Goal: Task Accomplishment & Management: Complete application form

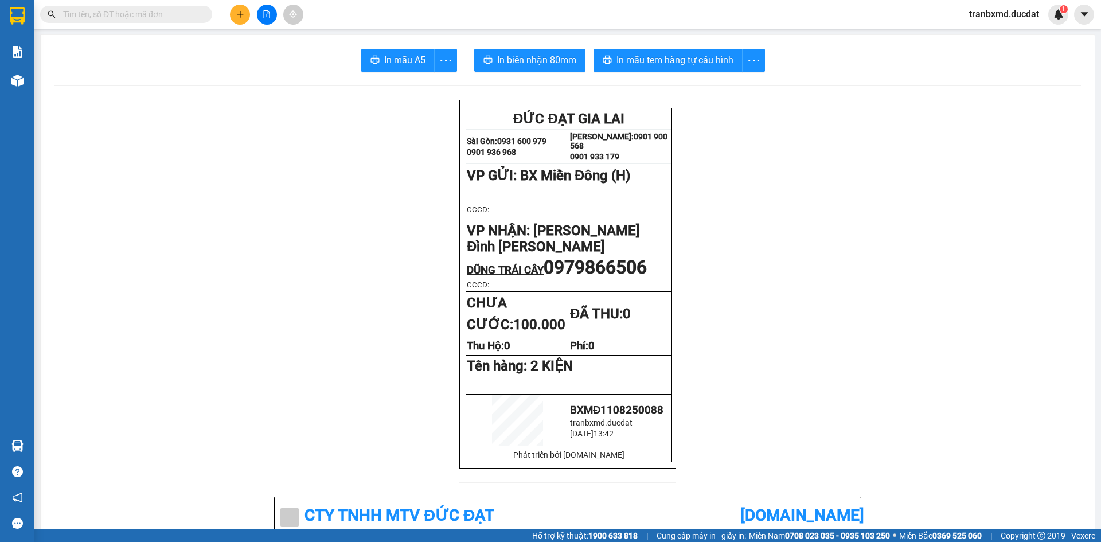
click at [237, 11] on icon "plus" at bounding box center [240, 14] width 8 height 8
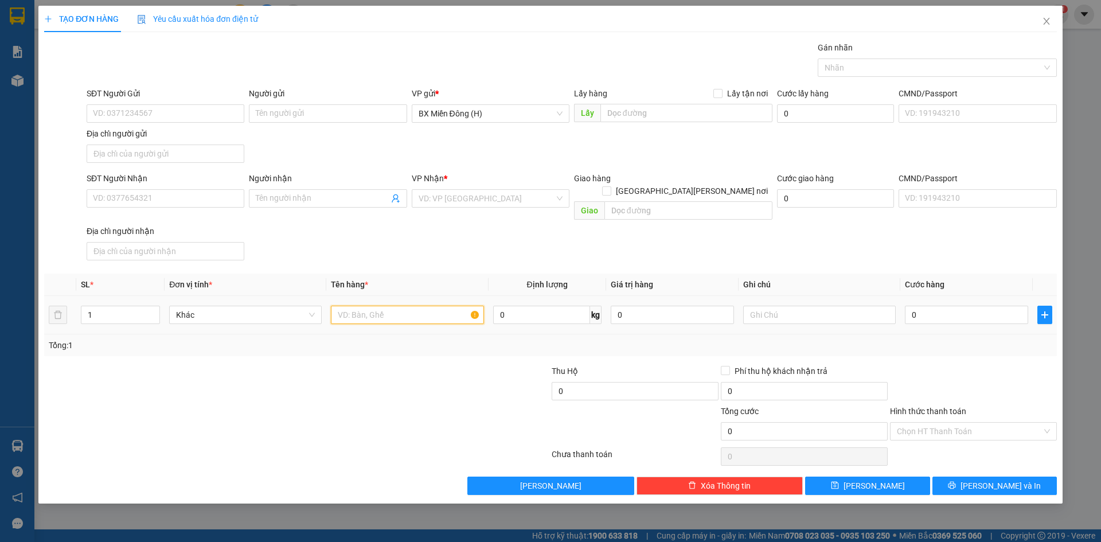
click at [382, 308] on input "text" at bounding box center [407, 315] width 153 height 18
type input "6 T/G + 4 BAO"
click at [189, 193] on input "SĐT Người Nhận" at bounding box center [166, 198] width 158 height 18
click at [290, 197] on input "Người nhận" at bounding box center [322, 198] width 132 height 13
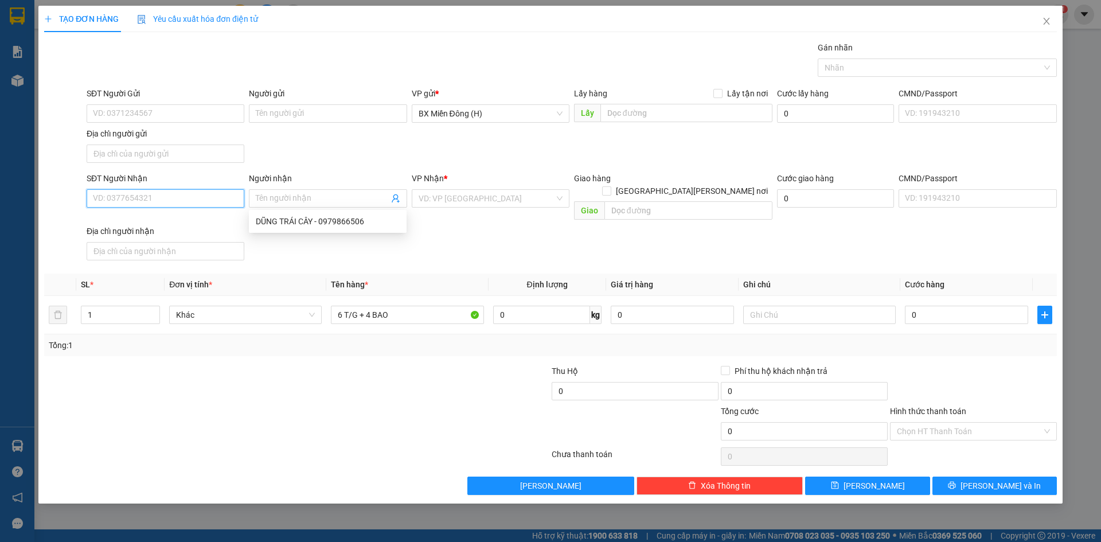
click at [219, 197] on input "SĐT Người Nhận" at bounding box center [166, 198] width 158 height 18
click at [202, 202] on input "SĐT Người Nhận" at bounding box center [166, 198] width 158 height 18
drag, startPoint x: 151, startPoint y: 197, endPoint x: 93, endPoint y: 220, distance: 63.0
click at [93, 220] on body "Kết quả tìm kiếm ( 0 ) Bộ lọc No Data tranbxmd.ducdat 1 Báo cáo Doanh số tạo đơ…" at bounding box center [550, 271] width 1101 height 542
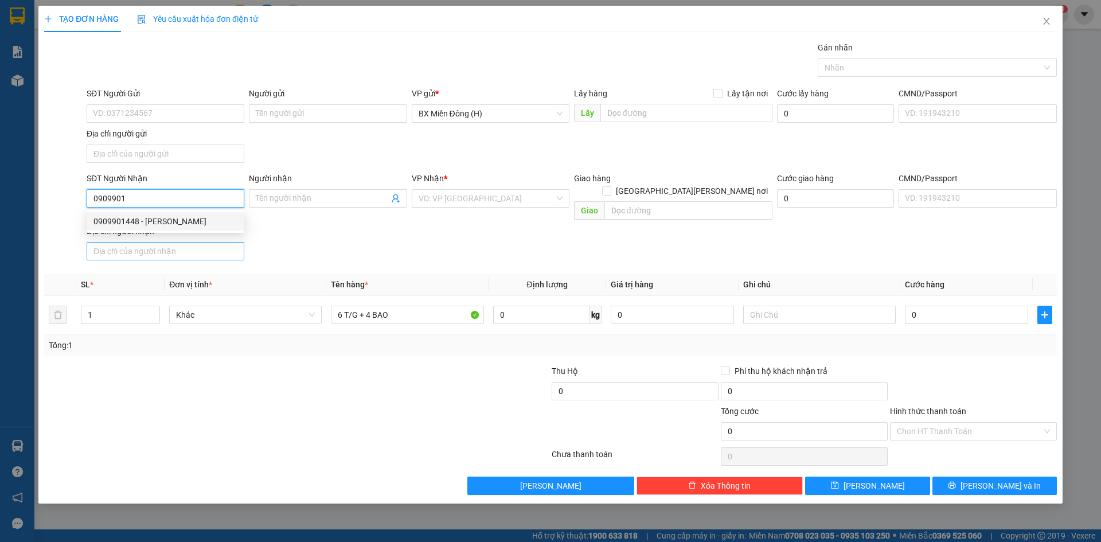
type input "0909901448"
type input "CHỊ NGỌC"
drag, startPoint x: 163, startPoint y: 201, endPoint x: 92, endPoint y: 210, distance: 72.3
click at [92, 210] on body "Kết quả tìm kiếm ( 0 ) Bộ lọc No Data tranbxmd.ducdat 1 Báo cáo Doanh số tạo đơ…" at bounding box center [550, 271] width 1101 height 542
type input "0909901448"
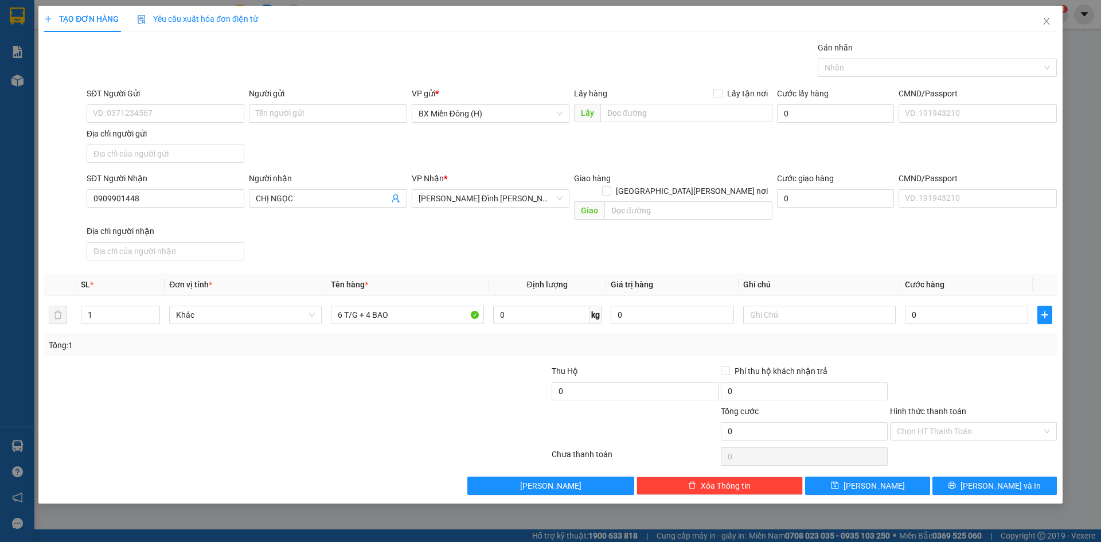
click at [450, 257] on div "Transit Pickup Surcharge Ids Transit Deliver Surcharge Ids Transit Deliver Surc…" at bounding box center [550, 268] width 1013 height 454
click at [1016, 479] on span "[PERSON_NAME] và In" at bounding box center [1000, 485] width 80 height 13
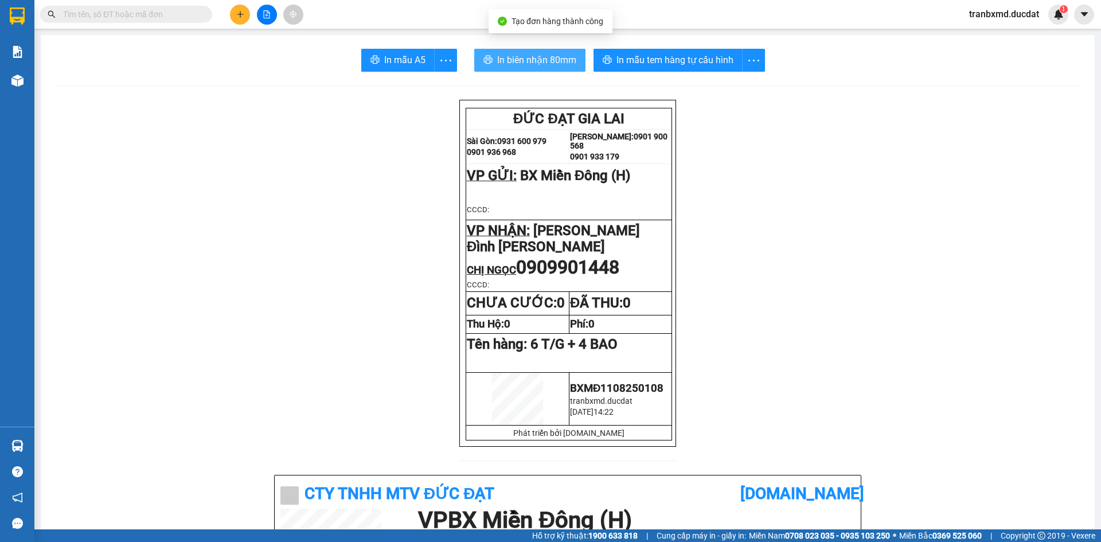
click at [509, 60] on span "In biên nhận 80mm" at bounding box center [536, 60] width 79 height 14
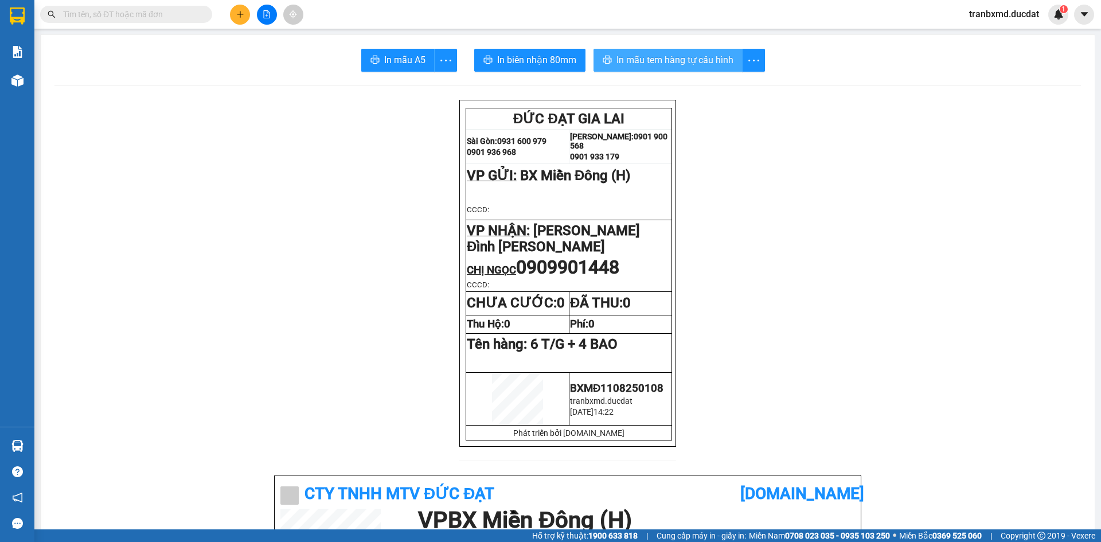
click at [632, 56] on span "In mẫu tem hàng tự cấu hình" at bounding box center [674, 60] width 117 height 14
click at [241, 11] on icon "plus" at bounding box center [240, 14] width 8 height 8
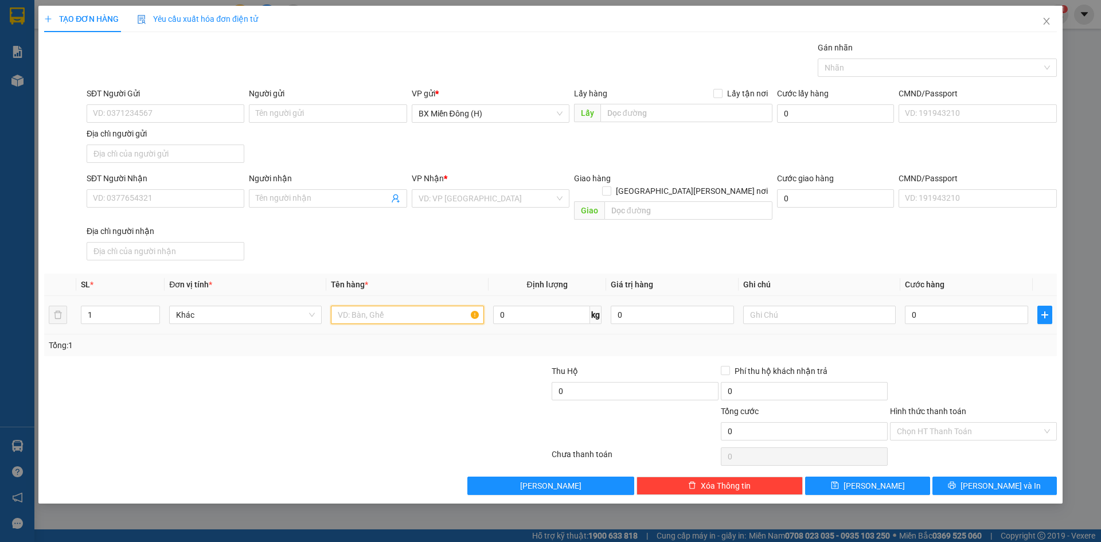
click at [356, 306] on input "text" at bounding box center [407, 315] width 153 height 18
click at [232, 196] on input "SĐT Người Nhận" at bounding box center [166, 198] width 158 height 18
type input "0981279467"
click at [493, 193] on input "search" at bounding box center [487, 198] width 136 height 17
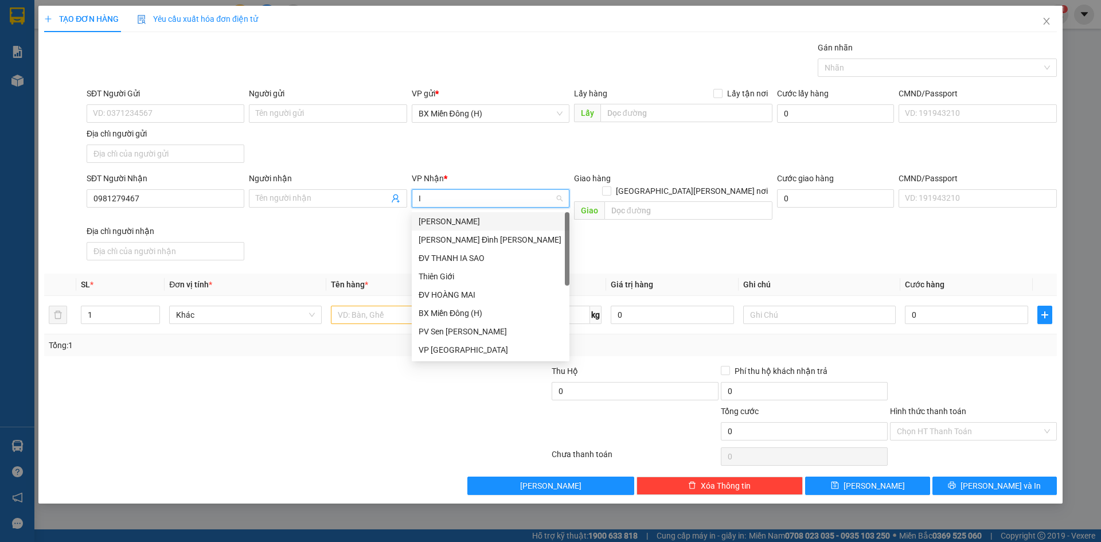
type input "IA"
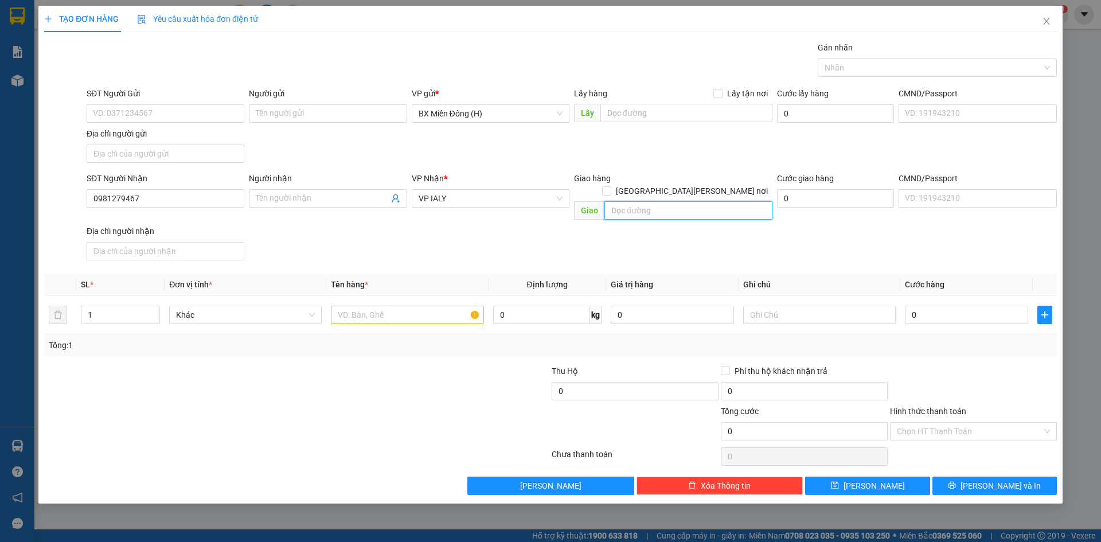
click at [616, 201] on input "text" at bounding box center [688, 210] width 168 height 18
type input "IANHINH-CHƯ PAH"
click at [455, 306] on input "text" at bounding box center [407, 315] width 153 height 18
type input "1 XỐP"
click at [962, 303] on div "0" at bounding box center [966, 314] width 123 height 23
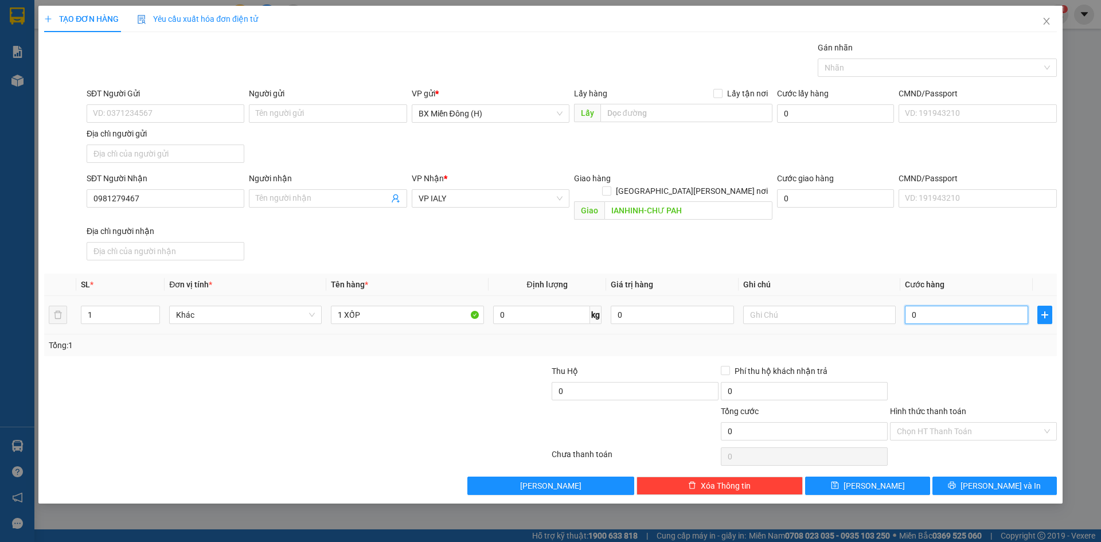
click at [927, 306] on input "0" at bounding box center [966, 315] width 123 height 18
type input "005"
type input "5"
type input "0.050"
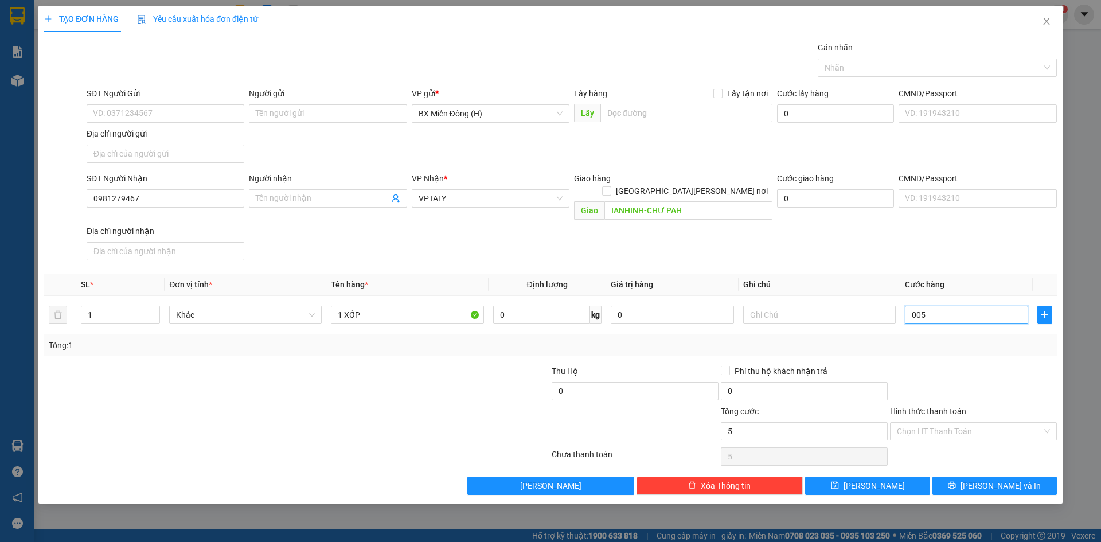
type input "50"
type input "50.000"
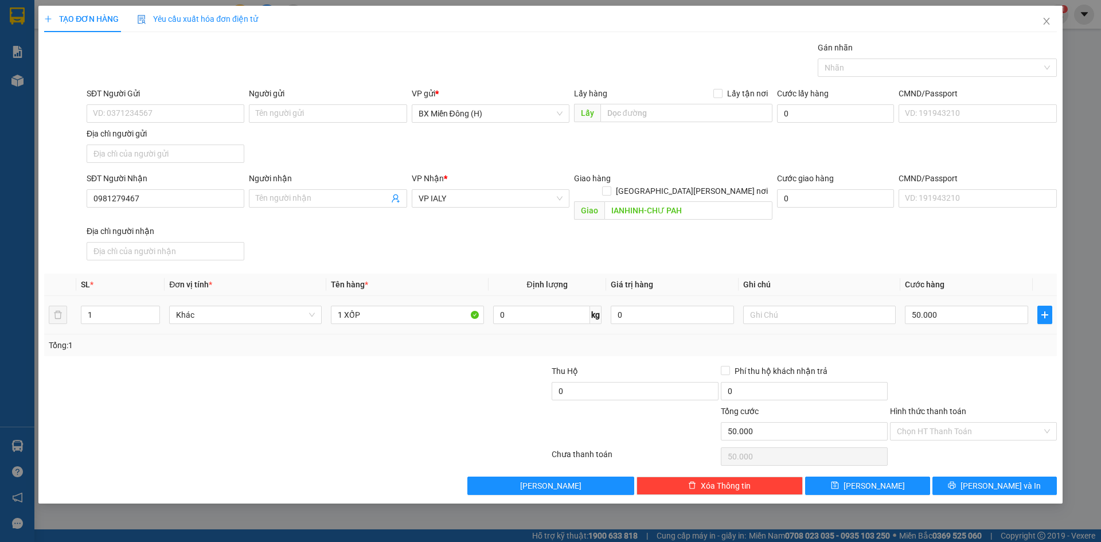
drag, startPoint x: 958, startPoint y: 314, endPoint x: 960, endPoint y: 348, distance: 33.9
click at [960, 333] on div "SL * Đơn vị tính * Tên hàng * Định lượng Giá trị hàng Ghi chú Cước hàng 1 Khác …" at bounding box center [550, 315] width 1013 height 83
click at [959, 365] on div at bounding box center [973, 385] width 169 height 40
click at [976, 478] on button "[PERSON_NAME] và In" at bounding box center [994, 486] width 124 height 18
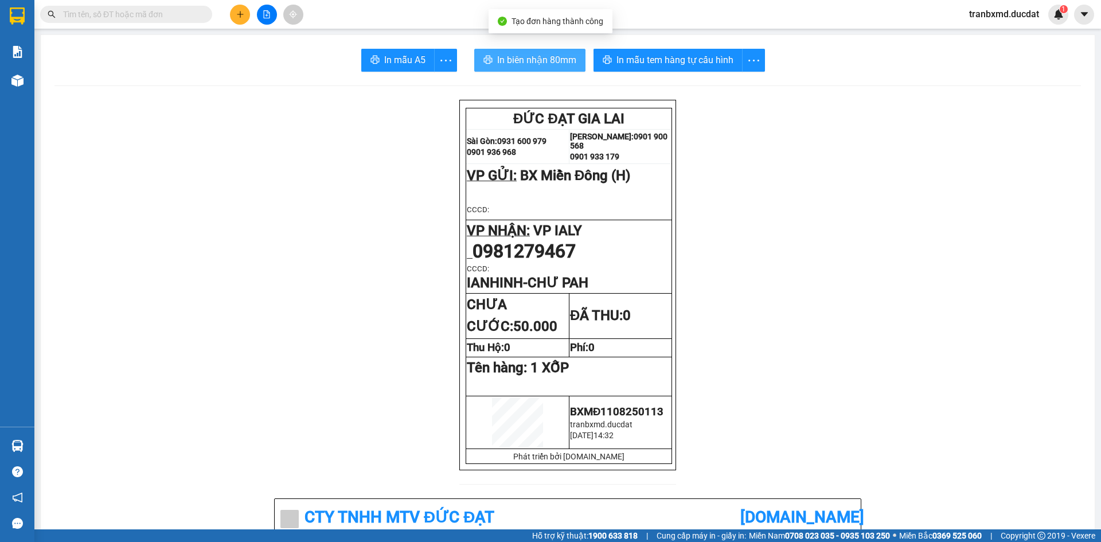
click at [565, 58] on span "In biên nhận 80mm" at bounding box center [536, 60] width 79 height 14
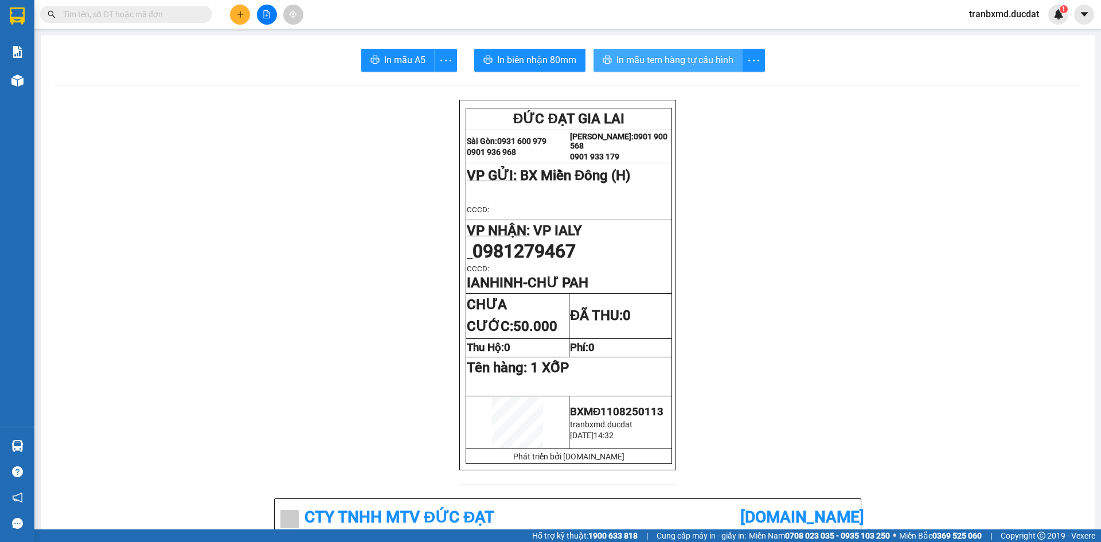
click at [689, 59] on span "In mẫu tem hàng tự cấu hình" at bounding box center [674, 60] width 117 height 14
click at [245, 13] on button at bounding box center [240, 15] width 20 height 20
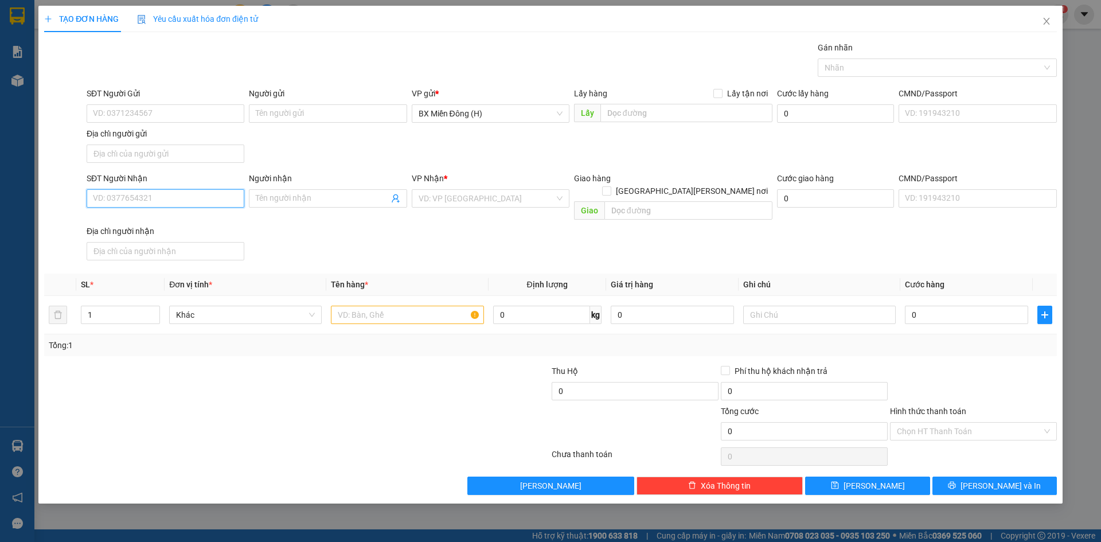
click at [208, 207] on input "SĐT Người Nhận" at bounding box center [166, 198] width 158 height 18
click at [207, 197] on input "SĐT Người Nhận" at bounding box center [166, 198] width 158 height 18
type input "0905047553"
type input "TÂM"
type input "0905047553"
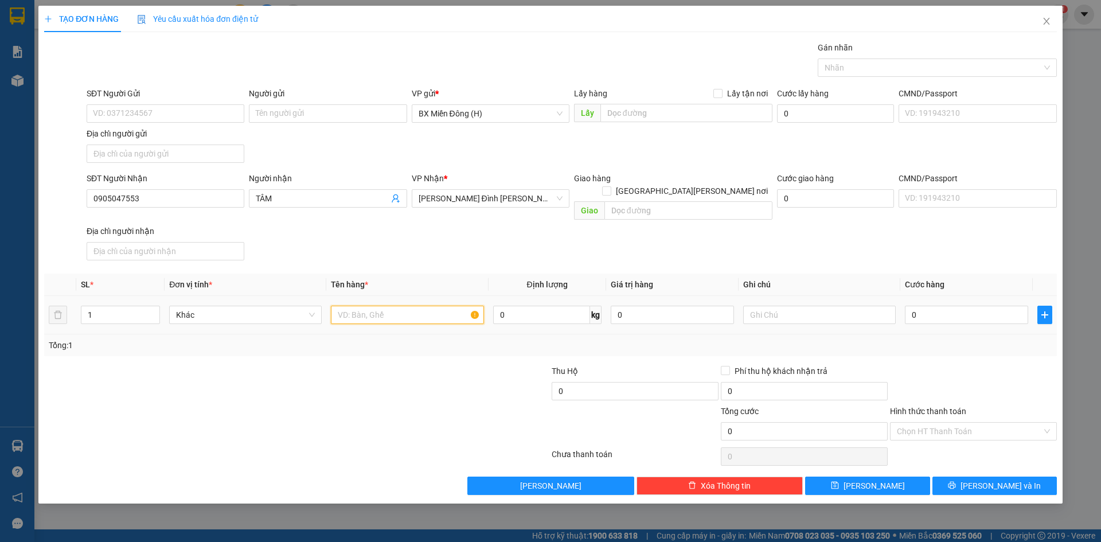
click at [354, 306] on input "text" at bounding box center [407, 315] width 153 height 18
type input "1 BAO"
click at [939, 306] on input "0" at bounding box center [966, 315] width 123 height 18
type input "0"
click at [419, 311] on div "1 BAO" at bounding box center [407, 314] width 153 height 23
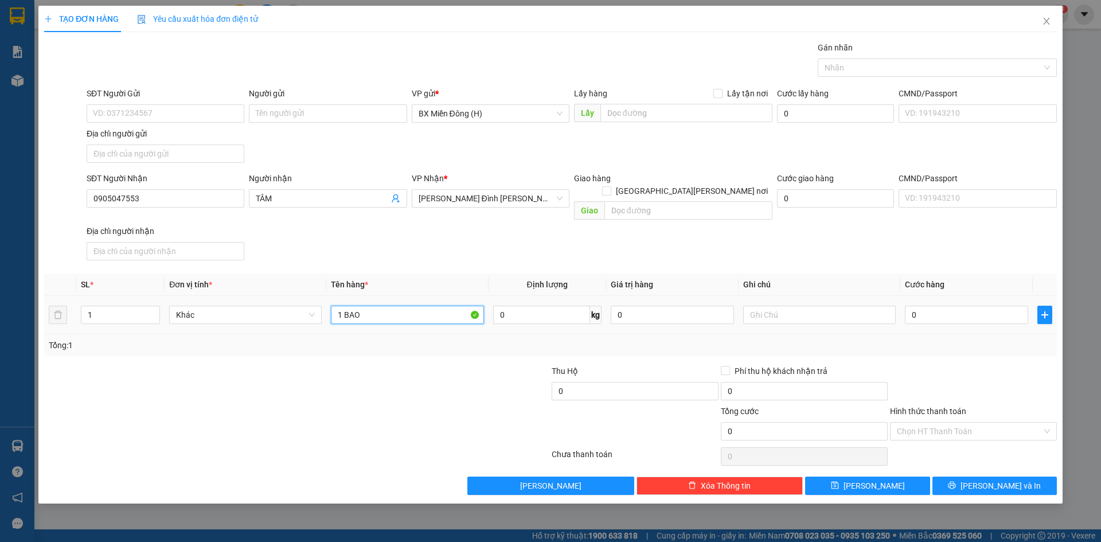
click at [420, 306] on input "1 BAO" at bounding box center [407, 315] width 153 height 18
type input "1 CỤC ĐEN"
click at [925, 306] on input "0" at bounding box center [966, 315] width 123 height 18
type input "008"
type input "8"
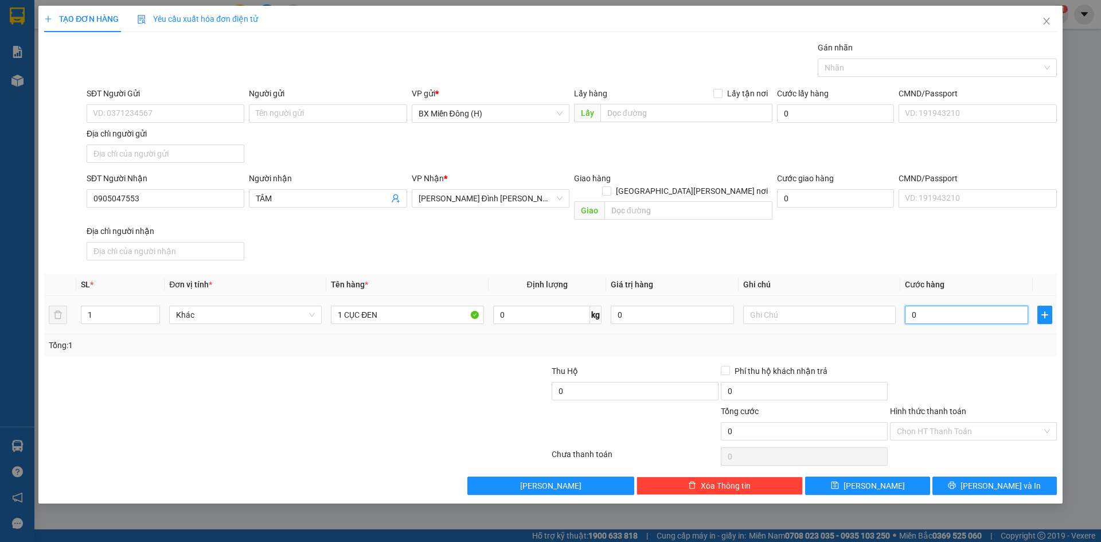
type input "8"
type input "0.080"
type input "80"
type input "80.000"
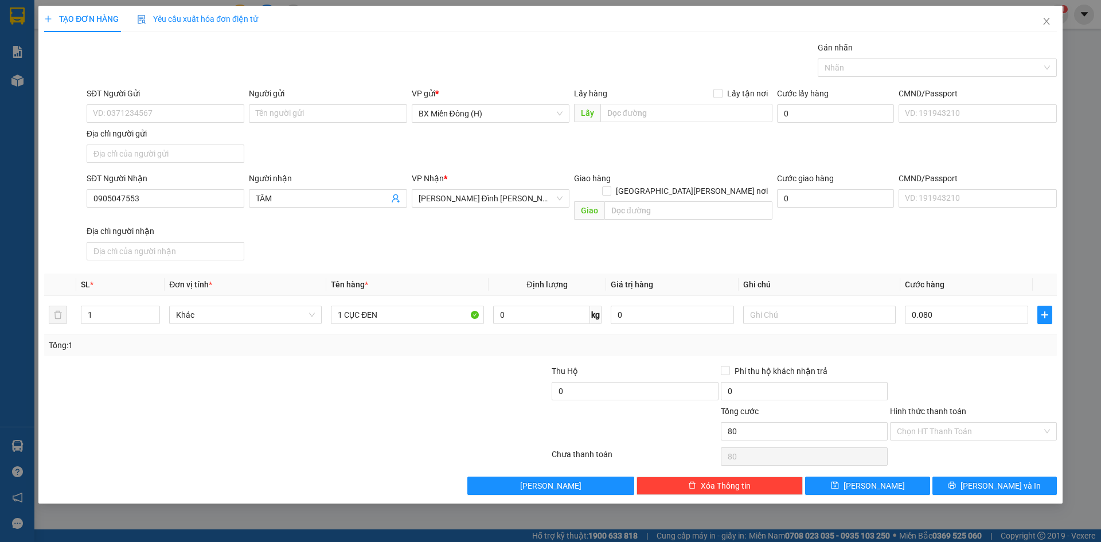
type input "80.000"
click at [979, 339] on div "Tổng: 1" at bounding box center [550, 345] width 1003 height 13
click at [986, 479] on span "[PERSON_NAME] và In" at bounding box center [1000, 485] width 80 height 13
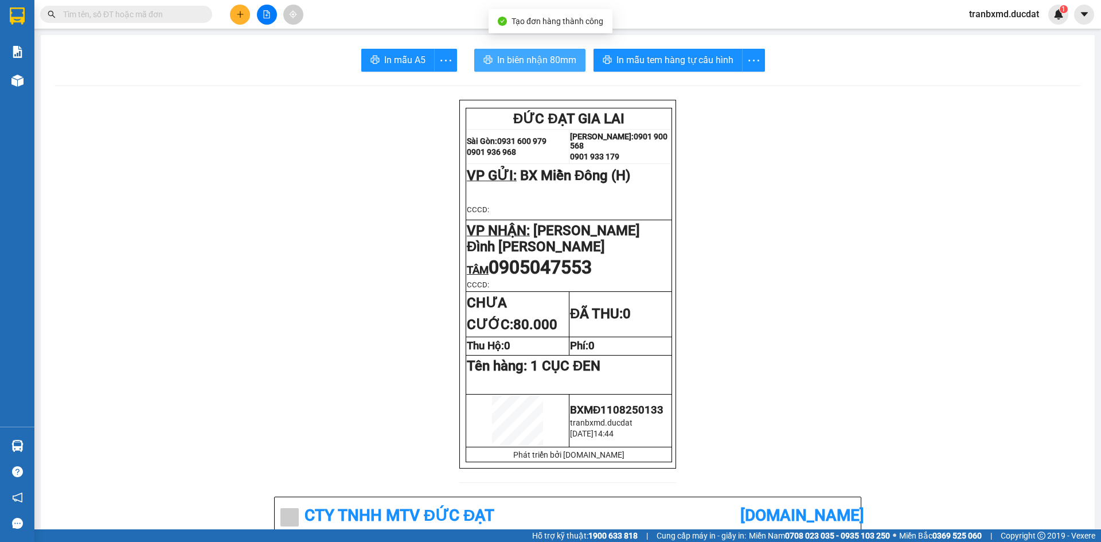
click at [525, 52] on button "In biên nhận 80mm" at bounding box center [529, 60] width 111 height 23
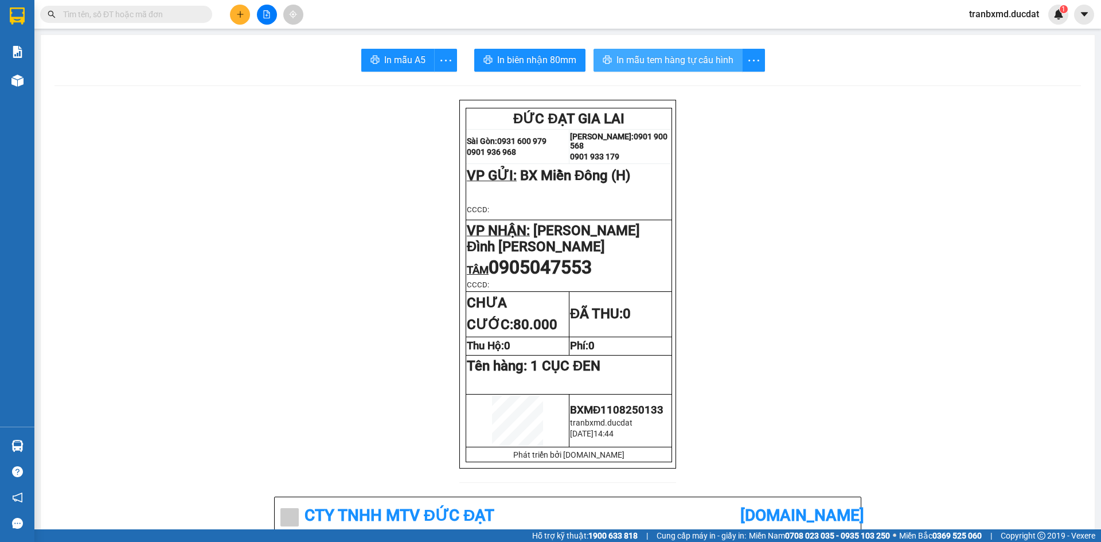
click at [682, 55] on span "In mẫu tem hàng tự cấu hình" at bounding box center [674, 60] width 117 height 14
click at [240, 15] on icon "plus" at bounding box center [240, 14] width 1 height 6
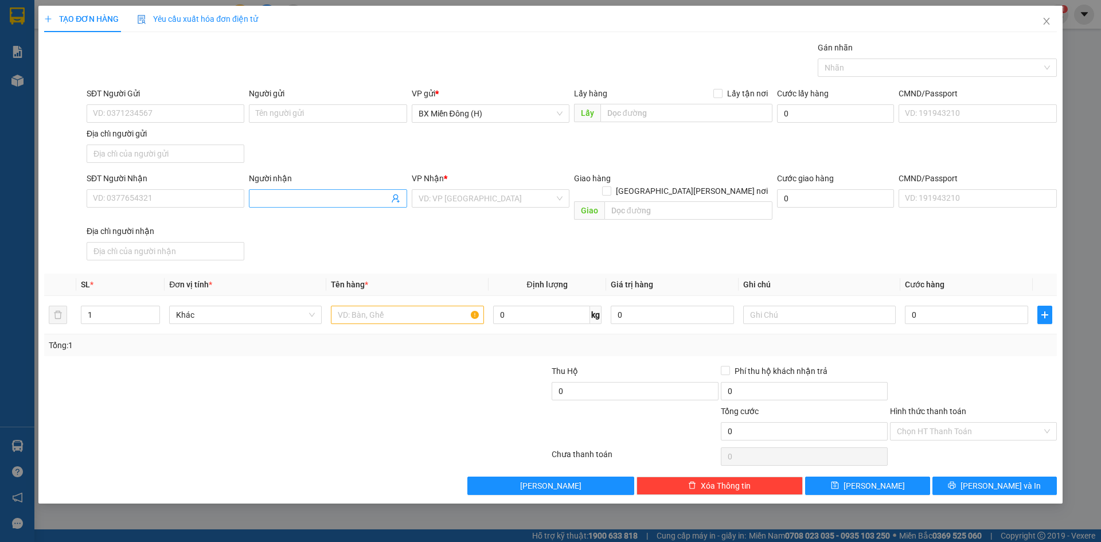
click at [364, 203] on input "Người nhận" at bounding box center [322, 198] width 132 height 13
type input "GÁI"
click at [467, 192] on input "search" at bounding box center [487, 198] width 136 height 17
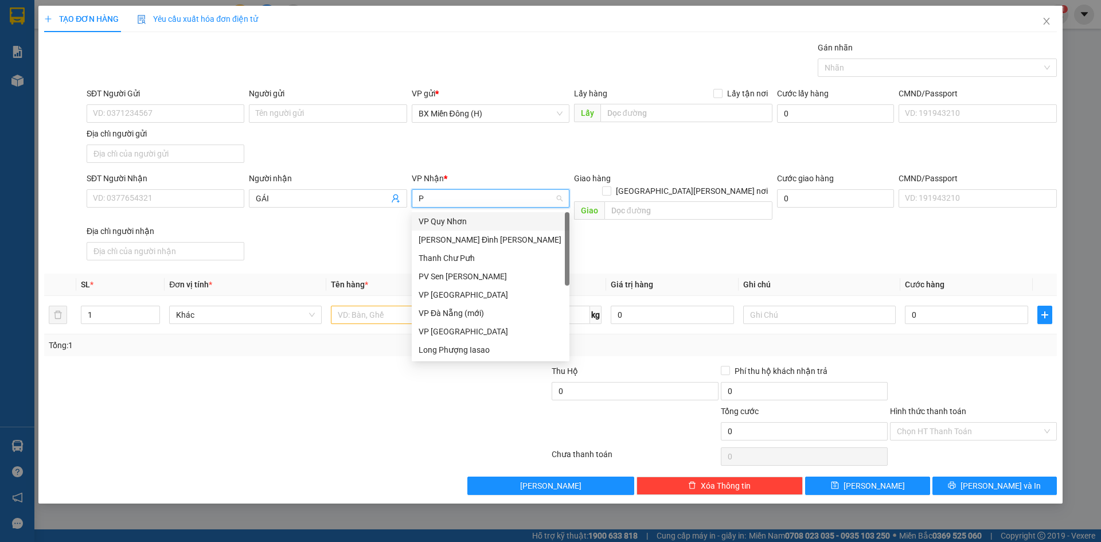
type input "PD"
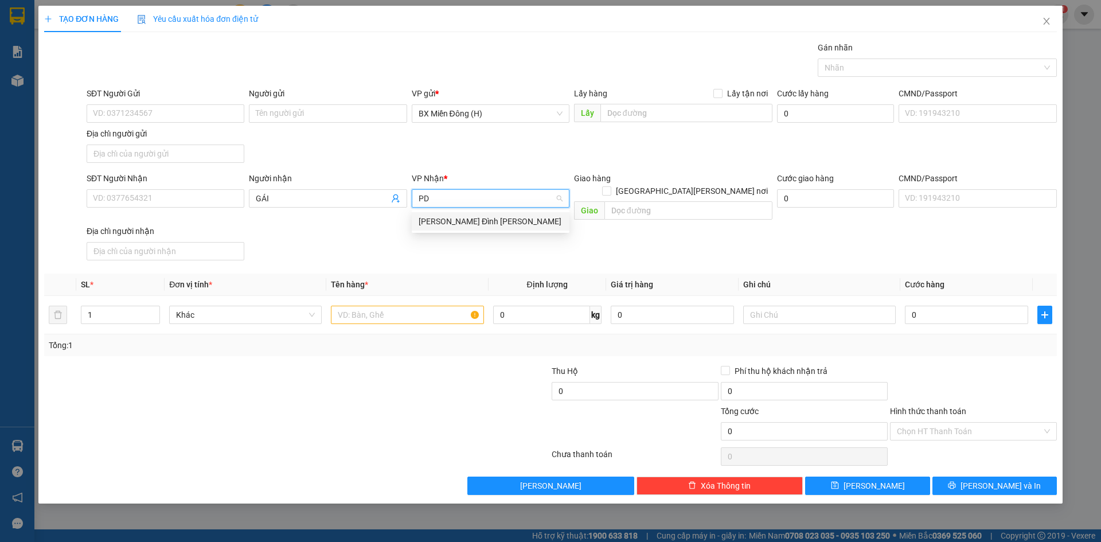
click at [468, 220] on div "[PERSON_NAME]" at bounding box center [491, 221] width 144 height 13
drag, startPoint x: 395, startPoint y: 314, endPoint x: 395, endPoint y: 306, distance: 8.0
click at [395, 314] on td at bounding box center [407, 315] width 162 height 38
click at [395, 306] on input "text" at bounding box center [407, 315] width 153 height 18
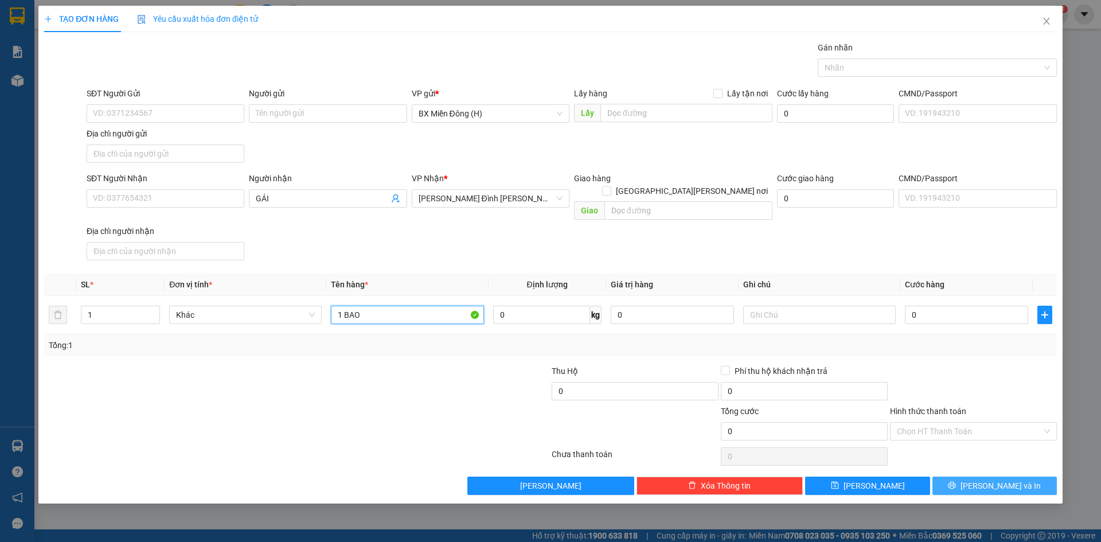
type input "1 BAO"
click at [983, 477] on button "[PERSON_NAME] và In" at bounding box center [994, 486] width 124 height 18
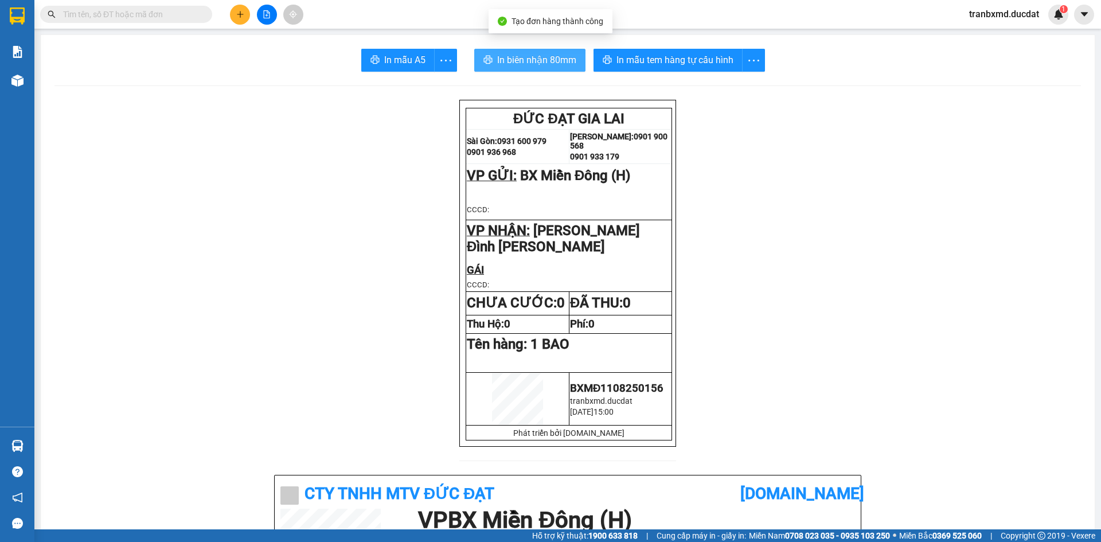
click at [545, 60] on span "In biên nhận 80mm" at bounding box center [536, 60] width 79 height 14
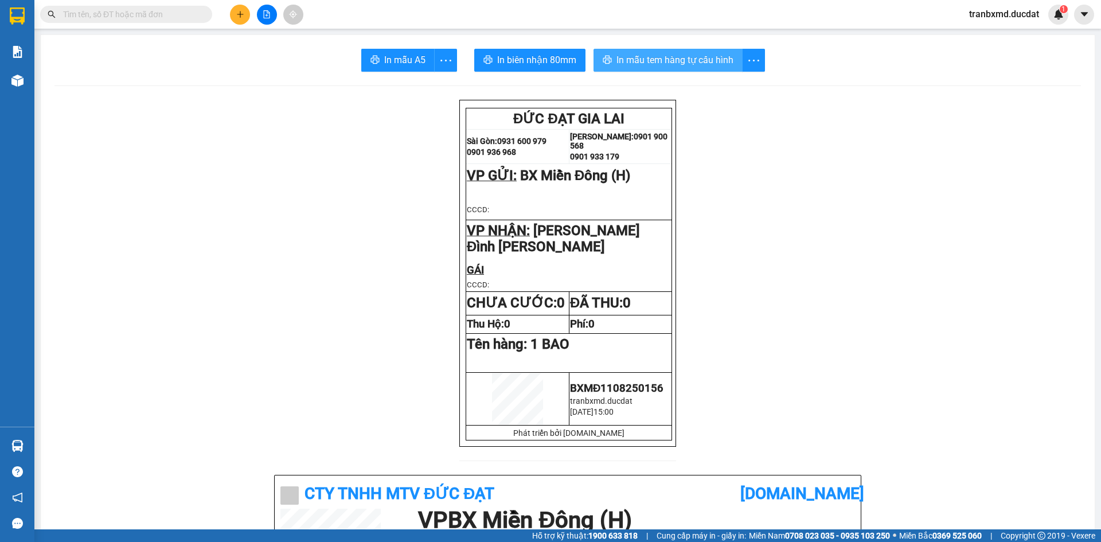
click at [685, 56] on span "In mẫu tem hàng tự cấu hình" at bounding box center [674, 60] width 117 height 14
click at [243, 12] on icon "plus" at bounding box center [240, 14] width 8 height 8
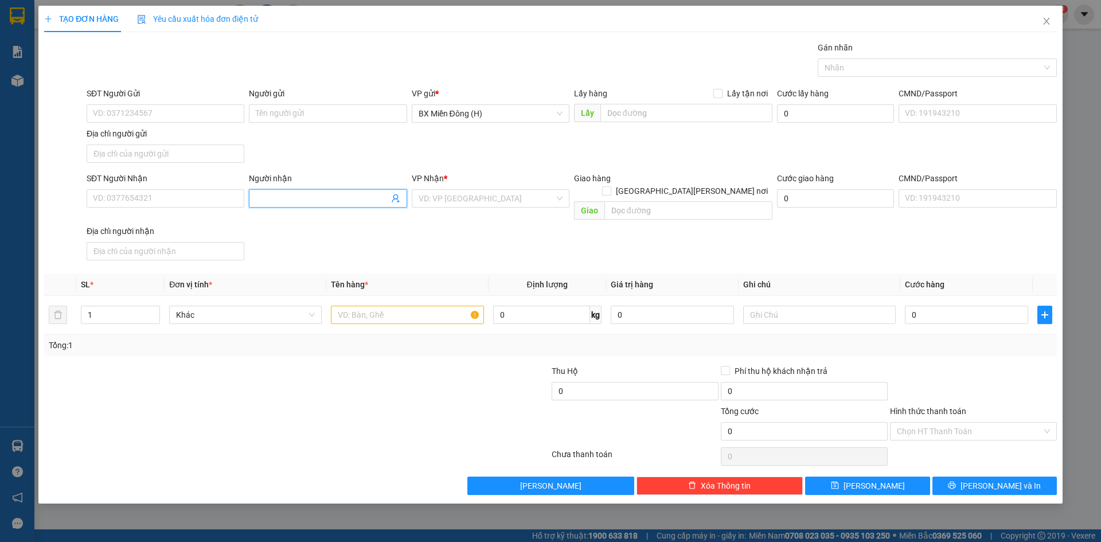
click at [302, 198] on input "Người nhận" at bounding box center [322, 198] width 132 height 13
type input "NHI GL"
click at [350, 225] on div "NHI GL - 0339654276" at bounding box center [328, 221] width 144 height 13
type input "0339654276"
type input "NHI GL"
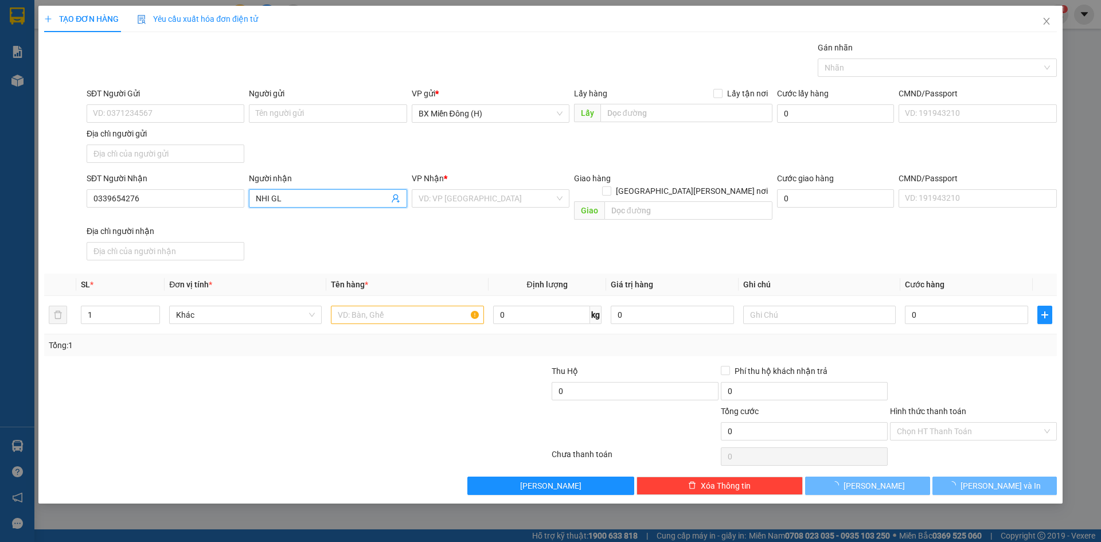
click at [221, 187] on div "SĐT Người Nhận" at bounding box center [166, 180] width 158 height 17
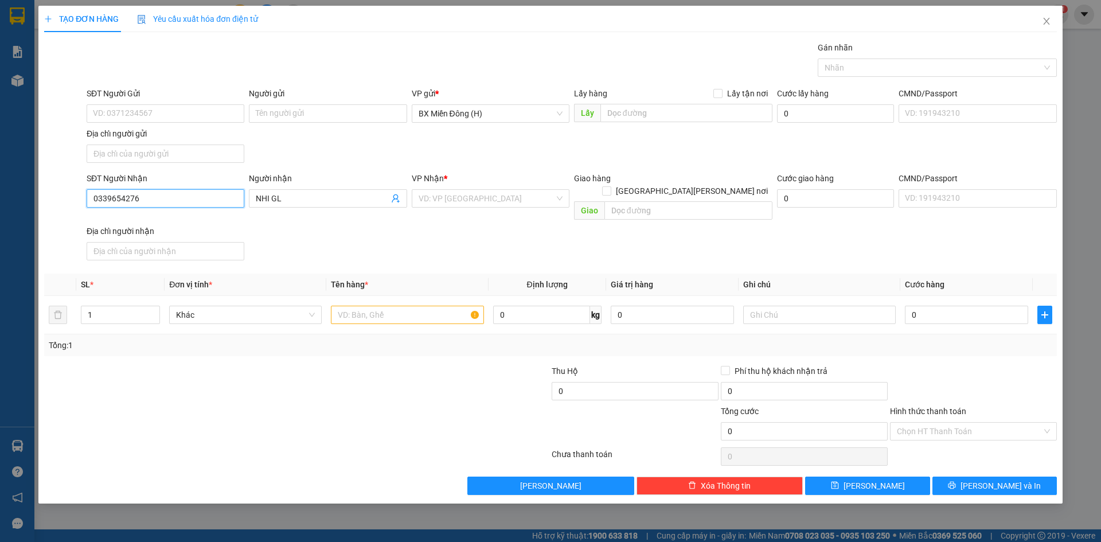
click at [212, 193] on input "0339654276" at bounding box center [166, 198] width 158 height 18
click at [184, 219] on div "0339654276 - NHI GL" at bounding box center [165, 221] width 144 height 13
type input "0339654276"
click at [381, 306] on input "text" at bounding box center [407, 315] width 153 height 18
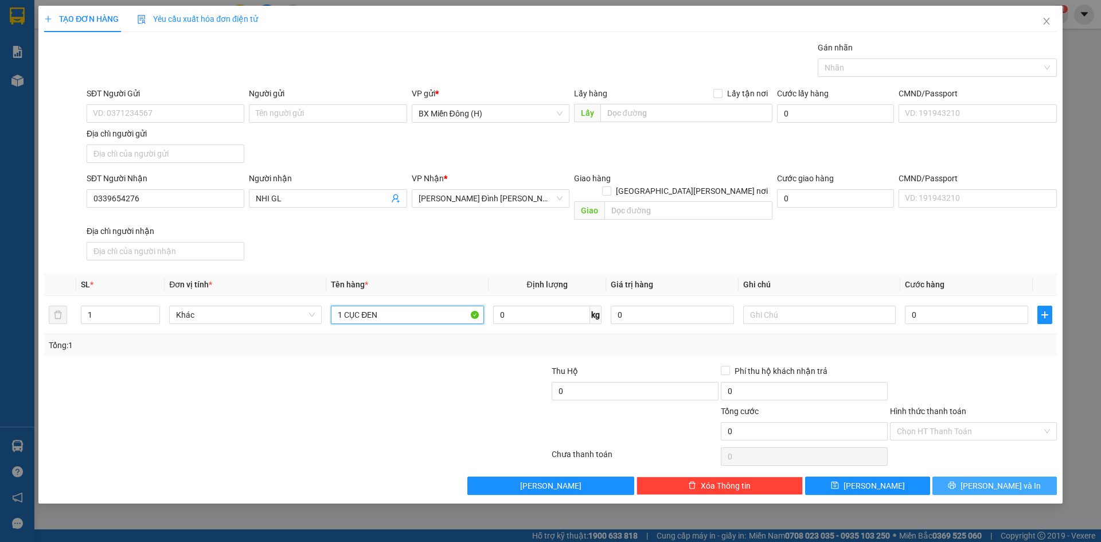
type input "1 CỤC ĐEN"
click at [981, 477] on button "[PERSON_NAME] và In" at bounding box center [994, 486] width 124 height 18
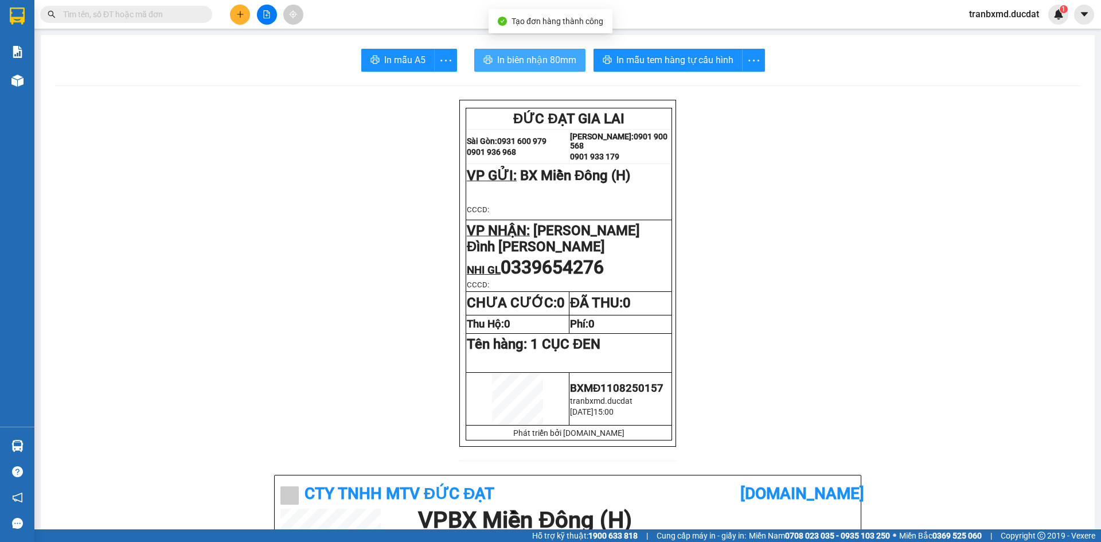
click at [559, 60] on span "In biên nhận 80mm" at bounding box center [536, 60] width 79 height 14
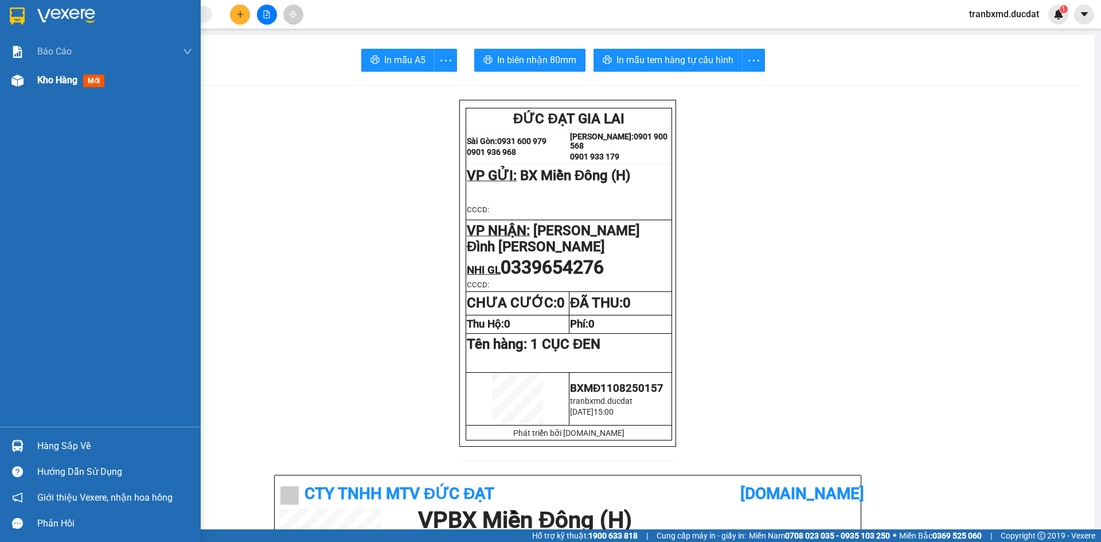
click at [7, 82] on div at bounding box center [17, 81] width 20 height 20
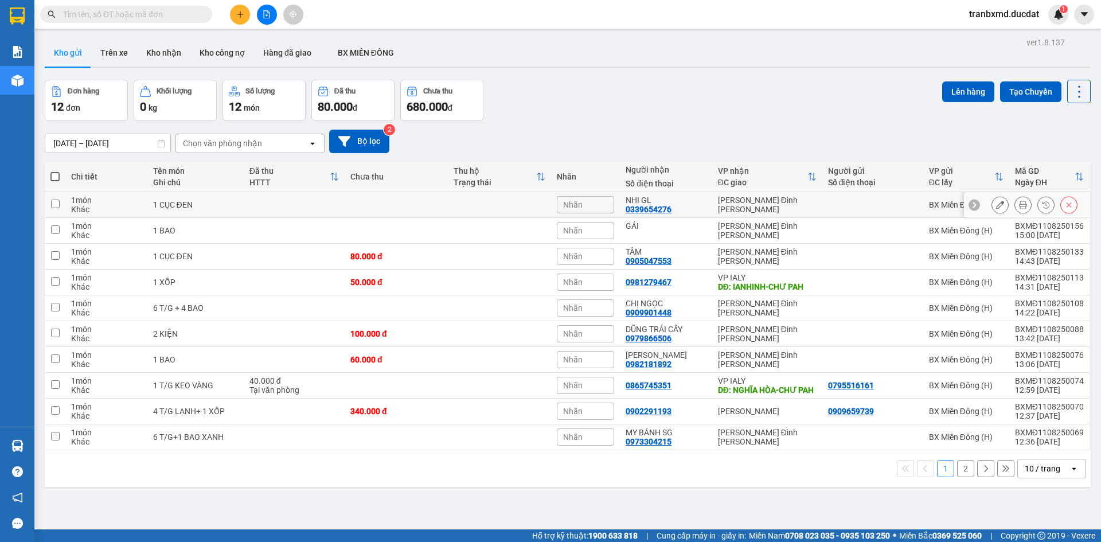
click at [996, 208] on icon at bounding box center [1000, 205] width 8 height 8
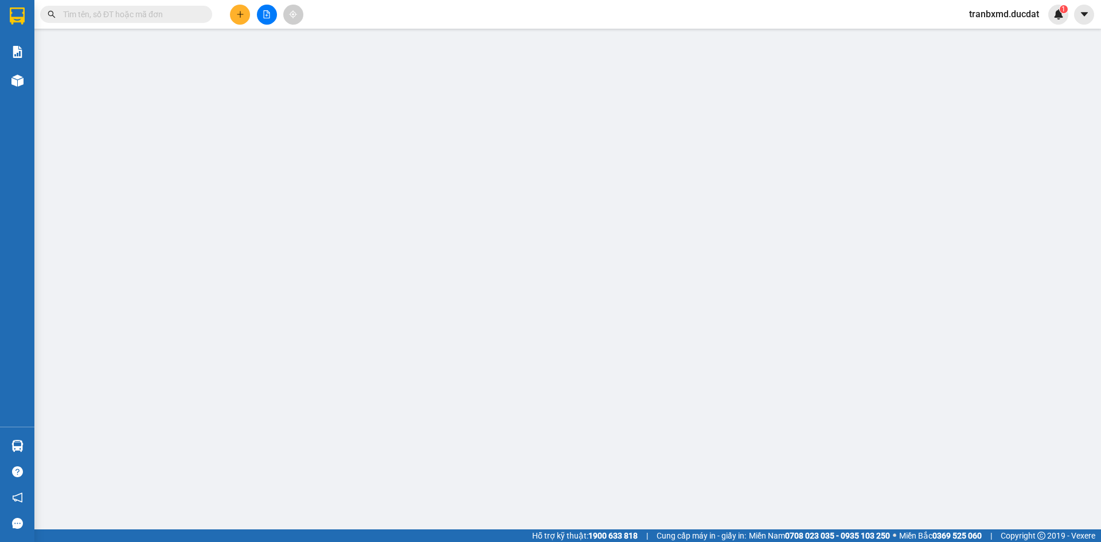
type input "0339654276"
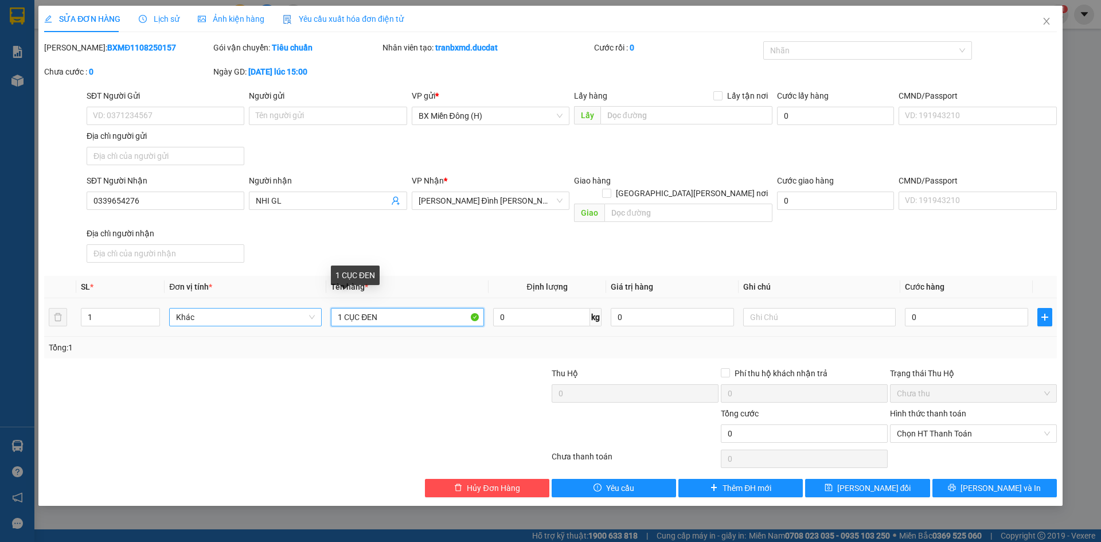
drag, startPoint x: 341, startPoint y: 306, endPoint x: 315, endPoint y: 313, distance: 26.7
click at [317, 313] on tr "1 Khác 1 CỤC ĐEN 0 kg 0 0" at bounding box center [550, 317] width 1013 height 38
type input "2 CỤC ĐEN"
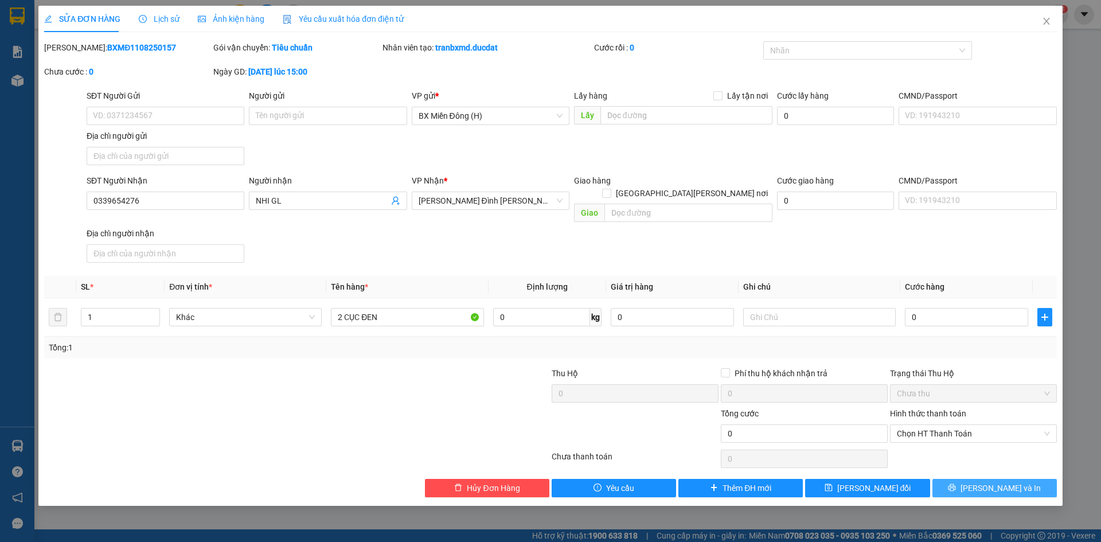
click at [981, 479] on button "[PERSON_NAME] và In" at bounding box center [994, 488] width 124 height 18
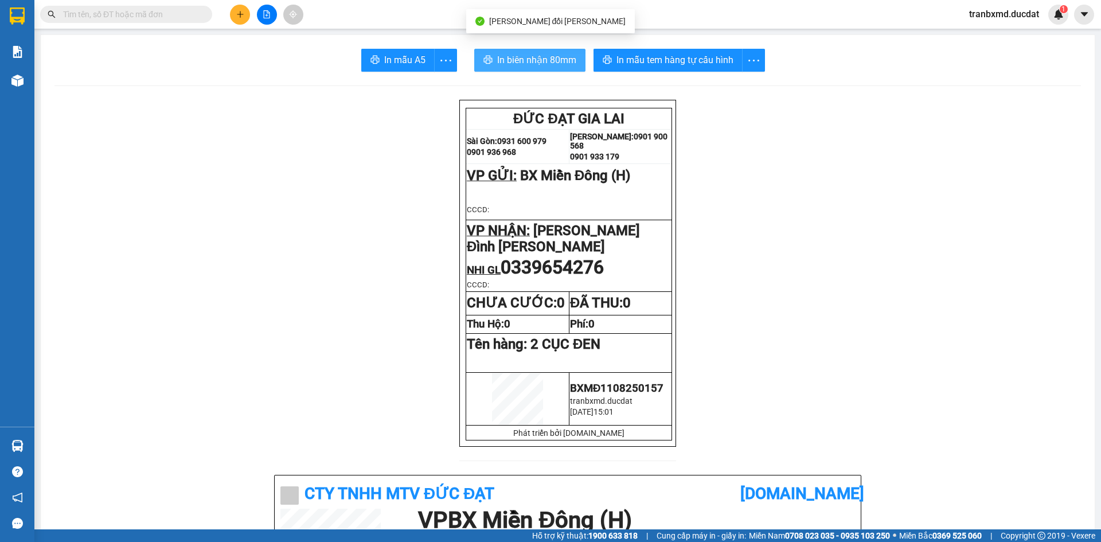
click at [518, 68] on button "In biên nhận 80mm" at bounding box center [529, 60] width 111 height 23
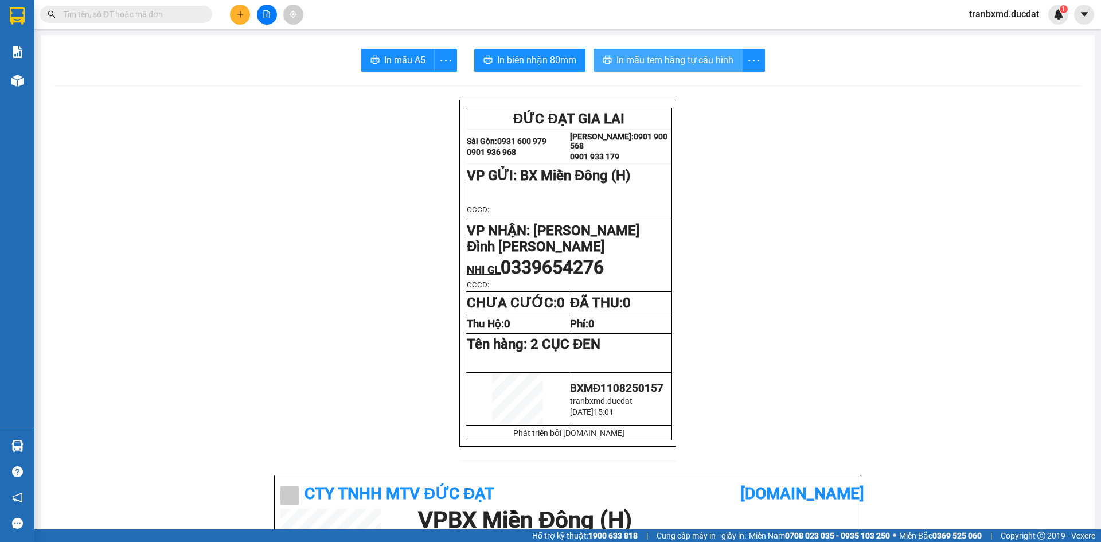
click at [682, 63] on span "In mẫu tem hàng tự cấu hình" at bounding box center [674, 60] width 117 height 14
click at [247, 20] on button at bounding box center [240, 15] width 20 height 20
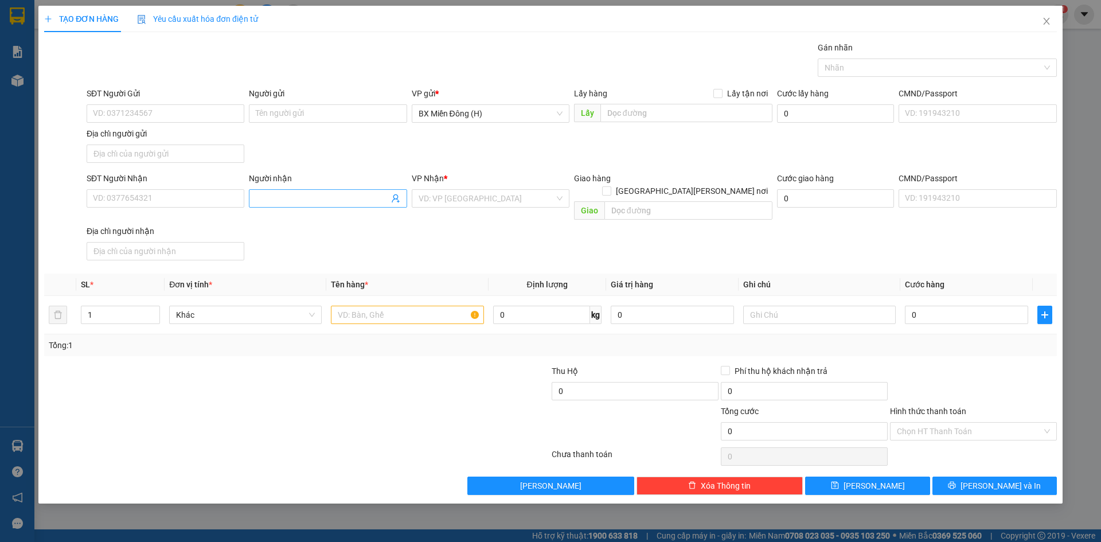
click at [312, 204] on div "Người nhận Tên người nhận" at bounding box center [328, 192] width 158 height 40
click at [312, 204] on input "Người nhận" at bounding box center [322, 198] width 132 height 13
type input "TÂM"
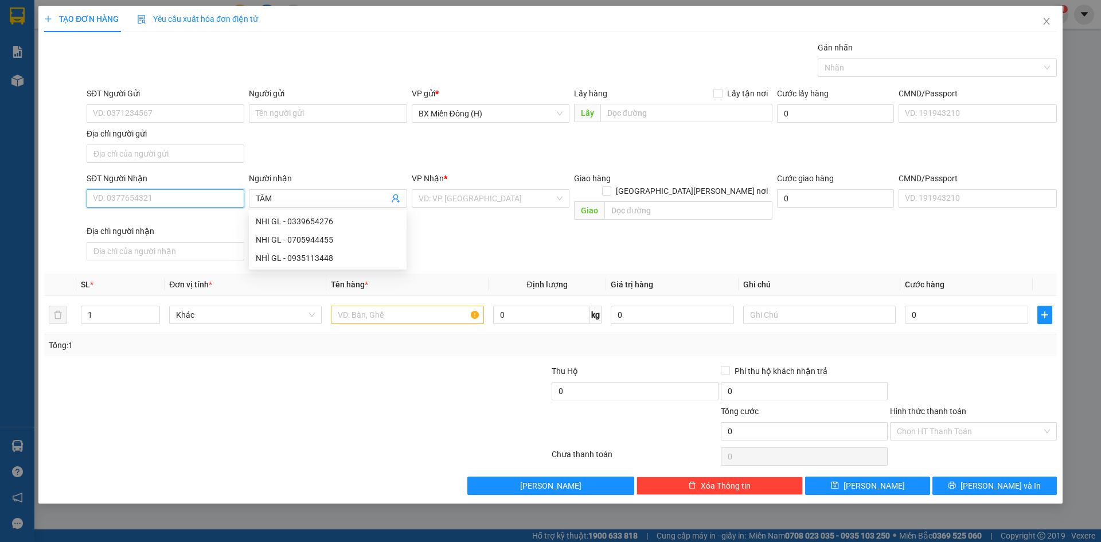
click at [209, 199] on input "SĐT Người Nhận" at bounding box center [166, 198] width 158 height 18
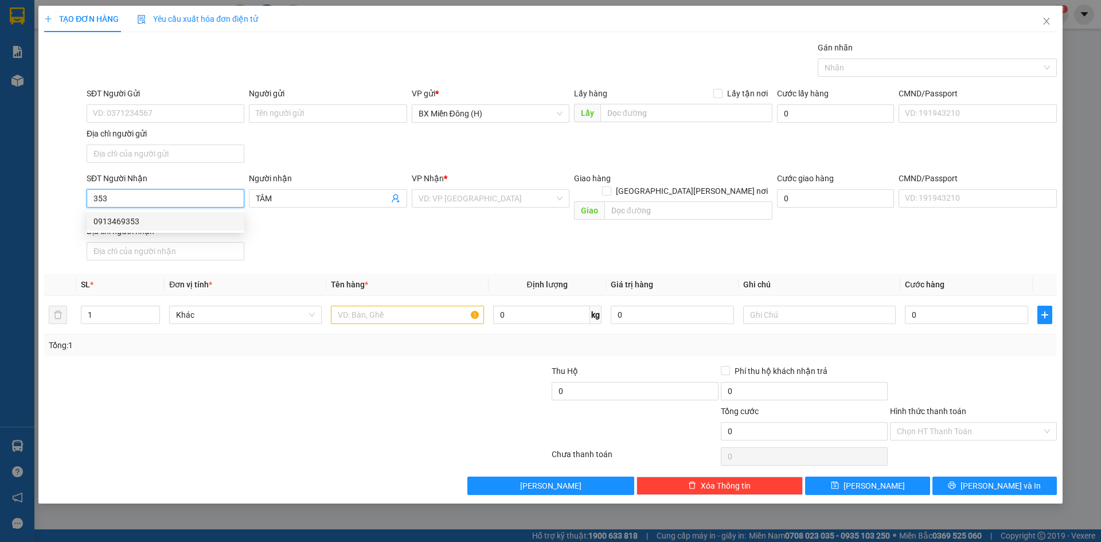
click at [200, 221] on div "0913469353" at bounding box center [165, 221] width 144 height 13
type input "0913469353"
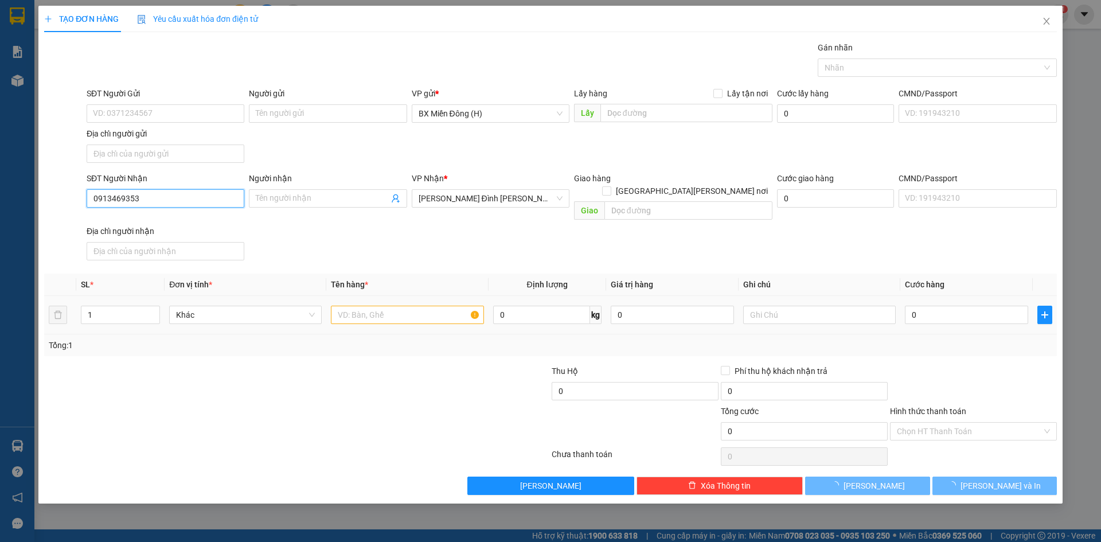
type input "0913469353"
click at [386, 310] on input "text" at bounding box center [407, 315] width 153 height 18
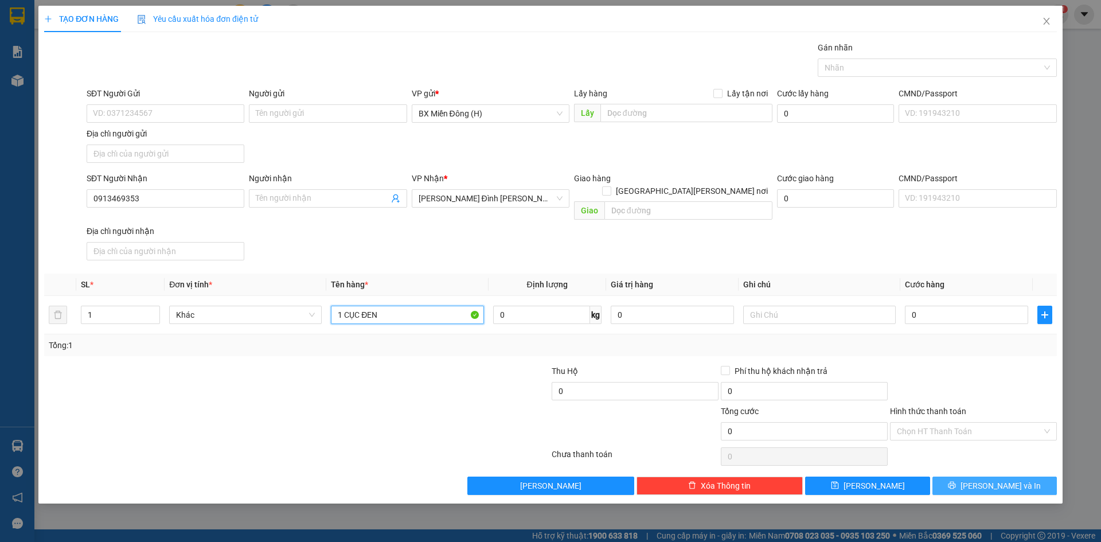
type input "1 CỤC ĐEN"
click at [1006, 479] on span "[PERSON_NAME] và In" at bounding box center [1000, 485] width 80 height 13
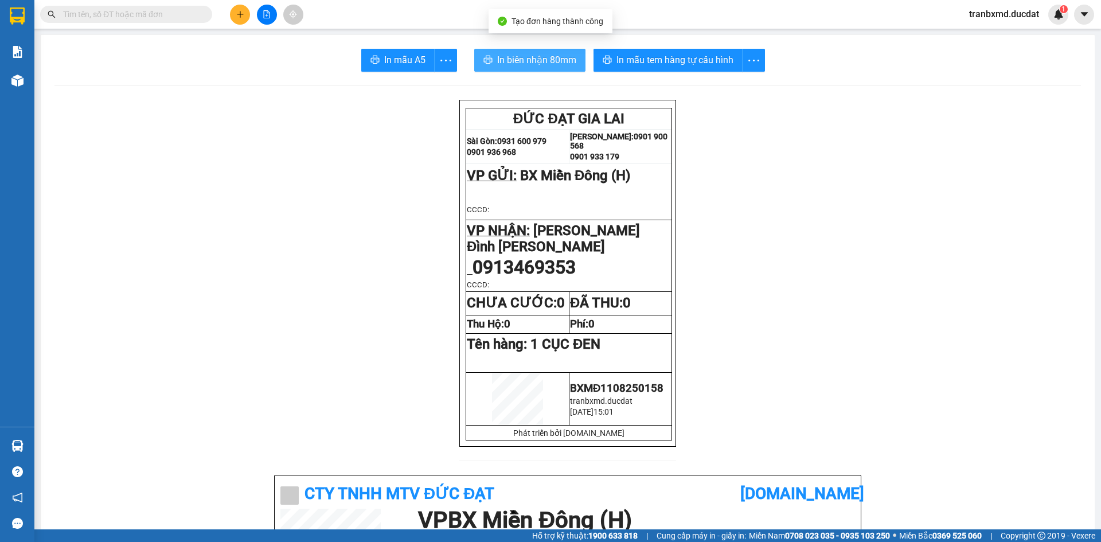
click at [553, 54] on span "In biên nhận 80mm" at bounding box center [536, 60] width 79 height 14
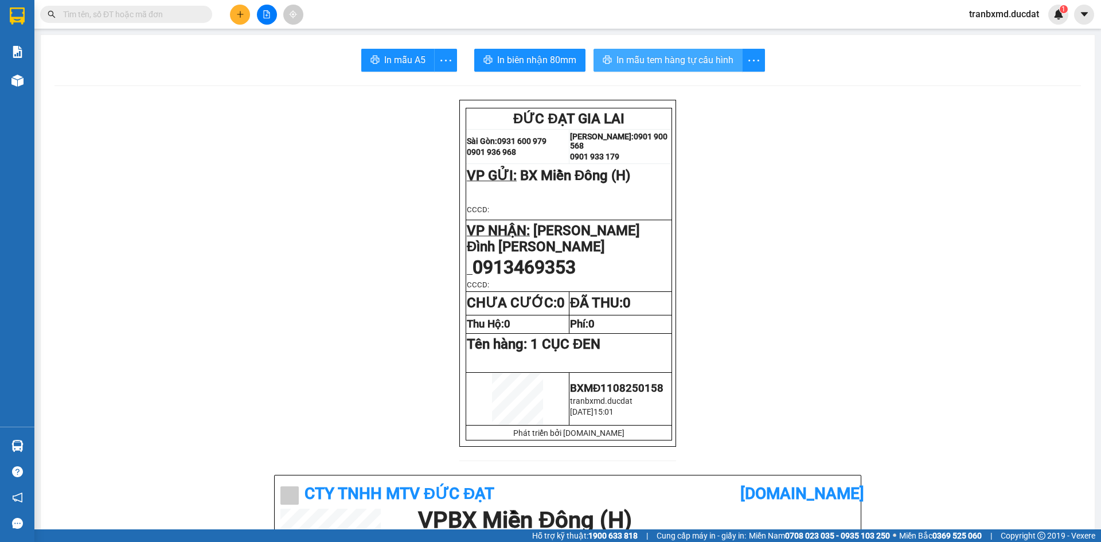
click at [691, 58] on span "In mẫu tem hàng tự cấu hình" at bounding box center [674, 60] width 117 height 14
click at [233, 16] on button at bounding box center [240, 15] width 20 height 20
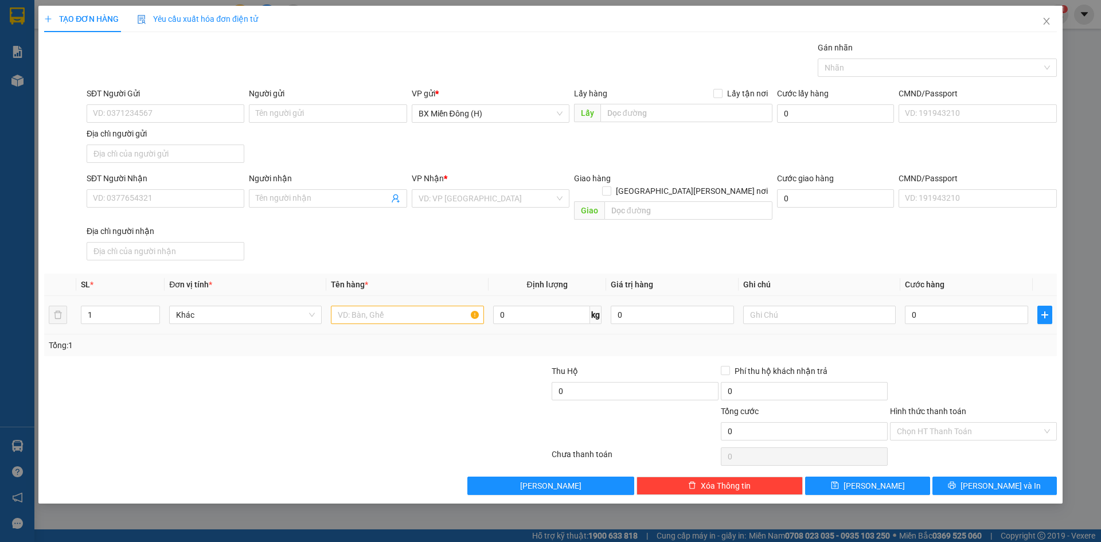
click at [366, 311] on div at bounding box center [407, 314] width 153 height 23
click at [367, 306] on input "text" at bounding box center [407, 315] width 153 height 18
type input "1 TÚM TRẮNG"
click at [219, 201] on input "SĐT Người Nhận" at bounding box center [166, 198] width 158 height 18
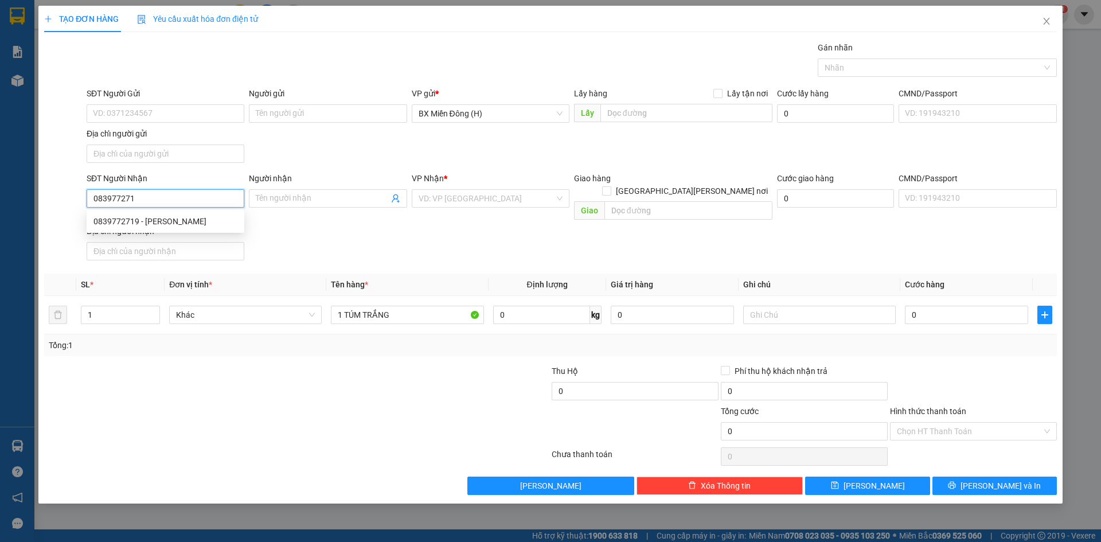
type input "0839772719"
type input "CHỊ [PERSON_NAME]"
type input "0839772719"
click at [941, 303] on div "0" at bounding box center [966, 314] width 123 height 23
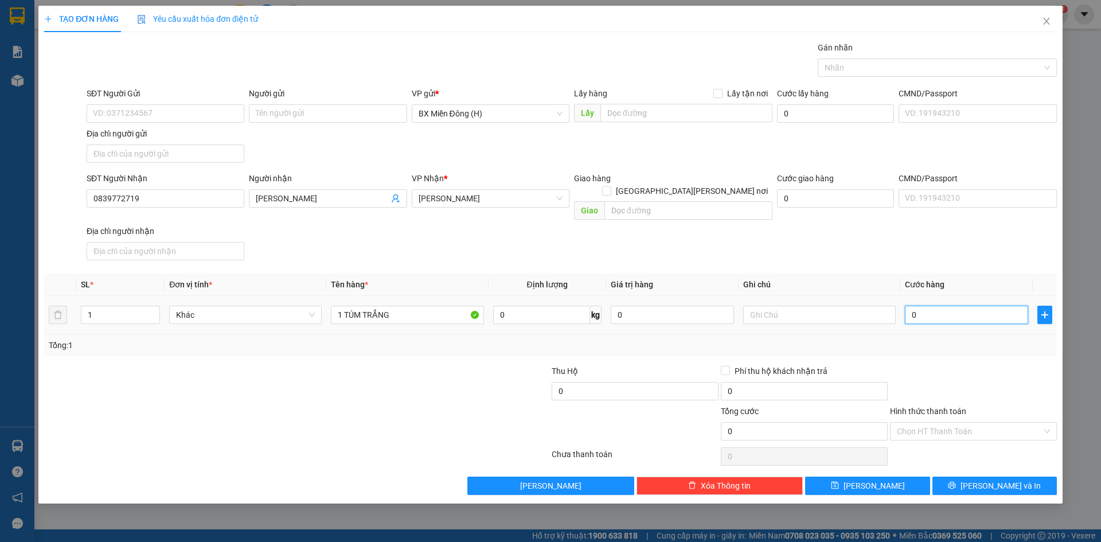
click at [939, 306] on input "0" at bounding box center [966, 315] width 123 height 18
type input "0.074"
type input "74"
type input "007"
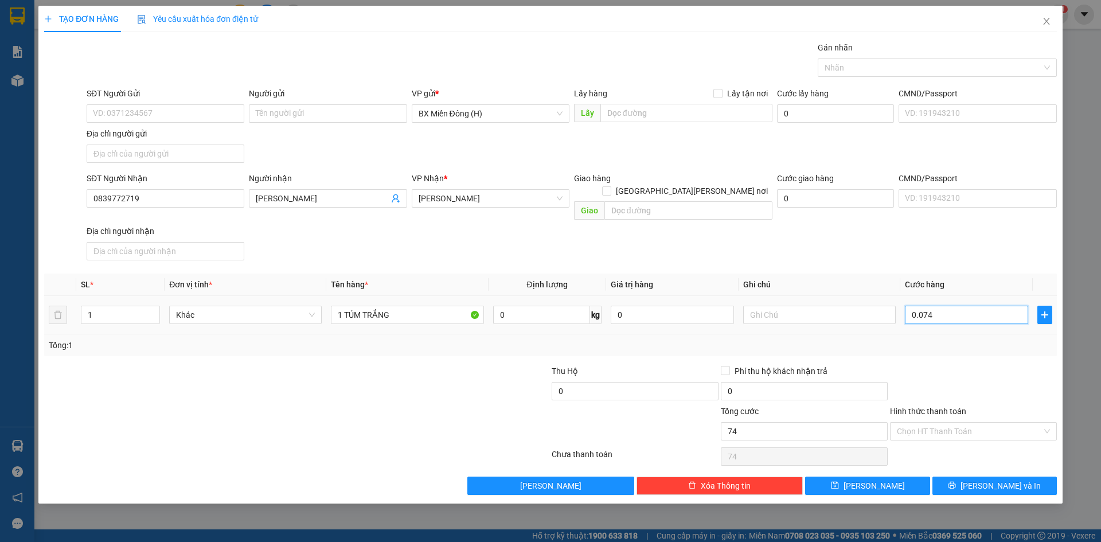
type input "7"
type input "0.075"
type input "75"
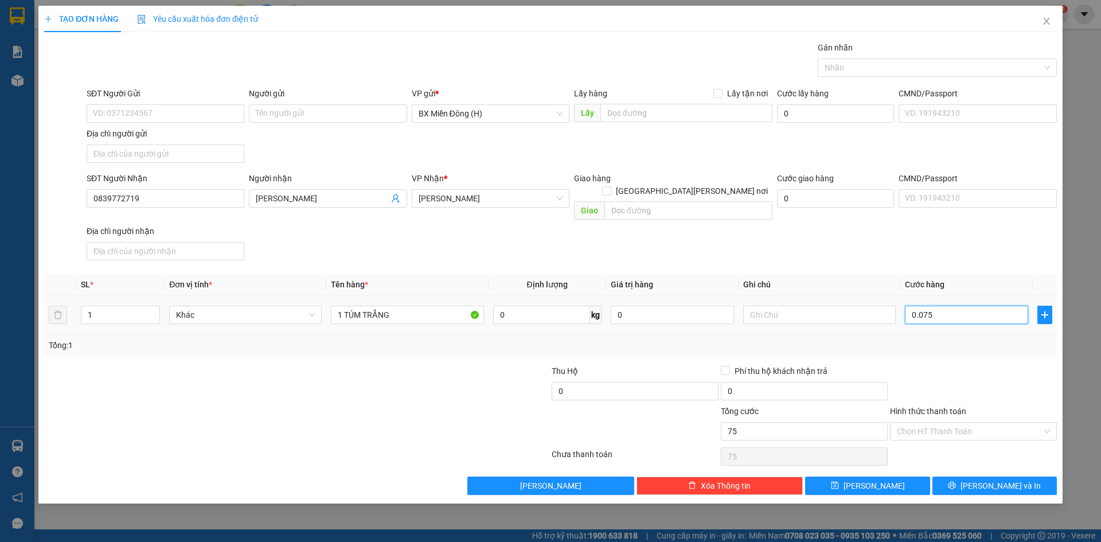
type input "00.750"
type input "750"
type input "750.000"
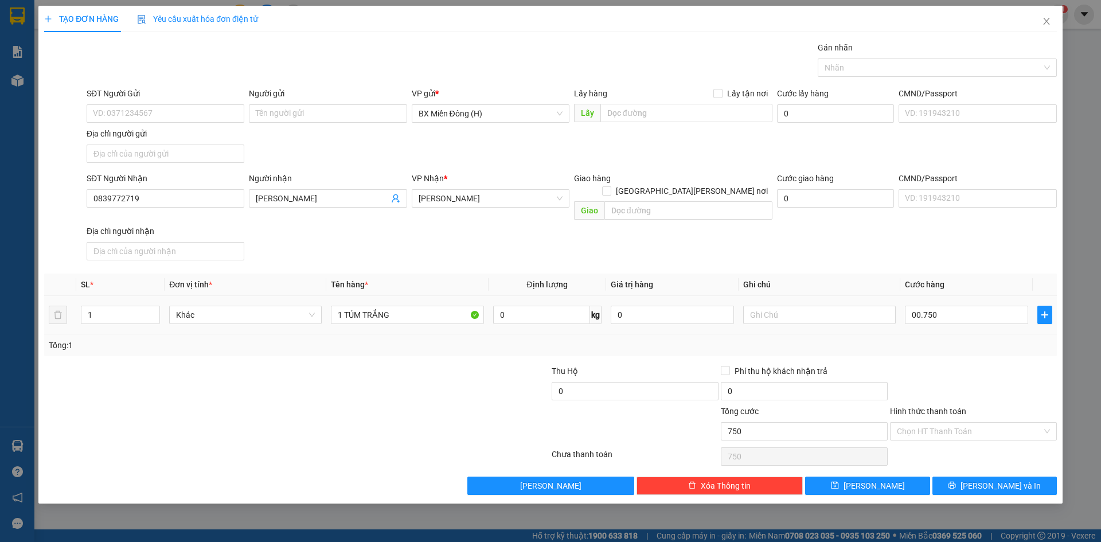
type input "750.000"
click at [944, 296] on td "750.000" at bounding box center [966, 315] width 132 height 38
type input "00.005"
type input "5"
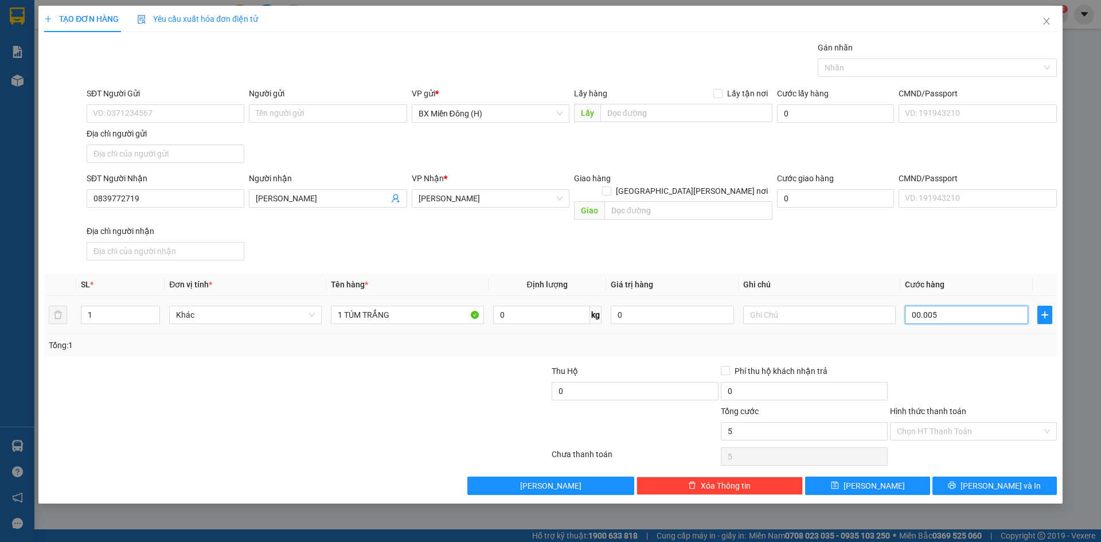
type input "0.000.050"
type input "50"
type input "50.000"
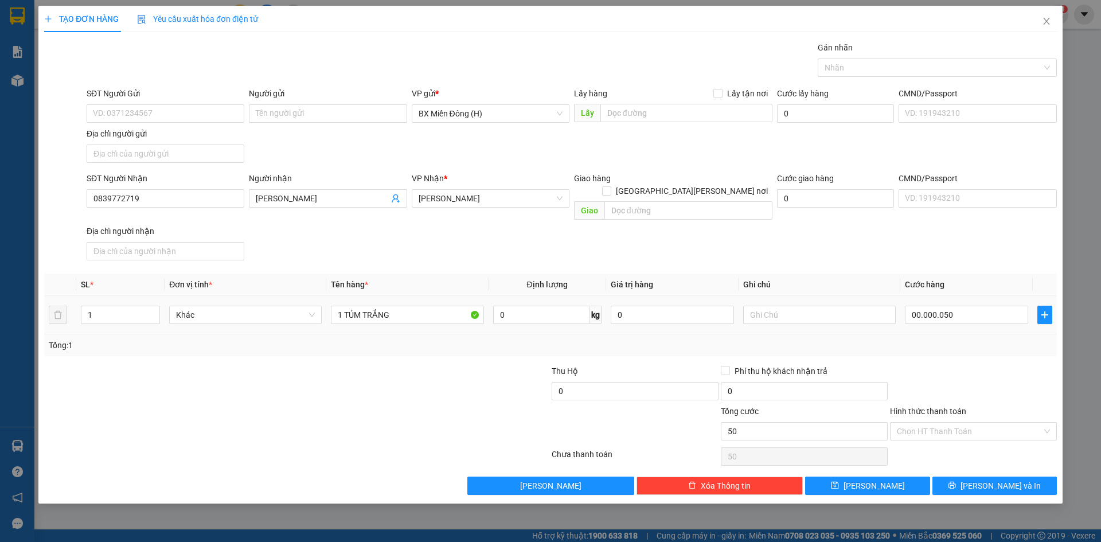
type input "50.000"
click at [943, 339] on div "Tổng: 1" at bounding box center [550, 345] width 1003 height 13
click at [1003, 477] on button "[PERSON_NAME] và In" at bounding box center [994, 486] width 124 height 18
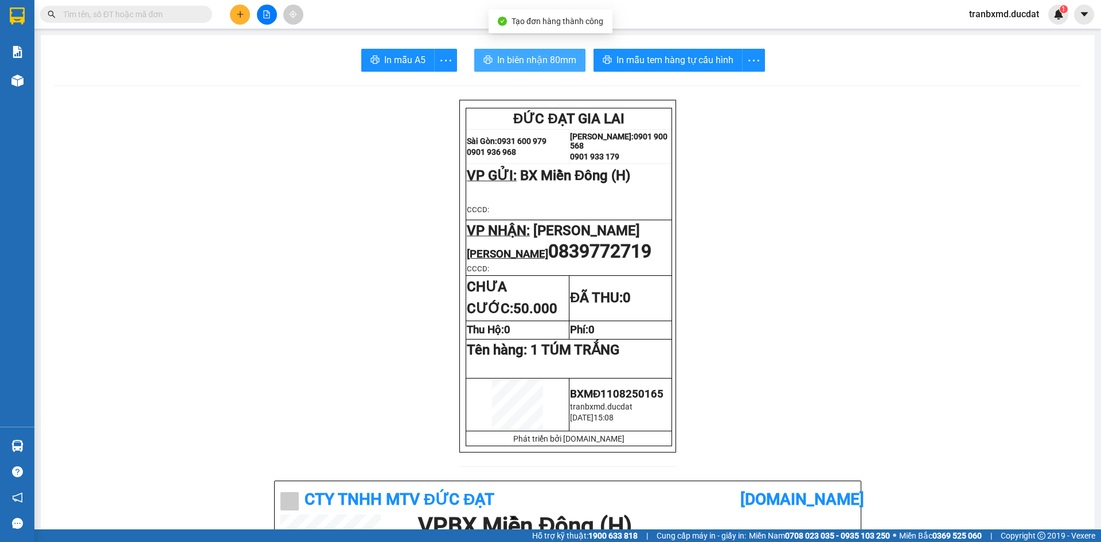
click at [540, 54] on span "In biên nhận 80mm" at bounding box center [536, 60] width 79 height 14
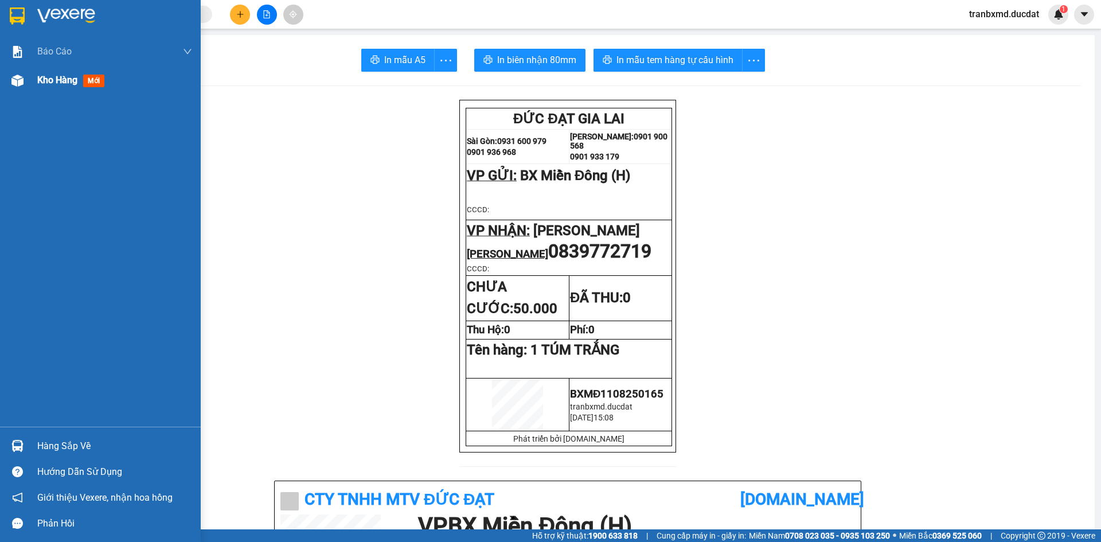
click at [19, 82] on img at bounding box center [17, 81] width 12 height 12
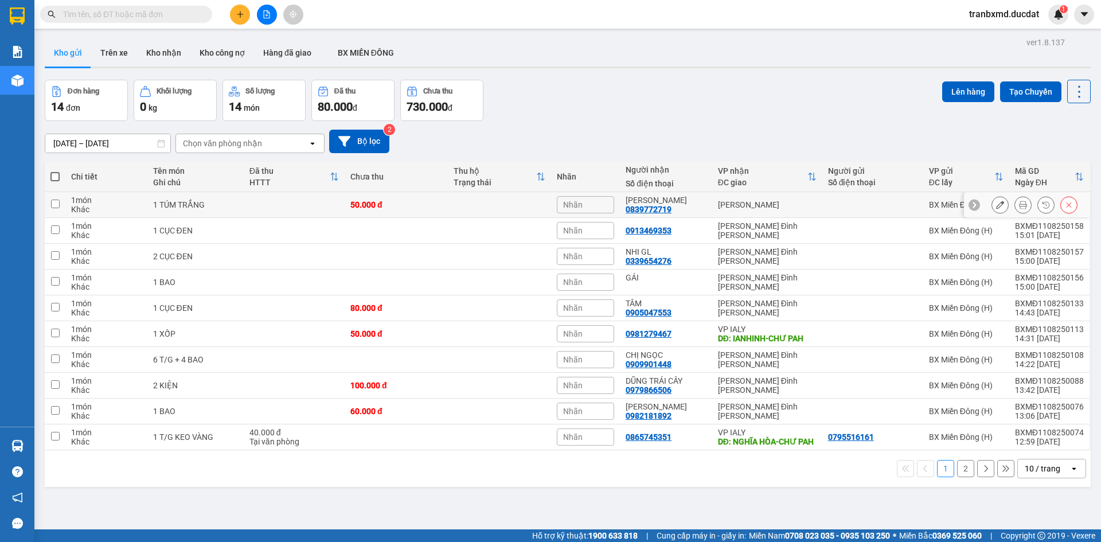
click at [992, 206] on button at bounding box center [1000, 205] width 16 height 20
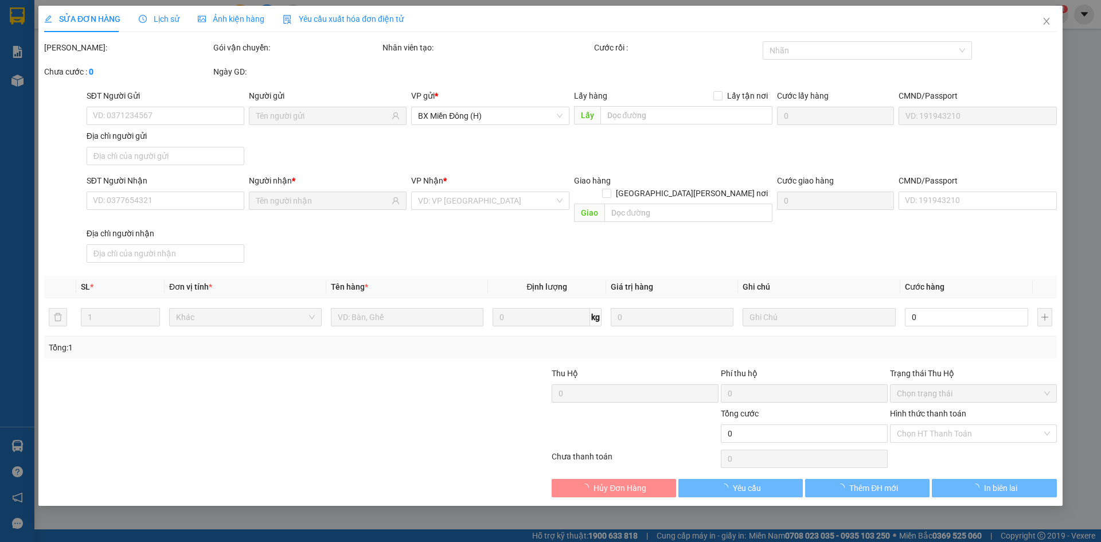
type input "0839772719"
type input "50.000"
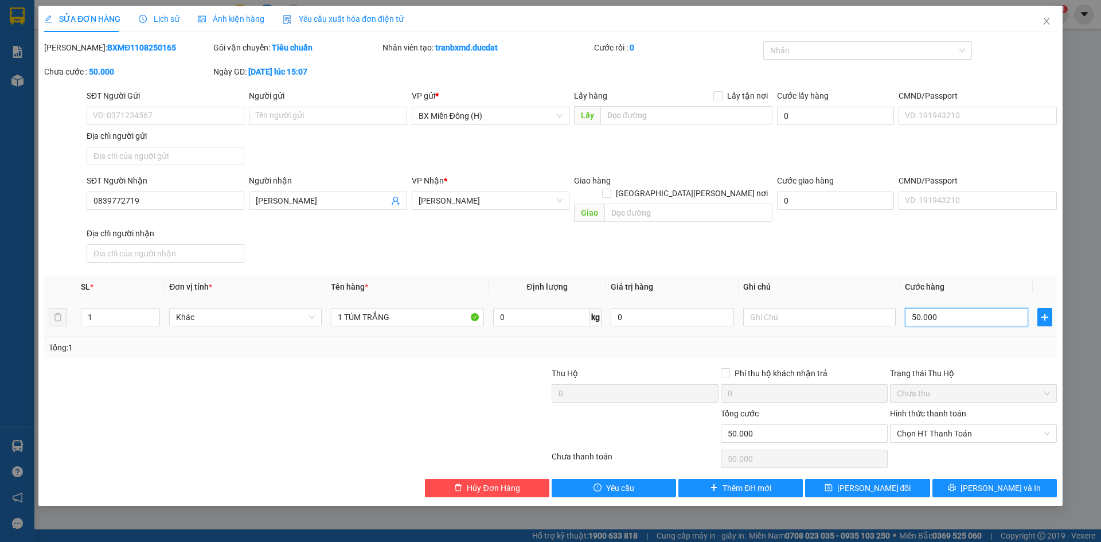
click at [928, 308] on input "50.000" at bounding box center [966, 317] width 123 height 18
type input "00.003"
type input "3"
type input "0.000.030"
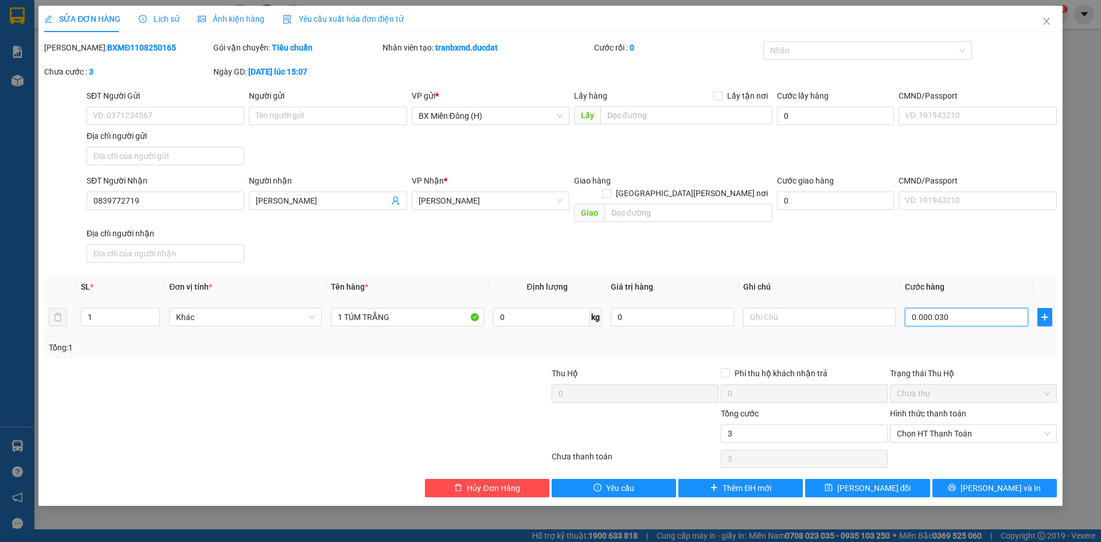
type input "30"
type input "0.000.030"
type input "30.000"
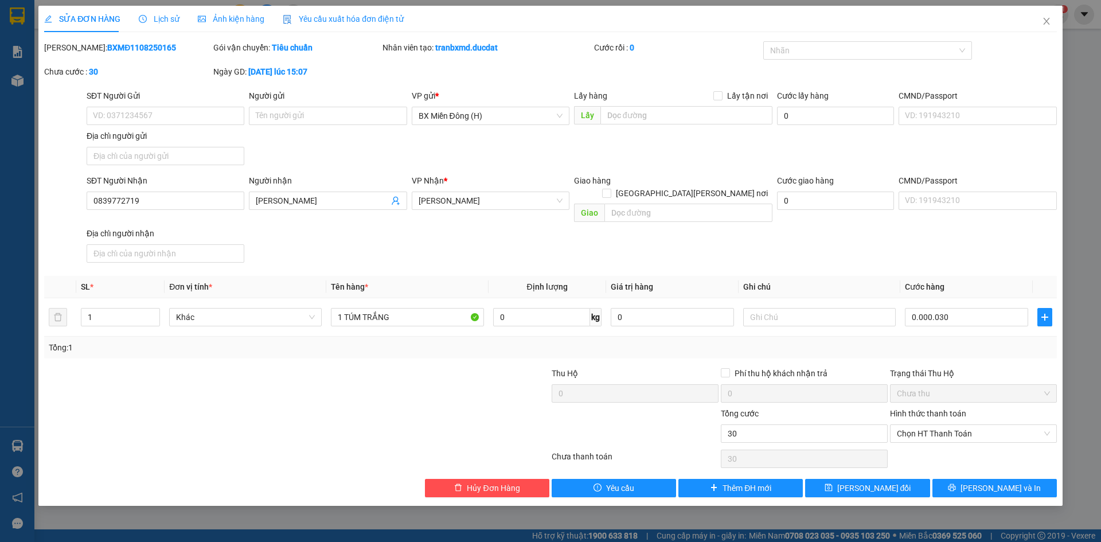
type input "30.000"
click at [944, 341] on div "Tổng: 1" at bounding box center [550, 347] width 1003 height 13
click at [990, 482] on span "[PERSON_NAME] và In" at bounding box center [1000, 488] width 80 height 13
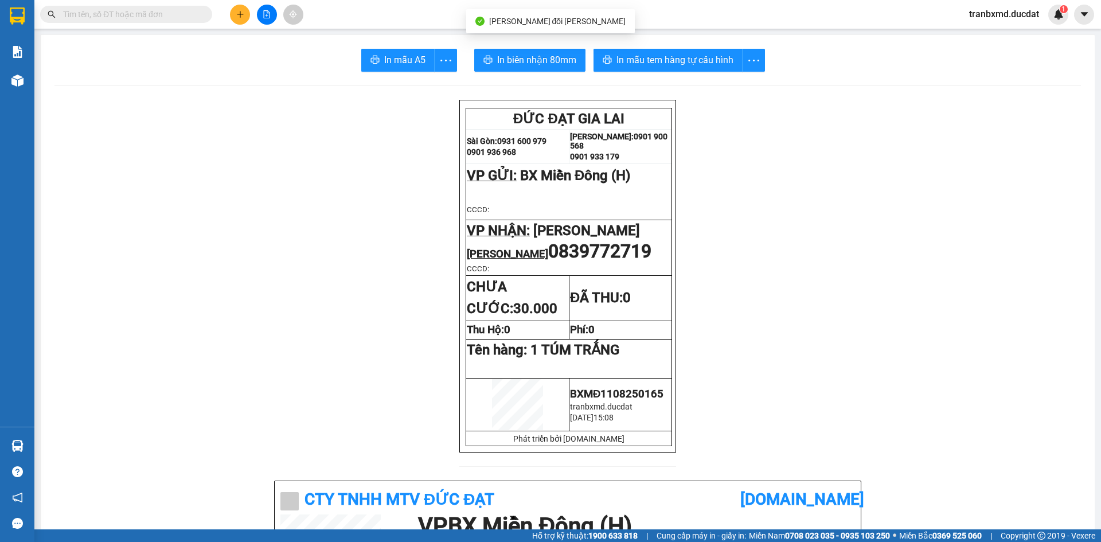
click at [517, 58] on span "In biên nhận 80mm" at bounding box center [536, 60] width 79 height 14
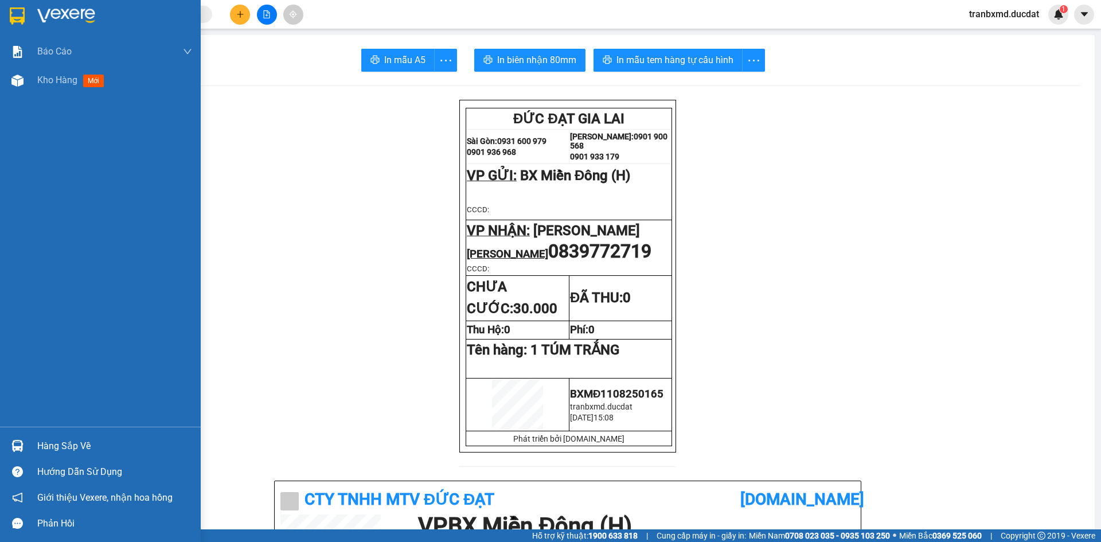
drag, startPoint x: 21, startPoint y: 77, endPoint x: 189, endPoint y: 163, distance: 188.5
click at [21, 77] on img at bounding box center [17, 81] width 12 height 12
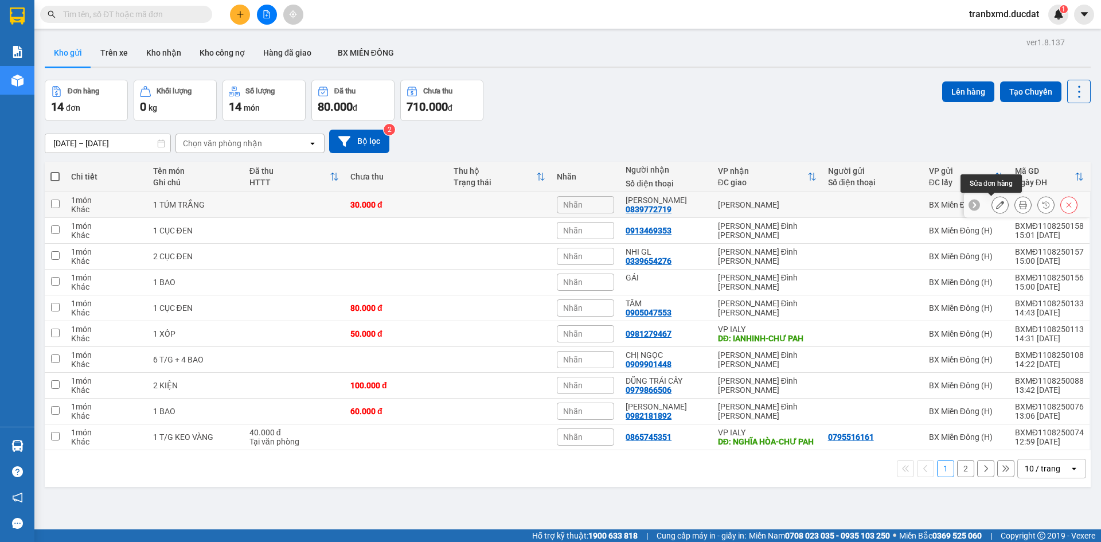
click at [996, 202] on icon at bounding box center [1000, 205] width 8 height 8
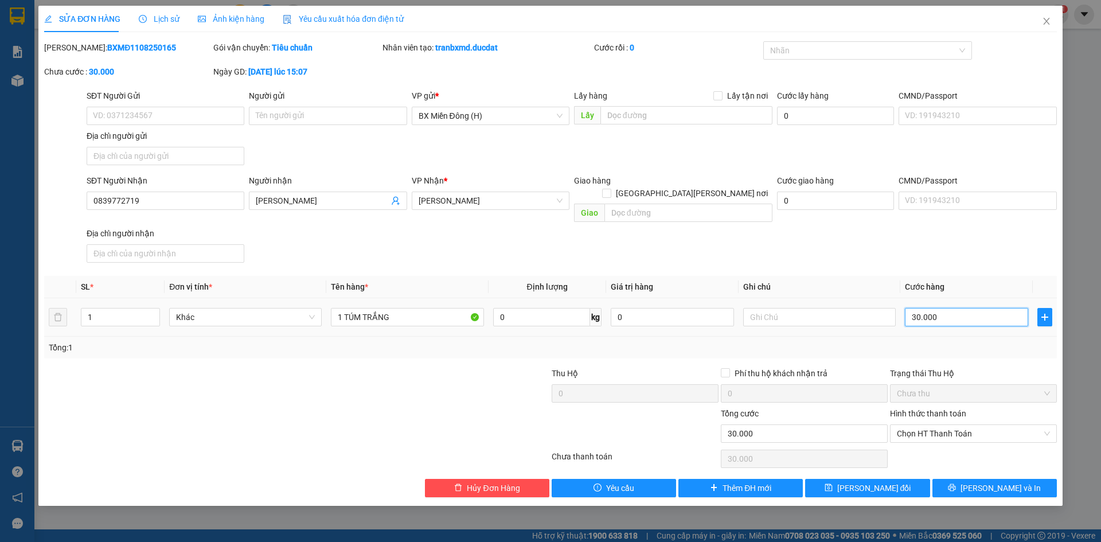
click at [948, 309] on input "30.000" at bounding box center [966, 317] width 123 height 18
type input "00.004"
type input "4"
type input "0.000.040"
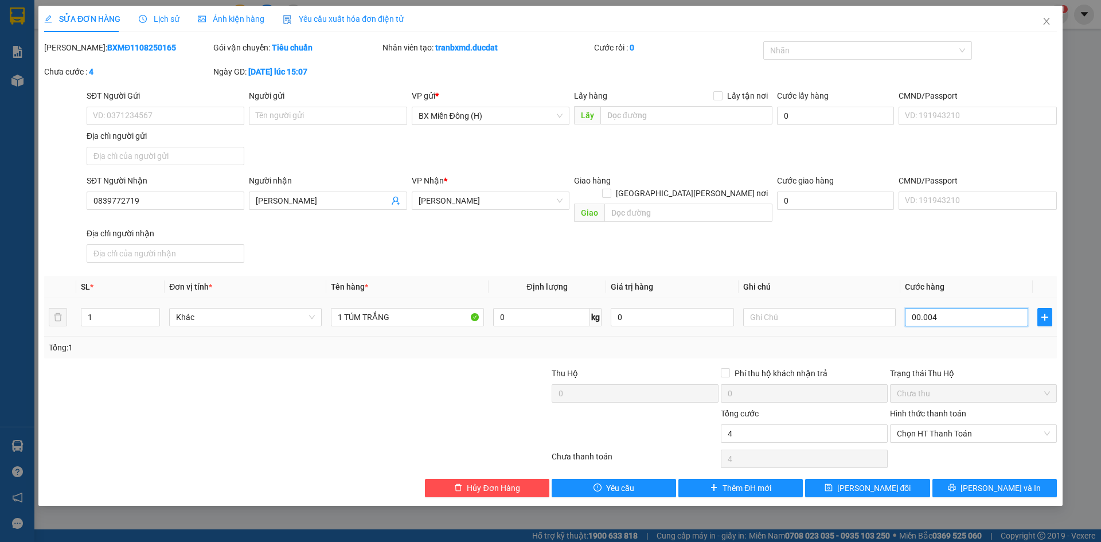
type input "40"
type input "40.000"
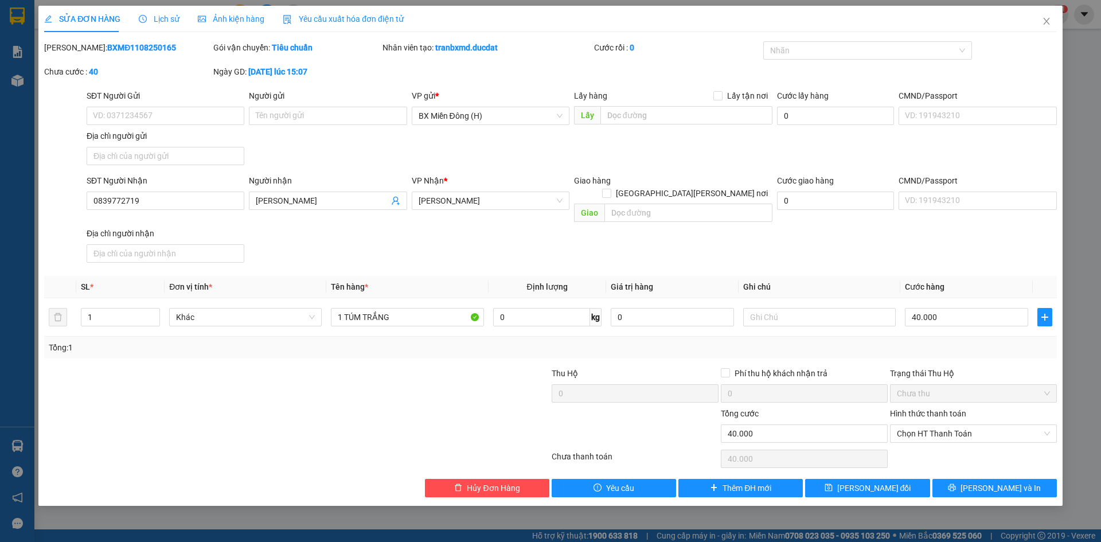
click at [974, 341] on div "Tổng: 1" at bounding box center [550, 347] width 1003 height 13
click at [983, 479] on button "[PERSON_NAME] và In" at bounding box center [994, 488] width 124 height 18
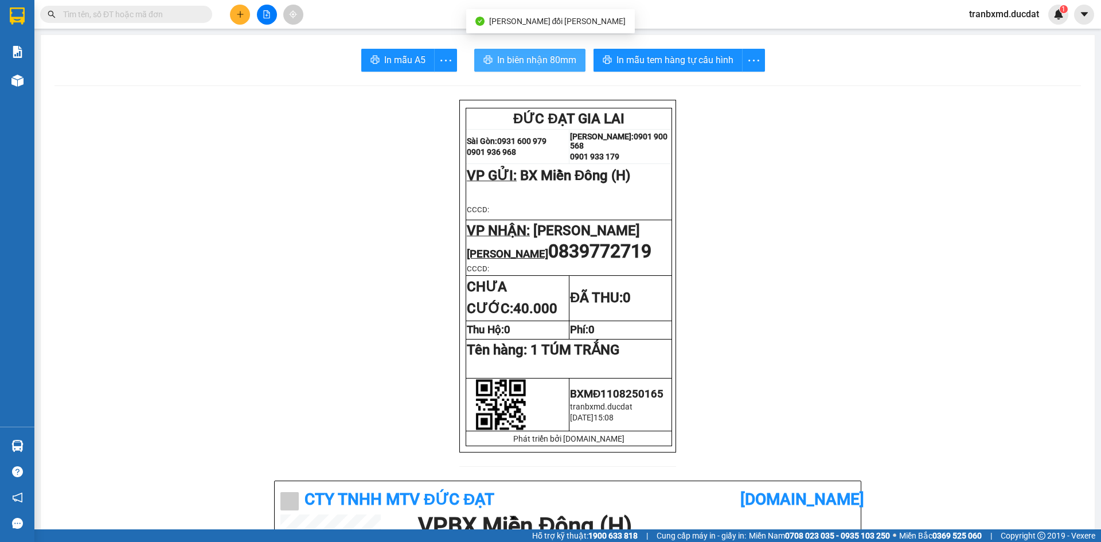
click at [557, 53] on span "In biên nhận 80mm" at bounding box center [536, 60] width 79 height 14
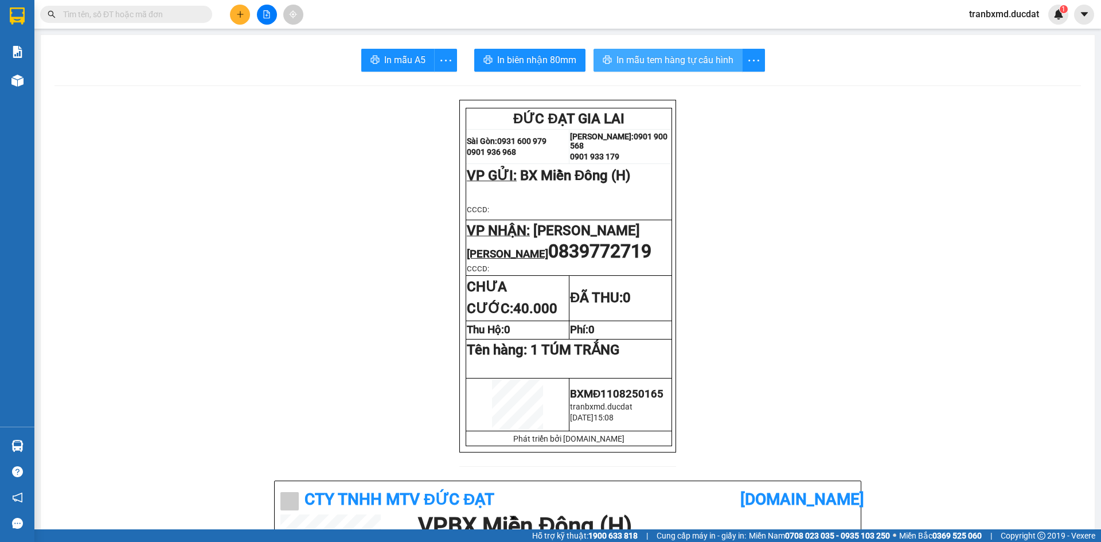
click at [660, 49] on button "In mẫu tem hàng tự cấu hình" at bounding box center [667, 60] width 149 height 23
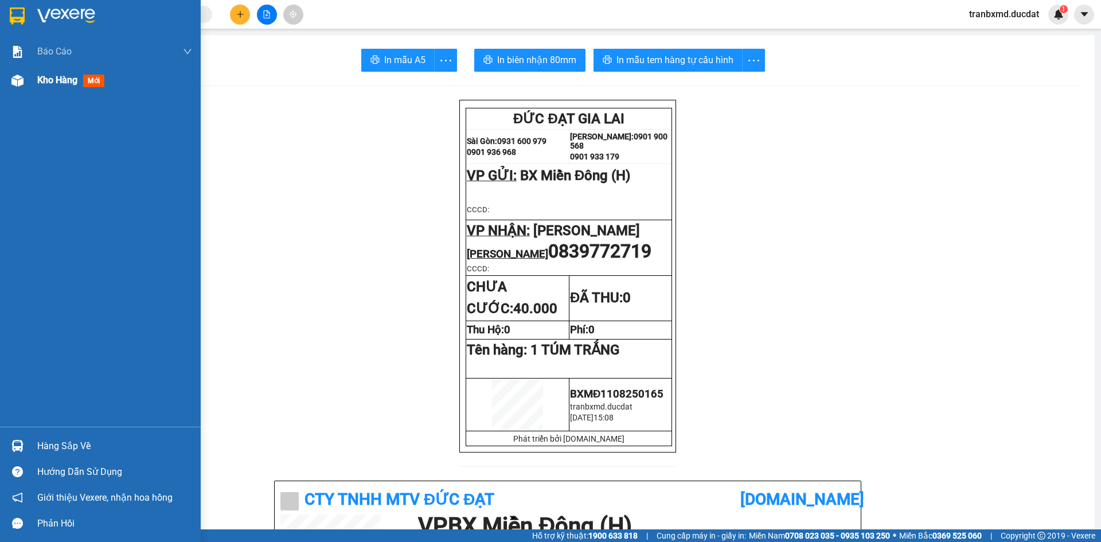
click at [17, 79] on img at bounding box center [17, 81] width 12 height 12
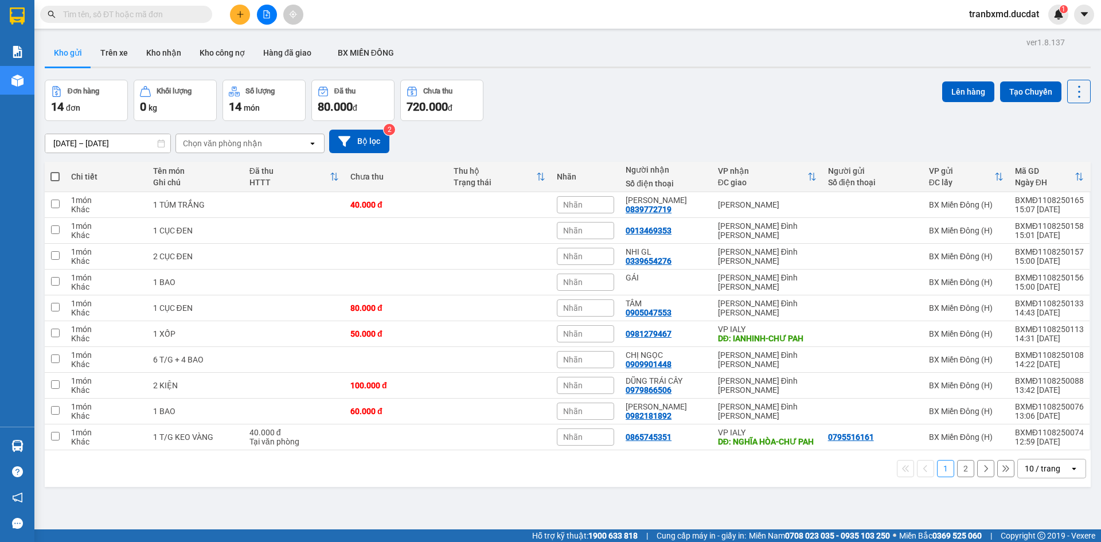
click at [1052, 478] on div "10 / trang" at bounding box center [1044, 468] width 52 height 18
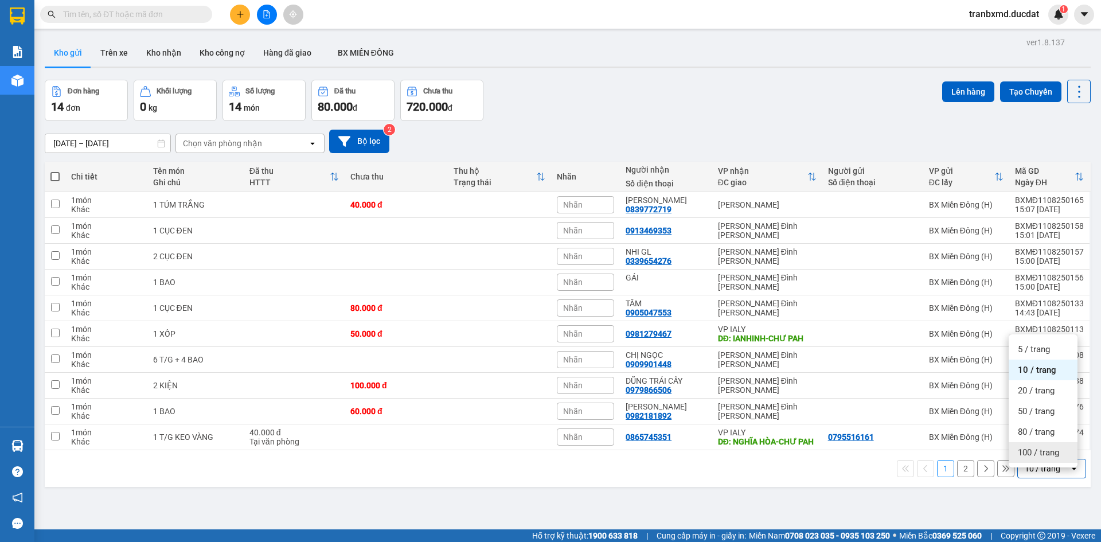
click at [1031, 448] on span "100 / trang" at bounding box center [1038, 452] width 41 height 11
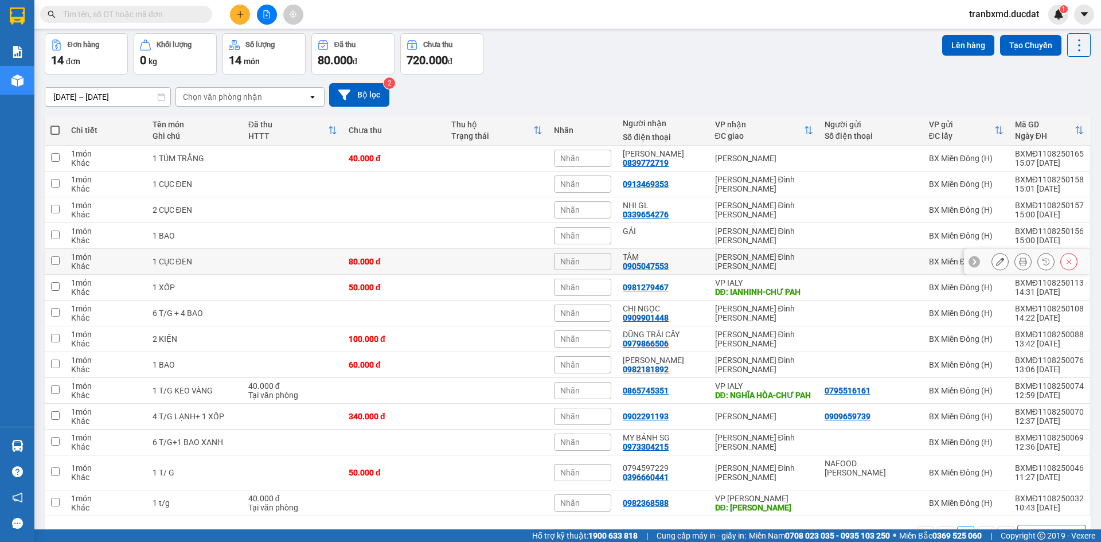
scroll to position [80, 0]
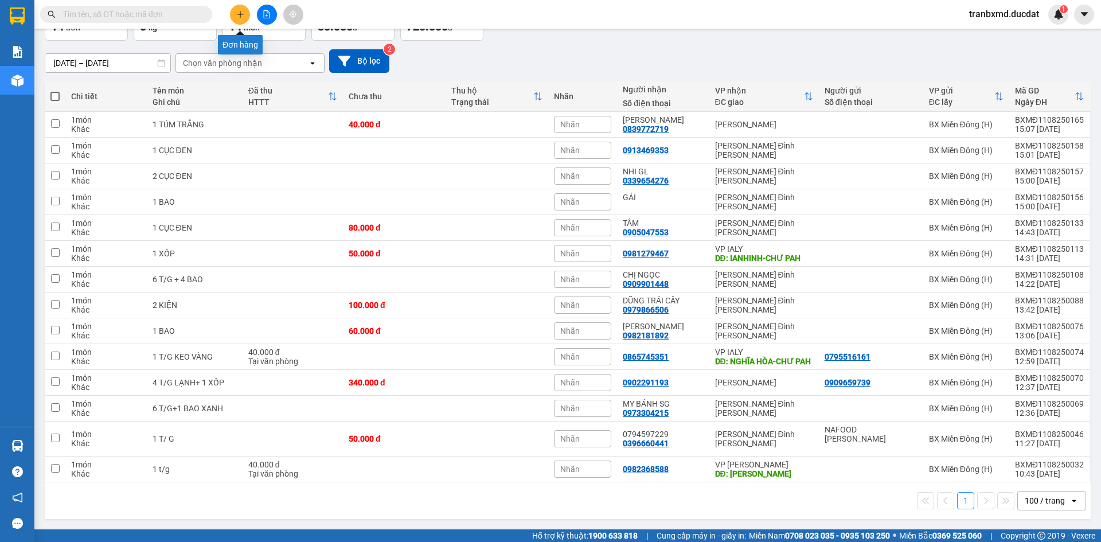
click at [239, 14] on icon "plus" at bounding box center [240, 14] width 6 height 1
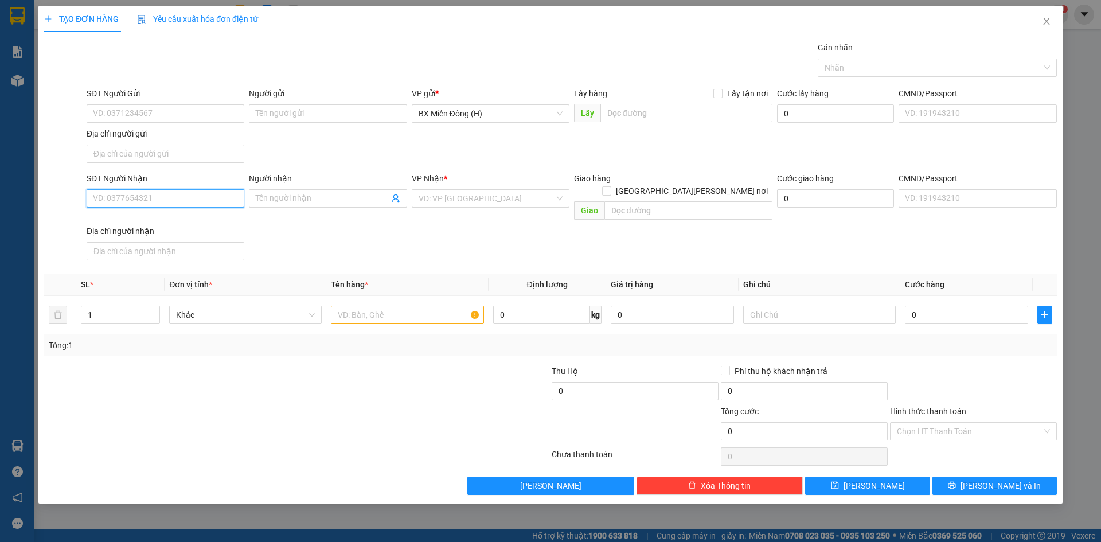
click at [191, 197] on input "SĐT Người Nhận" at bounding box center [166, 198] width 158 height 18
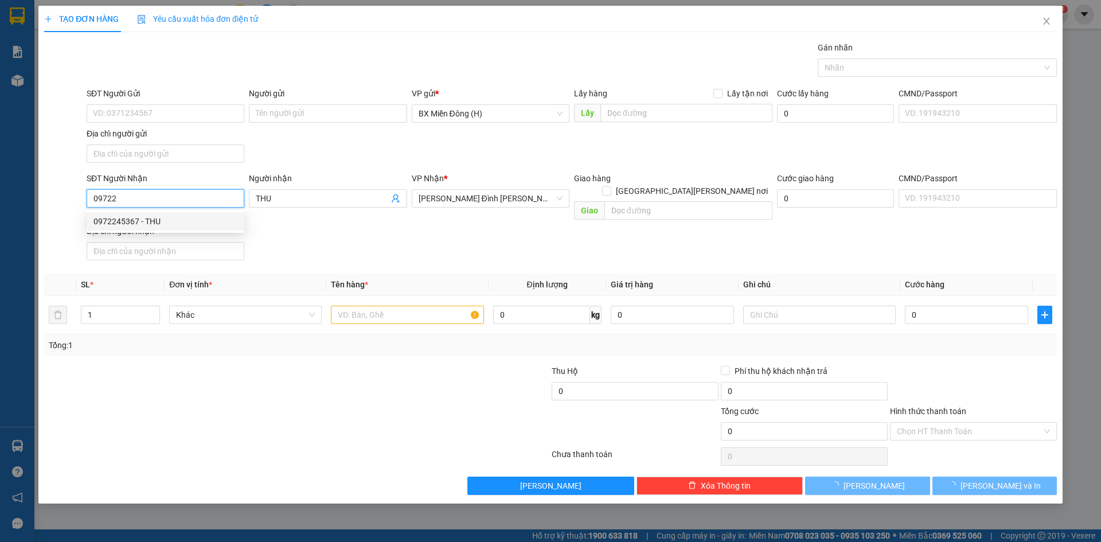
type input "0972245367"
type input "THU"
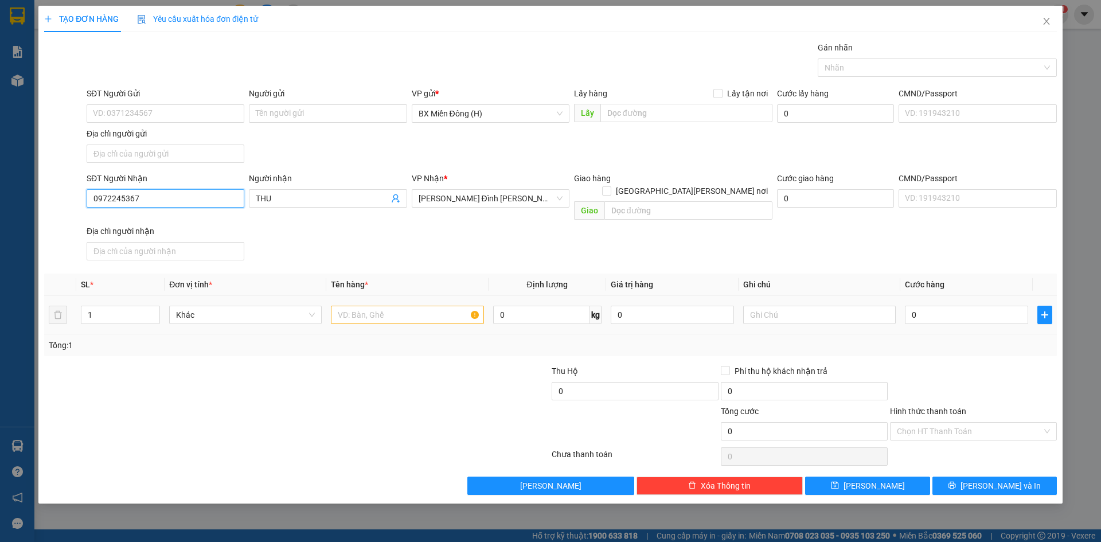
type input "0972245367"
click at [339, 306] on input "text" at bounding box center [407, 315] width 153 height 18
type input "1 T/G BỌC BÌ"
click at [922, 306] on input "0" at bounding box center [966, 315] width 123 height 18
type input "006"
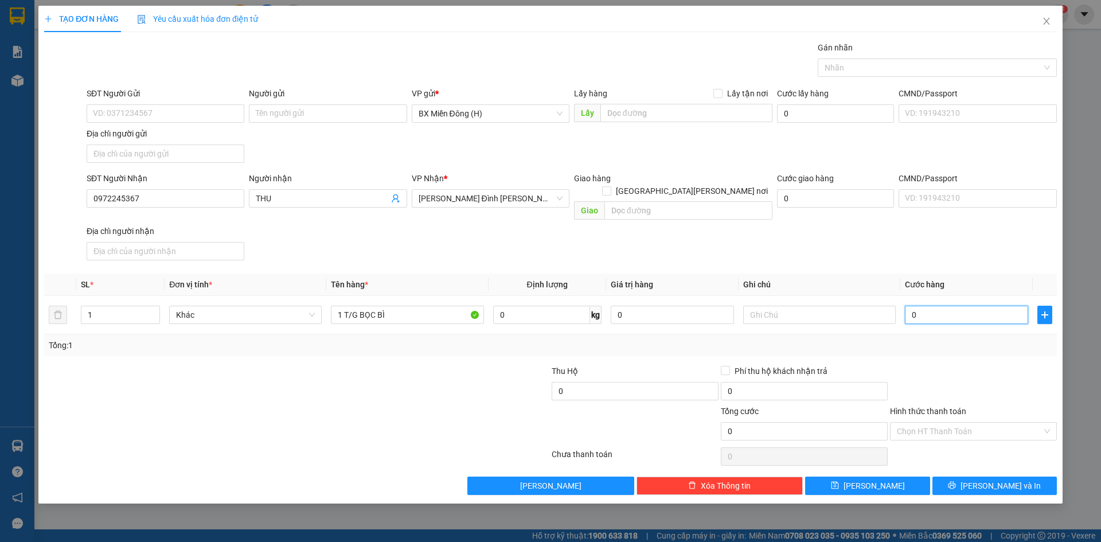
type input "6"
type input "0.060"
type input "60"
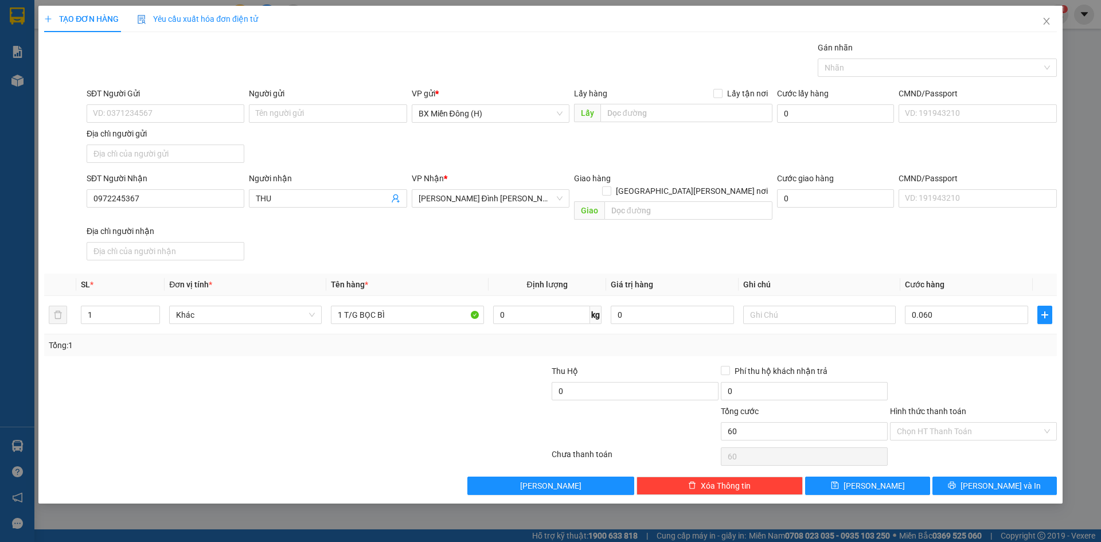
type input "60.000"
click at [1029, 372] on div at bounding box center [973, 385] width 169 height 40
click at [1029, 477] on button "[PERSON_NAME] và In" at bounding box center [994, 486] width 124 height 18
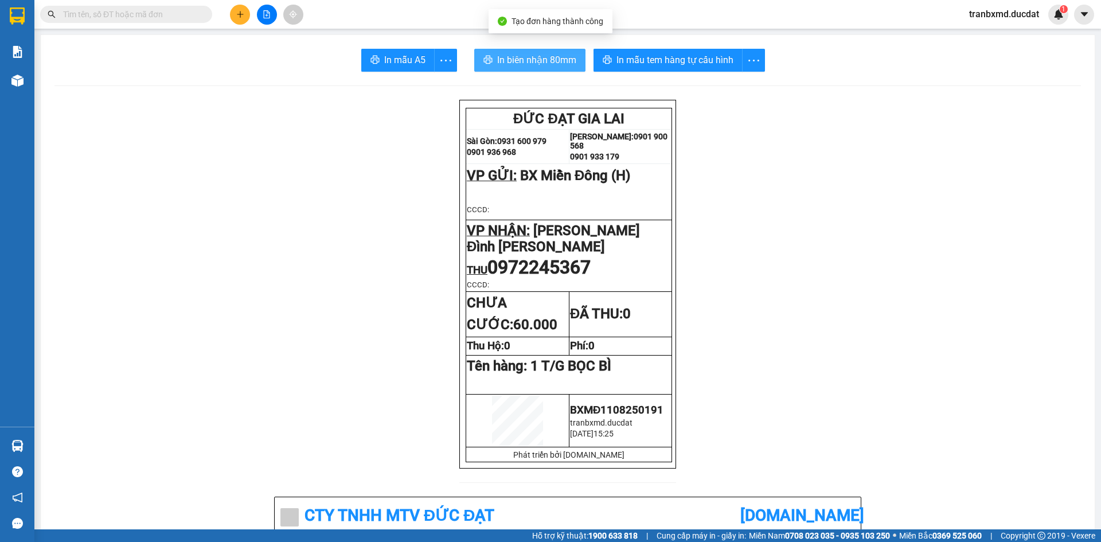
click at [574, 60] on button "In biên nhận 80mm" at bounding box center [529, 60] width 111 height 23
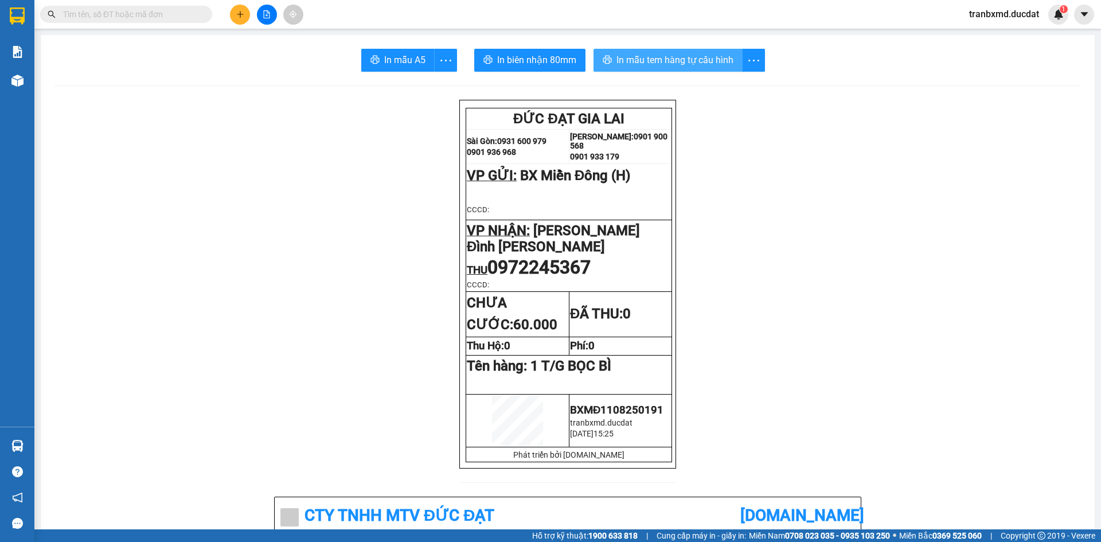
click at [684, 64] on span "In mẫu tem hàng tự cấu hình" at bounding box center [674, 60] width 117 height 14
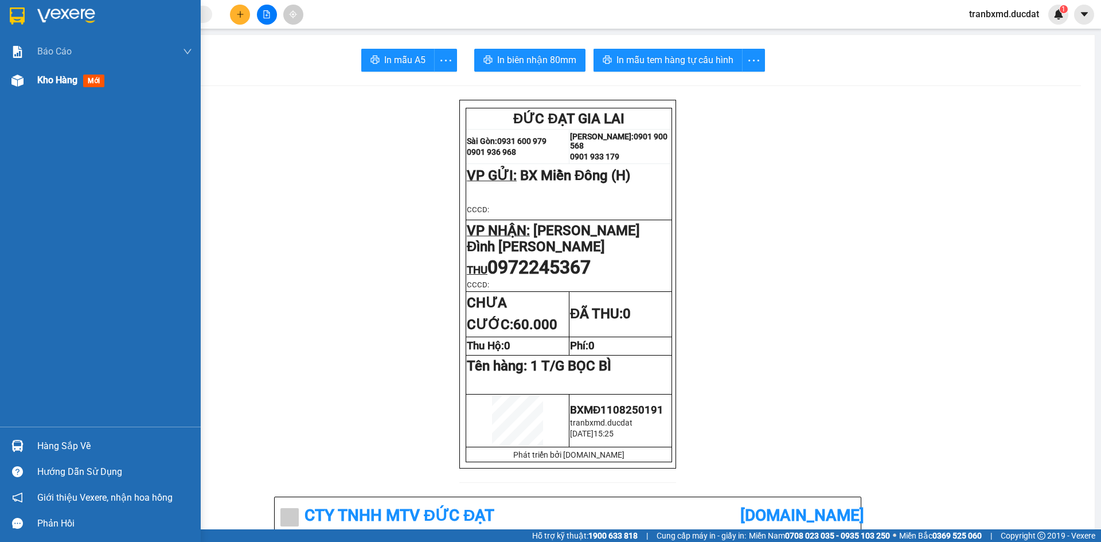
click at [31, 77] on div "Kho hàng mới" at bounding box center [100, 80] width 201 height 29
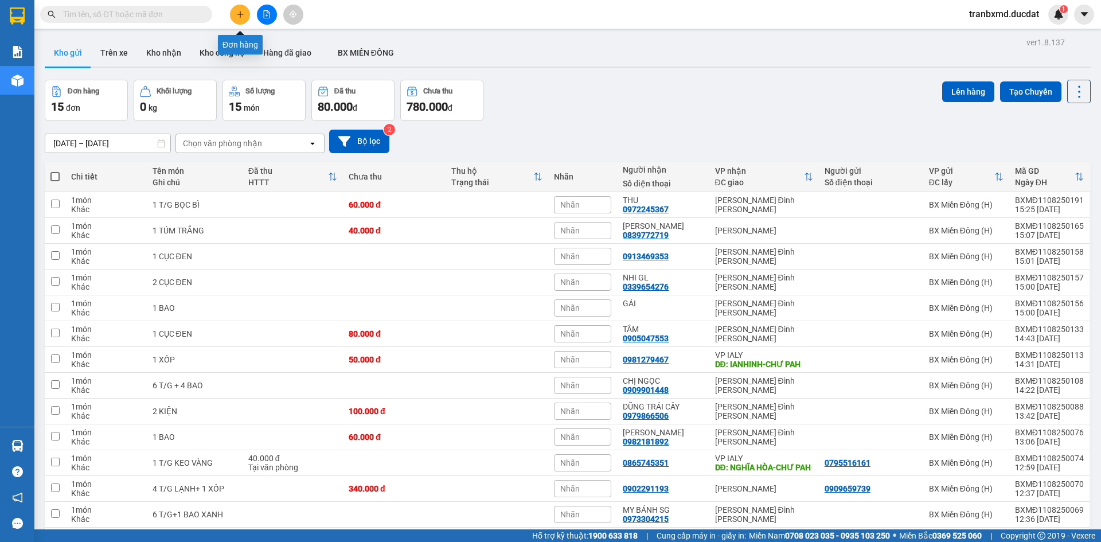
click at [242, 14] on icon "plus" at bounding box center [240, 14] width 6 height 1
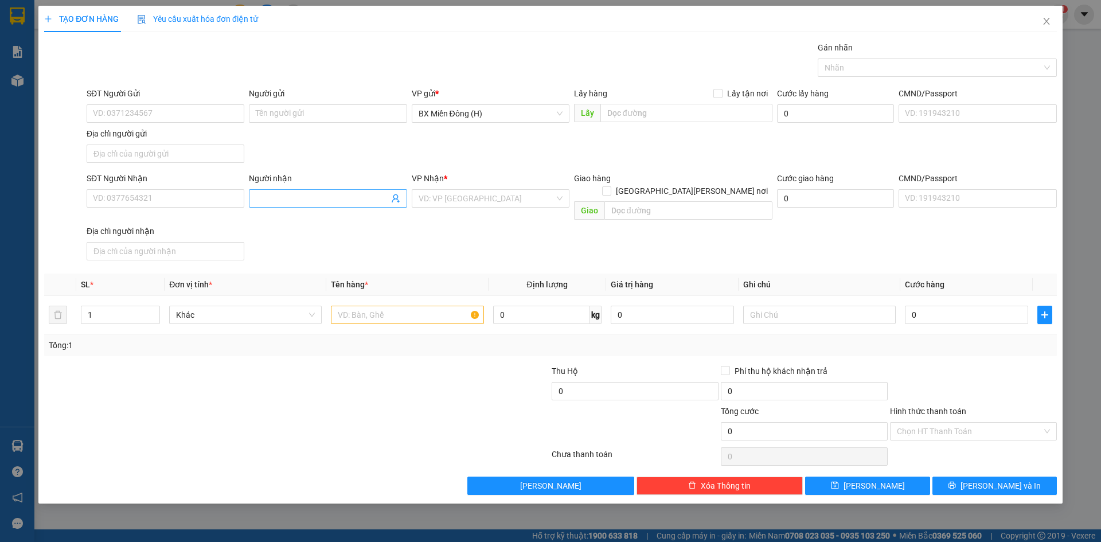
click at [346, 196] on input "Người nhận" at bounding box center [322, 198] width 132 height 13
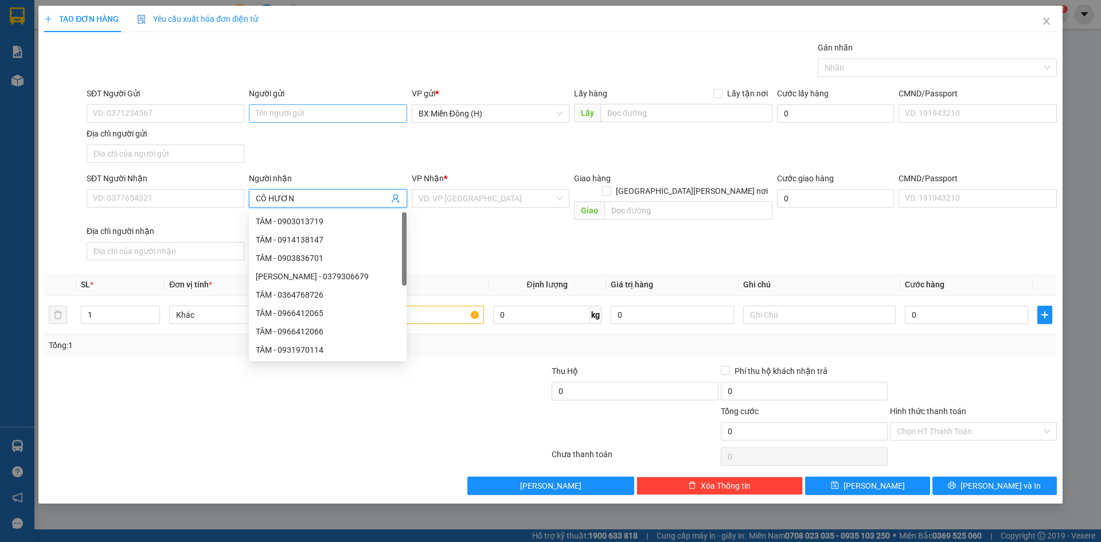
type input "CÔ HƯƠNG"
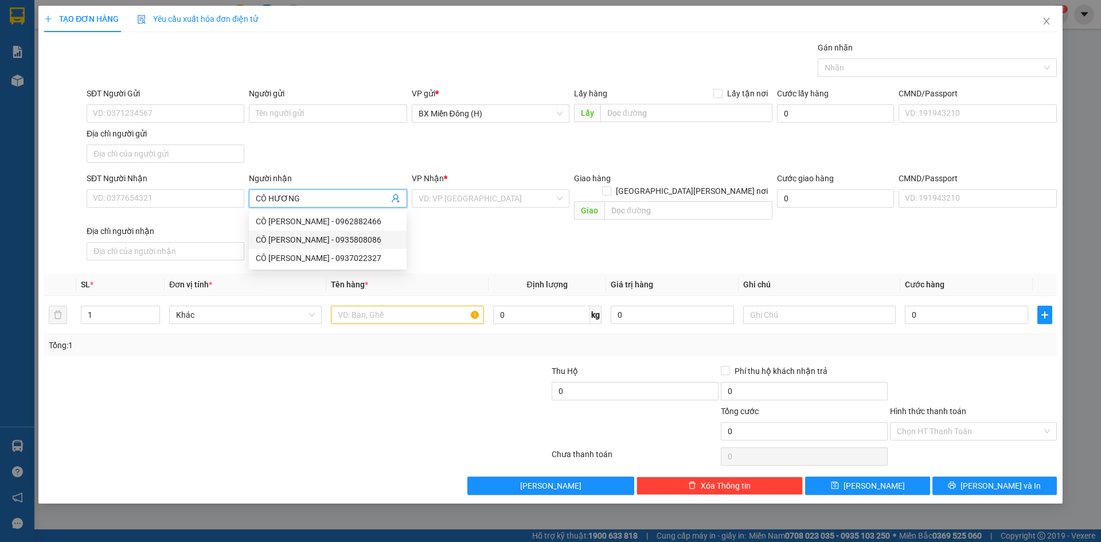
click at [334, 244] on div "CÔ HƯƠNG ĐỨC ĐẠT - 0935808086" at bounding box center [328, 239] width 144 height 13
type input "0935808086"
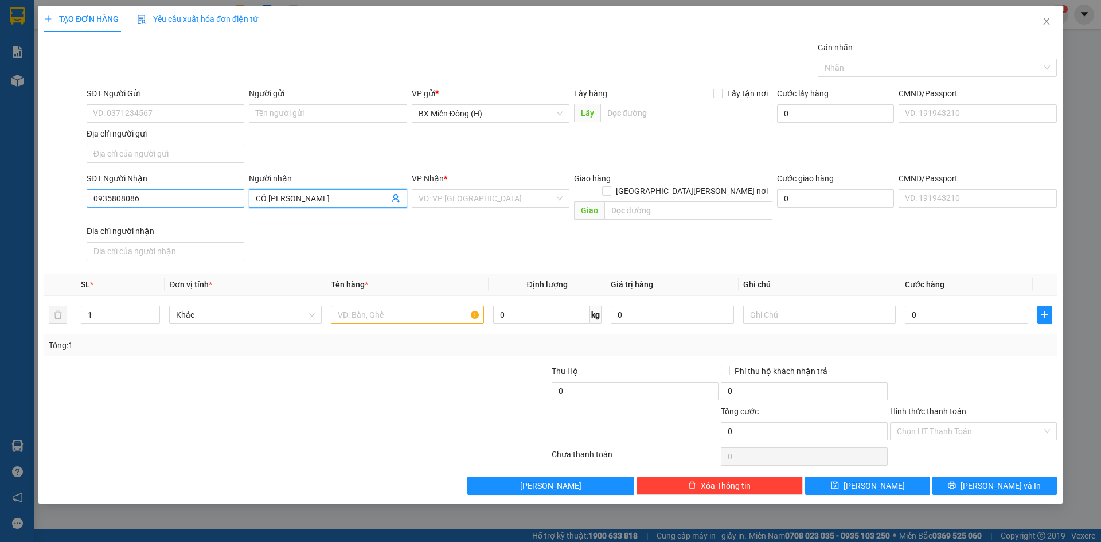
type input "CÔ HƯƠNG ĐỨC ĐẠT"
click at [179, 195] on input "0935808086" at bounding box center [166, 198] width 158 height 18
click at [178, 218] on div "0935808086 - CÔ HƯƠNG ĐỨC ĐẠT" at bounding box center [165, 221] width 144 height 13
type input "0935808086"
click at [344, 307] on input "text" at bounding box center [407, 315] width 153 height 18
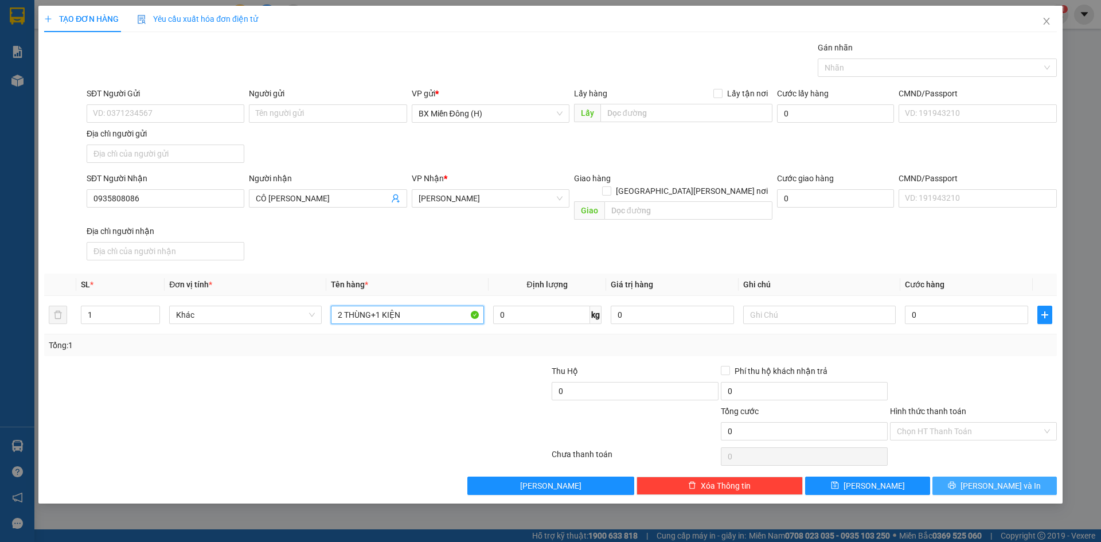
type input "2 THÙNG+1 KIỆN"
drag, startPoint x: 965, startPoint y: 470, endPoint x: 959, endPoint y: 466, distance: 7.0
click at [966, 477] on button "[PERSON_NAME] và In" at bounding box center [994, 486] width 124 height 18
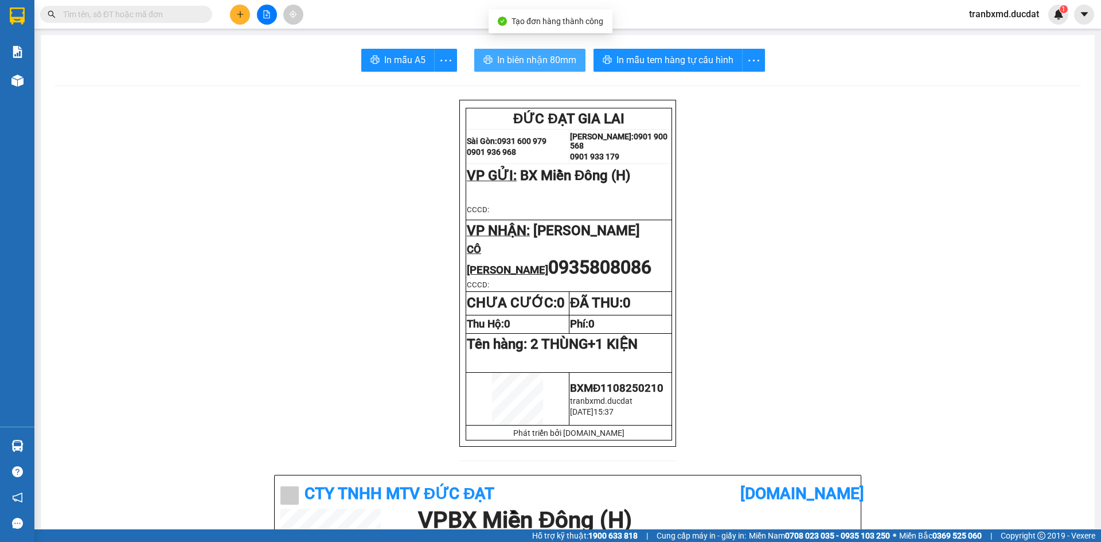
click at [559, 62] on span "In biên nhận 80mm" at bounding box center [536, 60] width 79 height 14
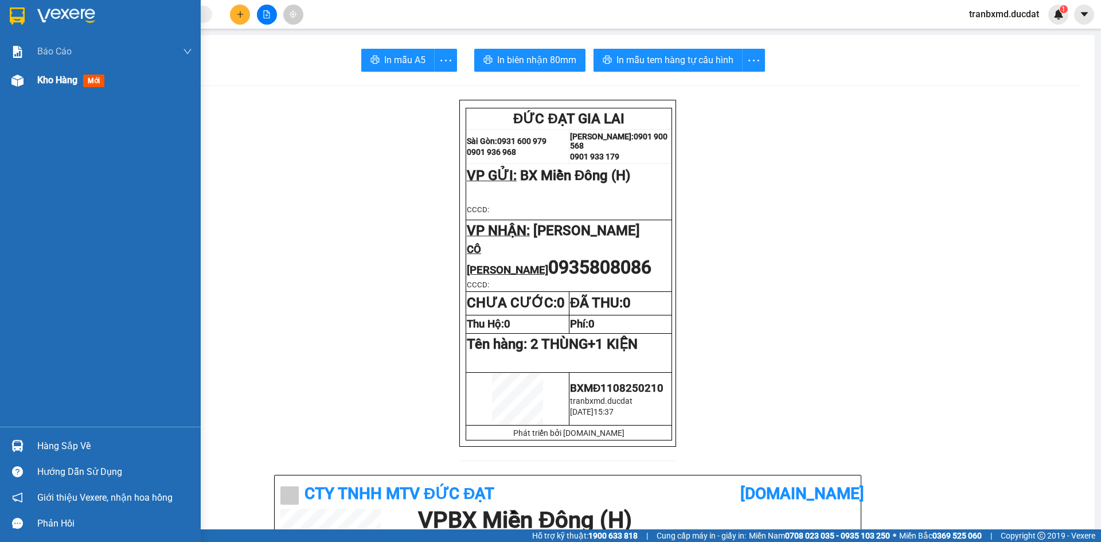
click at [22, 88] on div at bounding box center [17, 81] width 20 height 20
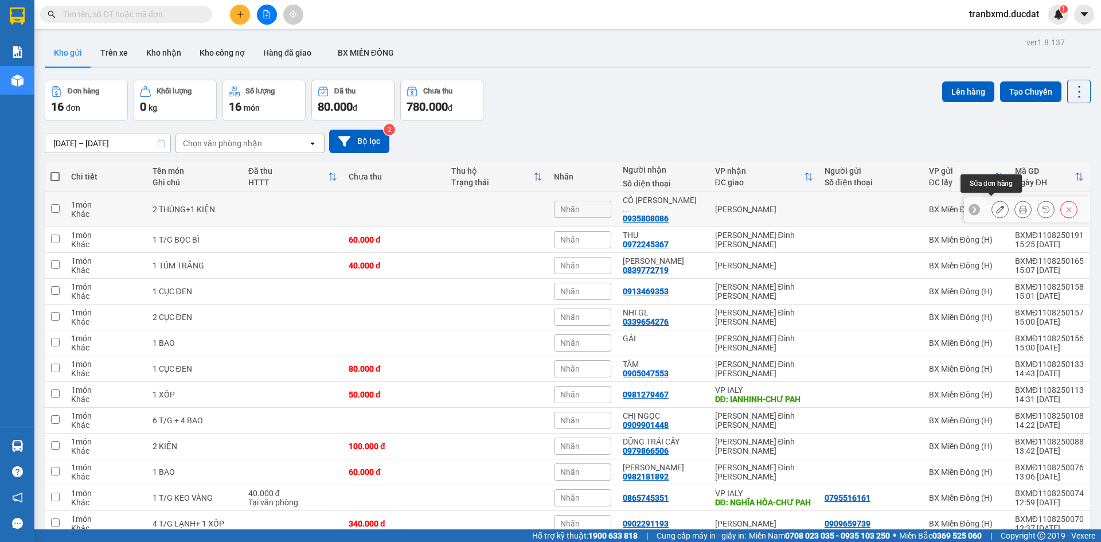
click at [992, 204] on button at bounding box center [1000, 210] width 16 height 20
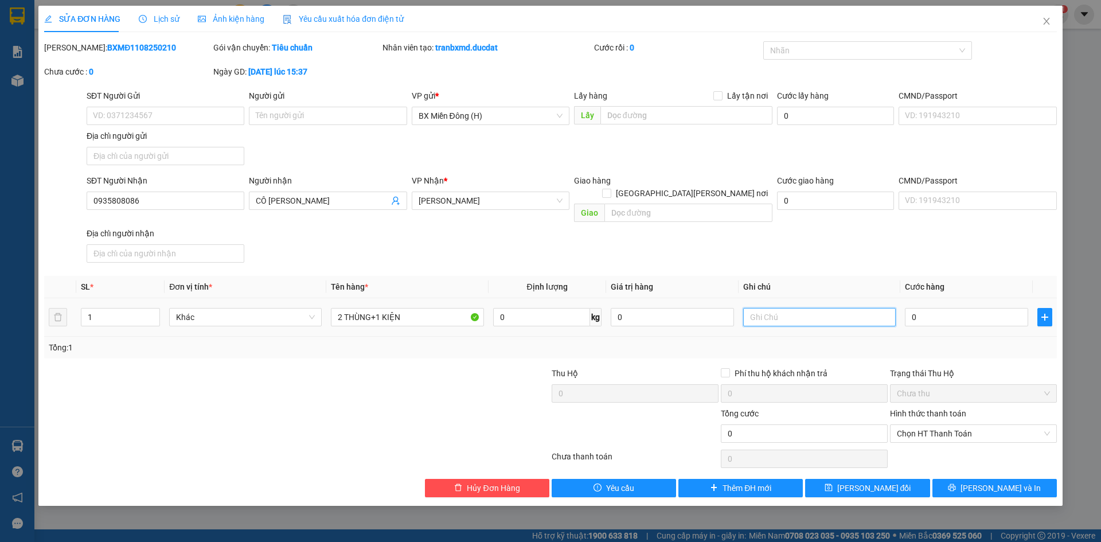
click at [801, 308] on input "text" at bounding box center [819, 317] width 153 height 18
type input "X216"
click at [865, 482] on span "Lưu thay đổi" at bounding box center [874, 488] width 74 height 13
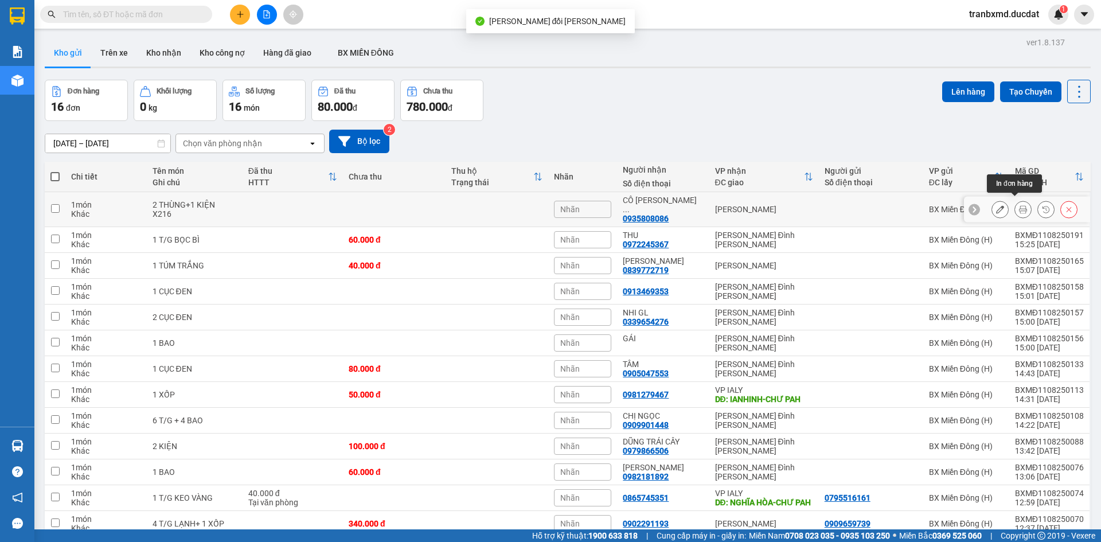
click at [1019, 205] on icon at bounding box center [1023, 209] width 8 height 8
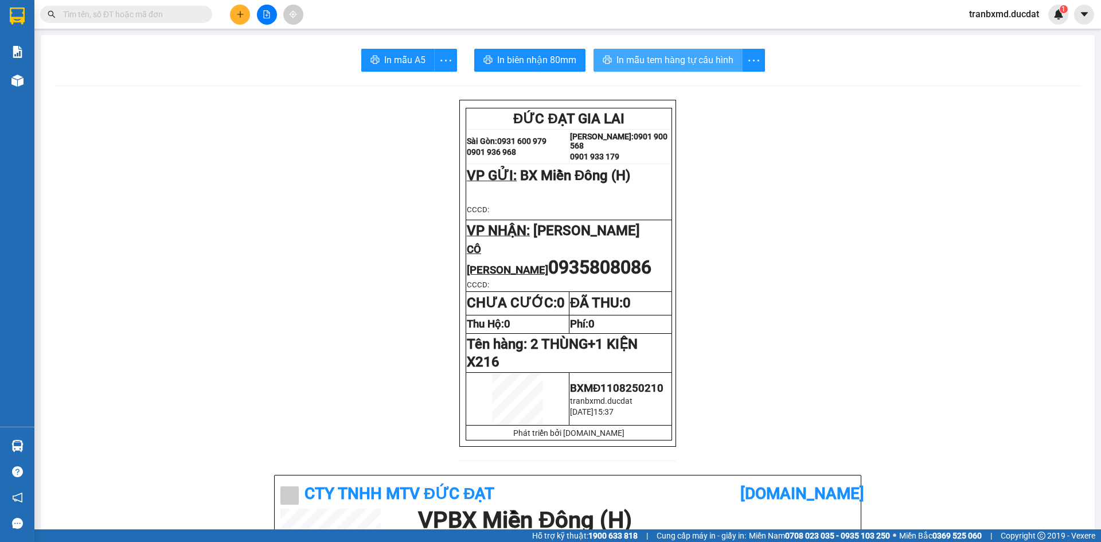
click at [697, 52] on button "In mẫu tem hàng tự cấu hình" at bounding box center [667, 60] width 149 height 23
click at [193, 8] on input "text" at bounding box center [130, 14] width 135 height 13
paste input "0399879099"
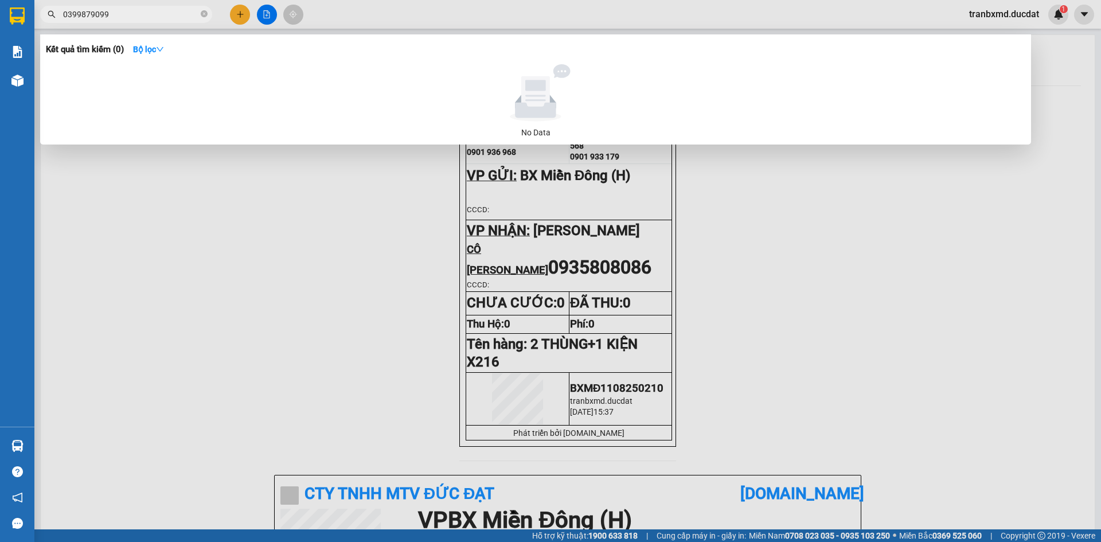
type input "0399879099"
click at [202, 13] on icon "close-circle" at bounding box center [204, 13] width 7 height 7
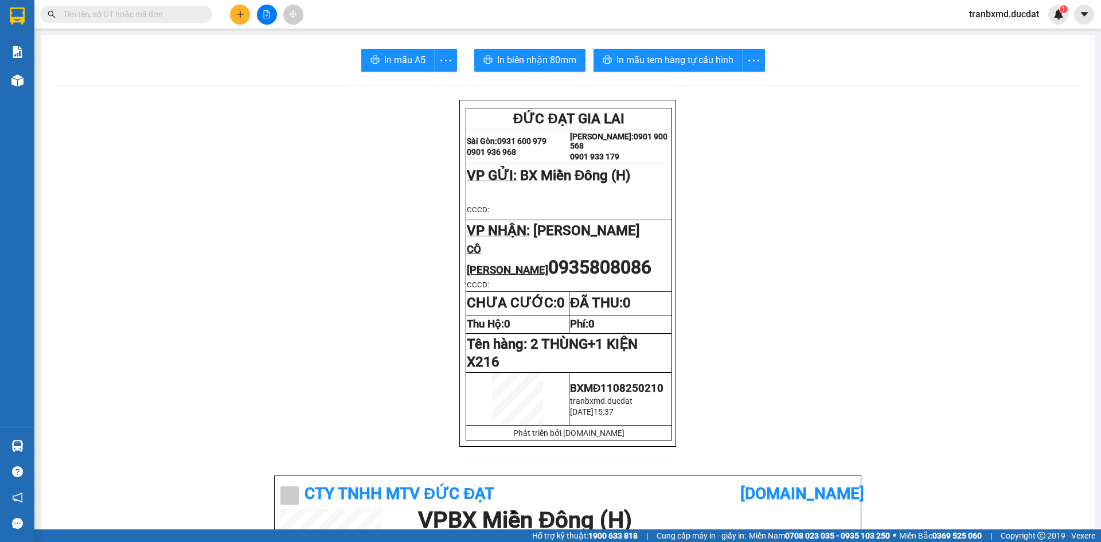
paste input "0898686468"
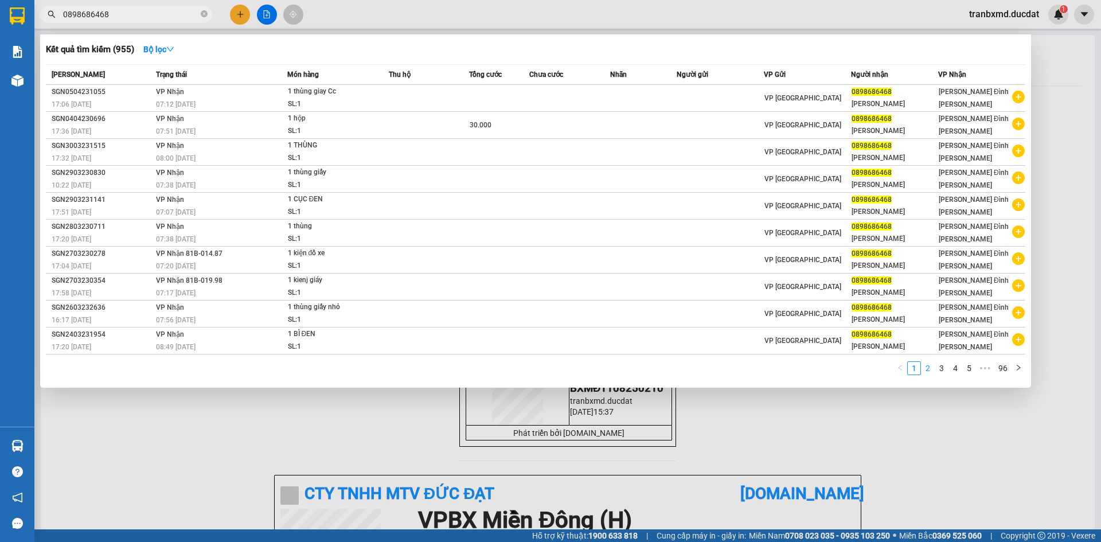
type input "0898686468"
click at [931, 373] on link "2" at bounding box center [927, 368] width 13 height 13
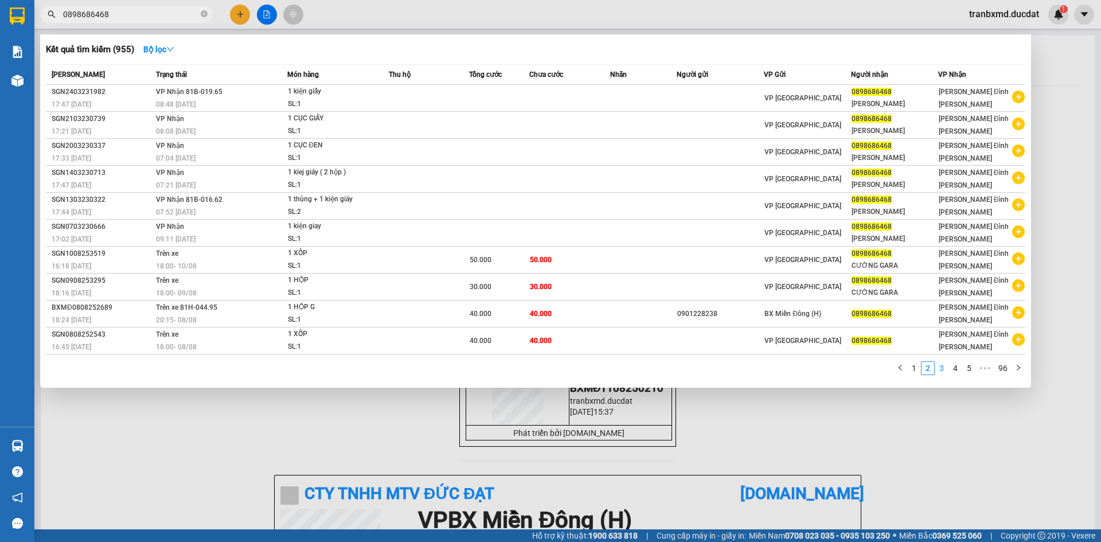
click at [943, 368] on link "3" at bounding box center [941, 368] width 13 height 13
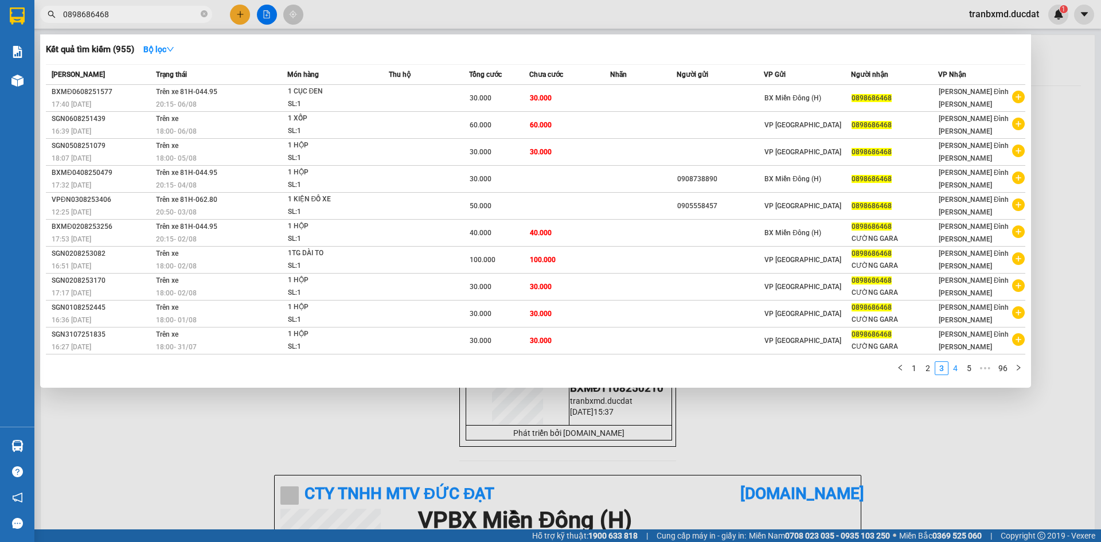
click at [955, 367] on link "4" at bounding box center [955, 368] width 13 height 13
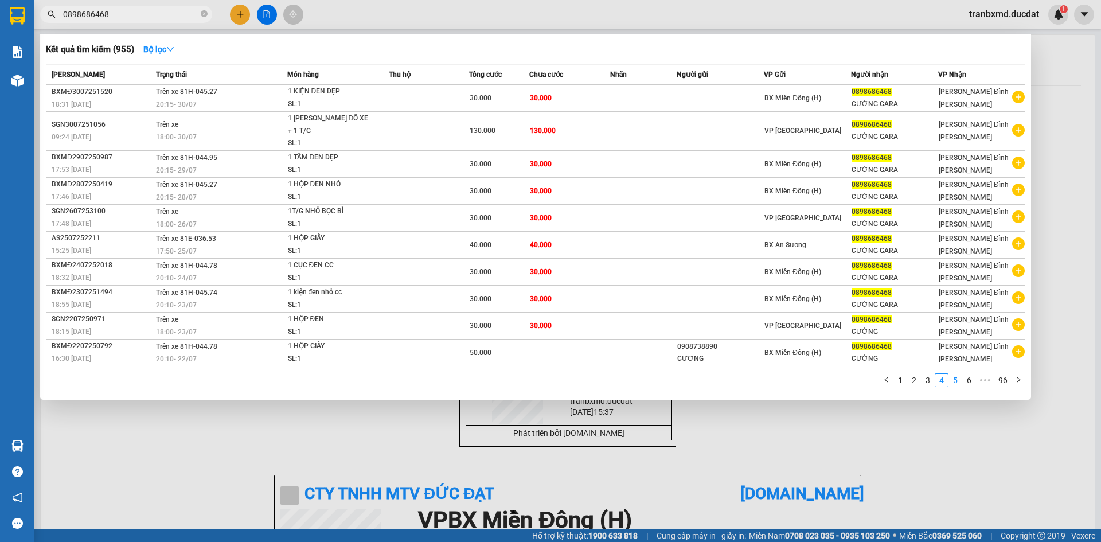
click at [957, 374] on link "5" at bounding box center [955, 380] width 13 height 13
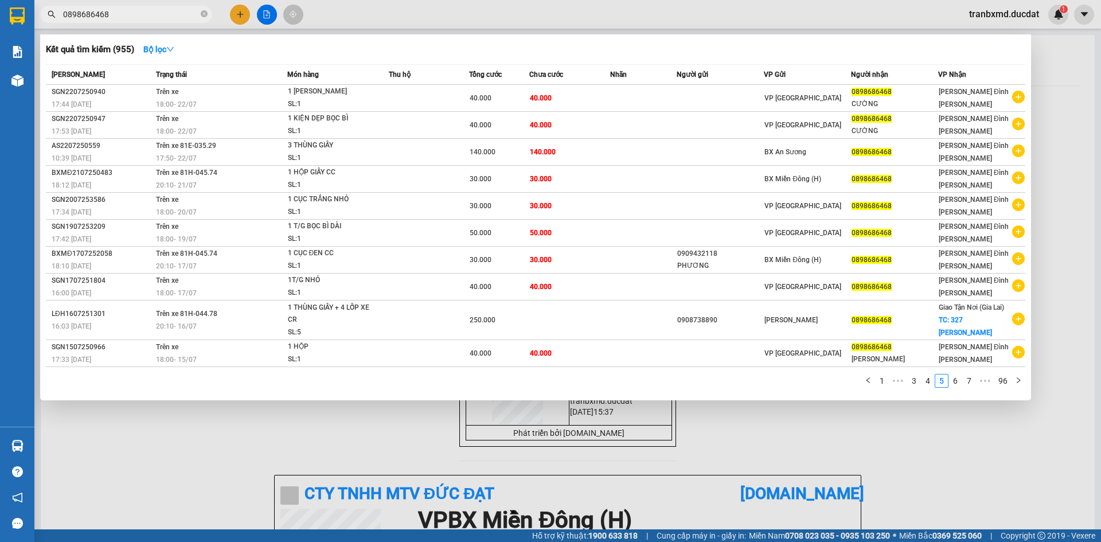
click at [968, 373] on div "Mã ĐH Trạng thái Món hàng Thu hộ Tổng cước Chưa cước Nhãn Người gửi VP Gửi Ngườ…" at bounding box center [535, 229] width 979 height 330
click at [957, 382] on link "6" at bounding box center [955, 380] width 13 height 13
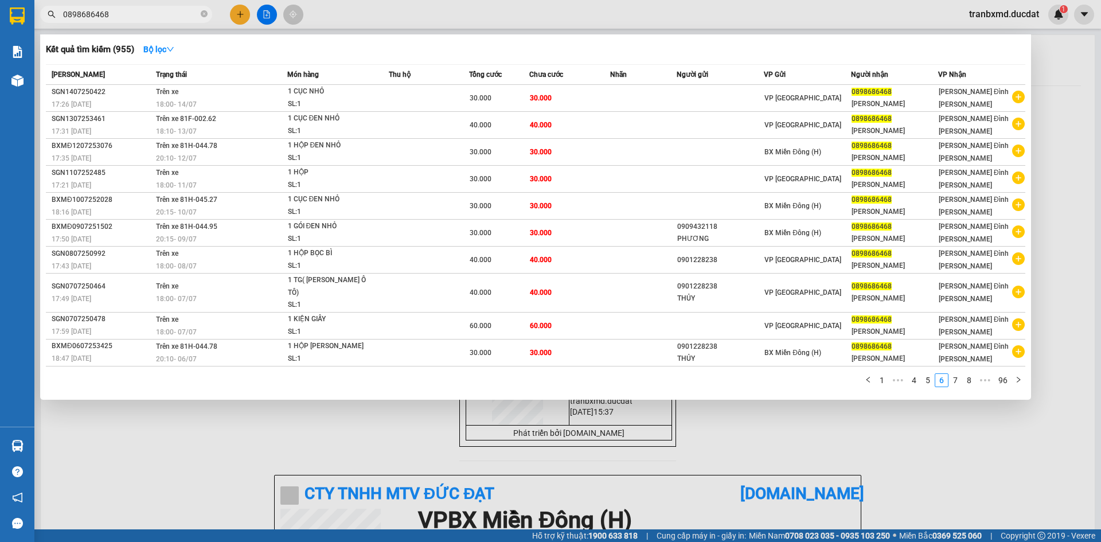
click at [366, 1] on div at bounding box center [550, 271] width 1101 height 542
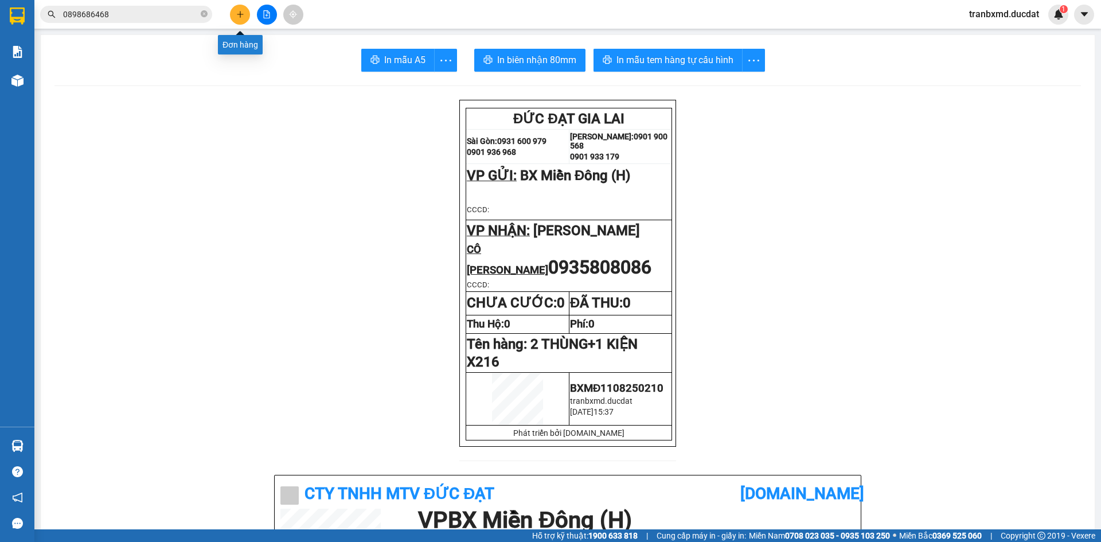
click at [236, 16] on icon "plus" at bounding box center [240, 14] width 8 height 8
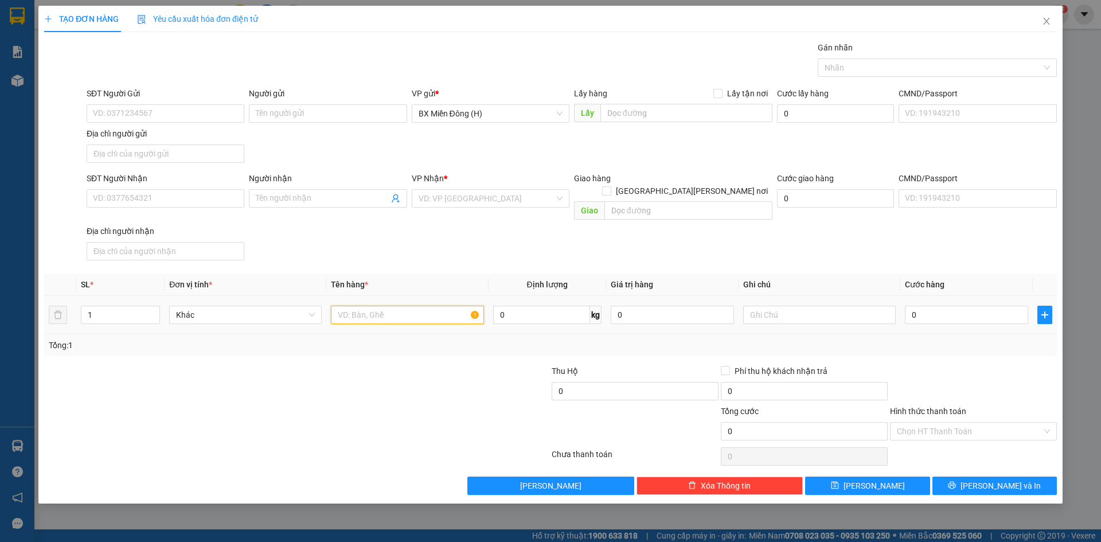
click at [380, 306] on input "text" at bounding box center [407, 315] width 153 height 18
type input "1 CỤC HỒNG"
click at [221, 197] on input "SĐT Người Nhận" at bounding box center [166, 198] width 158 height 18
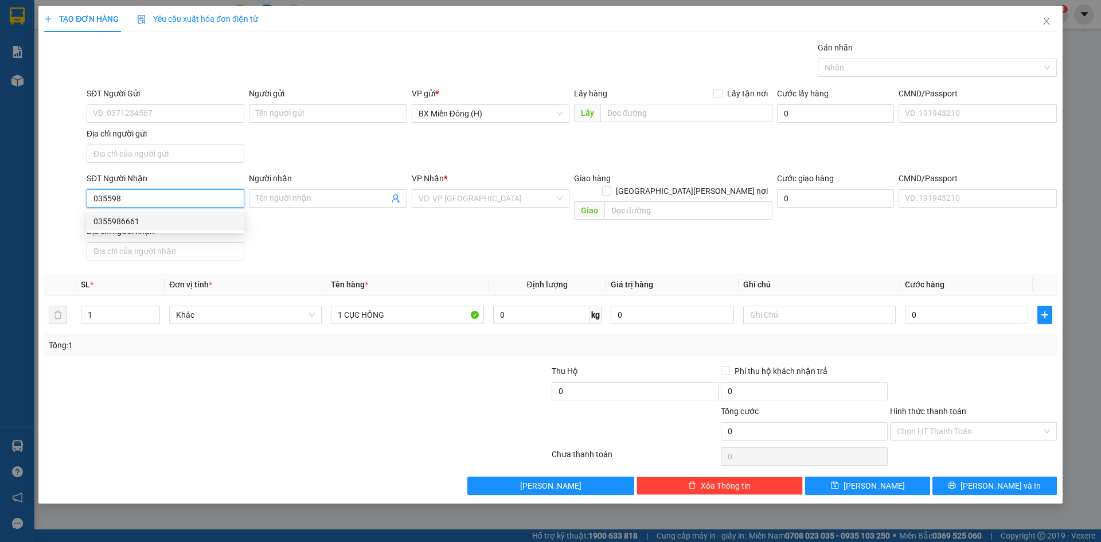
click at [197, 214] on div "0355986661" at bounding box center [166, 221] width 158 height 18
type input "0355986661"
type input "IAPIA"
type input "0355986661"
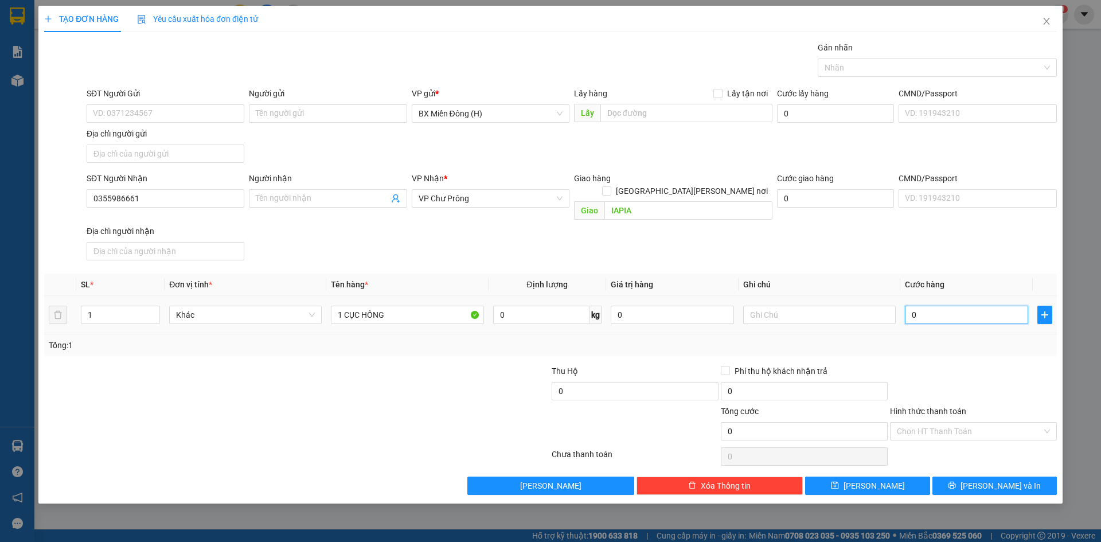
click at [948, 306] on input "0" at bounding box center [966, 315] width 123 height 18
type input "006"
type input "6"
type input "0.060"
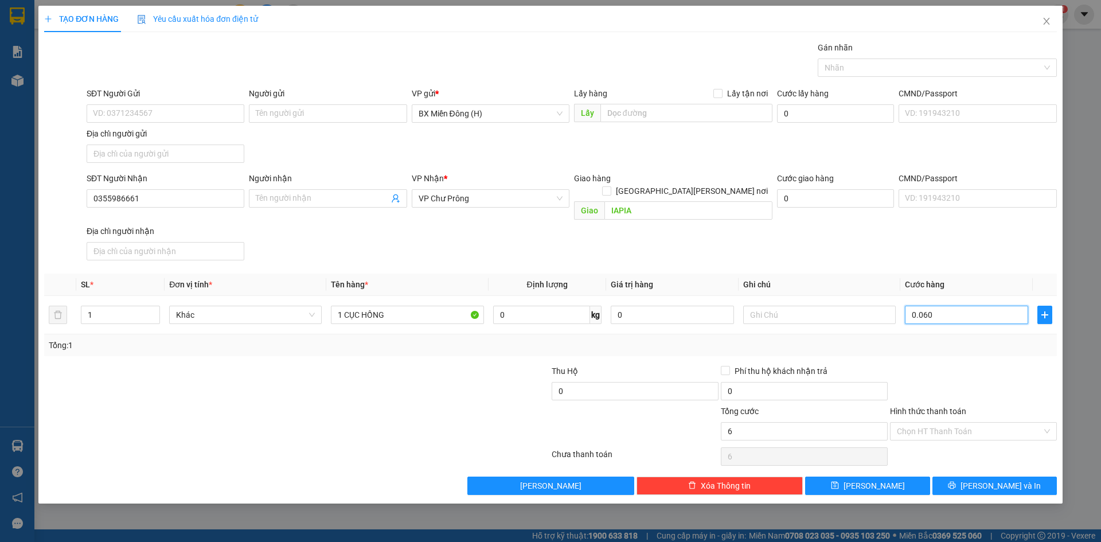
type input "60"
type input "60.000"
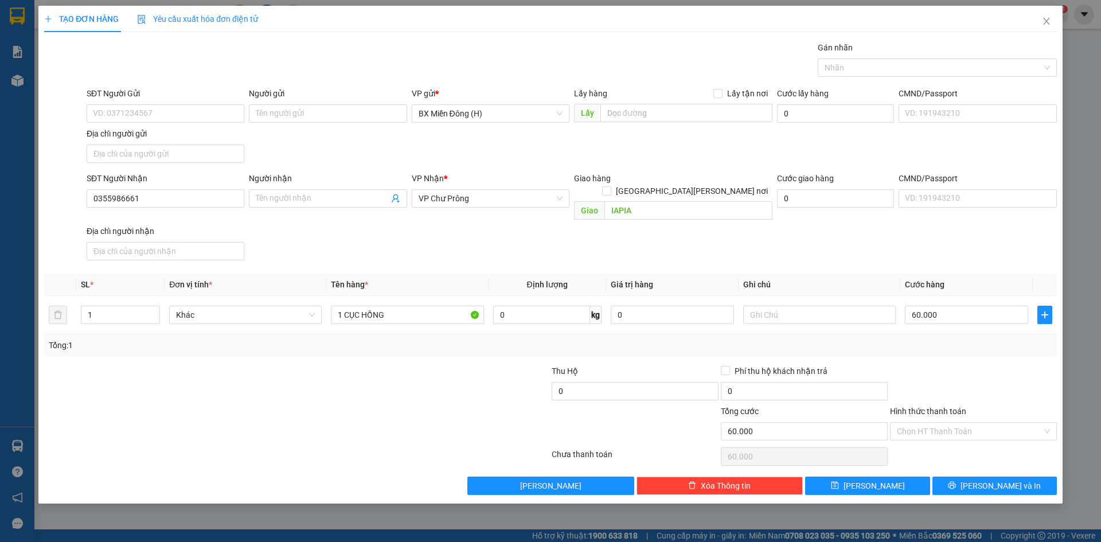
click at [912, 365] on div at bounding box center [973, 385] width 169 height 40
click at [998, 479] on span "[PERSON_NAME] và In" at bounding box center [1000, 485] width 80 height 13
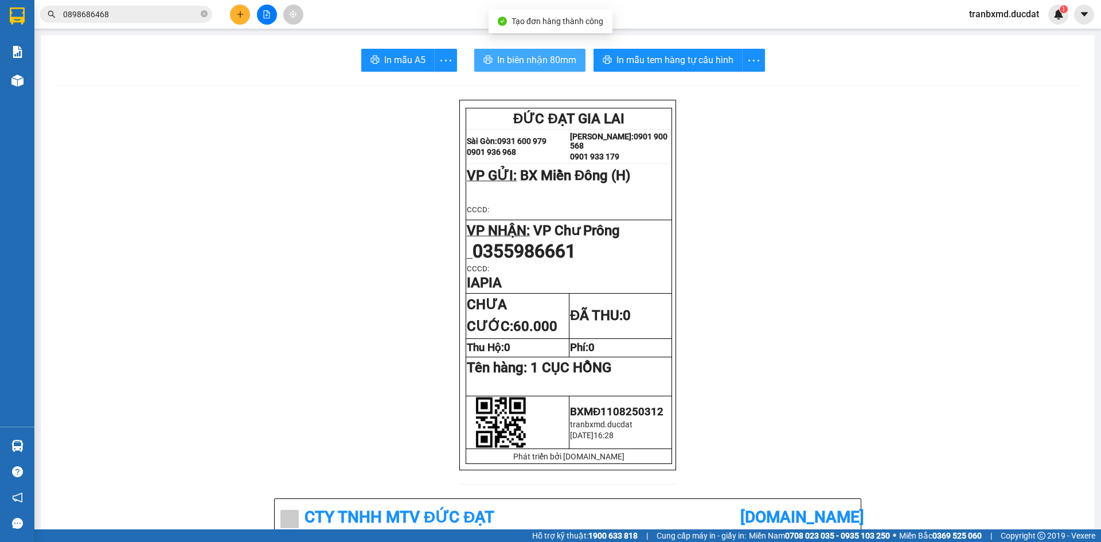
click at [511, 62] on span "In biên nhận 80mm" at bounding box center [536, 60] width 79 height 14
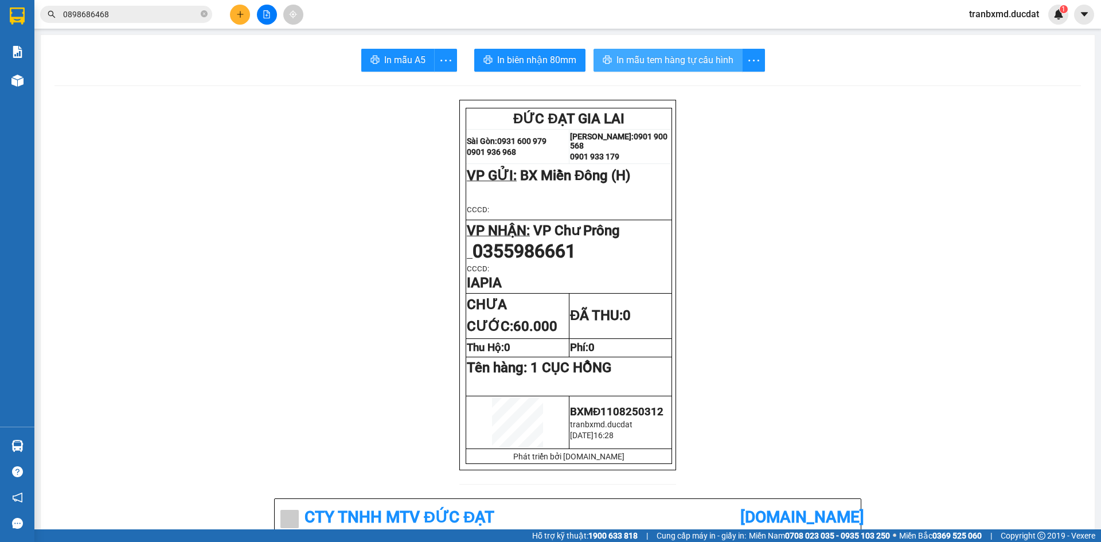
click at [722, 63] on span "In mẫu tem hàng tự cấu hình" at bounding box center [674, 60] width 117 height 14
click at [244, 21] on button at bounding box center [240, 15] width 20 height 20
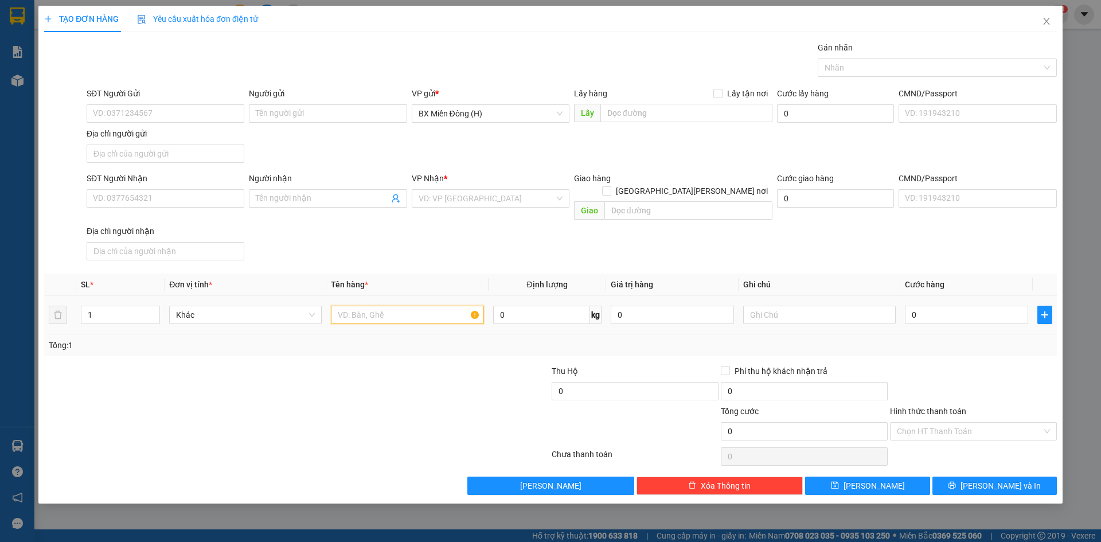
click at [354, 306] on input "text" at bounding box center [407, 315] width 153 height 18
type input "1 KIỆN XỐP KEO VÀNG"
click at [209, 205] on input "SĐT Người Nhận" at bounding box center [166, 198] width 158 height 18
click at [214, 198] on input "SĐT Người Nhận" at bounding box center [166, 198] width 158 height 18
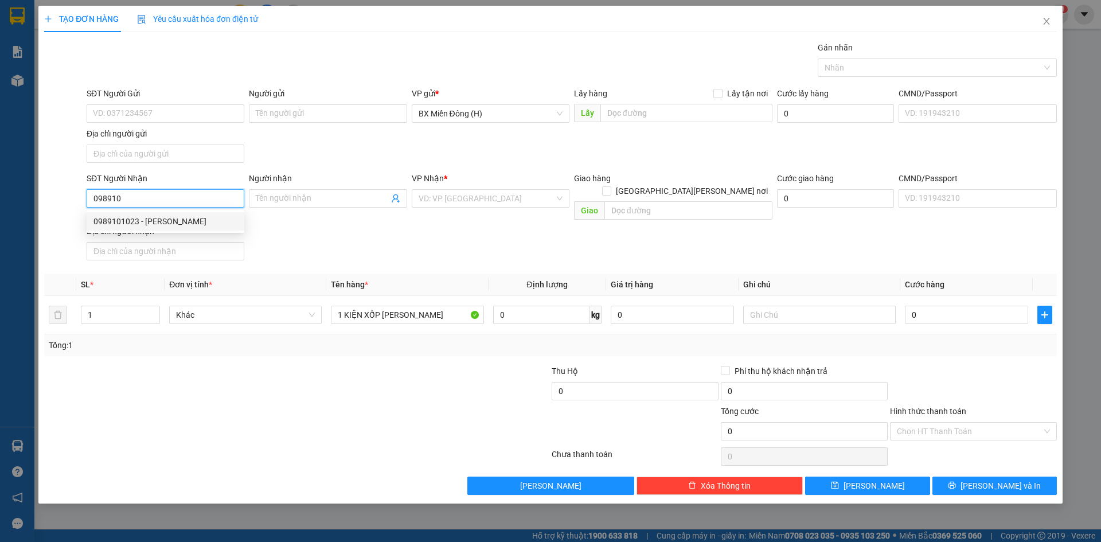
type input "0989101023"
type input "NGỌC"
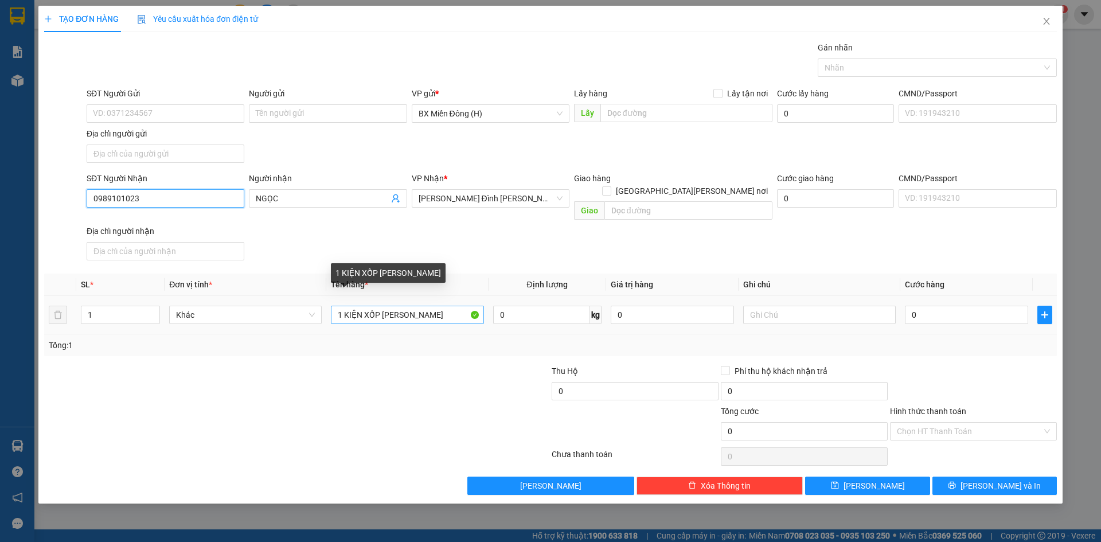
type input "0989101023"
drag, startPoint x: 428, startPoint y: 300, endPoint x: 389, endPoint y: 306, distance: 40.0
click at [389, 306] on input "1 KIỆN XỐP KEO VÀNG" at bounding box center [407, 315] width 153 height 18
drag, startPoint x: 363, startPoint y: 300, endPoint x: 343, endPoint y: 311, distance: 23.1
click at [343, 311] on div "1 KIỆN XỐP KEO VÀNG" at bounding box center [407, 314] width 153 height 23
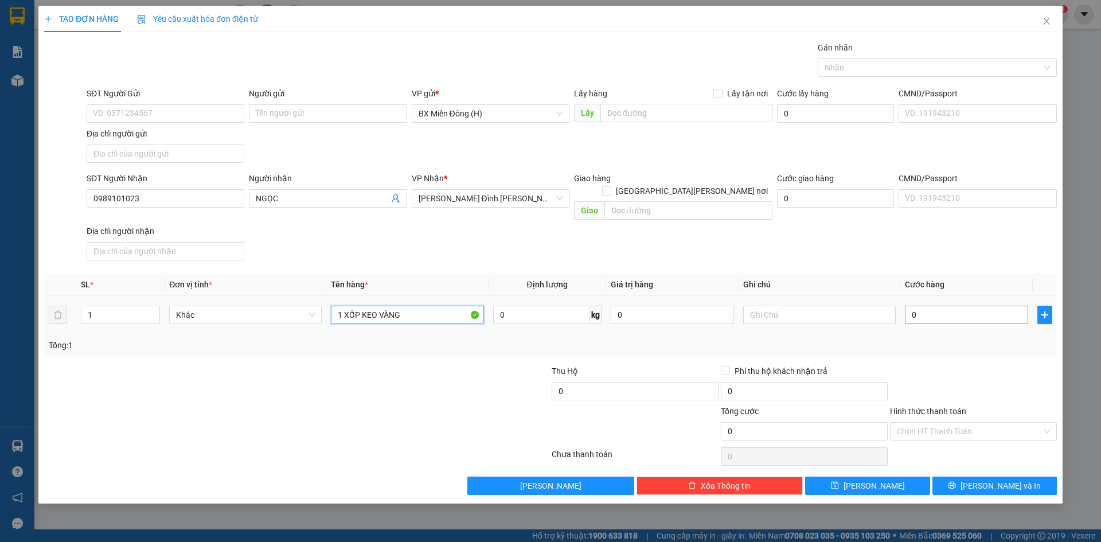
type input "1 XỐP KEO VÀNG"
click at [923, 306] on input "0" at bounding box center [966, 315] width 123 height 18
type input "007"
type input "7"
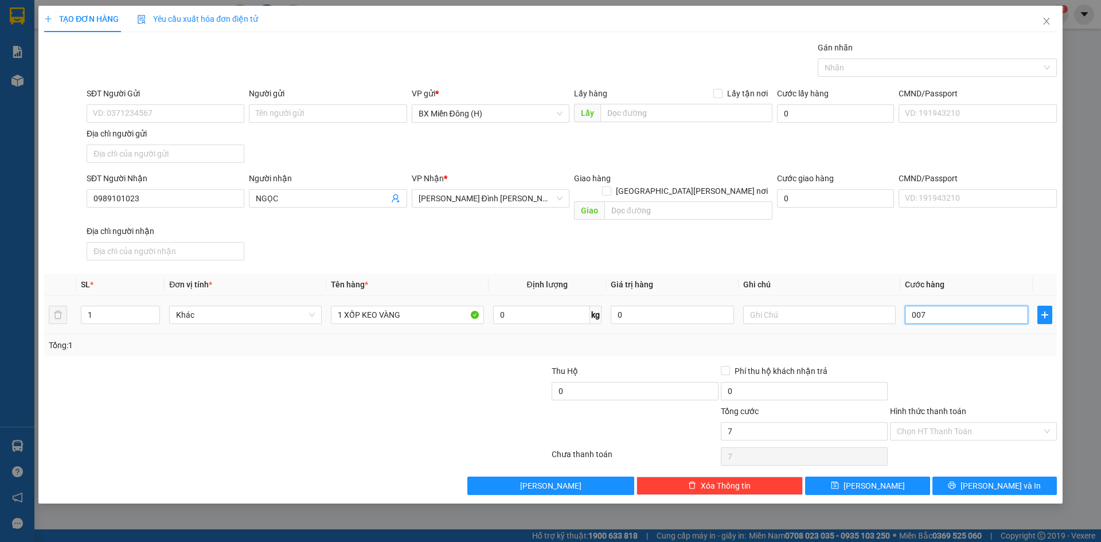
type input "0.070"
type input "70"
type input "70.000"
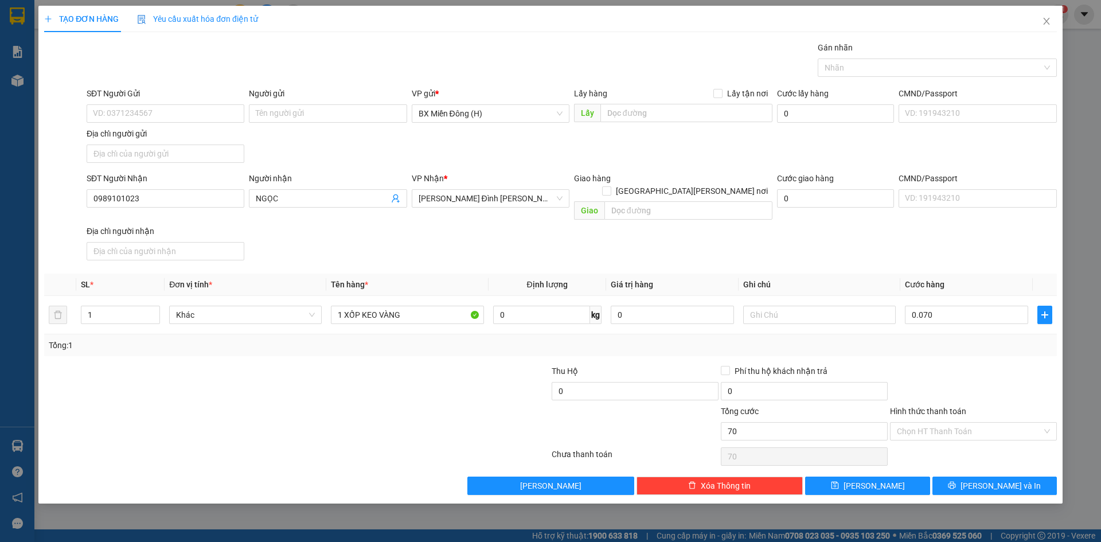
type input "70.000"
click at [944, 339] on div "Tổng: 1" at bounding box center [550, 345] width 1003 height 13
click at [986, 479] on span "[PERSON_NAME] và In" at bounding box center [1000, 485] width 80 height 13
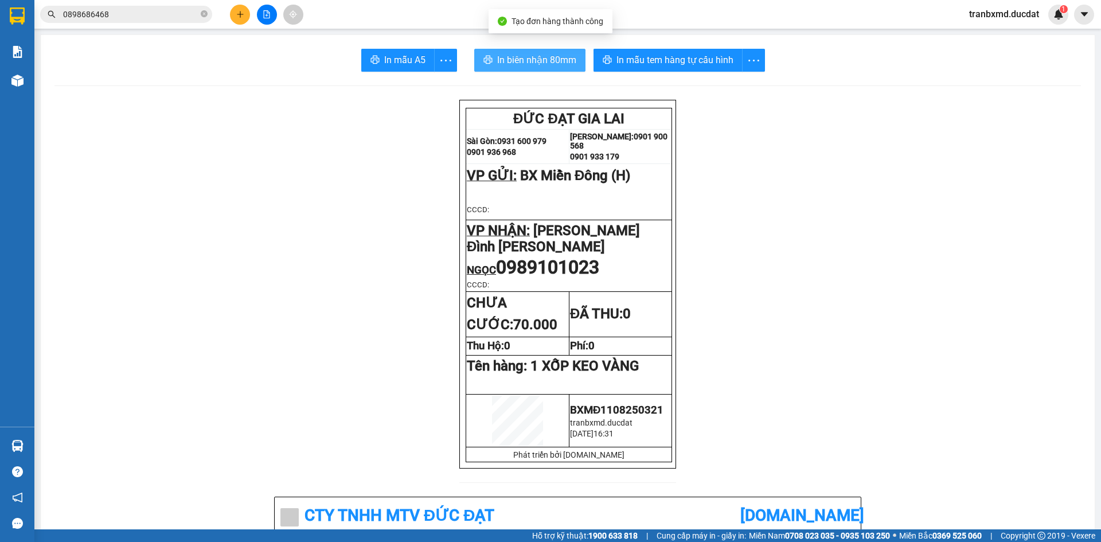
click at [553, 52] on button "In biên nhận 80mm" at bounding box center [529, 60] width 111 height 23
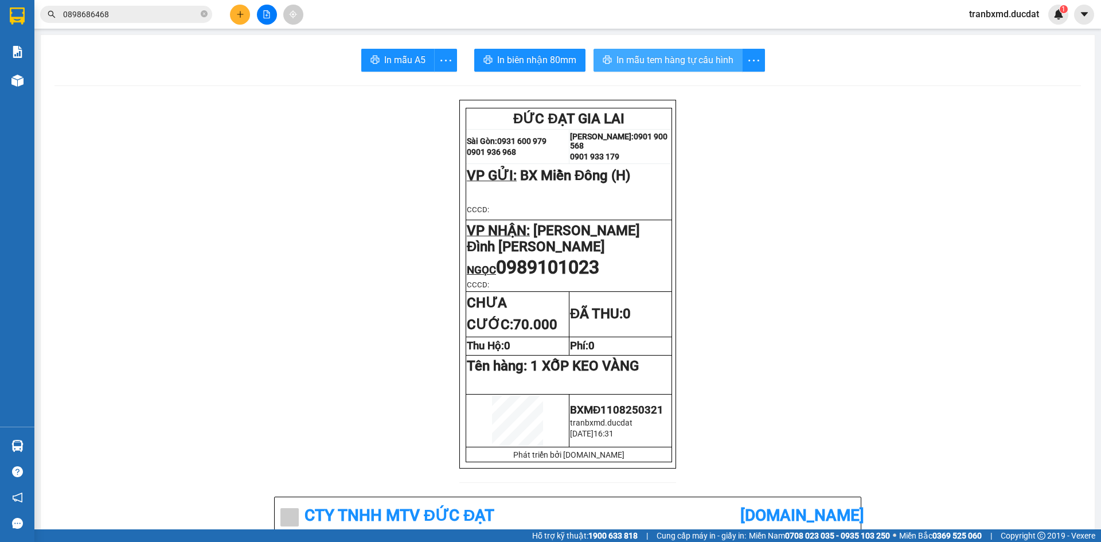
click at [706, 63] on span "In mẫu tem hàng tự cấu hình" at bounding box center [674, 60] width 117 height 14
click at [235, 18] on button at bounding box center [240, 15] width 20 height 20
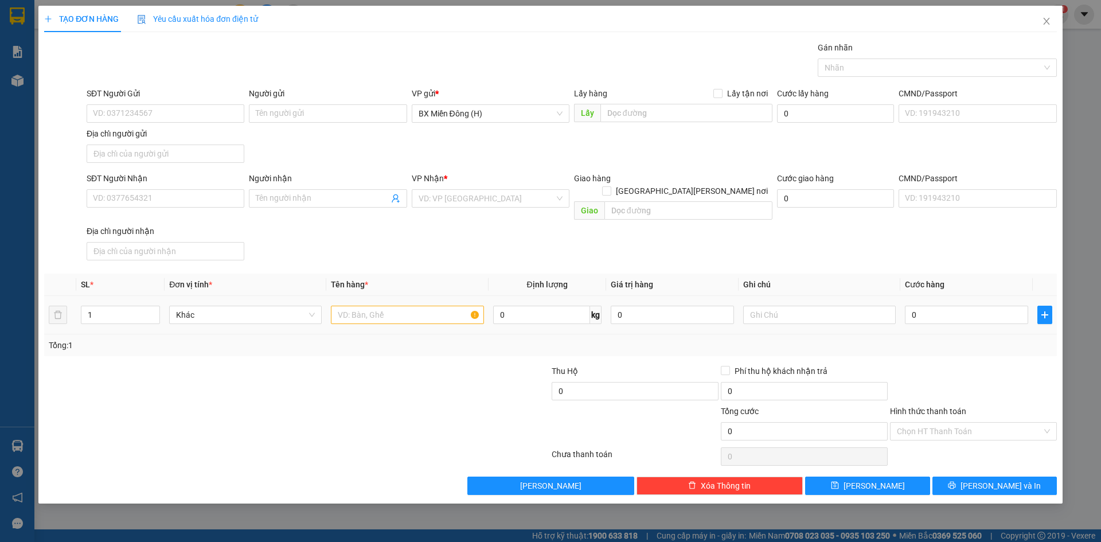
drag, startPoint x: 368, startPoint y: 293, endPoint x: 361, endPoint y: 303, distance: 12.4
click at [367, 303] on div at bounding box center [407, 314] width 153 height 23
click at [359, 308] on input "text" at bounding box center [407, 315] width 153 height 18
type input "1 T/G CHÁO"
click at [160, 205] on input "SĐT Người Nhận" at bounding box center [166, 198] width 158 height 18
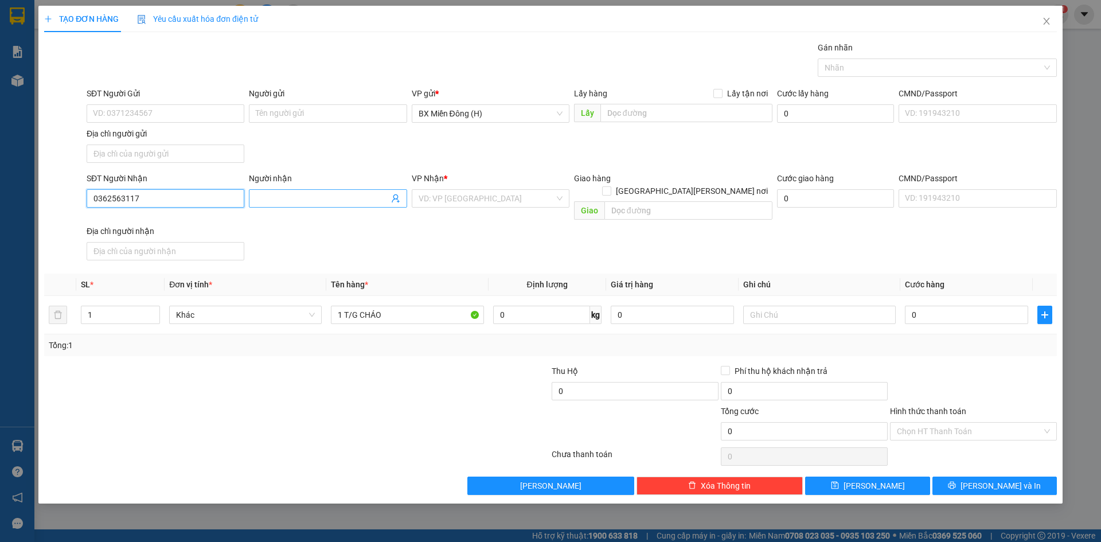
type input "0362563117"
click at [279, 196] on input "Người nhận" at bounding box center [322, 198] width 132 height 13
type input "C HẢI"
click at [490, 200] on input "search" at bounding box center [487, 198] width 136 height 17
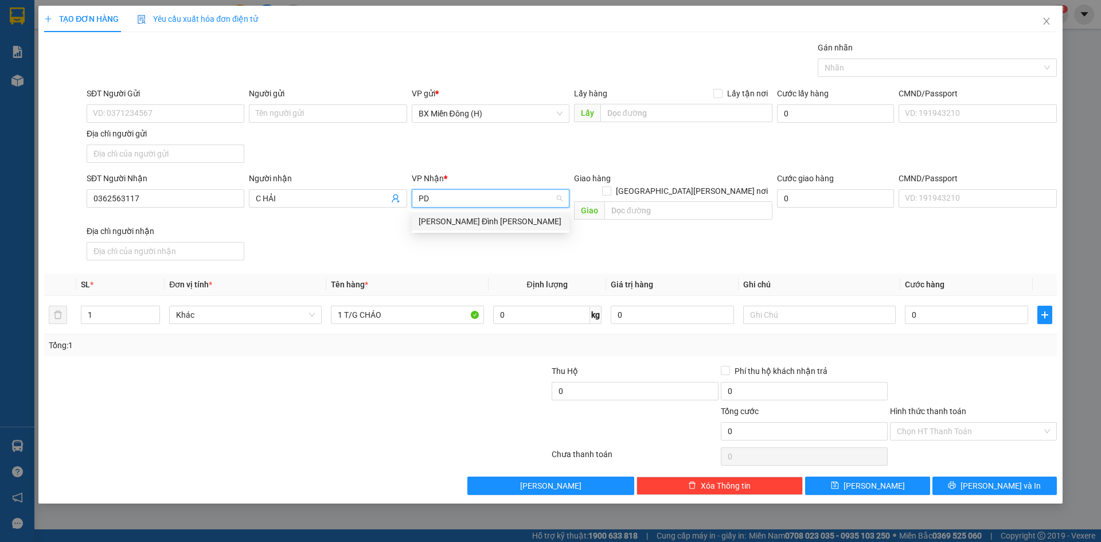
type input "PDP"
click at [485, 221] on div "[PERSON_NAME]" at bounding box center [491, 221] width 144 height 13
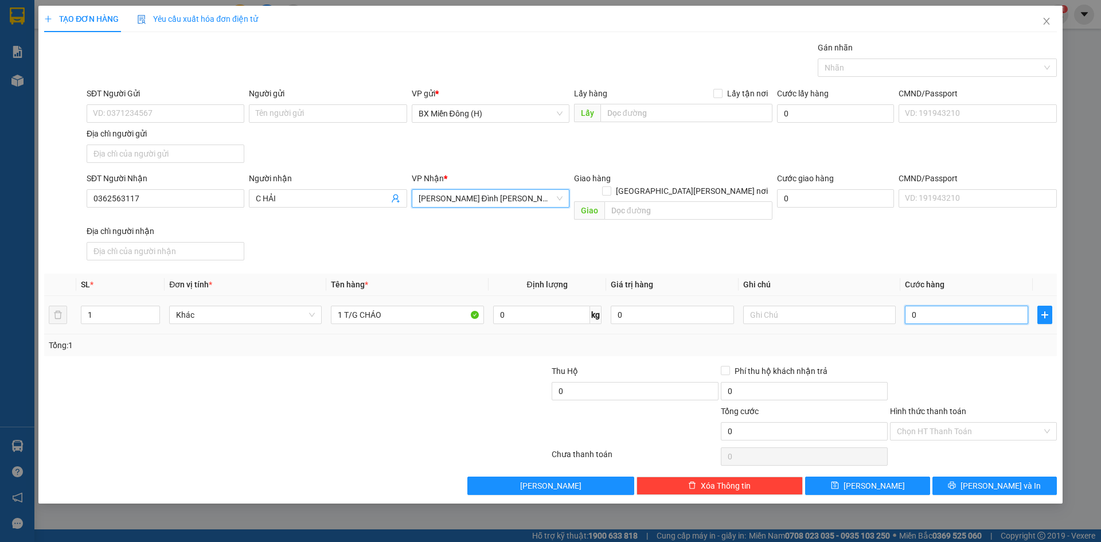
click at [956, 306] on input "0" at bounding box center [966, 315] width 123 height 18
type input "006"
type input "6"
type input "0.060"
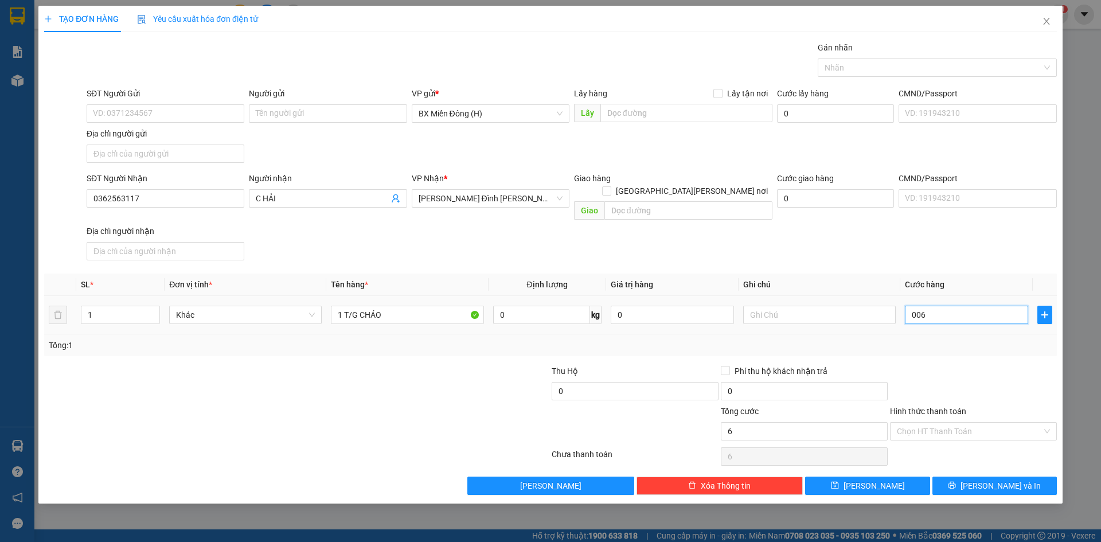
type input "60"
type input "60.000"
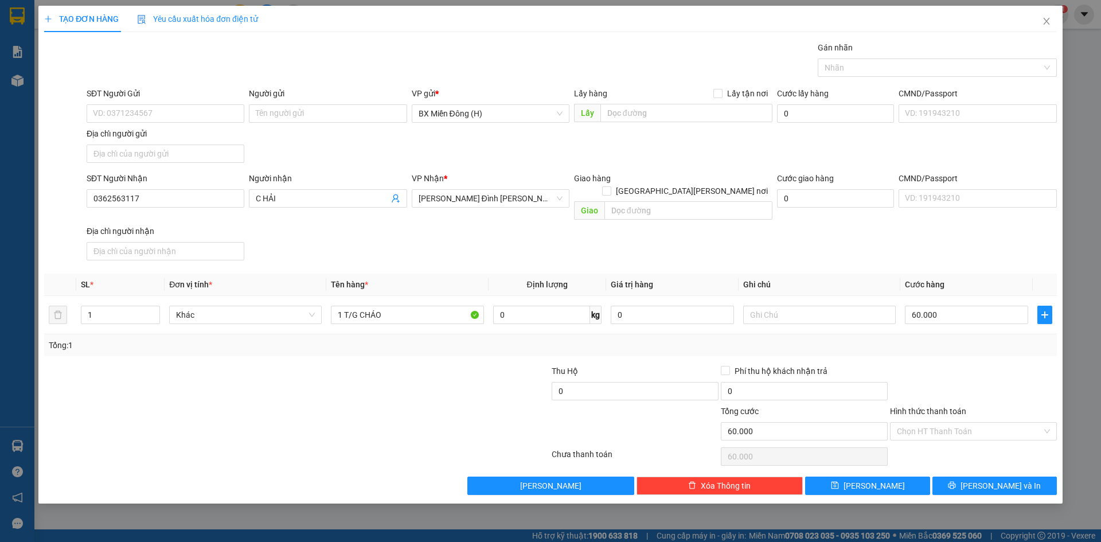
click at [984, 350] on div "Transit Pickup Surcharge Ids Transit Deliver Surcharge Ids Transit Deliver Surc…" at bounding box center [550, 268] width 1013 height 454
click at [1016, 483] on div "TẠO ĐƠN HÀNG Yêu cầu xuất hóa đơn điện tử Transit Pickup Surcharge Ids Transit …" at bounding box center [550, 255] width 1024 height 498
click at [1012, 479] on span "[PERSON_NAME] và In" at bounding box center [1000, 485] width 80 height 13
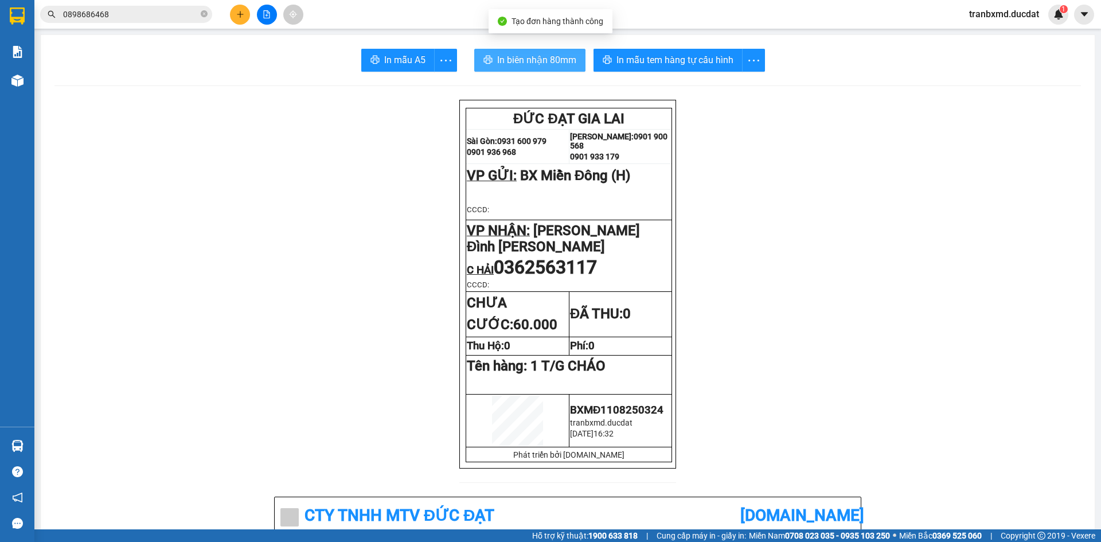
click at [514, 59] on span "In biên nhận 80mm" at bounding box center [536, 60] width 79 height 14
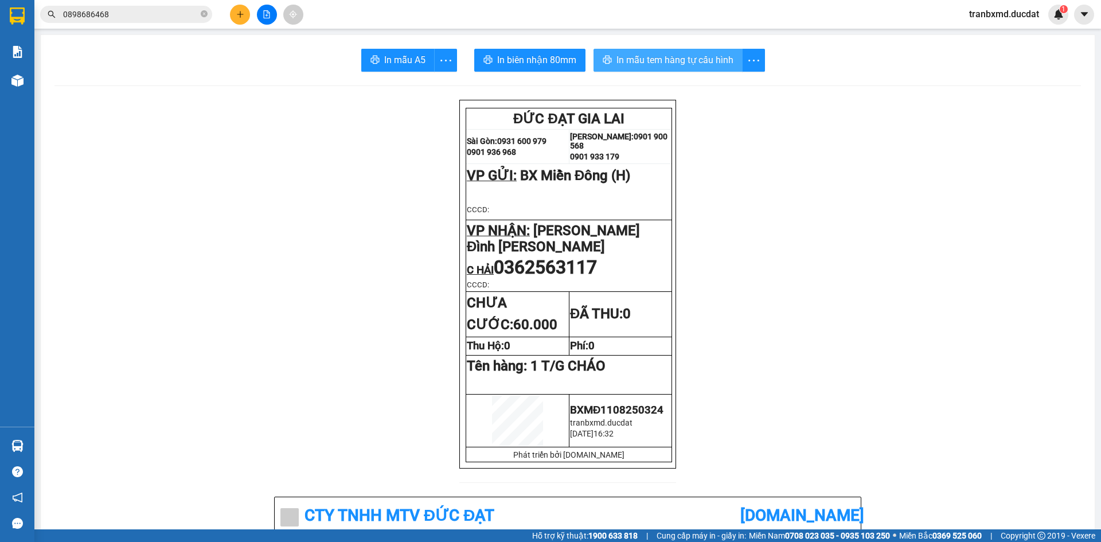
drag, startPoint x: 657, startPoint y: 58, endPoint x: 708, endPoint y: 60, distance: 51.1
click at [658, 58] on span "In mẫu tem hàng tự cấu hình" at bounding box center [674, 60] width 117 height 14
click at [233, 21] on button at bounding box center [240, 15] width 20 height 20
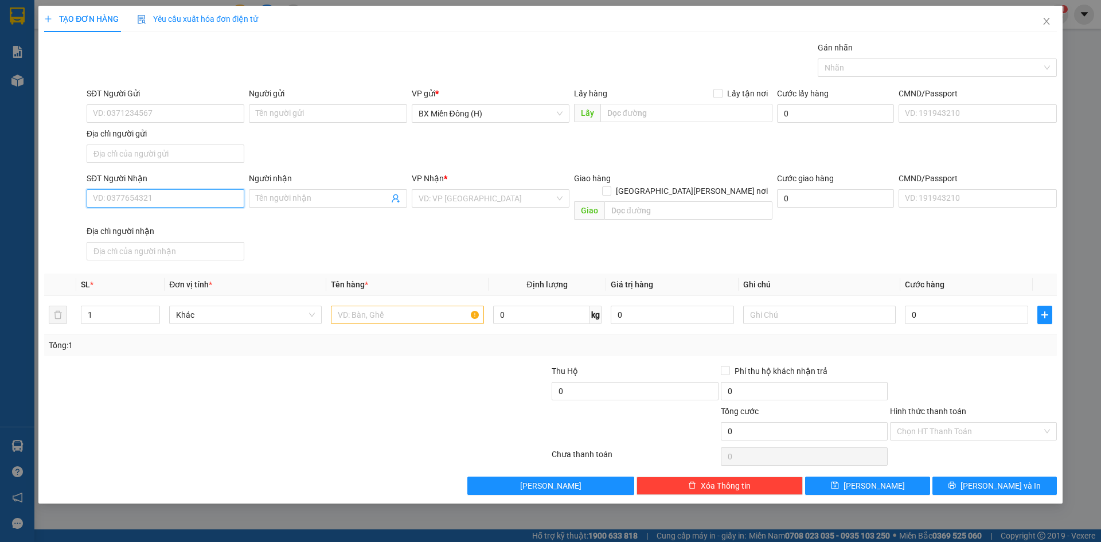
click at [216, 202] on input "SĐT Người Nhận" at bounding box center [166, 198] width 158 height 18
click at [212, 223] on div "0935627799 - QUYÊN" at bounding box center [165, 221] width 144 height 13
type input "0935627799"
type input "QUYÊN"
type input "0935627799"
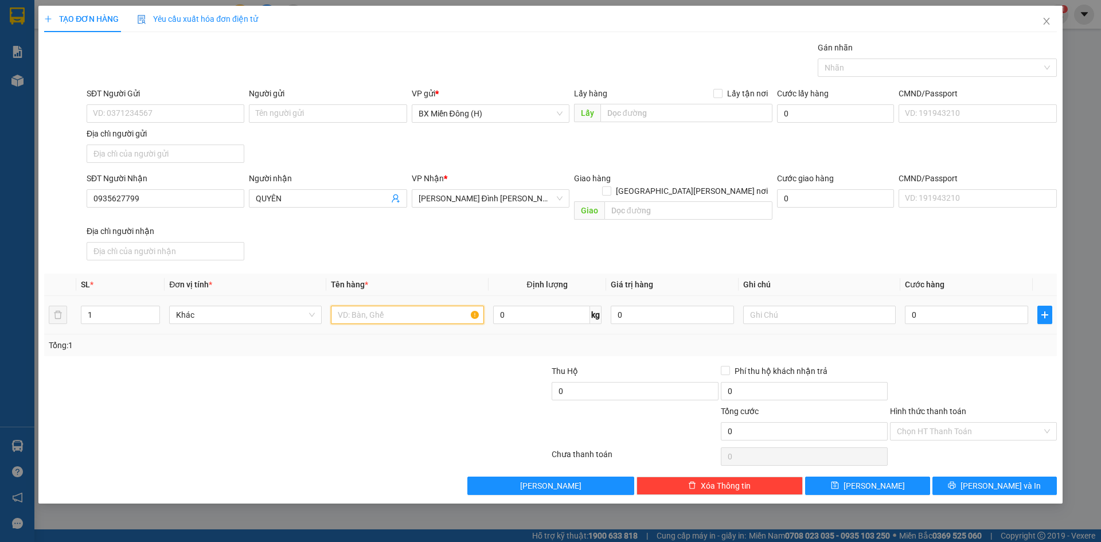
click at [363, 306] on input "text" at bounding box center [407, 315] width 153 height 18
type input "1 T/G HOA"
click at [947, 310] on input "0" at bounding box center [966, 315] width 123 height 18
type input "004"
type input "4"
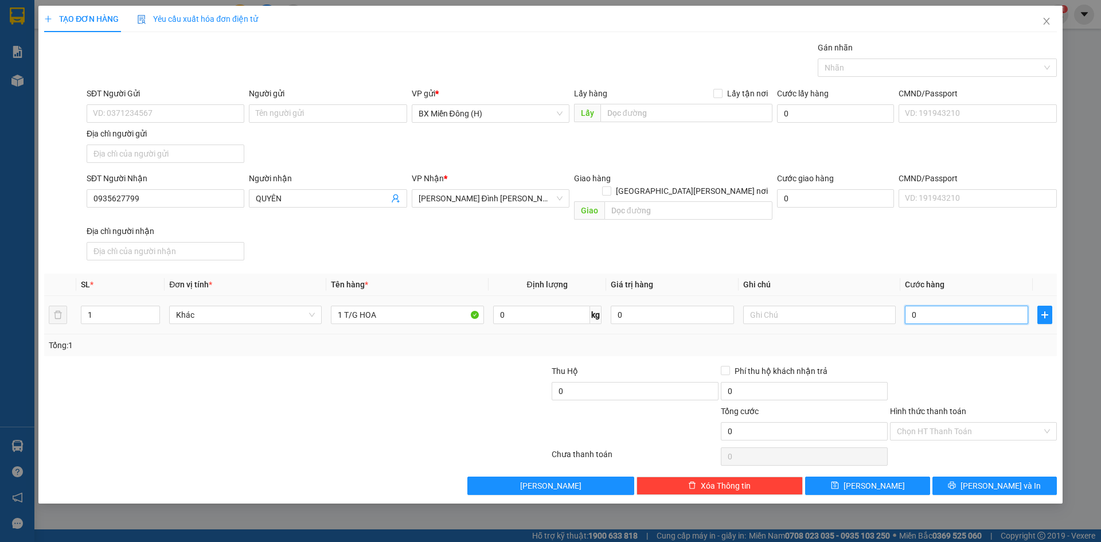
type input "4"
type input "0.040"
type input "40"
type input "0.040"
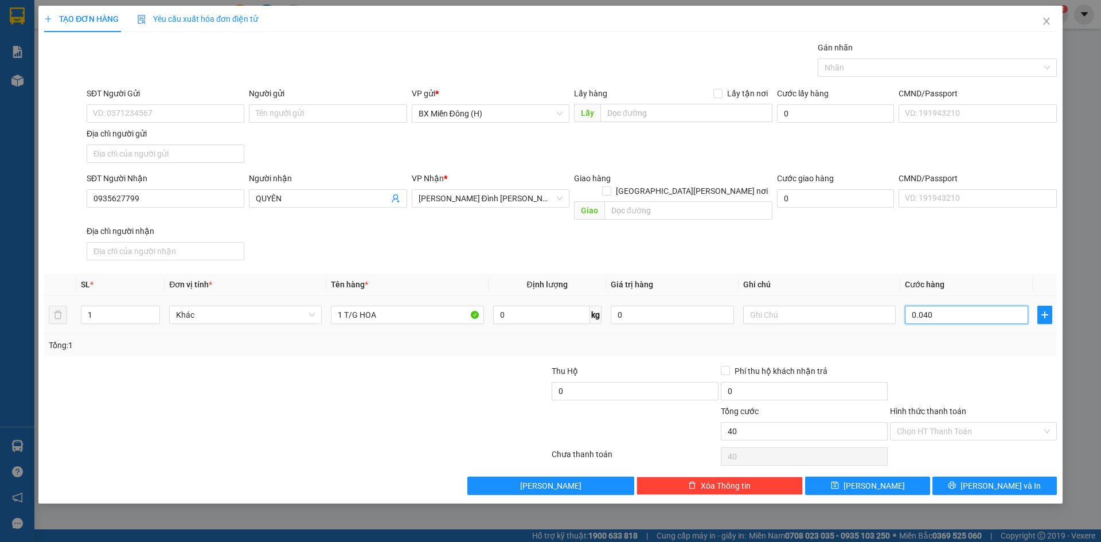
type input "40"
click at [946, 310] on input "0.040" at bounding box center [966, 315] width 123 height 18
type input "40.000"
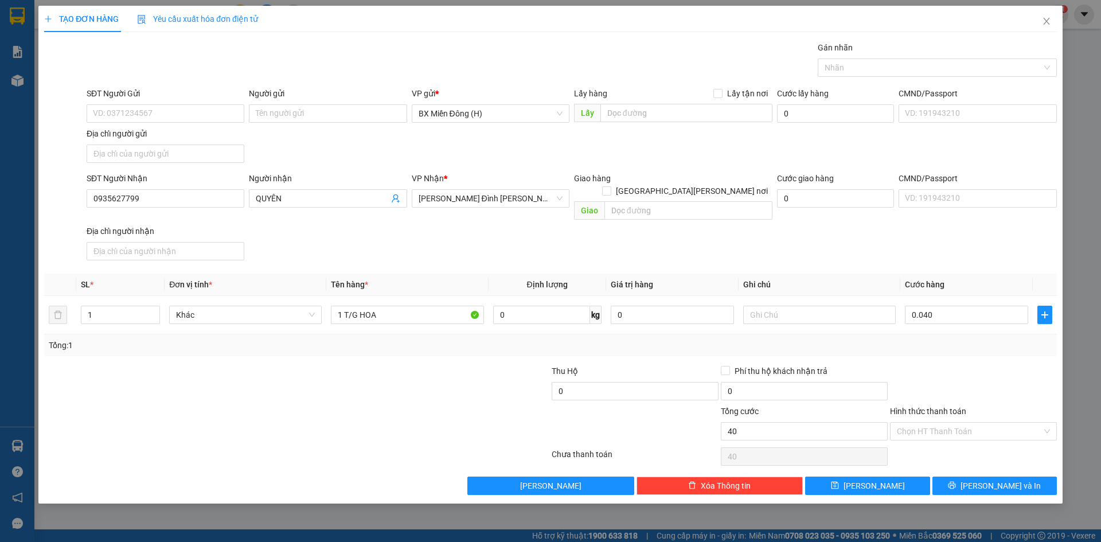
type input "40.000"
drag, startPoint x: 945, startPoint y: 338, endPoint x: 949, endPoint y: 346, distance: 9.0
click at [946, 340] on div "Tổng: 1" at bounding box center [550, 345] width 1013 height 22
click at [999, 479] on span "[PERSON_NAME] và In" at bounding box center [1000, 485] width 80 height 13
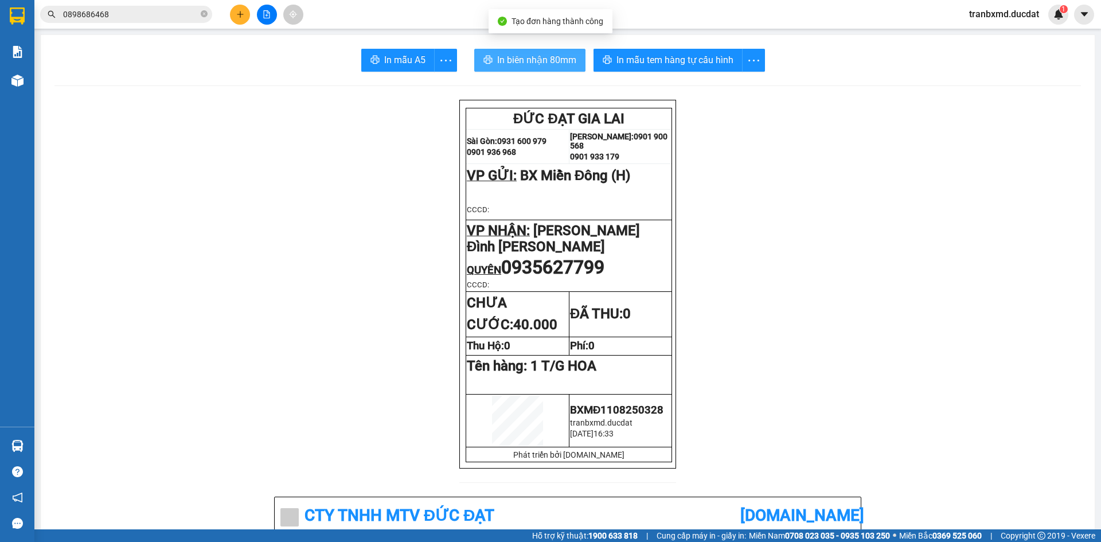
click at [564, 66] on span "In biên nhận 80mm" at bounding box center [536, 60] width 79 height 14
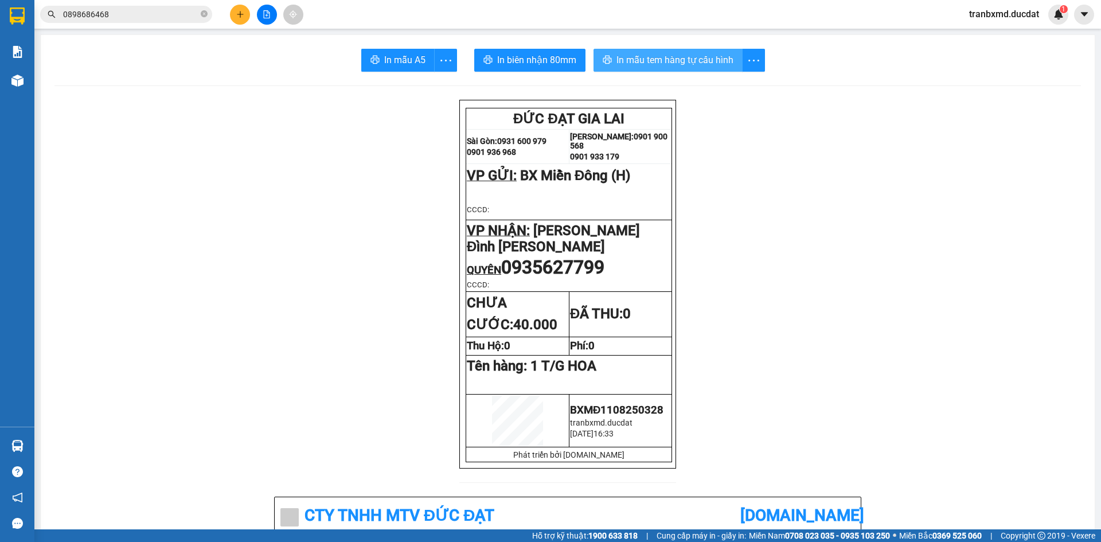
click at [674, 58] on span "In mẫu tem hàng tự cấu hình" at bounding box center [674, 60] width 117 height 14
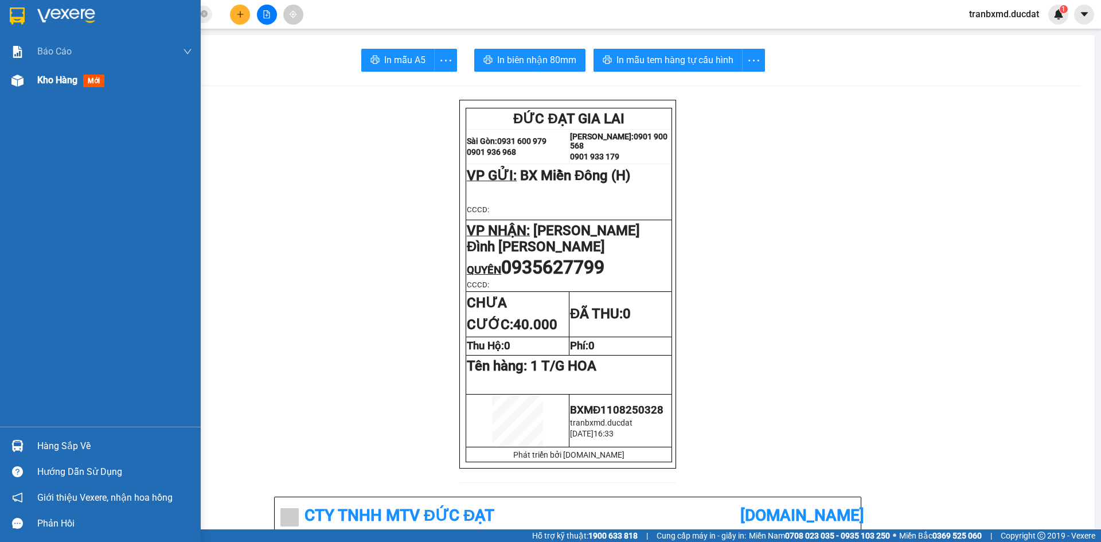
click at [14, 81] on img at bounding box center [17, 81] width 12 height 12
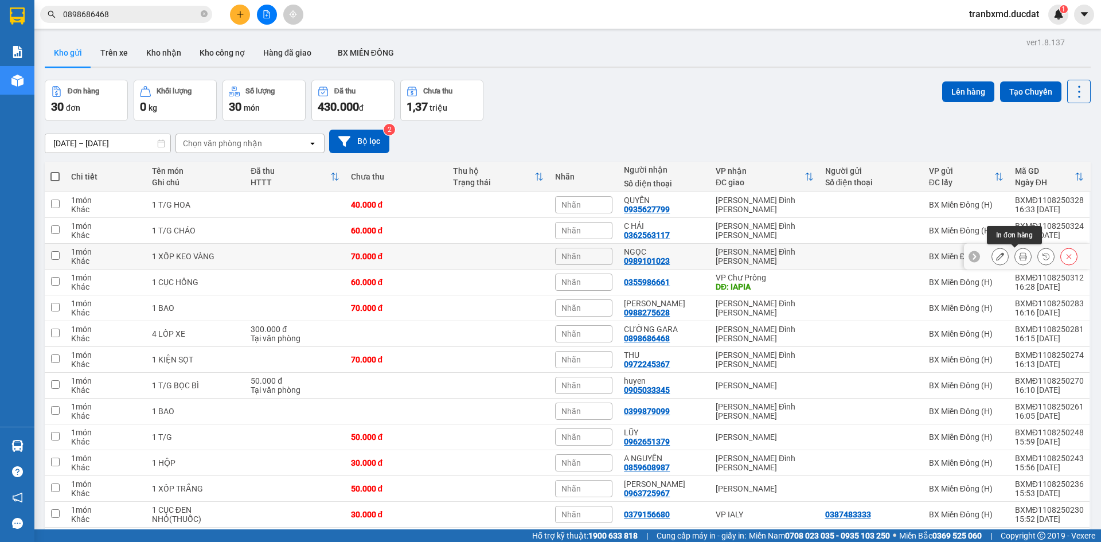
click at [1015, 258] on button at bounding box center [1023, 257] width 16 height 20
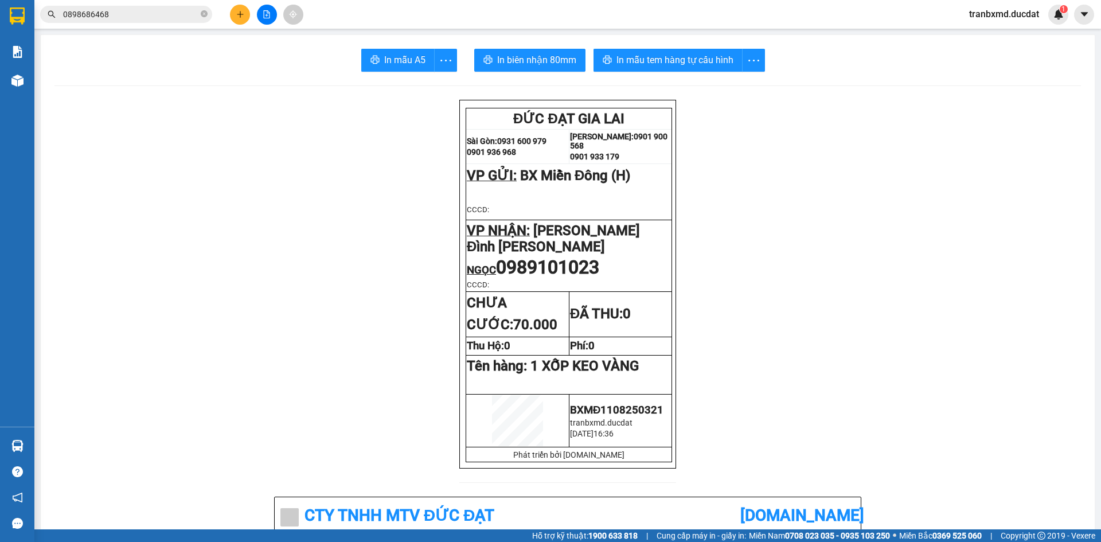
click at [705, 67] on span "In mẫu tem hàng tự cấu hình" at bounding box center [674, 60] width 117 height 14
click at [239, 15] on icon "plus" at bounding box center [240, 14] width 8 height 8
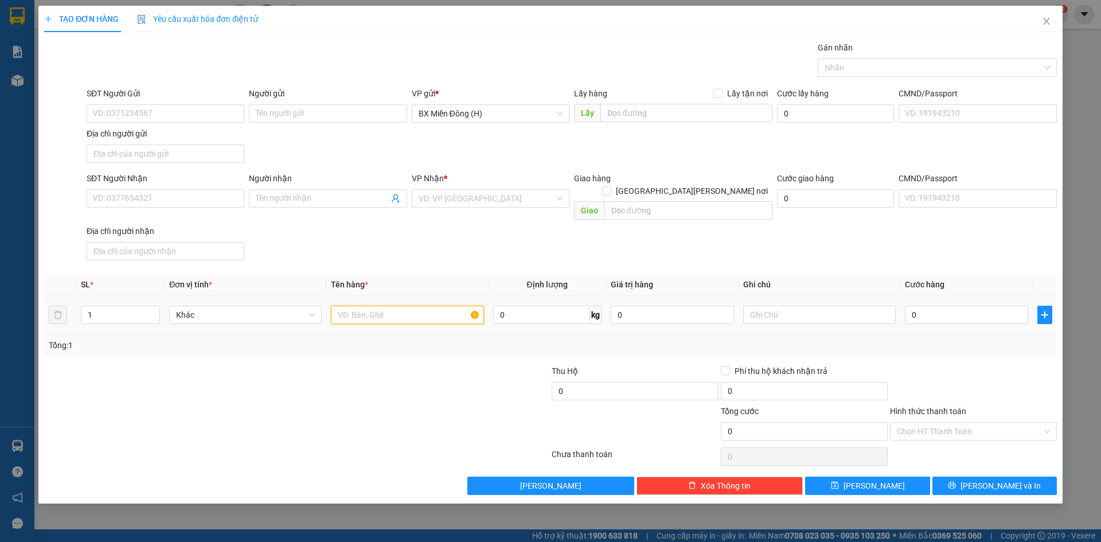
click at [355, 310] on input "text" at bounding box center [407, 315] width 153 height 18
type input "2"
click at [393, 307] on input "1B" at bounding box center [407, 315] width 153 height 18
drag, startPoint x: 369, startPoint y: 303, endPoint x: 358, endPoint y: 307, distance: 11.4
click at [358, 307] on input "1B" at bounding box center [407, 315] width 153 height 18
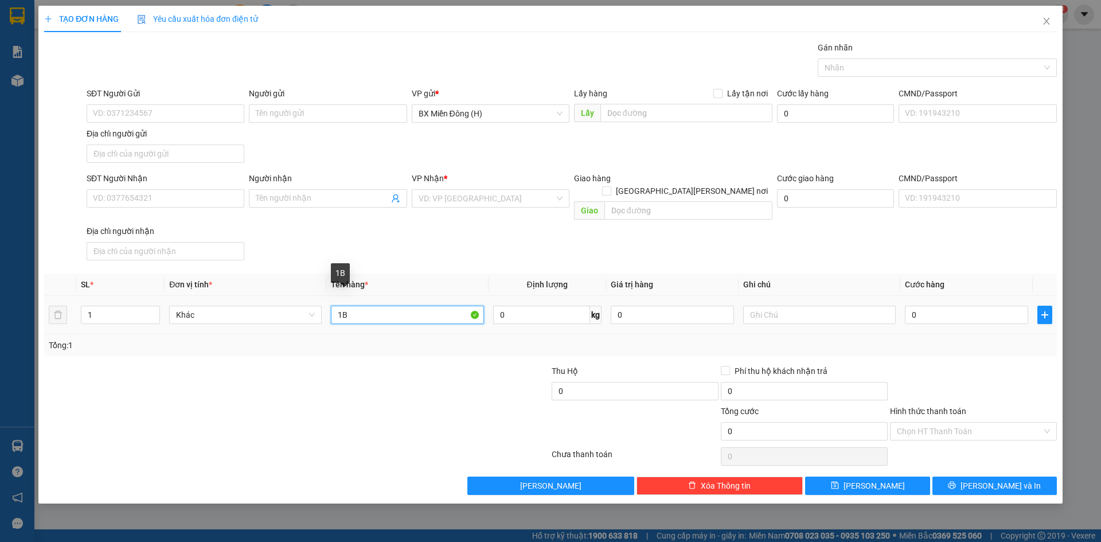
drag, startPoint x: 354, startPoint y: 307, endPoint x: 334, endPoint y: 304, distance: 20.3
click at [334, 306] on input "1B" at bounding box center [407, 315] width 153 height 18
type input "1B"
click at [1046, 19] on icon "close" at bounding box center [1046, 21] width 9 height 9
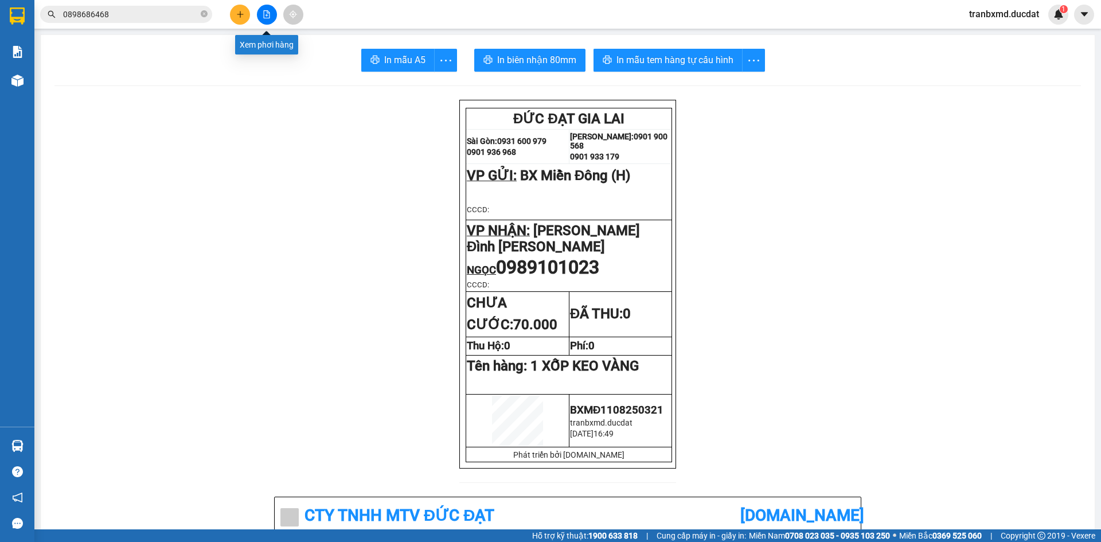
click at [246, 13] on button at bounding box center [240, 15] width 20 height 20
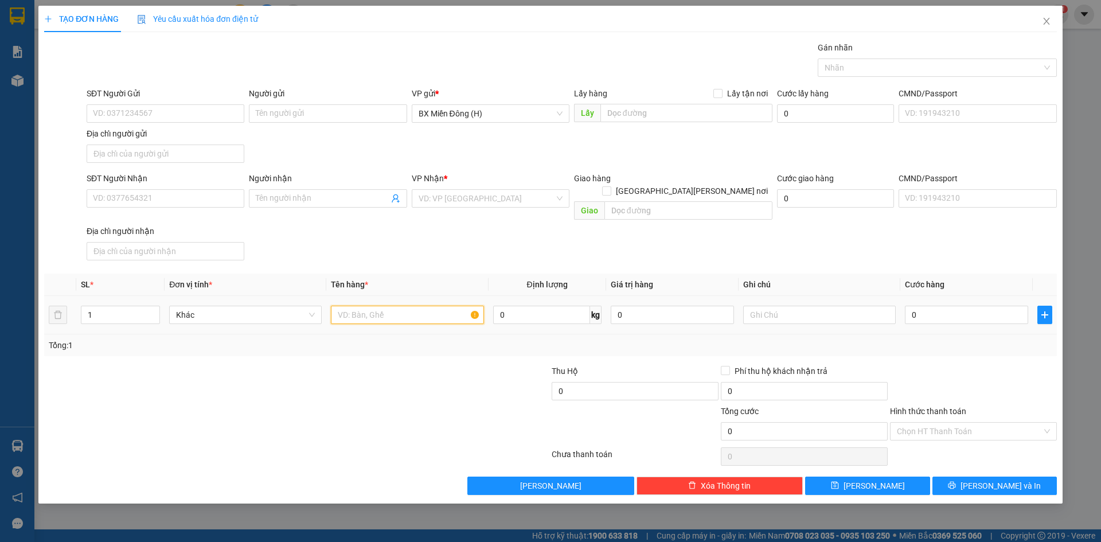
click at [378, 306] on input "text" at bounding box center [407, 315] width 153 height 18
type input "2 T/G"
click at [198, 200] on input "SĐT Người Nhận" at bounding box center [166, 198] width 158 height 18
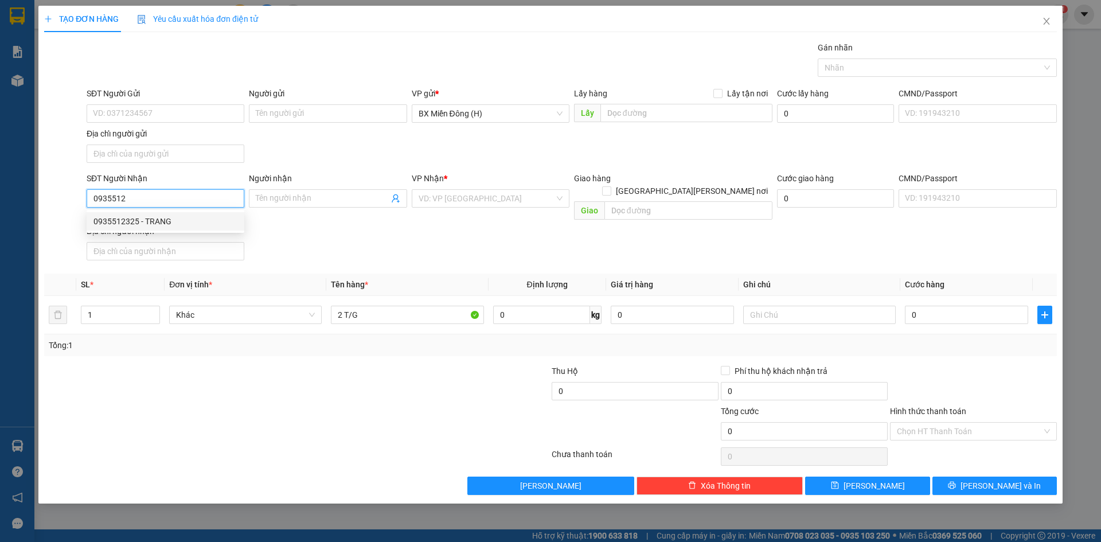
click at [218, 221] on div "0935512325 - TRANG" at bounding box center [165, 221] width 144 height 13
type input "0935512325"
type input "TRANG"
type input "0935512325"
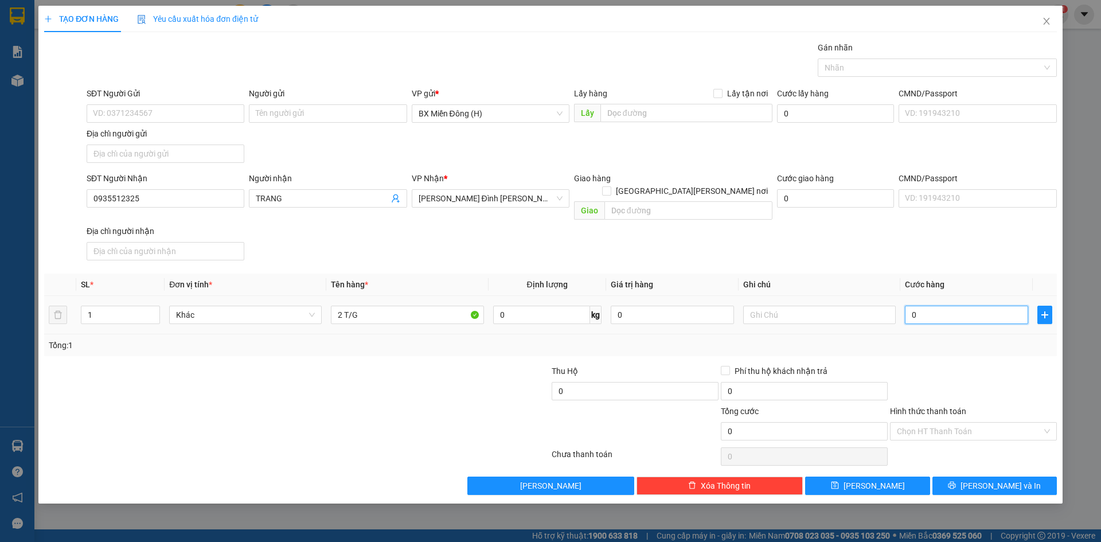
click at [950, 306] on input "0" at bounding box center [966, 315] width 123 height 18
click at [553, 202] on span "[PERSON_NAME]" at bounding box center [491, 198] width 144 height 17
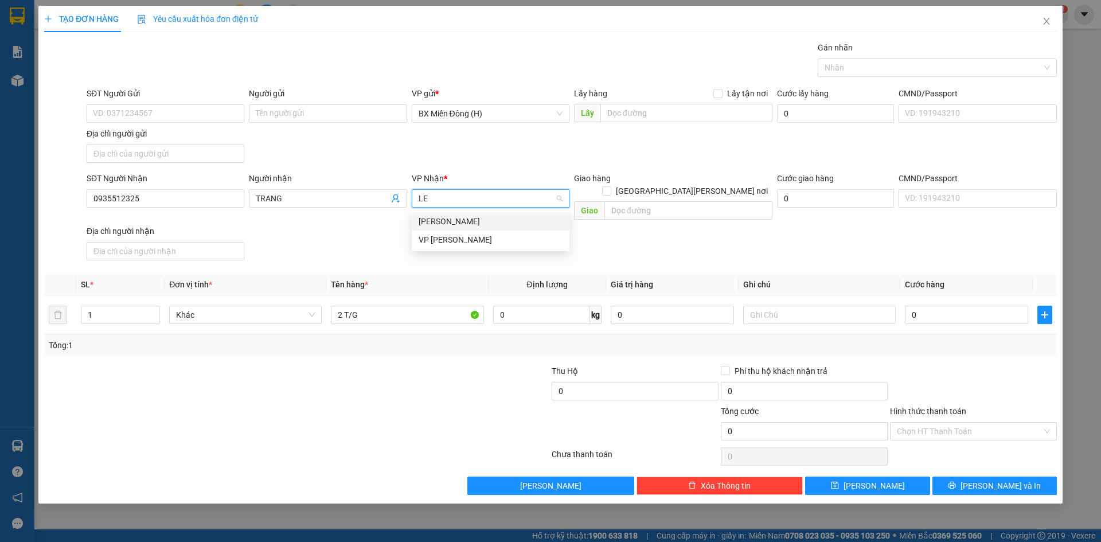
type input "LÊ"
click at [532, 216] on div "[PERSON_NAME]" at bounding box center [491, 221] width 144 height 13
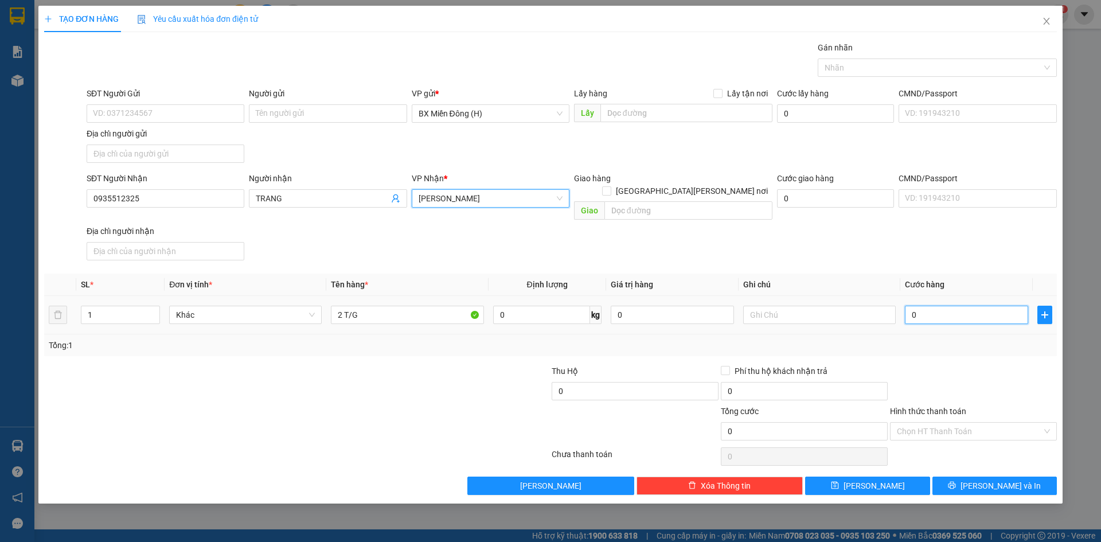
click at [941, 306] on input "0" at bounding box center [966, 315] width 123 height 18
type input "001"
type input "1"
type input "0.010"
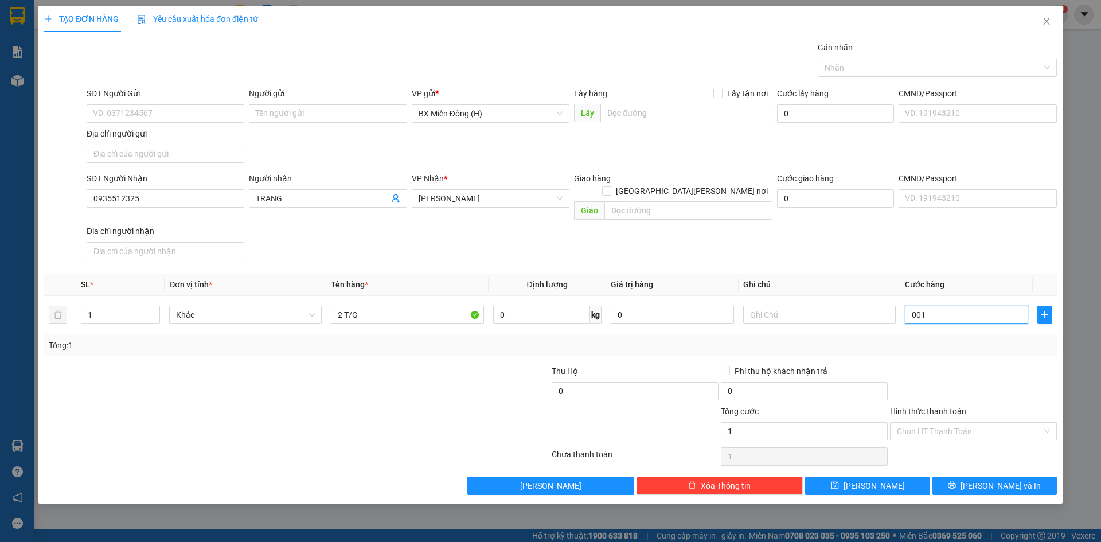
type input "10"
type input "00.100"
type input "100"
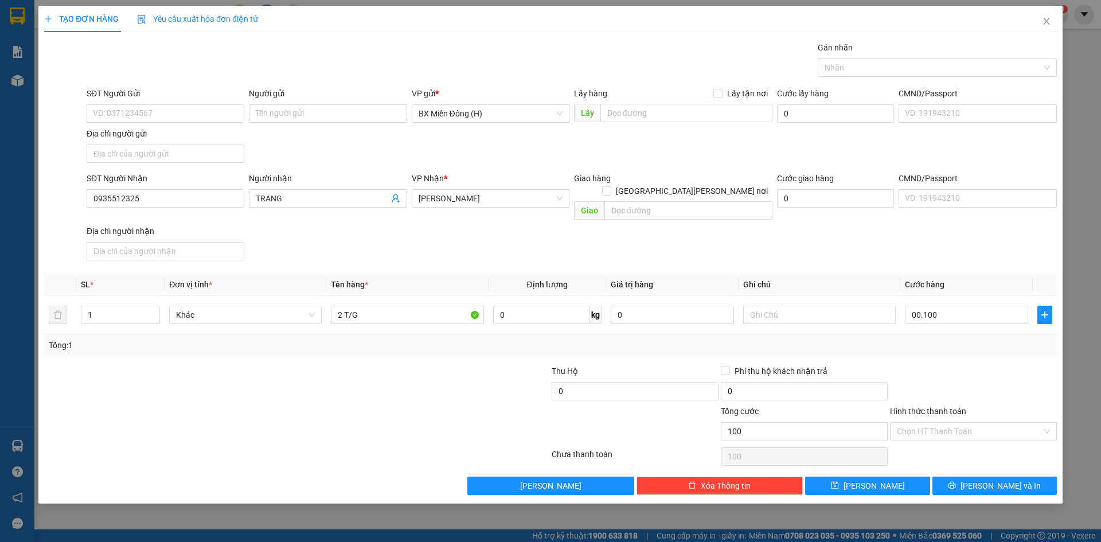
type input "100.000"
click at [1020, 365] on div at bounding box center [973, 385] width 169 height 40
click at [1007, 479] on span "[PERSON_NAME] và In" at bounding box center [1000, 485] width 80 height 13
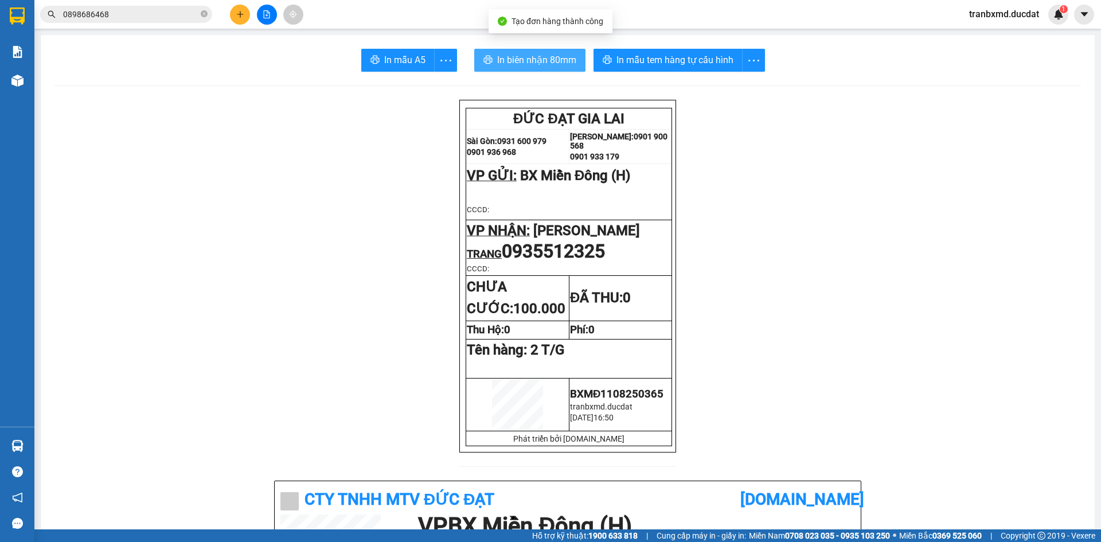
click at [493, 52] on button "In biên nhận 80mm" at bounding box center [529, 60] width 111 height 23
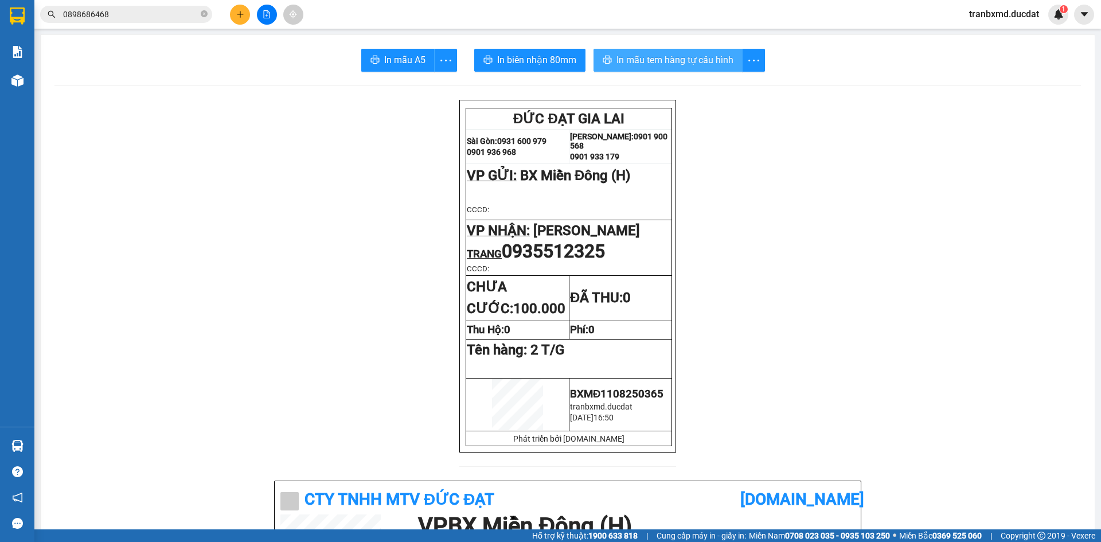
click at [668, 63] on span "In mẫu tem hàng tự cấu hình" at bounding box center [674, 60] width 117 height 14
click at [702, 65] on span "In mẫu tem hàng tự cấu hình" at bounding box center [674, 60] width 117 height 14
click at [240, 9] on button at bounding box center [240, 15] width 20 height 20
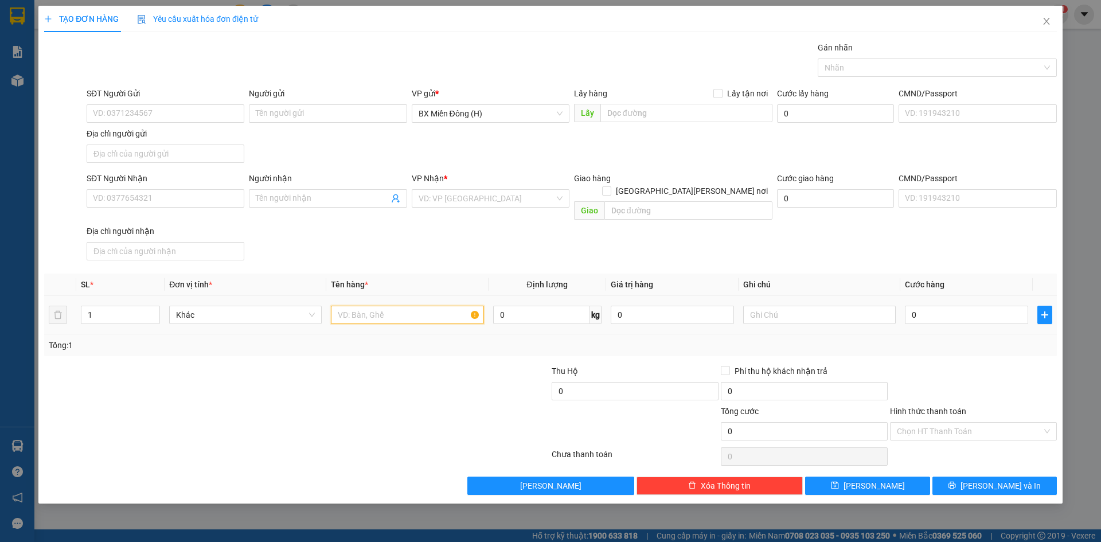
click at [350, 309] on input "text" at bounding box center [407, 315] width 153 height 18
click at [336, 306] on input "T/G" at bounding box center [407, 315] width 153 height 18
drag, startPoint x: 371, startPoint y: 303, endPoint x: 329, endPoint y: 306, distance: 42.5
click at [329, 306] on td "T/G" at bounding box center [407, 315] width 162 height 38
type input "1 KIỆN G"
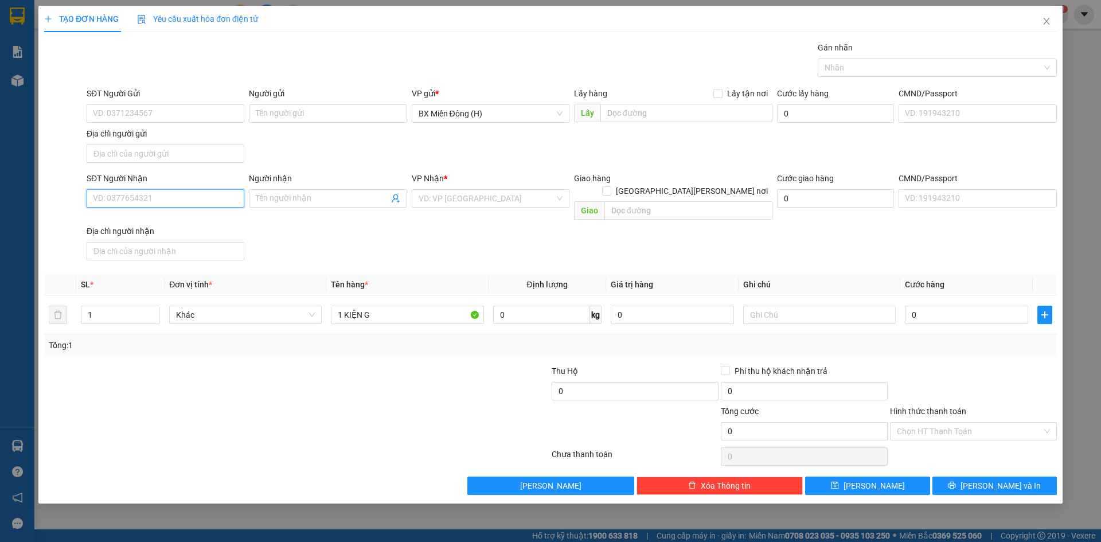
click at [221, 202] on input "SĐT Người Nhận" at bounding box center [166, 198] width 158 height 18
click at [128, 197] on input "4879" at bounding box center [166, 198] width 158 height 18
click at [128, 198] on input "4879" at bounding box center [166, 198] width 158 height 18
drag, startPoint x: 122, startPoint y: 198, endPoint x: 87, endPoint y: 201, distance: 35.1
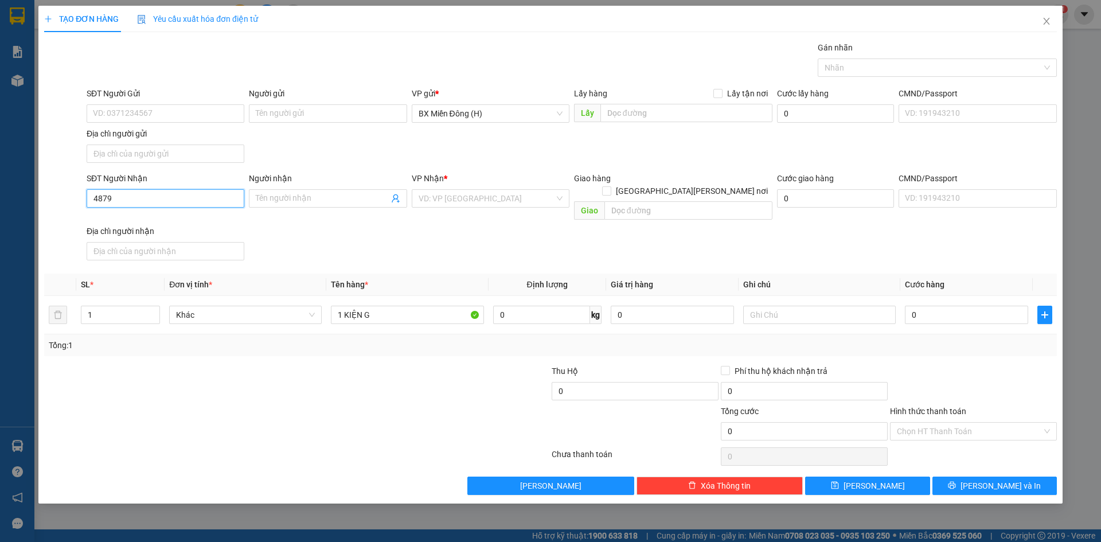
click at [90, 200] on input "4879" at bounding box center [166, 198] width 158 height 18
click at [132, 197] on input "4879" at bounding box center [166, 198] width 158 height 18
click at [128, 205] on input "4879" at bounding box center [166, 198] width 158 height 18
drag, startPoint x: 122, startPoint y: 198, endPoint x: 78, endPoint y: 208, distance: 45.1
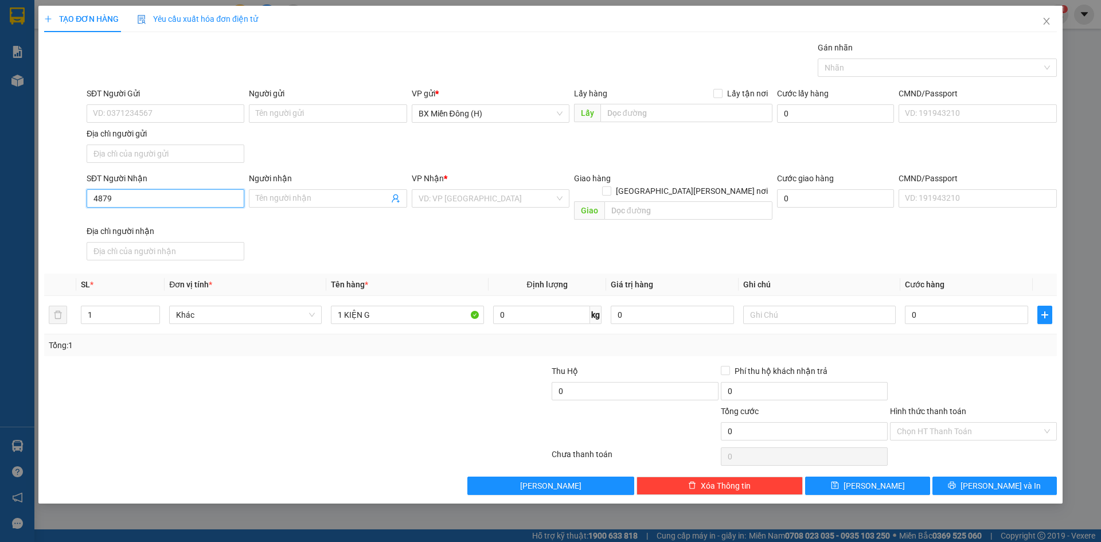
click at [78, 208] on div "SĐT Người Nhận 4879 4879 Người nhận Tên người nhận VP Nhận * VD: VP Sài Gòn Gia…" at bounding box center [550, 218] width 1015 height 93
click at [133, 192] on input "4879" at bounding box center [166, 198] width 158 height 18
click at [95, 201] on input "4879" at bounding box center [166, 198] width 158 height 18
click at [197, 223] on div "0989454879" at bounding box center [165, 221] width 144 height 13
type input "0989454879"
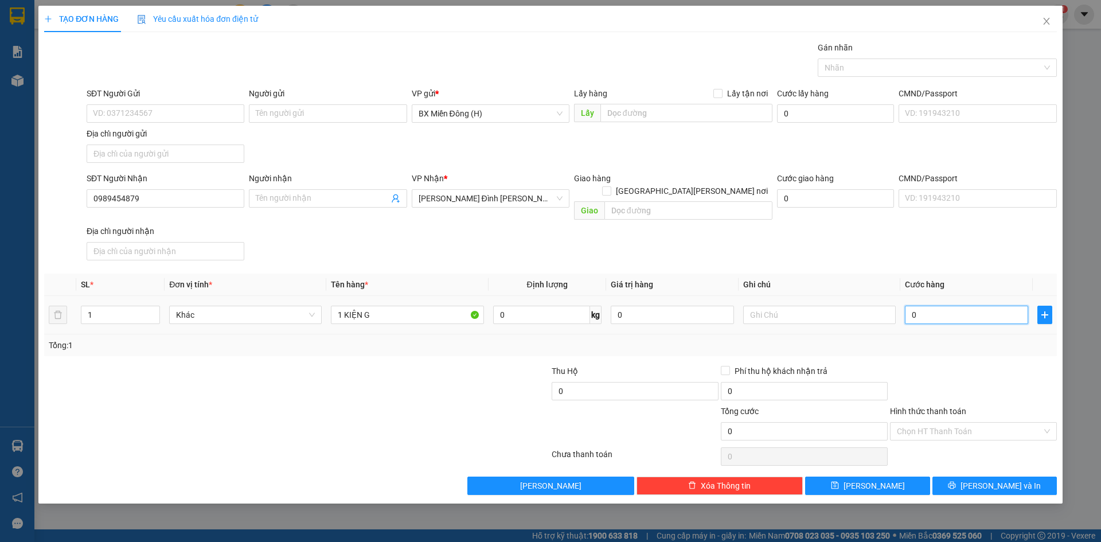
click at [943, 306] on input "0" at bounding box center [966, 315] width 123 height 18
type input "005"
click at [969, 339] on div "Tổng: 1" at bounding box center [550, 345] width 1003 height 13
click at [971, 477] on button "[PERSON_NAME] và In" at bounding box center [994, 486] width 124 height 18
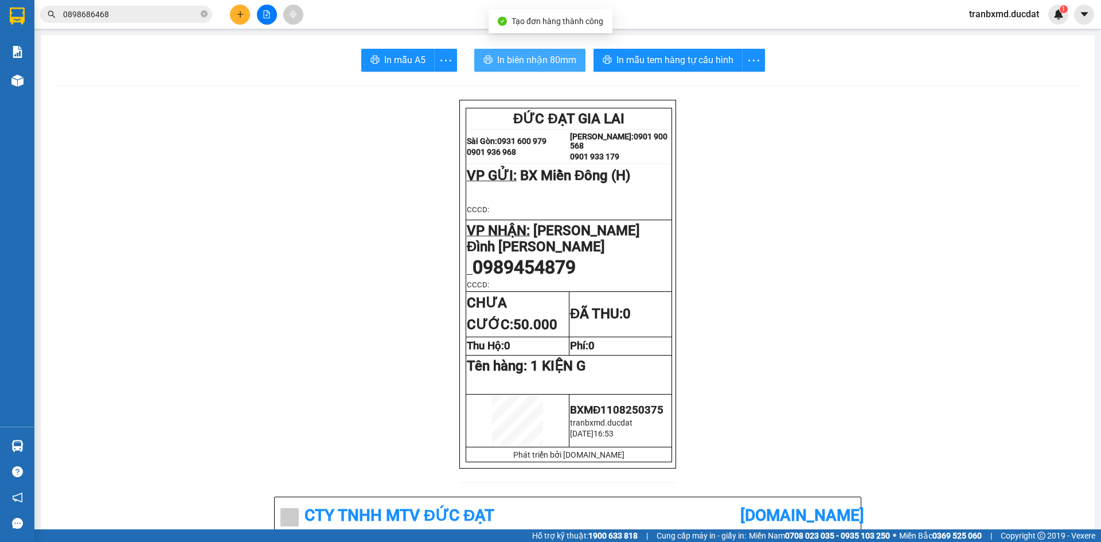
click at [518, 50] on button "In biên nhận 80mm" at bounding box center [529, 60] width 111 height 23
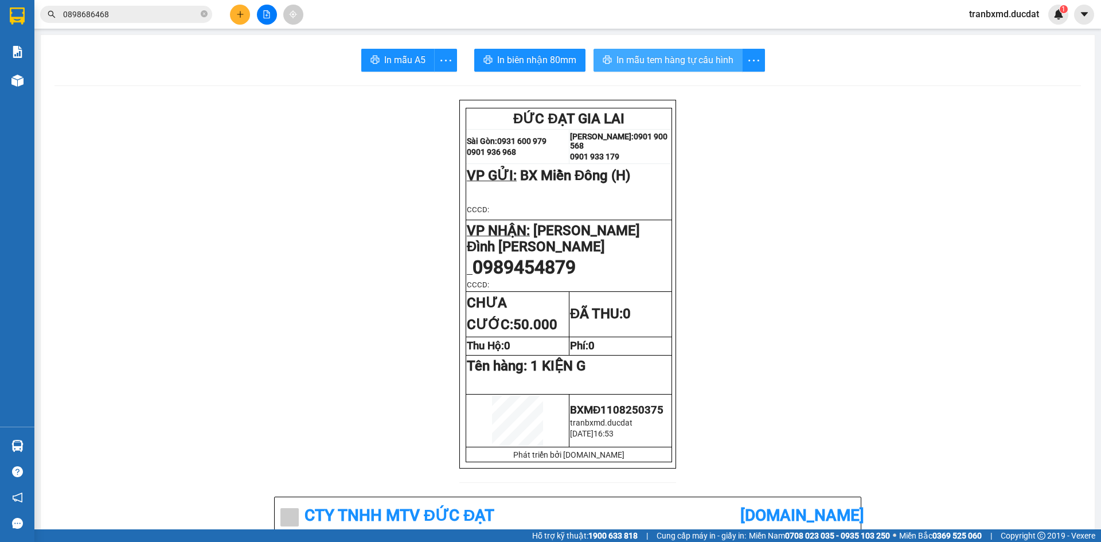
click at [634, 61] on span "In mẫu tem hàng tự cấu hình" at bounding box center [674, 60] width 117 height 14
click at [240, 13] on icon "plus" at bounding box center [240, 14] width 8 height 8
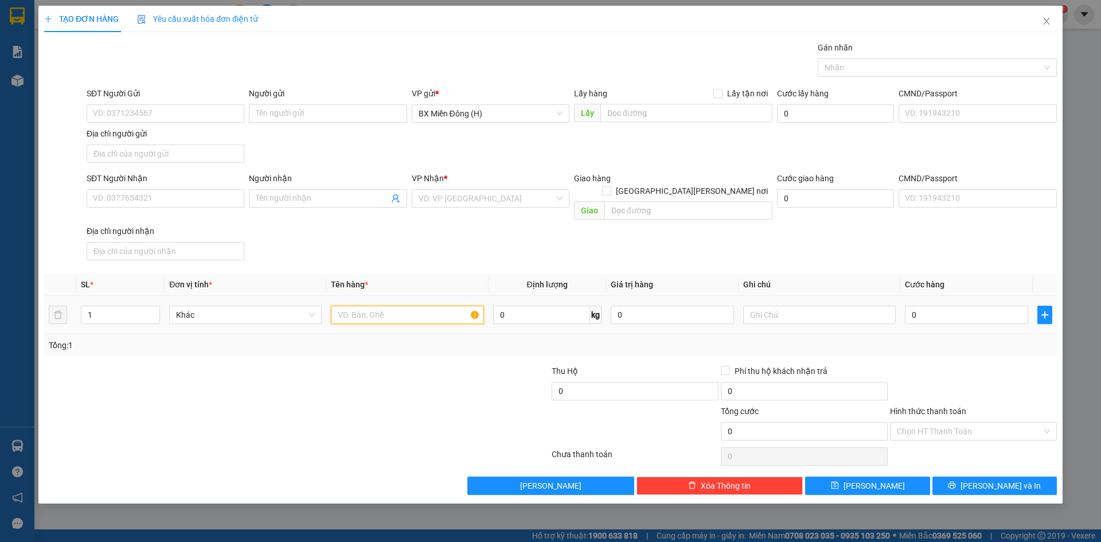
click at [396, 306] on input "text" at bounding box center [407, 315] width 153 height 18
click at [349, 306] on input "1 TÙNG" at bounding box center [407, 315] width 153 height 18
drag, startPoint x: 377, startPoint y: 298, endPoint x: 305, endPoint y: 304, distance: 72.5
click at [302, 303] on tr "1 Khác 1 TÙNG 0 kg 0 0" at bounding box center [550, 315] width 1013 height 38
click at [350, 198] on input "Người nhận" at bounding box center [322, 198] width 132 height 13
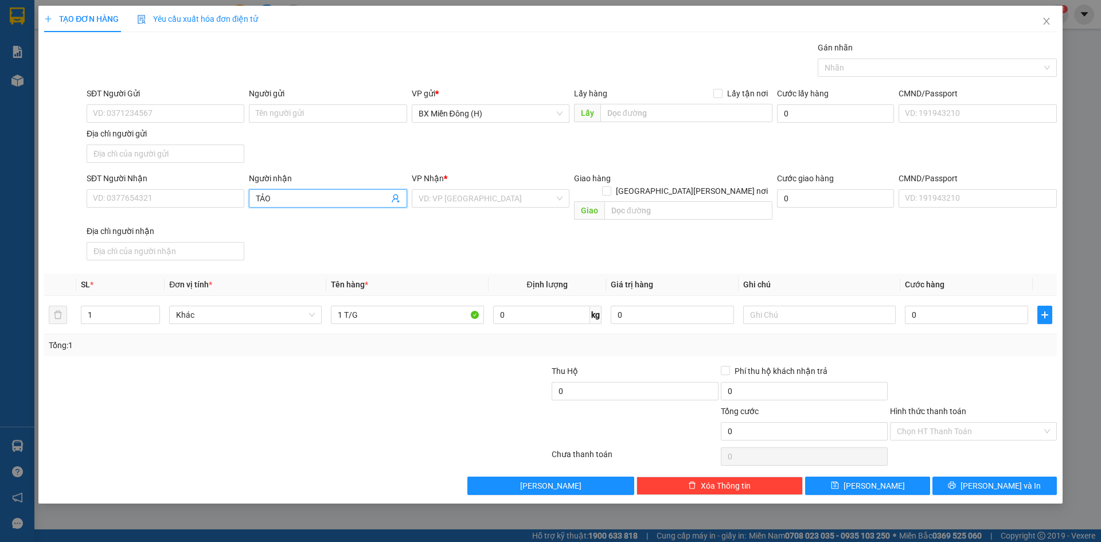
drag, startPoint x: 298, startPoint y: 198, endPoint x: 213, endPoint y: 217, distance: 86.8
click at [213, 216] on div "SĐT Người Nhận VD: 0377654321 Người nhận TẢO TẢO VP Nhận * VD: VP Sài Gòn Giao …" at bounding box center [571, 218] width 975 height 93
drag, startPoint x: 286, startPoint y: 198, endPoint x: 223, endPoint y: 218, distance: 66.2
click at [223, 218] on div "SĐT Người Nhận VD: 0377654321 Người nhận \\ \\ VP Nhận * VD: VP Sài Gòn Giao hà…" at bounding box center [571, 218] width 975 height 93
click at [302, 201] on input "\\" at bounding box center [322, 198] width 132 height 13
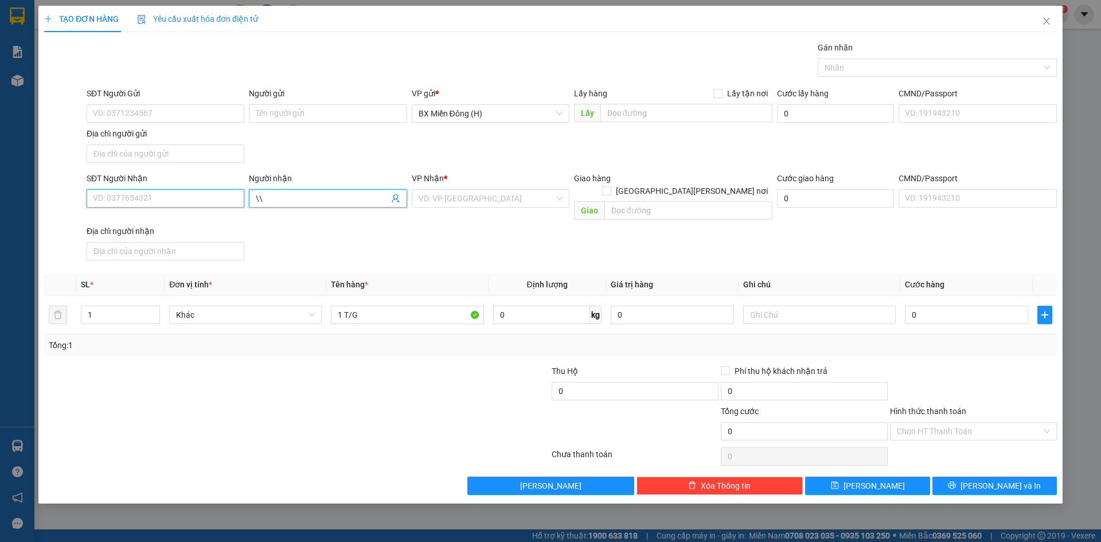
click at [192, 190] on input "SĐT Người Nhận" at bounding box center [166, 198] width 158 height 18
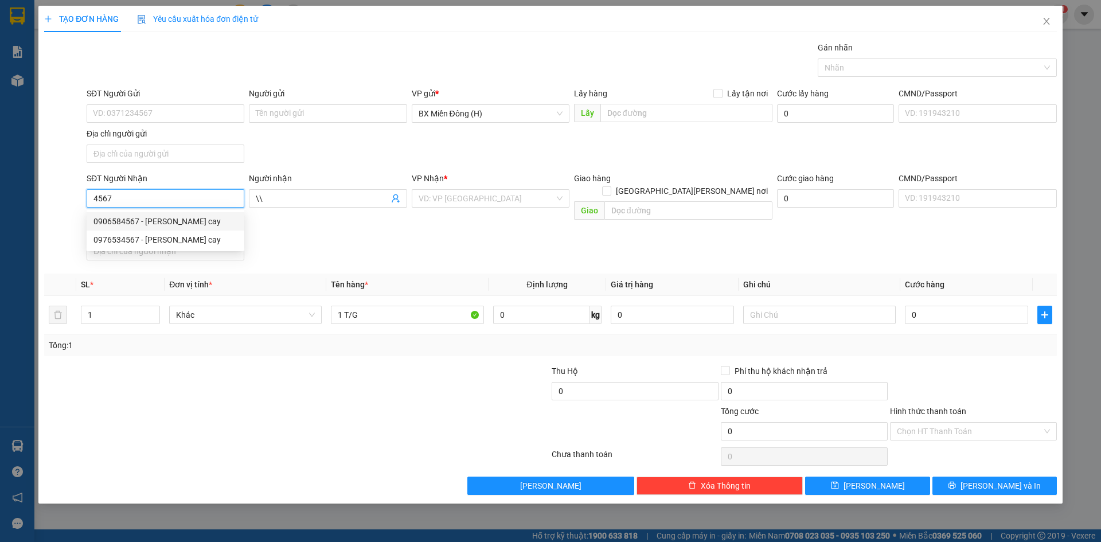
click at [159, 228] on div "0906584567 - thảo trái cay" at bounding box center [166, 221] width 158 height 18
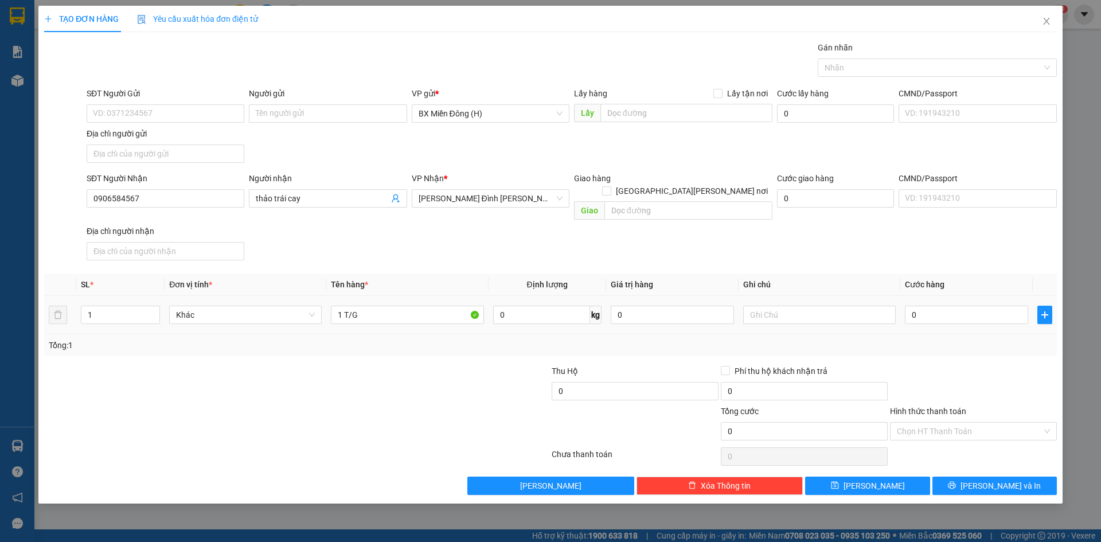
click at [940, 296] on td "0" at bounding box center [966, 315] width 132 height 38
click at [942, 306] on input "0" at bounding box center [966, 315] width 123 height 18
click at [937, 345] on div "Transit Pickup Surcharge Ids Transit Deliver Surcharge Ids Transit Deliver Surc…" at bounding box center [550, 268] width 1013 height 454
click at [956, 481] on icon "printer" at bounding box center [952, 485] width 8 height 8
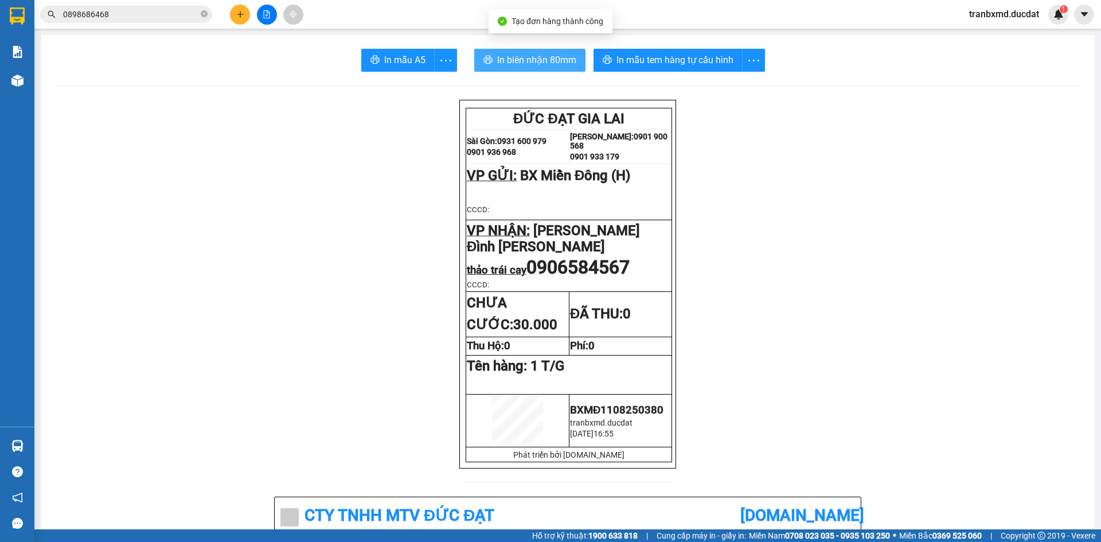
click at [546, 64] on span "In biên nhận 80mm" at bounding box center [536, 60] width 79 height 14
click at [142, 20] on input "0898686468" at bounding box center [130, 14] width 135 height 13
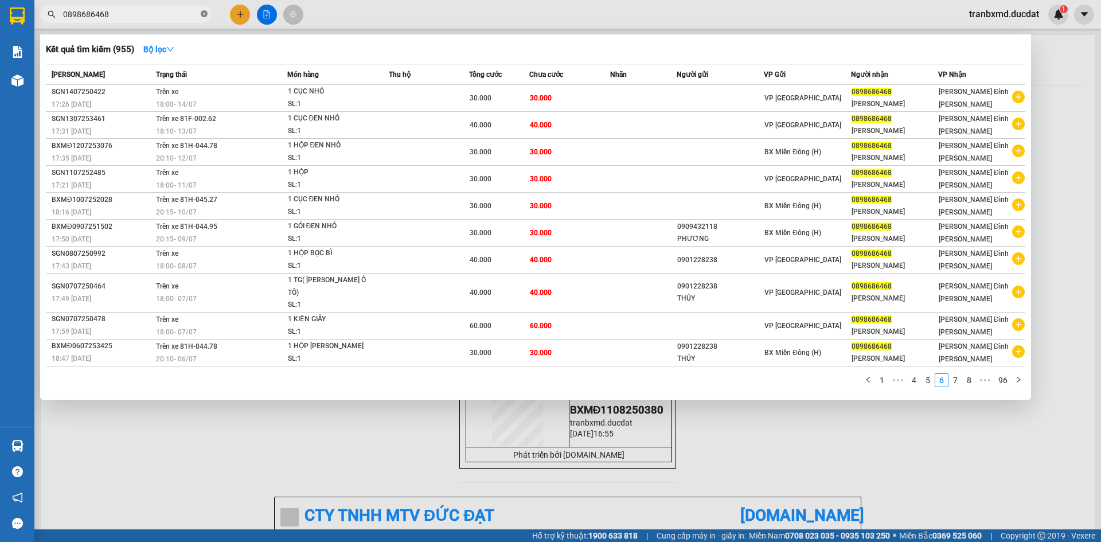
click at [202, 13] on icon "close-circle" at bounding box center [204, 13] width 7 height 7
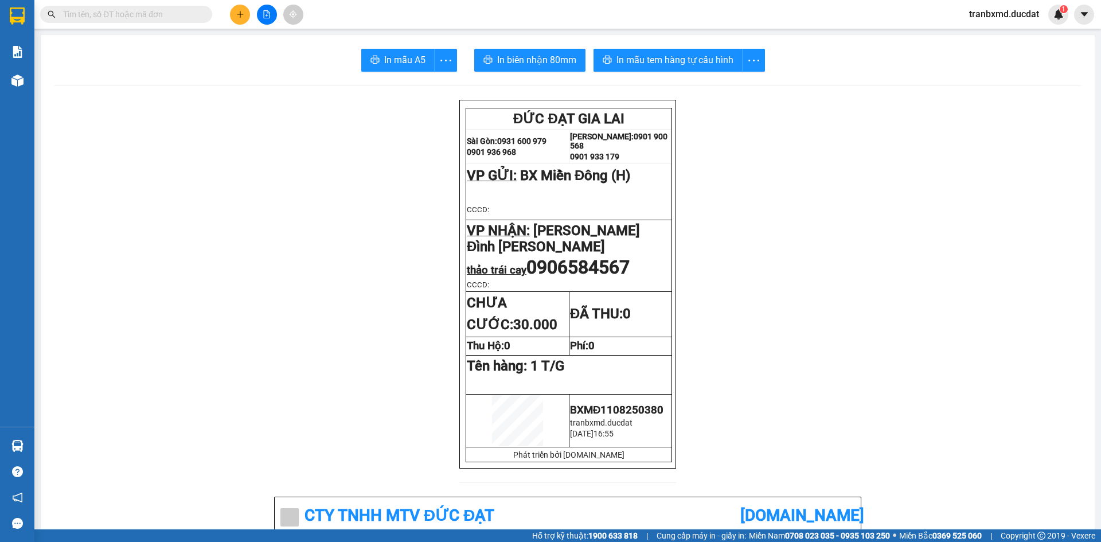
click at [503, 540] on div "Hỗ trợ kỹ thuật: 1900 633 818 | Cung cấp máy in - giấy in: Miền Nam 0708 023 03…" at bounding box center [547, 535] width 1095 height 13
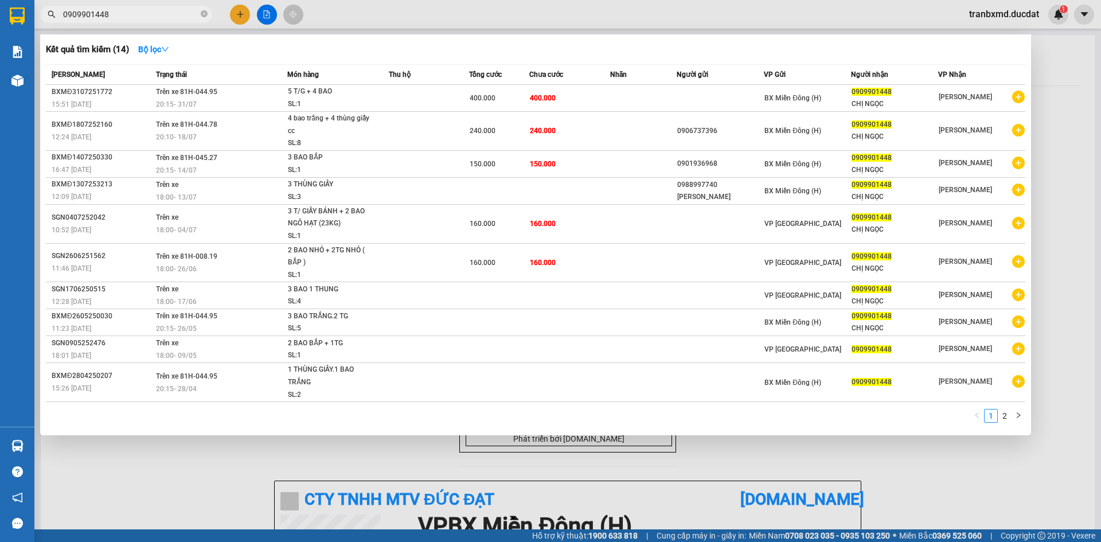
type input "0909901448"
click at [546, 9] on div at bounding box center [550, 271] width 1101 height 542
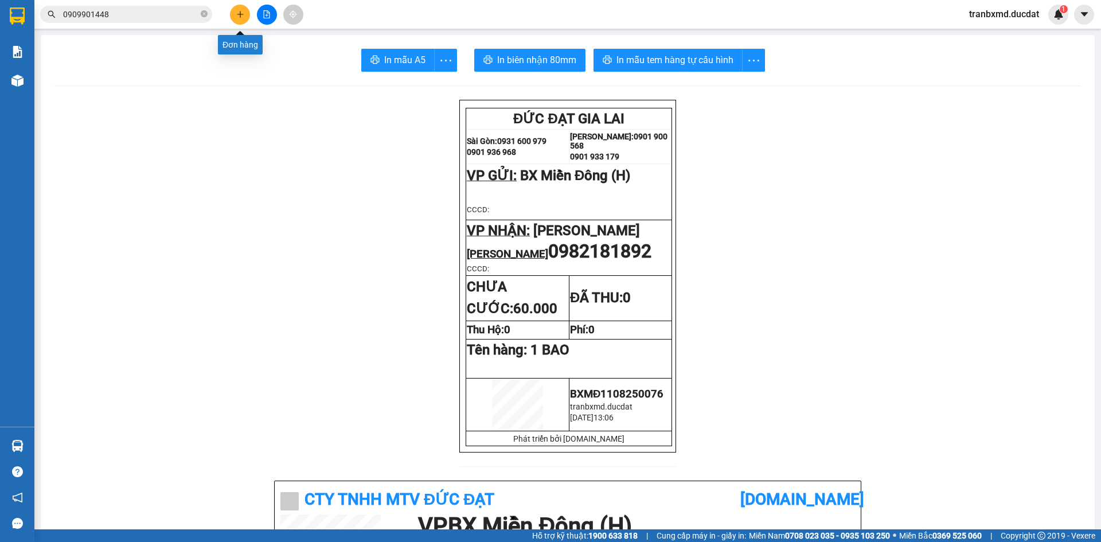
click at [243, 10] on icon "plus" at bounding box center [240, 14] width 8 height 8
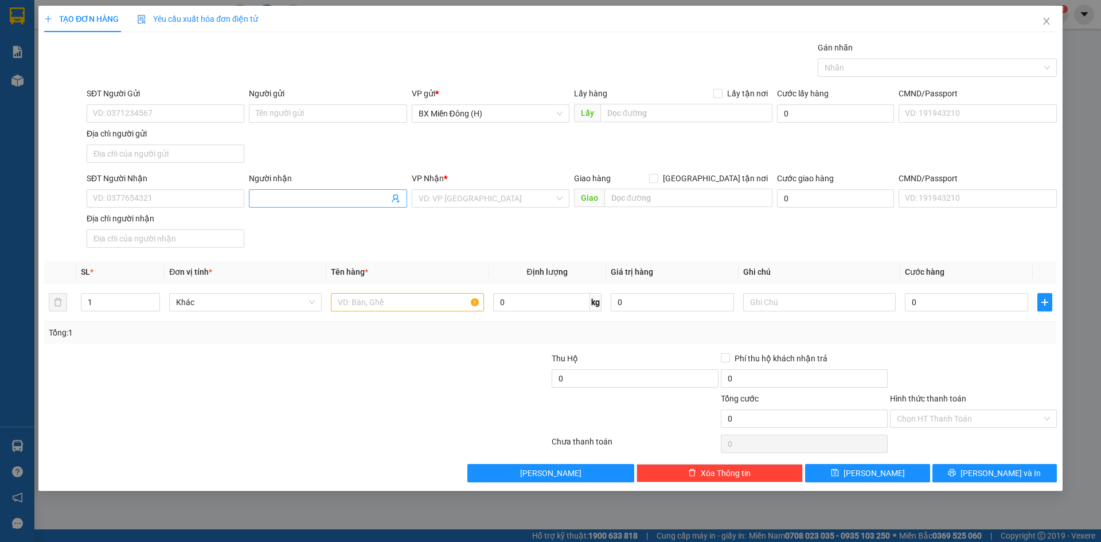
click at [274, 192] on input "Người nhận" at bounding box center [322, 198] width 132 height 13
type input "LINH QUÂN"
click at [318, 243] on div "LINH QUÂN - 0973134558" at bounding box center [328, 239] width 144 height 13
type input "0973134558"
type input "LINH QUÂN"
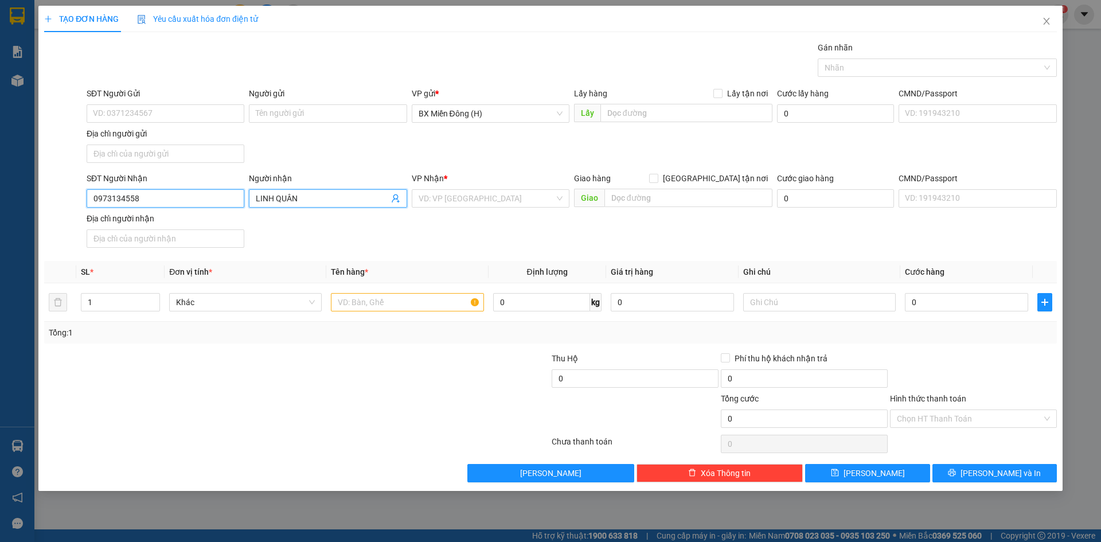
click at [197, 200] on input "0973134558" at bounding box center [166, 198] width 158 height 18
click at [196, 220] on div "0973134558 - LINH QUÂN" at bounding box center [165, 221] width 144 height 13
type input "0973134558"
click at [433, 300] on input "text" at bounding box center [407, 302] width 153 height 18
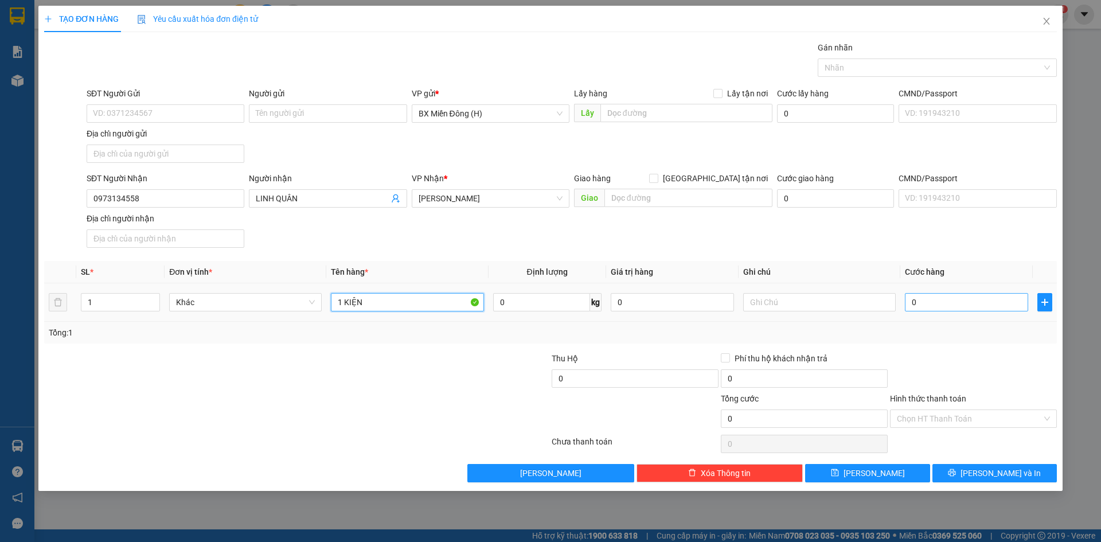
type input "1 KIỆN"
click at [988, 302] on input "0" at bounding box center [966, 302] width 123 height 18
type input "006"
type input "6"
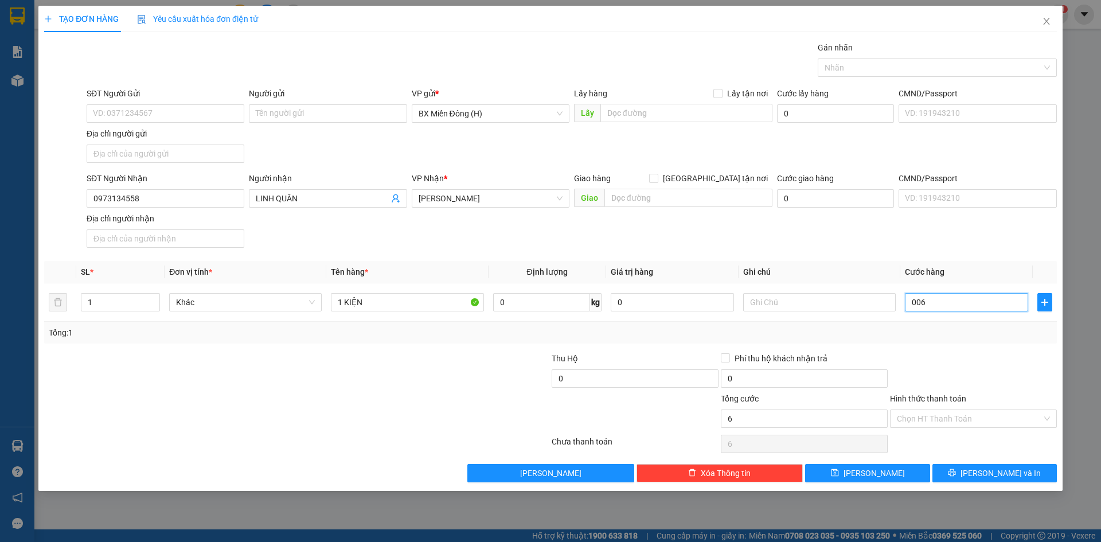
type input "0.060"
type input "60"
type input "60.000"
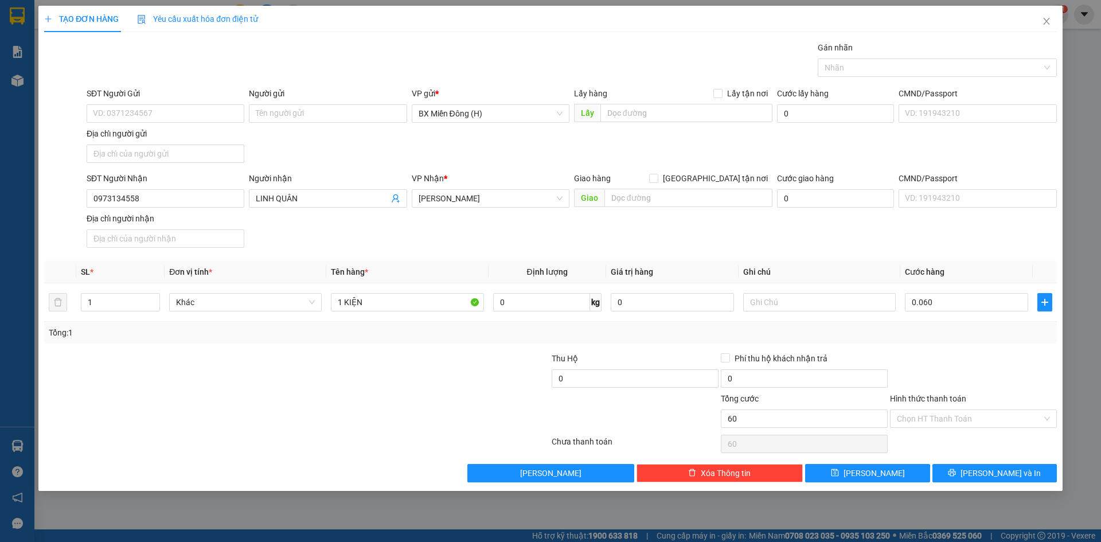
type input "60.000"
click at [994, 339] on div "Tổng: 1" at bounding box center [550, 333] width 1013 height 22
click at [1002, 477] on span "[PERSON_NAME] và In" at bounding box center [1000, 473] width 80 height 13
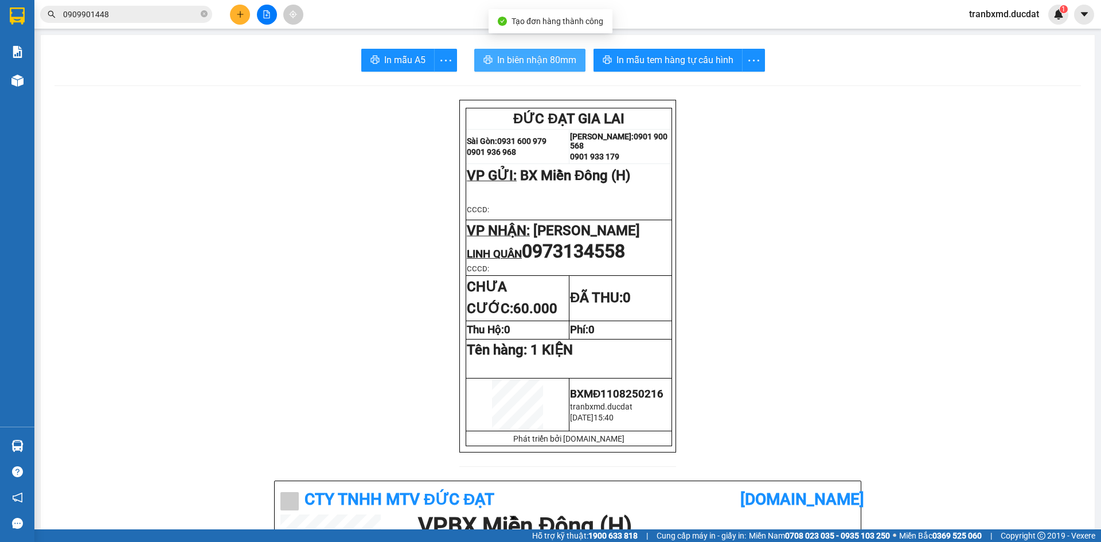
click at [561, 57] on span "In biên nhận 80mm" at bounding box center [536, 60] width 79 height 14
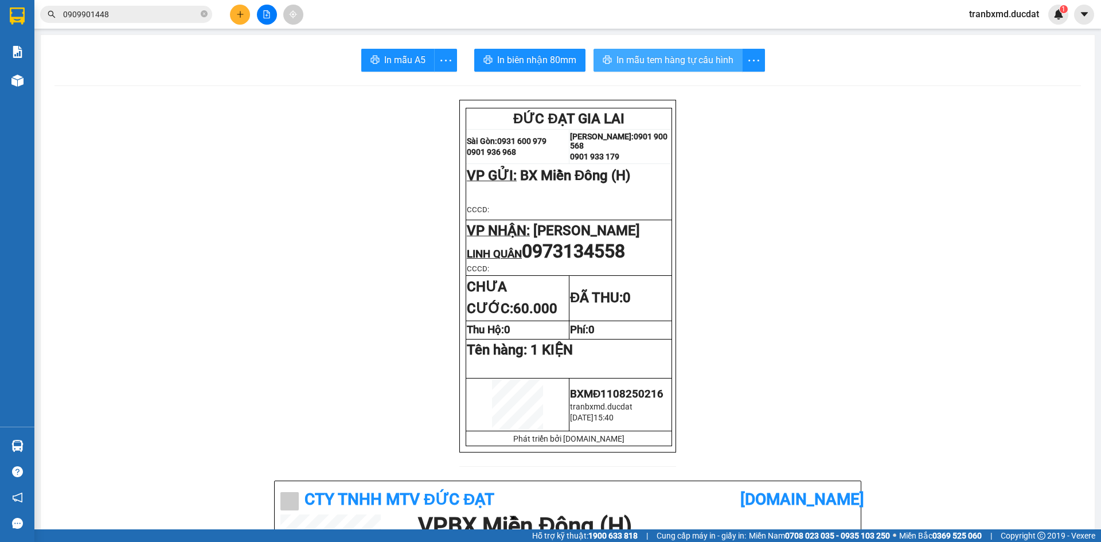
click at [661, 53] on span "In mẫu tem hàng tự cấu hình" at bounding box center [674, 60] width 117 height 14
click at [242, 9] on button at bounding box center [240, 15] width 20 height 20
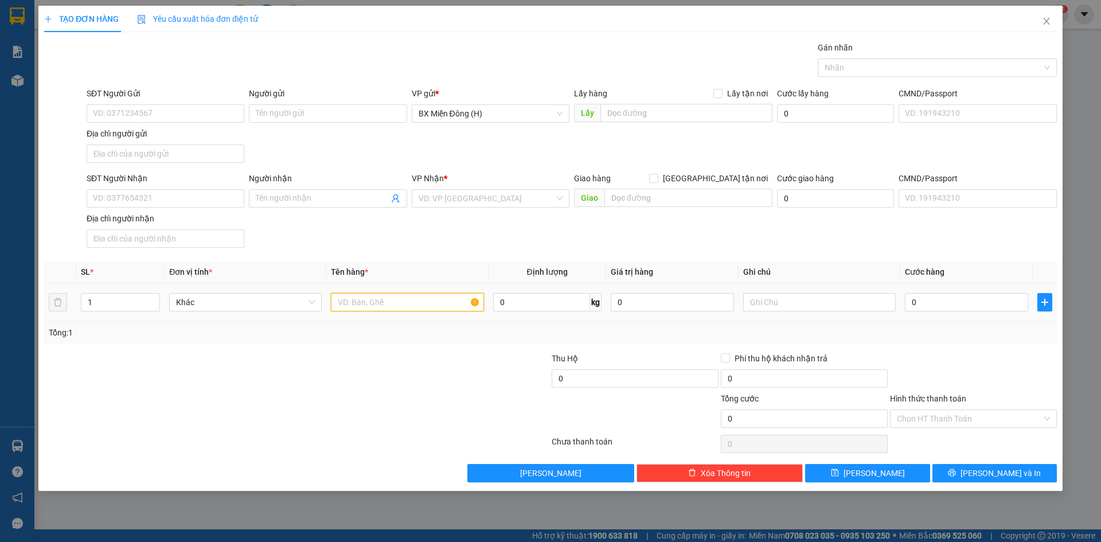
click at [352, 295] on input "text" at bounding box center [407, 302] width 153 height 18
type input "1 CỤC ĐEN NHỎ"
click at [194, 115] on input "SĐT Người Gửi" at bounding box center [166, 113] width 158 height 18
type input "038748333"
click at [186, 202] on input "SĐT Người Nhận" at bounding box center [166, 198] width 158 height 18
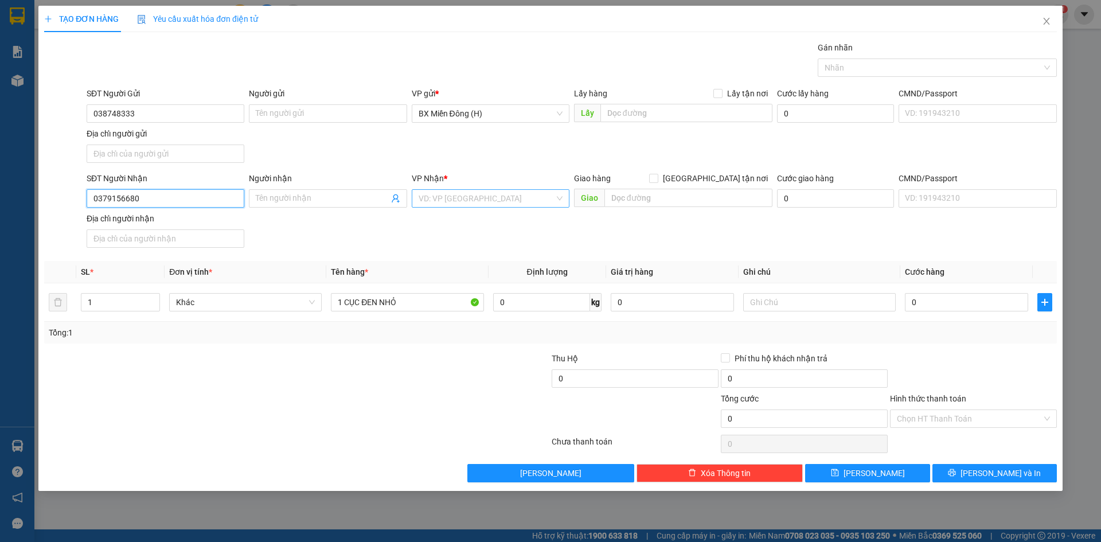
type input "0379156680"
click at [454, 193] on input "search" at bounding box center [487, 198] width 136 height 17
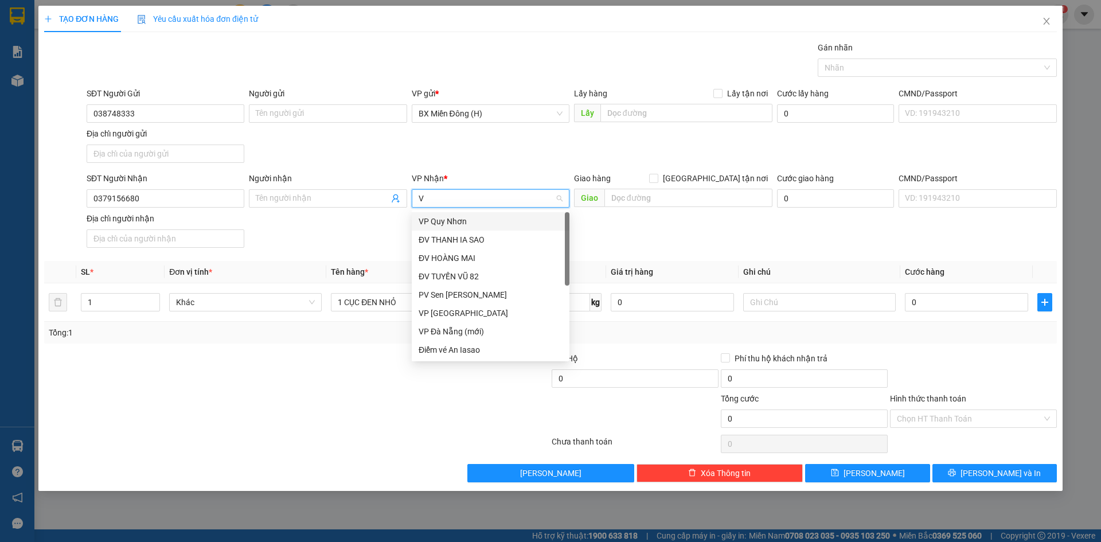
type input "VP"
click at [464, 292] on div "VP IALY" at bounding box center [491, 294] width 144 height 13
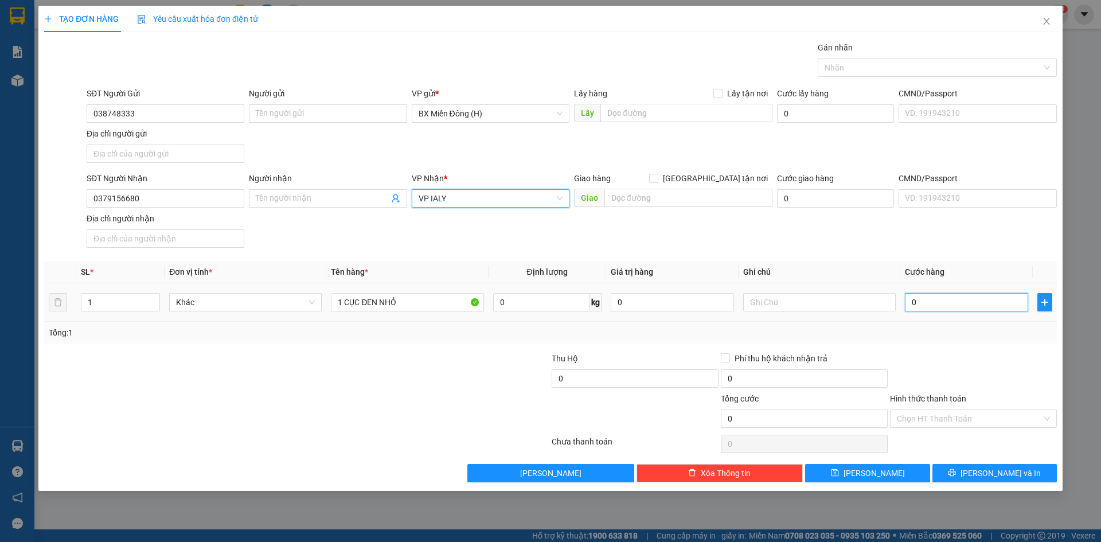
click at [982, 302] on input "0" at bounding box center [966, 302] width 123 height 18
type input "003"
type input "3"
type input "0.030"
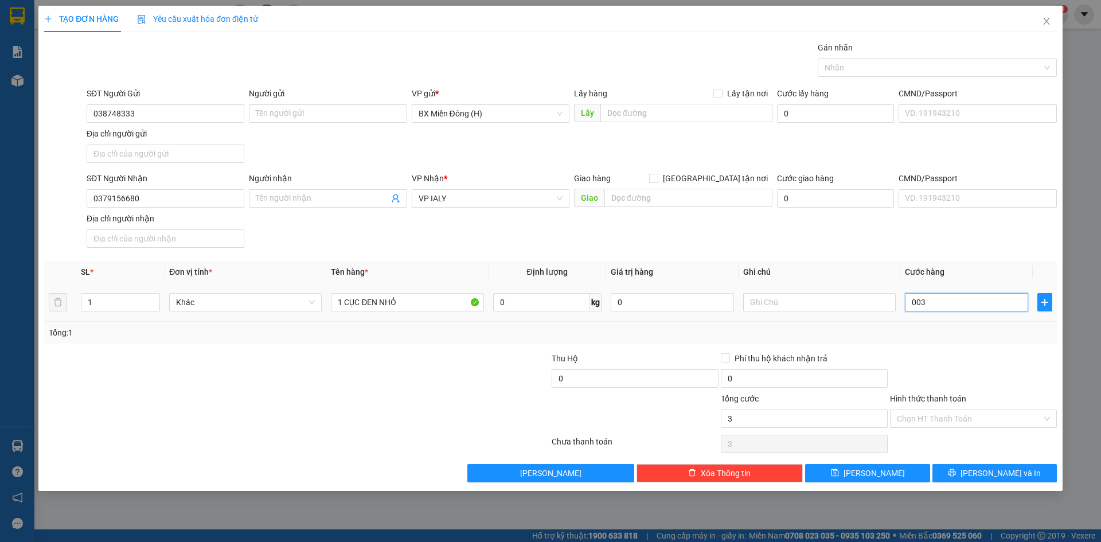
type input "30"
type input "30.000"
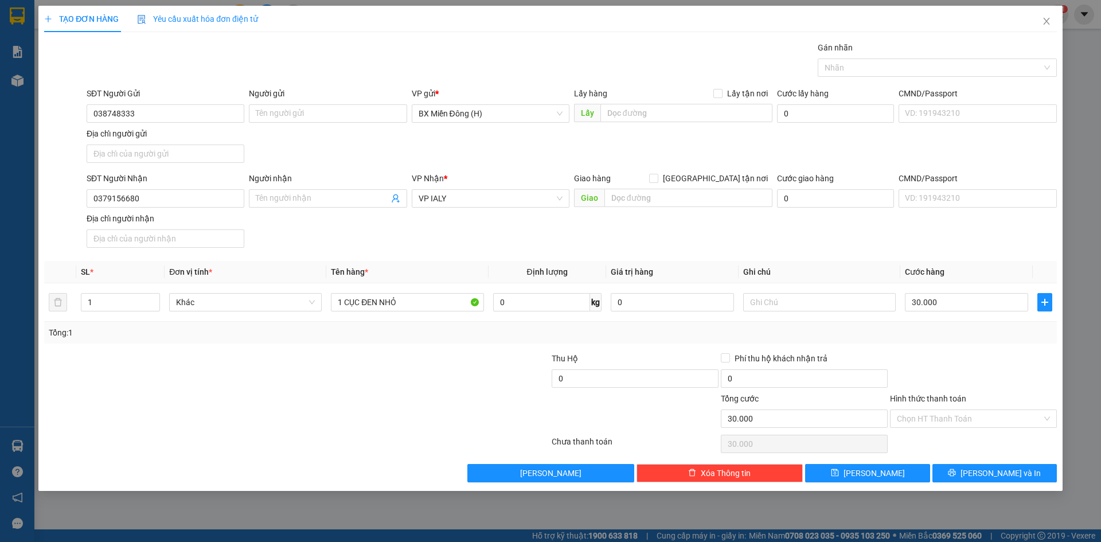
click at [980, 337] on div "Tổng: 1" at bounding box center [550, 332] width 1003 height 13
click at [1002, 472] on span "[PERSON_NAME] và In" at bounding box center [1000, 473] width 80 height 13
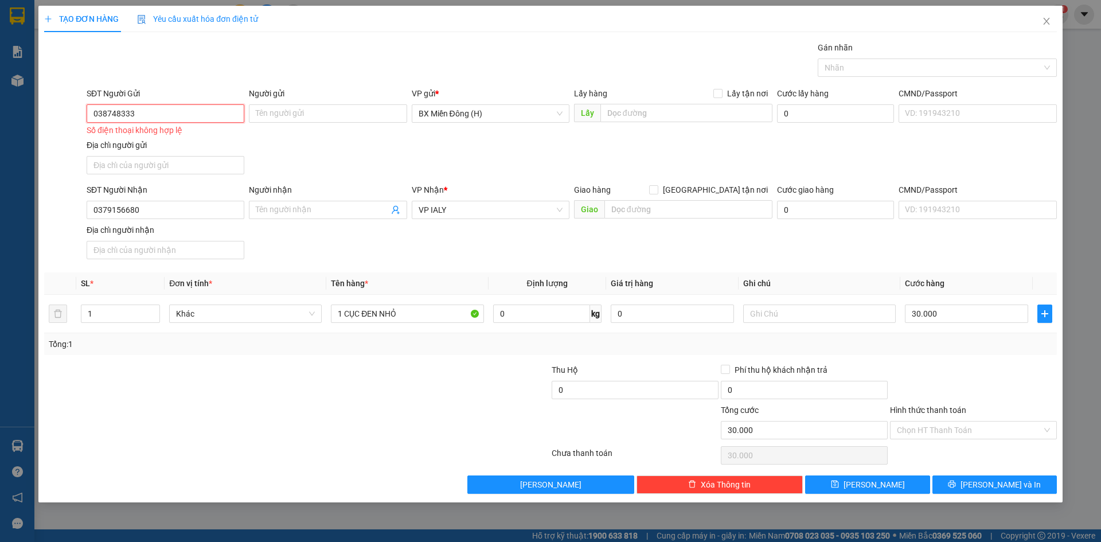
click at [151, 107] on input "038748333" at bounding box center [166, 113] width 158 height 18
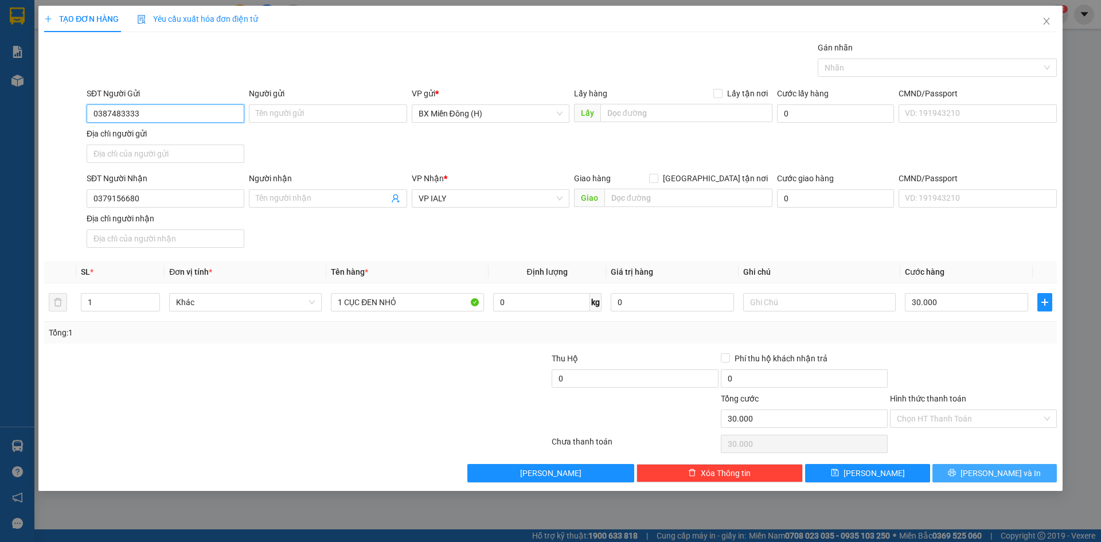
type input "0387483333"
click at [999, 476] on span "[PERSON_NAME] và In" at bounding box center [1000, 473] width 80 height 13
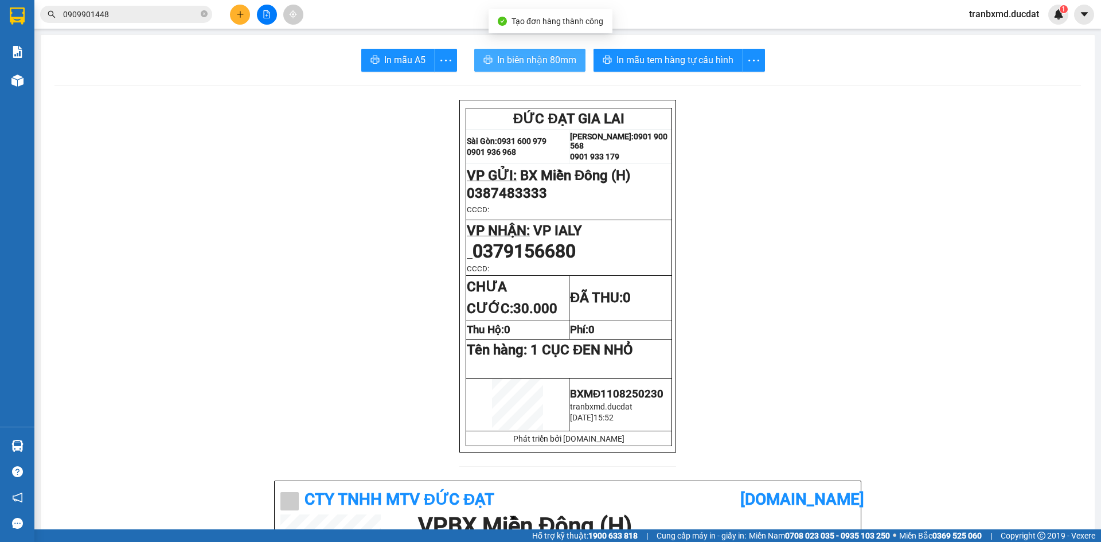
click at [560, 58] on span "In biên nhận 80mm" at bounding box center [536, 60] width 79 height 14
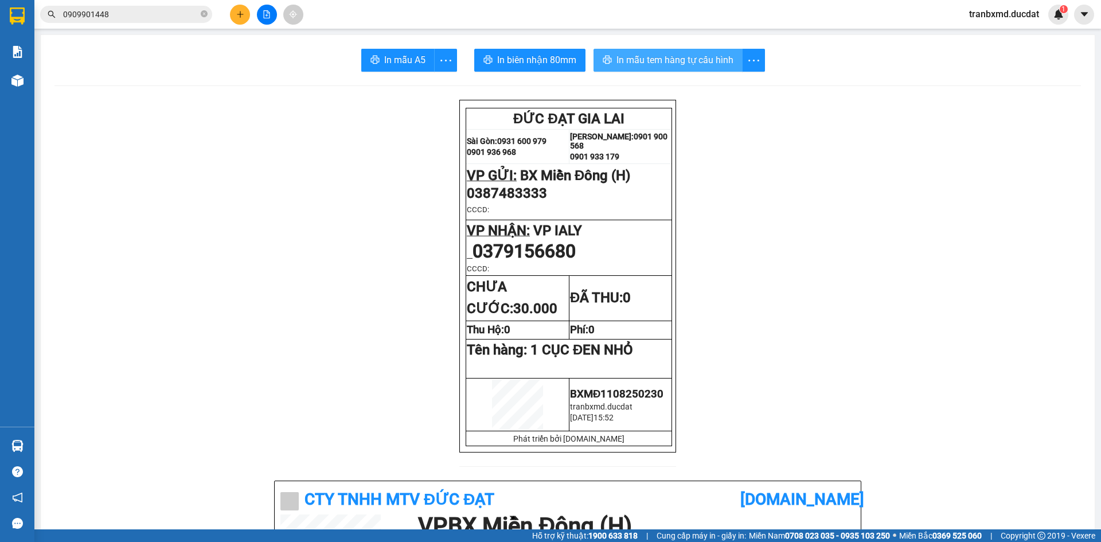
click at [675, 54] on span "In mẫu tem hàng tự cấu hình" at bounding box center [674, 60] width 117 height 14
click at [243, 10] on icon "plus" at bounding box center [240, 14] width 8 height 8
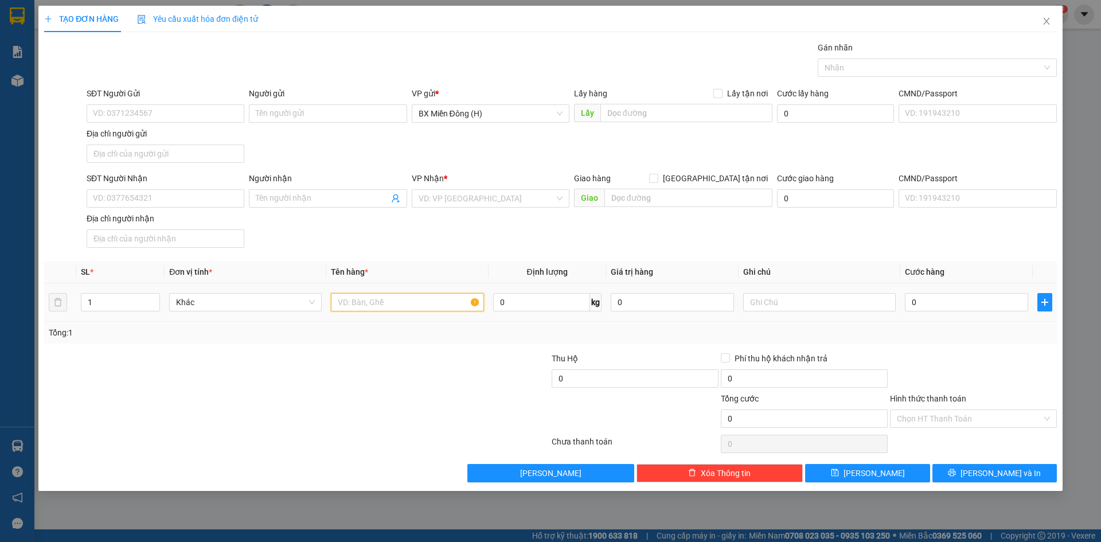
click at [349, 299] on input "text" at bounding box center [407, 302] width 153 height 18
type input "1 XỐP TRẮNG"
click at [209, 203] on input "SĐT Người Nhận" at bounding box center [166, 198] width 158 height 18
click at [315, 192] on input "Người nhận" at bounding box center [322, 198] width 132 height 13
type input "LOAN [PERSON_NAME]"
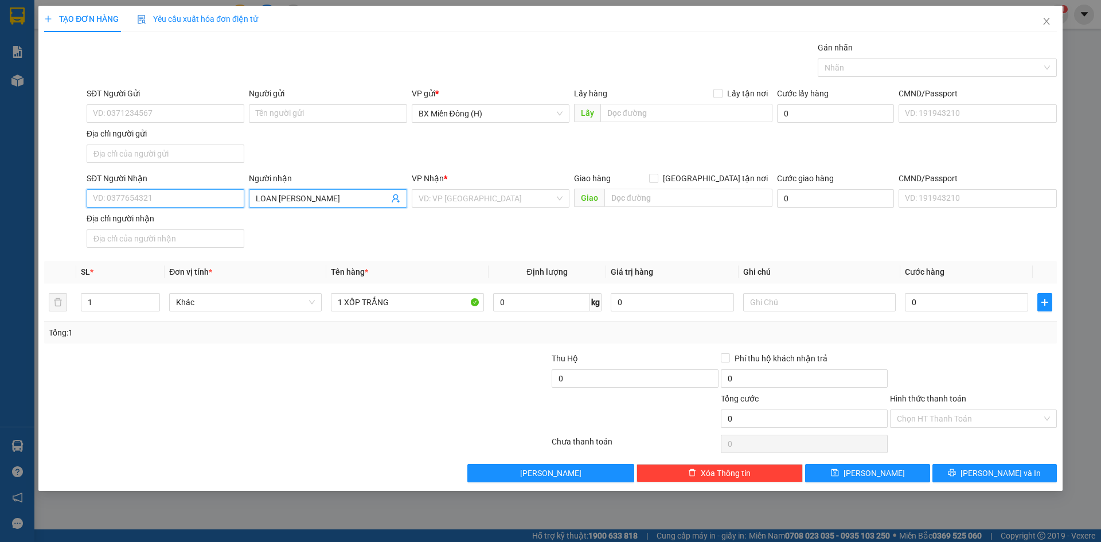
click at [214, 198] on input "SĐT Người Nhận" at bounding box center [166, 198] width 158 height 18
click at [199, 220] on div "0963725967" at bounding box center [165, 221] width 144 height 13
type input "0963725967"
click at [338, 197] on input "Người nhận" at bounding box center [322, 198] width 132 height 13
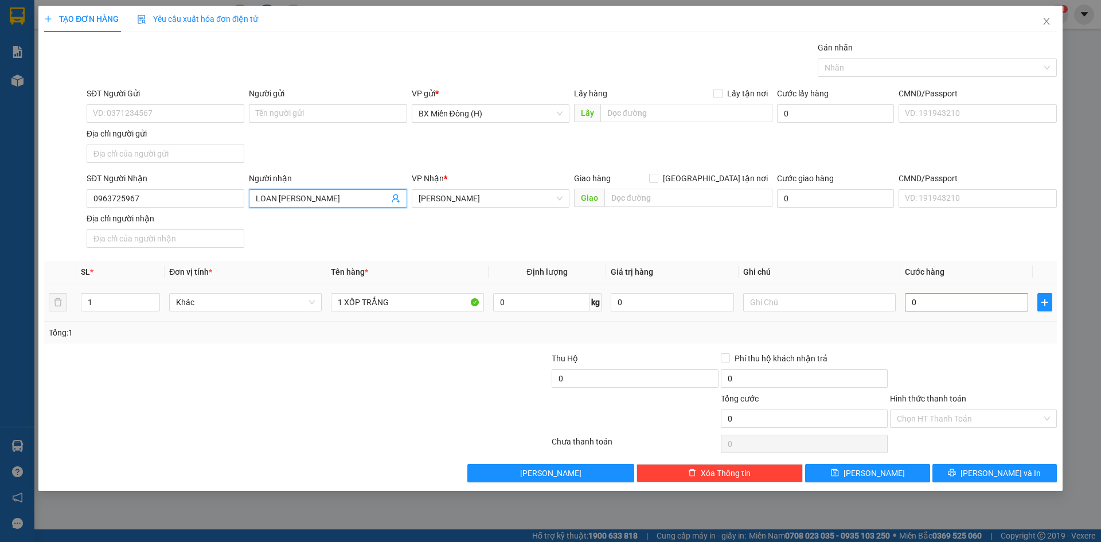
type input "LOAN [PERSON_NAME]"
click at [936, 302] on input "0" at bounding box center [966, 302] width 123 height 18
type input "005"
type input "5"
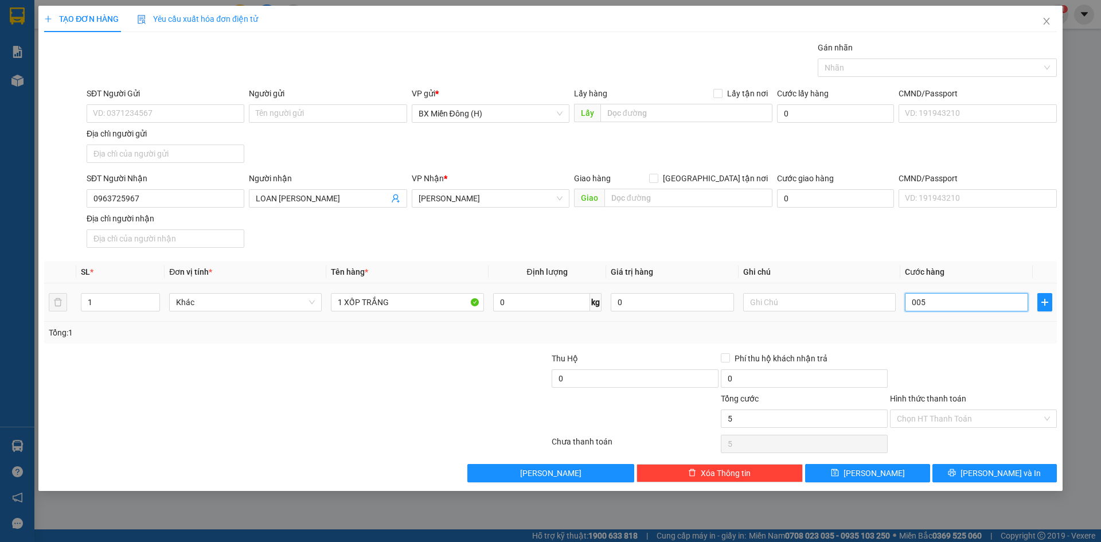
type input "0.050"
type input "50"
type input "50.000"
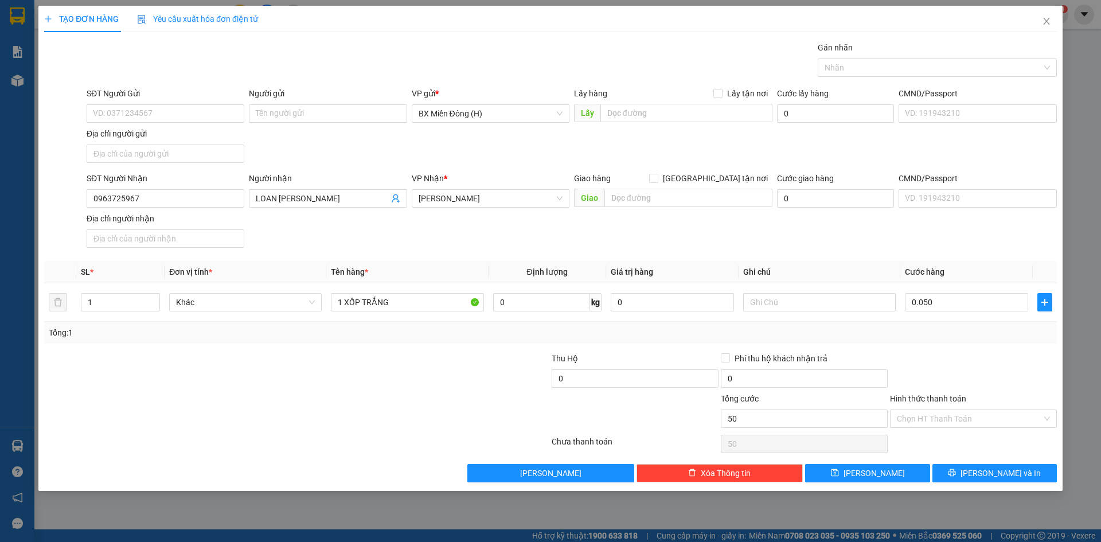
type input "50.000"
click at [951, 347] on div "Transit Pickup Surcharge Ids Transit Deliver Surcharge Ids Transit Deliver Surc…" at bounding box center [550, 261] width 1013 height 441
click at [981, 472] on button "[PERSON_NAME] và In" at bounding box center [994, 473] width 124 height 18
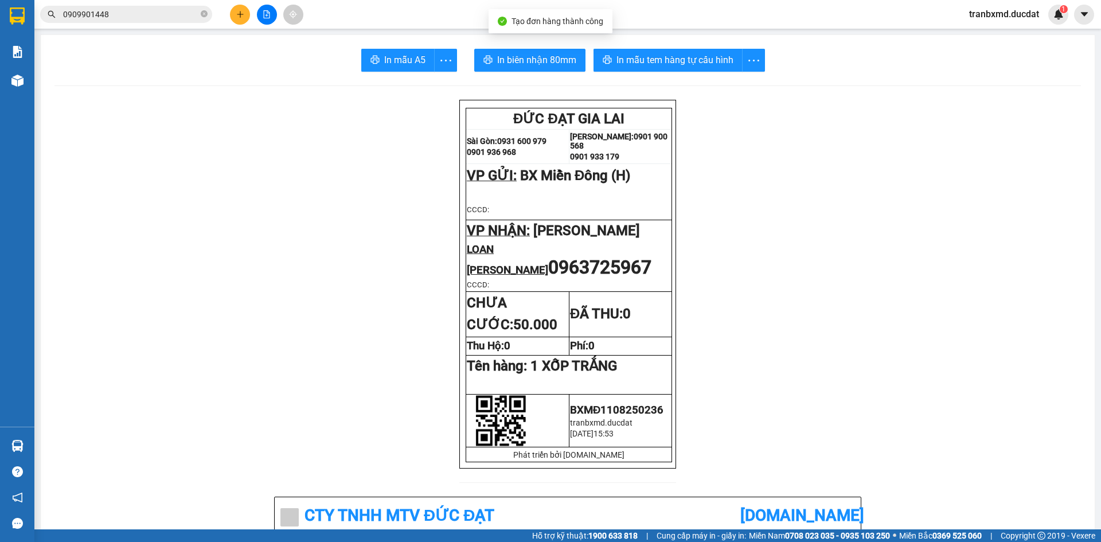
click at [541, 64] on span "In biên nhận 80mm" at bounding box center [536, 60] width 79 height 14
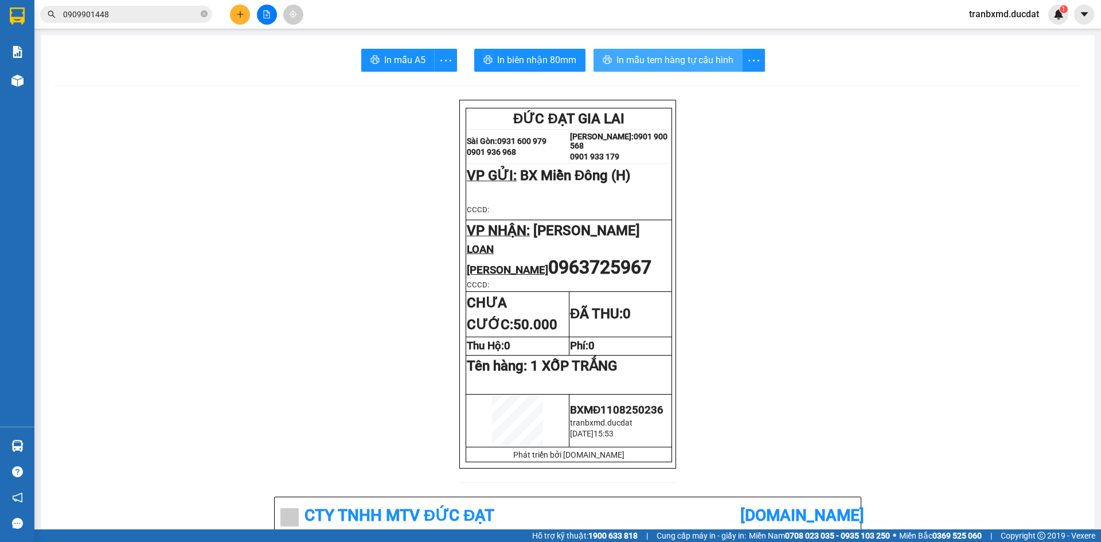
click at [696, 61] on span "In mẫu tem hàng tự cấu hình" at bounding box center [674, 60] width 117 height 14
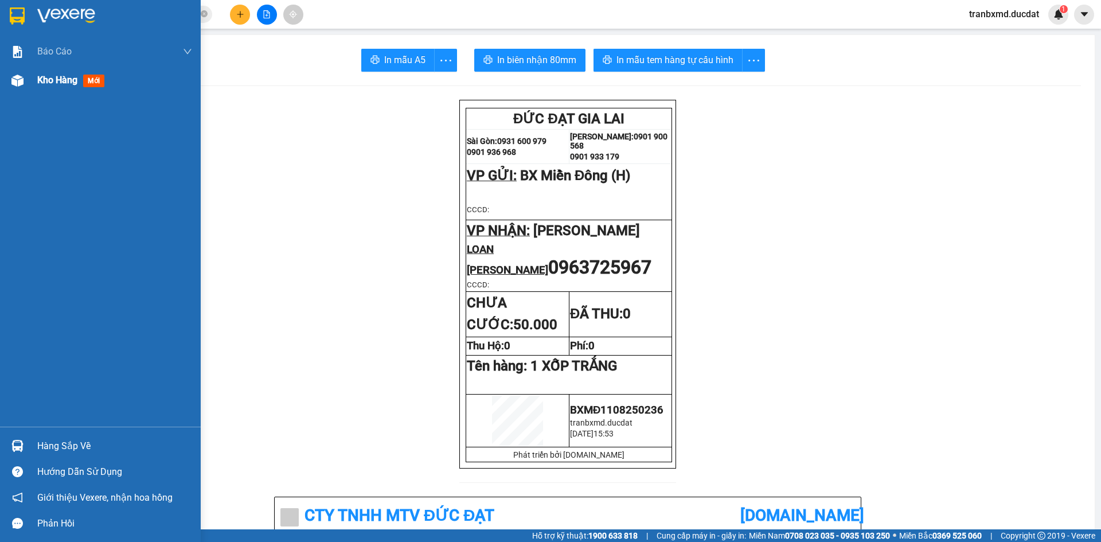
click at [48, 78] on span "Kho hàng" at bounding box center [57, 80] width 40 height 11
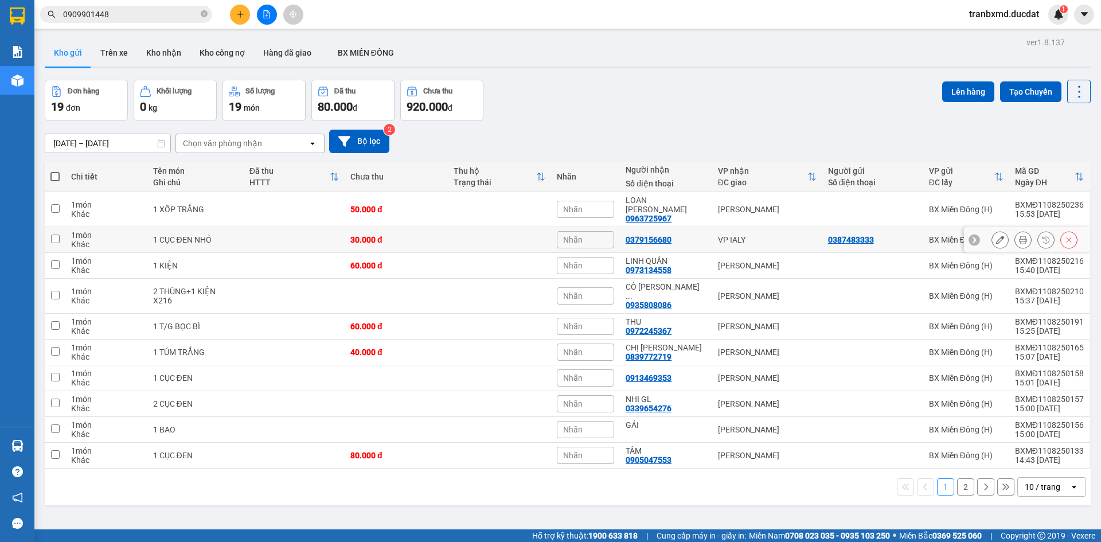
click at [995, 233] on button at bounding box center [1000, 240] width 16 height 20
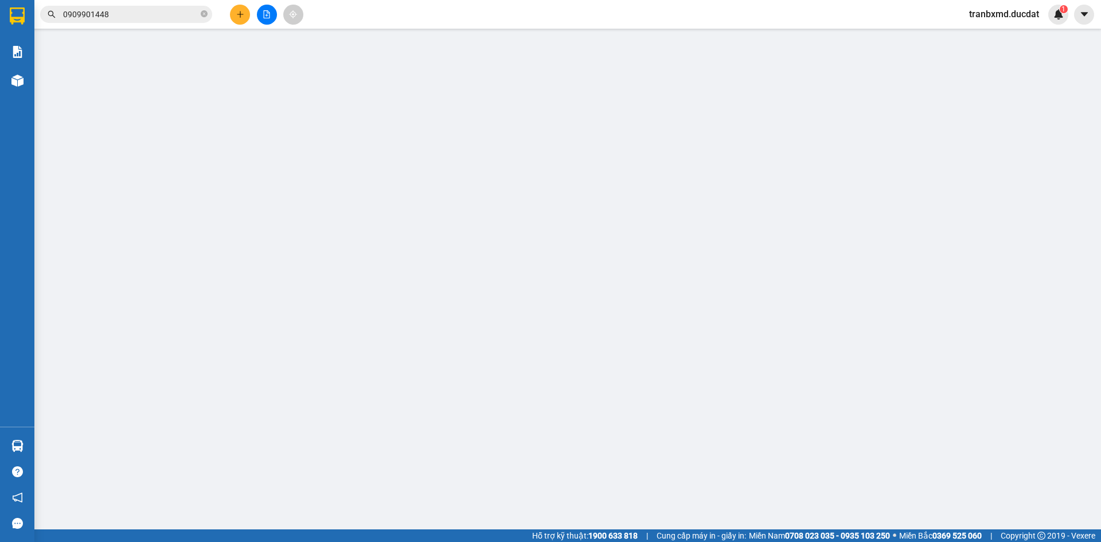
type input "0387483333"
type input "0379156680"
type input "30.000"
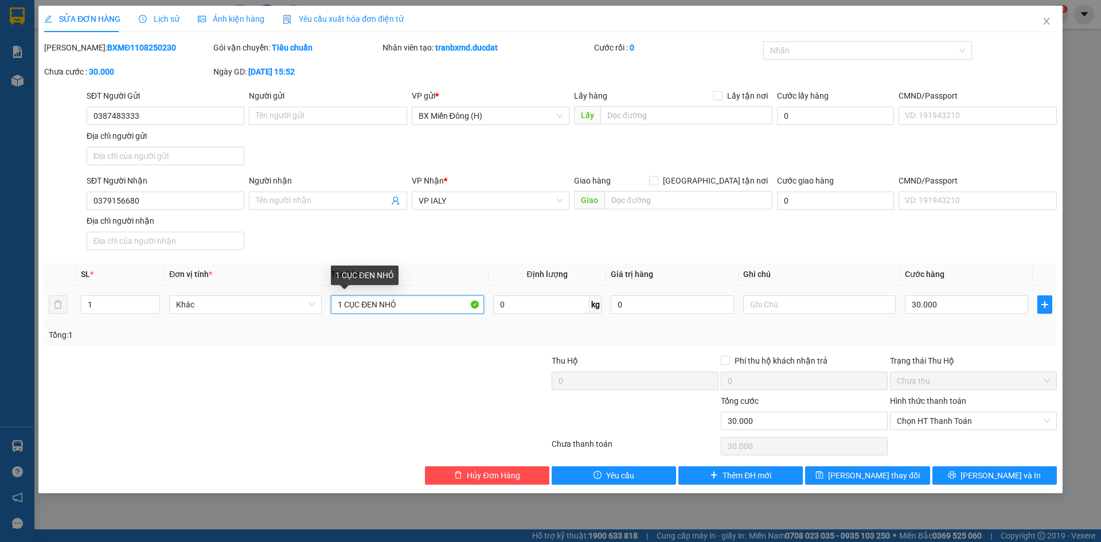
click at [412, 306] on input "1 CỤC ĐEN NHỎ" at bounding box center [407, 304] width 153 height 18
type input "1 CỤC ĐEN NHỎ(THUỐC)"
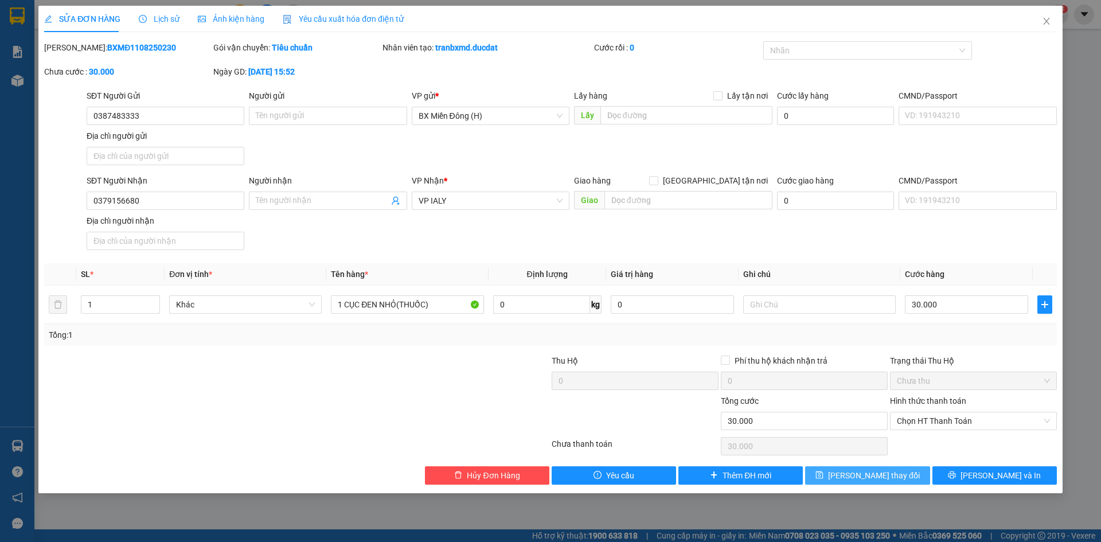
click at [871, 478] on span "Lưu thay đổi" at bounding box center [874, 475] width 92 height 13
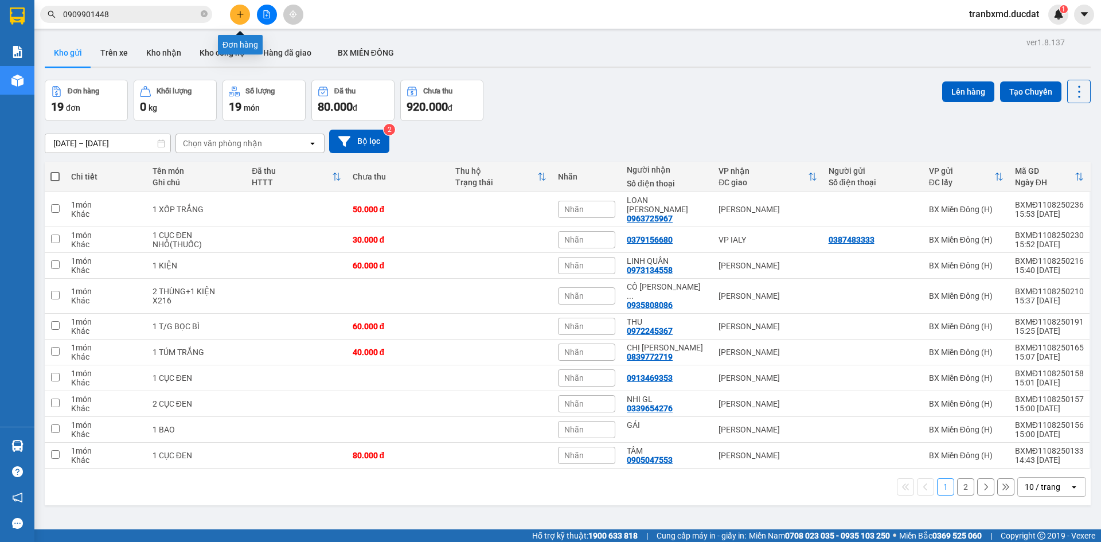
click at [237, 21] on button at bounding box center [240, 15] width 20 height 20
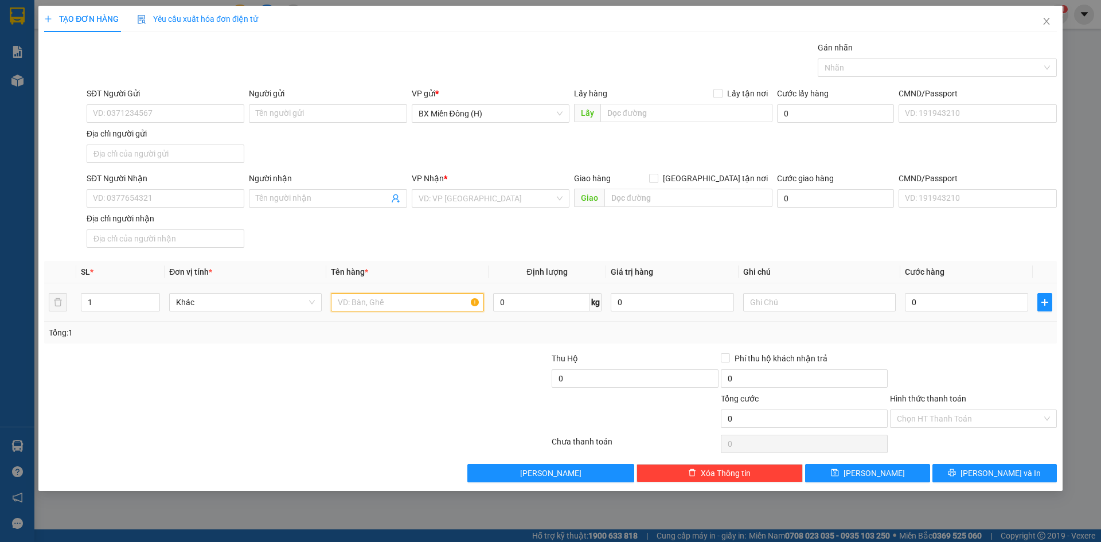
click at [357, 304] on input "text" at bounding box center [407, 302] width 153 height 18
type input "1 HỘP"
click at [212, 205] on input "SĐT Người Nhận" at bounding box center [166, 198] width 158 height 18
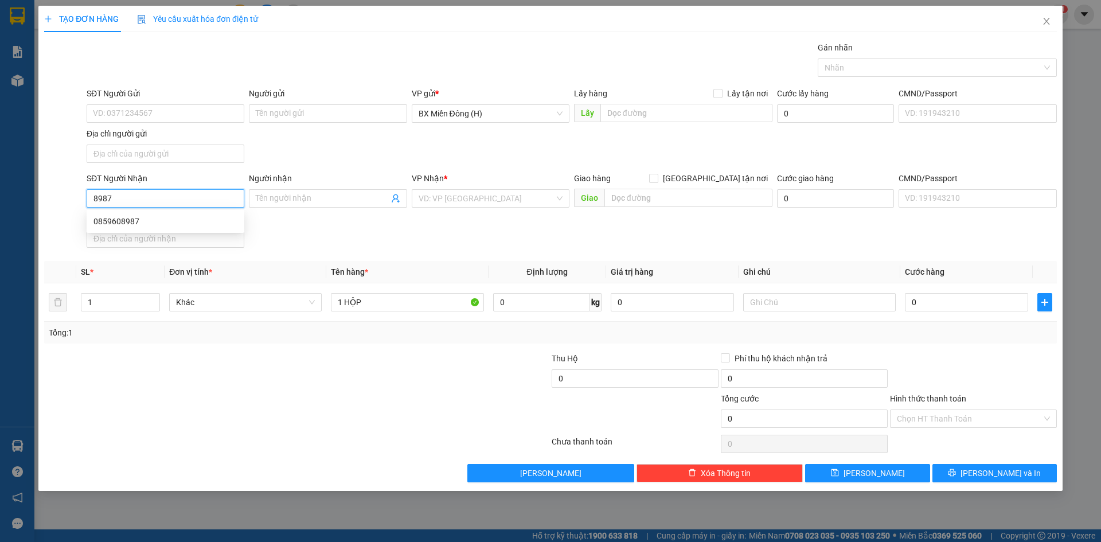
click at [179, 221] on div "0859608987" at bounding box center [165, 221] width 144 height 13
type input "0859608987"
click at [375, 198] on input "Người nhận" at bounding box center [322, 198] width 132 height 13
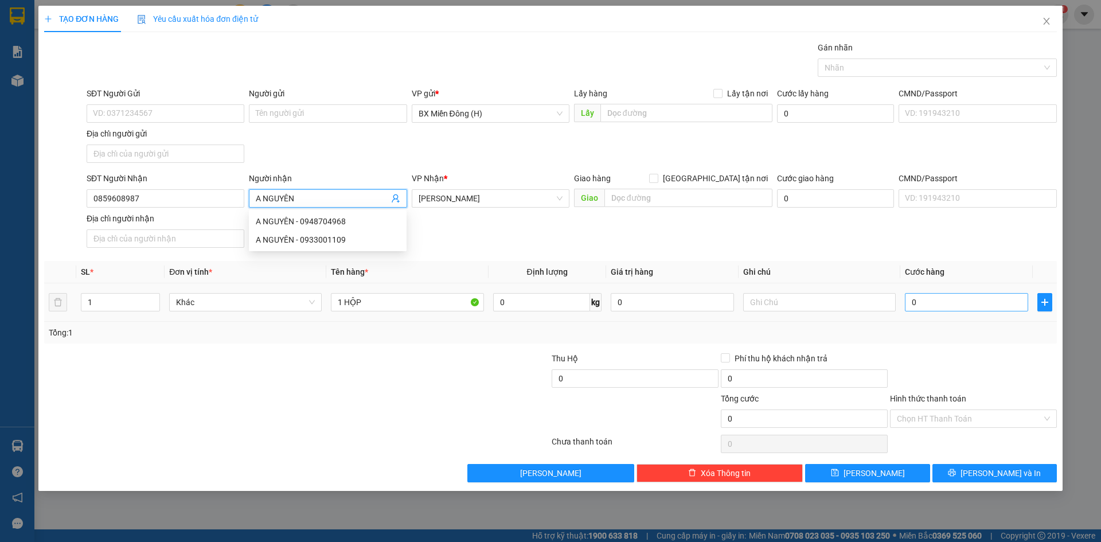
type input "A NGUYÊN"
click at [958, 304] on input "0" at bounding box center [966, 302] width 123 height 18
type input "003"
type input "3"
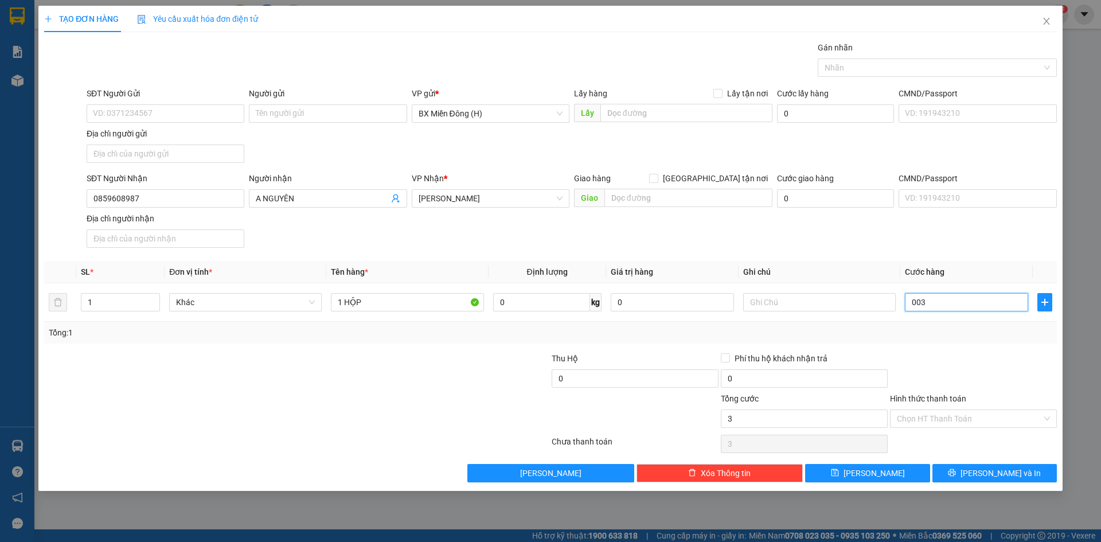
type input "0.030"
type input "30"
type input "30.000"
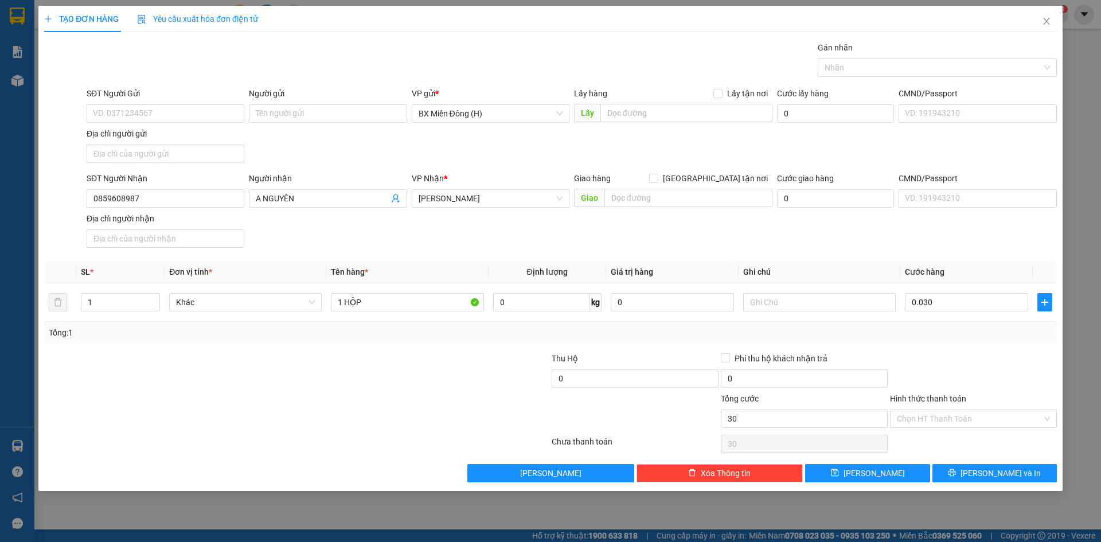
type input "30.000"
click at [991, 363] on div at bounding box center [973, 372] width 169 height 40
click at [1017, 489] on div "TẠO ĐƠN HÀNG Yêu cầu xuất hóa đơn điện tử Transit Pickup Surcharge Ids Transit …" at bounding box center [550, 248] width 1024 height 485
click at [1015, 471] on span "[PERSON_NAME] và In" at bounding box center [1000, 473] width 80 height 13
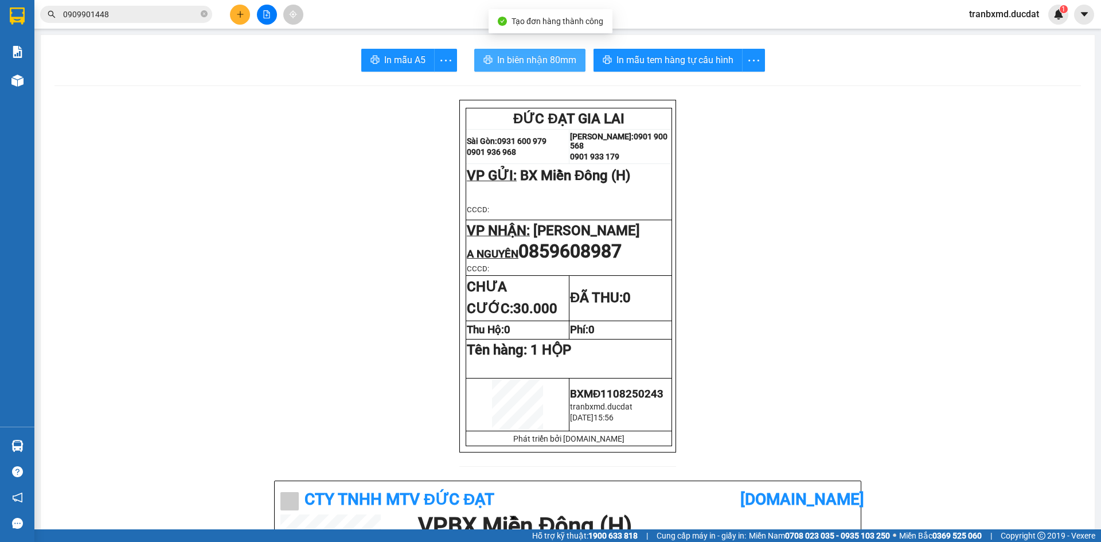
click at [537, 66] on span "In biên nhận 80mm" at bounding box center [536, 60] width 79 height 14
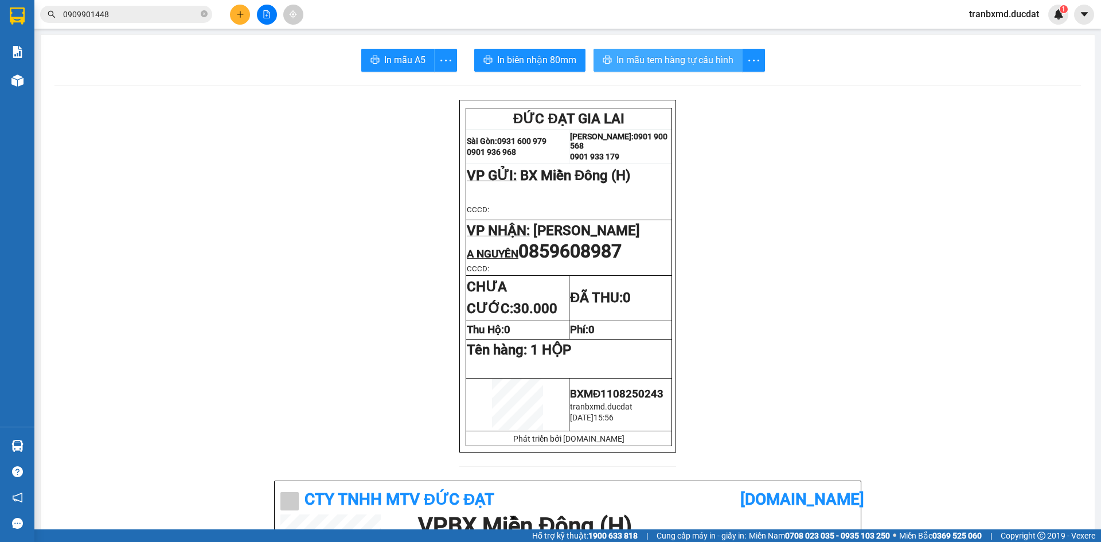
click at [661, 53] on span "In mẫu tem hàng tự cấu hình" at bounding box center [674, 60] width 117 height 14
click at [235, 8] on button at bounding box center [240, 15] width 20 height 20
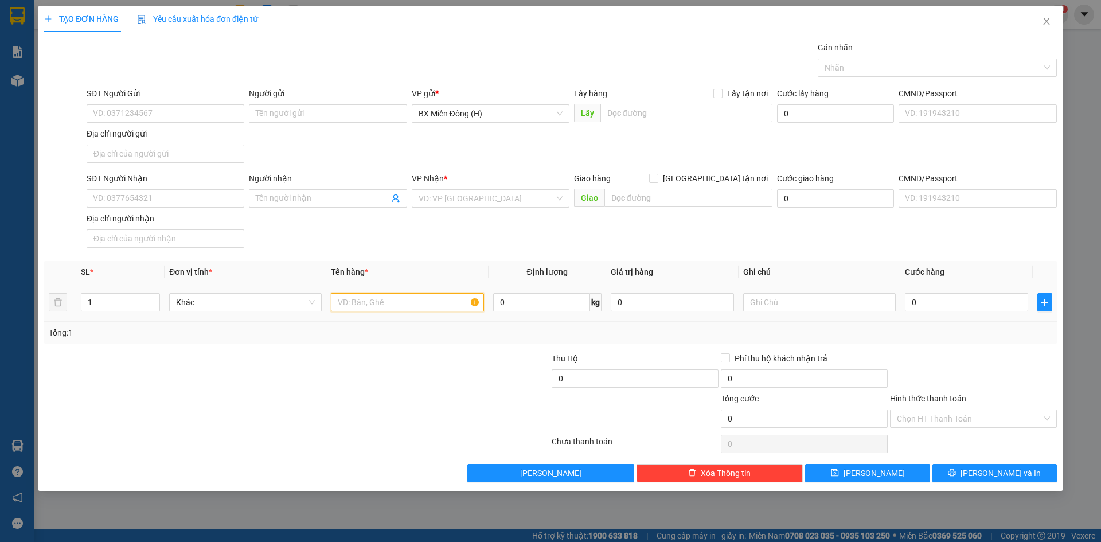
click at [363, 296] on input "text" at bounding box center [407, 302] width 153 height 18
type input "1 T/G"
click at [237, 203] on input "SĐT Người Nhận" at bounding box center [166, 198] width 158 height 18
type input "0962651379"
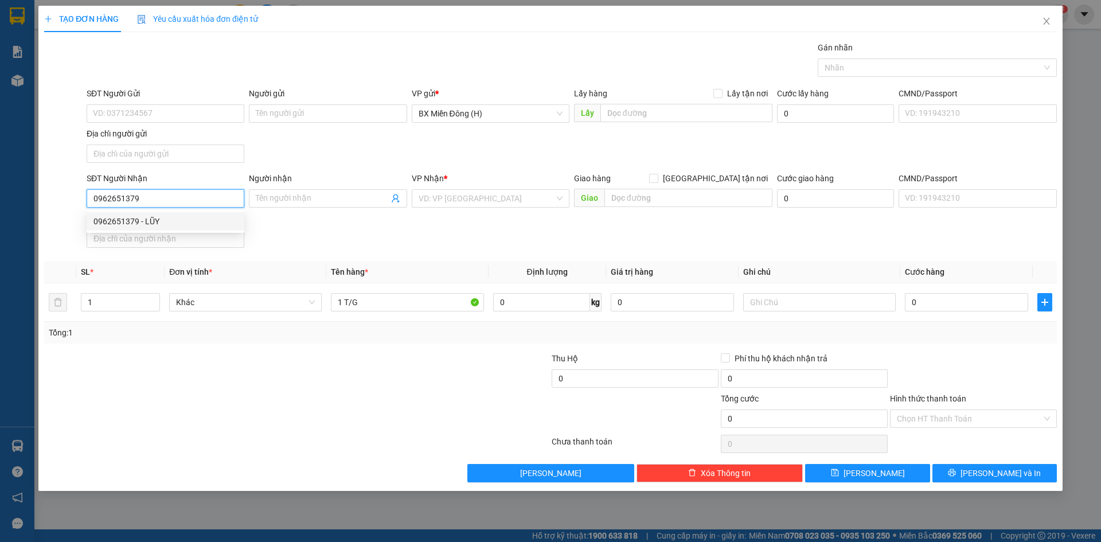
click at [166, 213] on div "0962651379 - LŨY" at bounding box center [166, 221] width 158 height 18
type input "LŨY"
type input "0962651379"
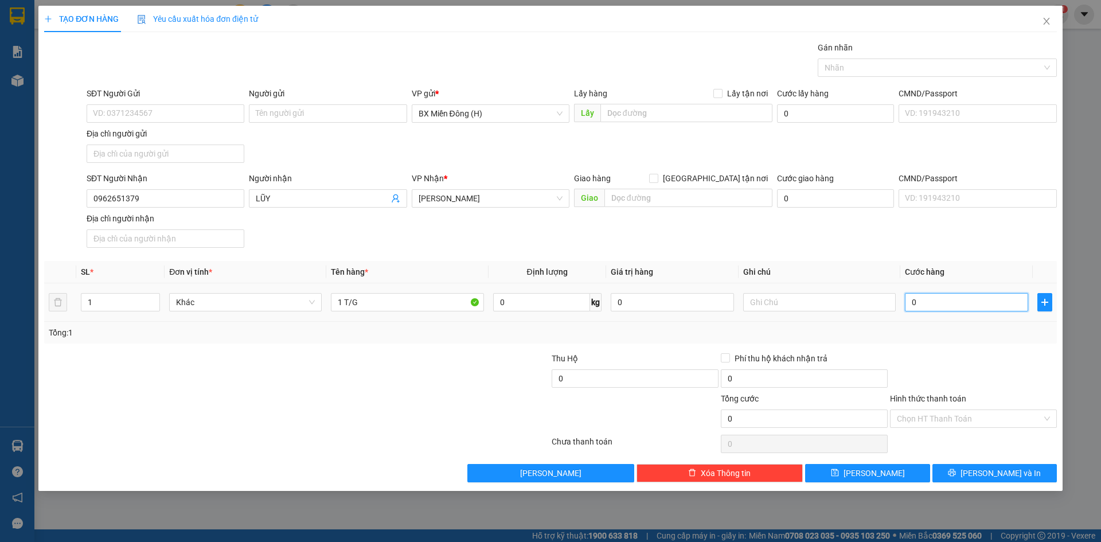
click at [930, 306] on input "0" at bounding box center [966, 302] width 123 height 18
type input "005"
type input "5"
type input "0.050"
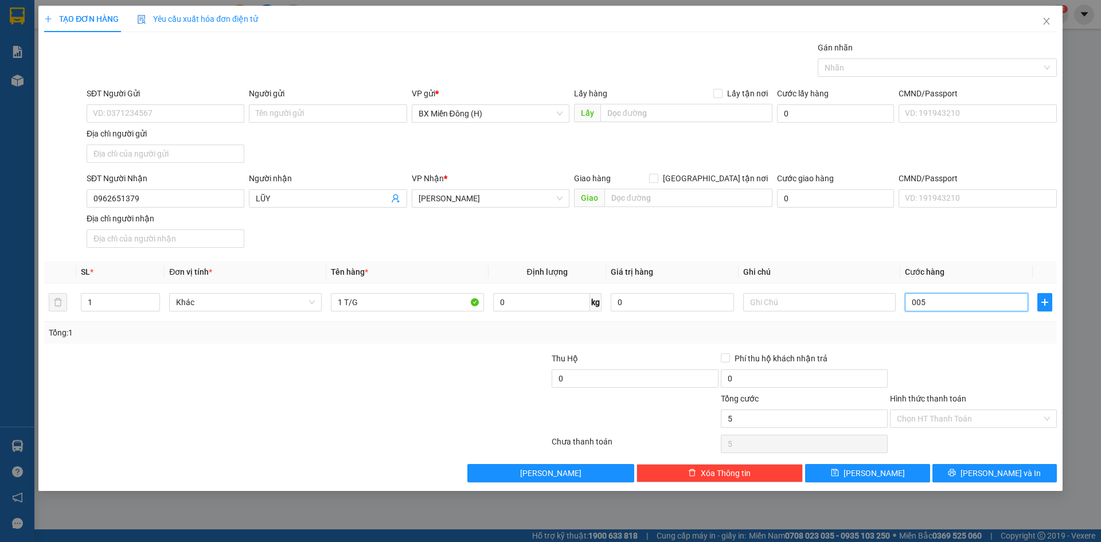
type input "50"
type input "50.000"
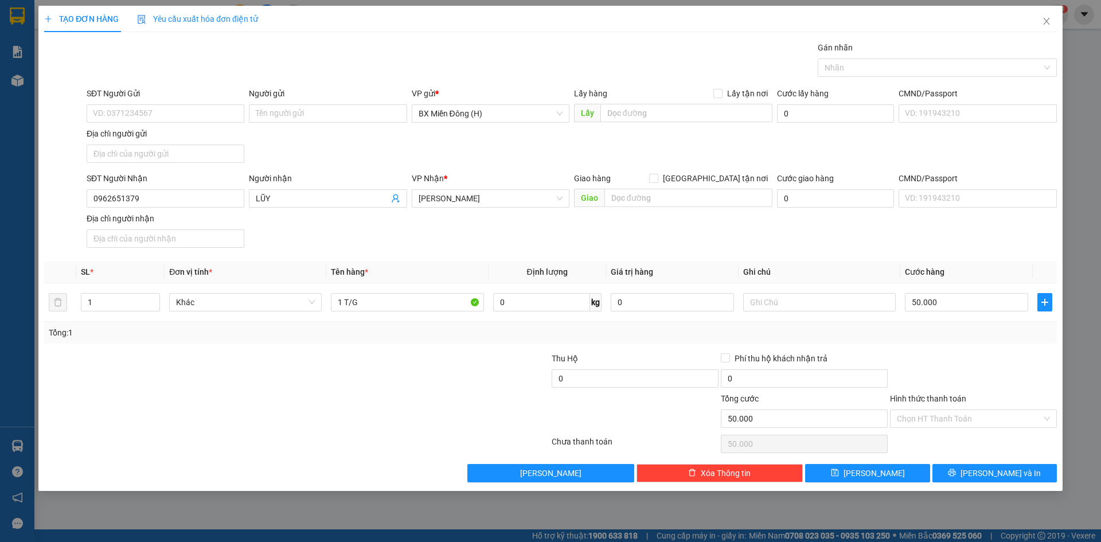
click at [1002, 358] on div at bounding box center [973, 372] width 169 height 40
click at [1023, 463] on div "Transit Pickup Surcharge Ids Transit Deliver Surcharge Ids Transit Deliver Surc…" at bounding box center [550, 261] width 1013 height 441
click at [1013, 472] on span "[PERSON_NAME] và In" at bounding box center [1000, 473] width 80 height 13
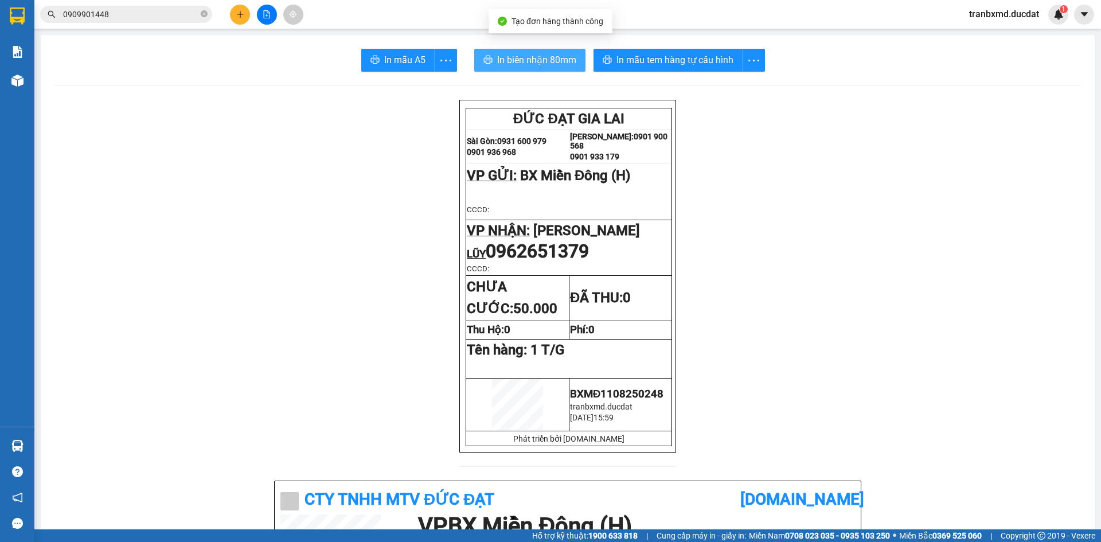
click at [555, 63] on span "In biên nhận 80mm" at bounding box center [536, 60] width 79 height 14
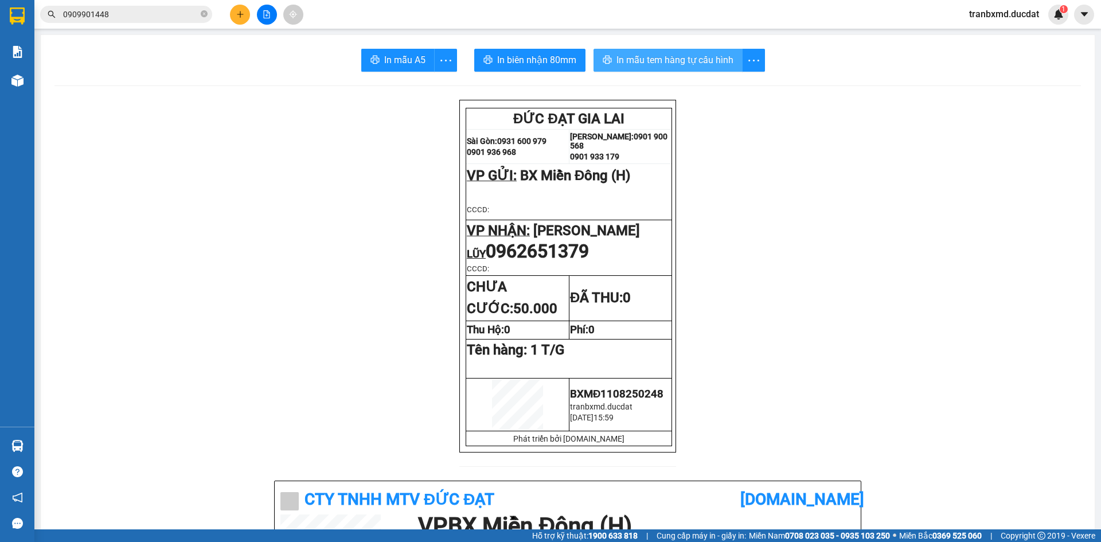
click at [674, 57] on span "In mẫu tem hàng tự cấu hình" at bounding box center [674, 60] width 117 height 14
click at [244, 11] on icon "plus" at bounding box center [240, 14] width 8 height 8
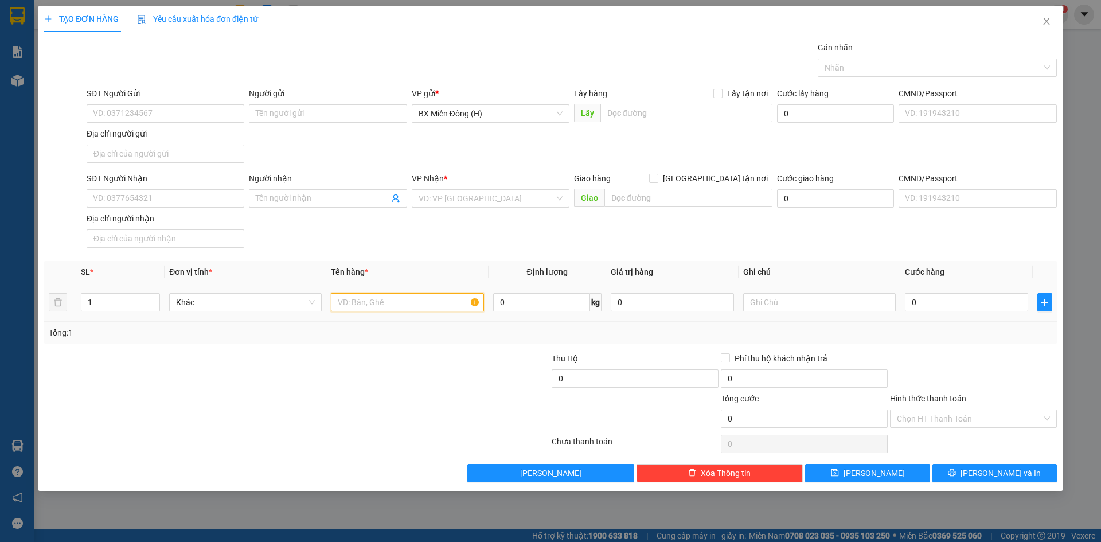
click at [362, 310] on input "text" at bounding box center [407, 302] width 153 height 18
type input "1 BAO"
click at [167, 201] on input "SĐT Người Nhận" at bounding box center [166, 198] width 158 height 18
click at [94, 203] on input "9099" at bounding box center [166, 198] width 158 height 18
type input "0399879099"
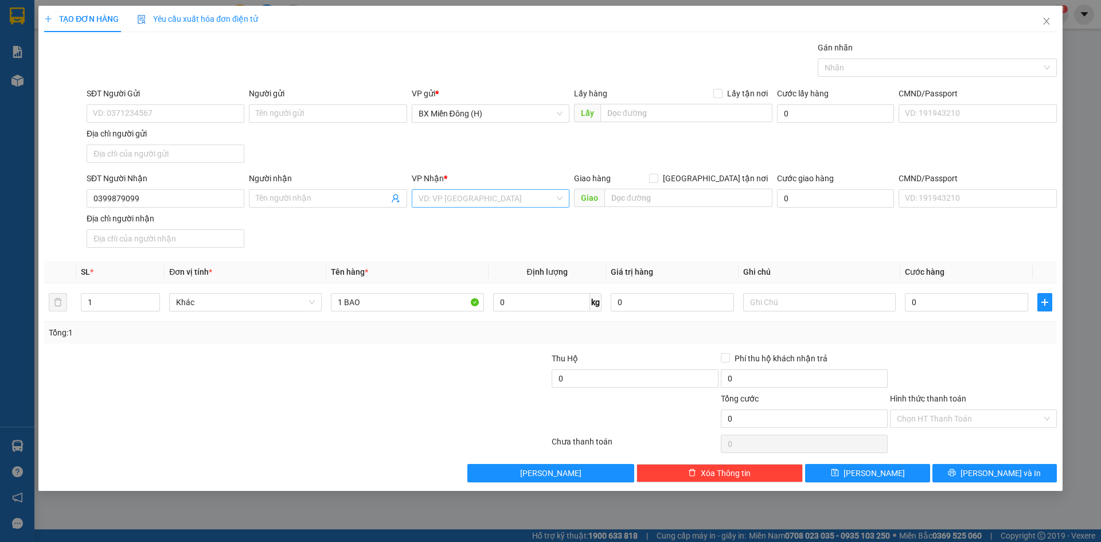
click at [519, 201] on input "search" at bounding box center [487, 198] width 136 height 17
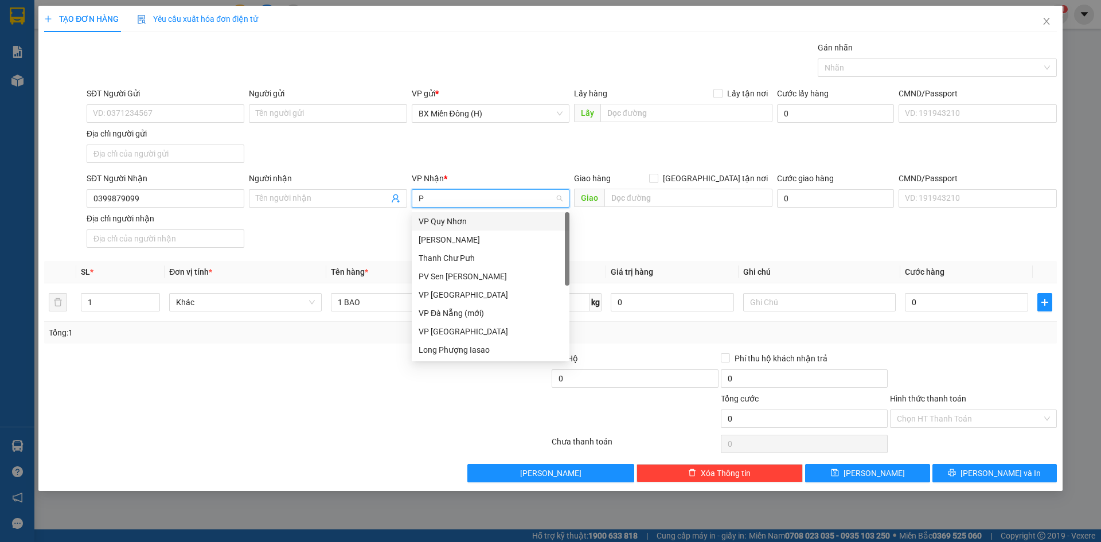
type input "PD"
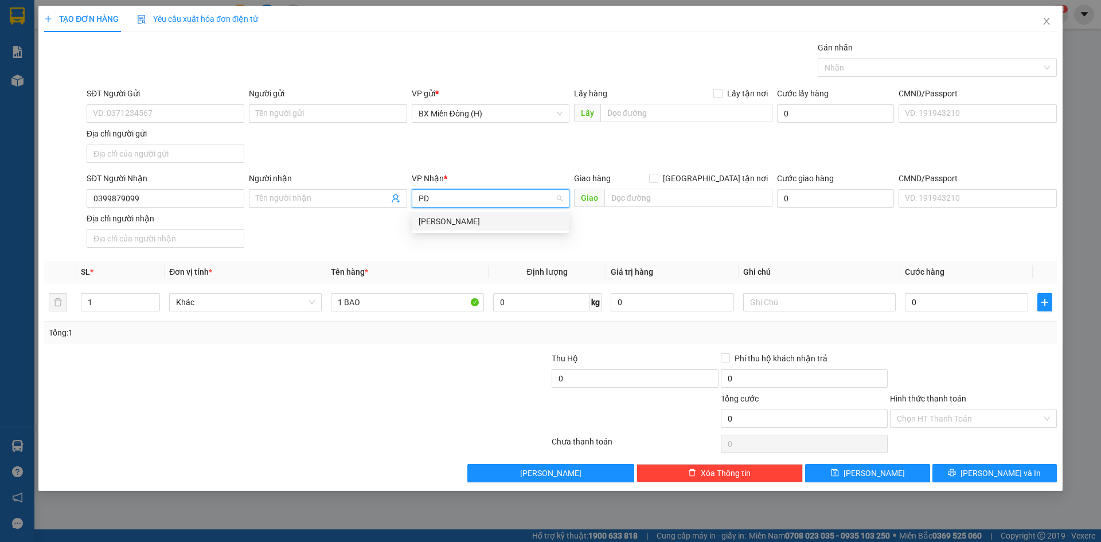
click at [491, 222] on div "[PERSON_NAME]" at bounding box center [491, 221] width 144 height 13
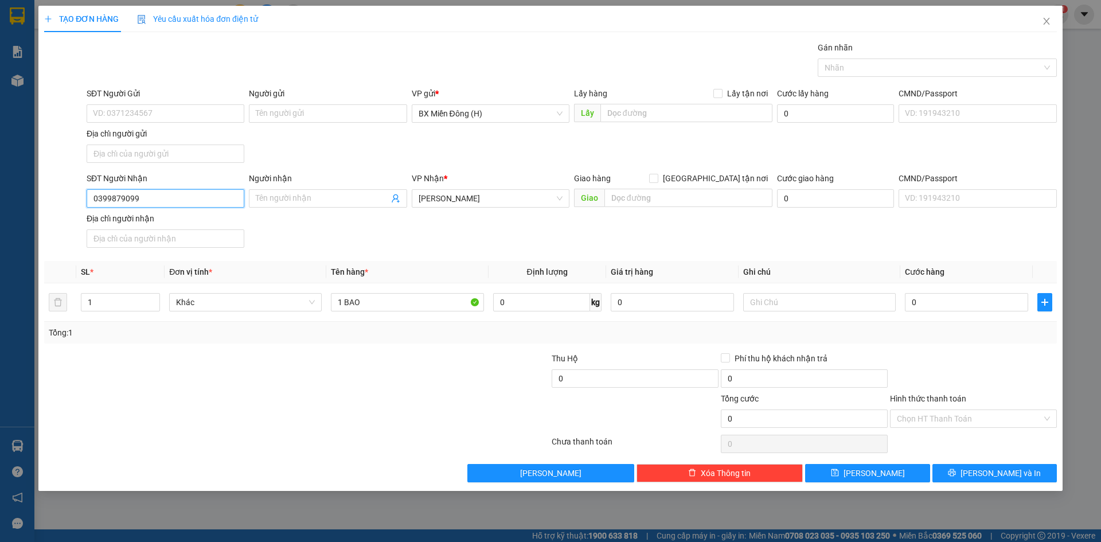
click at [178, 198] on input "0399879099" at bounding box center [166, 198] width 158 height 18
click at [1019, 356] on div at bounding box center [973, 372] width 169 height 40
click at [959, 477] on button "[PERSON_NAME] và In" at bounding box center [994, 473] width 124 height 18
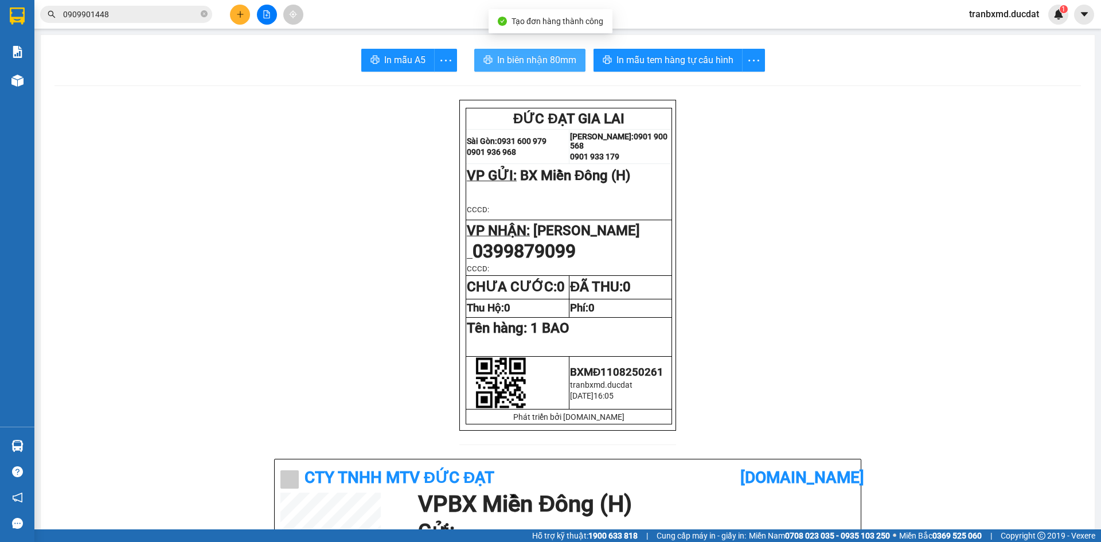
click at [544, 65] on span "In biên nhận 80mm" at bounding box center [536, 60] width 79 height 14
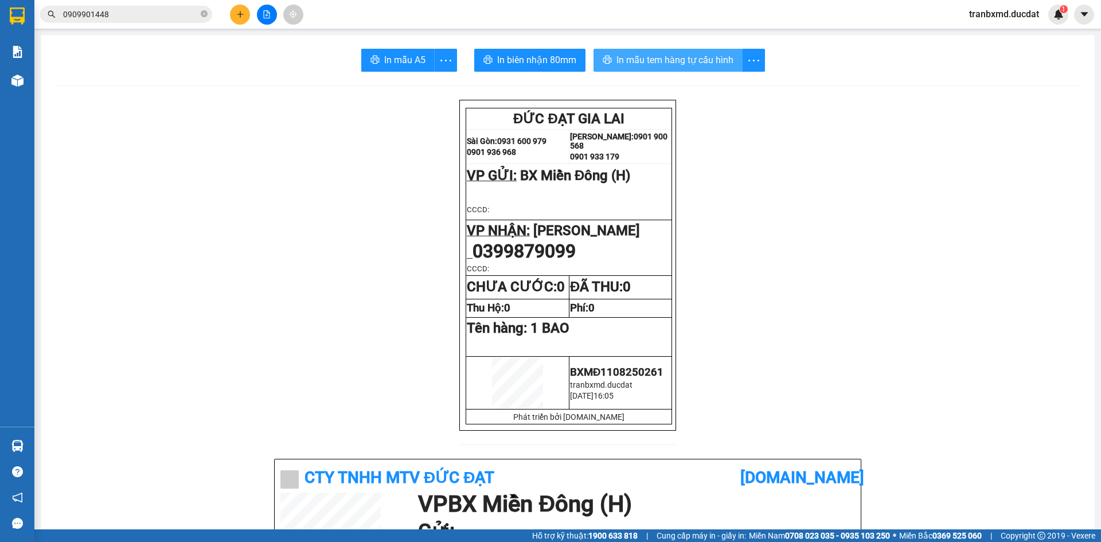
click at [698, 52] on button "In mẫu tem hàng tự cấu hình" at bounding box center [667, 60] width 149 height 23
click at [204, 15] on icon "close-circle" at bounding box center [204, 13] width 7 height 7
click at [233, 19] on button at bounding box center [240, 15] width 20 height 20
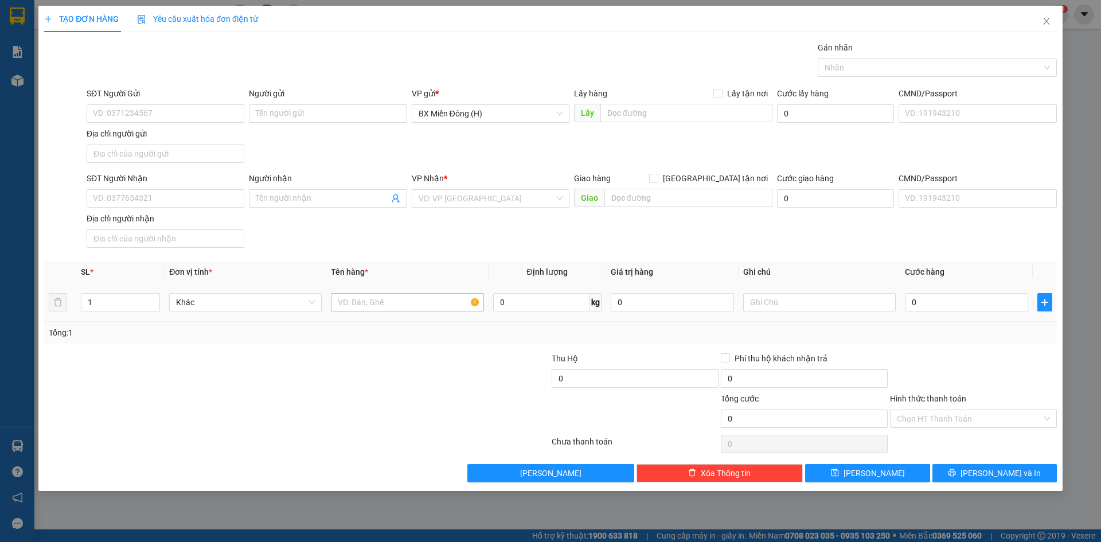
click at [392, 311] on div at bounding box center [407, 302] width 153 height 23
click at [396, 298] on input "text" at bounding box center [407, 302] width 153 height 18
type input "1 T/G BỌC BÌ"
click at [201, 203] on input "SĐT Người Nhận" at bounding box center [166, 198] width 158 height 18
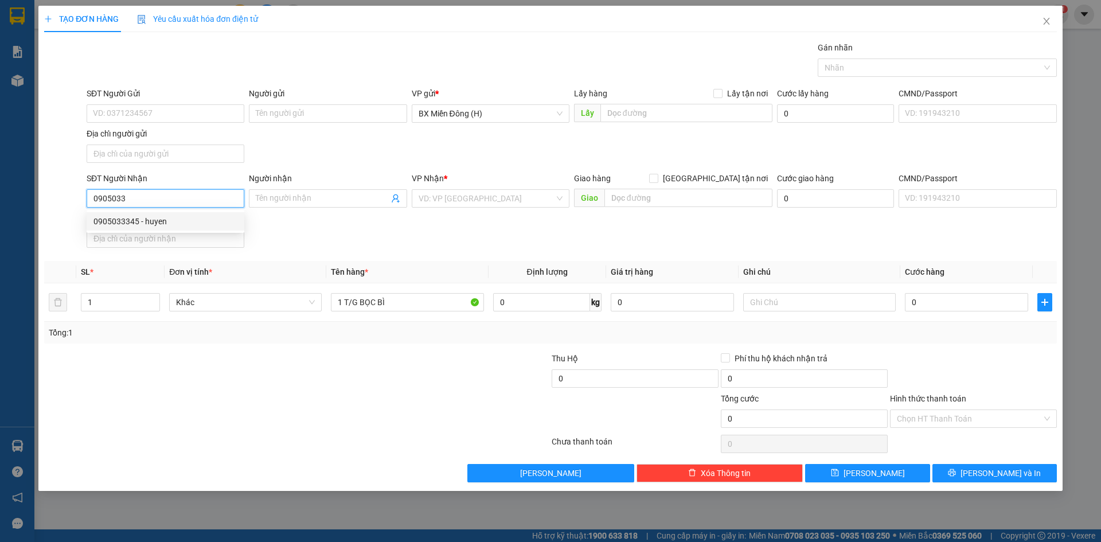
type input "0905033345"
type input "huyen"
type input "0905033345"
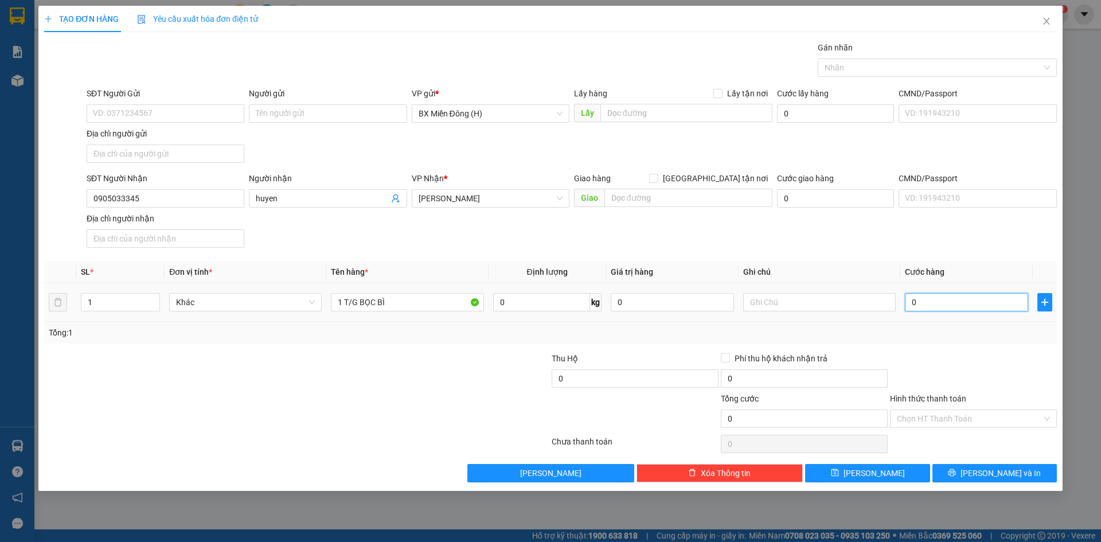
click at [938, 304] on input "0" at bounding box center [966, 302] width 123 height 18
type input "005"
type input "5"
type input "0.050"
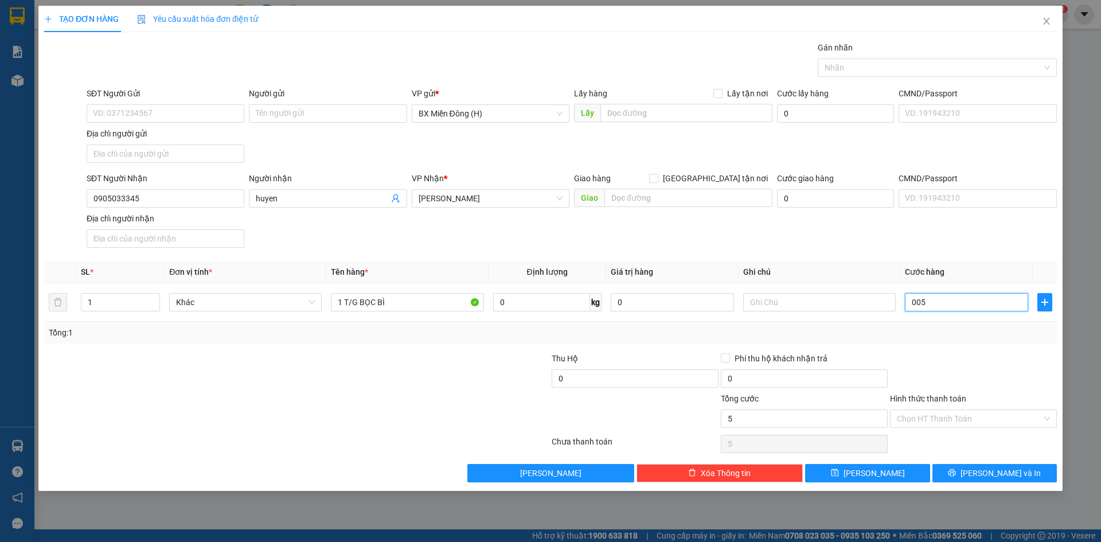
type input "50"
type input "50.000"
click at [968, 350] on div "Transit Pickup Surcharge Ids Transit Deliver Surcharge Ids Transit Deliver Surc…" at bounding box center [550, 261] width 1013 height 441
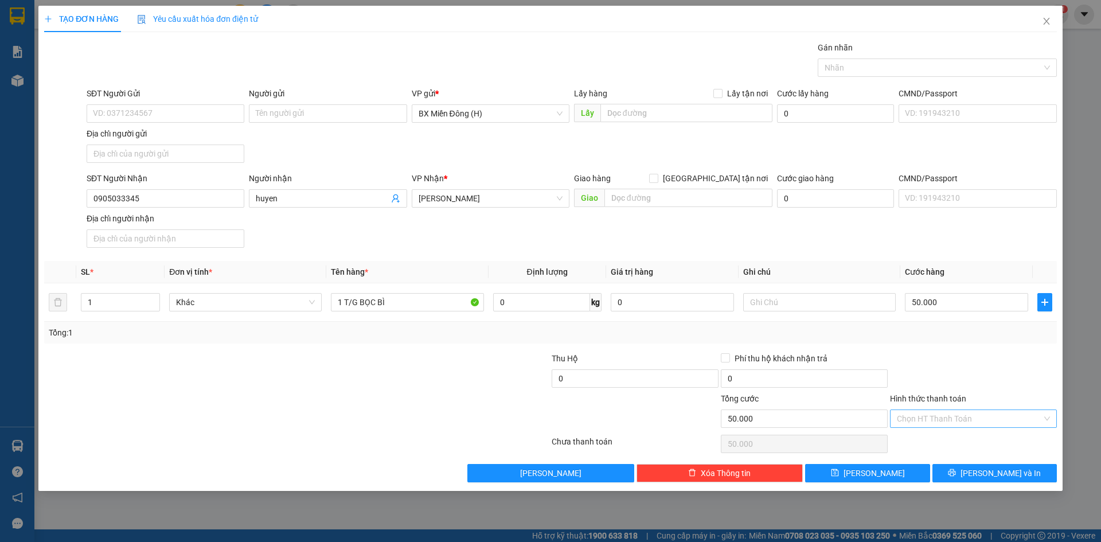
click at [985, 419] on input "Hình thức thanh toán" at bounding box center [969, 418] width 145 height 17
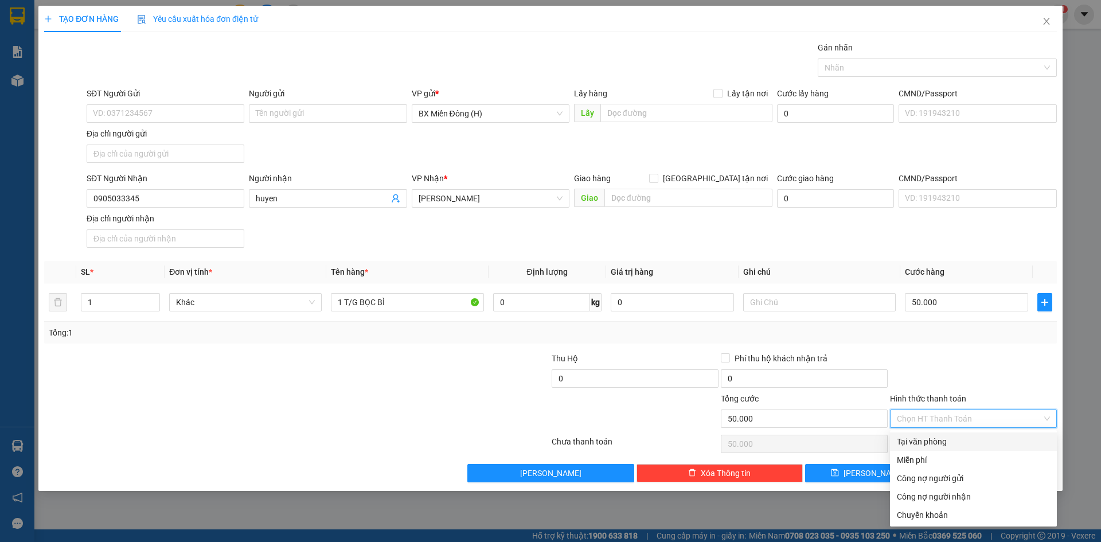
click at [973, 437] on div "Tại văn phòng" at bounding box center [973, 441] width 153 height 13
type input "0"
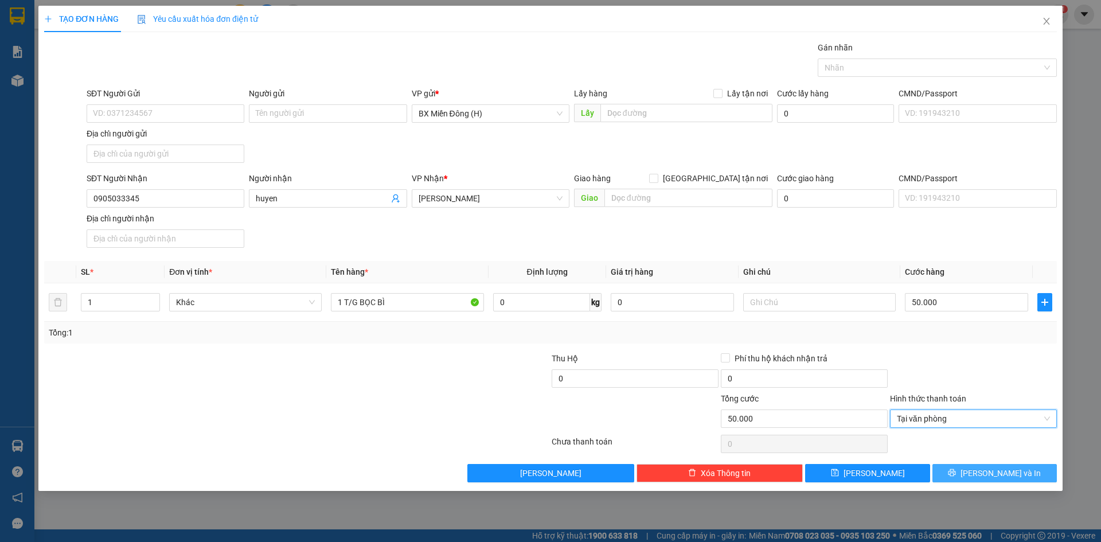
click at [1032, 465] on button "[PERSON_NAME] và In" at bounding box center [994, 473] width 124 height 18
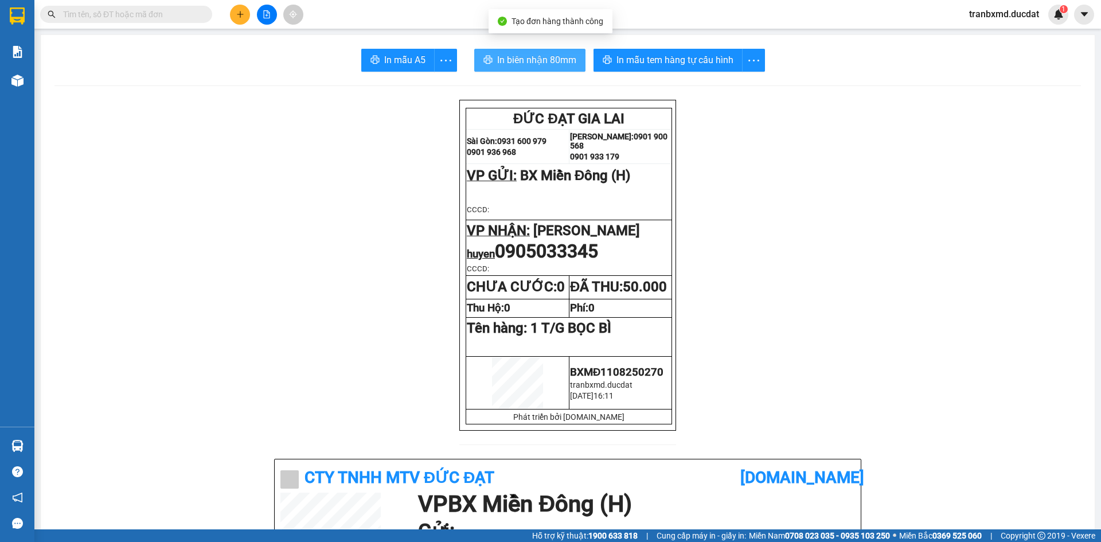
click at [561, 57] on span "In biên nhận 80mm" at bounding box center [536, 60] width 79 height 14
click at [521, 52] on button "In biên nhận 80mm" at bounding box center [529, 60] width 111 height 23
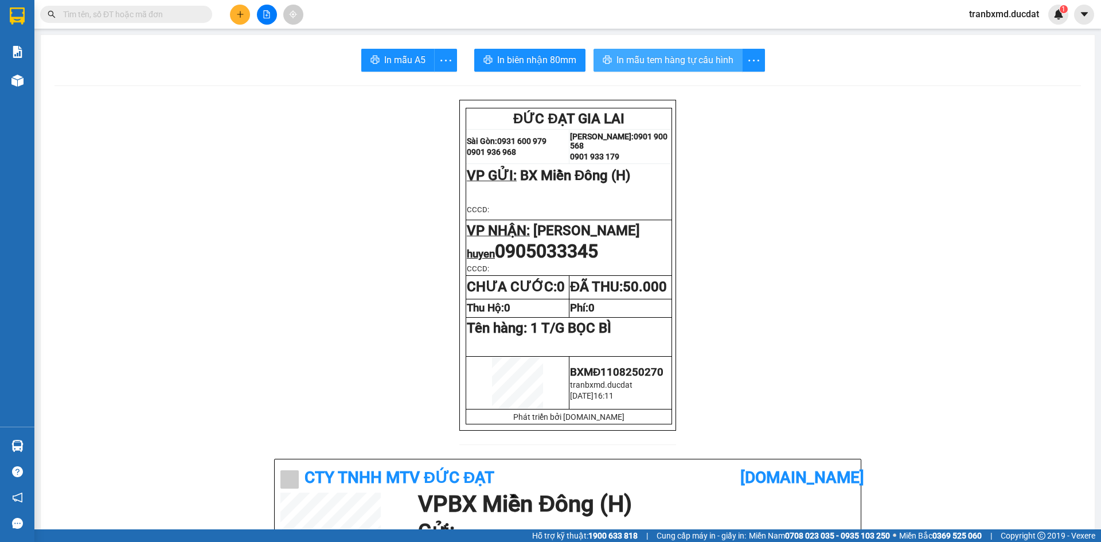
click at [688, 58] on span "In mẫu tem hàng tự cấu hình" at bounding box center [674, 60] width 117 height 14
click at [240, 11] on icon "plus" at bounding box center [240, 14] width 1 height 6
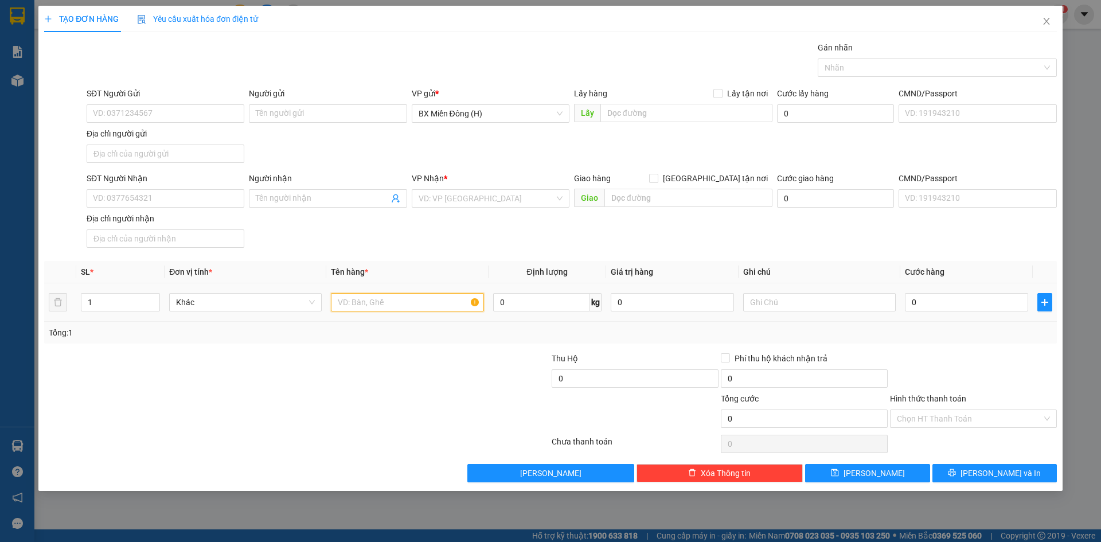
click at [379, 311] on input "text" at bounding box center [407, 302] width 153 height 18
type input "1 KIỆN SỌT"
click at [294, 195] on input "Người nhận" at bounding box center [322, 198] width 132 height 13
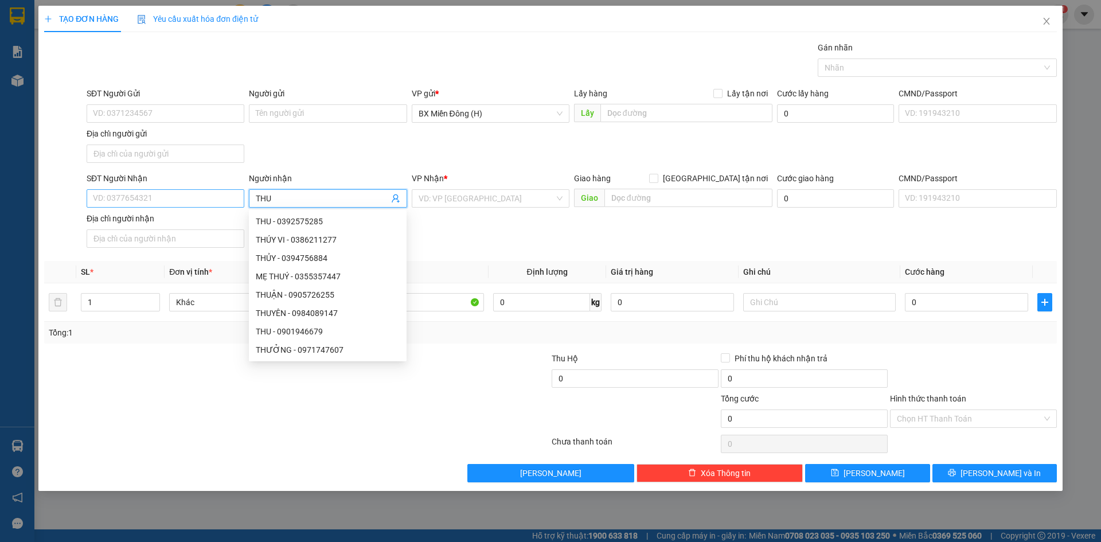
type input "THU"
click at [189, 196] on input "SĐT Người Nhận" at bounding box center [166, 198] width 158 height 18
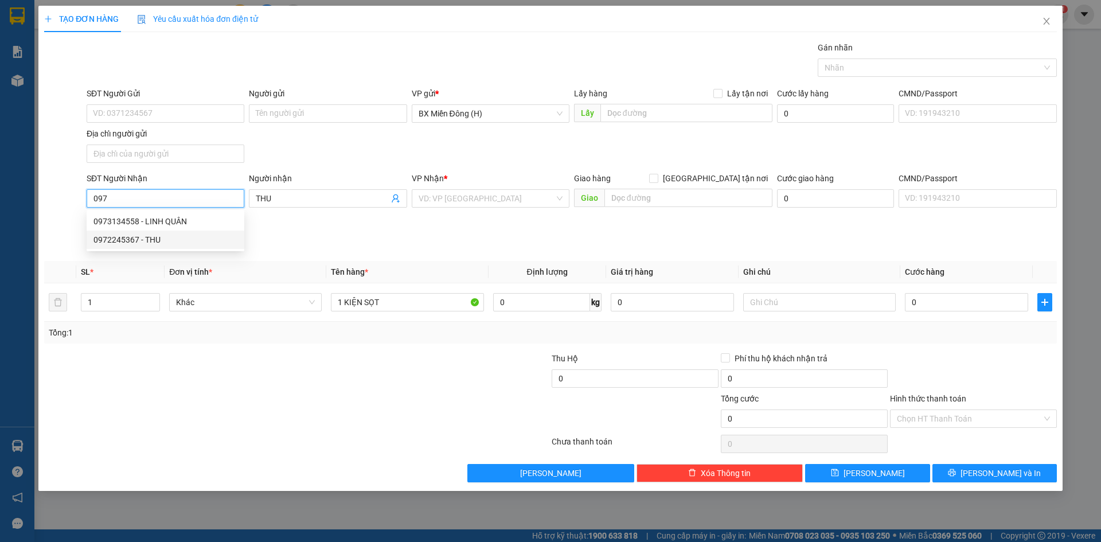
type input "0972245367"
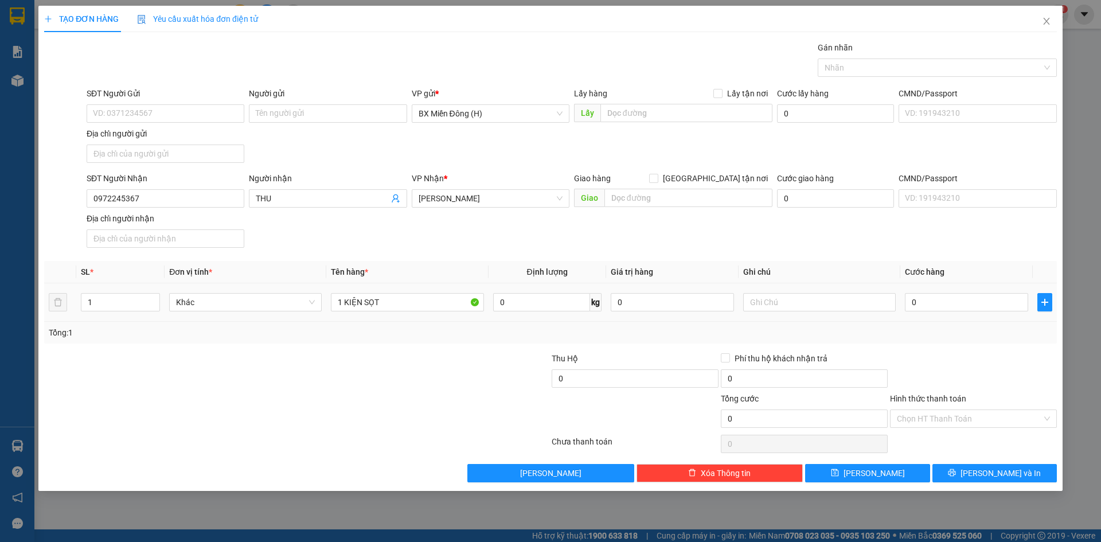
click at [994, 314] on td "0" at bounding box center [966, 302] width 132 height 38
click at [1002, 315] on td "0" at bounding box center [966, 302] width 132 height 38
click at [1003, 301] on input "0" at bounding box center [966, 302] width 123 height 18
click at [1012, 333] on div "Tổng: 1" at bounding box center [550, 332] width 1003 height 13
click at [1009, 476] on span "[PERSON_NAME] và In" at bounding box center [1000, 473] width 80 height 13
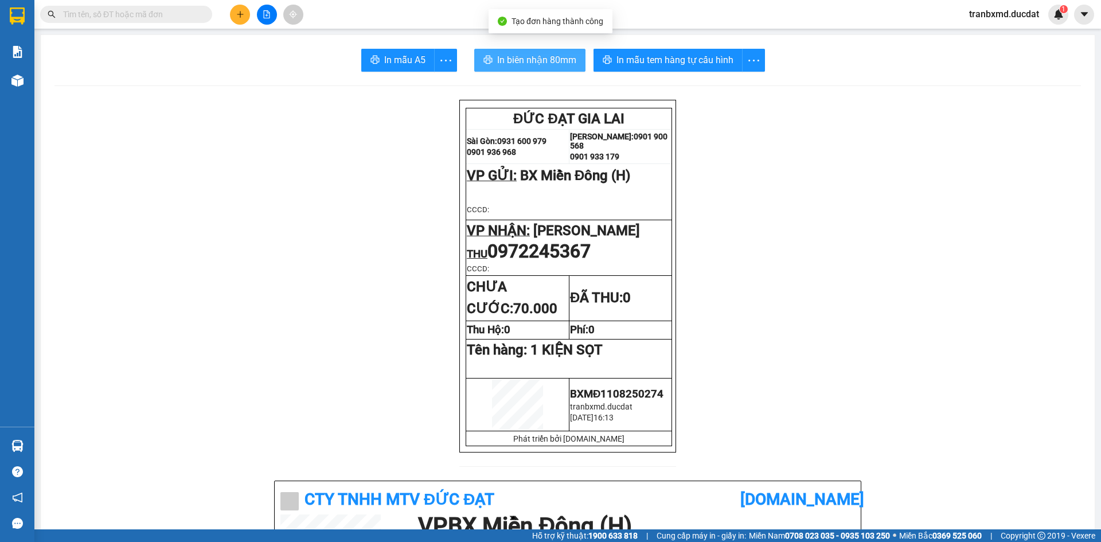
click at [533, 69] on button "In biên nhận 80mm" at bounding box center [529, 60] width 111 height 23
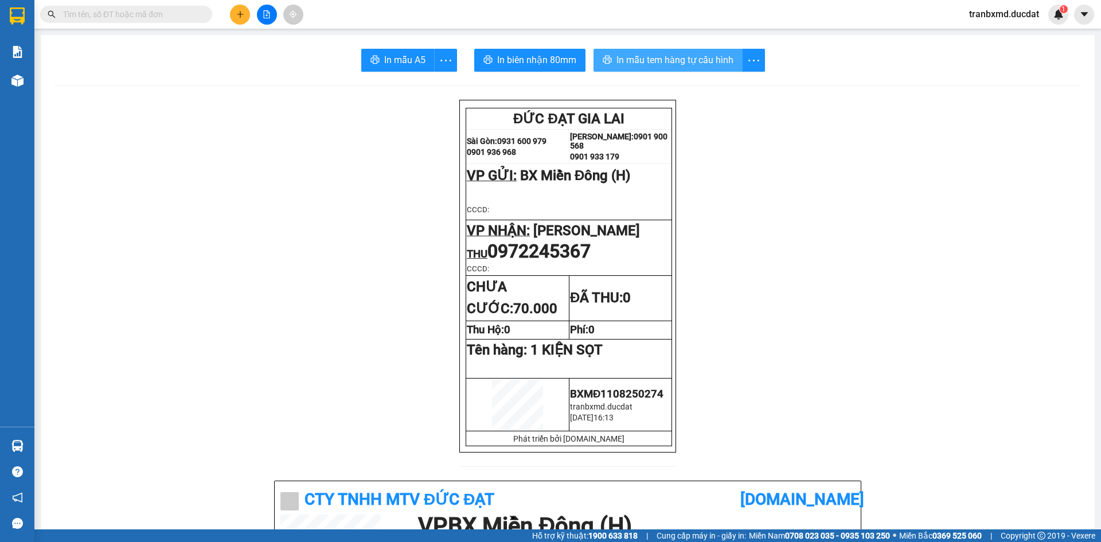
click at [705, 63] on span "In mẫu tem hàng tự cấu hình" at bounding box center [674, 60] width 117 height 14
click at [236, 6] on button at bounding box center [240, 15] width 20 height 20
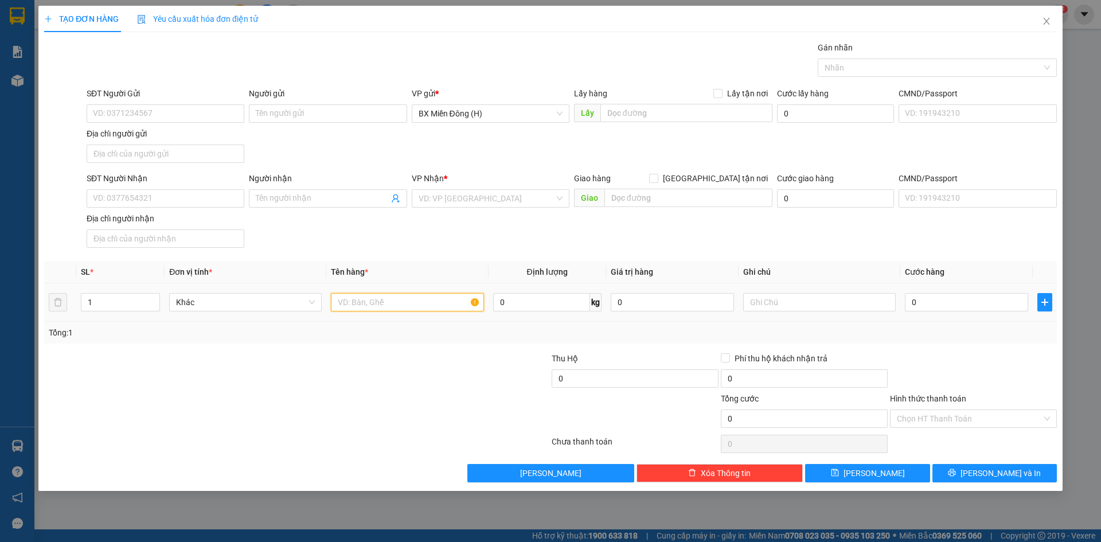
click at [353, 301] on input "text" at bounding box center [407, 302] width 153 height 18
type input "4 LỐP XE"
click at [179, 205] on input "SĐT Người Nhận" at bounding box center [166, 198] width 158 height 18
click at [213, 202] on input "SĐT Người Nhận" at bounding box center [166, 198] width 158 height 18
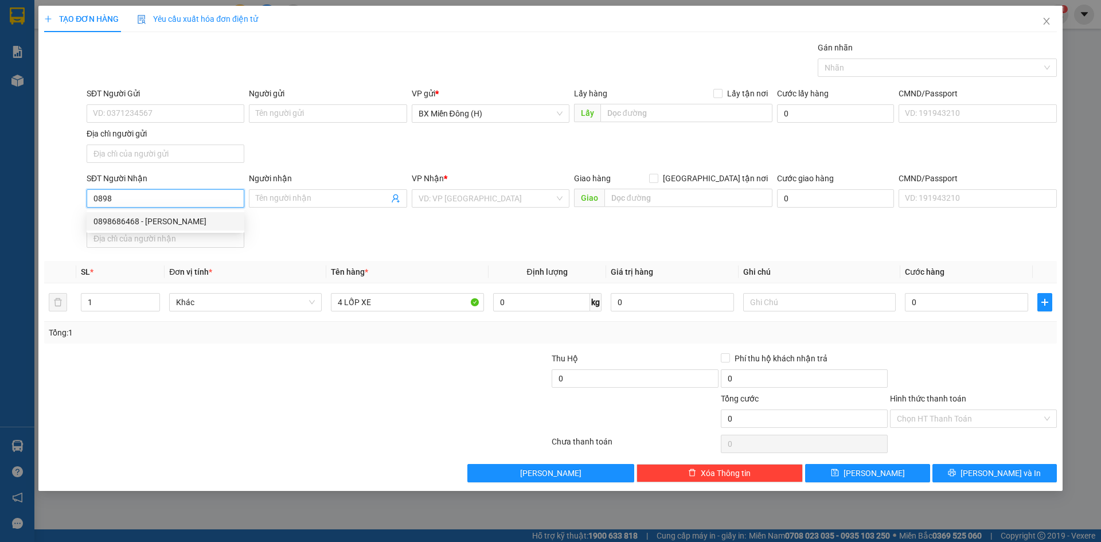
type input "0898686468"
type input "CƯỜNG GARA"
drag, startPoint x: 146, startPoint y: 198, endPoint x: 70, endPoint y: 217, distance: 78.6
click at [70, 217] on div "SĐT Người Nhận 0898686468 0898686468 Người nhận CƯỜNG GARA VP Nhận * Phan Đình …" at bounding box center [550, 212] width 1015 height 80
type input "0898686468"
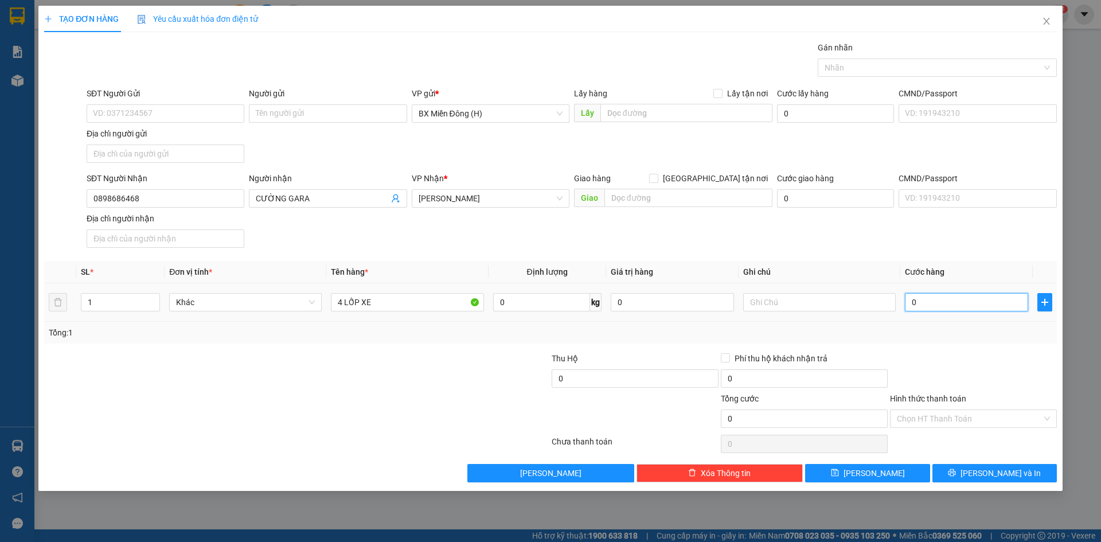
click at [939, 298] on input "0" at bounding box center [966, 302] width 123 height 18
type input "003"
type input "3"
type input "0.030"
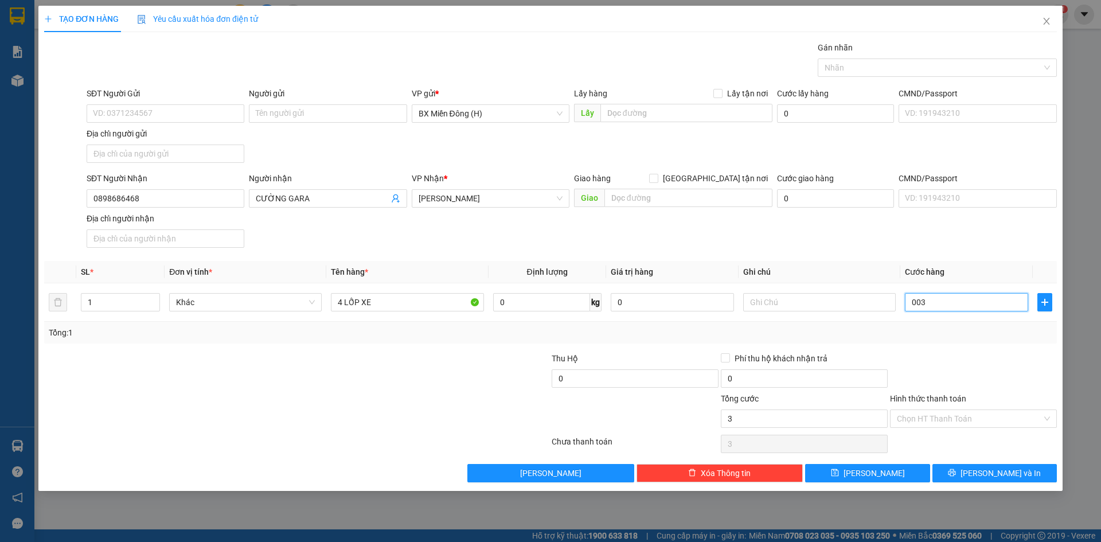
type input "30"
type input "00.300"
type input "300"
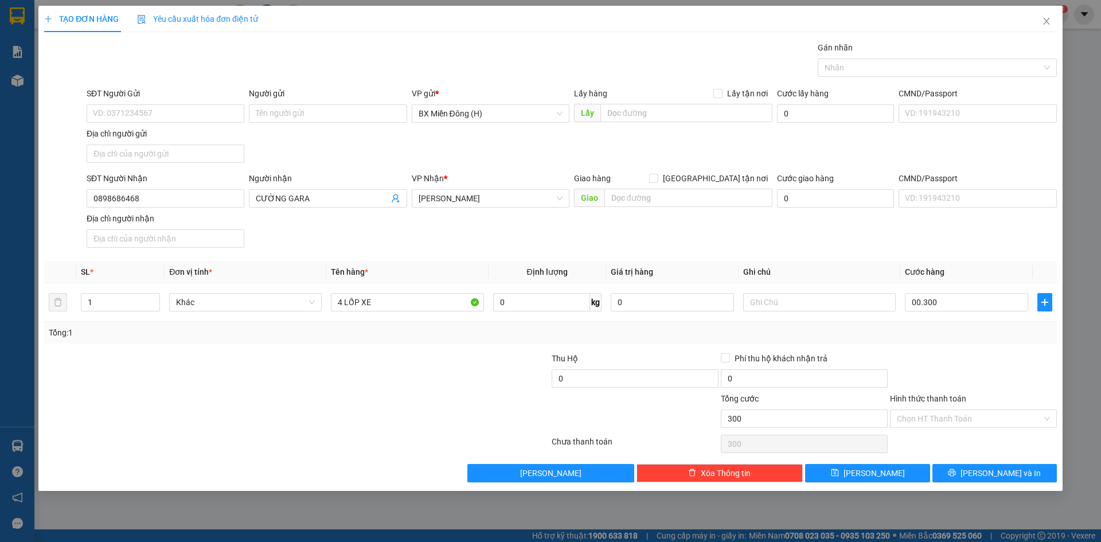
type input "300.000"
click at [984, 347] on div "Transit Pickup Surcharge Ids Transit Deliver Surcharge Ids Transit Deliver Surc…" at bounding box center [550, 261] width 1013 height 441
click at [982, 423] on input "Hình thức thanh toán" at bounding box center [969, 418] width 145 height 17
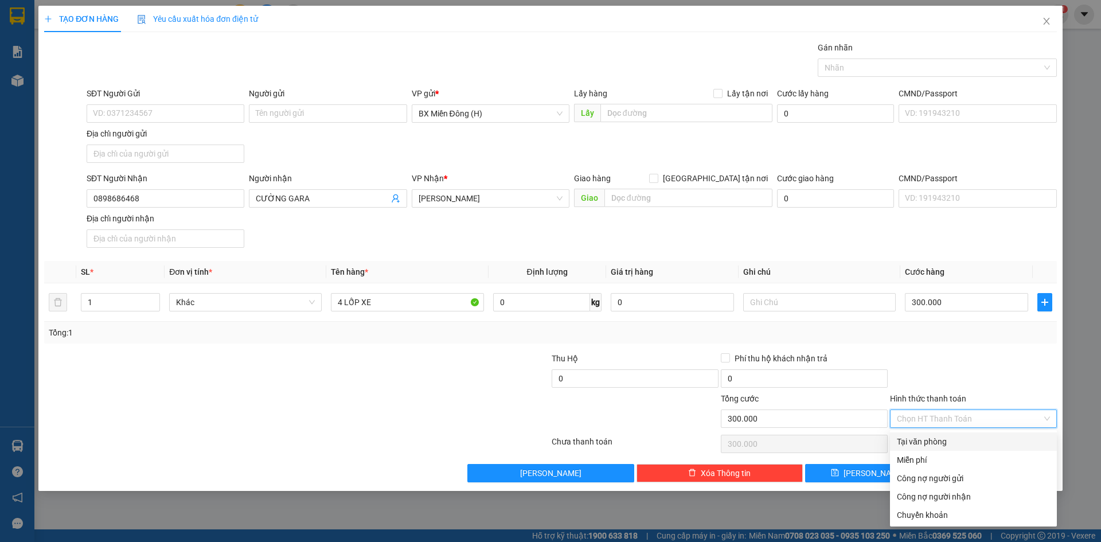
click at [973, 444] on div "Tại văn phòng" at bounding box center [973, 441] width 153 height 13
type input "0"
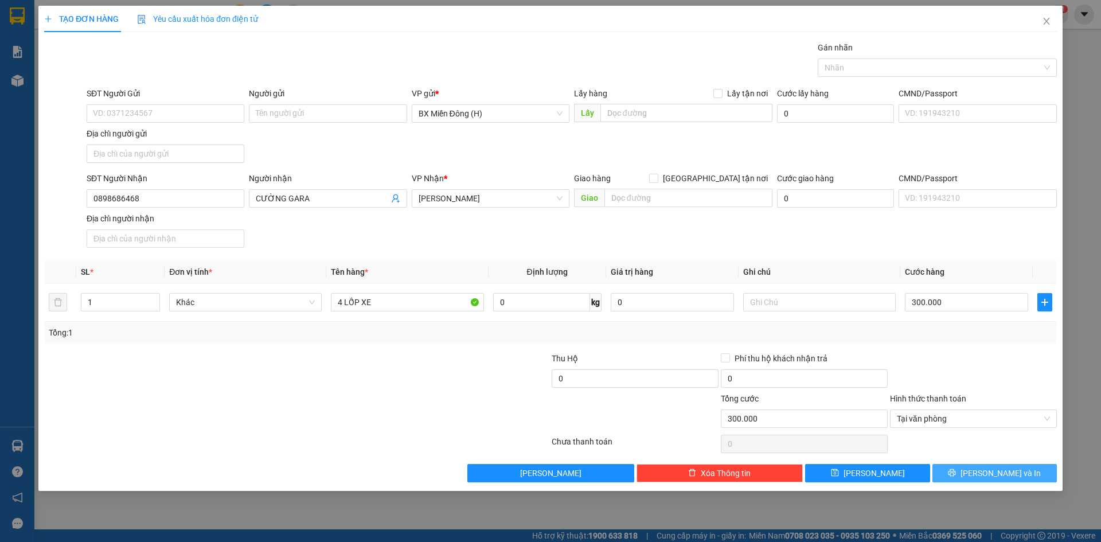
click at [1008, 479] on button "[PERSON_NAME] và In" at bounding box center [994, 473] width 124 height 18
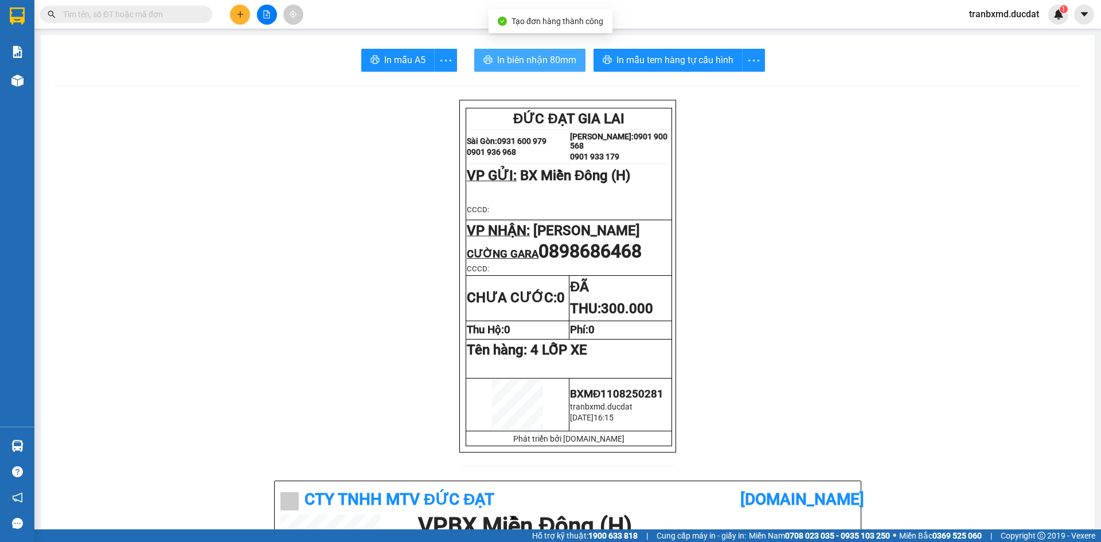
click at [509, 57] on span "In biên nhận 80mm" at bounding box center [536, 60] width 79 height 14
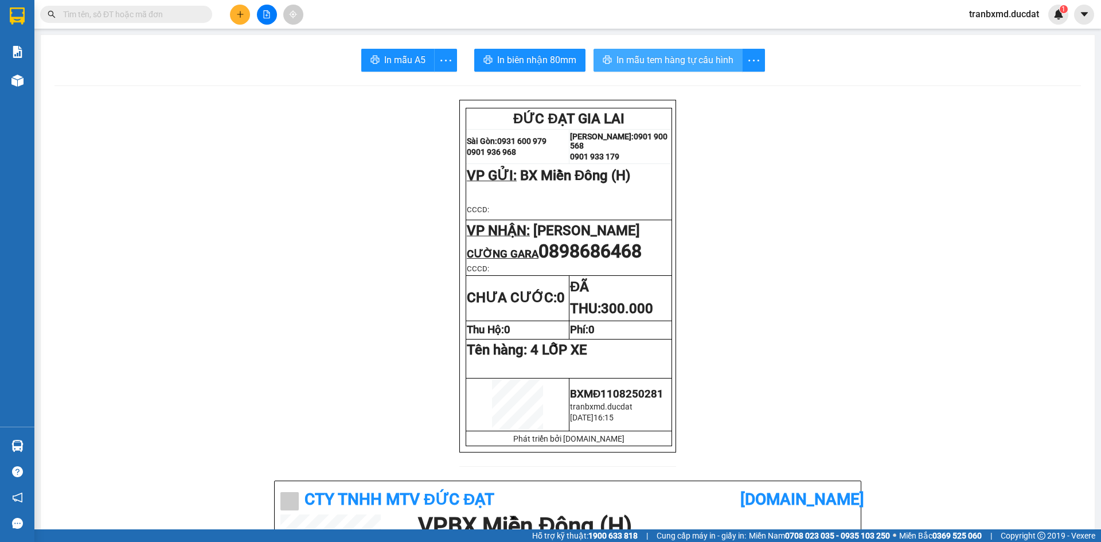
click at [684, 62] on span "In mẫu tem hàng tự cấu hình" at bounding box center [674, 60] width 117 height 14
click at [671, 62] on span "In mẫu tem hàng tự cấu hình" at bounding box center [674, 60] width 117 height 14
click at [244, 12] on icon "plus" at bounding box center [240, 14] width 8 height 8
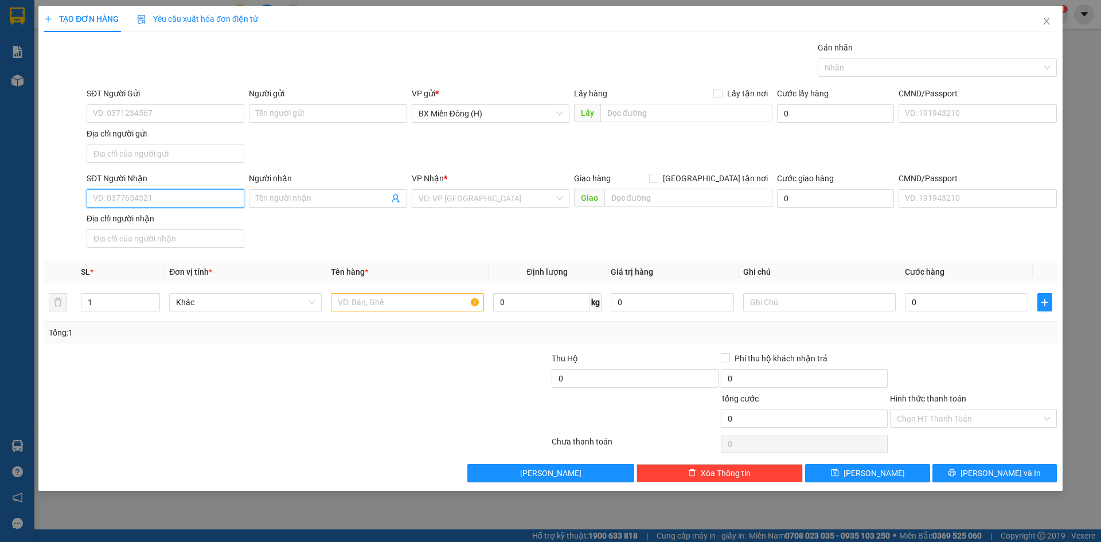
click at [212, 201] on input "SĐT Người Nhận" at bounding box center [166, 198] width 158 height 18
click at [267, 197] on input "Người nhận" at bounding box center [322, 198] width 132 height 13
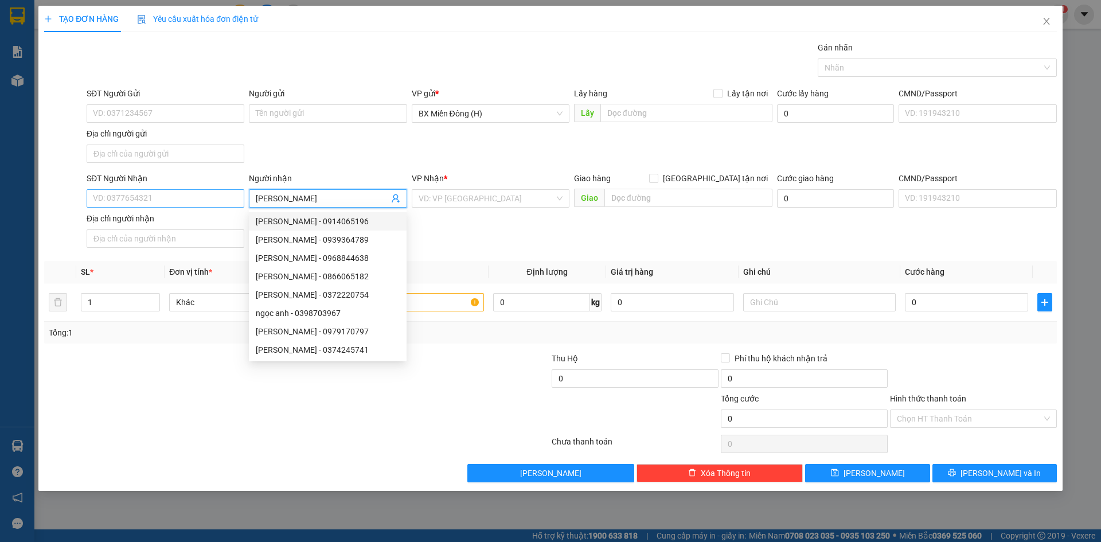
type input "NGỌC ANH"
click at [205, 206] on input "SĐT Người Nhận" at bounding box center [166, 198] width 158 height 18
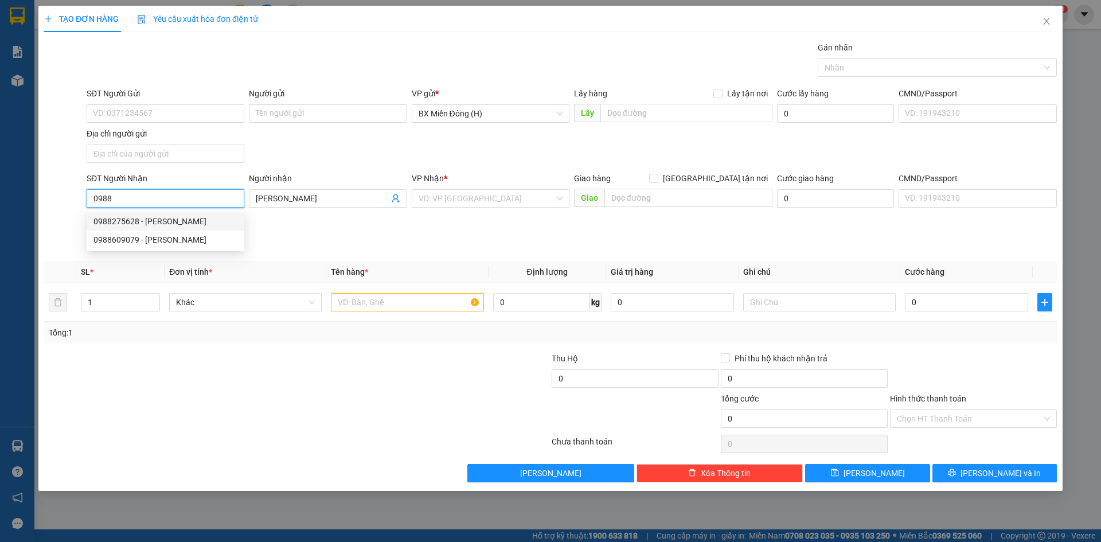
click at [186, 221] on div "0988275628 - NGỌC ANH" at bounding box center [165, 221] width 144 height 13
type input "0988275628"
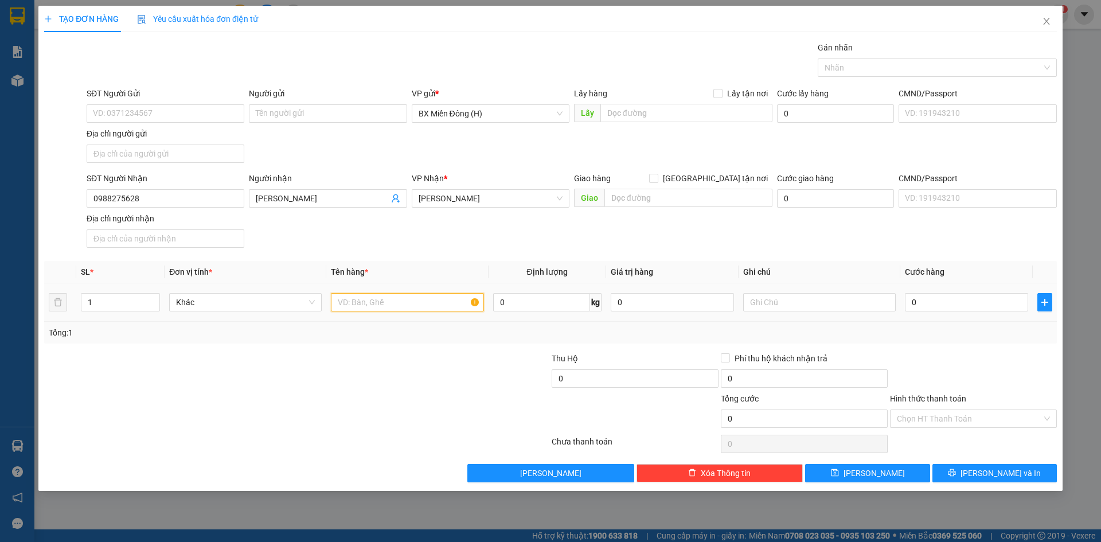
click at [397, 299] on input "text" at bounding box center [407, 302] width 153 height 18
type input "1 BAO"
click at [963, 299] on input "0" at bounding box center [966, 302] width 123 height 18
click at [979, 341] on div "Tổng: 1" at bounding box center [550, 333] width 1013 height 22
click at [998, 465] on button "[PERSON_NAME] và In" at bounding box center [994, 473] width 124 height 18
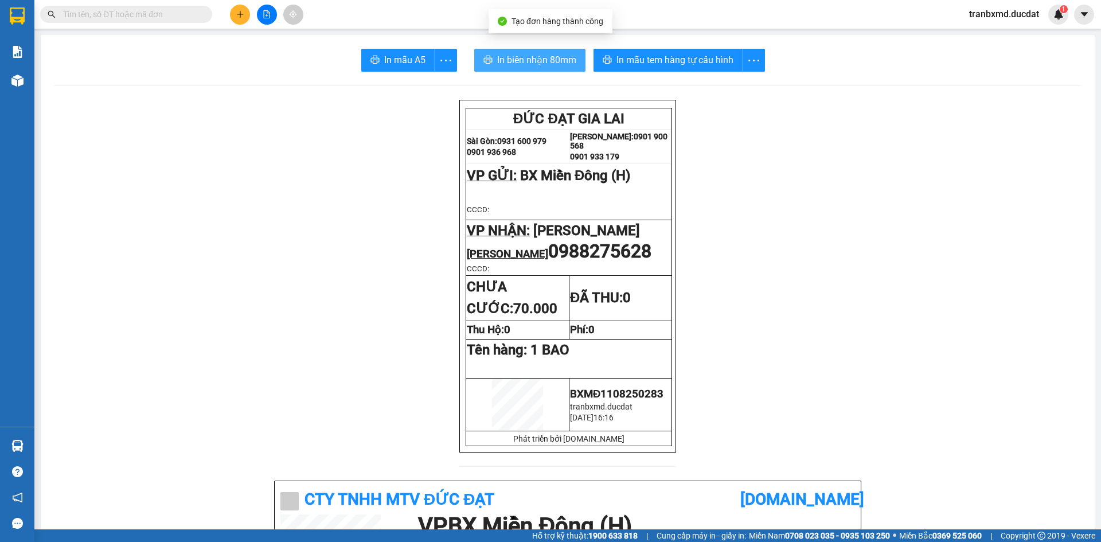
click at [505, 55] on span "In biên nhận 80mm" at bounding box center [536, 60] width 79 height 14
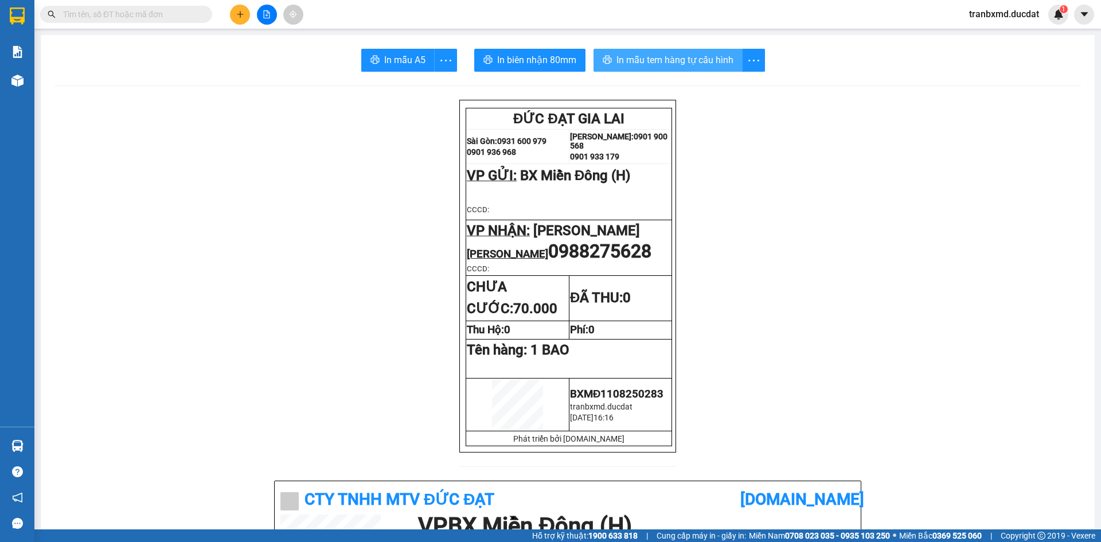
click at [677, 58] on span "In mẫu tem hàng tự cấu hình" at bounding box center [674, 60] width 117 height 14
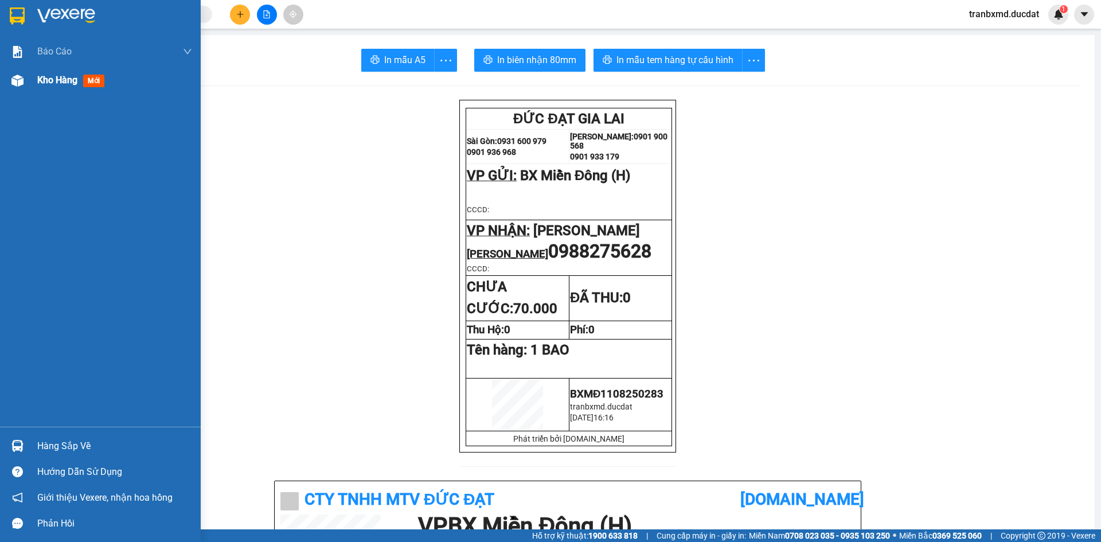
click at [30, 83] on div "Kho hàng mới" at bounding box center [100, 80] width 201 height 29
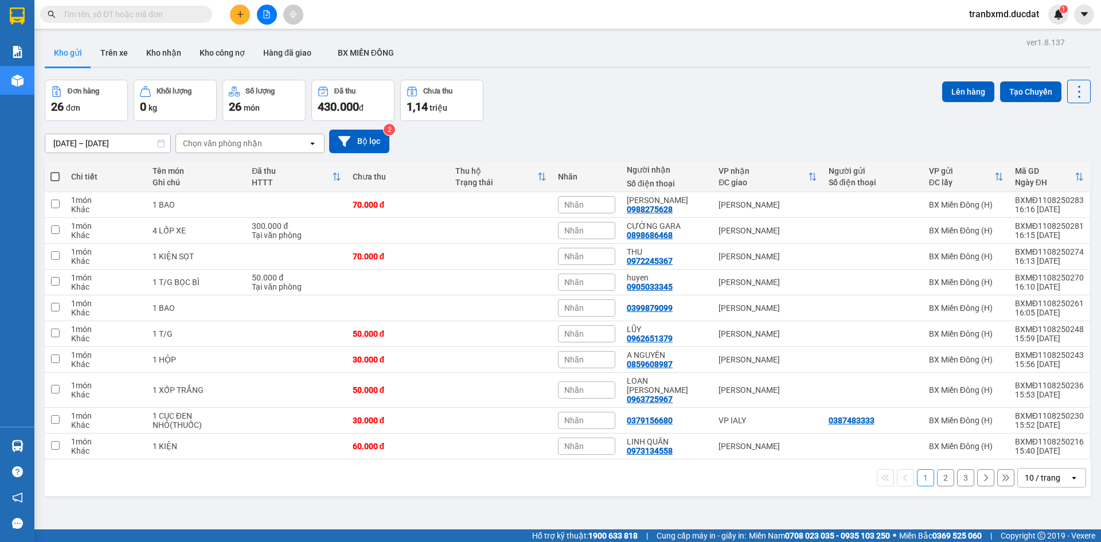
click at [1048, 472] on div "10 / trang" at bounding box center [1043, 477] width 36 height 11
click at [1033, 440] on span "100 / trang" at bounding box center [1038, 443] width 41 height 11
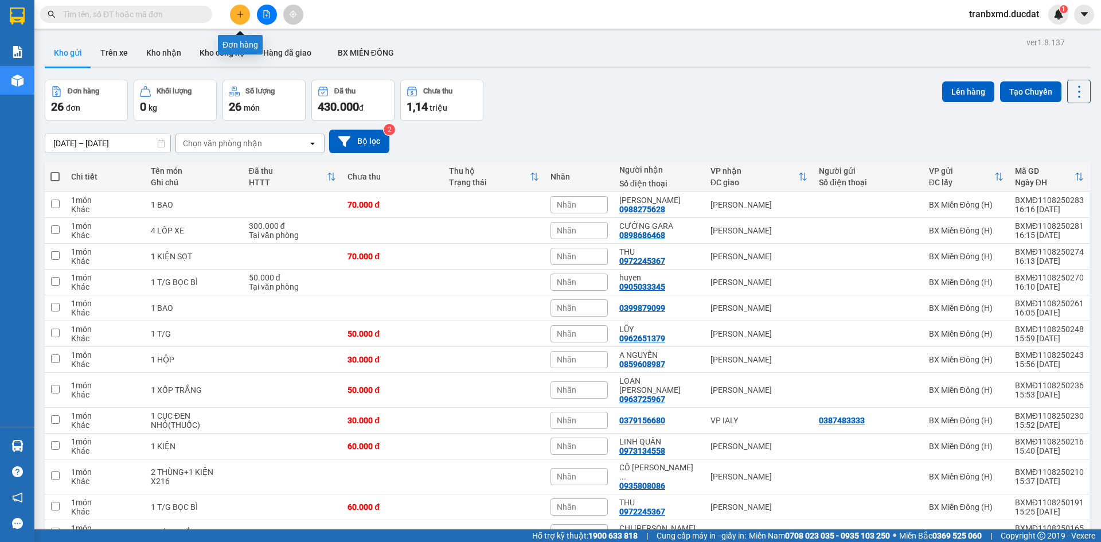
click at [231, 14] on button at bounding box center [240, 15] width 20 height 20
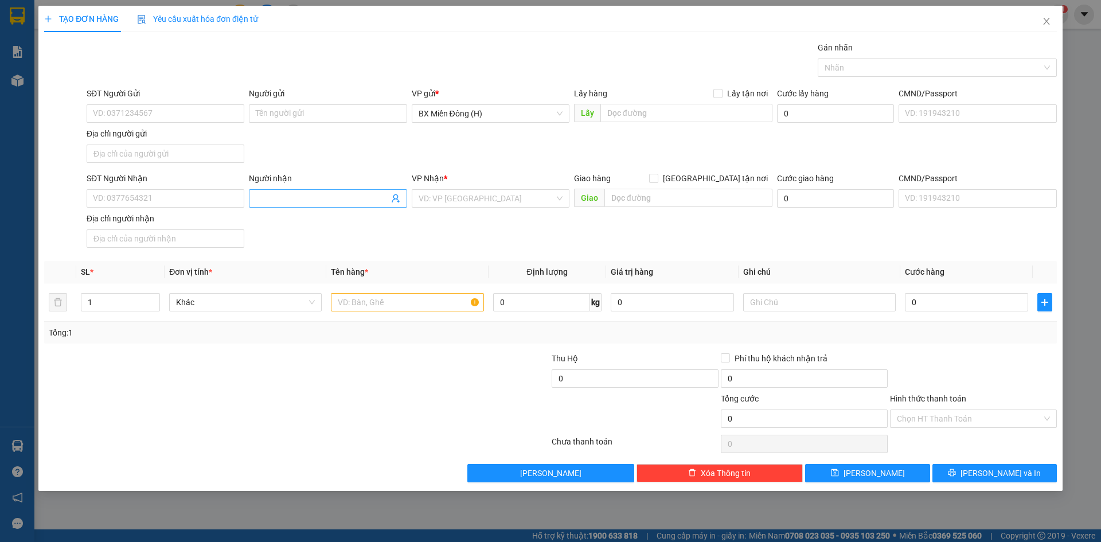
click at [275, 198] on input "Người nhận" at bounding box center [322, 198] width 132 height 13
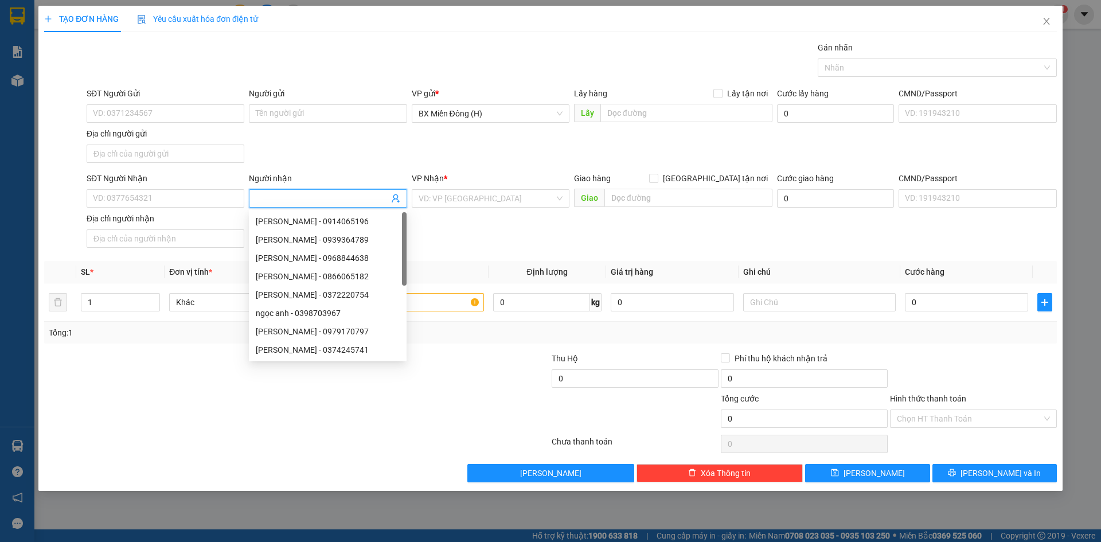
type input "H"
click at [462, 245] on div "SĐT Người Nhận VD: 0377654321 Người nhận Tên người nhận VP Nhận * VD: VP Sài Gò…" at bounding box center [571, 212] width 975 height 80
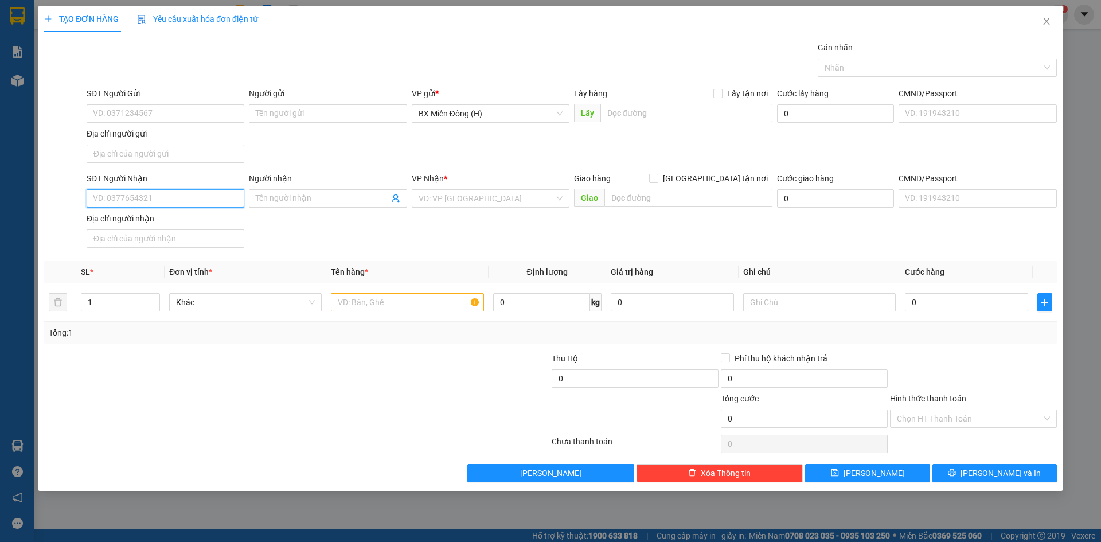
click at [216, 197] on input "SĐT Người Nhận" at bounding box center [166, 198] width 158 height 18
type input "0328911155"
click at [401, 302] on input "text" at bounding box center [407, 302] width 153 height 18
type input "5 T/G"
click at [532, 203] on input "search" at bounding box center [487, 198] width 136 height 17
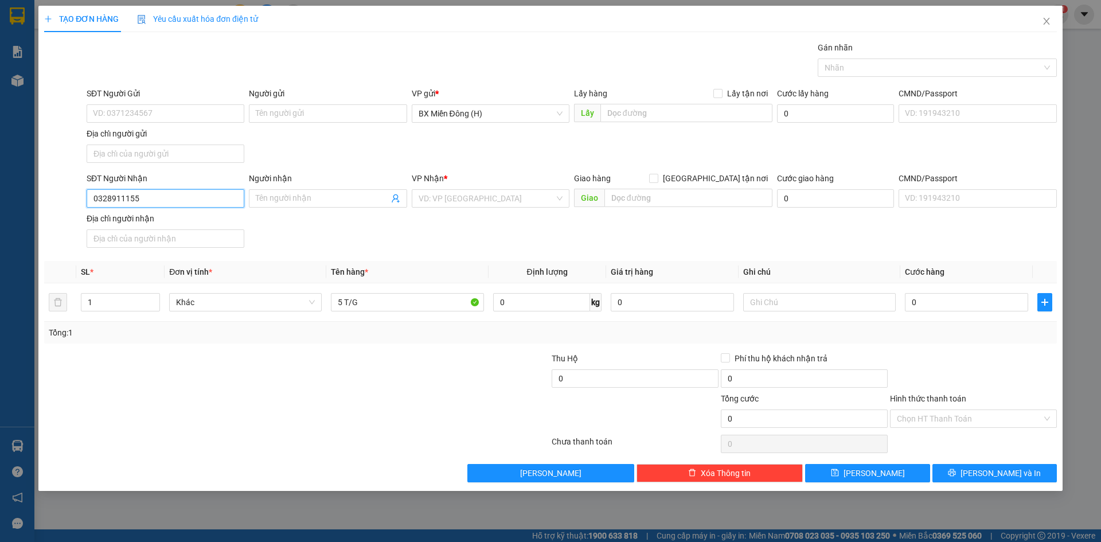
drag, startPoint x: 119, startPoint y: 192, endPoint x: 118, endPoint y: 198, distance: 6.3
click at [118, 198] on input "0328911155" at bounding box center [166, 198] width 158 height 18
type input "0328901155"
click at [463, 201] on input "search" at bounding box center [487, 198] width 136 height 17
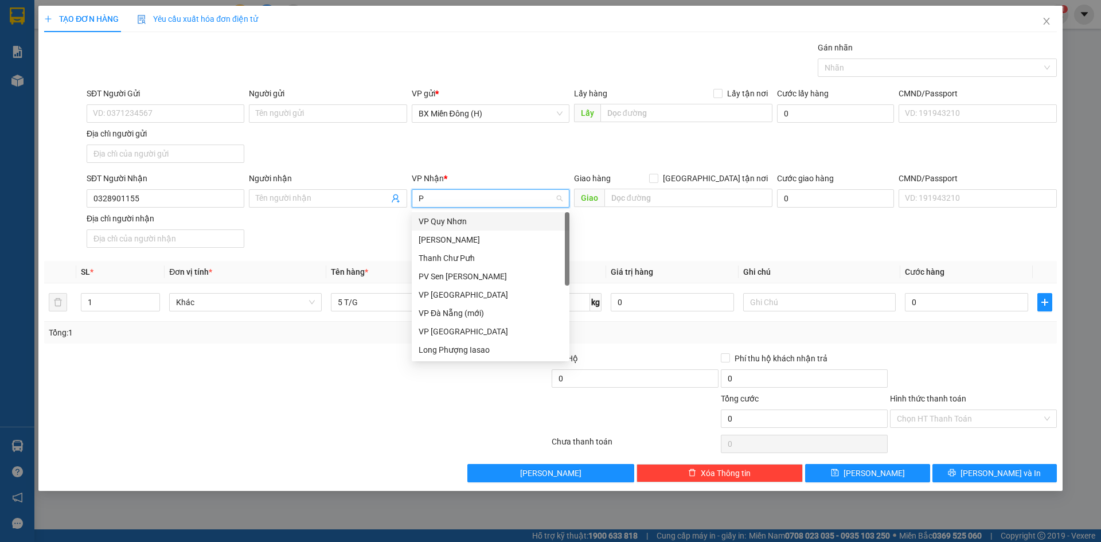
type input "PD"
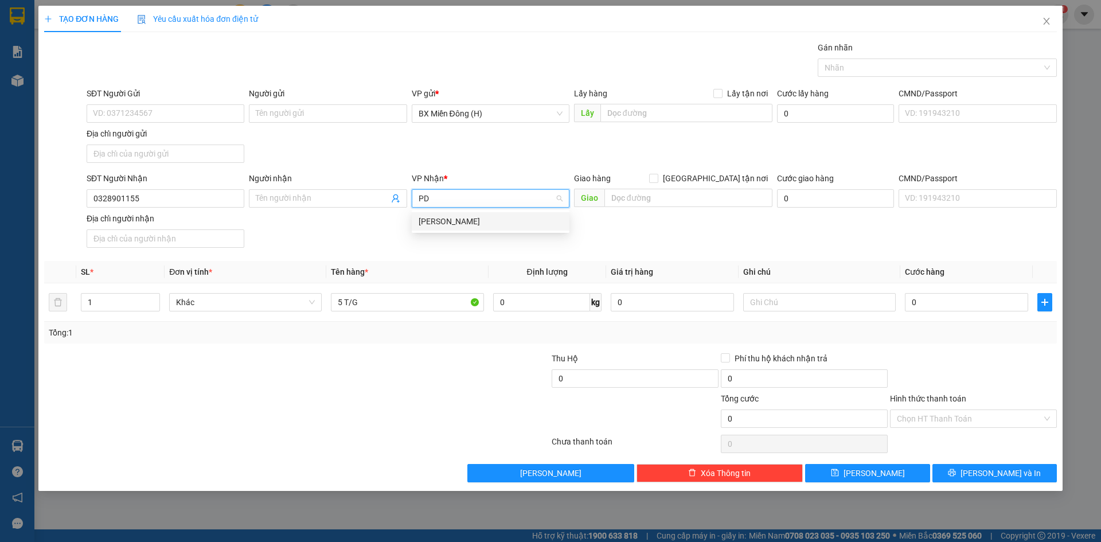
click at [464, 223] on div "[PERSON_NAME]" at bounding box center [491, 221] width 144 height 13
click at [330, 202] on input "Người nhận" at bounding box center [322, 198] width 132 height 13
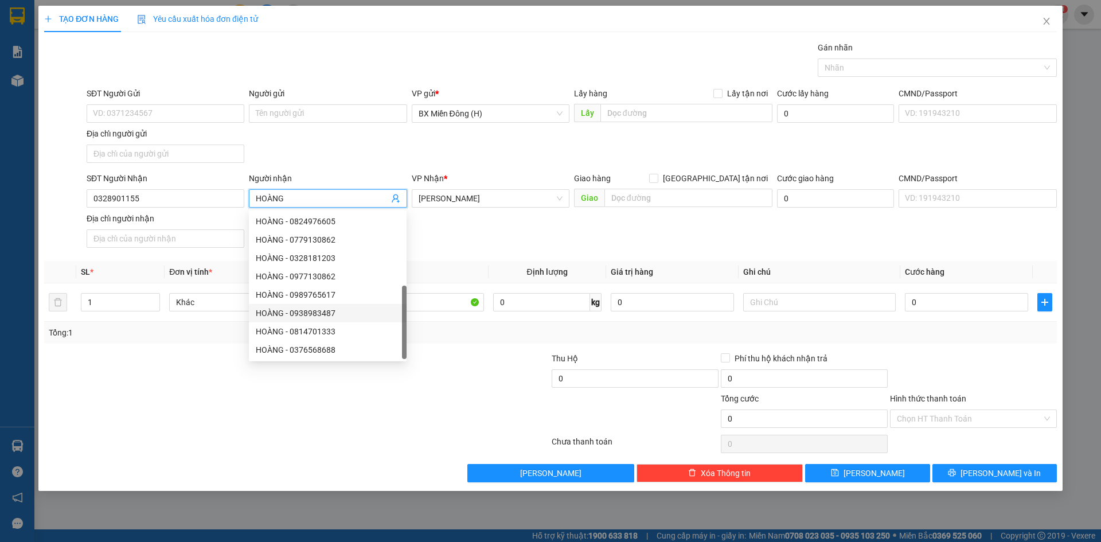
scroll to position [37, 0]
type input "HOÀNG"
click at [487, 243] on div "SĐT Người Nhận 0328901155 Người nhận HOÀNG VP Nhận * Phan Đình Phùng Giao hàng …" at bounding box center [571, 212] width 975 height 80
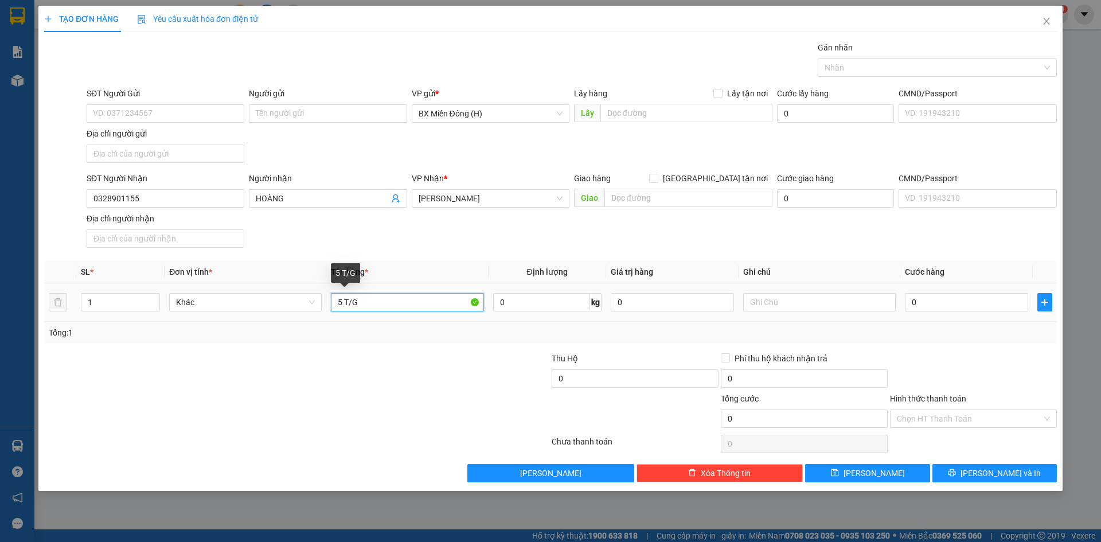
click at [442, 302] on input "5 T/G" at bounding box center [407, 302] width 153 height 18
click at [946, 301] on input "0" at bounding box center [966, 302] width 123 height 18
type input "001"
type input "1"
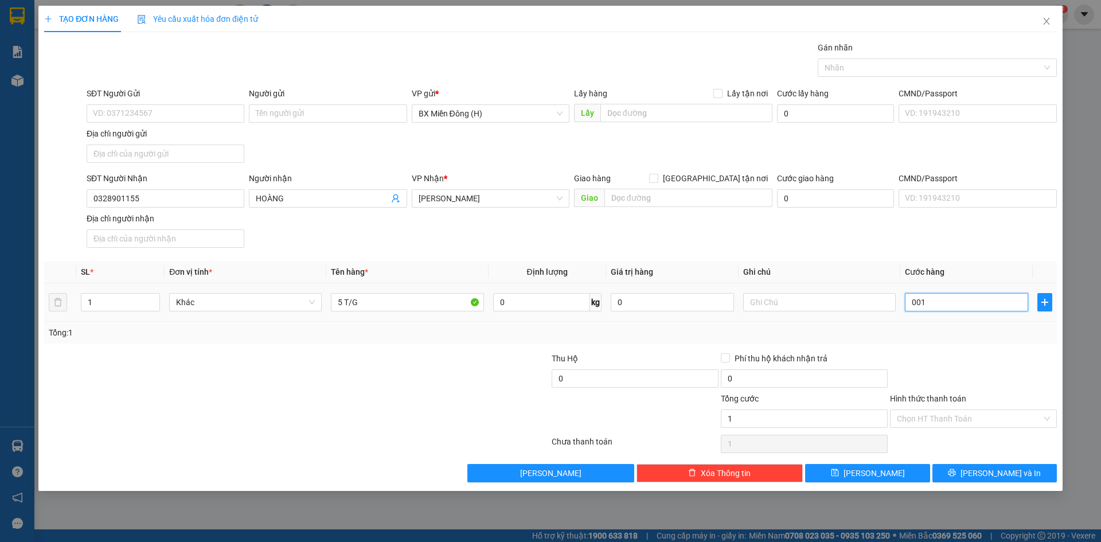
type input "0.018"
type input "18"
type input "00.180"
type input "180"
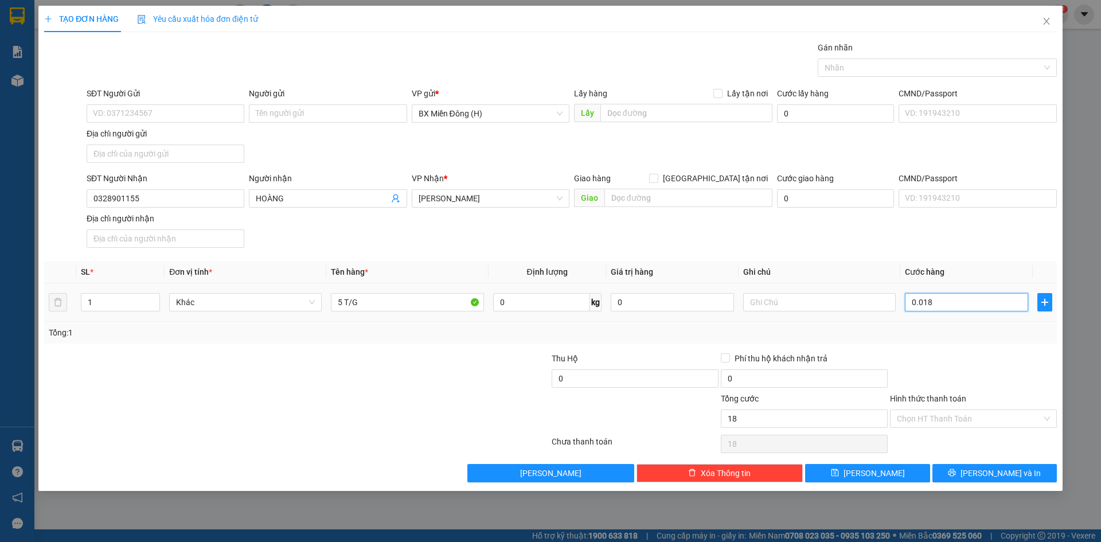
type input "180"
type input "180.000"
click at [951, 350] on div "Transit Pickup Surcharge Ids Transit Deliver Surcharge Ids Transit Deliver Surc…" at bounding box center [550, 261] width 1013 height 441
click at [956, 426] on input "Hình thức thanh toán" at bounding box center [969, 418] width 145 height 17
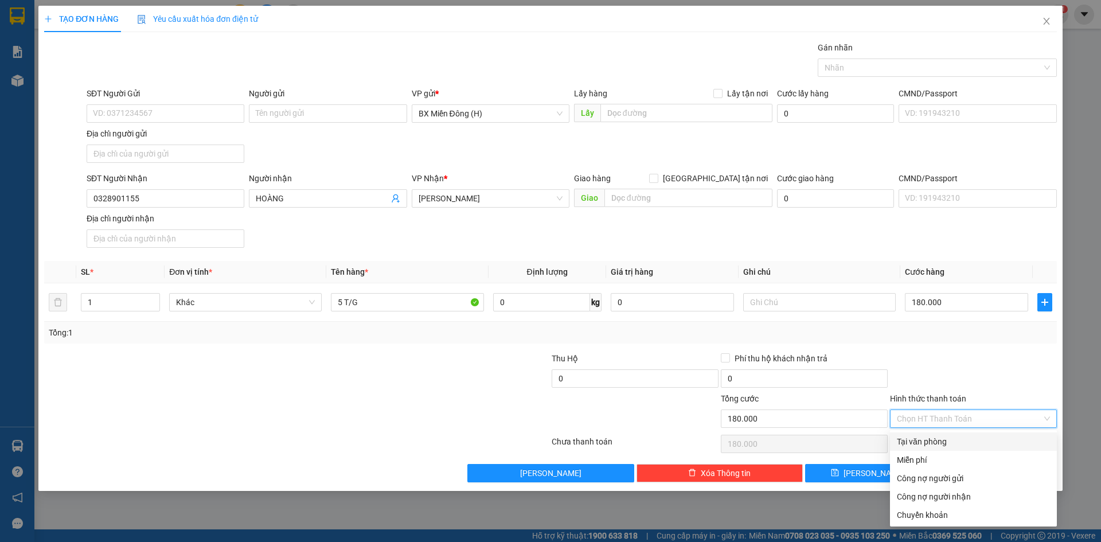
click at [952, 440] on div "Tại văn phòng" at bounding box center [973, 441] width 153 height 13
type input "0"
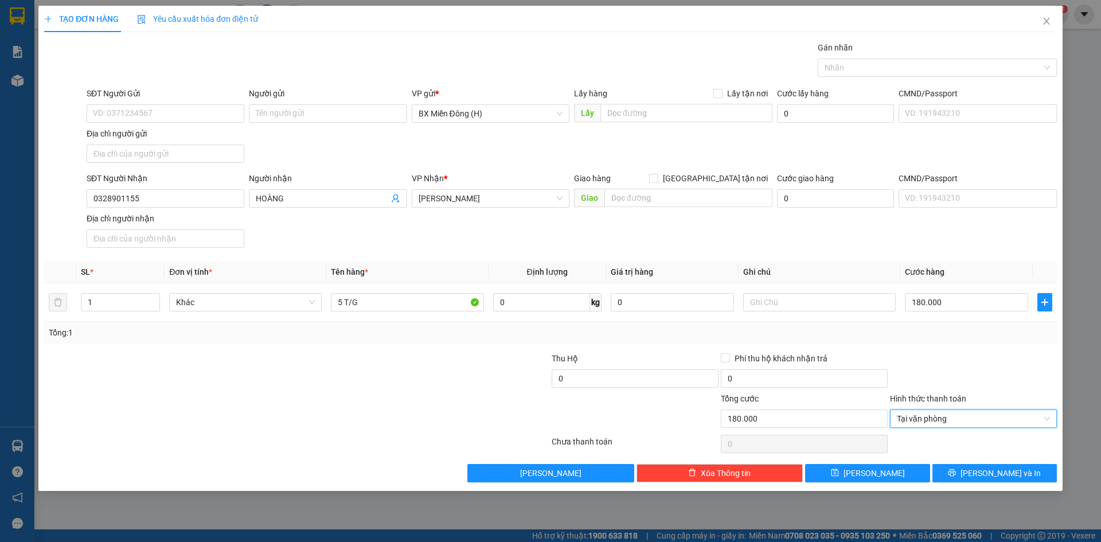
click at [999, 482] on div "TẠO ĐƠN HÀNG Yêu cầu xuất hóa đơn điện tử Transit Pickup Surcharge Ids Transit …" at bounding box center [550, 248] width 1024 height 485
click at [1022, 472] on button "[PERSON_NAME] và In" at bounding box center [994, 473] width 124 height 18
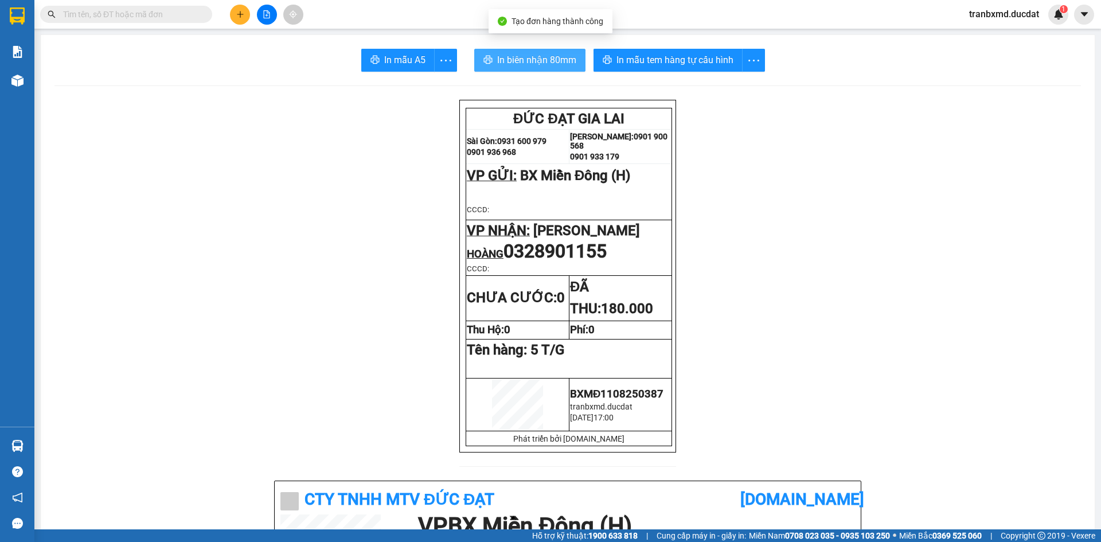
click at [554, 61] on span "In biên nhận 80mm" at bounding box center [536, 60] width 79 height 14
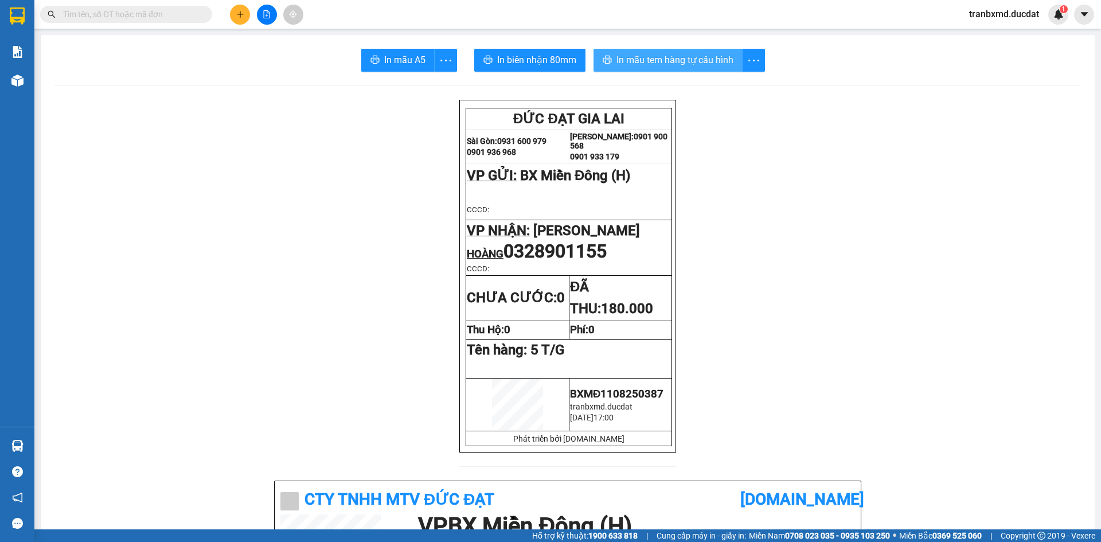
click at [652, 60] on span "In mẫu tem hàng tự cấu hình" at bounding box center [674, 60] width 117 height 14
click at [240, 13] on icon "plus" at bounding box center [240, 14] width 8 height 8
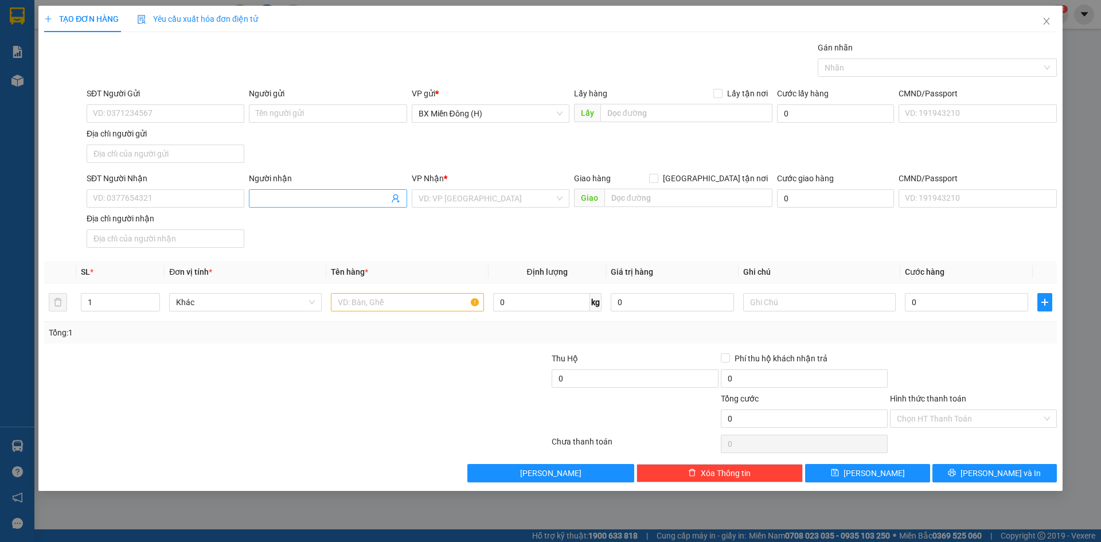
click at [345, 193] on input "Người nhận" at bounding box center [322, 198] width 132 height 13
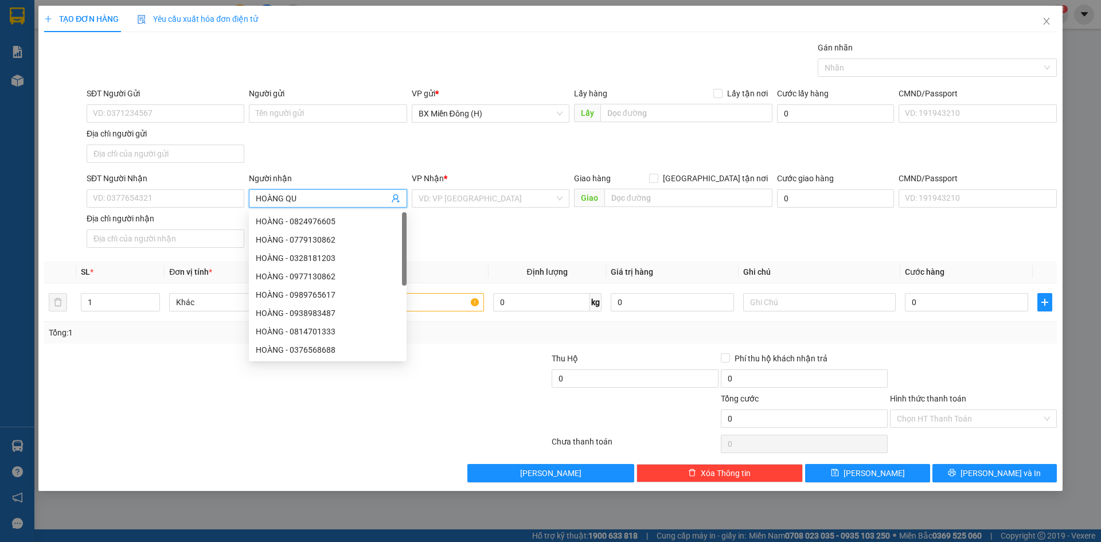
type input "[PERSON_NAME]"
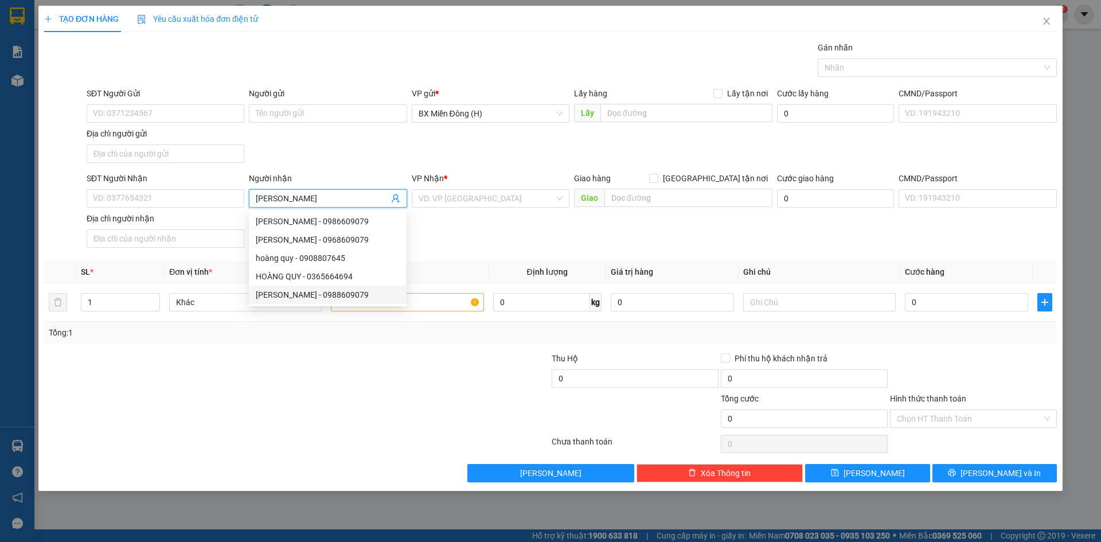
click at [355, 295] on div "HOÀNG QUY - 0988609079" at bounding box center [328, 294] width 144 height 13
type input "0988609079"
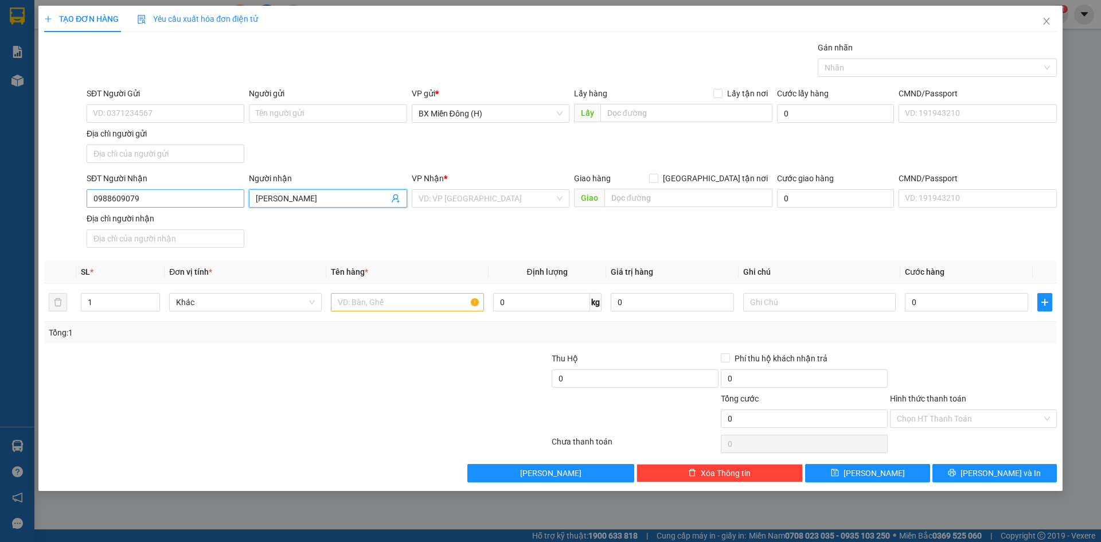
type input "[PERSON_NAME]"
click at [188, 200] on input "0988609079" at bounding box center [166, 198] width 158 height 18
click at [198, 216] on div "0988609079 - HOÀNG QUY" at bounding box center [165, 221] width 144 height 13
type input "0988609079"
click at [339, 303] on input "text" at bounding box center [407, 302] width 153 height 18
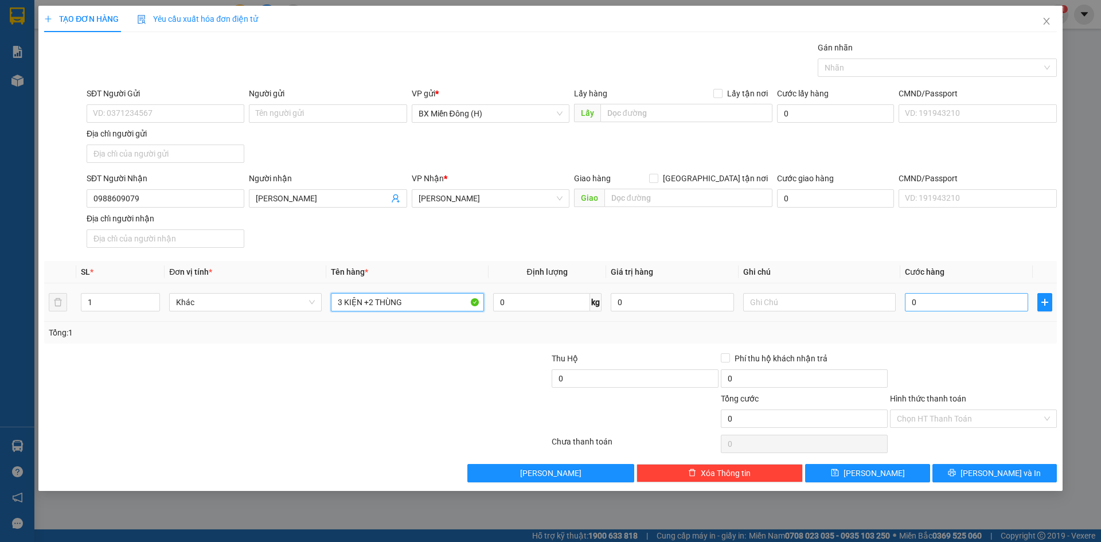
type input "3 KIỆN +2 THÙNG"
click at [922, 310] on input "0" at bounding box center [966, 302] width 123 height 18
type input "002"
type input "2"
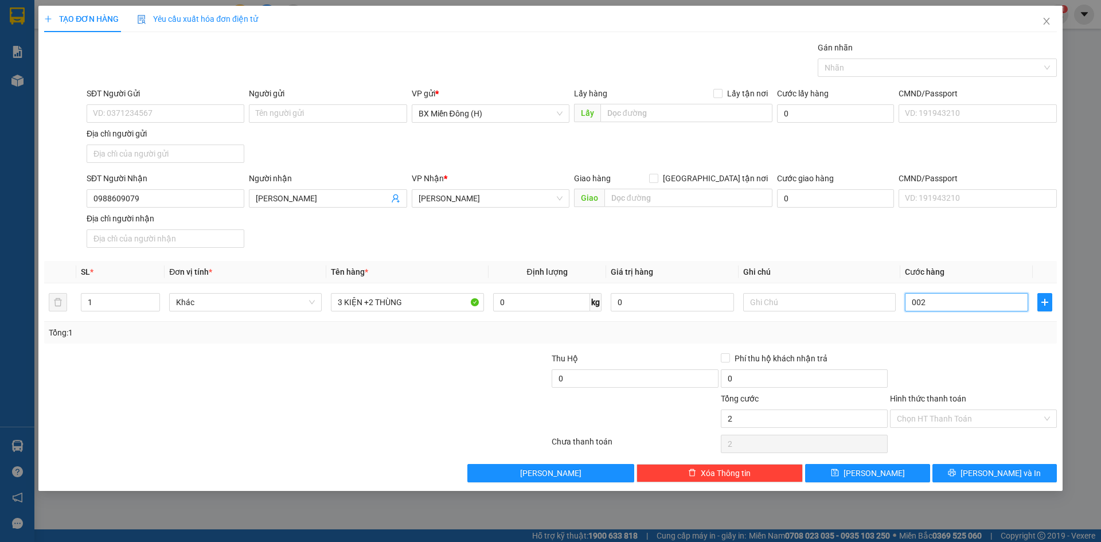
type input "0.024"
type input "24"
type input "00.240"
type input "240"
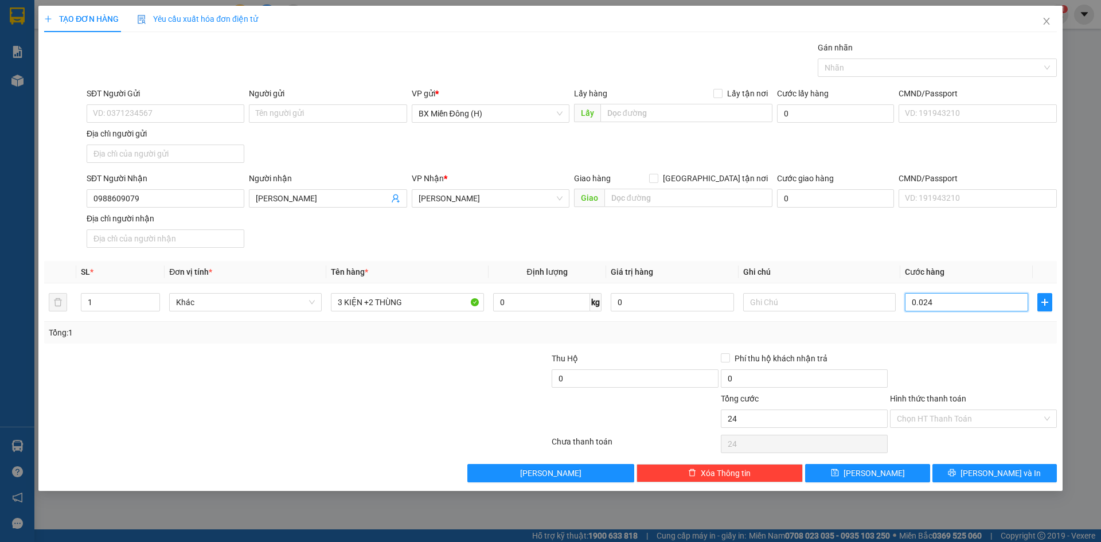
type input "240"
type input "00.240"
type input "240"
drag, startPoint x: 956, startPoint y: 300, endPoint x: 872, endPoint y: 323, distance: 87.4
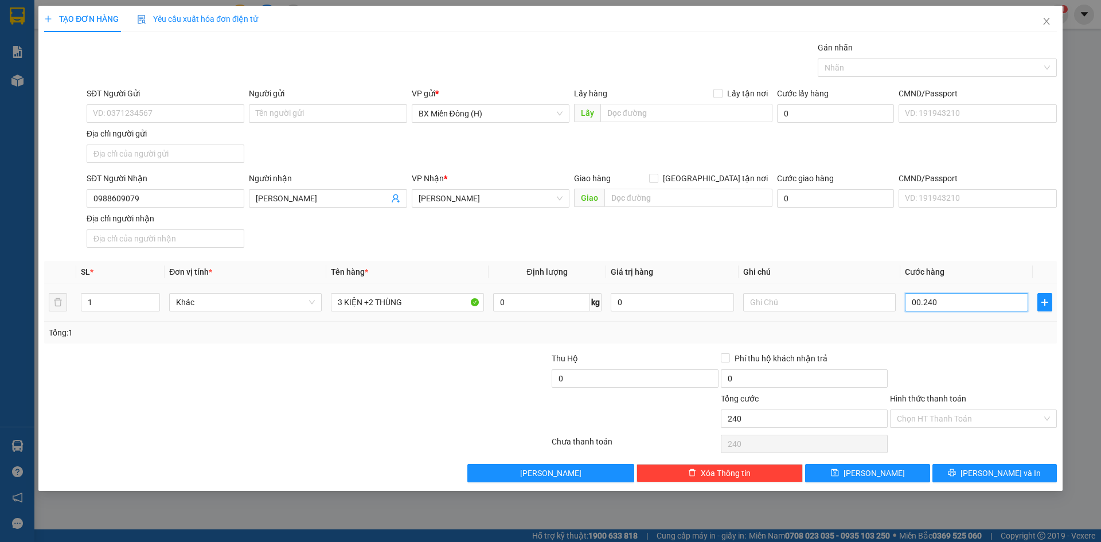
click at [872, 323] on div "SL * Đơn vị tính * Tên hàng * Định lượng Giá trị hàng Ghi chú Cước hàng 1 Khác …" at bounding box center [550, 302] width 1013 height 83
type input "2"
type input "25"
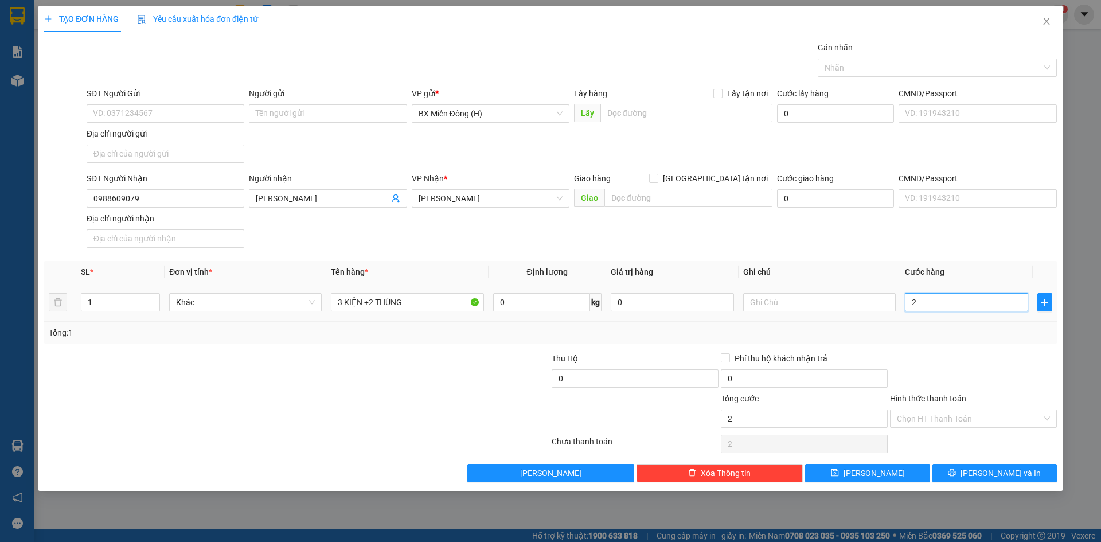
type input "25"
type input "250"
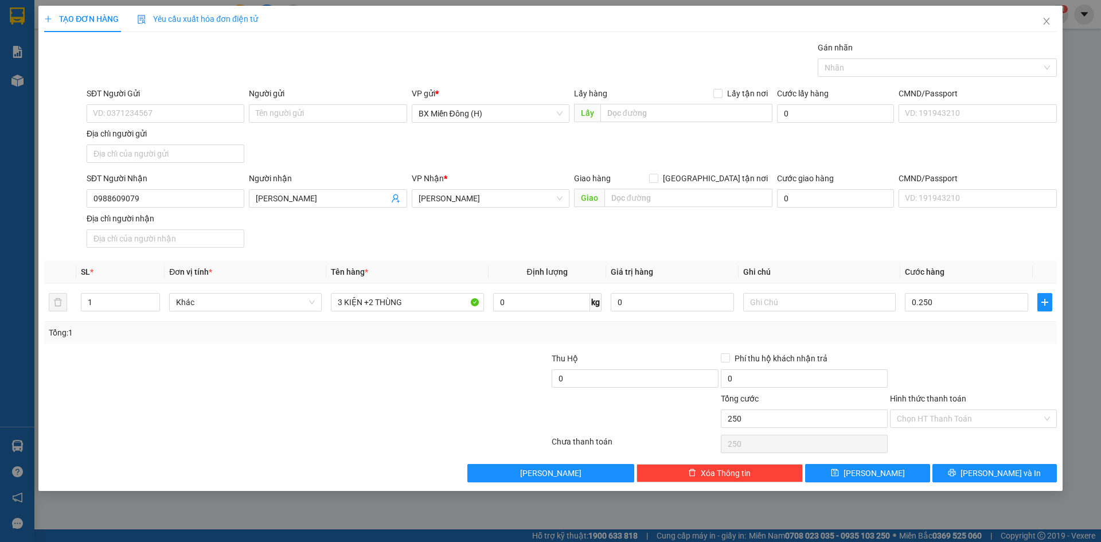
type input "250.000"
click at [938, 343] on div "Transit Pickup Surcharge Ids Transit Deliver Surcharge Ids Transit Deliver Surc…" at bounding box center [550, 261] width 1013 height 441
click at [981, 469] on button "[PERSON_NAME] và In" at bounding box center [994, 473] width 124 height 18
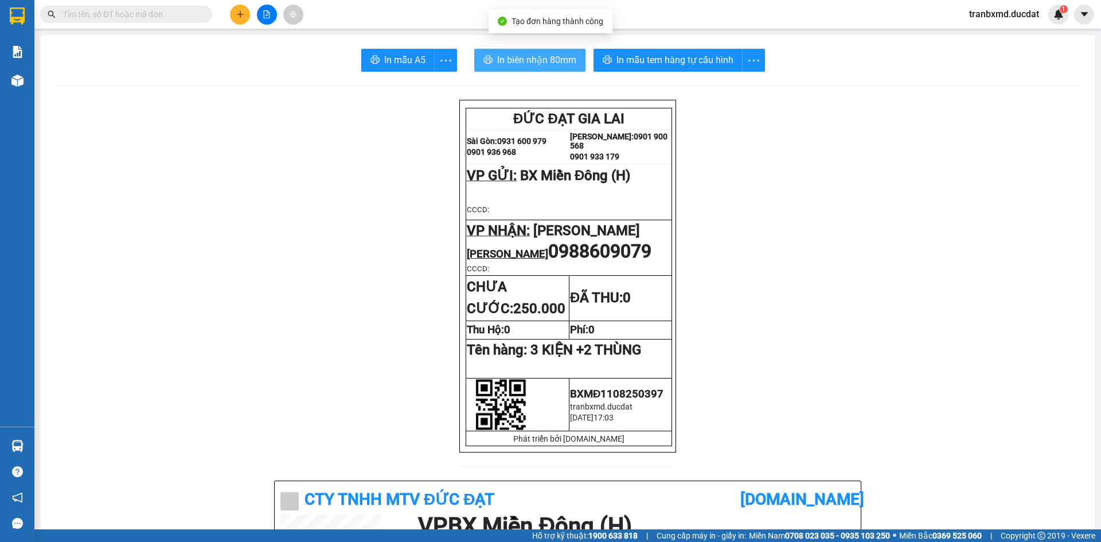
click at [549, 57] on span "In biên nhận 80mm" at bounding box center [536, 60] width 79 height 14
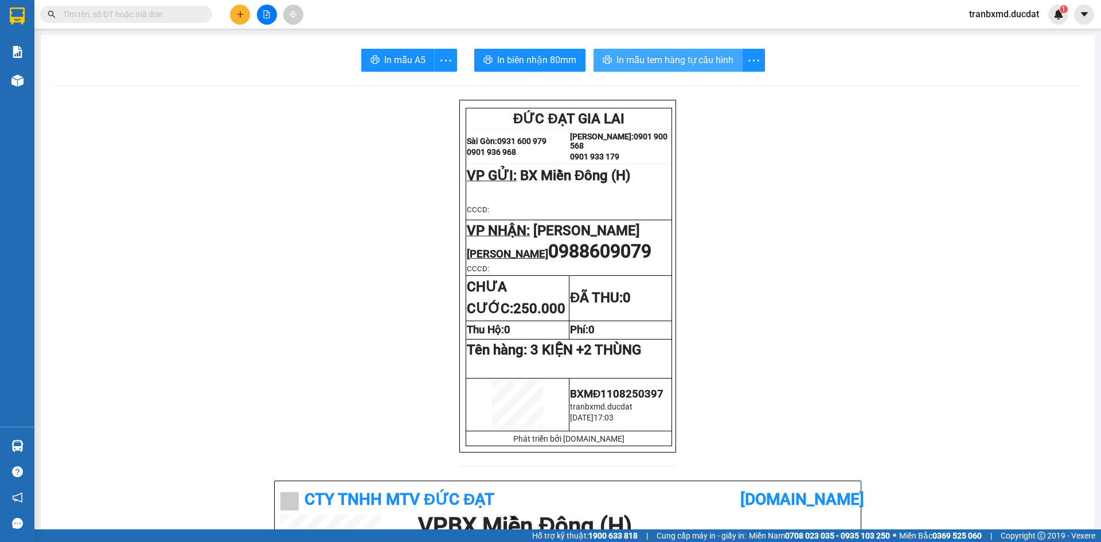
click at [700, 56] on span "In mẫu tem hàng tự cấu hình" at bounding box center [674, 60] width 117 height 14
click at [232, 12] on button at bounding box center [240, 15] width 20 height 20
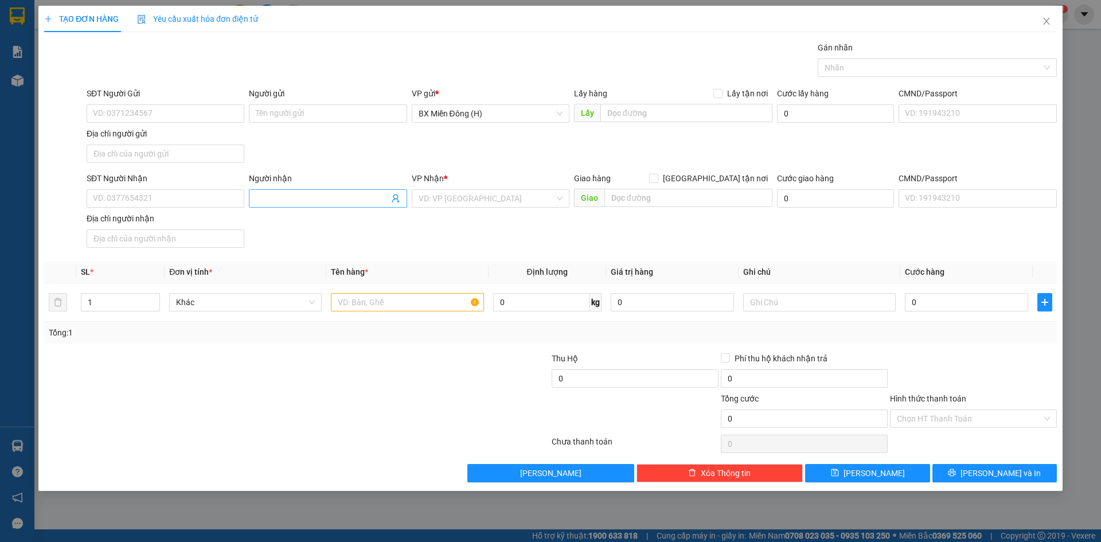
click at [322, 193] on input "Người nhận" at bounding box center [322, 198] width 132 height 13
type input "NGỌC TRÁI CÂY"
click at [466, 199] on input "search" at bounding box center [487, 198] width 136 height 17
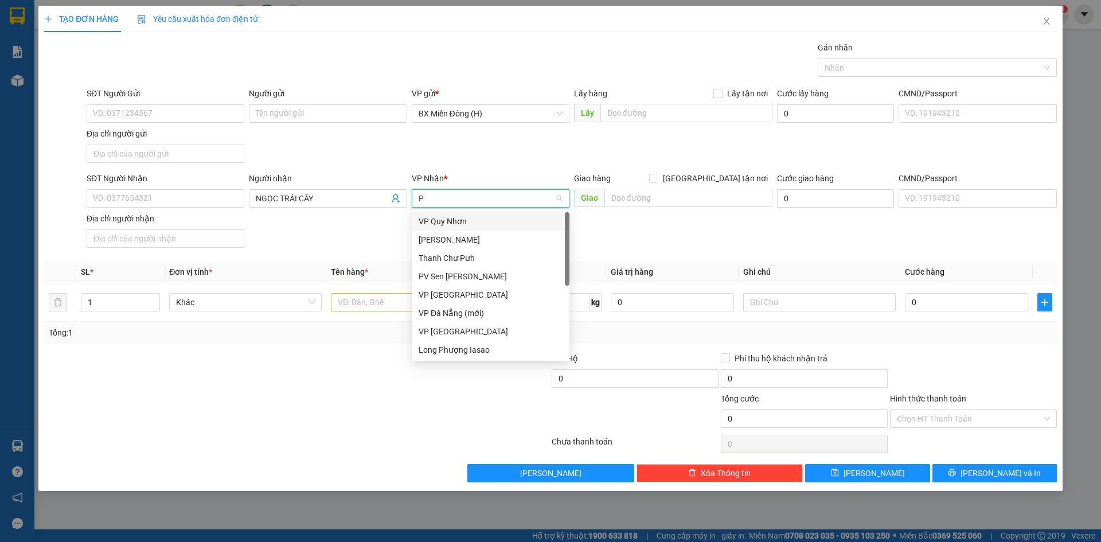
type input "PD"
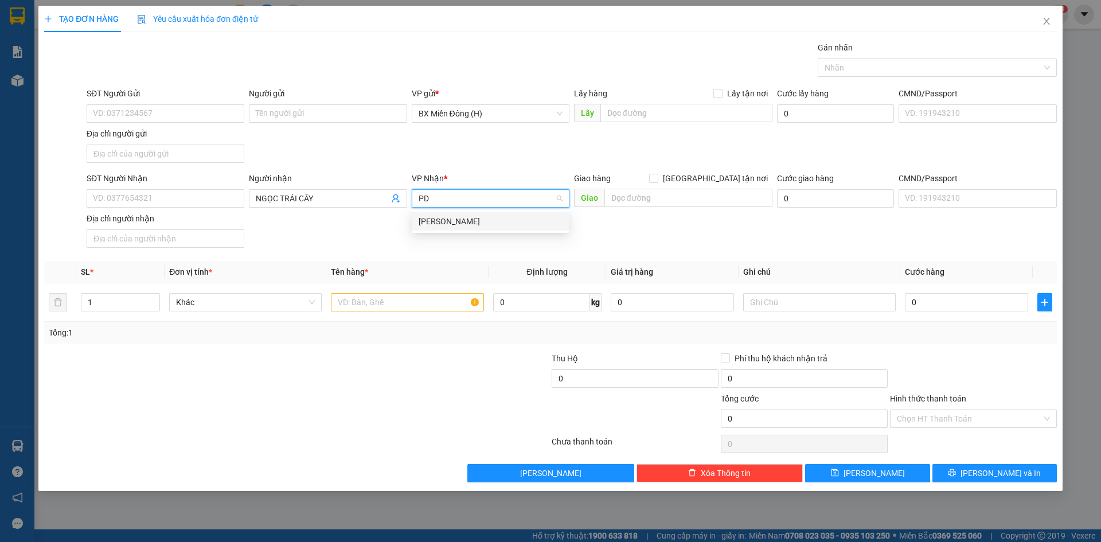
click at [471, 221] on div "[PERSON_NAME]" at bounding box center [491, 221] width 144 height 13
click at [407, 298] on input "text" at bounding box center [407, 302] width 153 height 18
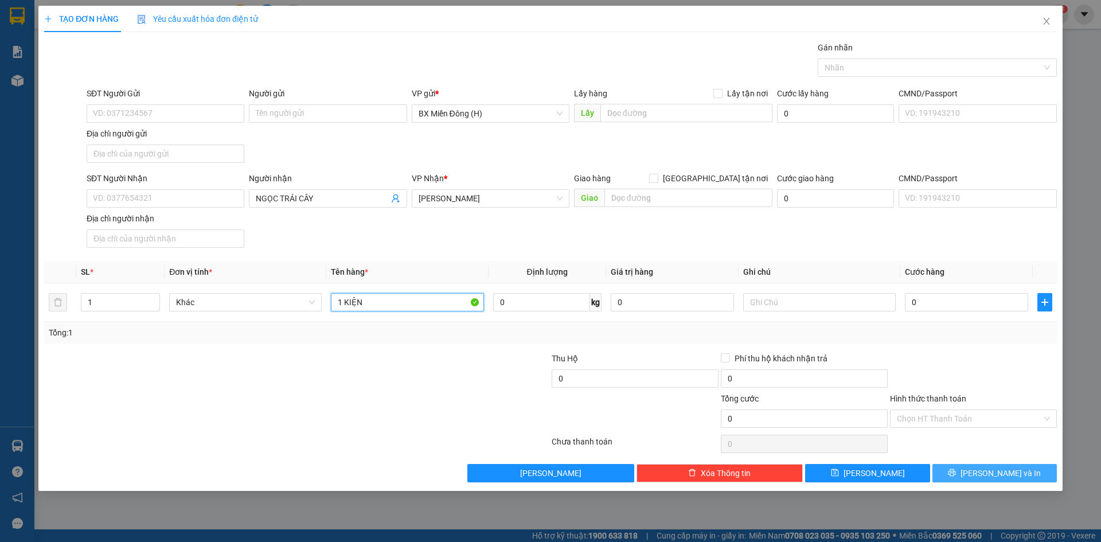
type input "1 KIỆN"
click at [1016, 478] on span "[PERSON_NAME] và In" at bounding box center [1000, 473] width 80 height 13
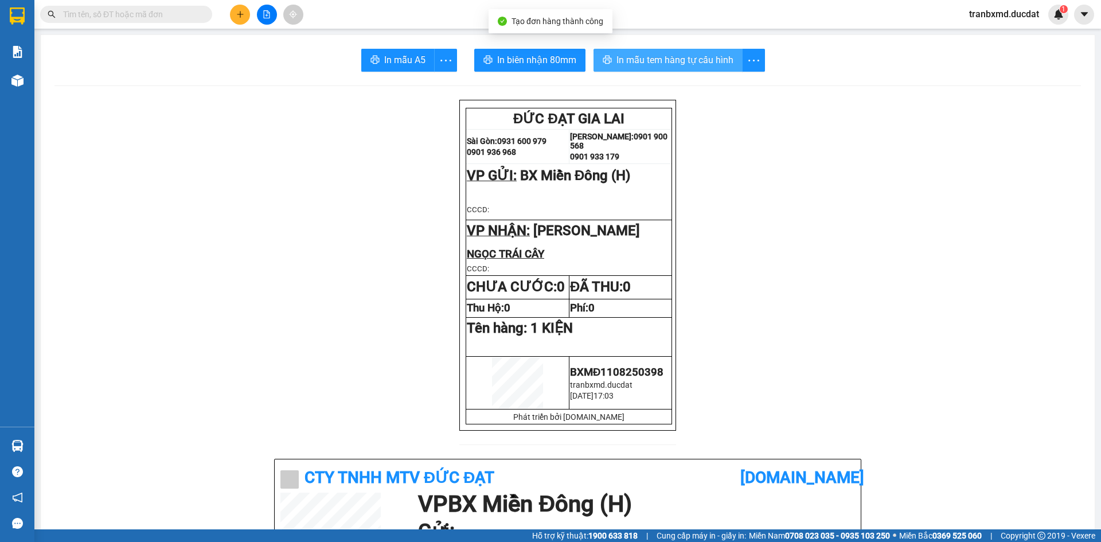
click at [673, 62] on span "In mẫu tem hàng tự cấu hình" at bounding box center [674, 60] width 117 height 14
click at [242, 14] on icon "plus" at bounding box center [240, 14] width 6 height 1
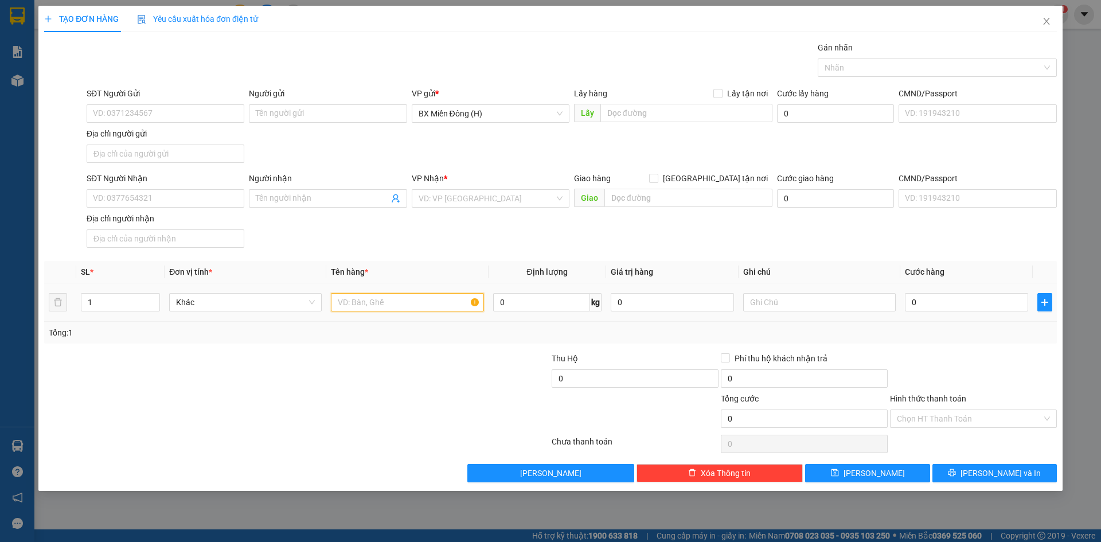
click at [350, 295] on input "text" at bounding box center [407, 302] width 153 height 18
drag, startPoint x: 397, startPoint y: 308, endPoint x: 299, endPoint y: 315, distance: 98.3
click at [299, 315] on tr "1 Khác KHANG MY 0 kg 0 0" at bounding box center [550, 302] width 1013 height 38
type input "KHANG MY"
click at [357, 197] on input "Người nhận" at bounding box center [322, 198] width 132 height 13
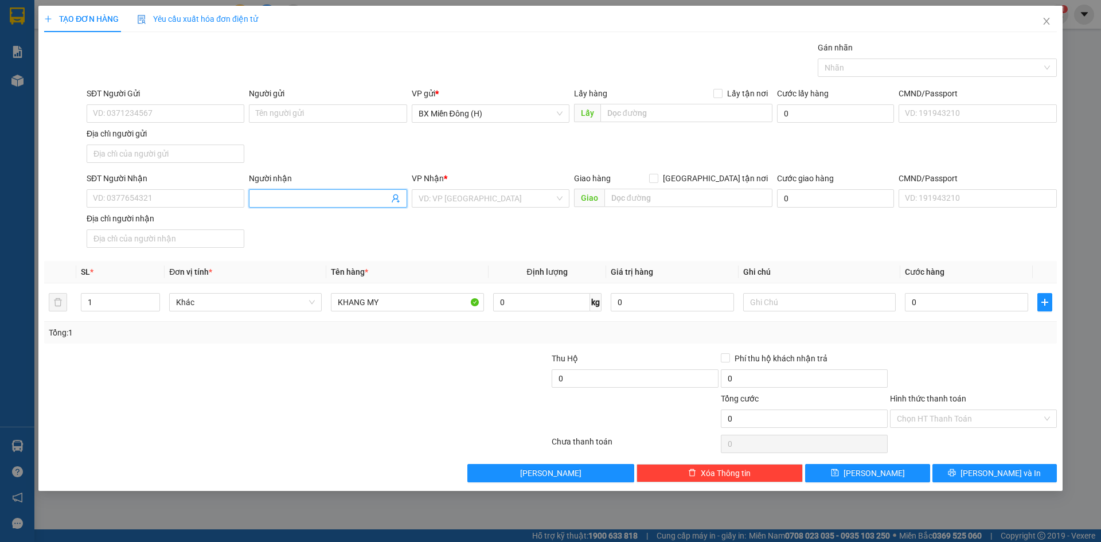
paste input "KHANG MY"
type input "KHANG MY"
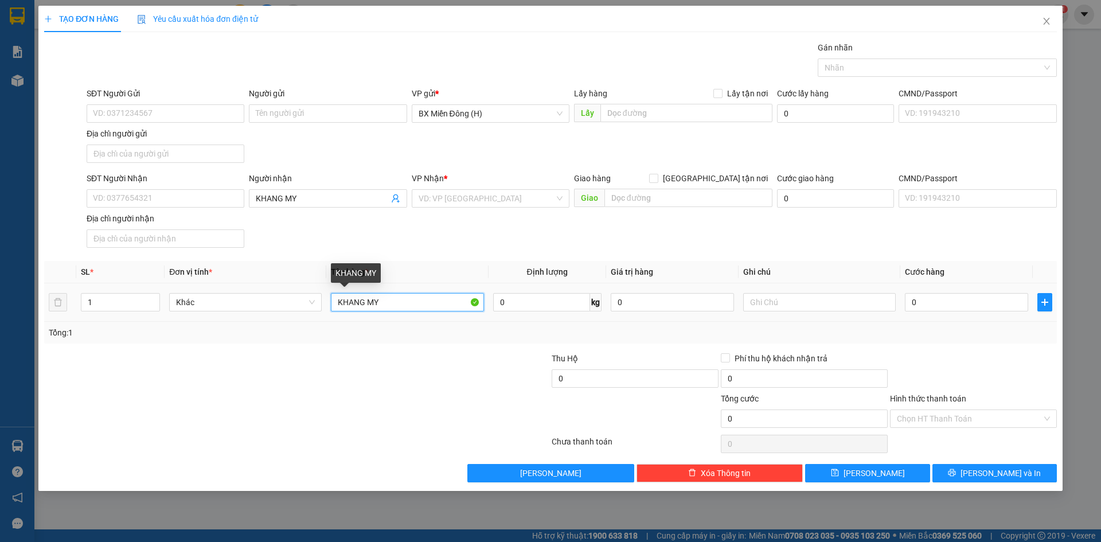
drag, startPoint x: 403, startPoint y: 300, endPoint x: 298, endPoint y: 317, distance: 105.6
click at [302, 316] on tr "1 Khác KHANG MY 0 kg 0 0" at bounding box center [550, 302] width 1013 height 38
click at [344, 193] on input "KHANG MY" at bounding box center [322, 198] width 132 height 13
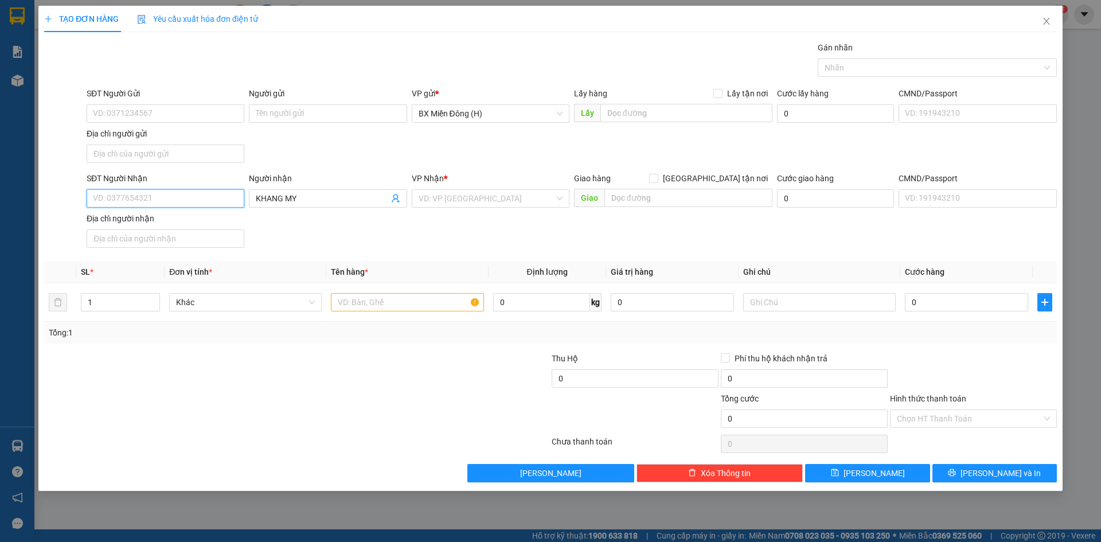
click at [187, 200] on input "SĐT Người Nhận" at bounding box center [166, 198] width 158 height 18
click at [451, 208] on div "VP Nhận * VD: VP Sài Gòn" at bounding box center [491, 192] width 158 height 40
click at [453, 201] on input "search" at bounding box center [487, 198] width 136 height 17
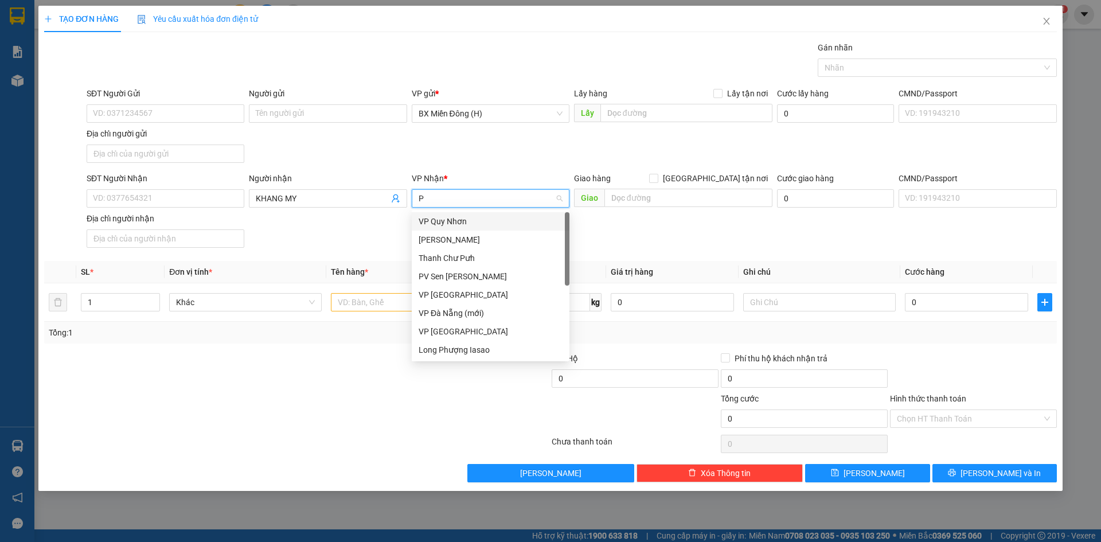
type input "PD"
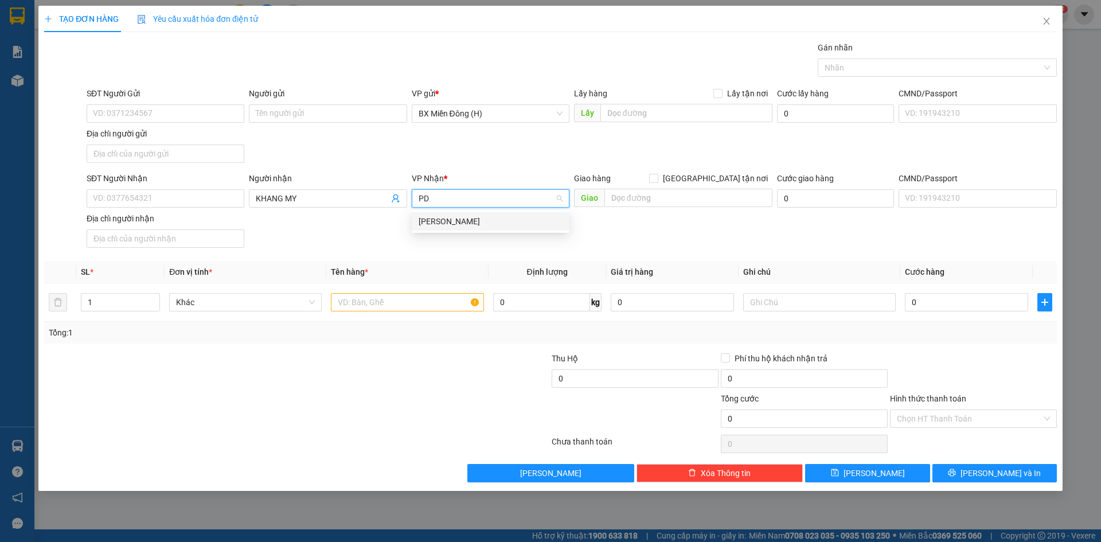
click at [451, 220] on div "[PERSON_NAME]" at bounding box center [491, 221] width 144 height 13
click at [425, 296] on input "text" at bounding box center [407, 302] width 153 height 18
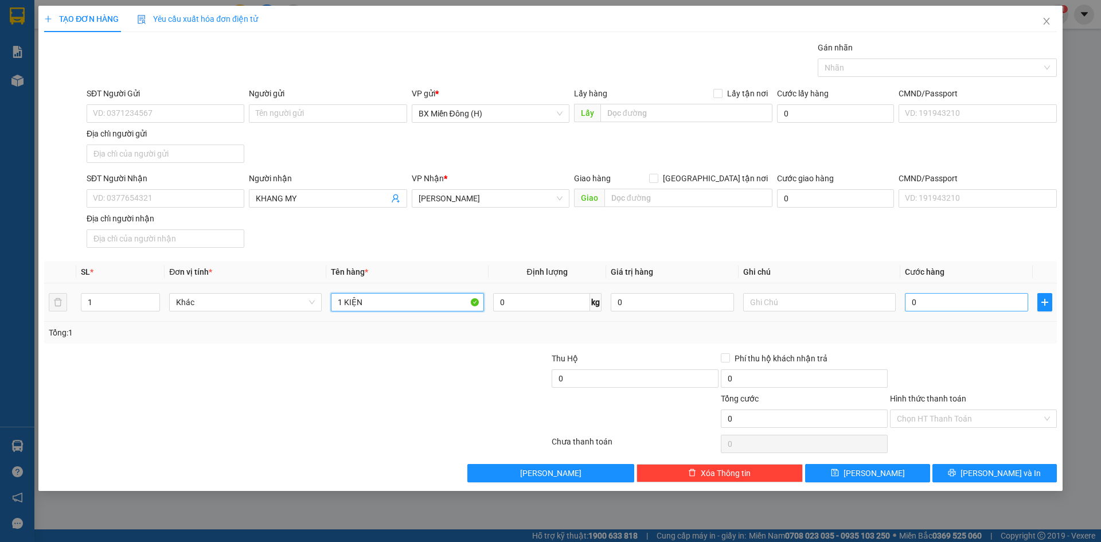
type input "1 KIỆN"
click at [986, 301] on input "0" at bounding box center [966, 302] width 123 height 18
type input "005"
type input "5"
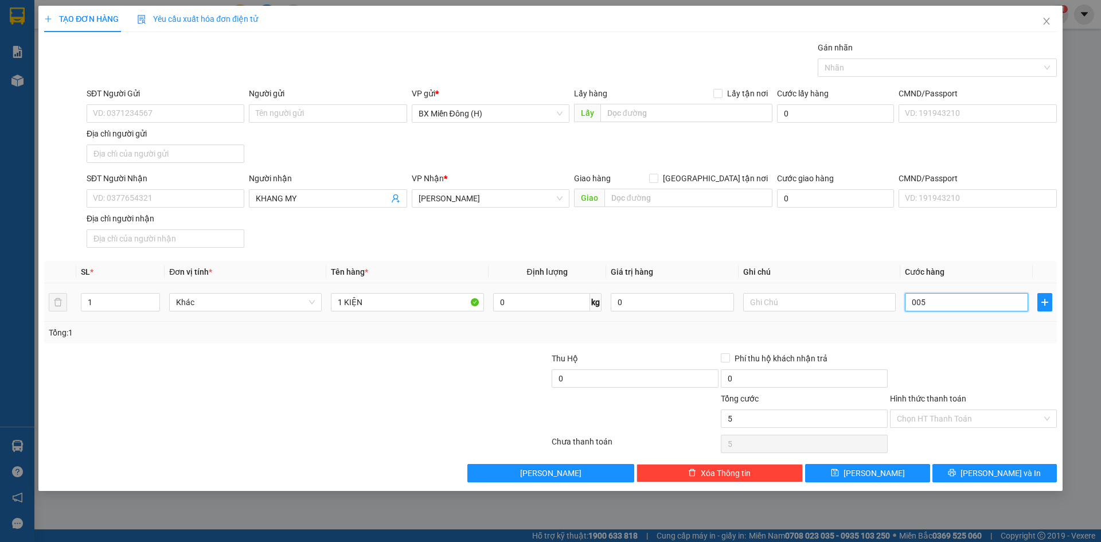
type input "0.050"
type input "50"
type input "50.000"
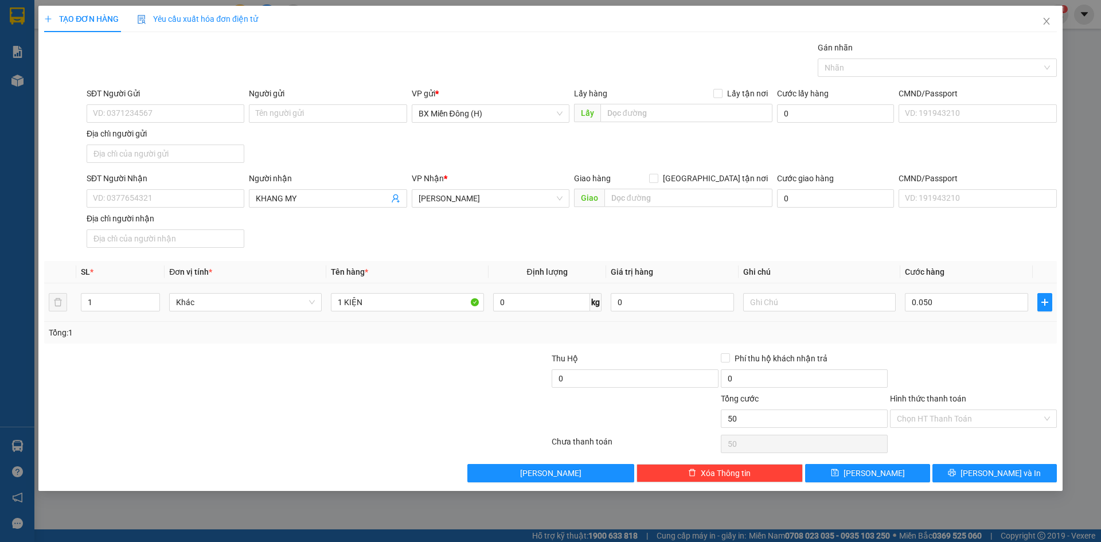
type input "50.000"
click at [981, 349] on div "Transit Pickup Surcharge Ids Transit Deliver Surcharge Ids Transit Deliver Surc…" at bounding box center [550, 261] width 1013 height 441
click at [956, 471] on icon "printer" at bounding box center [952, 472] width 8 height 8
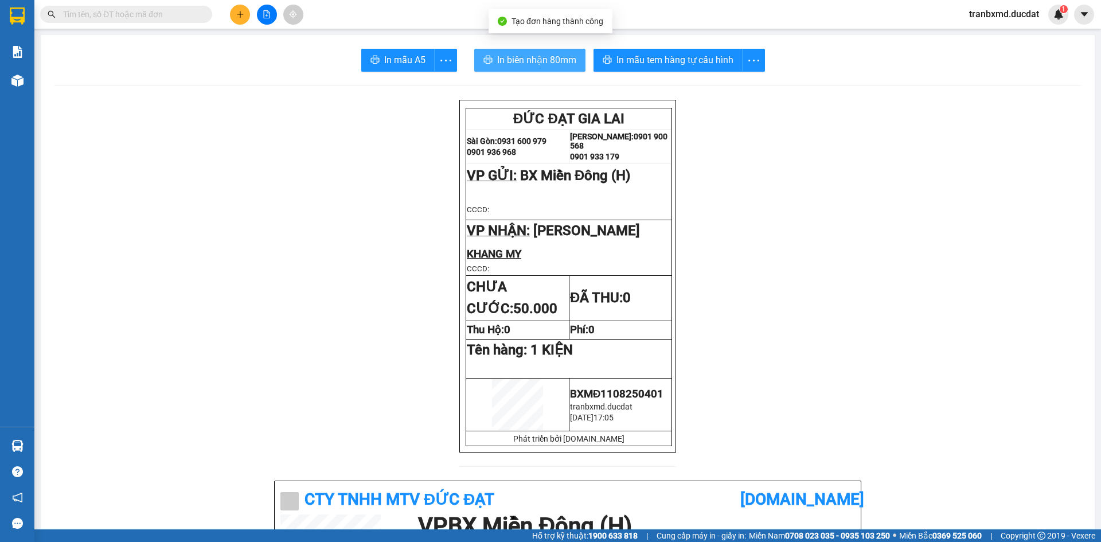
click at [544, 66] on span "In biên nhận 80mm" at bounding box center [536, 60] width 79 height 14
click at [550, 260] on p "KHANG MY" at bounding box center [569, 251] width 204 height 22
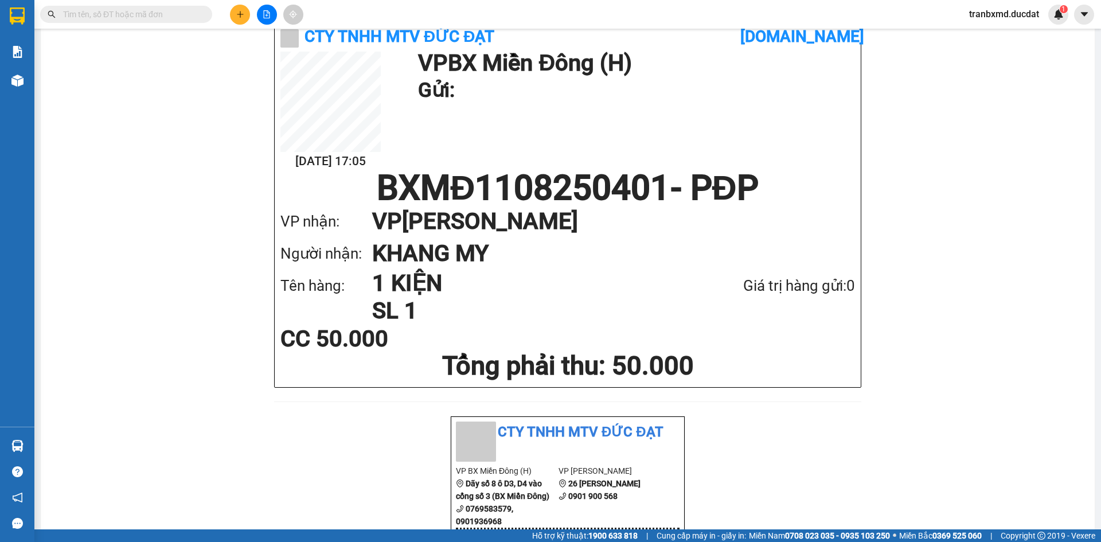
scroll to position [925, 0]
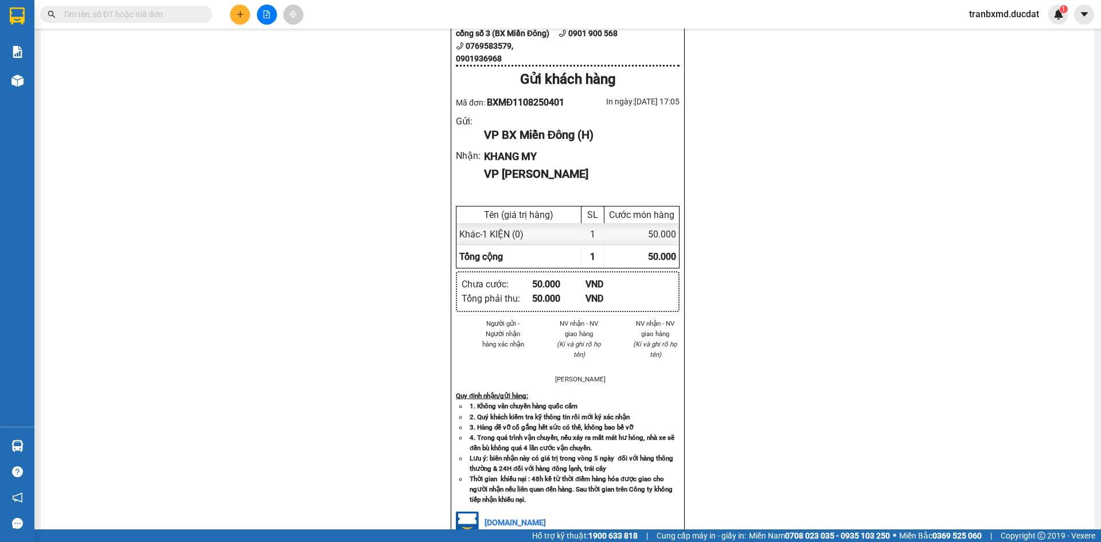
click at [550, 260] on div "Tổng cộng" at bounding box center [518, 256] width 125 height 22
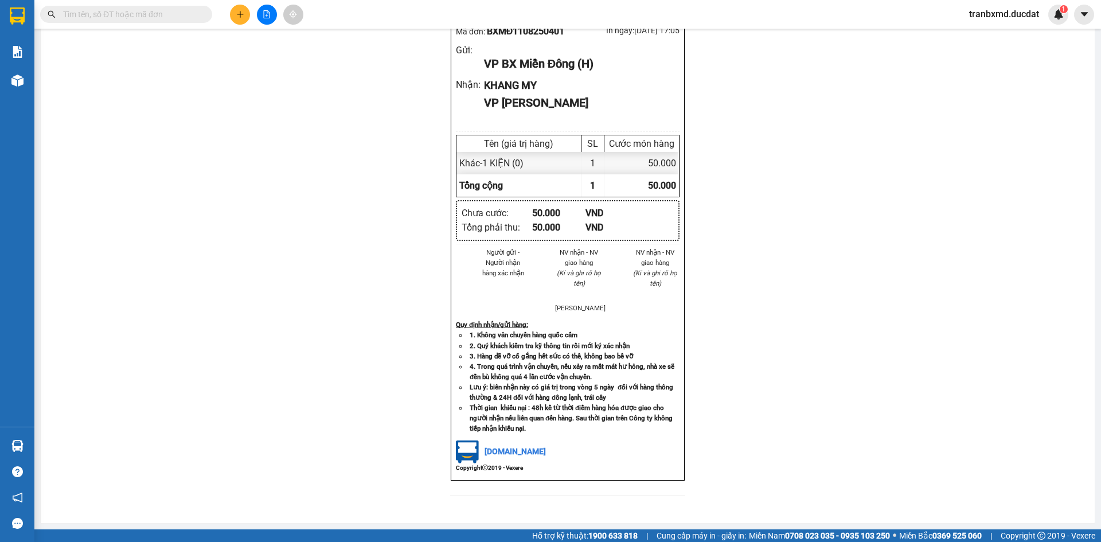
click at [555, 268] on li "(Kí và ghi rõ họ tên)" at bounding box center [579, 278] width 49 height 21
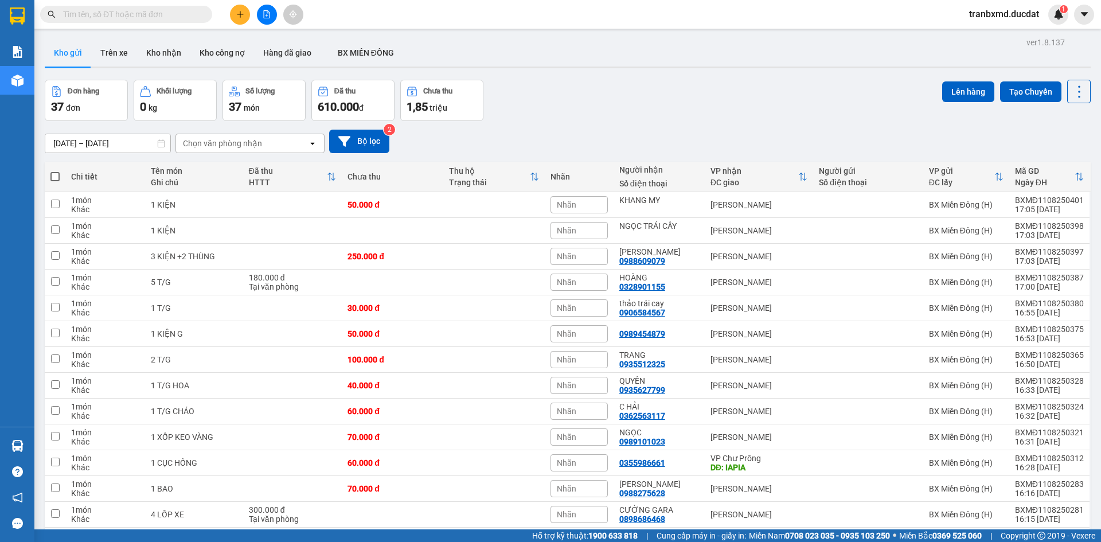
click at [239, 7] on button at bounding box center [240, 15] width 20 height 20
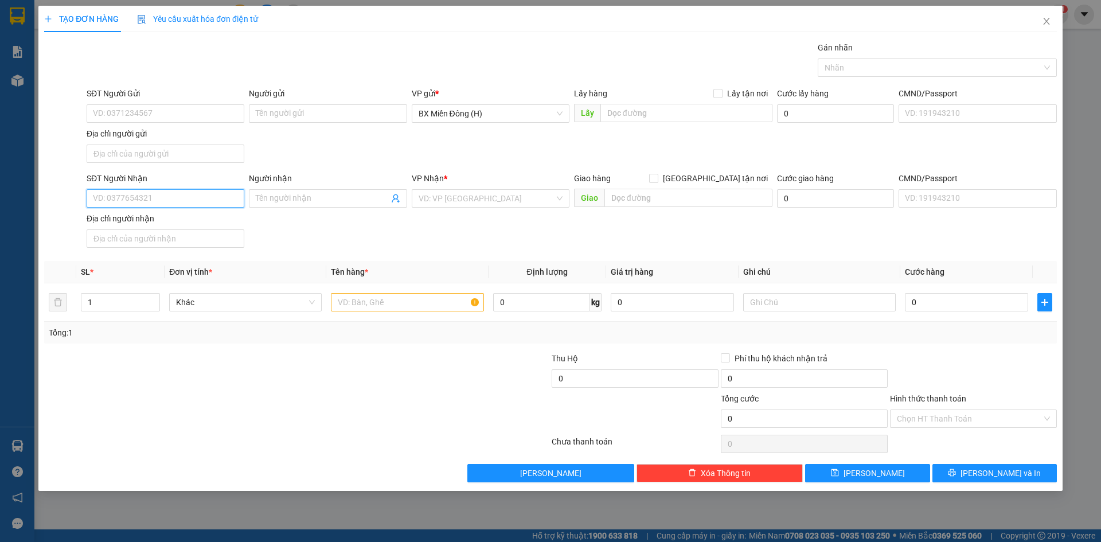
click at [212, 199] on input "SĐT Người Nhận" at bounding box center [166, 198] width 158 height 18
type input "4"
click at [189, 213] on div "0382145046 - ANH KHOA" at bounding box center [166, 221] width 158 height 18
type input "0382145046"
type input "ANH KHOA"
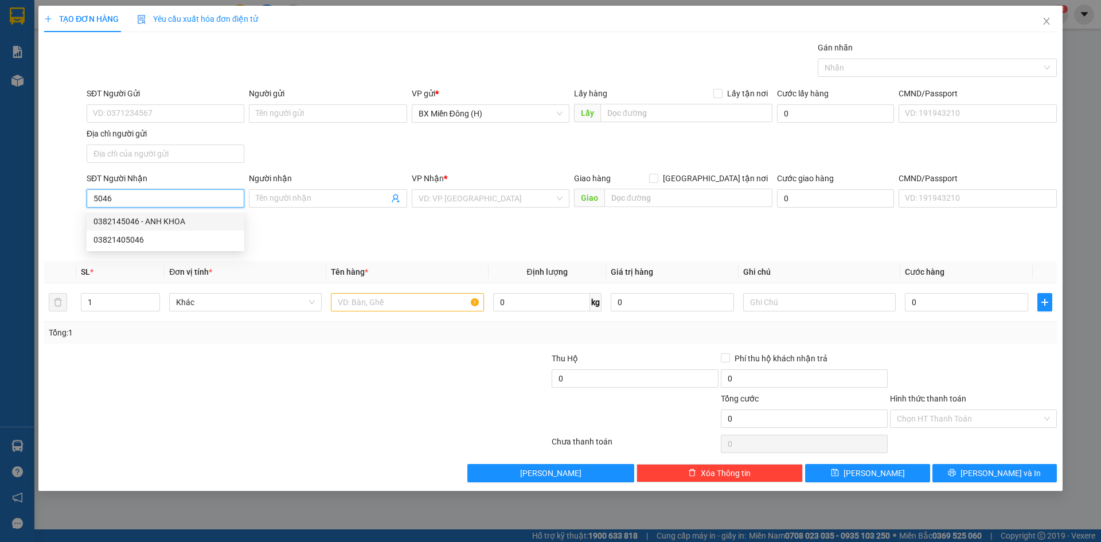
type input "NGÃ 3 LA SƠN"
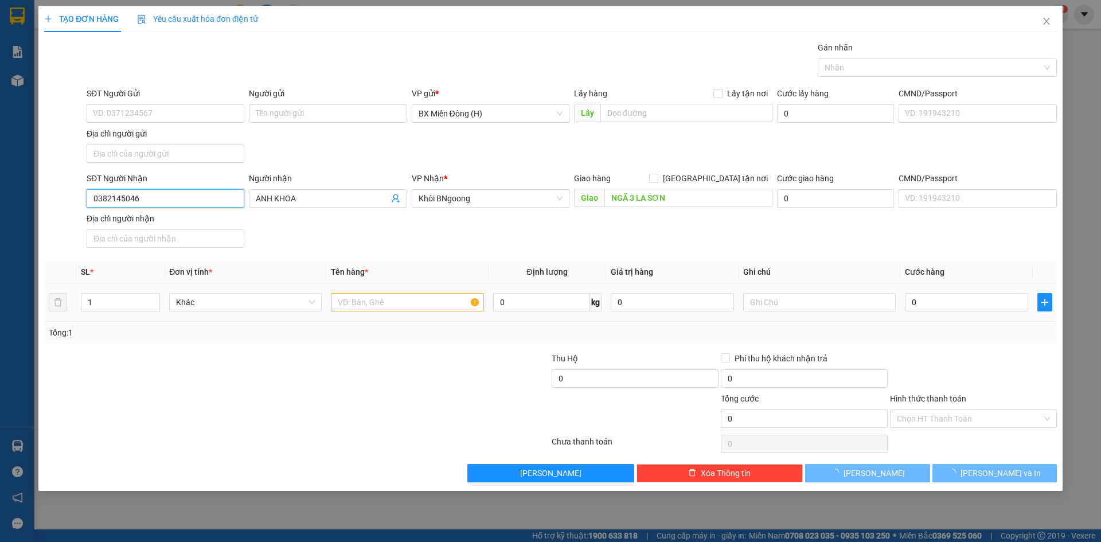
type input "0382145046"
click at [403, 299] on input "text" at bounding box center [407, 302] width 153 height 18
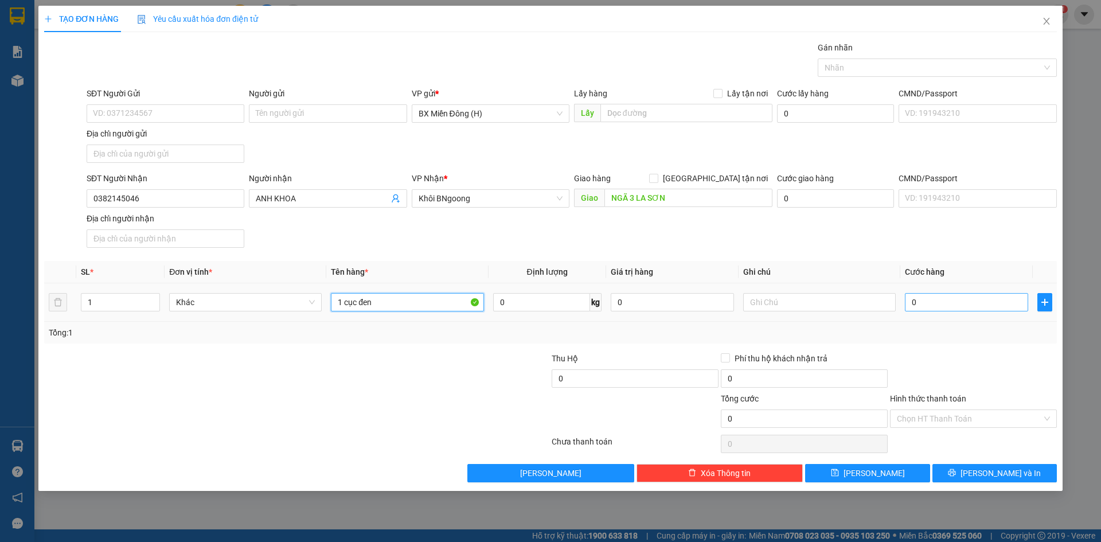
type input "1 cục đen"
click at [964, 299] on input "0" at bounding box center [966, 302] width 123 height 18
type input "007"
type input "7"
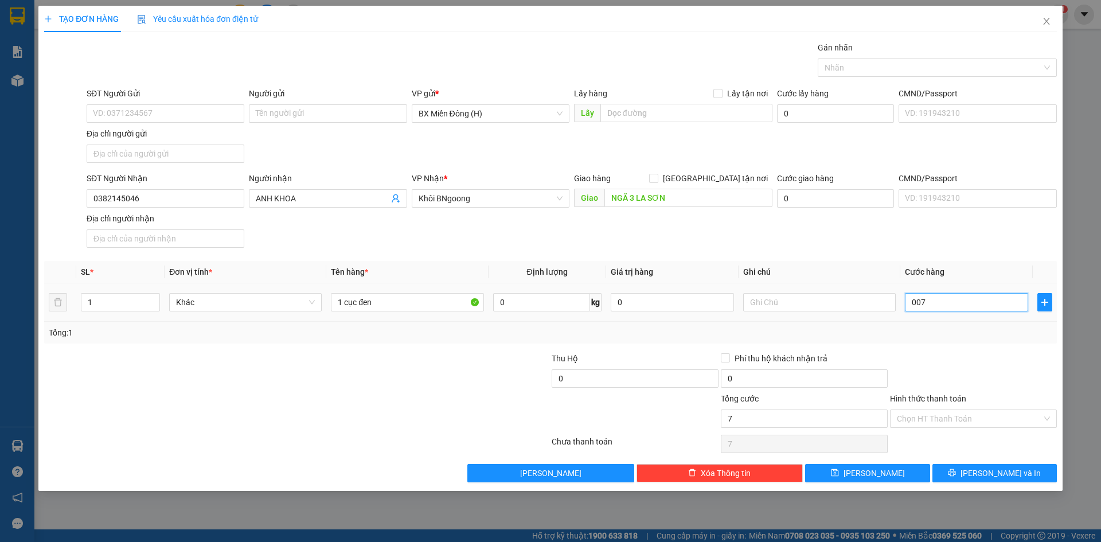
type input "0.070"
type input "70"
type input "70.000"
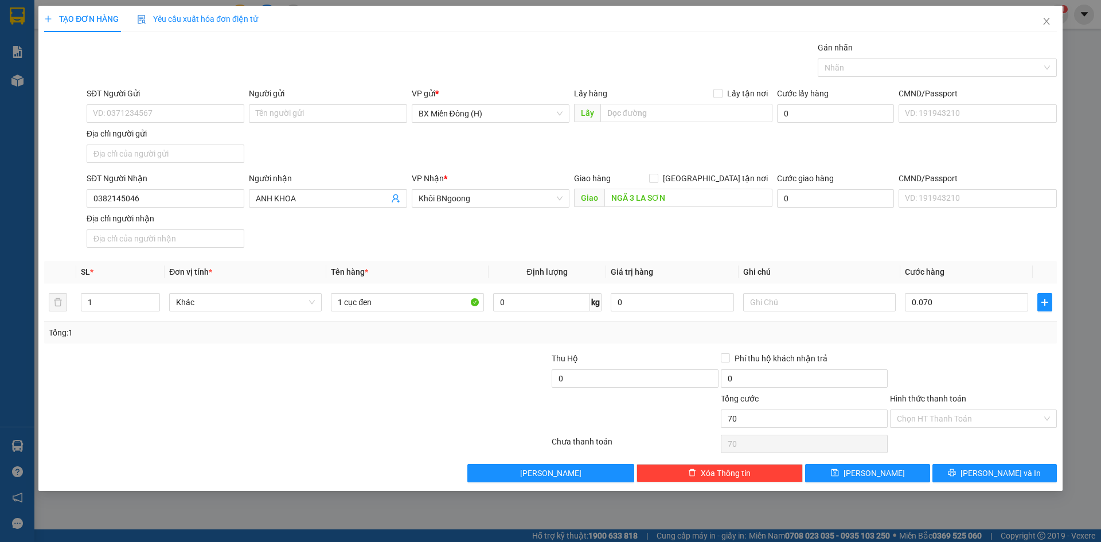
type input "70.000"
click at [973, 346] on div "Transit Pickup Surcharge Ids Transit Deliver Surcharge Ids Transit Deliver Surc…" at bounding box center [550, 261] width 1013 height 441
click at [956, 476] on button "[PERSON_NAME] và In" at bounding box center [994, 473] width 124 height 18
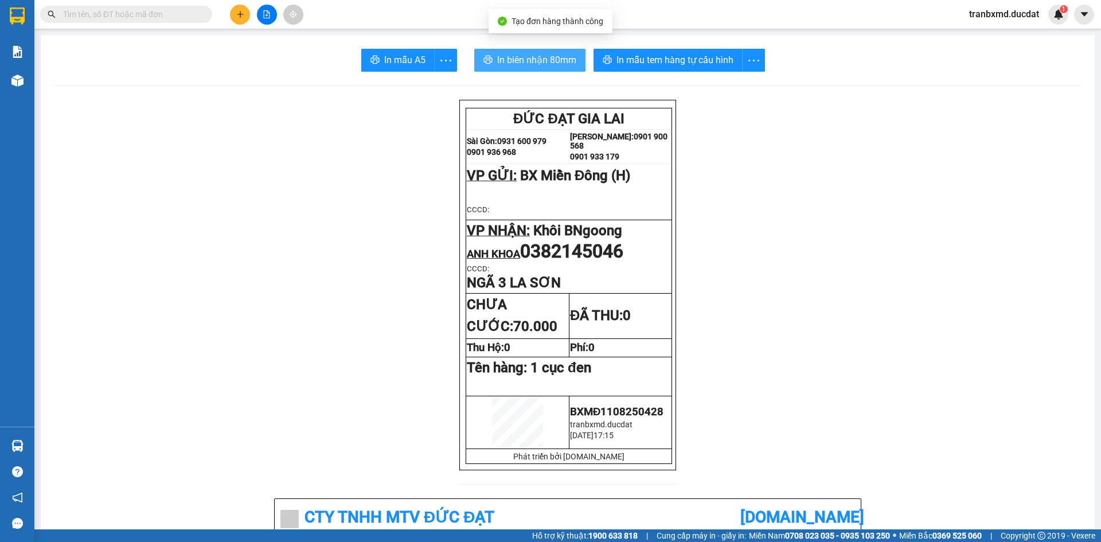
click at [541, 63] on span "In biên nhận 80mm" at bounding box center [536, 60] width 79 height 14
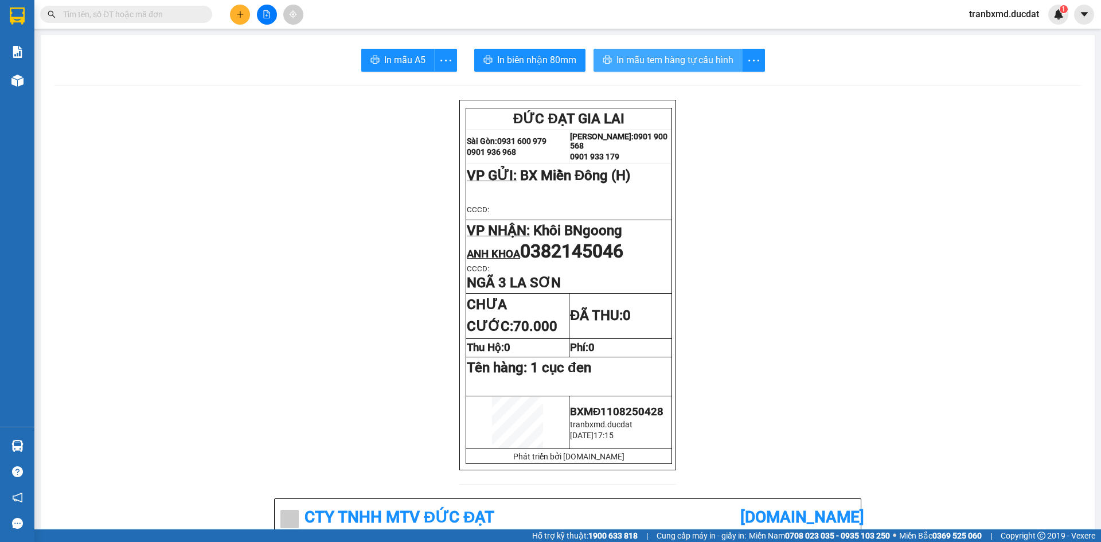
click at [710, 69] on button "In mẫu tem hàng tự cấu hình" at bounding box center [667, 60] width 149 height 23
click at [254, 14] on div at bounding box center [267, 15] width 86 height 20
click at [247, 21] on button at bounding box center [240, 15] width 20 height 20
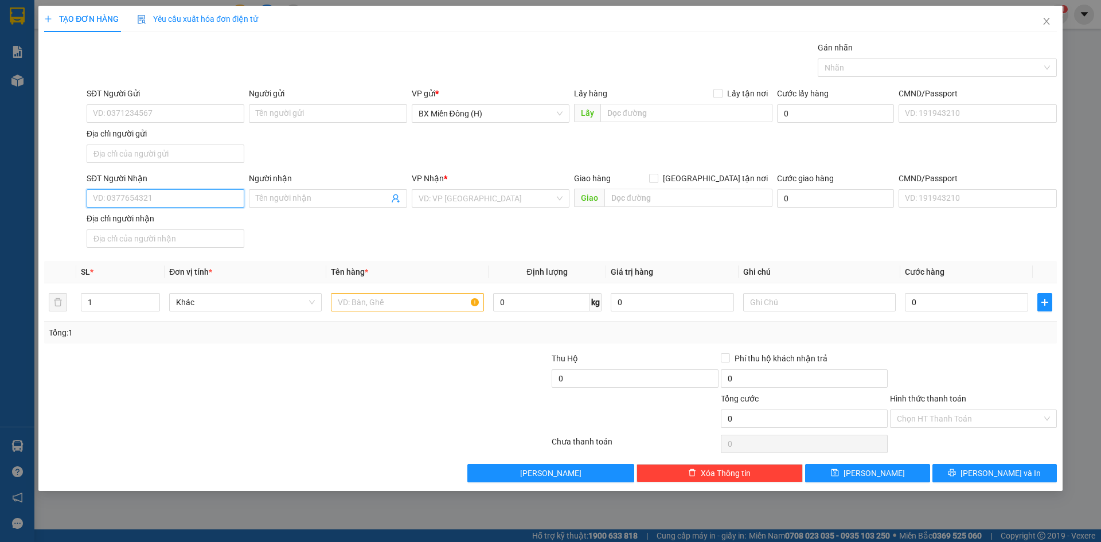
click at [194, 203] on input "SĐT Người Nhận" at bounding box center [166, 198] width 158 height 18
type input "0969237779"
click at [450, 198] on input "search" at bounding box center [487, 198] width 136 height 17
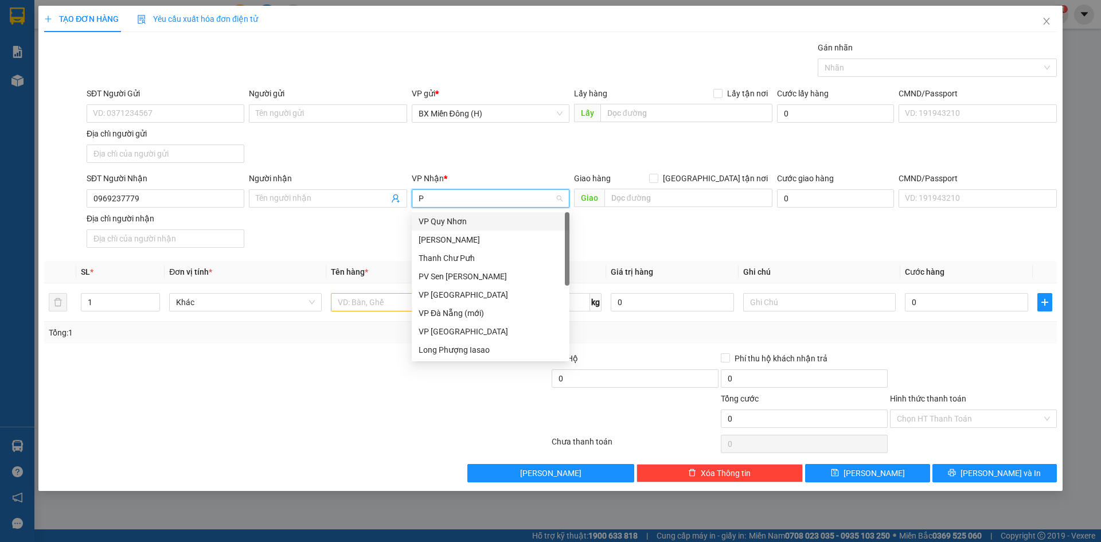
type input "PD"
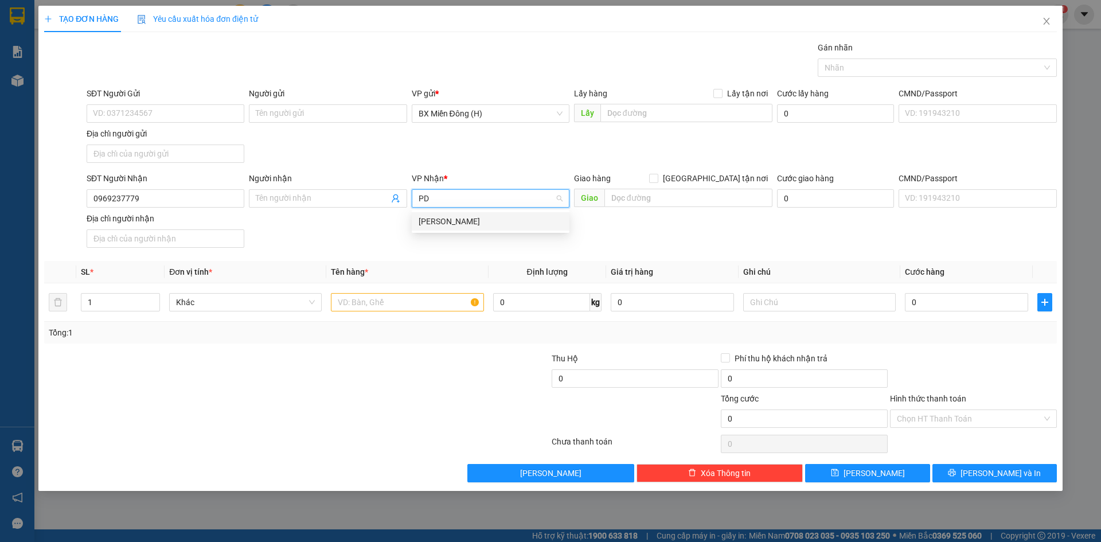
click at [440, 223] on div "[PERSON_NAME]" at bounding box center [491, 221] width 144 height 13
click at [428, 317] on td at bounding box center [407, 302] width 162 height 38
click at [424, 304] on input "text" at bounding box center [407, 302] width 153 height 18
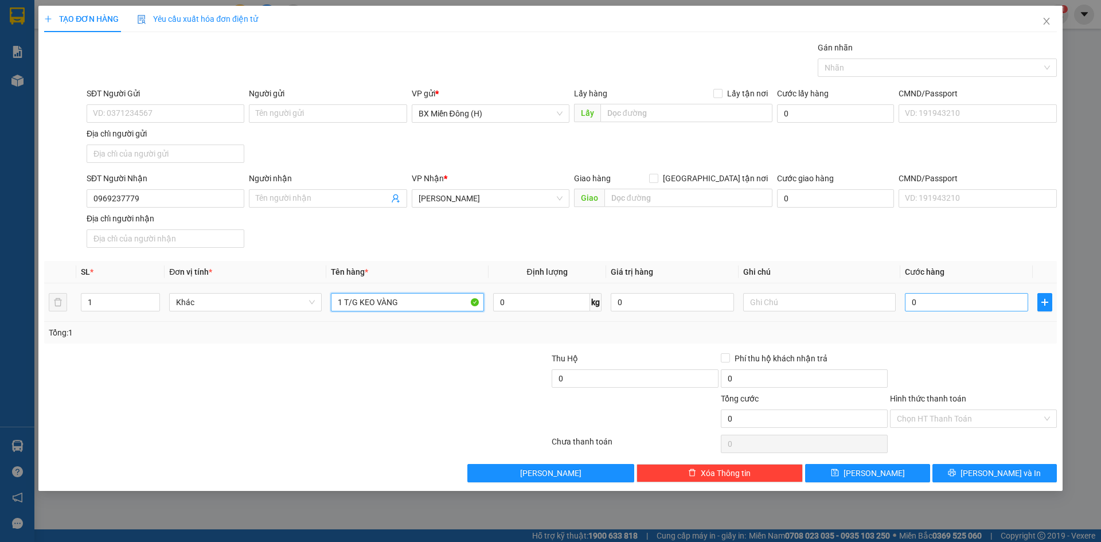
type input "1 T/G KEO VÀNG"
click at [917, 299] on input "0" at bounding box center [966, 302] width 123 height 18
type input "006"
type input "6"
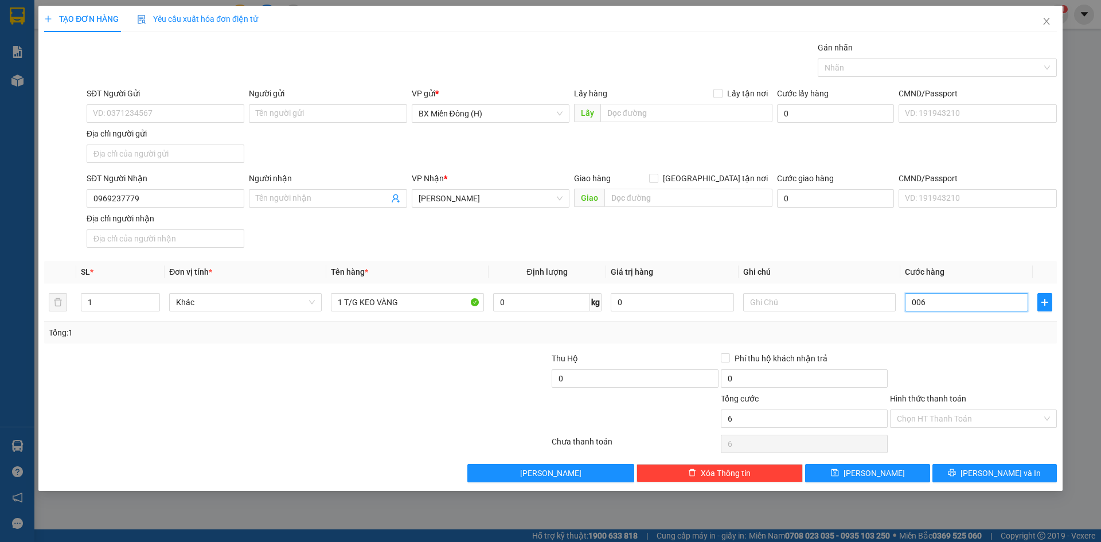
type input "0.060"
type input "60"
click at [995, 370] on div at bounding box center [973, 372] width 169 height 40
click at [1007, 486] on div "TẠO ĐƠN HÀNG Yêu cầu xuất hóa đơn điện tử Transit Pickup Surcharge Ids Transit …" at bounding box center [550, 248] width 1024 height 485
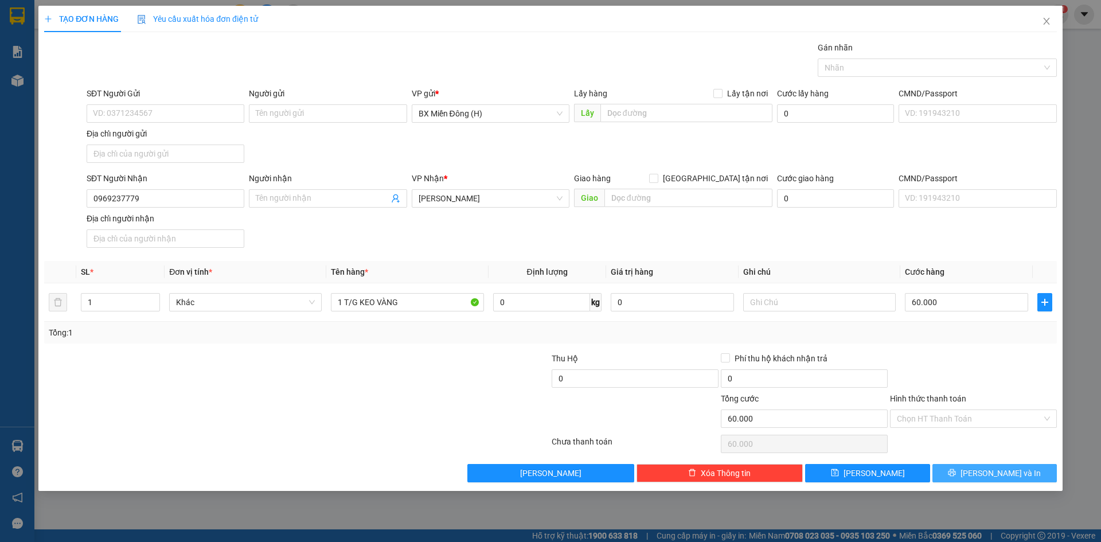
click at [1005, 477] on span "[PERSON_NAME] và In" at bounding box center [1000, 473] width 80 height 13
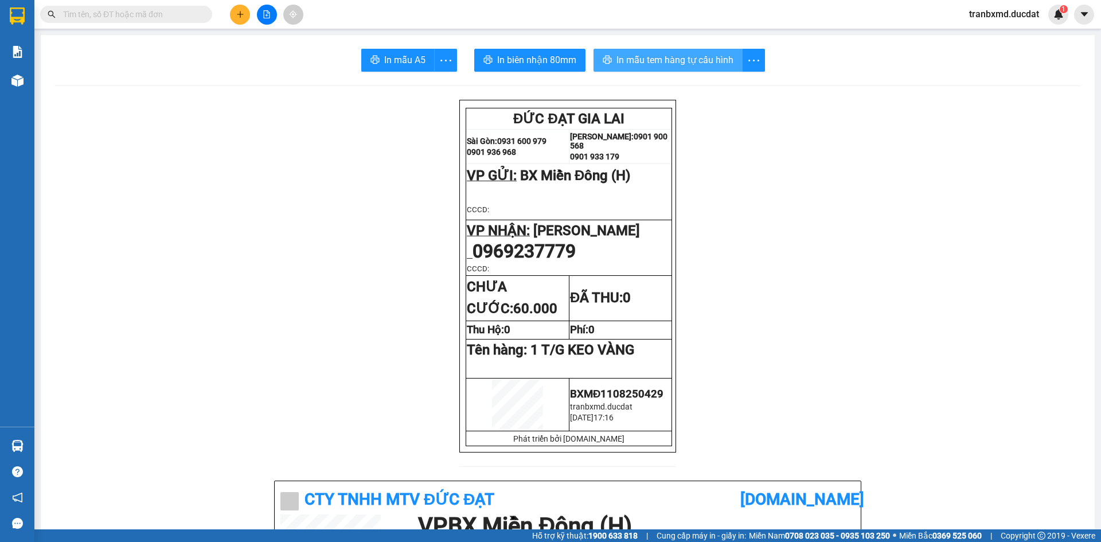
drag, startPoint x: 665, startPoint y: 57, endPoint x: 705, endPoint y: 59, distance: 40.2
click at [665, 57] on span "In mẫu tem hàng tự cấu hình" at bounding box center [674, 60] width 117 height 14
click at [240, 10] on button at bounding box center [240, 15] width 20 height 20
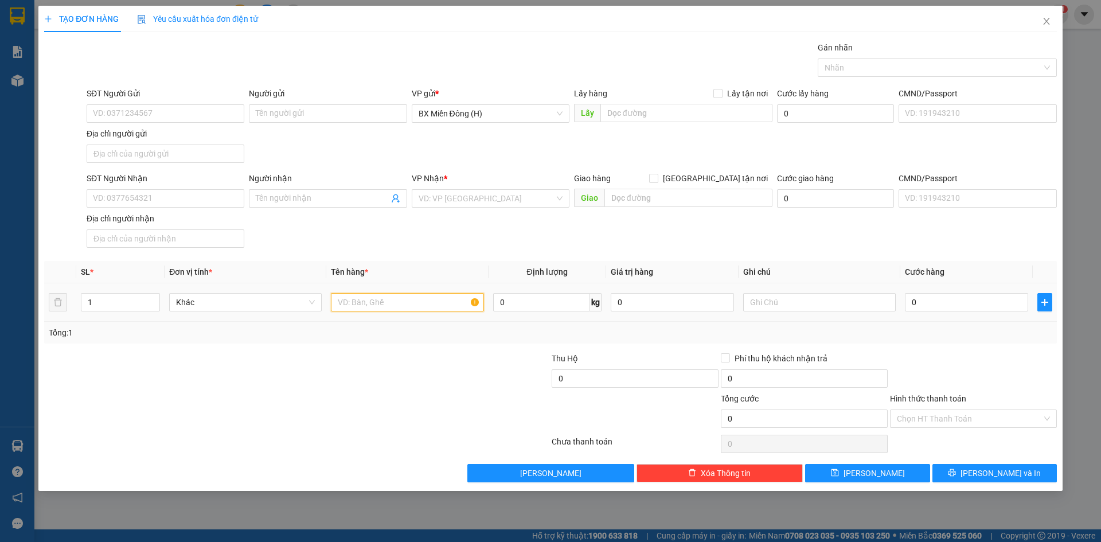
click at [369, 303] on input "text" at bounding box center [407, 302] width 153 height 18
type input "1 XỐP TRẮNG"
click at [997, 302] on input "0" at bounding box center [966, 302] width 123 height 18
type input "005"
type input "5"
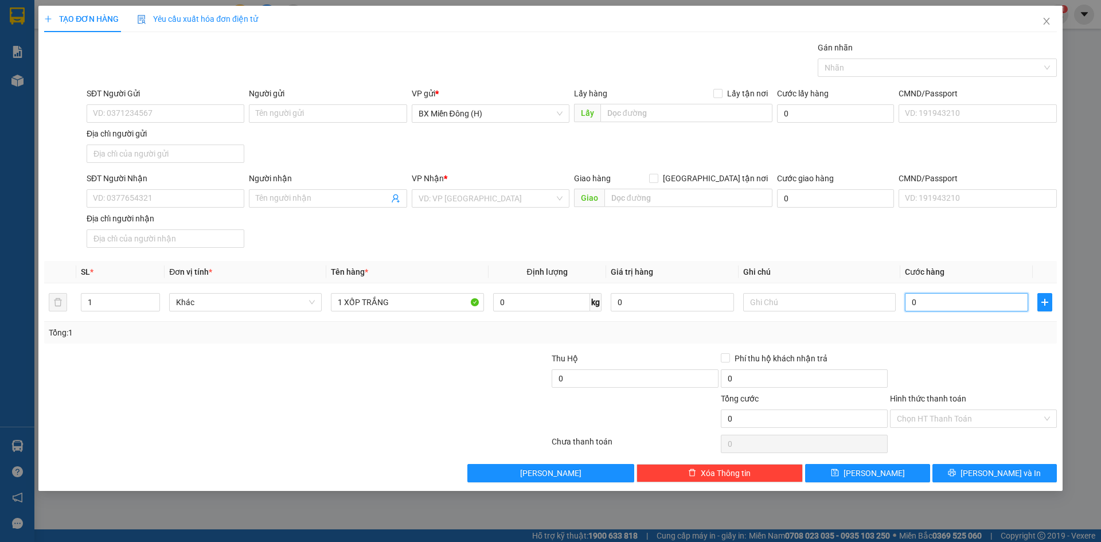
type input "5"
type input "0.050"
type input "50"
type input "50.000"
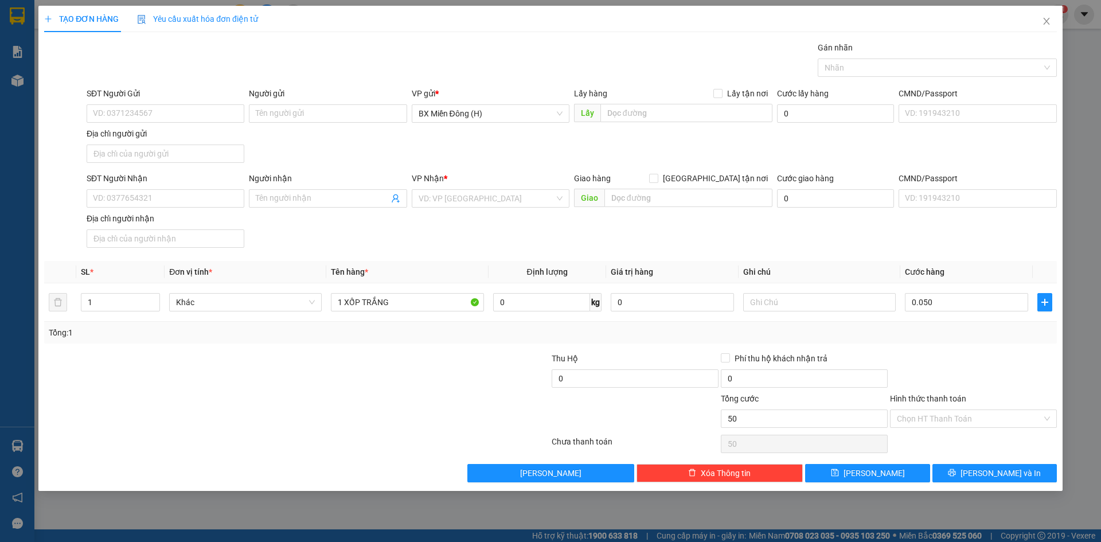
type input "50.000"
click at [950, 339] on div "Tổng: 1" at bounding box center [550, 333] width 1013 height 22
click at [210, 198] on input "SĐT Người Nhận" at bounding box center [166, 198] width 158 height 18
type input "0762177888"
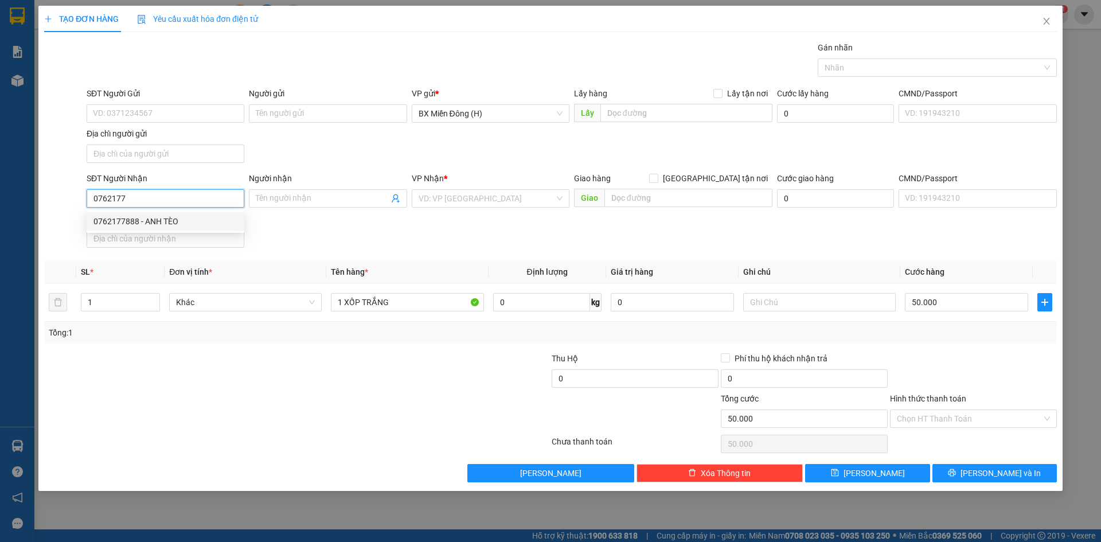
type input "ANH TÈO"
checkbox input "true"
type input "69 [PERSON_NAME]"
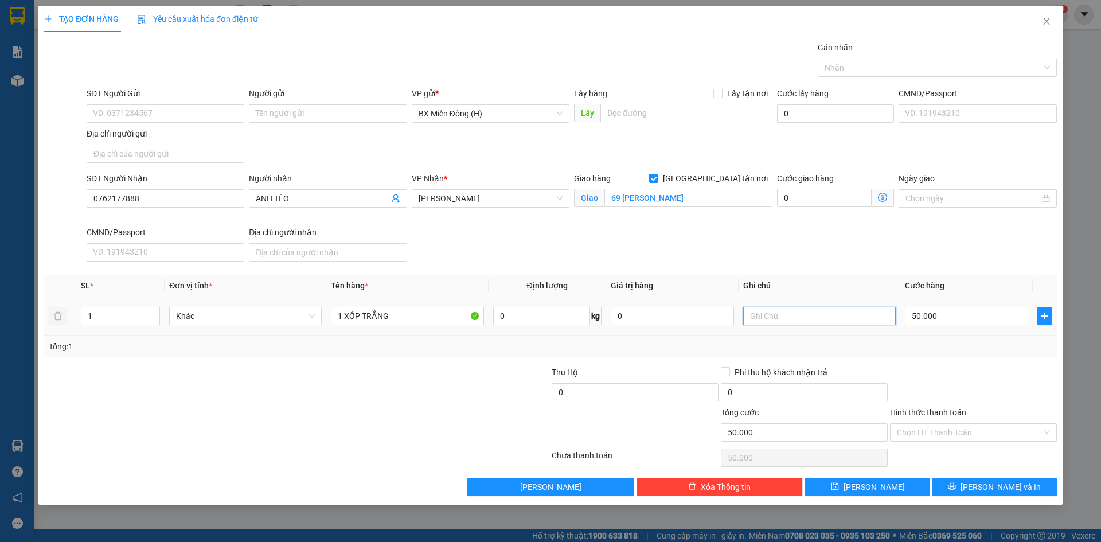
click at [850, 325] on input "text" at bounding box center [819, 316] width 153 height 18
click at [992, 485] on span "[PERSON_NAME] và In" at bounding box center [1000, 487] width 80 height 13
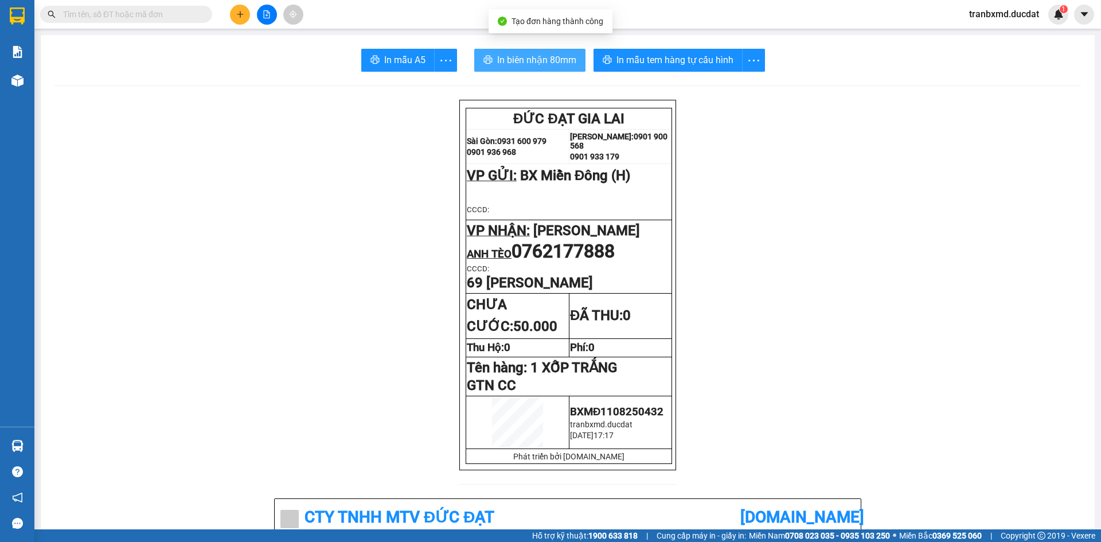
click at [520, 60] on span "In biên nhận 80mm" at bounding box center [536, 60] width 79 height 14
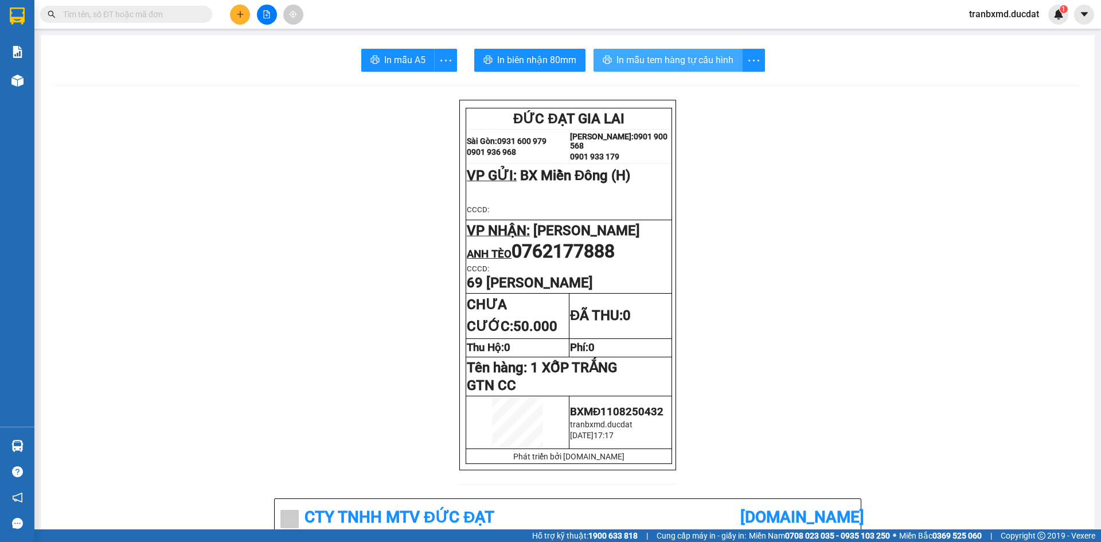
click at [698, 62] on span "In mẫu tem hàng tự cấu hình" at bounding box center [674, 60] width 117 height 14
click at [235, 14] on button at bounding box center [240, 15] width 20 height 20
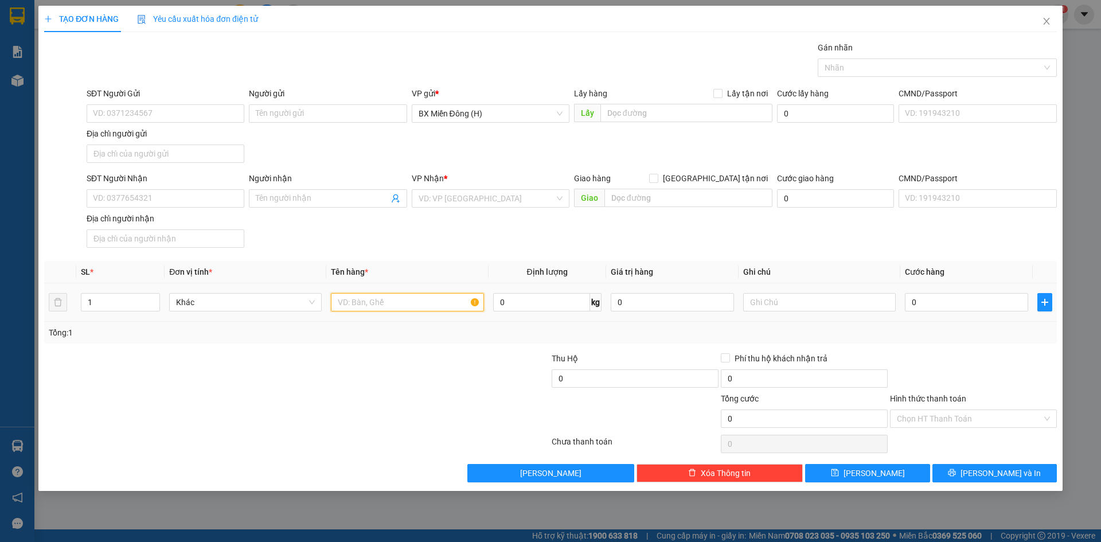
click at [403, 307] on input "text" at bounding box center [407, 302] width 153 height 18
click at [133, 200] on input "SĐT Người Nhận" at bounding box center [166, 198] width 158 height 18
type input "0905348789"
click at [365, 304] on input "text" at bounding box center [407, 302] width 153 height 18
type input "1 XỐP"
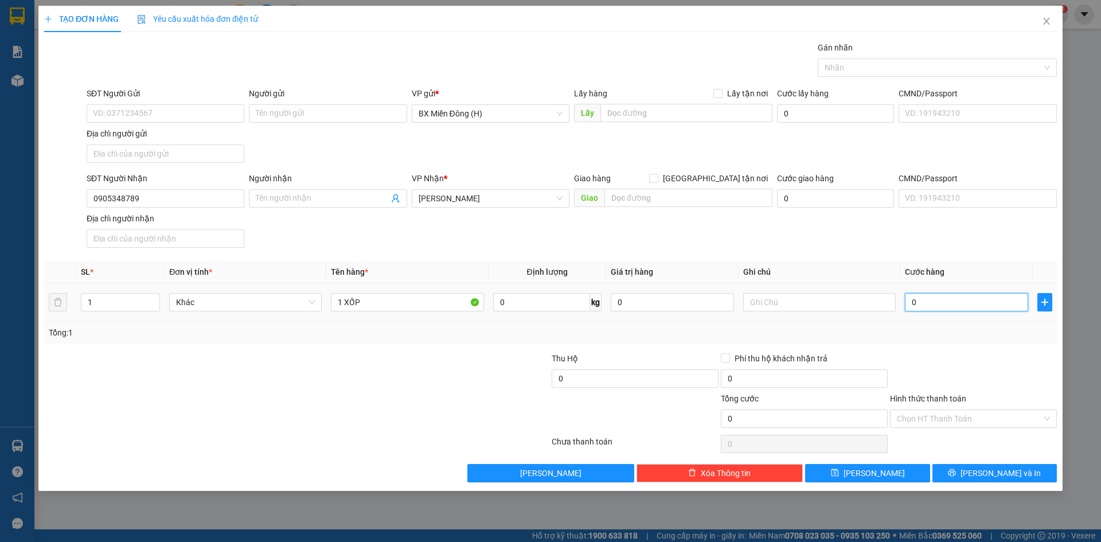
click at [998, 298] on input "0" at bounding box center [966, 302] width 123 height 18
click at [997, 305] on input "0" at bounding box center [966, 302] width 123 height 18
click at [985, 357] on div at bounding box center [973, 372] width 169 height 40
click at [988, 470] on span "[PERSON_NAME] và In" at bounding box center [1000, 473] width 80 height 13
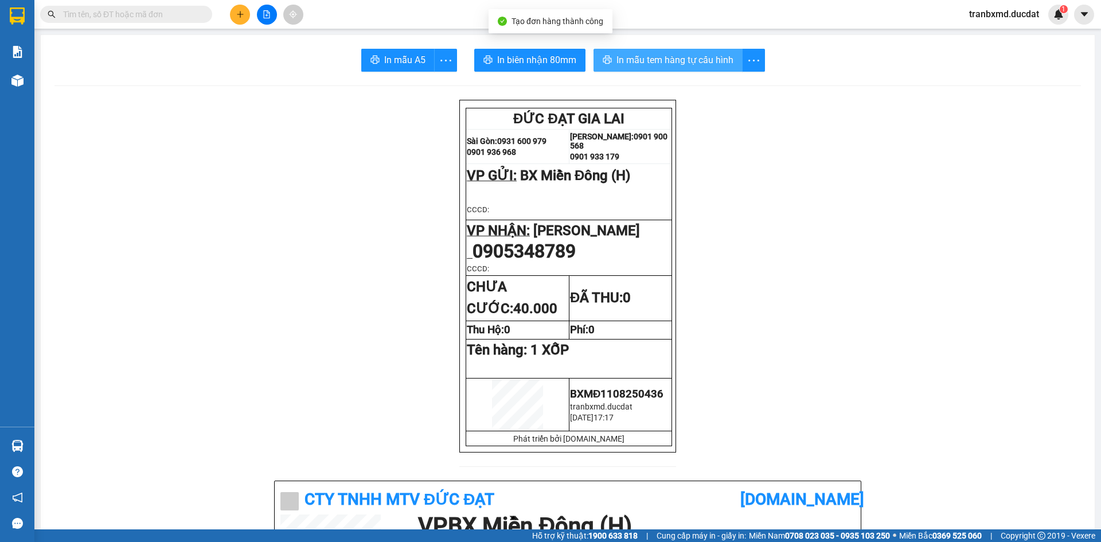
click at [686, 60] on span "In mẫu tem hàng tự cấu hình" at bounding box center [674, 60] width 117 height 14
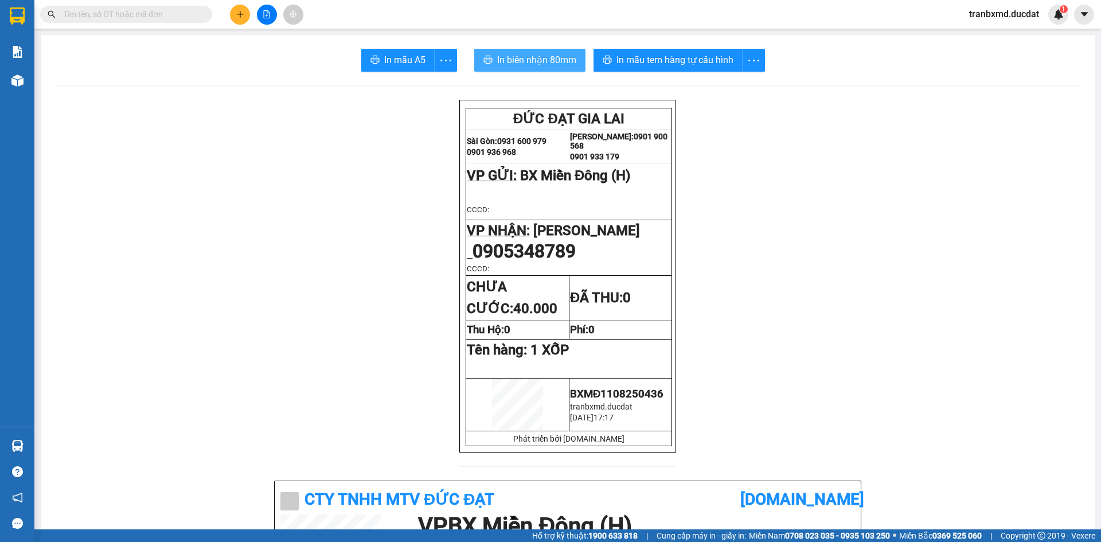
click at [565, 54] on span "In biên nhận 80mm" at bounding box center [536, 60] width 79 height 14
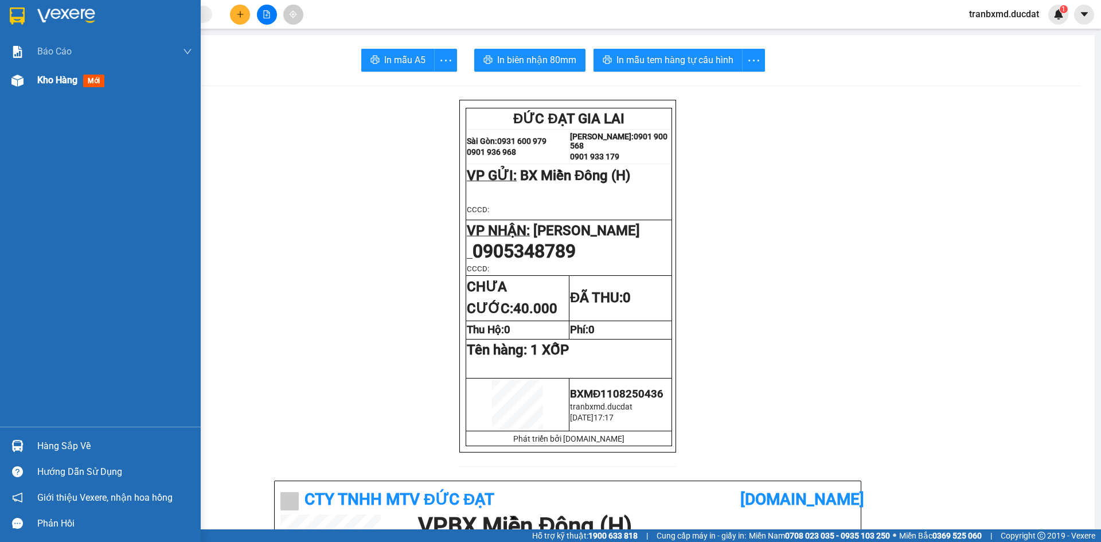
click at [24, 81] on div at bounding box center [17, 81] width 20 height 20
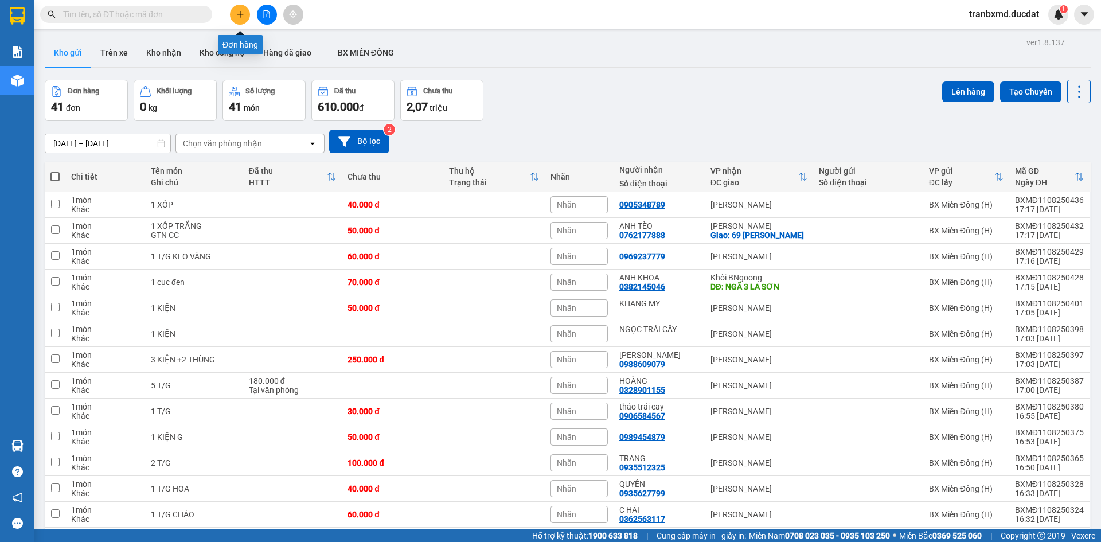
click at [236, 16] on icon "plus" at bounding box center [240, 14] width 8 height 8
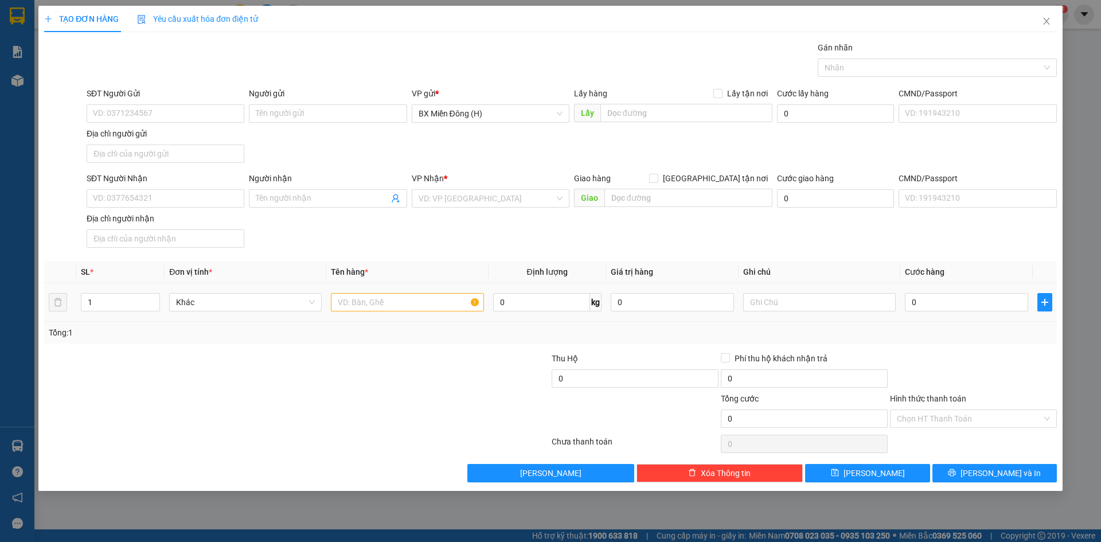
click at [372, 314] on td at bounding box center [407, 302] width 162 height 38
click at [374, 305] on input "text" at bounding box center [407, 302] width 153 height 18
click at [325, 196] on input "Người nhận" at bounding box center [322, 198] width 132 height 13
type input "MAI TRÁI CÂY"
click at [440, 199] on input "search" at bounding box center [487, 198] width 136 height 17
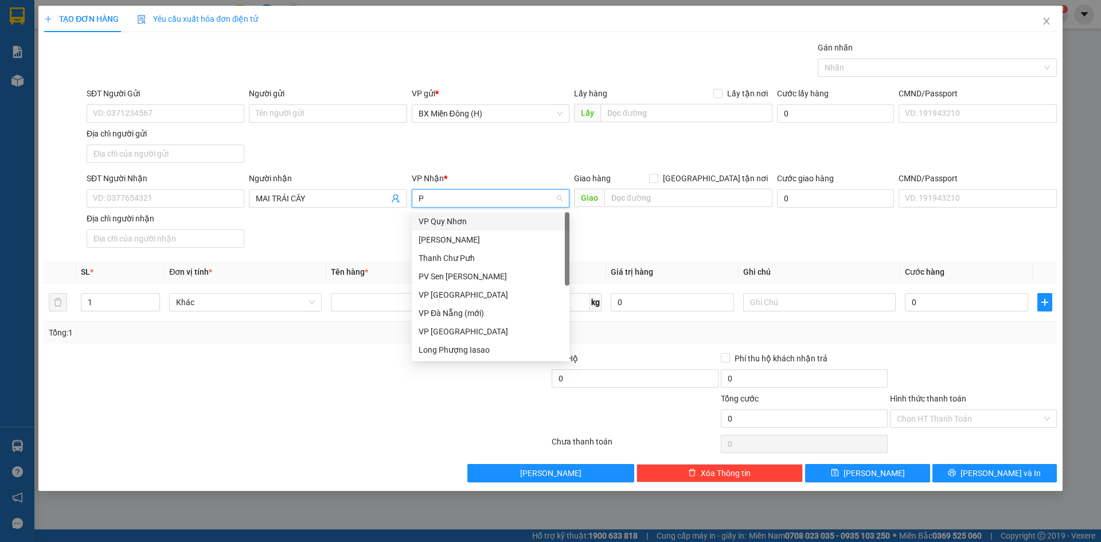
type input "PD"
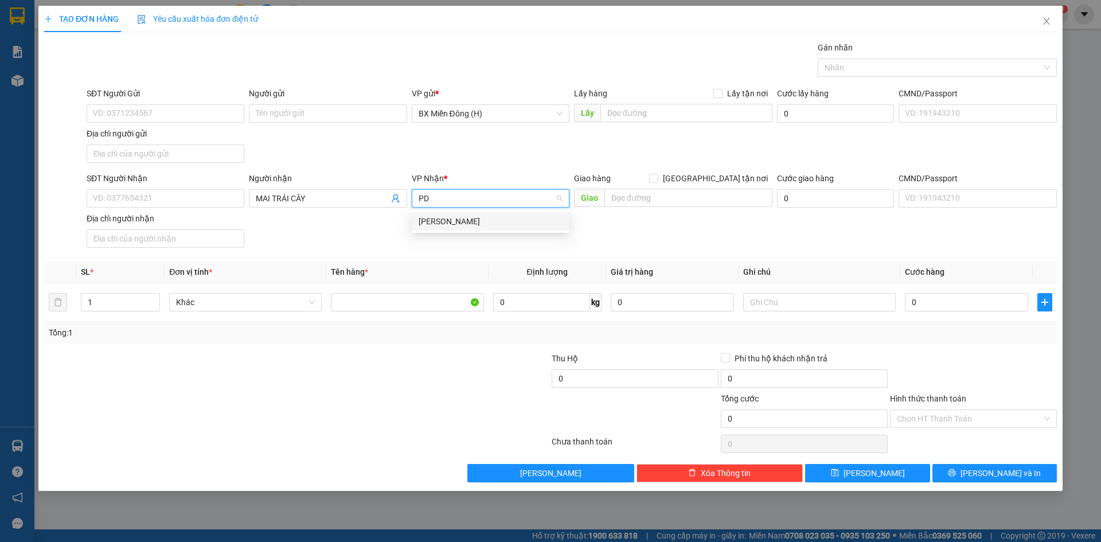
click at [455, 221] on div "[PERSON_NAME]" at bounding box center [491, 221] width 144 height 13
click at [422, 303] on div at bounding box center [407, 302] width 153 height 23
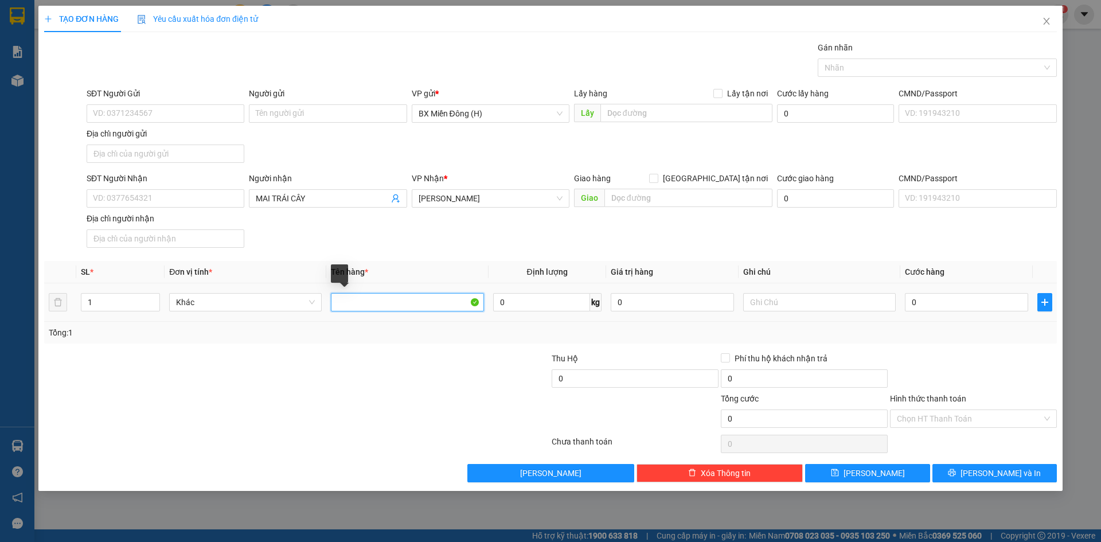
click at [402, 300] on input "text" at bounding box center [407, 302] width 153 height 18
type input "2 KIỆN+2 THÙNG"
click at [935, 304] on input "0" at bounding box center [966, 302] width 123 height 18
click at [975, 357] on div at bounding box center [973, 372] width 169 height 40
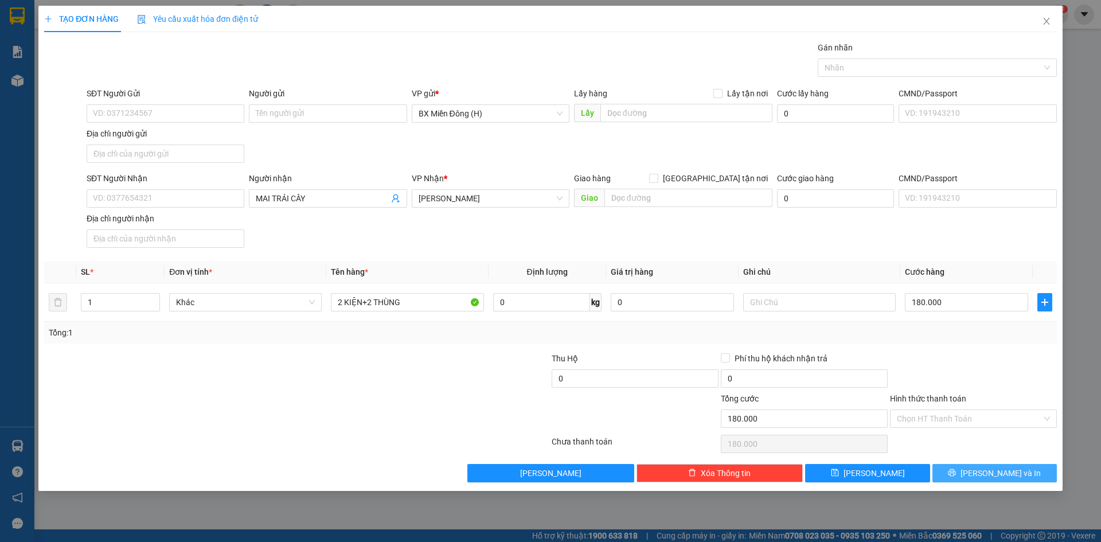
click at [985, 471] on span "[PERSON_NAME] và In" at bounding box center [1000, 473] width 80 height 13
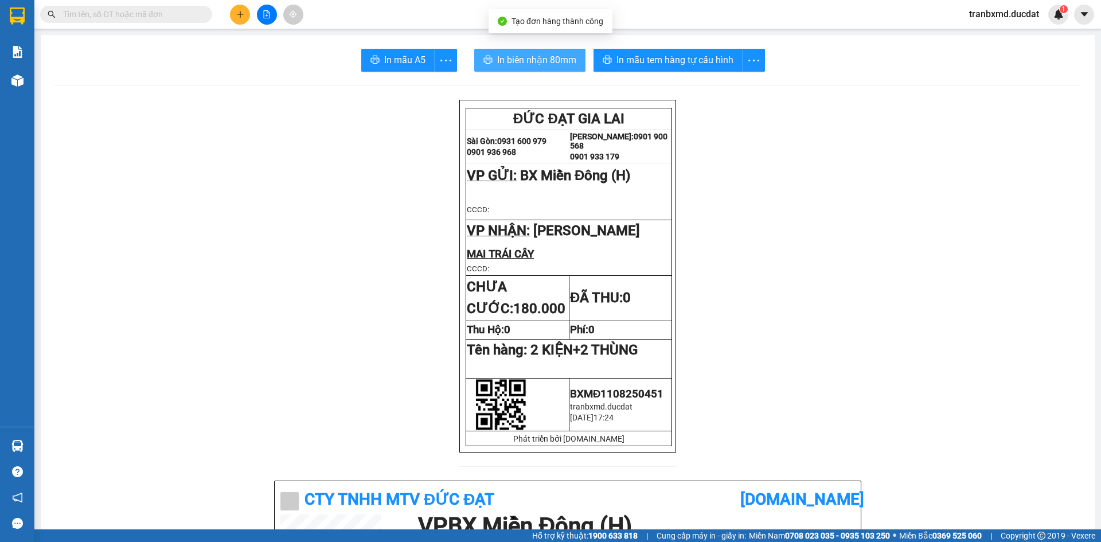
click at [551, 60] on span "In biên nhận 80mm" at bounding box center [536, 60] width 79 height 14
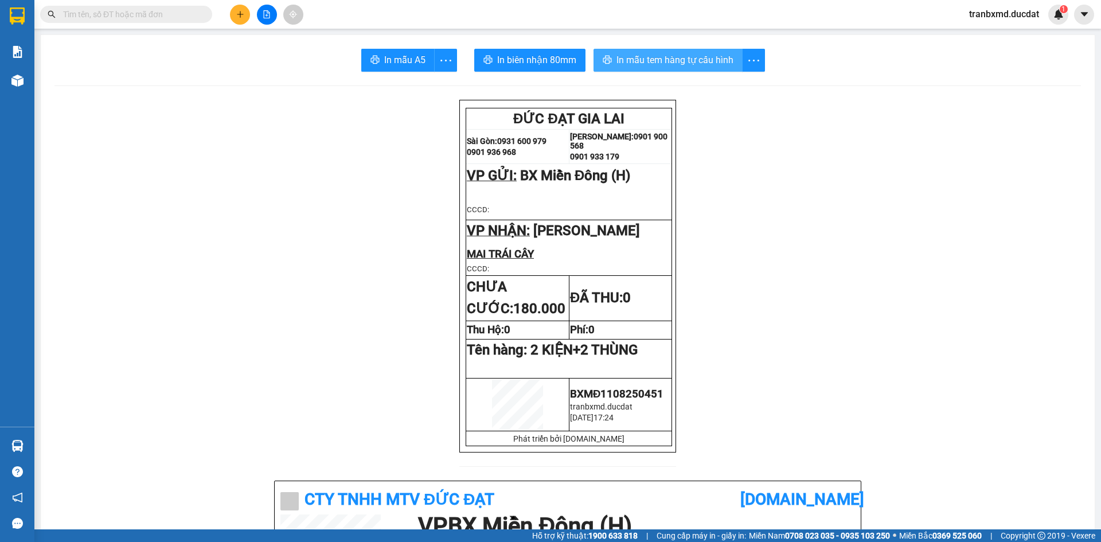
click at [690, 59] on span "In mẫu tem hàng tự cấu hình" at bounding box center [674, 60] width 117 height 14
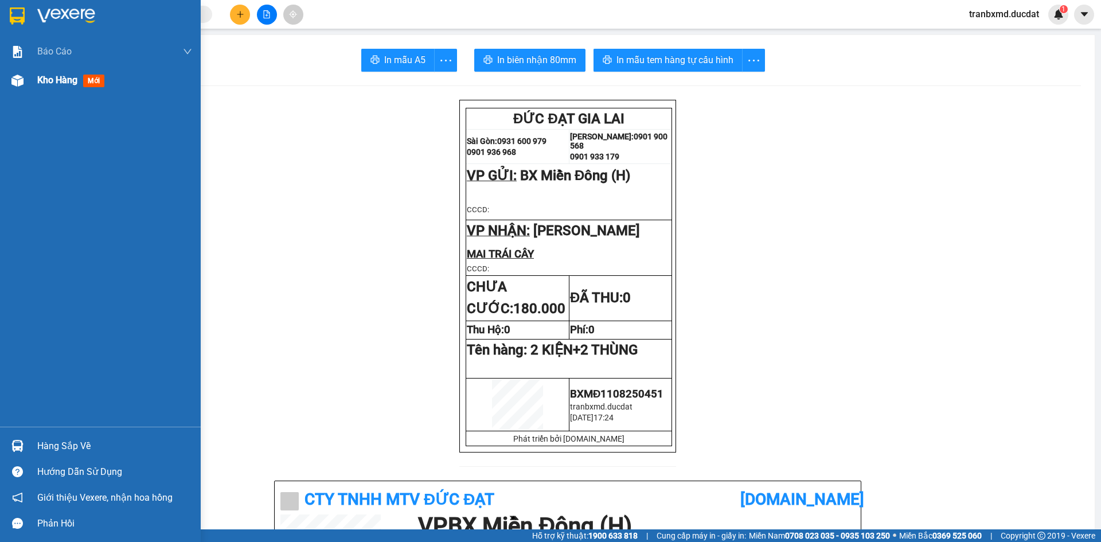
click at [18, 87] on div at bounding box center [17, 81] width 20 height 20
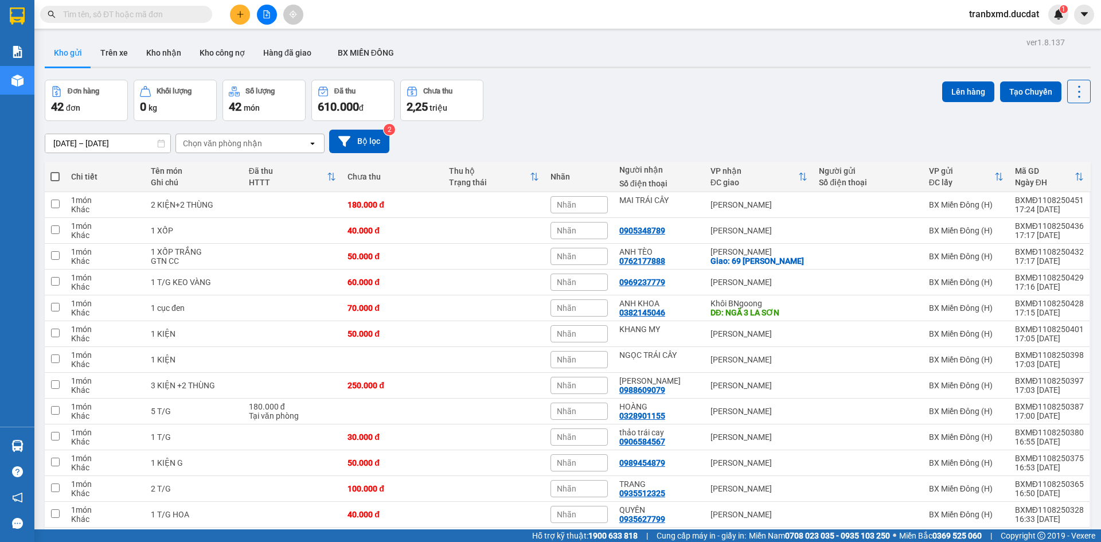
click at [252, 13] on div at bounding box center [267, 15] width 86 height 20
drag, startPoint x: 233, startPoint y: 29, endPoint x: 235, endPoint y: 24, distance: 6.0
click at [234, 28] on section "Kết quả tìm kiếm ( 0 ) Bộ lọc No Data tranbxmd.ducdat 1 Báo cáo Doanh số tạo đơ…" at bounding box center [550, 271] width 1101 height 542
click at [236, 18] on button at bounding box center [240, 15] width 20 height 20
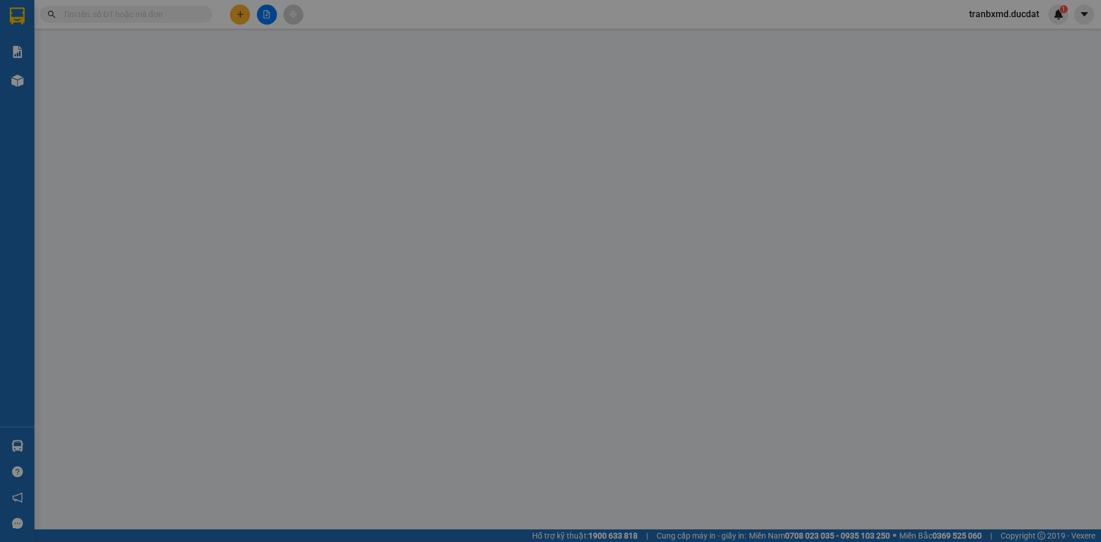
click at [236, 17] on span "Yêu cầu xuất hóa đơn điện tử" at bounding box center [197, 18] width 121 height 9
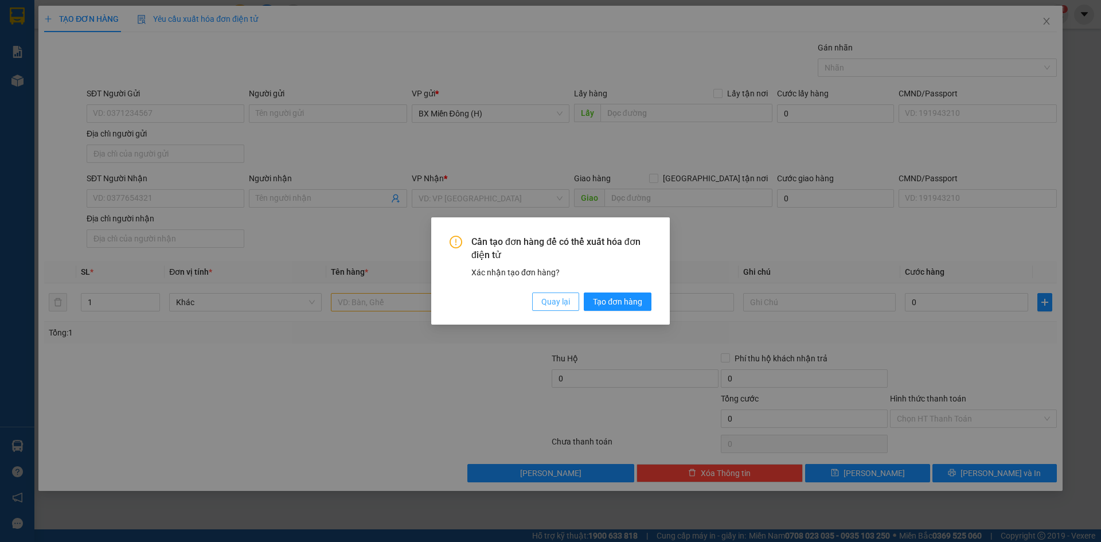
click at [550, 298] on span "Quay lại" at bounding box center [555, 301] width 29 height 13
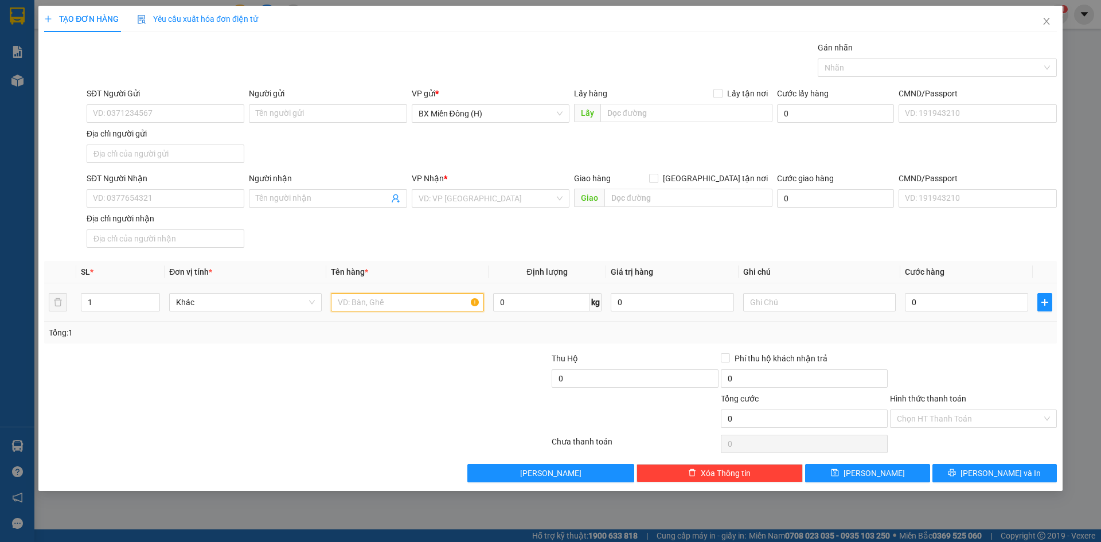
click at [379, 303] on input "text" at bounding box center [407, 302] width 153 height 18
type input "1 KIỆN"
click at [935, 297] on input "0" at bounding box center [966, 302] width 123 height 18
type input "006"
type input "6"
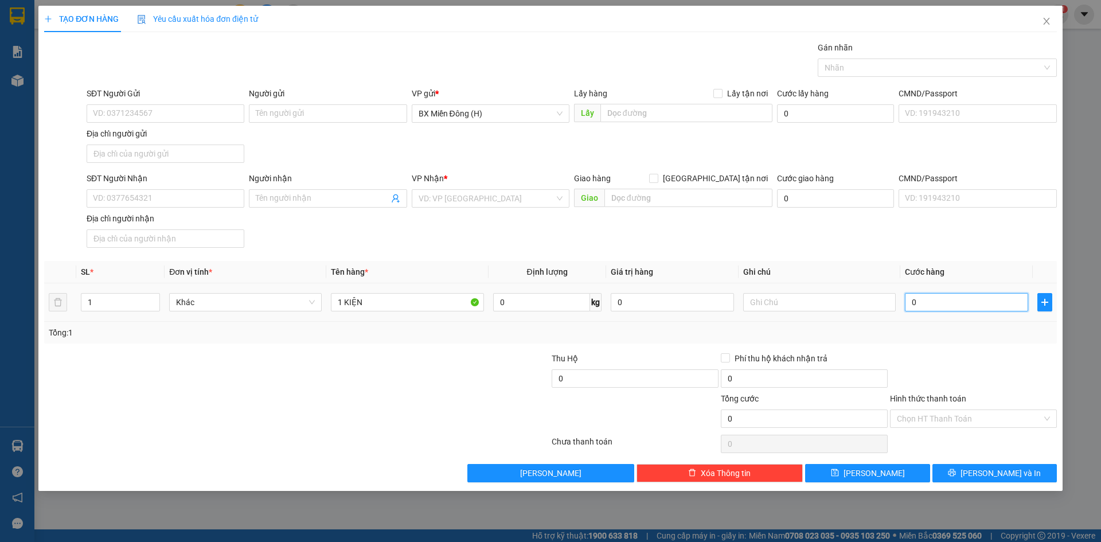
type input "6"
type input "0.060"
type input "60"
type input "60.000"
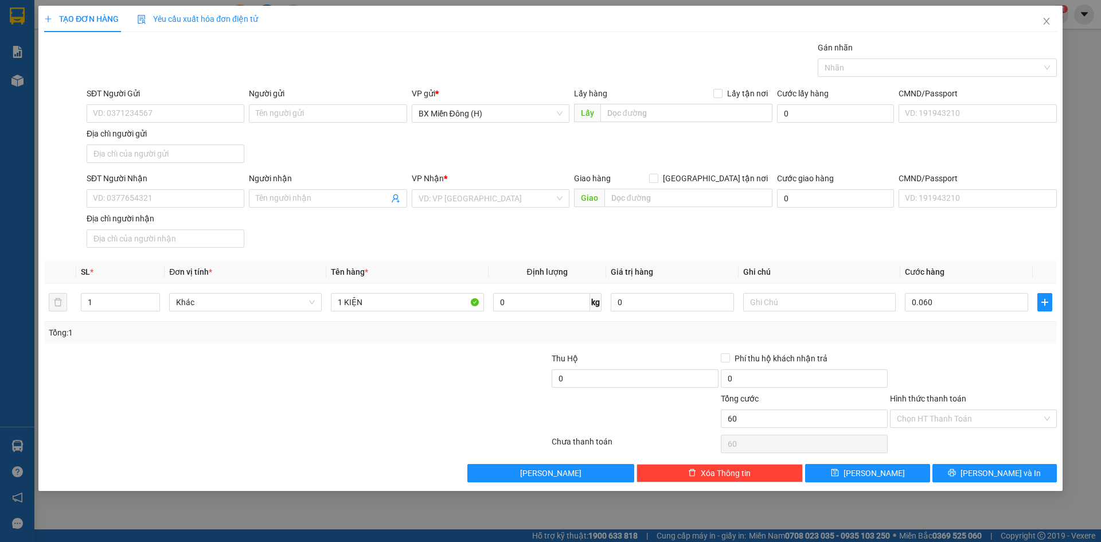
type input "60.000"
click at [942, 348] on div "Transit Pickup Surcharge Ids Transit Deliver Surcharge Ids Transit Deliver Surc…" at bounding box center [550, 261] width 1013 height 441
click at [971, 306] on input "60.000" at bounding box center [966, 302] width 123 height 18
click at [189, 201] on input "SĐT Người Nhận" at bounding box center [166, 198] width 158 height 18
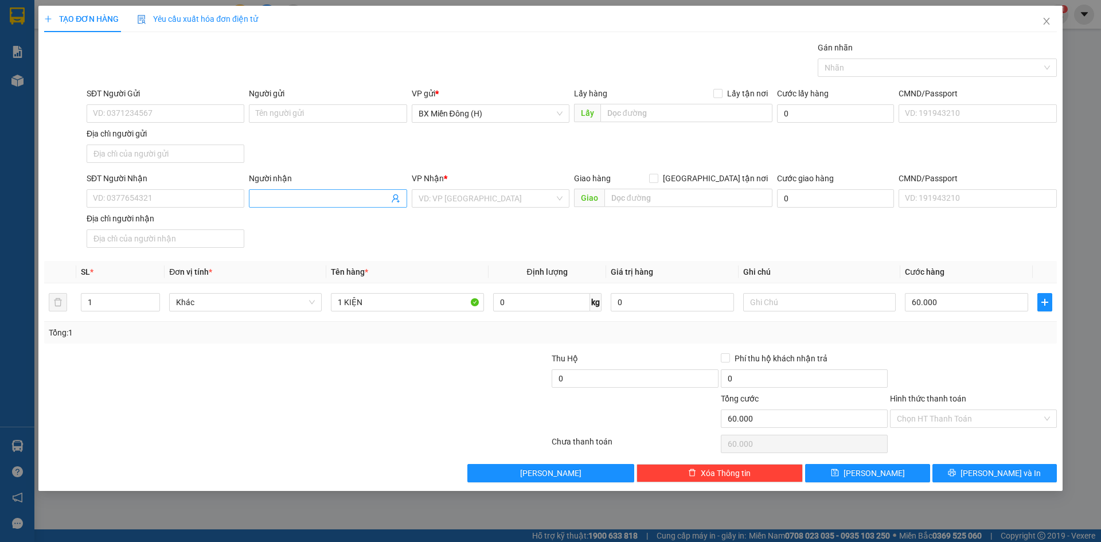
click at [330, 205] on span at bounding box center [328, 198] width 158 height 18
type input "H"
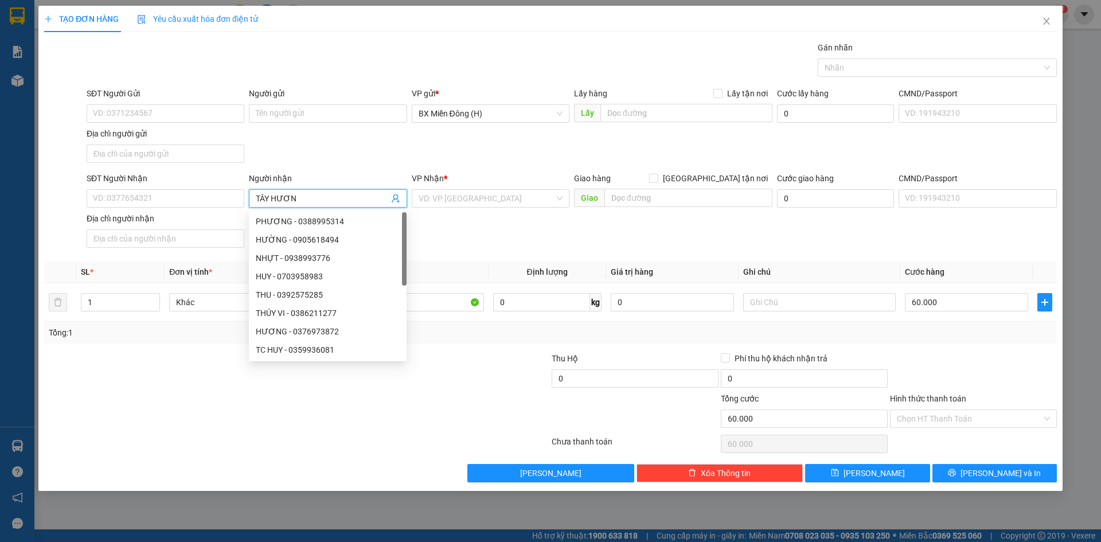
type input "TÂY HƯƠNG"
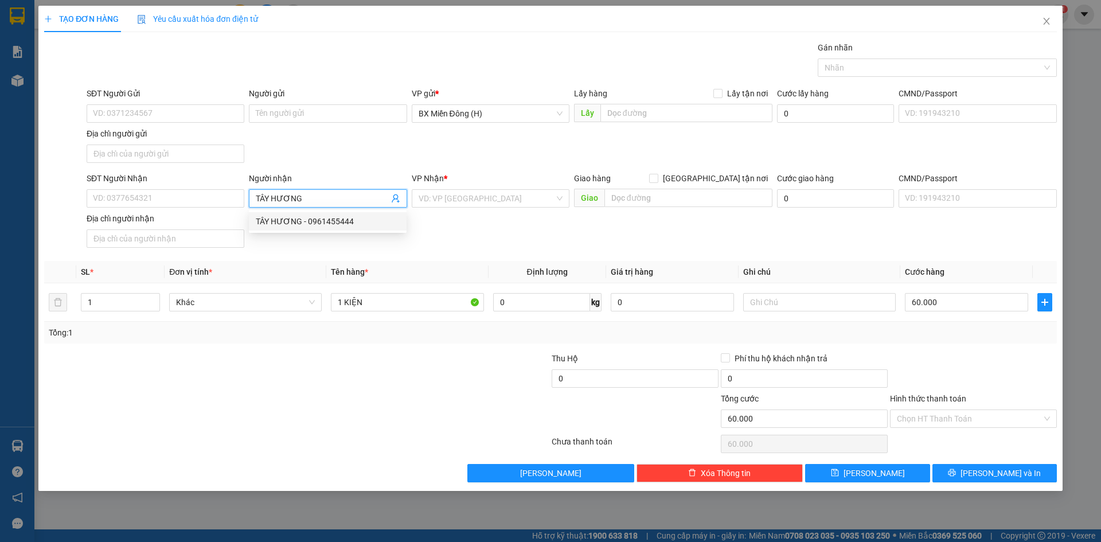
click at [359, 225] on div "TÂY HƯƠNG - 0961455444" at bounding box center [328, 221] width 144 height 13
type input "0961455444"
type input "TÂY HƯƠNG"
click at [155, 194] on input "0961455444" at bounding box center [166, 198] width 158 height 18
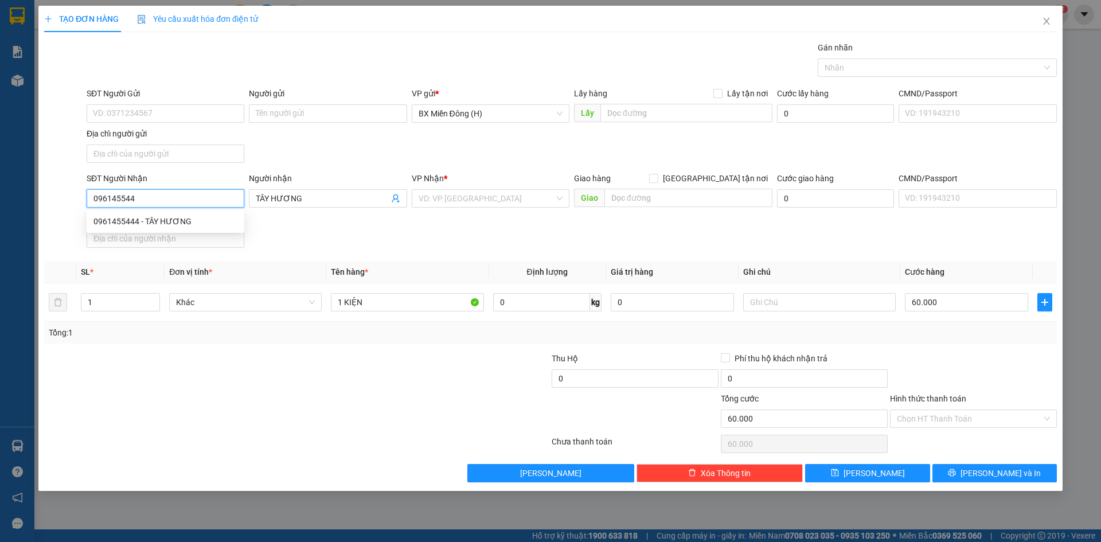
click at [157, 213] on div "0961455444 - TÂY HƯƠNG" at bounding box center [166, 221] width 158 height 18
type input "0961455444"
drag, startPoint x: 197, startPoint y: 201, endPoint x: 32, endPoint y: 249, distance: 171.5
click at [36, 249] on div "TẠO ĐƠN HÀNG Yêu cầu xuất hóa đơn điện tử Transit Pickup Surcharge Ids Transit …" at bounding box center [550, 271] width 1101 height 542
click at [463, 226] on div "SĐT Người Nhận 0961455444 Người nhận TÂY HƯƠNG VP Nhận * Lê Đại Hành Giao hàng …" at bounding box center [571, 212] width 975 height 80
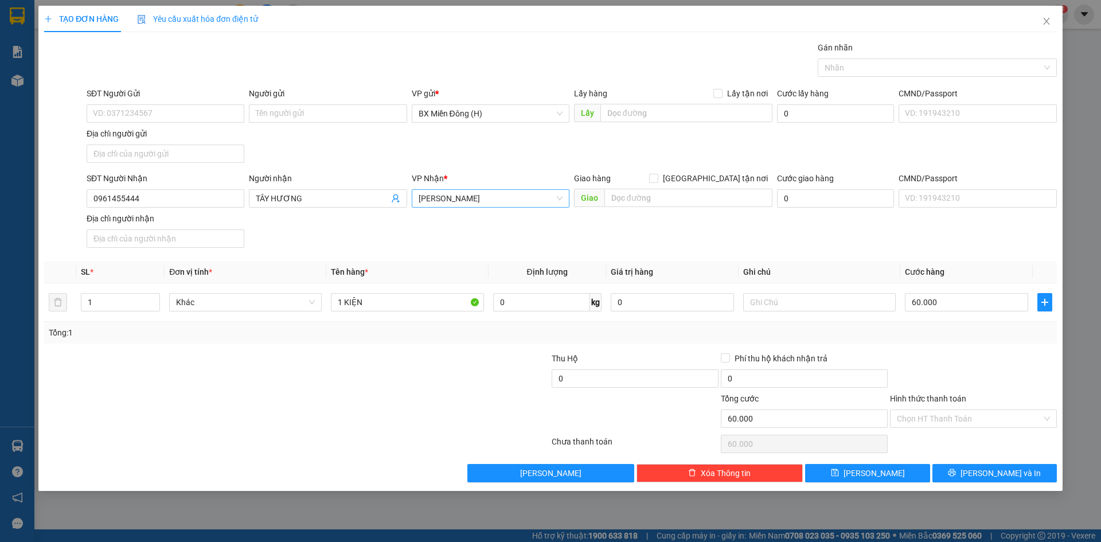
click at [467, 193] on span "[PERSON_NAME]" at bounding box center [491, 198] width 144 height 17
click at [481, 221] on div "[PERSON_NAME]" at bounding box center [491, 221] width 144 height 13
click at [956, 471] on icon "printer" at bounding box center [952, 472] width 8 height 8
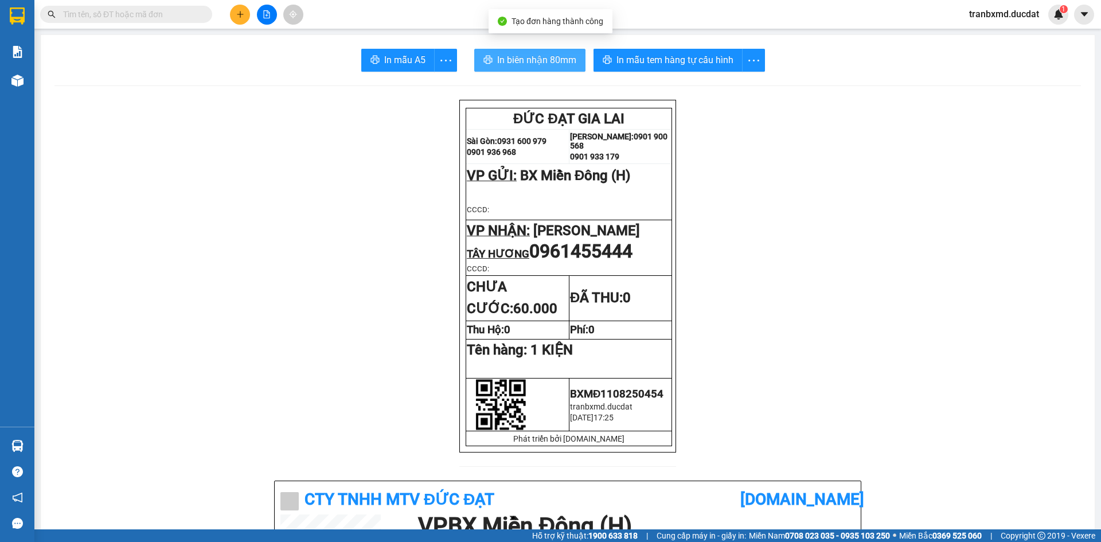
click at [541, 63] on span "In biên nhận 80mm" at bounding box center [536, 60] width 79 height 14
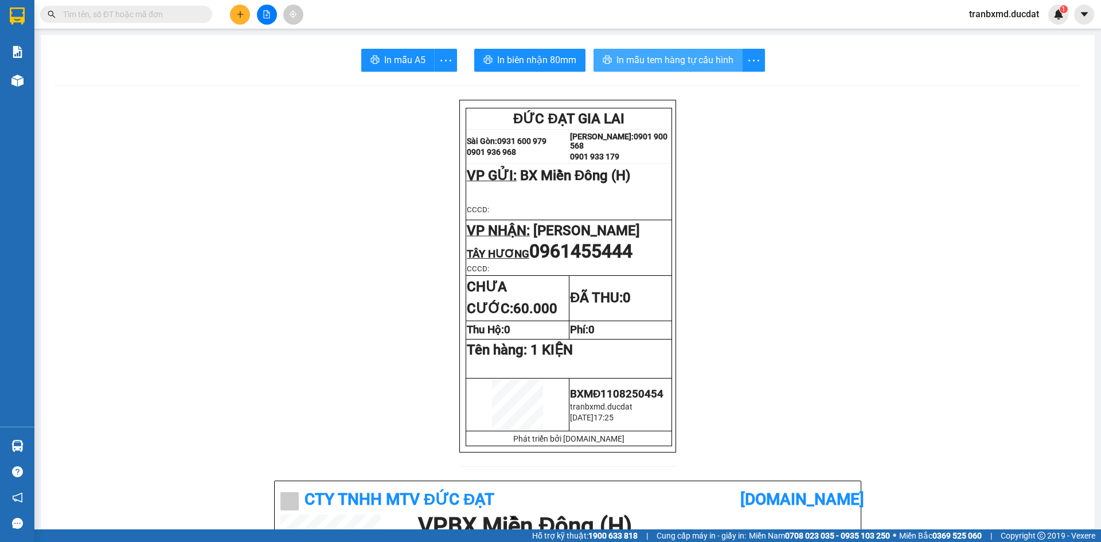
click at [665, 56] on span "In mẫu tem hàng tự cấu hình" at bounding box center [674, 60] width 117 height 14
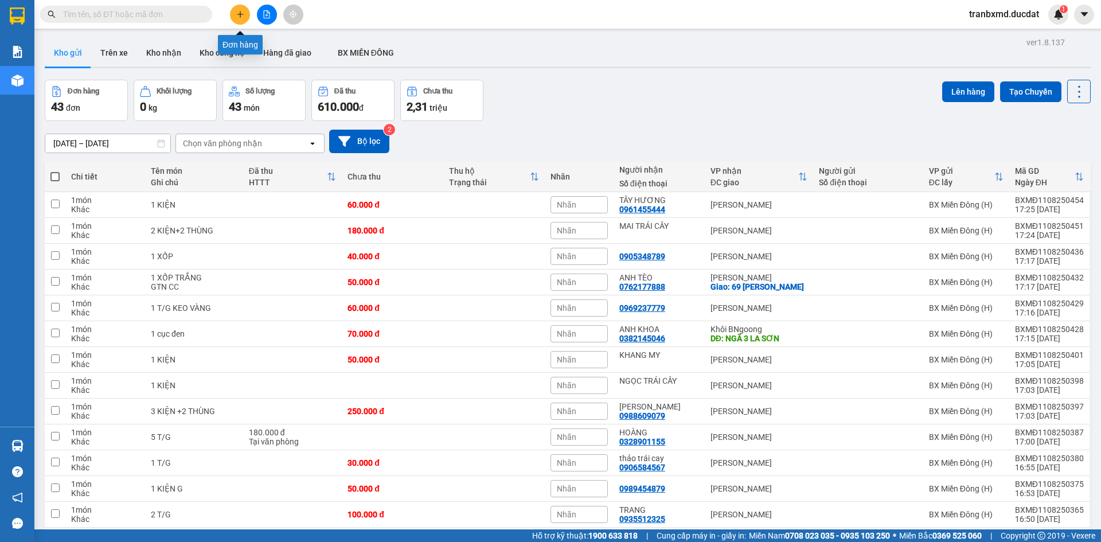
click at [243, 11] on icon "plus" at bounding box center [240, 14] width 8 height 8
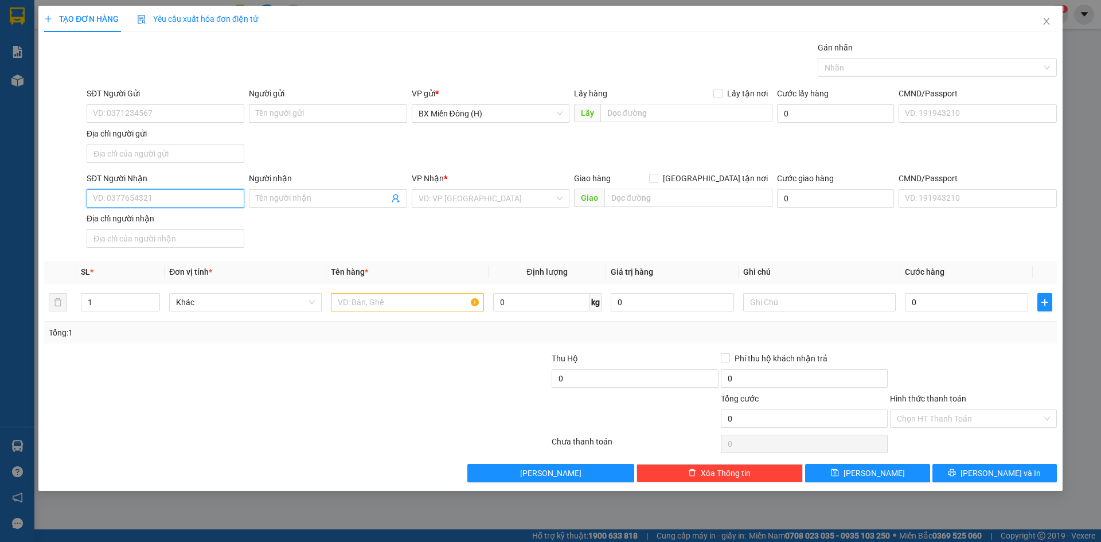
click at [159, 192] on input "SĐT Người Nhận" at bounding box center [166, 198] width 158 height 18
click at [155, 110] on input "SĐT Người Gửi" at bounding box center [166, 113] width 158 height 18
type input "0905066645"
click at [149, 200] on input "SĐT Người Nhận" at bounding box center [166, 198] width 158 height 18
type input "0"
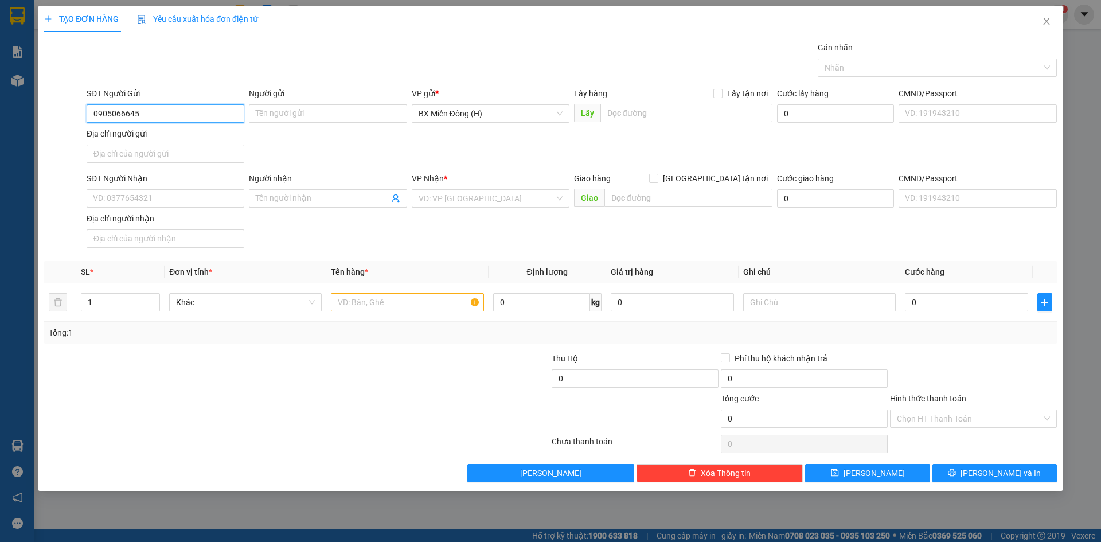
drag, startPoint x: 142, startPoint y: 110, endPoint x: 69, endPoint y: 124, distance: 73.5
click at [70, 123] on div "SĐT Người Gửi 0905066645 0905066645 Người gửi Tên người gửi VP gửi * BX Miền Đô…" at bounding box center [550, 127] width 1015 height 80
click at [149, 195] on input "SĐT Người Nhận" at bounding box center [166, 198] width 158 height 18
click at [153, 200] on input "SĐT Người Nhận" at bounding box center [166, 198] width 158 height 18
click at [211, 197] on input "SĐT Người Nhận" at bounding box center [166, 198] width 158 height 18
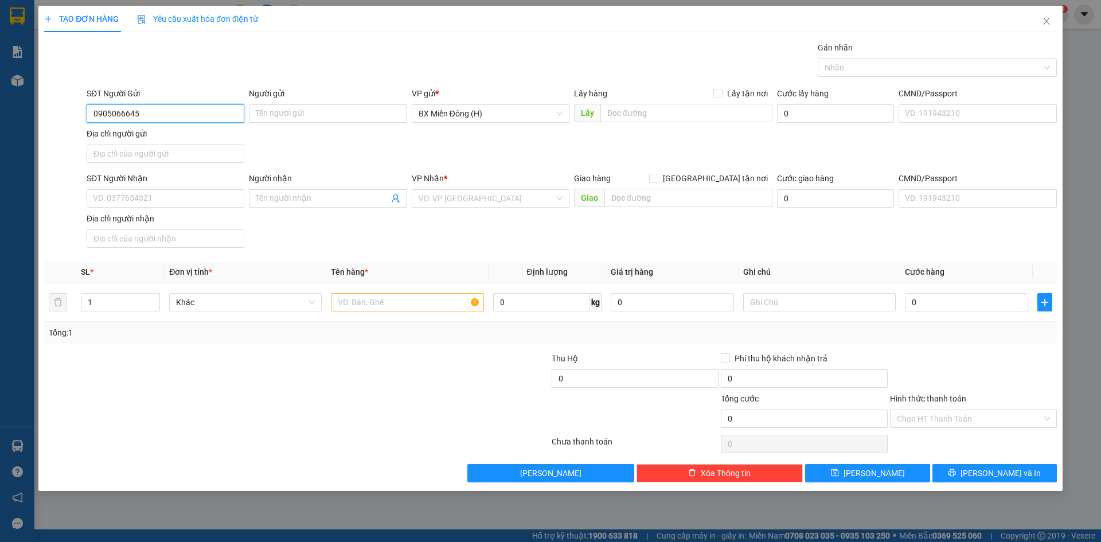
click at [145, 112] on input "0905066645" at bounding box center [166, 113] width 158 height 18
click at [142, 199] on input "SĐT Người Nhận" at bounding box center [166, 198] width 158 height 18
paste input "0905066645"
type input "0905066645"
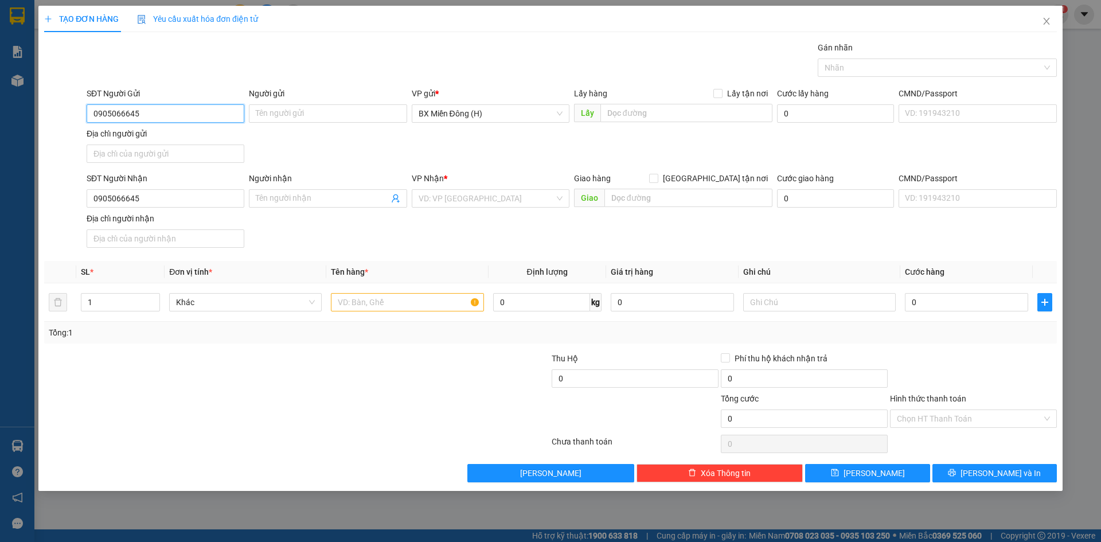
drag, startPoint x: 149, startPoint y: 108, endPoint x: 48, endPoint y: 124, distance: 102.7
click at [49, 124] on div "SĐT Người Gửi 0905066645 0905066645 Người gửi Tên người gửi VP gửi * BX Miền Đô…" at bounding box center [550, 127] width 1015 height 80
type input "0966776061"
click at [532, 206] on input "search" at bounding box center [487, 198] width 136 height 17
type input "PD"
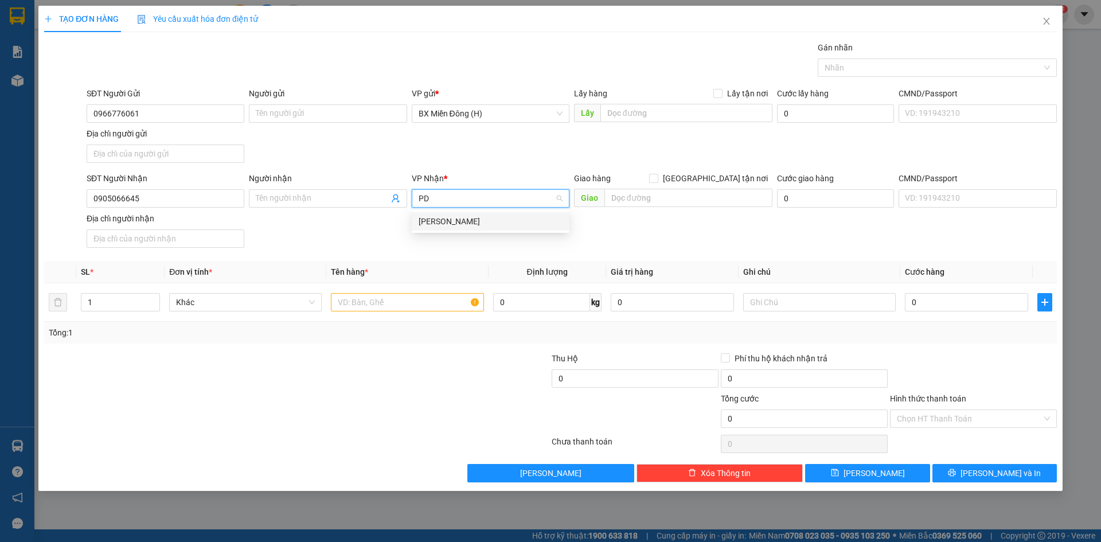
click at [515, 227] on div "[PERSON_NAME]" at bounding box center [491, 221] width 144 height 13
drag, startPoint x: 426, startPoint y: 310, endPoint x: 424, endPoint y: 304, distance: 6.7
click at [424, 304] on input "text" at bounding box center [407, 302] width 153 height 18
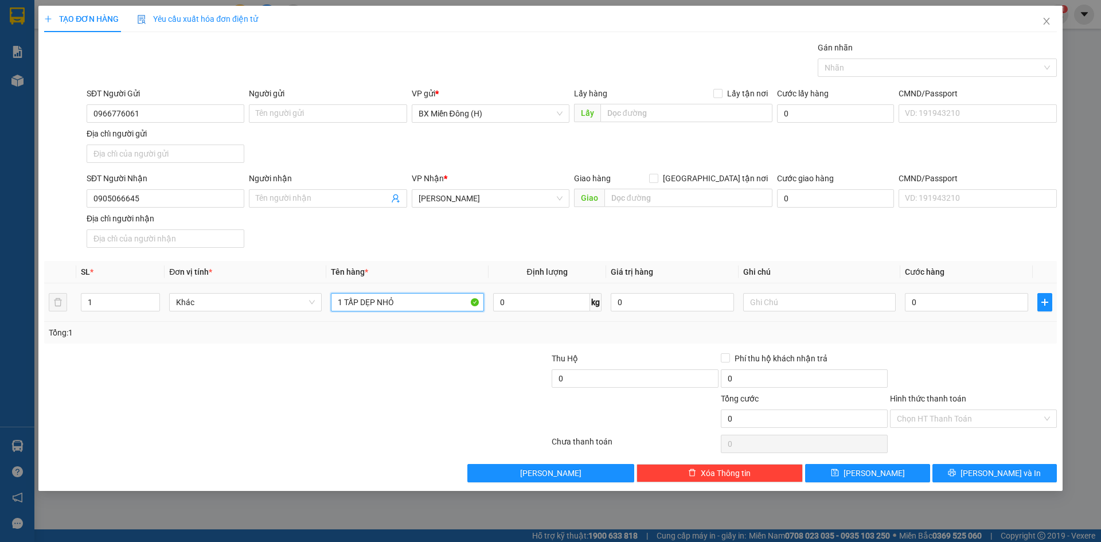
type input "1 TẤP DẸP NHỎ"
click at [970, 312] on div "0" at bounding box center [966, 302] width 123 height 23
drag, startPoint x: 971, startPoint y: 261, endPoint x: 969, endPoint y: 296, distance: 35.6
click at [971, 261] on th "Cước hàng" at bounding box center [966, 272] width 132 height 22
click at [969, 298] on input "0" at bounding box center [966, 302] width 123 height 18
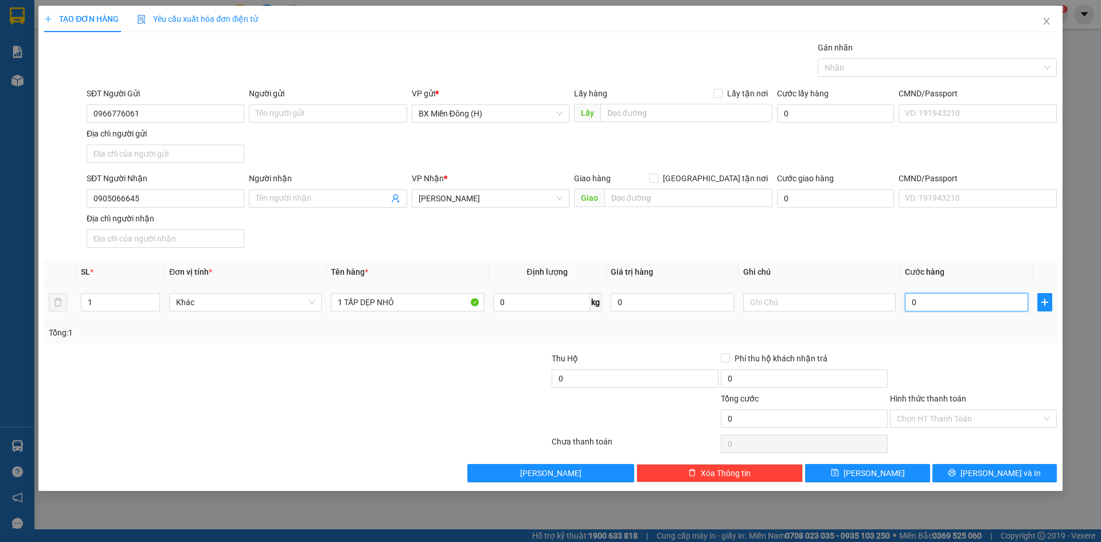
type input "003"
type input "3"
type input "0.030"
type input "30"
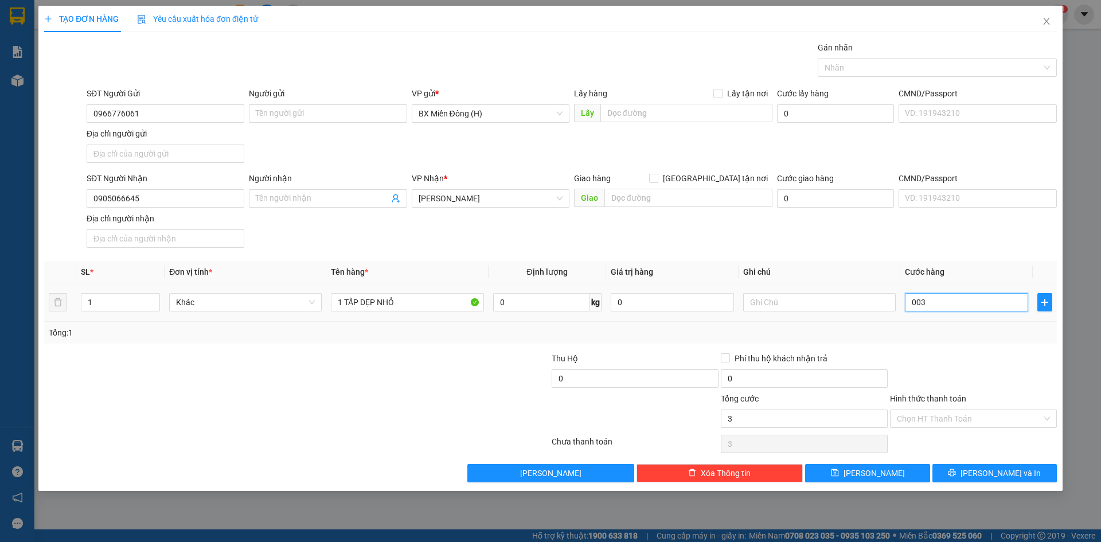
type input "30"
type input "30.000"
click at [963, 380] on div at bounding box center [973, 372] width 169 height 40
click at [967, 414] on input "Hình thức thanh toán" at bounding box center [969, 418] width 145 height 17
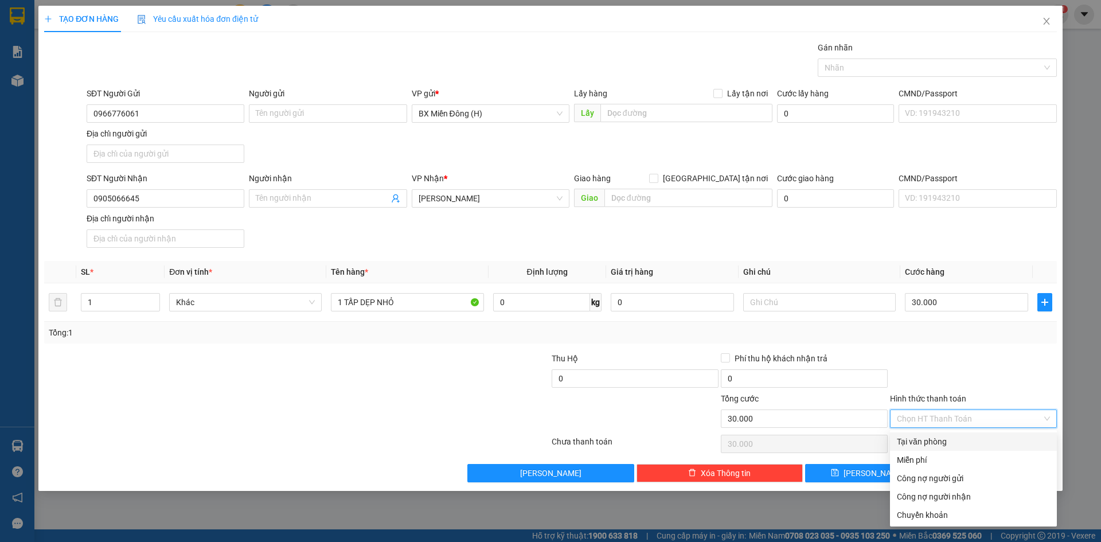
click at [947, 446] on div "Tại văn phòng" at bounding box center [973, 441] width 153 height 13
type input "0"
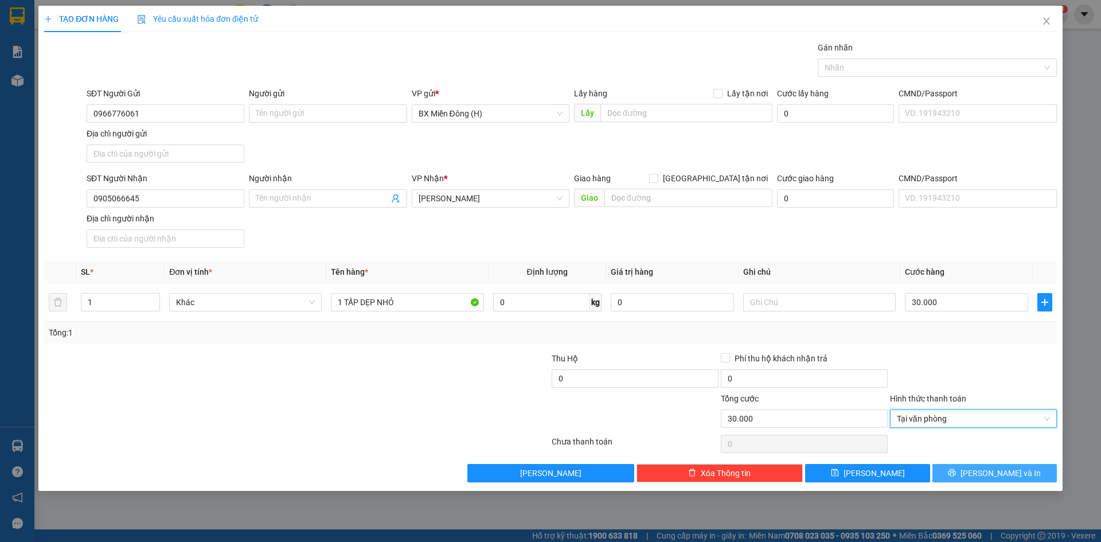
click at [963, 474] on button "[PERSON_NAME] và In" at bounding box center [994, 473] width 124 height 18
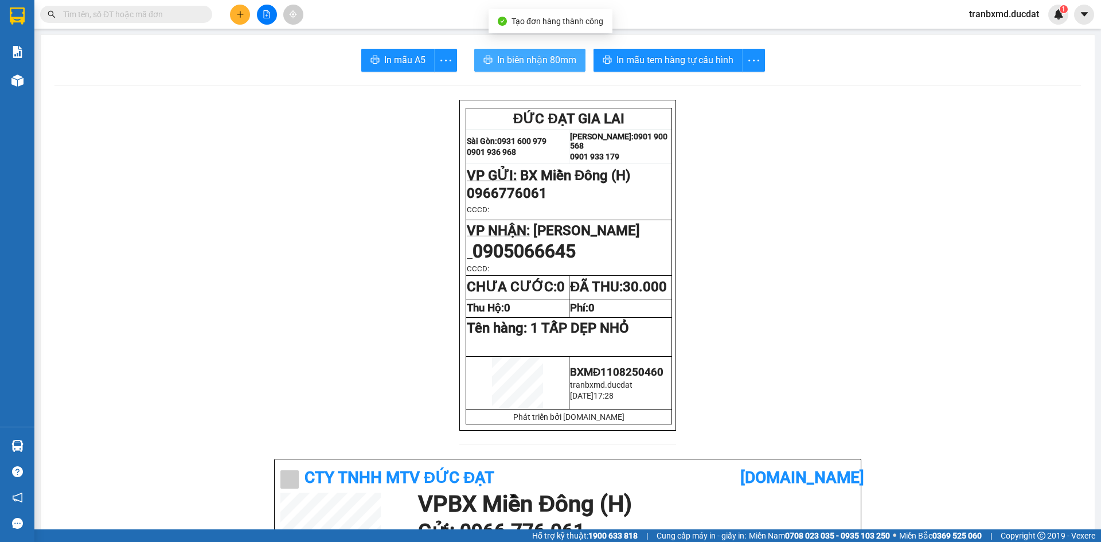
click at [516, 57] on span "In biên nhận 80mm" at bounding box center [536, 60] width 79 height 14
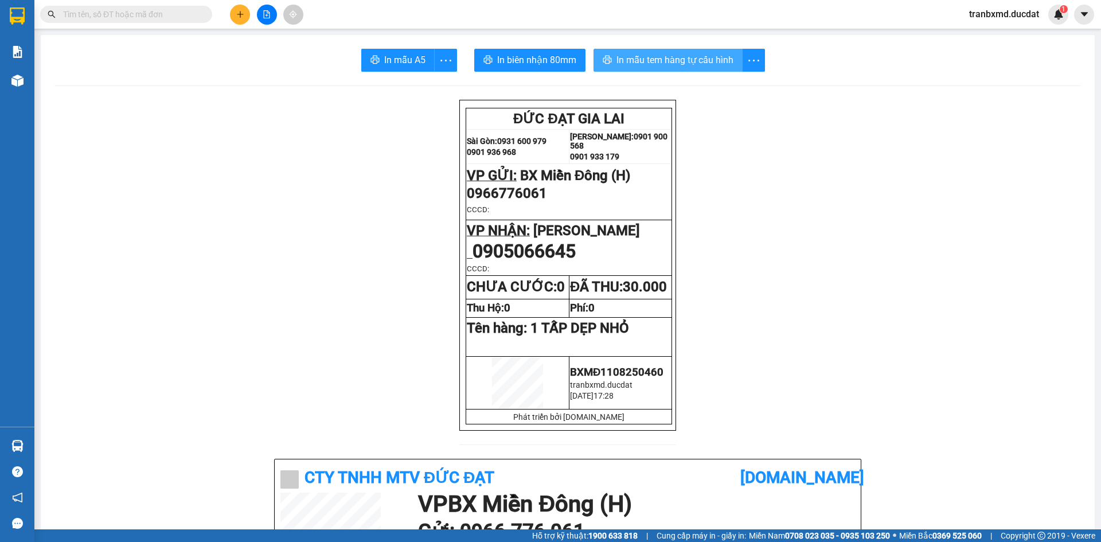
click at [698, 54] on span "In mẫu tem hàng tự cấu hình" at bounding box center [674, 60] width 117 height 14
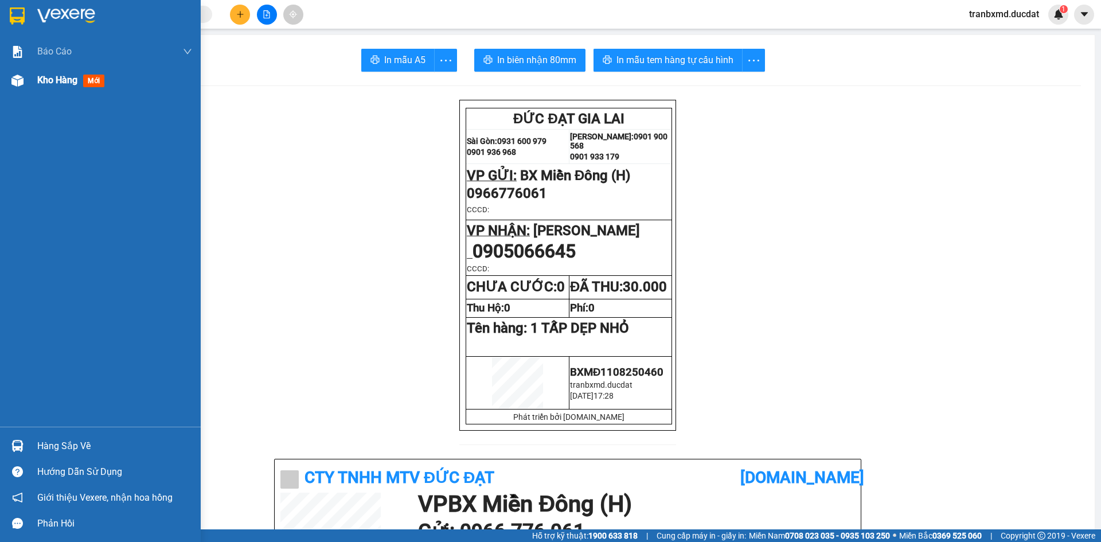
click at [21, 81] on img at bounding box center [17, 81] width 12 height 12
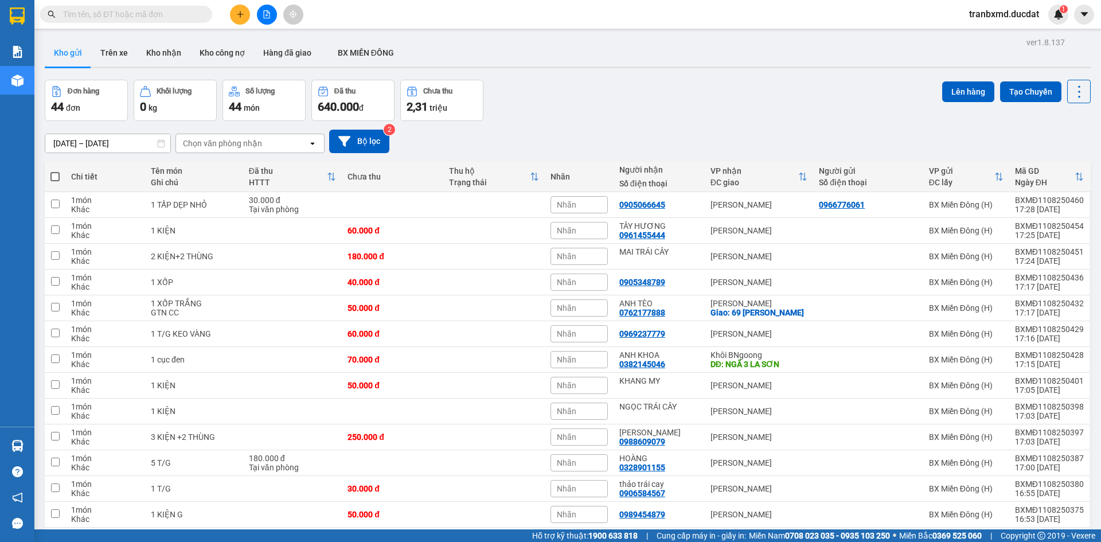
click at [235, 14] on button at bounding box center [240, 15] width 20 height 20
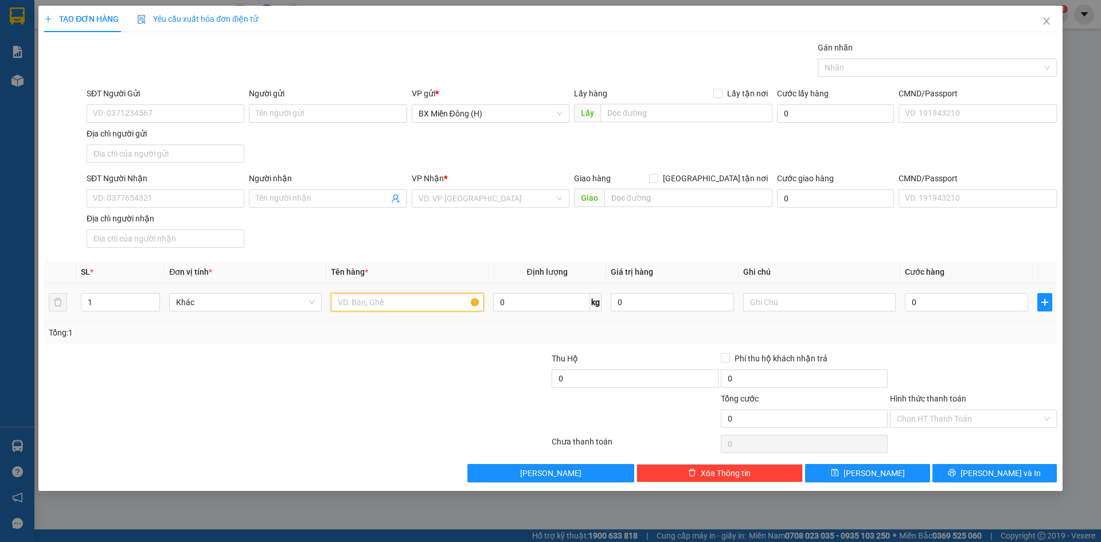
click at [380, 300] on input "text" at bounding box center [407, 302] width 153 height 18
type input "1 KIỆN ĐEN"
click at [203, 206] on input "SĐT Người Nhận" at bounding box center [166, 198] width 158 height 18
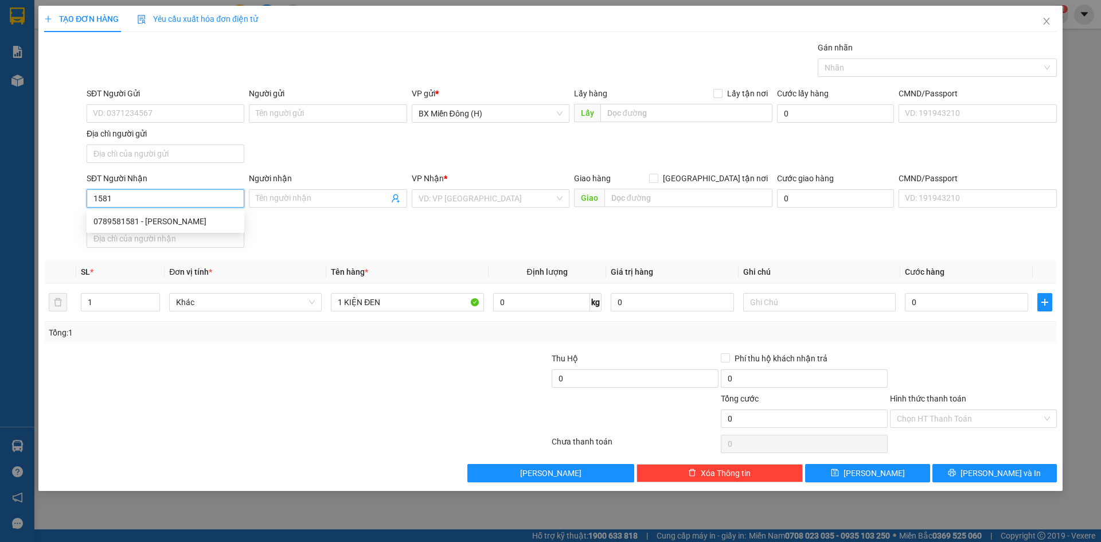
click at [213, 220] on div "0789581581 - HOÀNG GARA" at bounding box center [165, 221] width 144 height 13
type input "0789581581"
type input "HOÀNG GARA"
type input "0789581581"
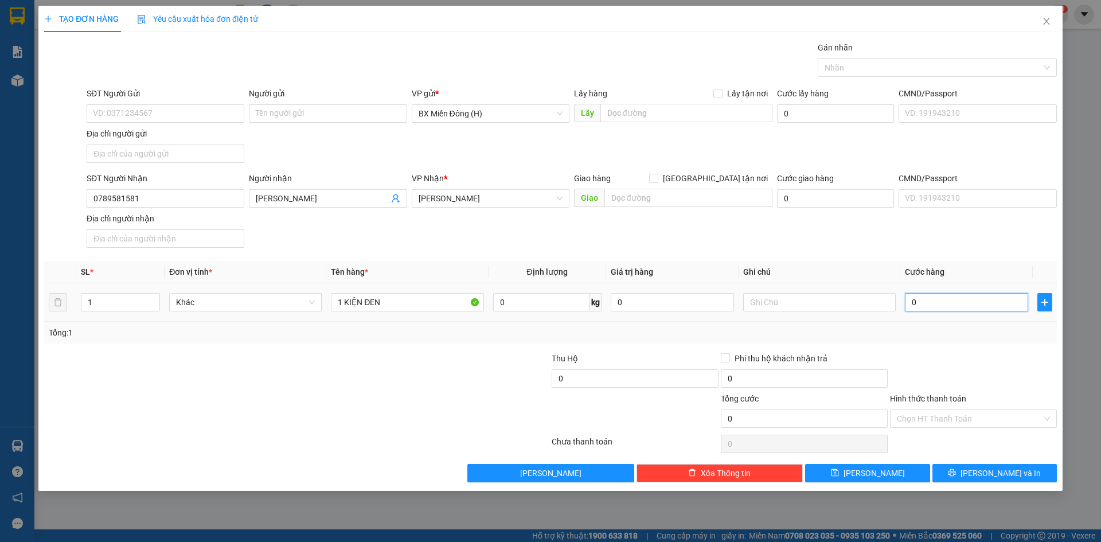
click at [957, 295] on input "0" at bounding box center [966, 302] width 123 height 18
type input "004"
type input "4"
type input "0.040"
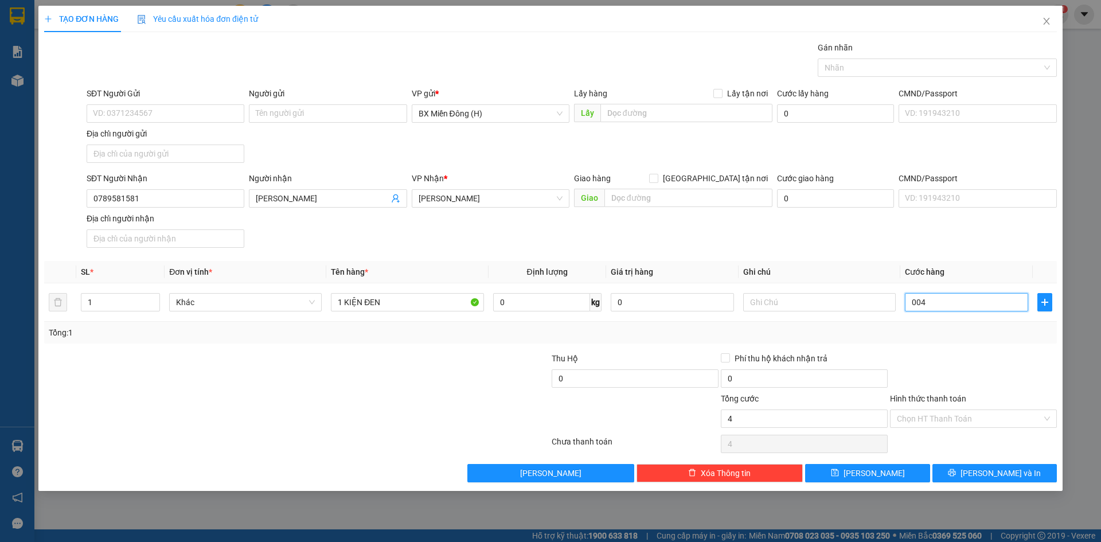
type input "40"
type input "40.000"
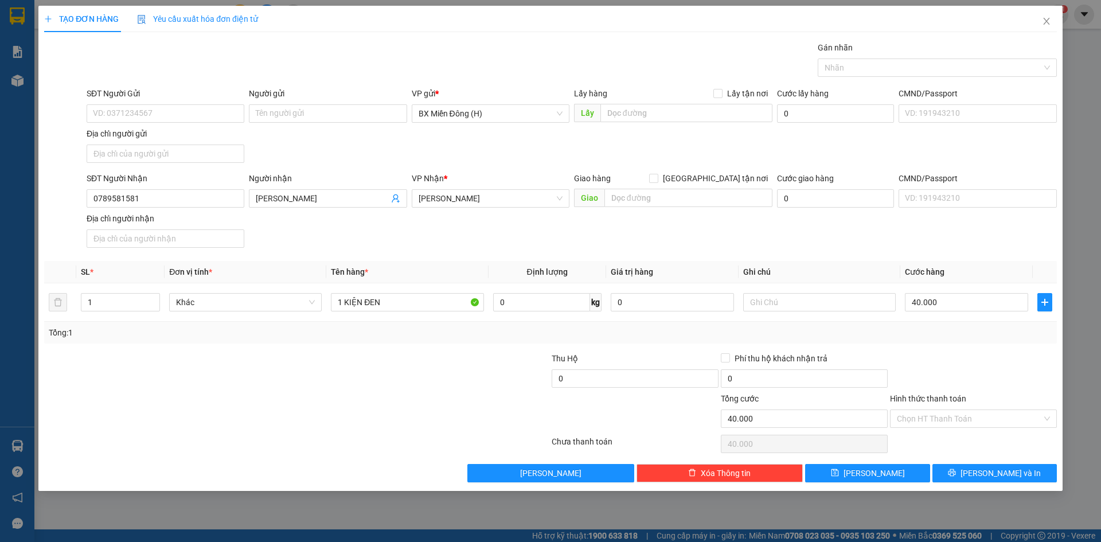
click at [958, 362] on div at bounding box center [973, 372] width 169 height 40
click at [969, 474] on button "[PERSON_NAME] và In" at bounding box center [994, 473] width 124 height 18
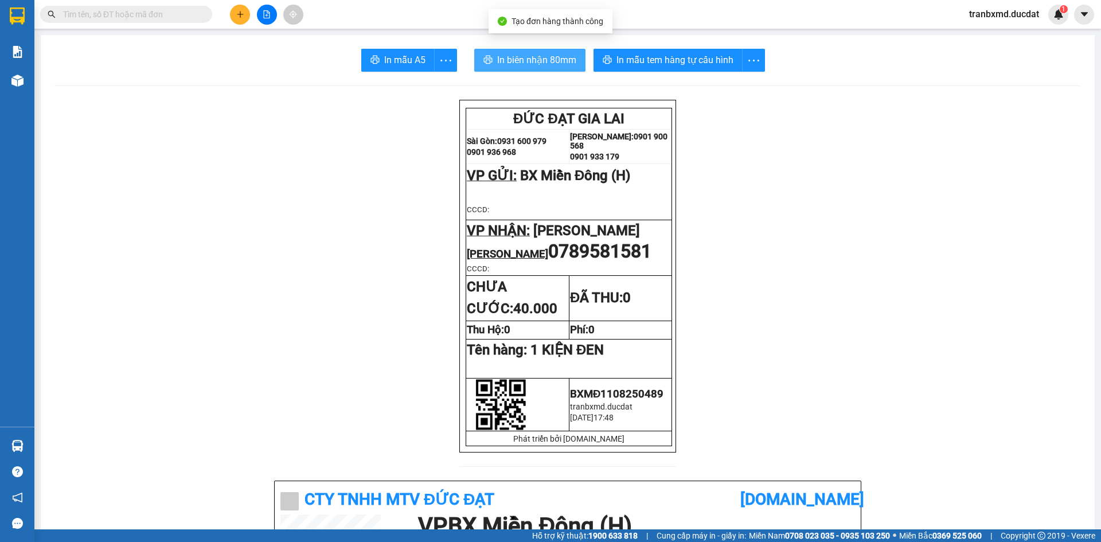
click at [532, 66] on span "In biên nhận 80mm" at bounding box center [536, 60] width 79 height 14
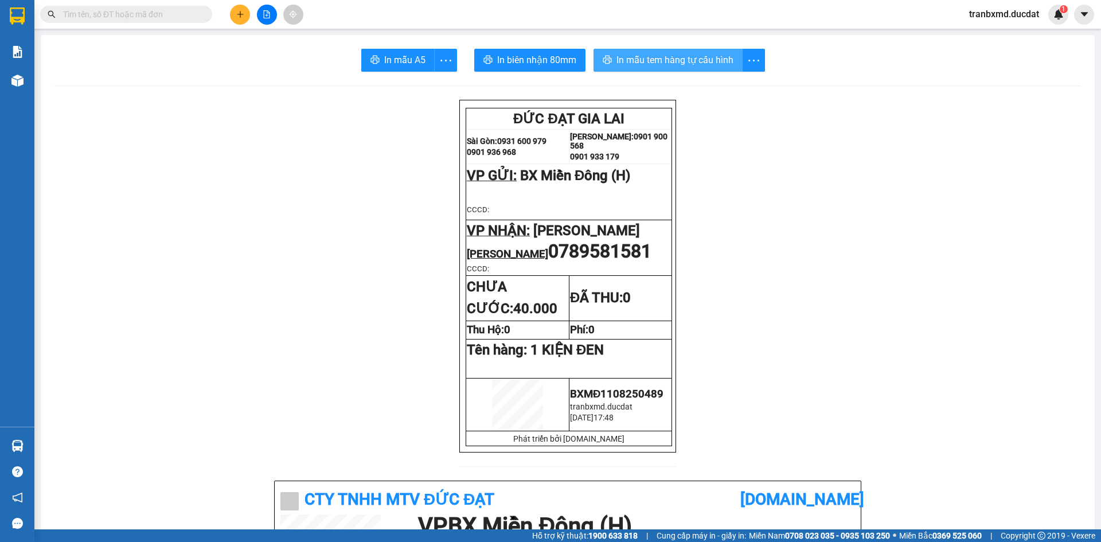
click at [676, 50] on button "In mẫu tem hàng tự cấu hình" at bounding box center [667, 60] width 149 height 23
click at [237, 7] on button at bounding box center [240, 15] width 20 height 20
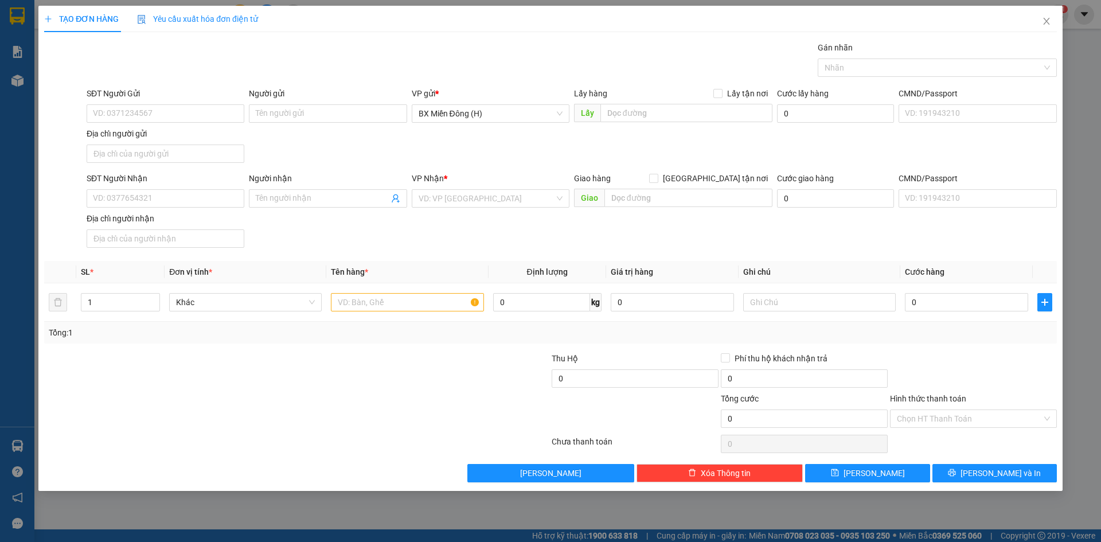
click at [216, 186] on div "SĐT Người Nhận" at bounding box center [166, 180] width 158 height 17
click at [212, 199] on input "SĐT Người Nhận" at bounding box center [166, 198] width 158 height 18
type input "1"
click at [216, 221] on div "0382145046 - ANH KHOA" at bounding box center [165, 221] width 144 height 13
type input "0382145046"
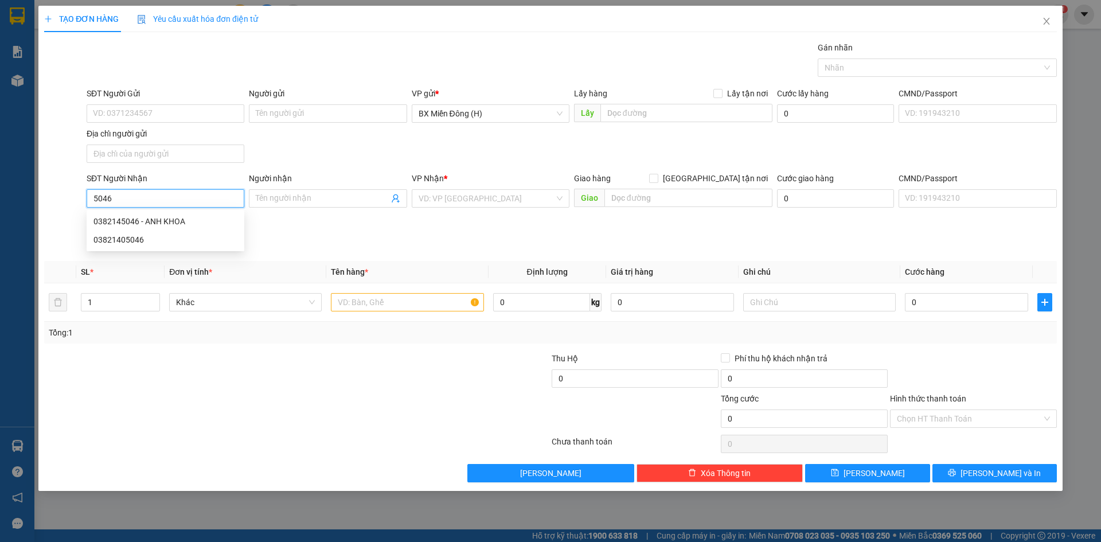
type input "ANH KHOA"
type input "NGÃ 3 LA SƠN"
type input "0382145046"
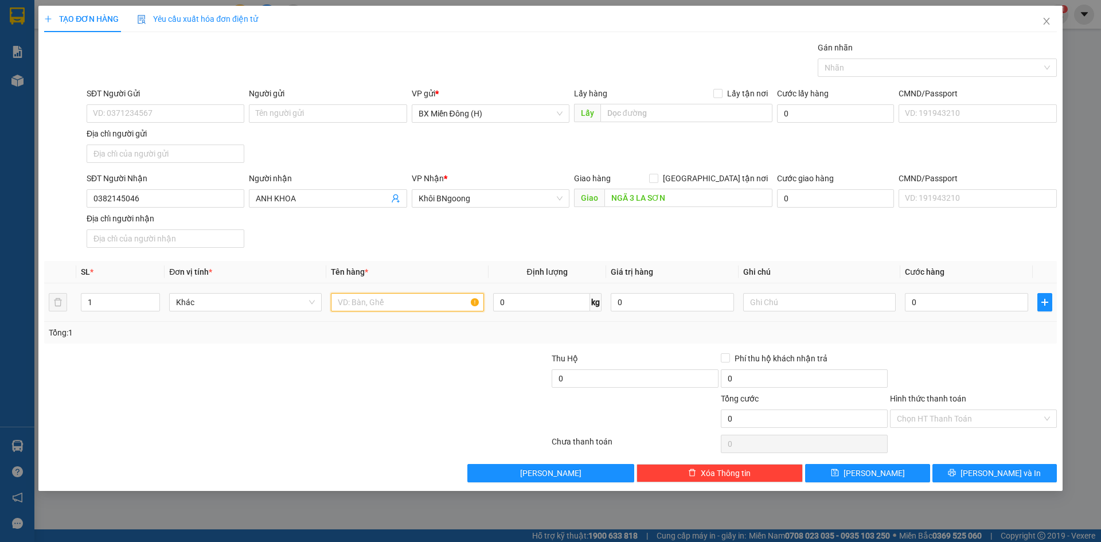
click at [360, 300] on input "text" at bounding box center [407, 302] width 153 height 18
type input "1 CỤC ĐEN"
click at [950, 295] on input "0" at bounding box center [966, 302] width 123 height 18
type input "005"
type input "5"
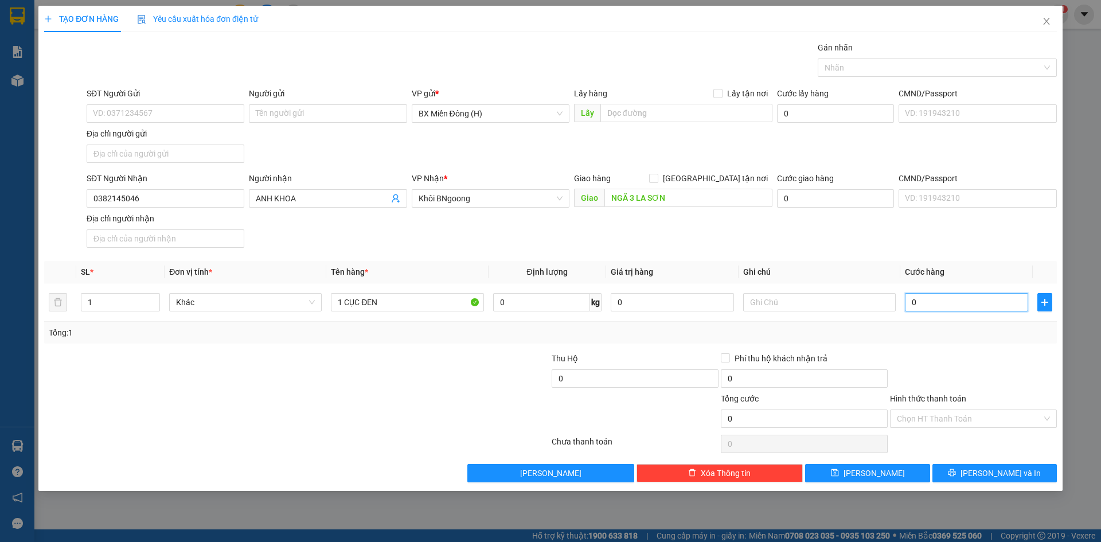
type input "5"
type input "0.050"
type input "50"
type input "50.000"
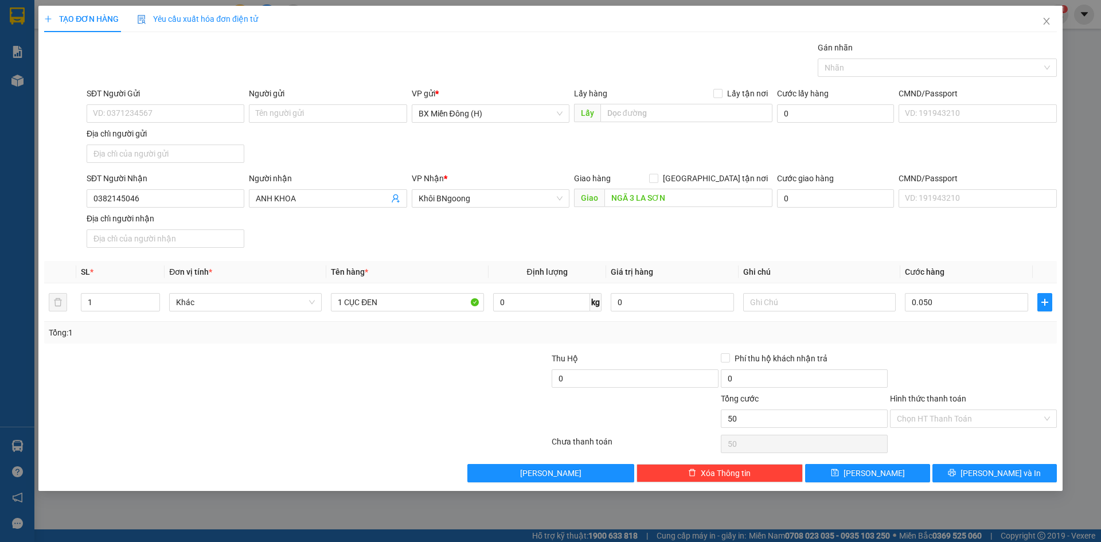
type input "50.000"
click at [979, 374] on div at bounding box center [973, 372] width 169 height 40
click at [361, 302] on input "1 CỤC ĐEN" at bounding box center [407, 302] width 153 height 18
type input "1 KIỆN ĐEN"
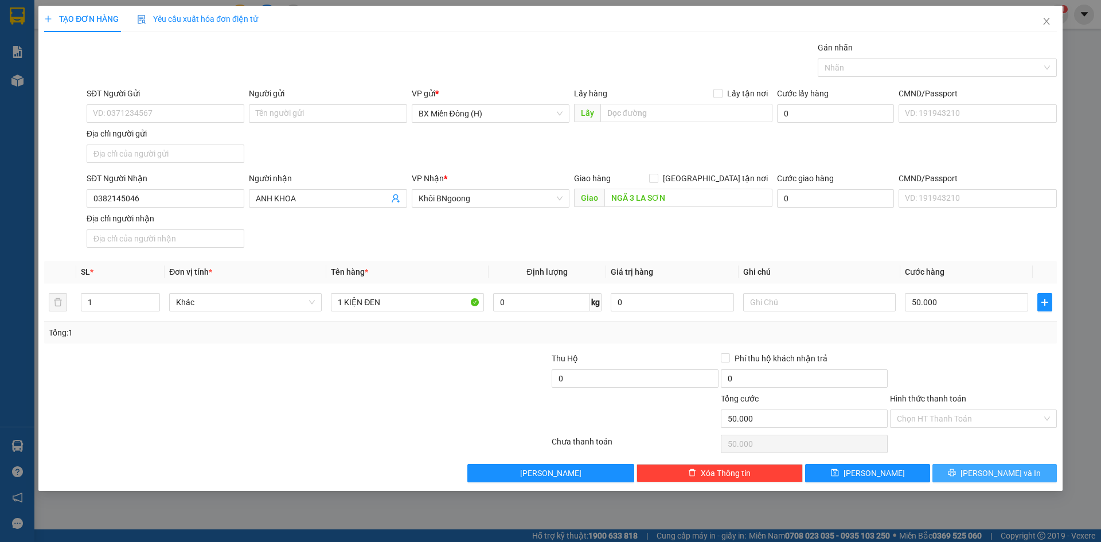
drag, startPoint x: 954, startPoint y: 462, endPoint x: 958, endPoint y: 482, distance: 20.4
click at [956, 466] on div "Transit Pickup Surcharge Ids Transit Deliver Surcharge Ids Transit Deliver Surc…" at bounding box center [550, 261] width 1013 height 441
click at [959, 486] on div "TẠO ĐƠN HÀNG Yêu cầu xuất hóa đơn điện tử Transit Pickup Surcharge Ids Transit …" at bounding box center [550, 248] width 1024 height 485
click at [956, 470] on button "[PERSON_NAME] và In" at bounding box center [994, 473] width 124 height 18
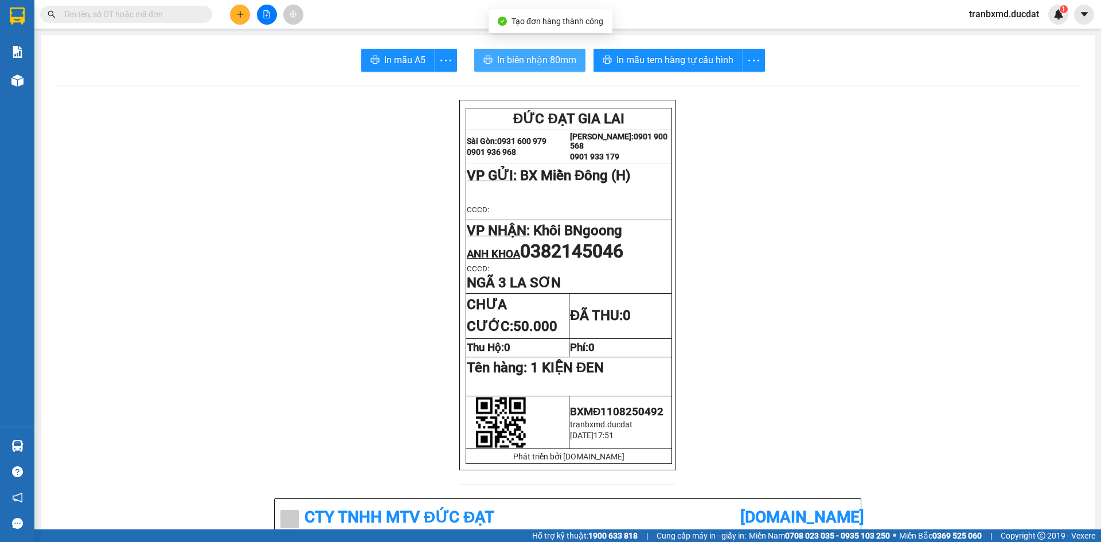
click at [544, 57] on span "In biên nhận 80mm" at bounding box center [536, 60] width 79 height 14
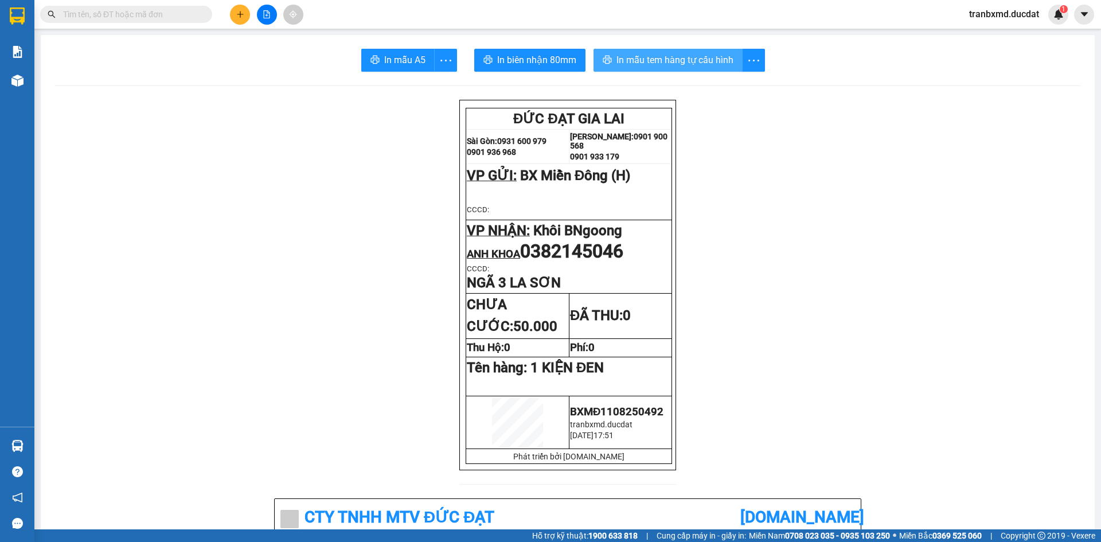
click at [710, 61] on span "In mẫu tem hàng tự cấu hình" at bounding box center [674, 60] width 117 height 14
click at [248, 12] on button at bounding box center [240, 15] width 20 height 20
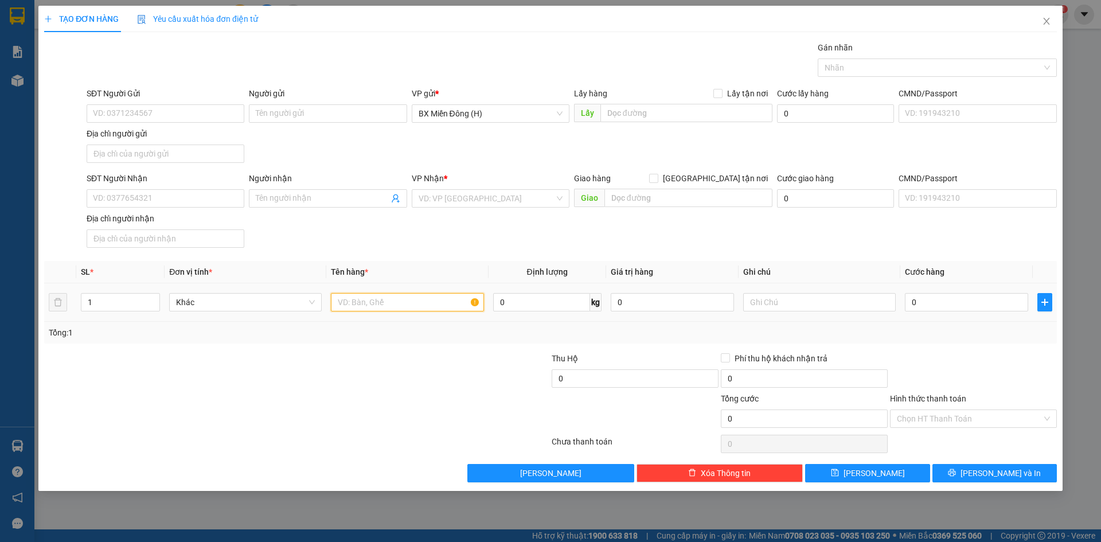
click at [365, 299] on input "text" at bounding box center [407, 302] width 153 height 18
type input "1 CỤC ĐEN"
click at [278, 197] on input "Người nhận" at bounding box center [322, 198] width 132 height 13
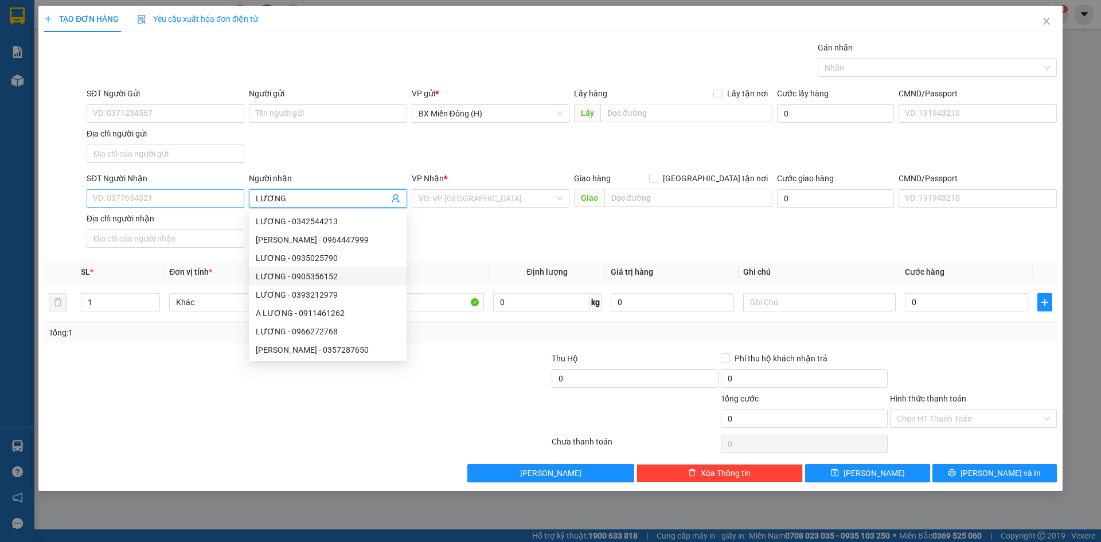
type input "LƯƠNG"
click at [194, 204] on input "SĐT Người Nhận" at bounding box center [166, 198] width 158 height 18
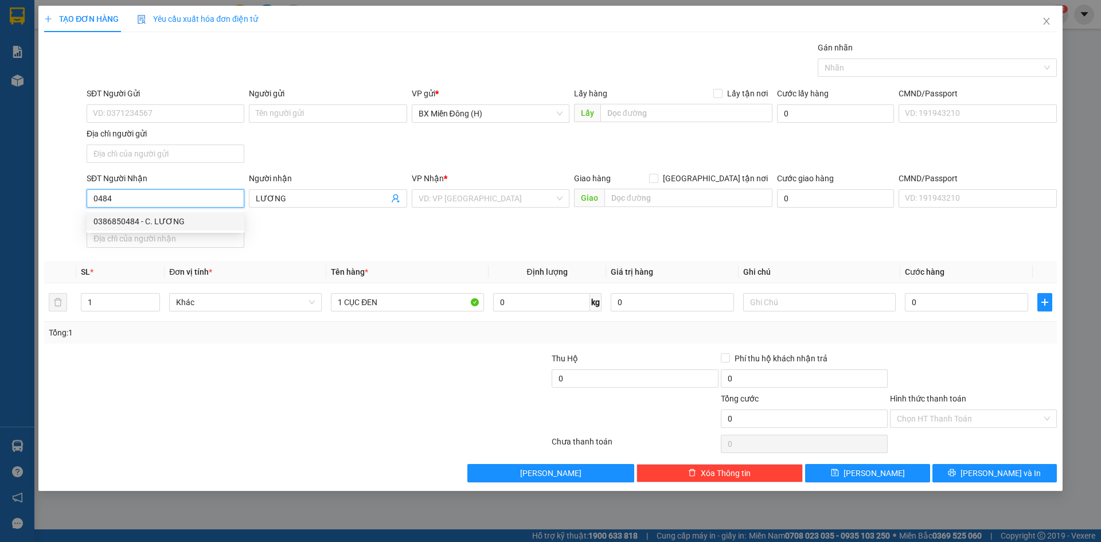
click at [194, 218] on div "0386850484 - C. LƯƠNG" at bounding box center [165, 221] width 144 height 13
type input "0386850484"
type input "C. LƯƠNG"
type input "0386850484"
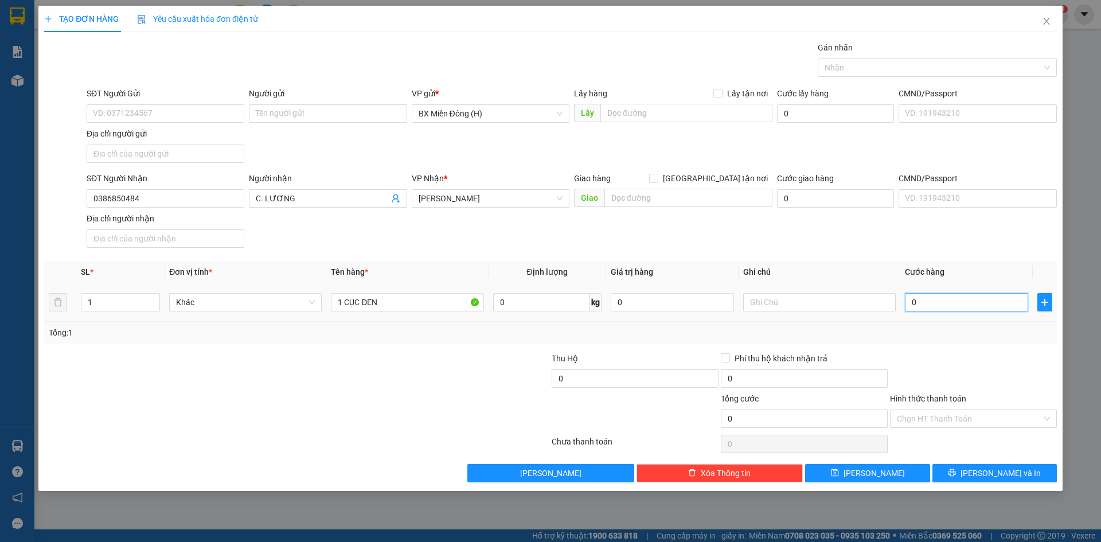
click at [940, 300] on input "0" at bounding box center [966, 302] width 123 height 18
type input "005"
type input "5"
type input "0.050"
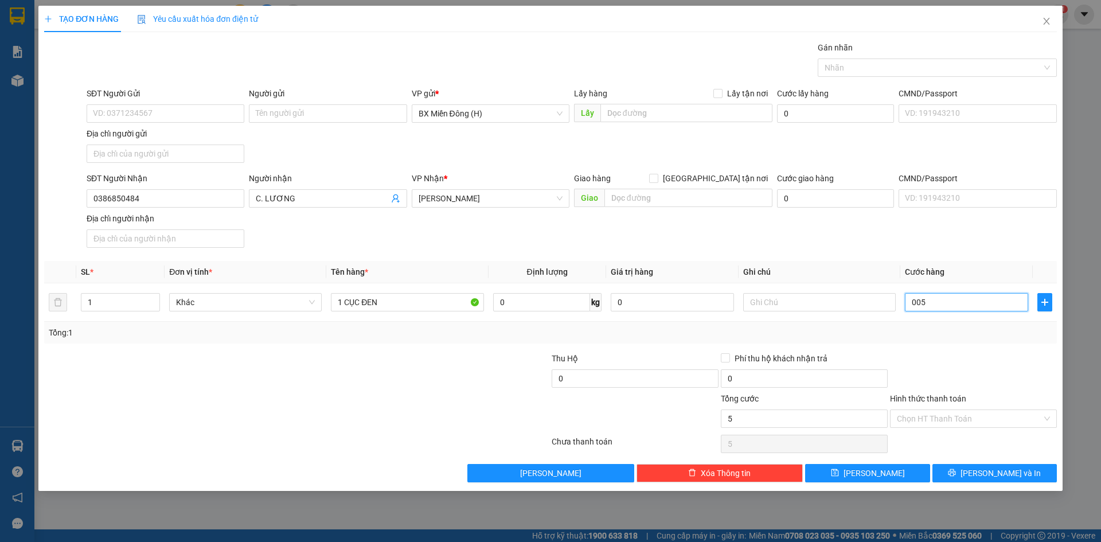
type input "50"
type input "50.000"
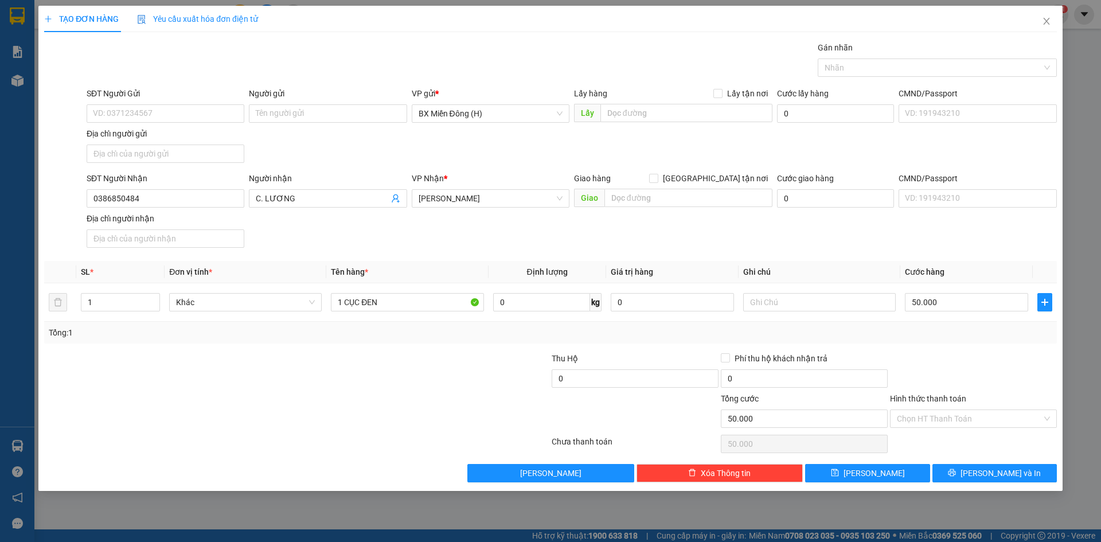
click at [954, 349] on div "Transit Pickup Surcharge Ids Transit Deliver Surcharge Ids Transit Deliver Surc…" at bounding box center [550, 261] width 1013 height 441
click at [979, 458] on div "Transit Pickup Surcharge Ids Transit Deliver Surcharge Ids Transit Deliver Surc…" at bounding box center [550, 261] width 1013 height 441
drag, startPoint x: 977, startPoint y: 472, endPoint x: 971, endPoint y: 460, distance: 13.6
click at [956, 471] on icon "printer" at bounding box center [952, 472] width 8 height 8
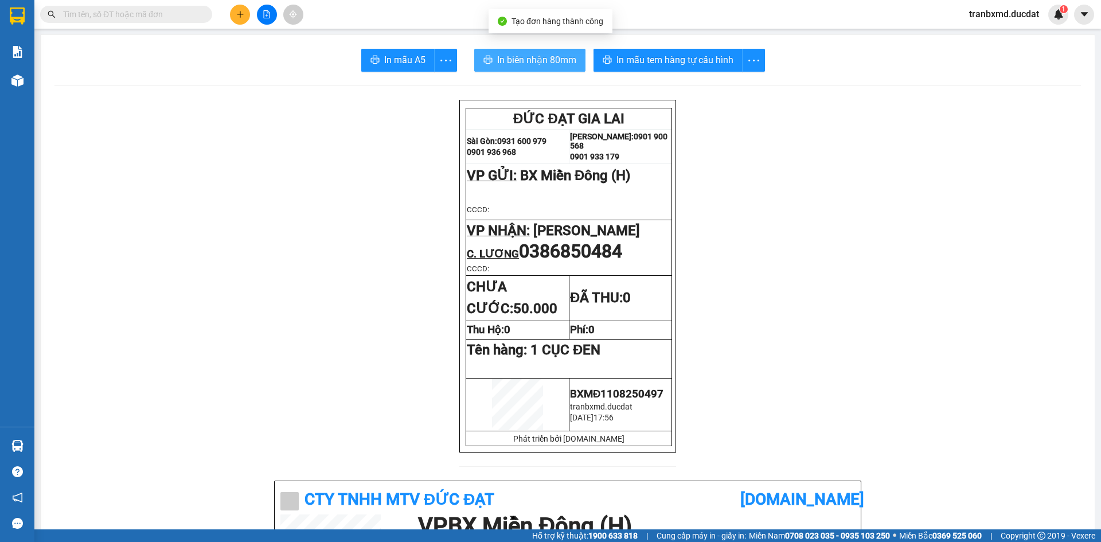
click at [531, 55] on span "In biên nhận 80mm" at bounding box center [536, 60] width 79 height 14
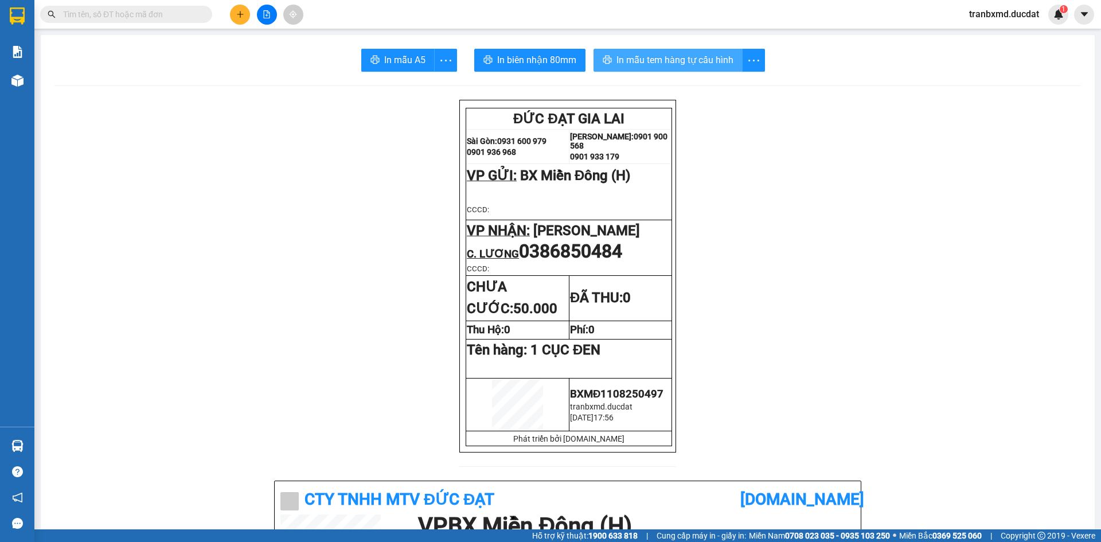
click at [662, 52] on button "In mẫu tem hàng tự cấu hình" at bounding box center [667, 60] width 149 height 23
click at [240, 13] on icon "plus" at bounding box center [240, 14] width 8 height 8
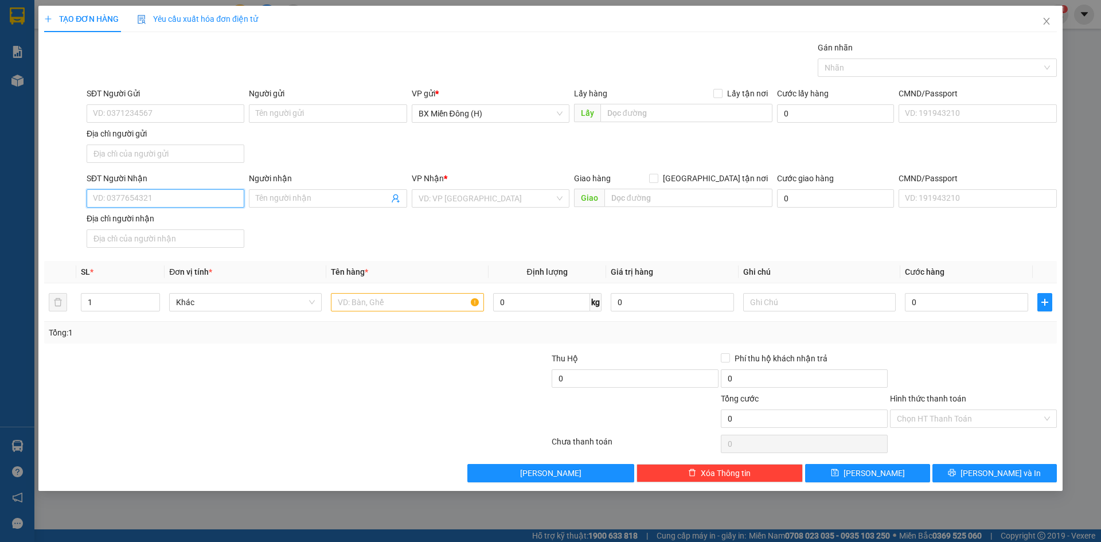
click at [217, 194] on input "SĐT Người Nhận" at bounding box center [166, 198] width 158 height 18
click at [208, 224] on div "0335327777 - TÂM NGUYỄN" at bounding box center [165, 221] width 144 height 13
type input "0335327777"
type input "TÂM NGUYỄN"
type input "0335327777"
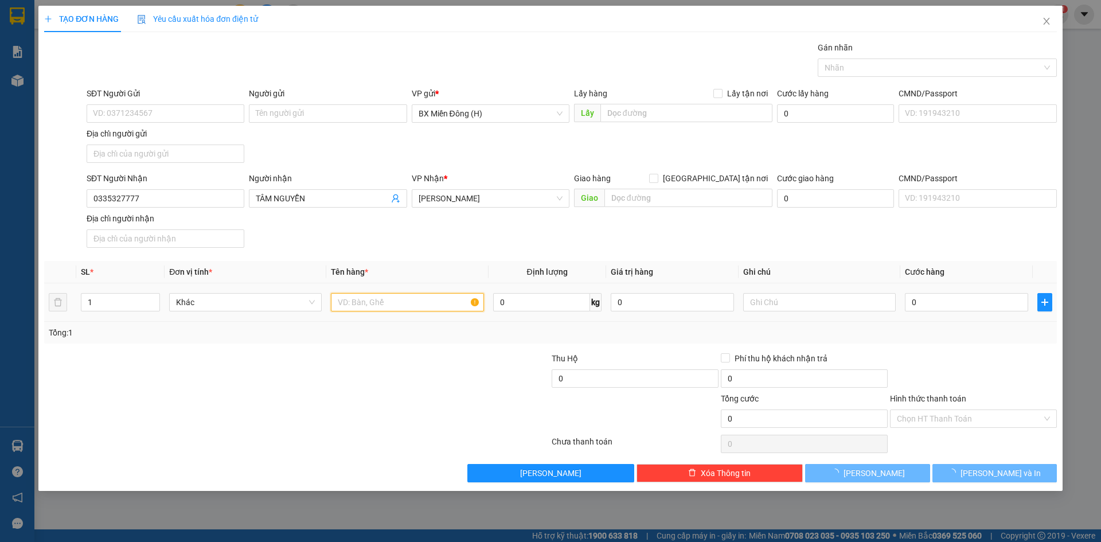
click at [346, 298] on input "text" at bounding box center [407, 302] width 153 height 18
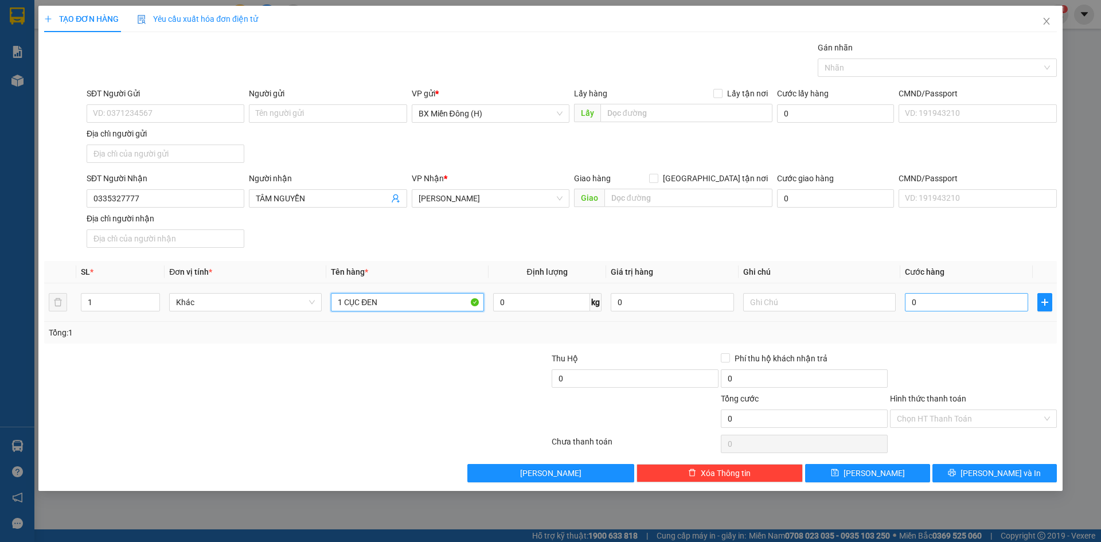
type input "1 CỤC ĐEN"
click at [919, 303] on input "0" at bounding box center [966, 302] width 123 height 18
type input "004"
type input "4"
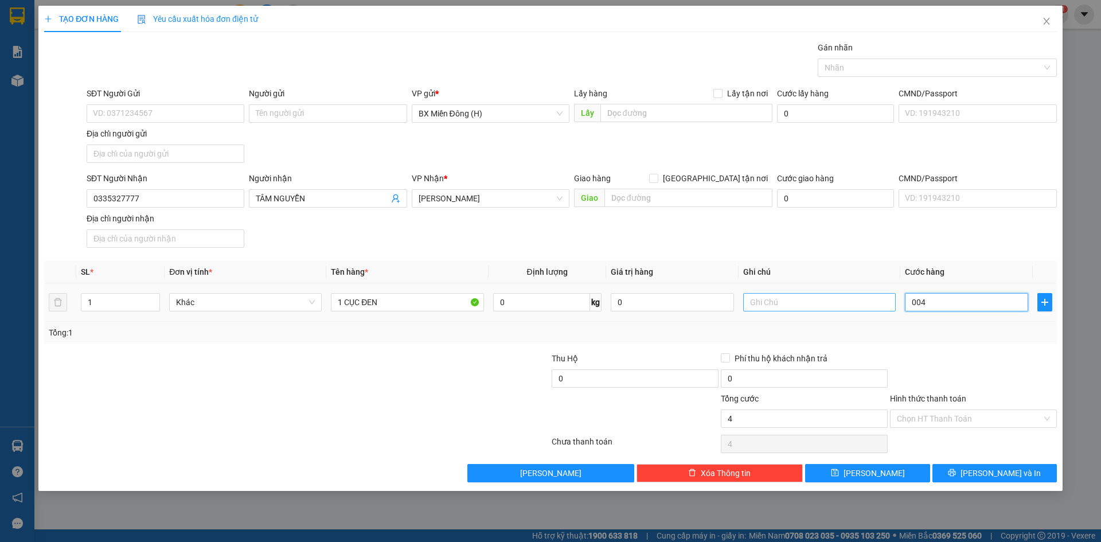
type input "0.040"
type input "40"
type input "40.000"
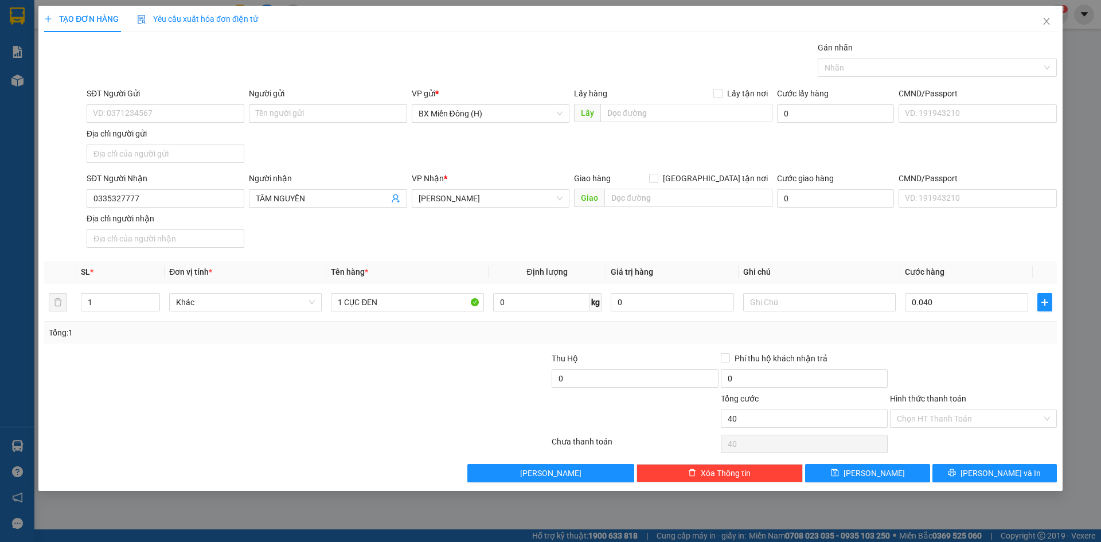
type input "40.000"
click at [930, 342] on div "Tổng: 1" at bounding box center [550, 333] width 1013 height 22
click at [981, 470] on button "[PERSON_NAME] và In" at bounding box center [994, 473] width 124 height 18
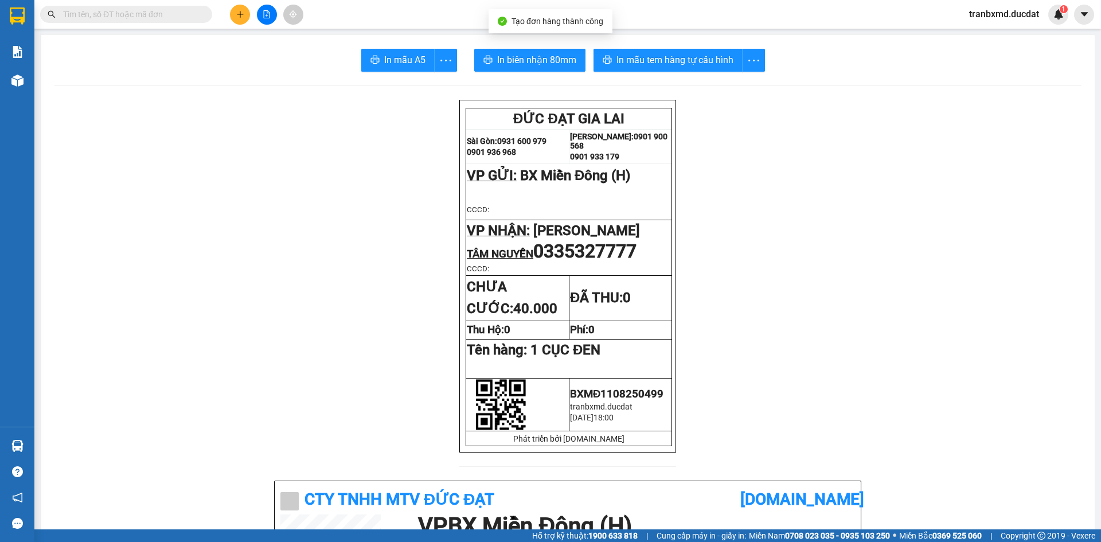
click at [551, 59] on span "In biên nhận 80mm" at bounding box center [536, 60] width 79 height 14
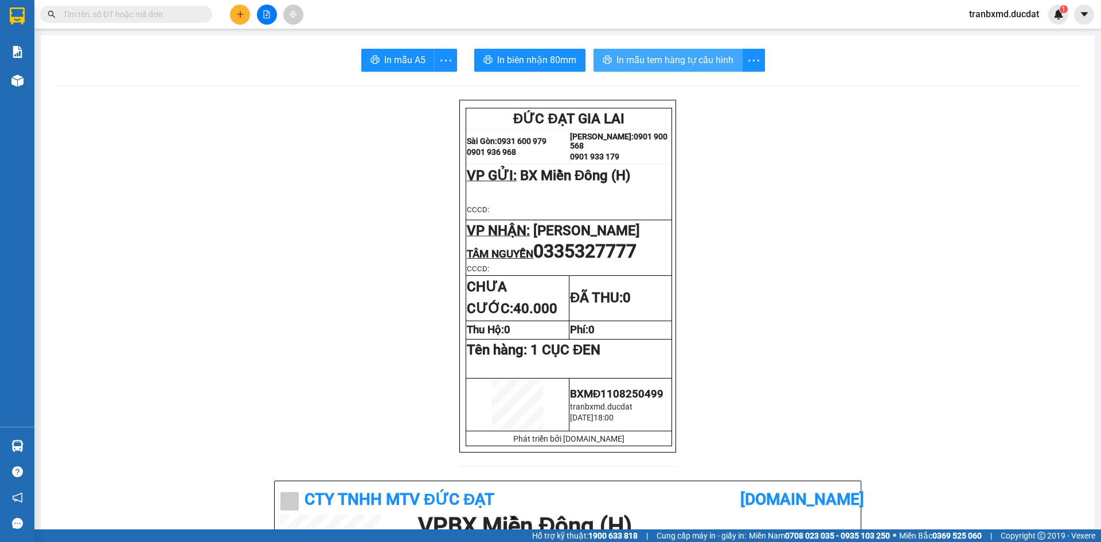
click at [709, 54] on span "In mẫu tem hàng tự cấu hình" at bounding box center [674, 60] width 117 height 14
click at [247, 15] on button at bounding box center [240, 15] width 20 height 20
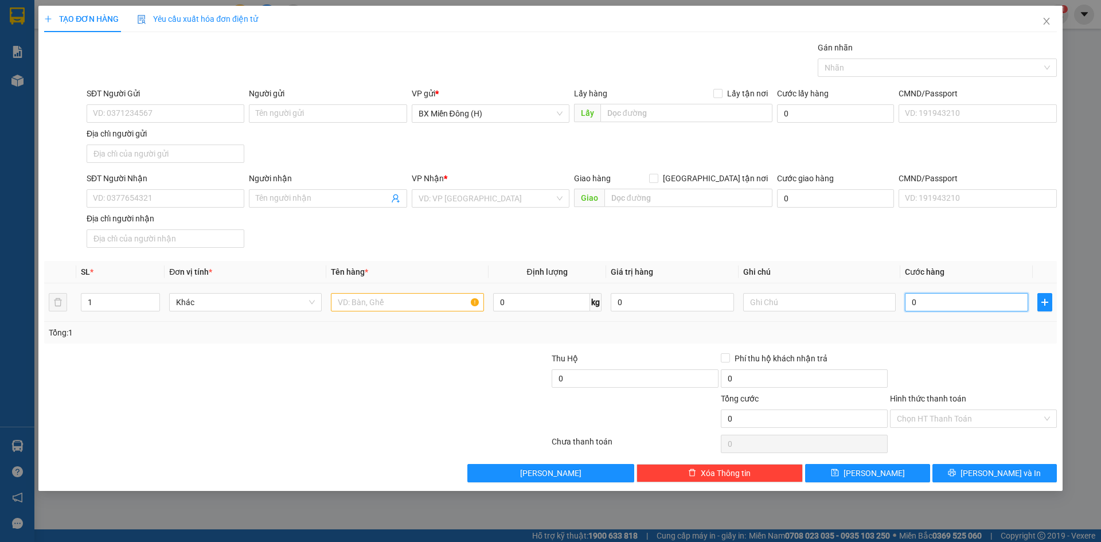
click at [925, 304] on input "0" at bounding box center [966, 302] width 123 height 18
type input "001"
type input "1"
type input "0.012"
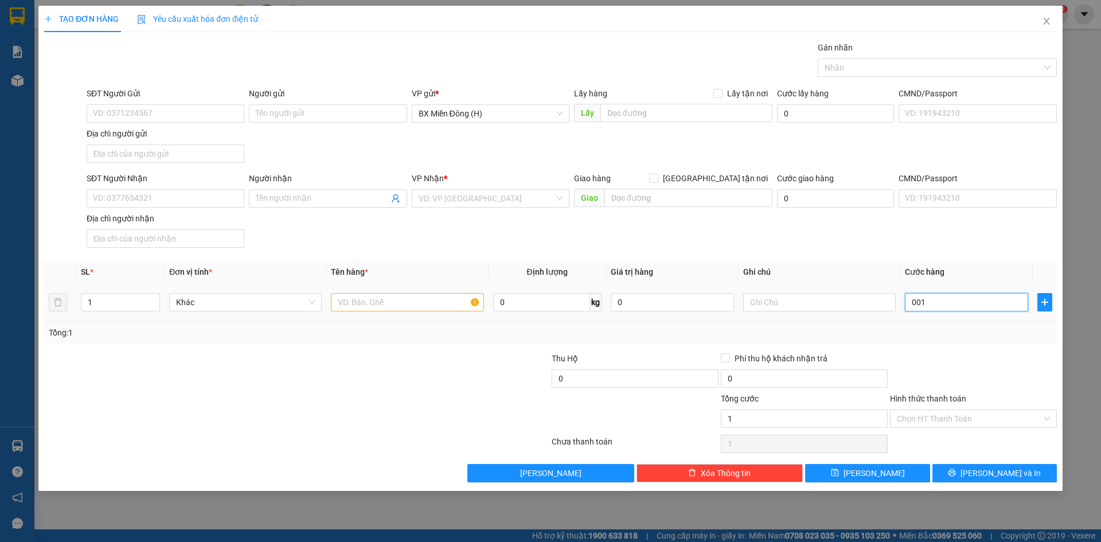
type input "12"
type input "00.120"
type input "120"
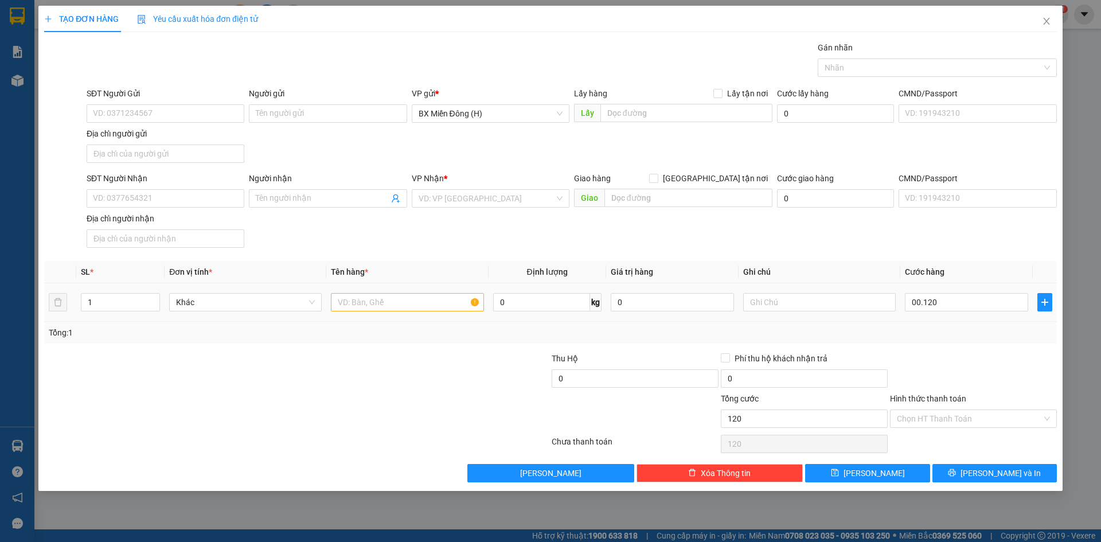
type input "120.000"
click at [944, 360] on div at bounding box center [973, 372] width 169 height 40
click at [202, 204] on input "SĐT Người Nhận" at bounding box center [166, 198] width 158 height 18
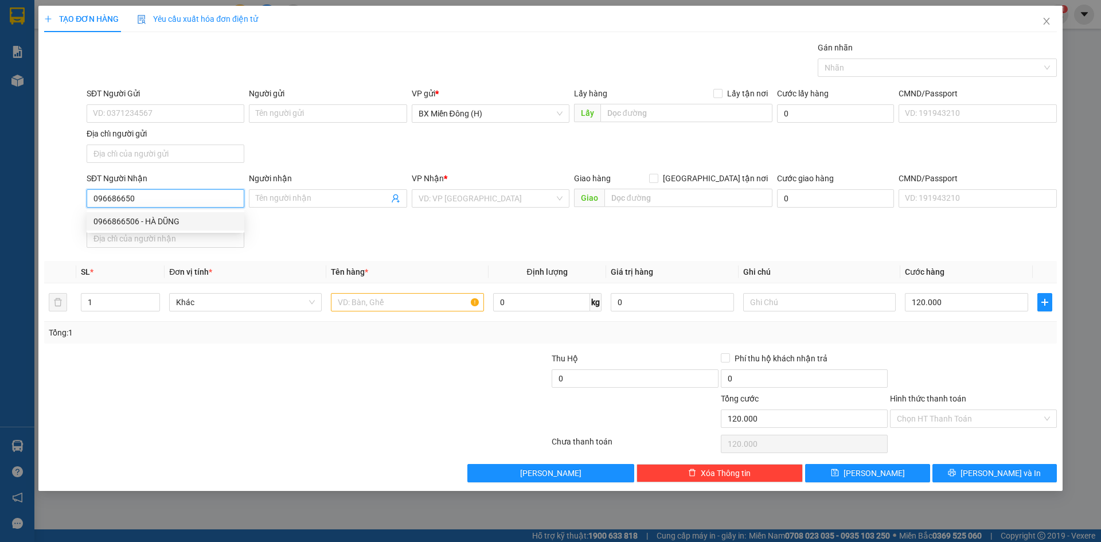
type input "0966866506"
type input "HÀ DŨNG"
type input "0966866506"
click at [361, 298] on input "text" at bounding box center [407, 302] width 153 height 18
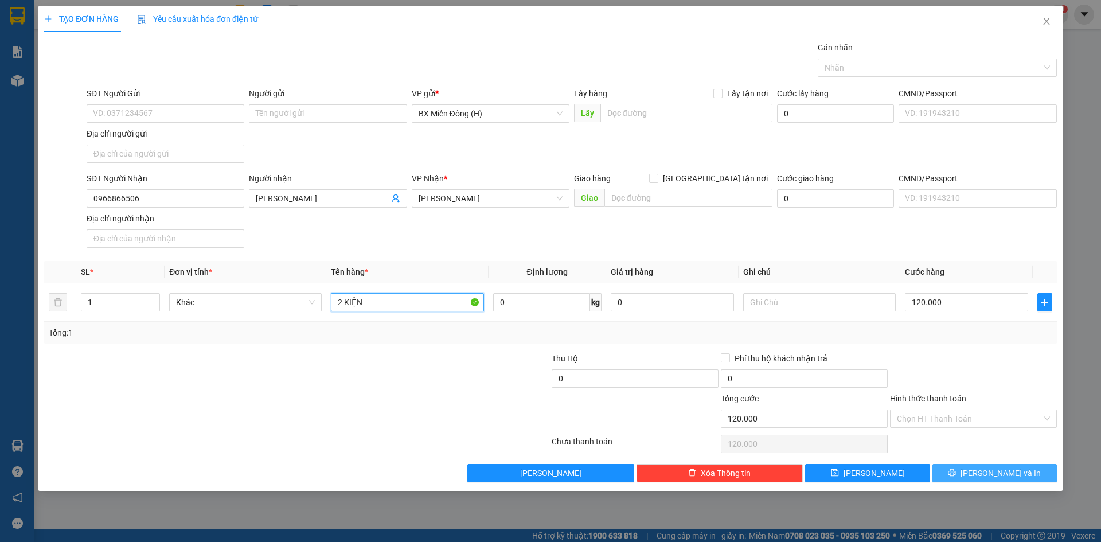
type input "2 KIỆN"
click at [1006, 472] on span "[PERSON_NAME] và In" at bounding box center [1000, 473] width 80 height 13
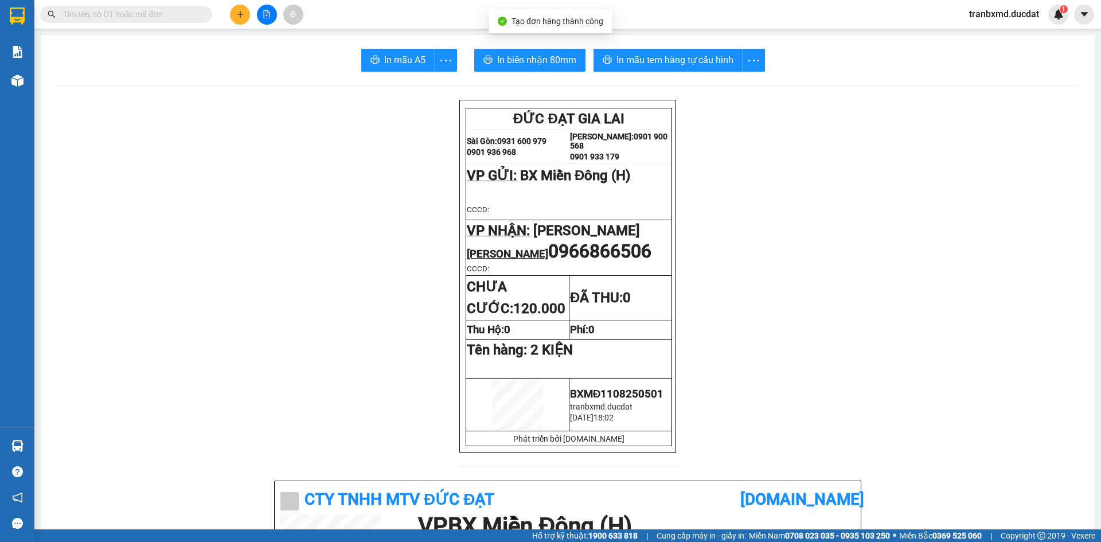
click at [567, 55] on span "In biên nhận 80mm" at bounding box center [536, 60] width 79 height 14
click at [658, 62] on span "In mẫu tem hàng tự cấu hình" at bounding box center [674, 60] width 117 height 14
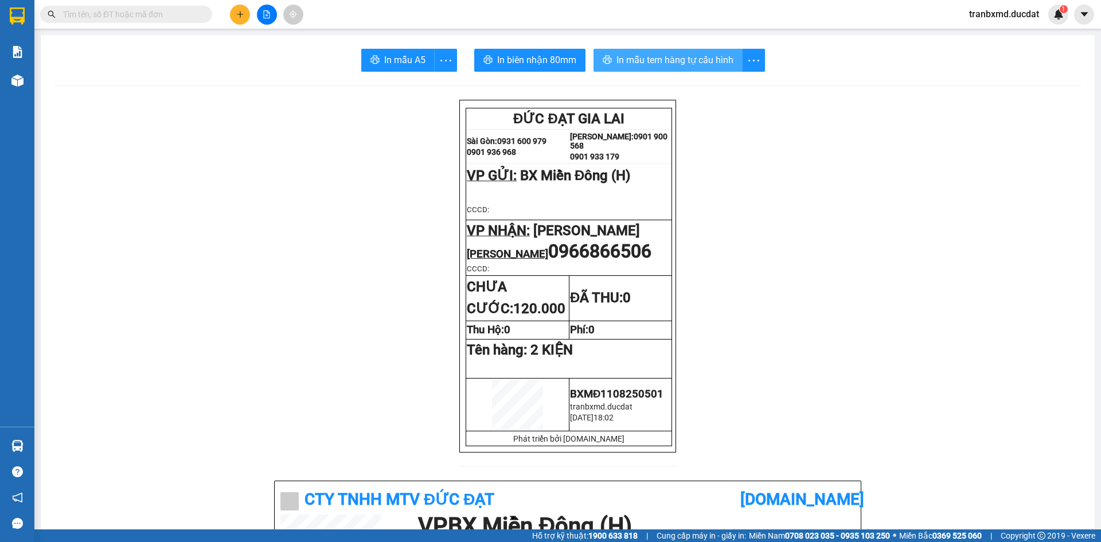
click at [714, 55] on span "In mẫu tem hàng tự cấu hình" at bounding box center [674, 60] width 117 height 14
click at [241, 14] on icon "plus" at bounding box center [240, 14] width 6 height 1
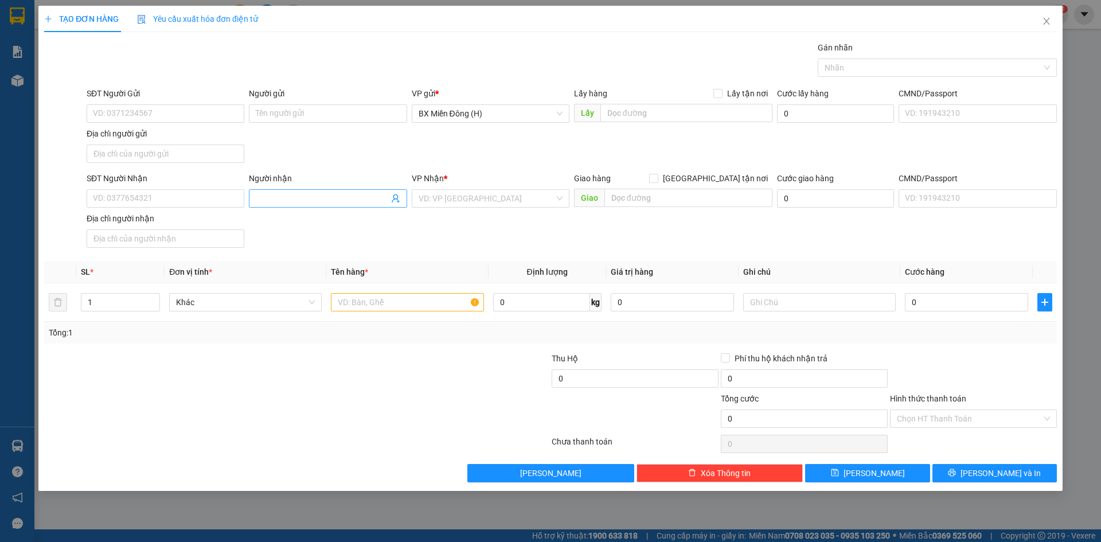
click at [379, 197] on input "Người nhận" at bounding box center [322, 198] width 132 height 13
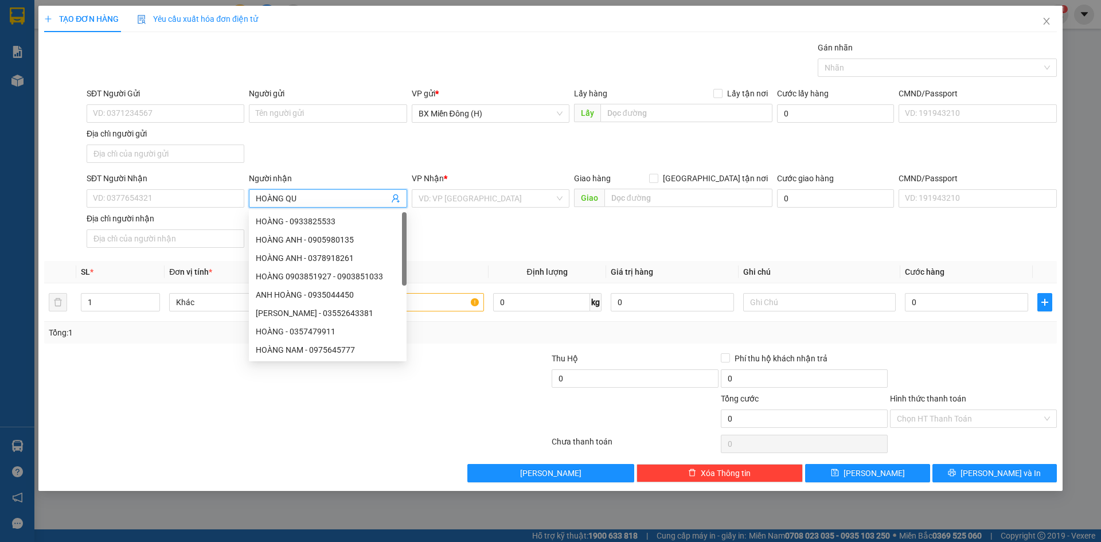
type input "HOÀNG QUY"
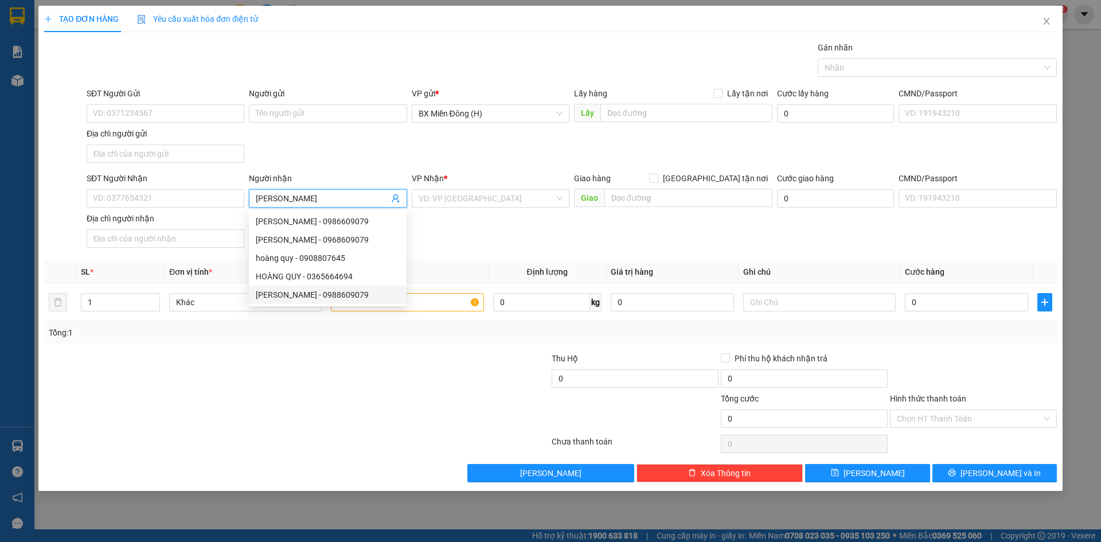
click at [355, 287] on div "HOÀNG QUY - 0988609079" at bounding box center [328, 295] width 158 height 18
type input "0988609079"
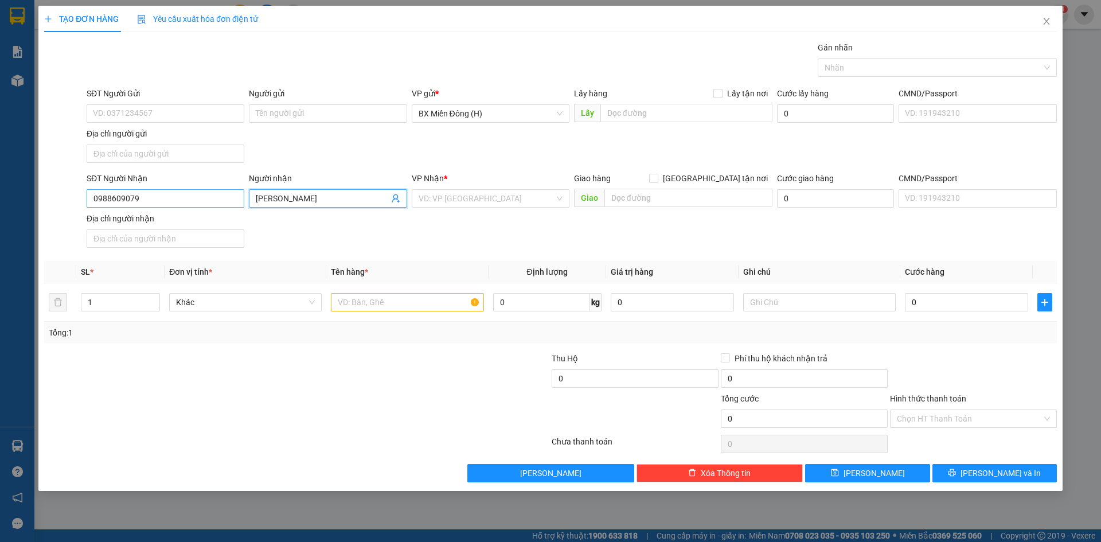
type input "HOÀNG QUY"
click at [195, 193] on input "0988609079" at bounding box center [166, 198] width 158 height 18
click at [182, 217] on div "0988609079 - HOÀNG QUY" at bounding box center [165, 221] width 144 height 13
type input "0988609079"
click at [375, 306] on input "text" at bounding box center [407, 302] width 153 height 18
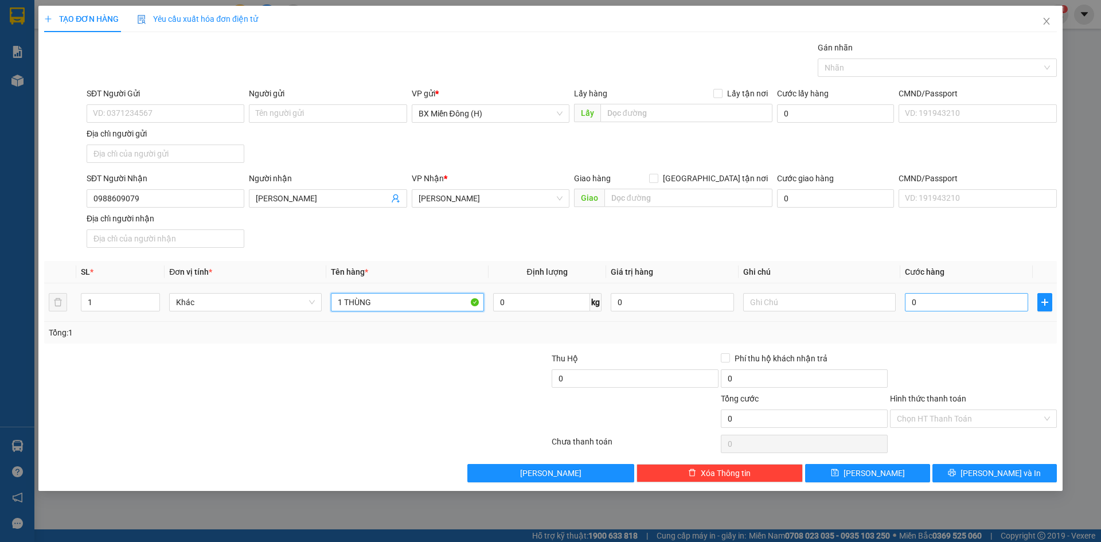
type input "1 THÙNG"
click at [935, 310] on input "0" at bounding box center [966, 302] width 123 height 18
type input "003"
type input "3"
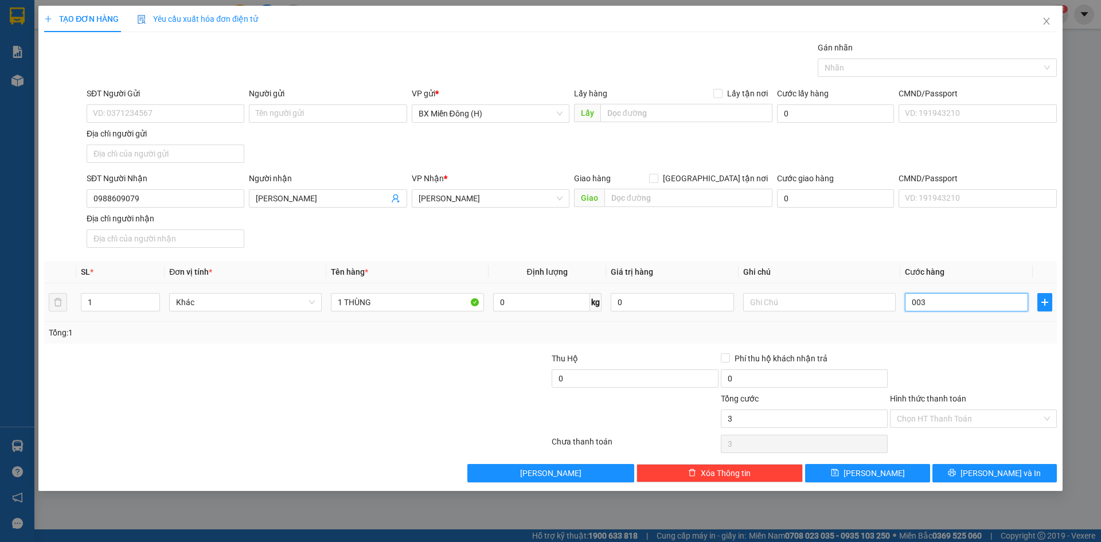
type input "0.030"
type input "30"
type input "30.000"
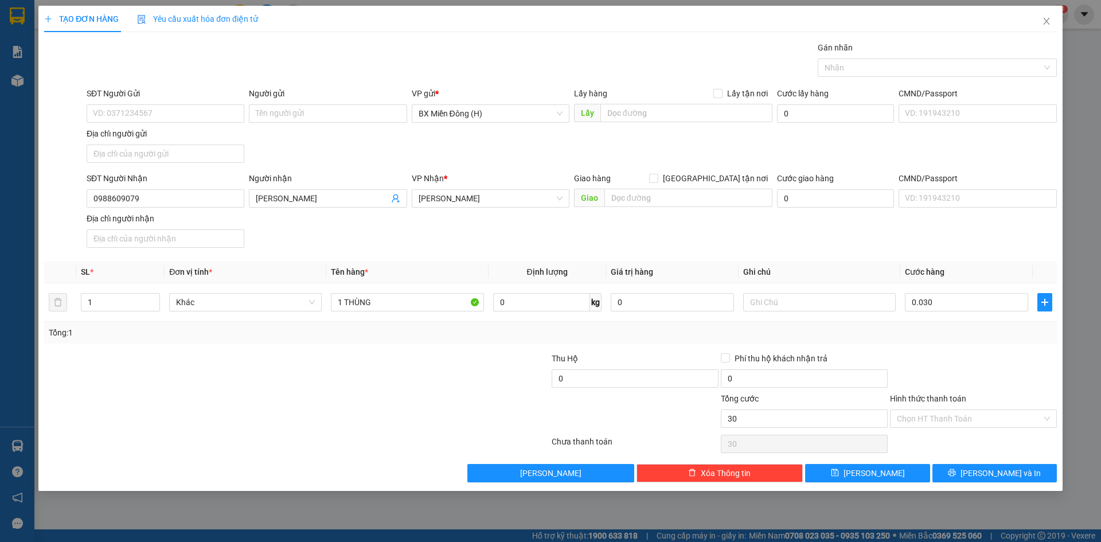
type input "30.000"
click at [942, 332] on div "Tổng: 1" at bounding box center [550, 332] width 1003 height 13
click at [991, 470] on span "[PERSON_NAME] và In" at bounding box center [1000, 473] width 80 height 13
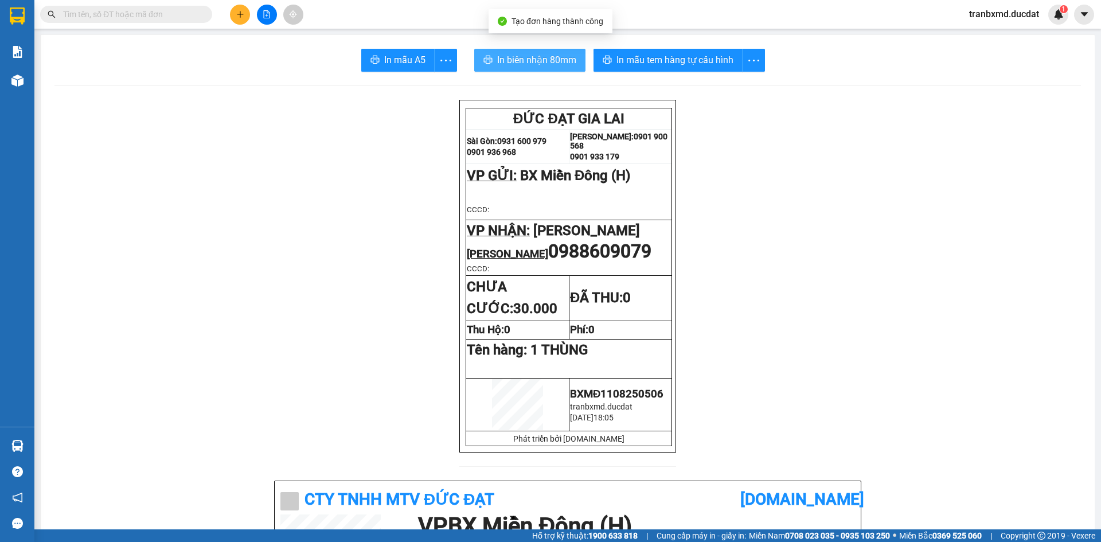
click at [544, 61] on span "In biên nhận 80mm" at bounding box center [536, 60] width 79 height 14
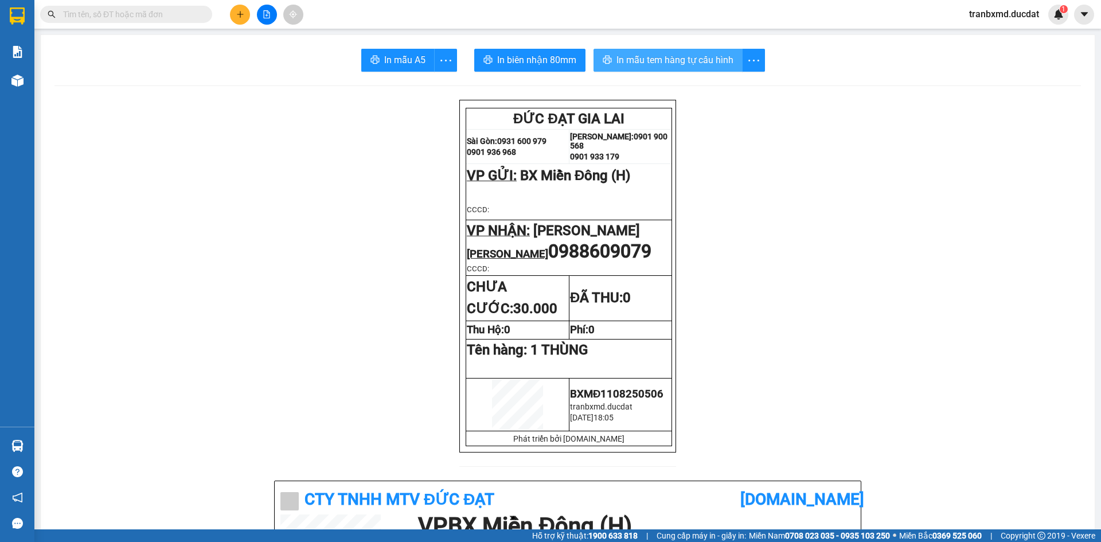
click at [677, 53] on span "In mẫu tem hàng tự cấu hình" at bounding box center [674, 60] width 117 height 14
click at [241, 11] on icon "plus" at bounding box center [240, 14] width 8 height 8
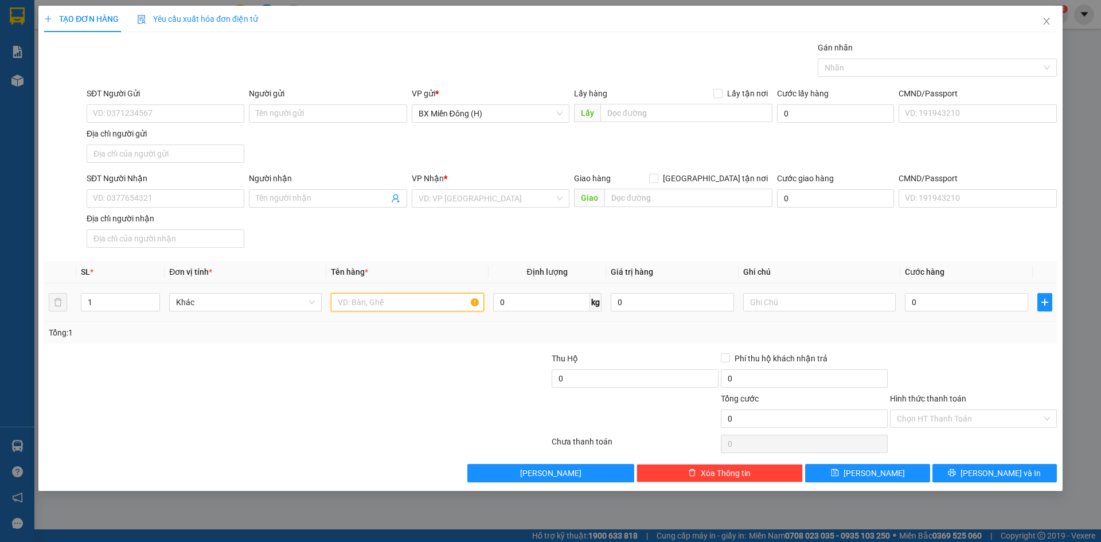
click at [397, 297] on input "text" at bounding box center [407, 302] width 153 height 18
type input "1 HỘP"
click at [189, 196] on input "SĐT Người Nhận" at bounding box center [166, 198] width 158 height 18
type input "0776386888"
click at [145, 110] on input "SĐT Người Gửi" at bounding box center [166, 113] width 158 height 18
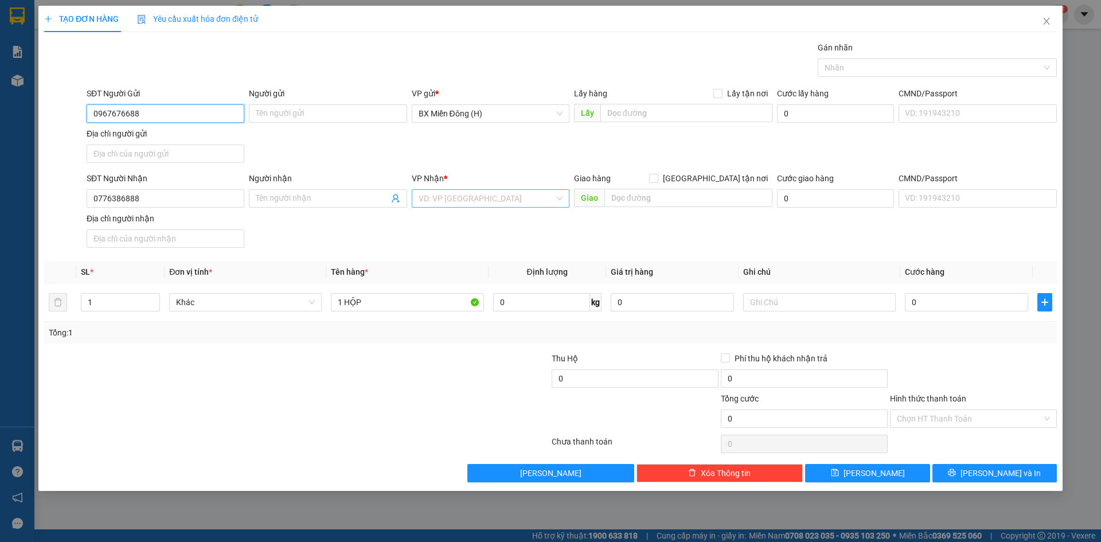
type input "0967676688"
click at [446, 199] on input "search" at bounding box center [487, 198] width 136 height 17
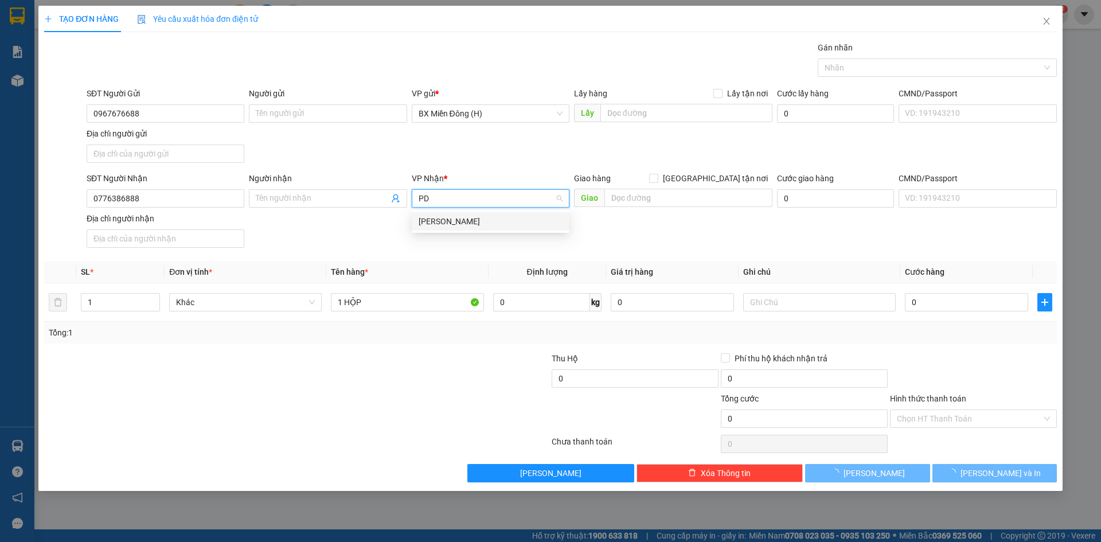
type input "PD"
click at [456, 231] on body "Kết quả tìm kiếm ( 0 ) Bộ lọc No Data tranbxmd.ducdat 1 Báo cáo Doanh số tạo đơ…" at bounding box center [550, 271] width 1101 height 542
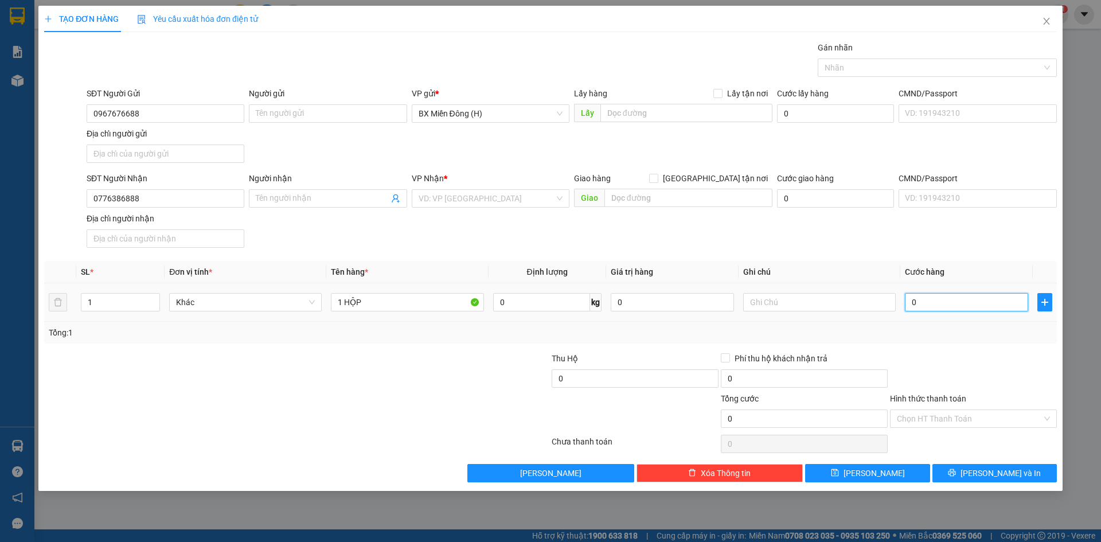
click at [942, 299] on input "0" at bounding box center [966, 302] width 123 height 18
type input "003"
type input "3"
type input "0.030"
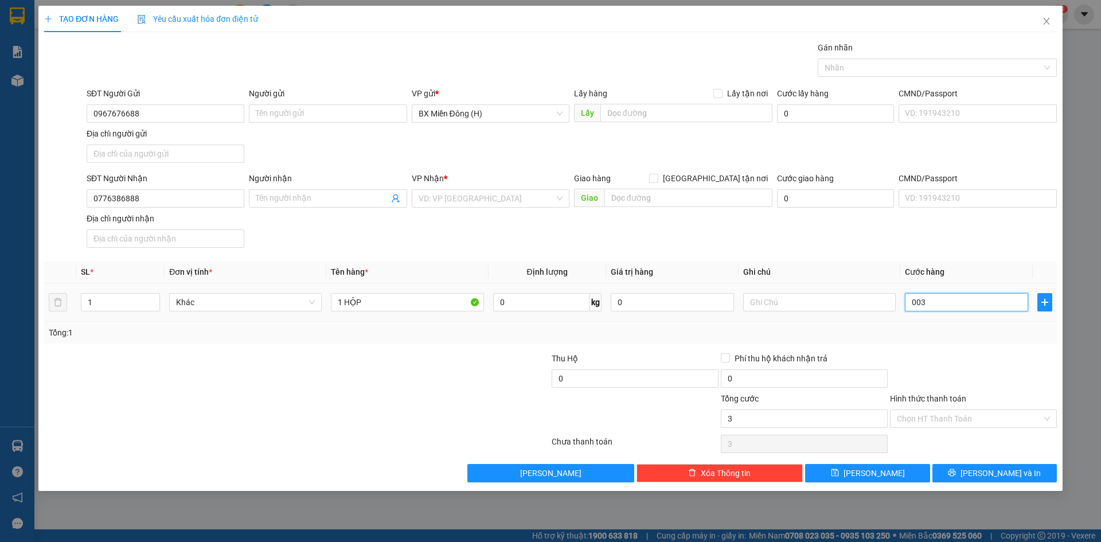
type input "30"
type input "30.000"
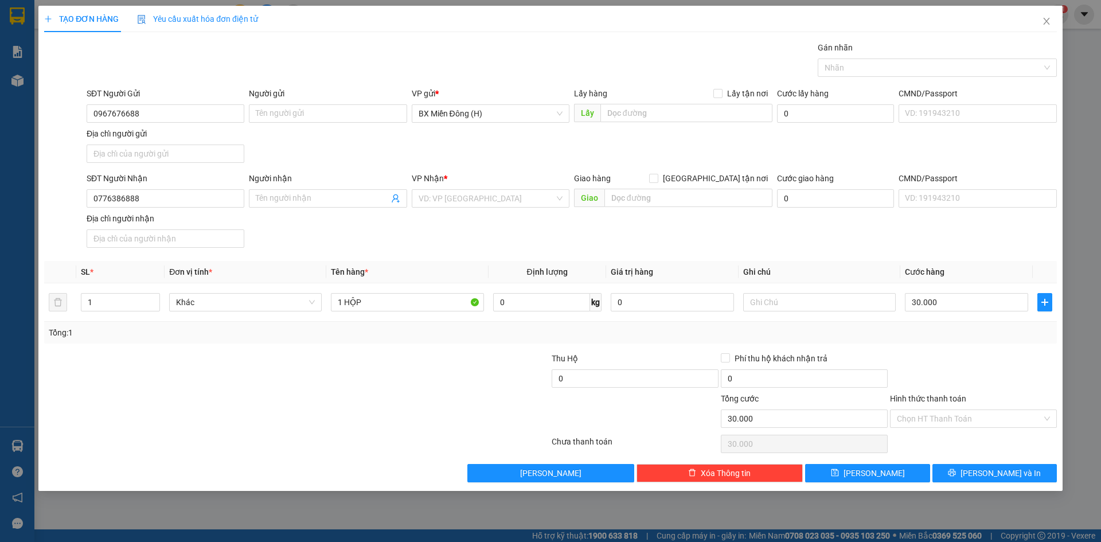
click at [925, 335] on div "Tổng: 1" at bounding box center [550, 332] width 1003 height 13
click at [966, 477] on button "[PERSON_NAME] và In" at bounding box center [994, 473] width 124 height 18
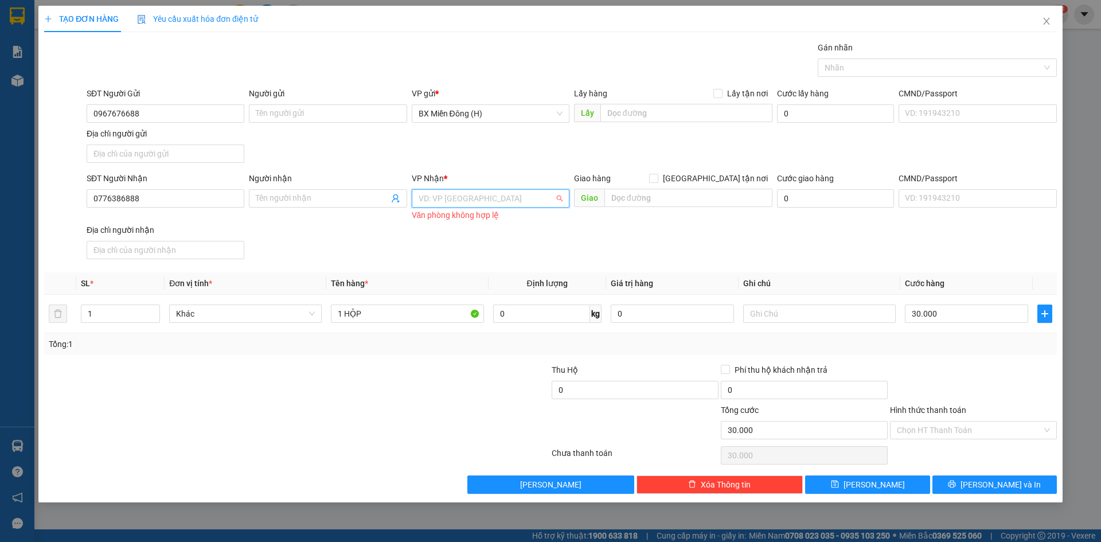
click at [482, 205] on input "search" at bounding box center [487, 198] width 136 height 17
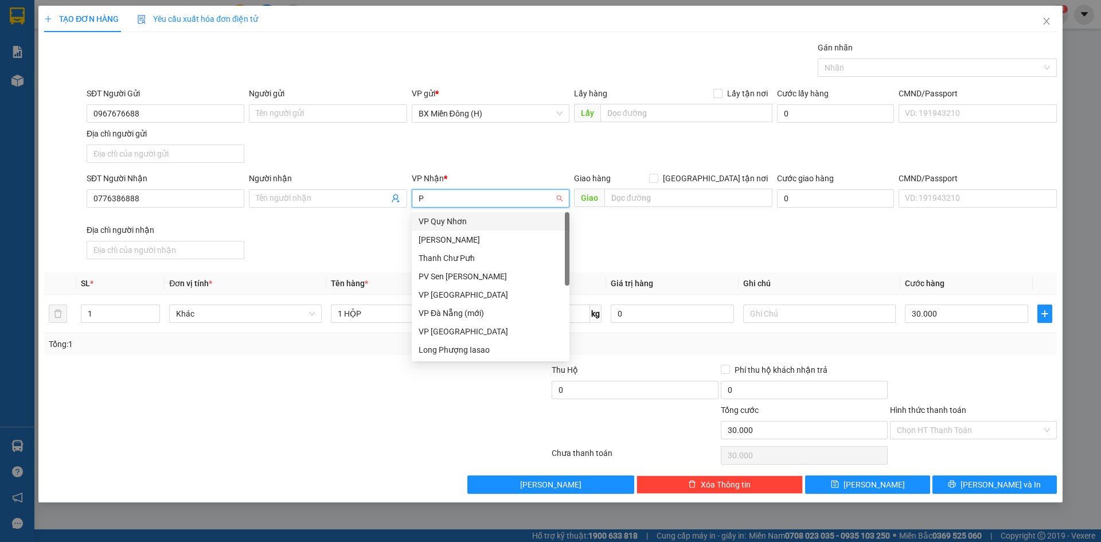
type input "PD"
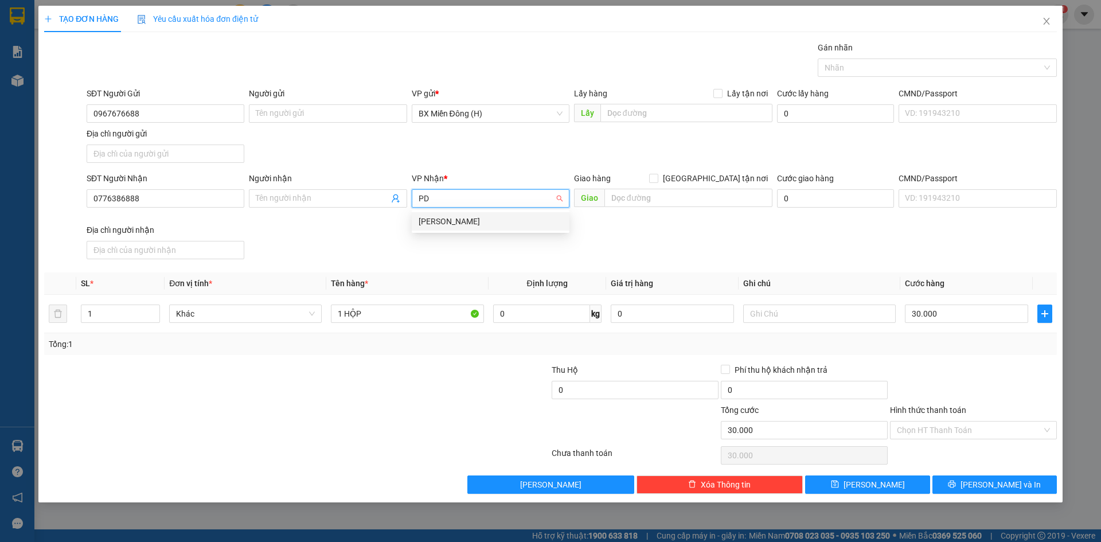
click at [488, 226] on div "[PERSON_NAME]" at bounding box center [491, 221] width 144 height 13
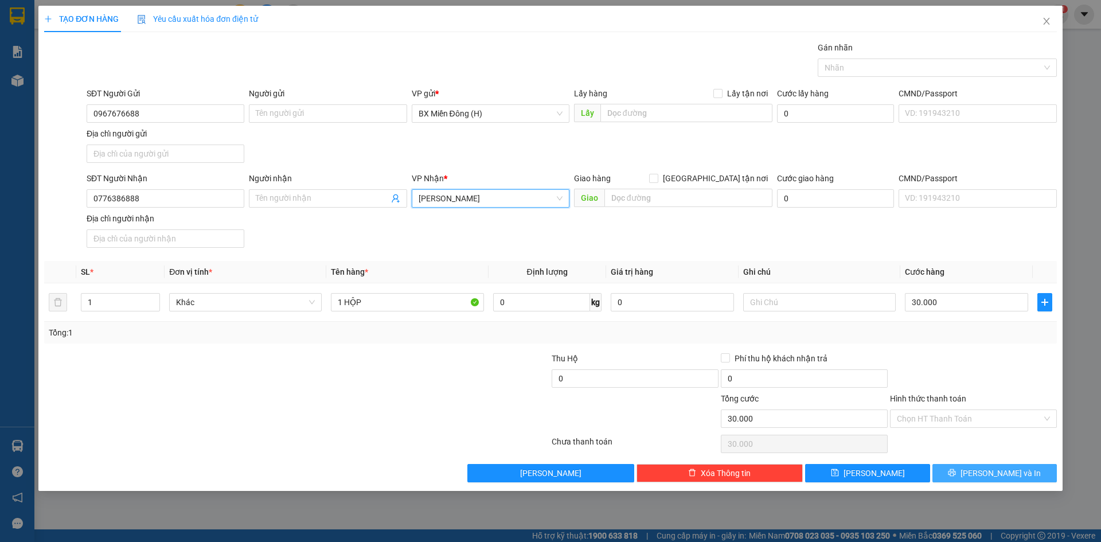
click at [956, 478] on span "printer" at bounding box center [952, 472] width 8 height 9
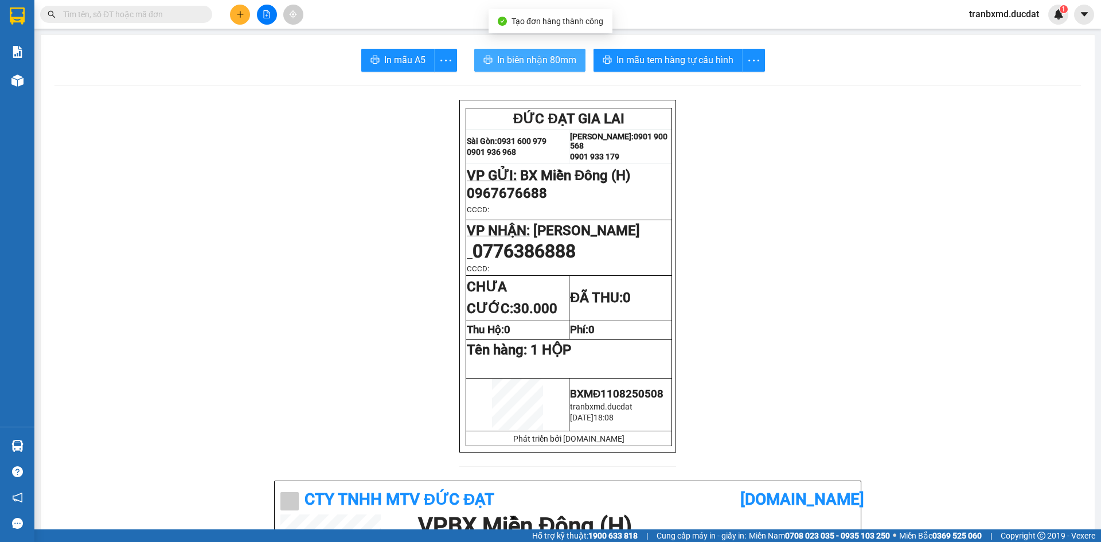
click at [521, 51] on button "In biên nhận 80mm" at bounding box center [529, 60] width 111 height 23
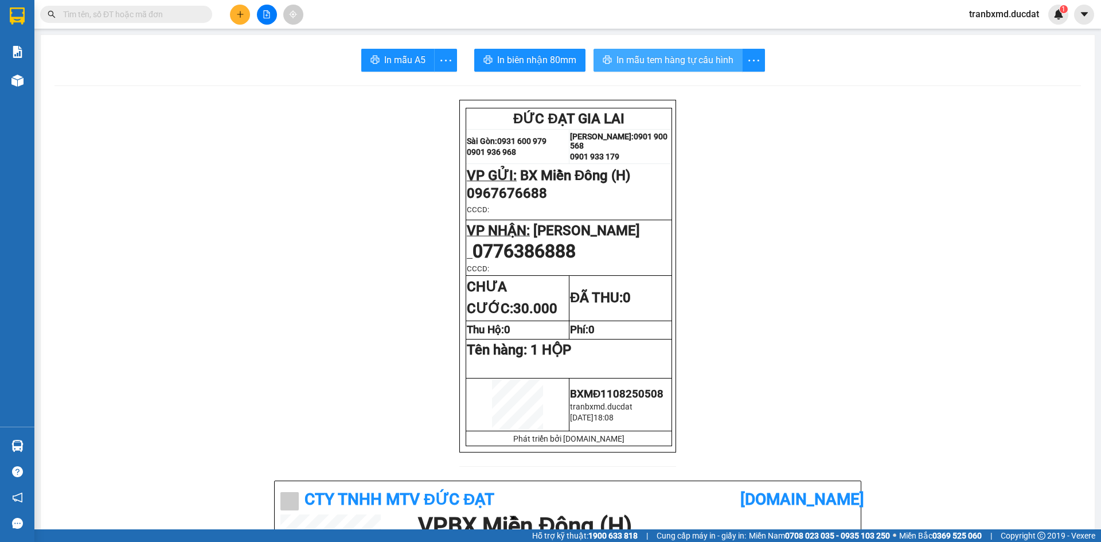
click at [690, 55] on span "In mẫu tem hàng tự cấu hình" at bounding box center [674, 60] width 117 height 14
click at [235, 18] on button at bounding box center [240, 15] width 20 height 20
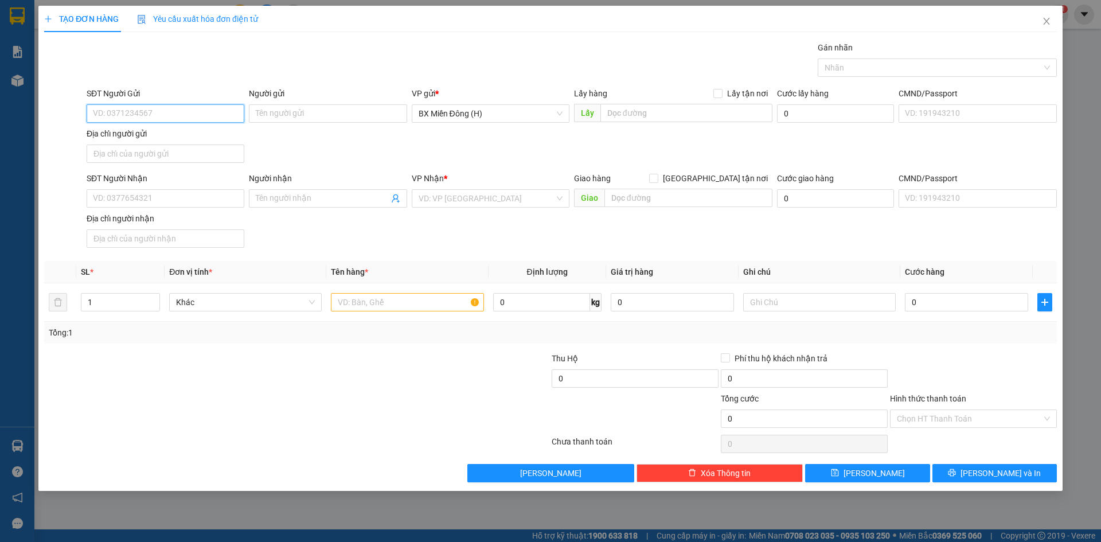
click at [153, 115] on input "SĐT Người Gửi" at bounding box center [166, 113] width 158 height 18
type input "0906879724"
click at [196, 201] on input "SĐT Người Nhận" at bounding box center [166, 198] width 158 height 18
click at [557, 195] on div "VD: VP [GEOGRAPHIC_DATA]" at bounding box center [491, 198] width 158 height 18
type input "0339046671"
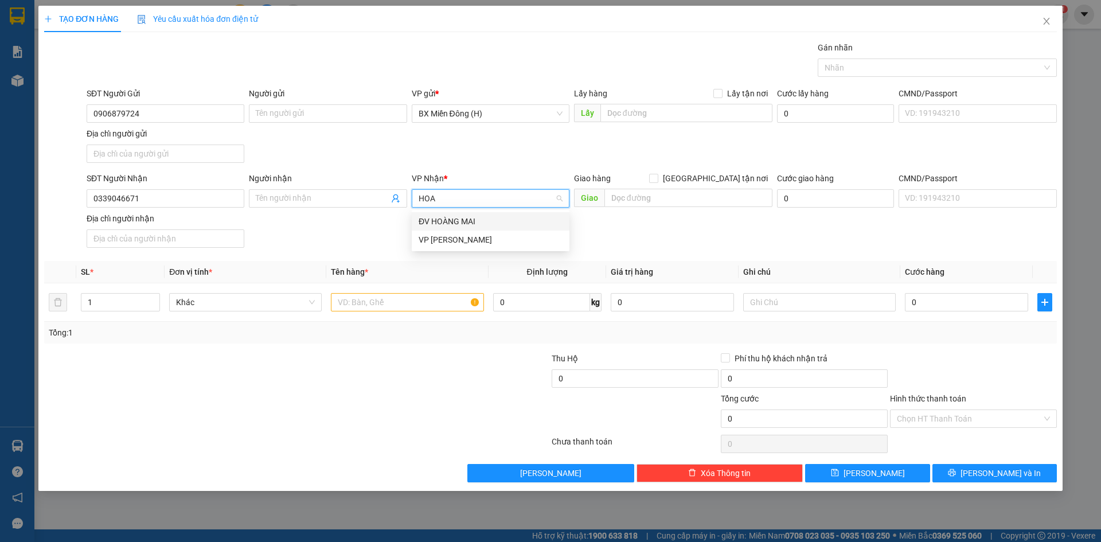
type input "HÒA"
click at [630, 201] on input "text" at bounding box center [688, 198] width 168 height 18
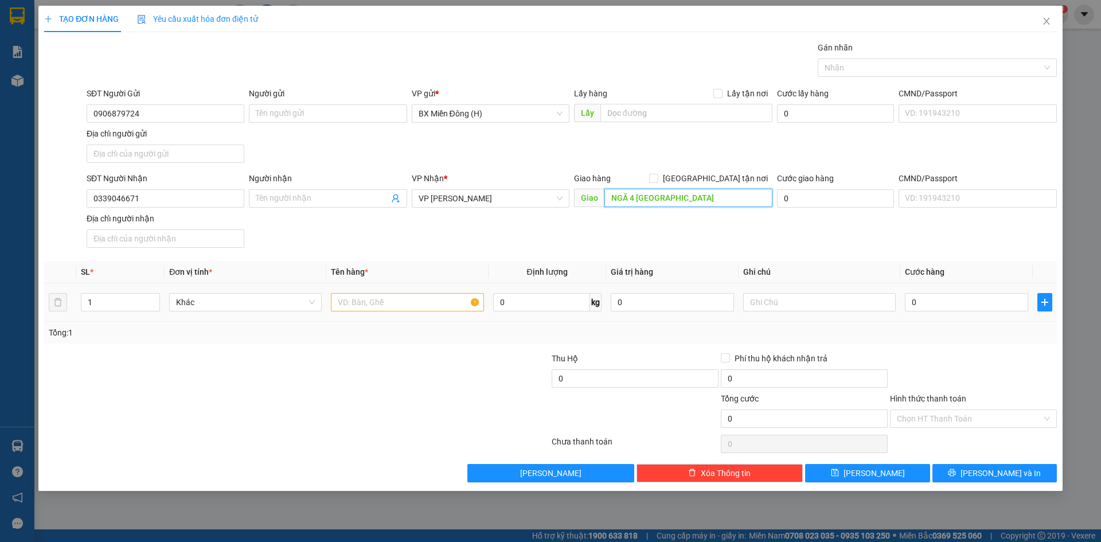
type input "NGÃ 4 NAMYANG"
click at [367, 297] on input "text" at bounding box center [407, 302] width 153 height 18
type input "1 HỒ SƠ"
click at [971, 294] on input "0" at bounding box center [966, 302] width 123 height 18
type input "003"
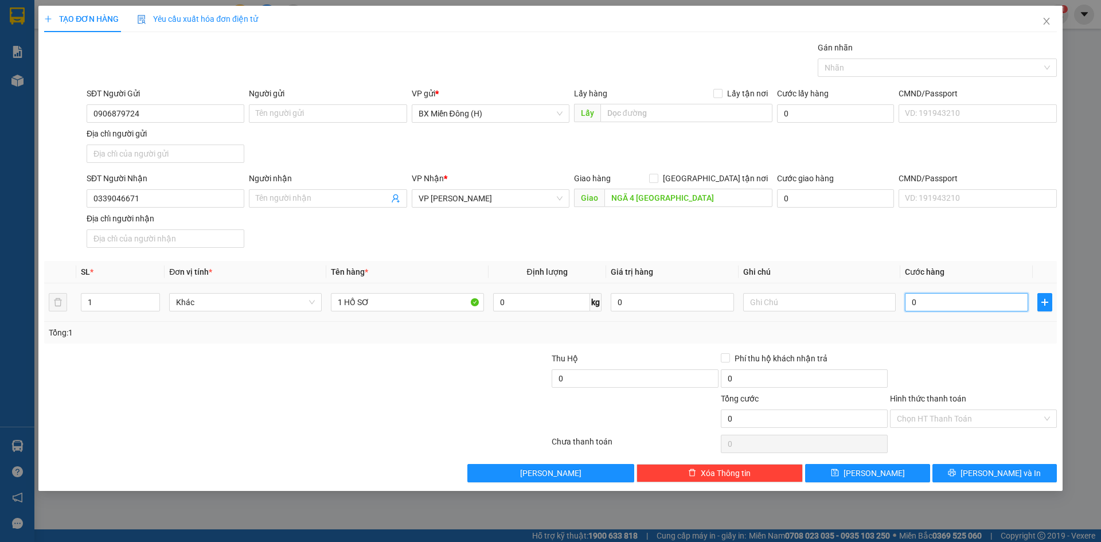
type input "3"
type input "0.030"
type input "30"
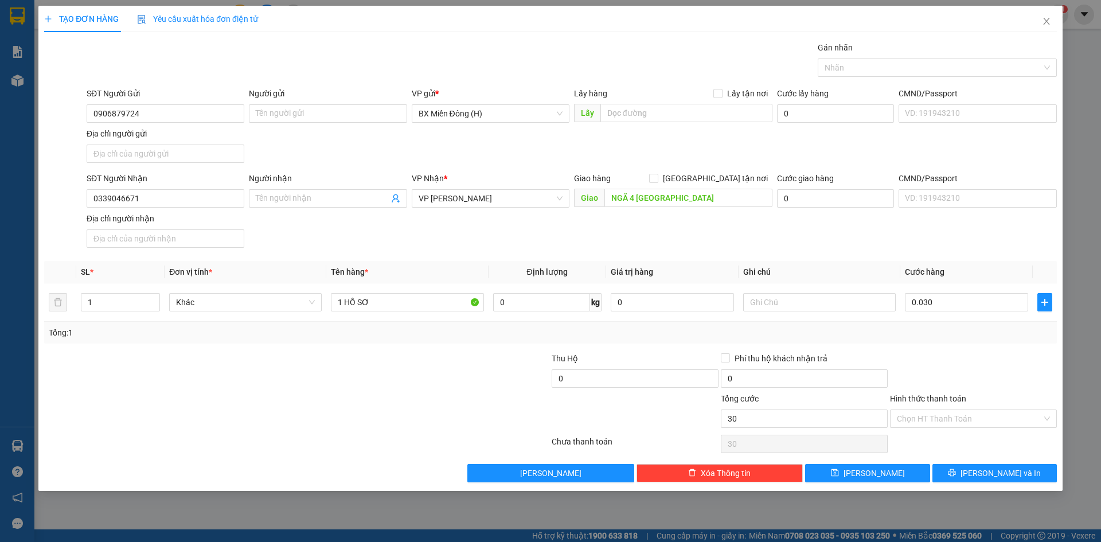
type input "30.000"
click at [927, 346] on div "Transit Pickup Surcharge Ids Transit Deliver Surcharge Ids Transit Deliver Surc…" at bounding box center [550, 261] width 1013 height 441
click at [959, 479] on button "[PERSON_NAME] và In" at bounding box center [994, 473] width 124 height 18
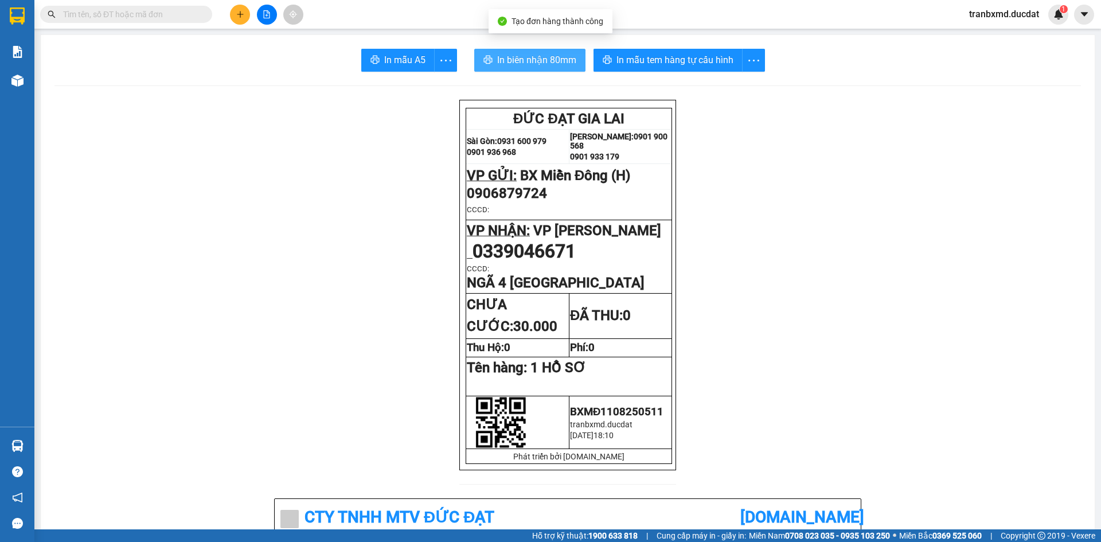
click at [528, 61] on span "In biên nhận 80mm" at bounding box center [536, 60] width 79 height 14
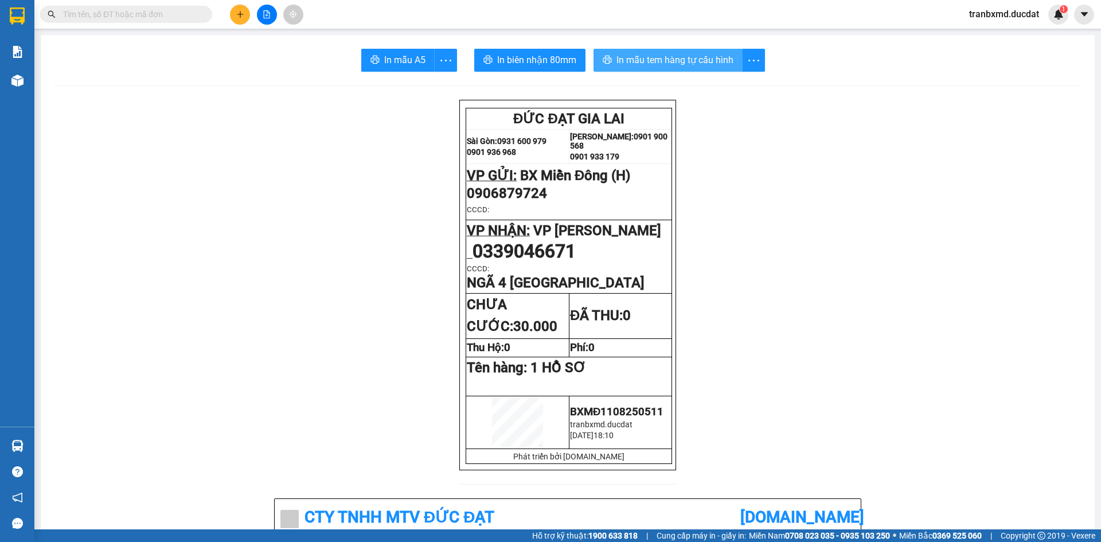
click at [703, 63] on span "In mẫu tem hàng tự cấu hình" at bounding box center [674, 60] width 117 height 14
click at [243, 13] on icon "plus" at bounding box center [240, 14] width 8 height 8
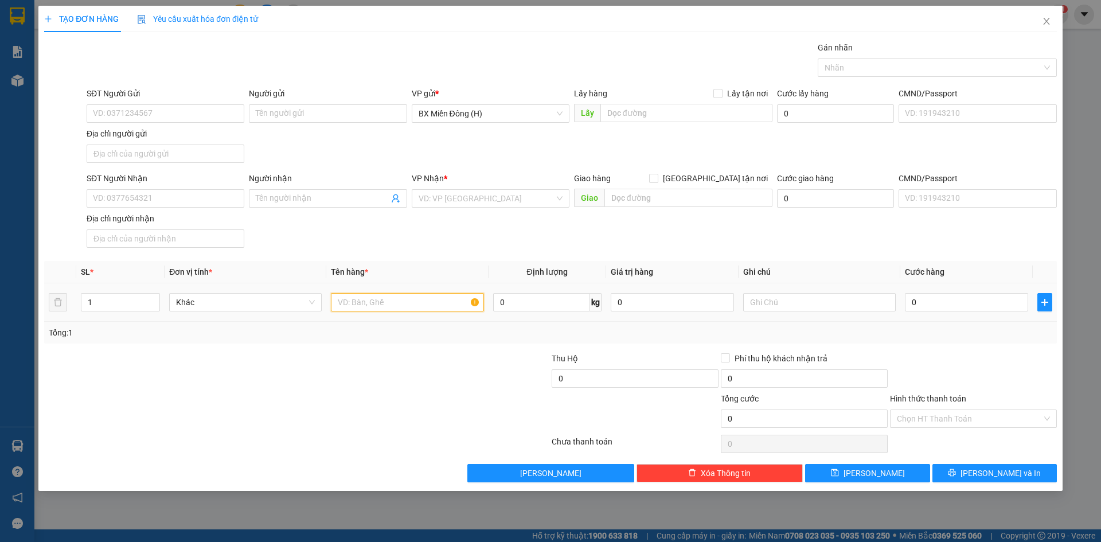
click at [350, 307] on input "text" at bounding box center [407, 302] width 153 height 18
type input "1 BỊCH XANH"
click at [166, 116] on input "SĐT Người Gửi" at bounding box center [166, 113] width 158 height 18
click at [442, 204] on input "search" at bounding box center [487, 198] width 136 height 17
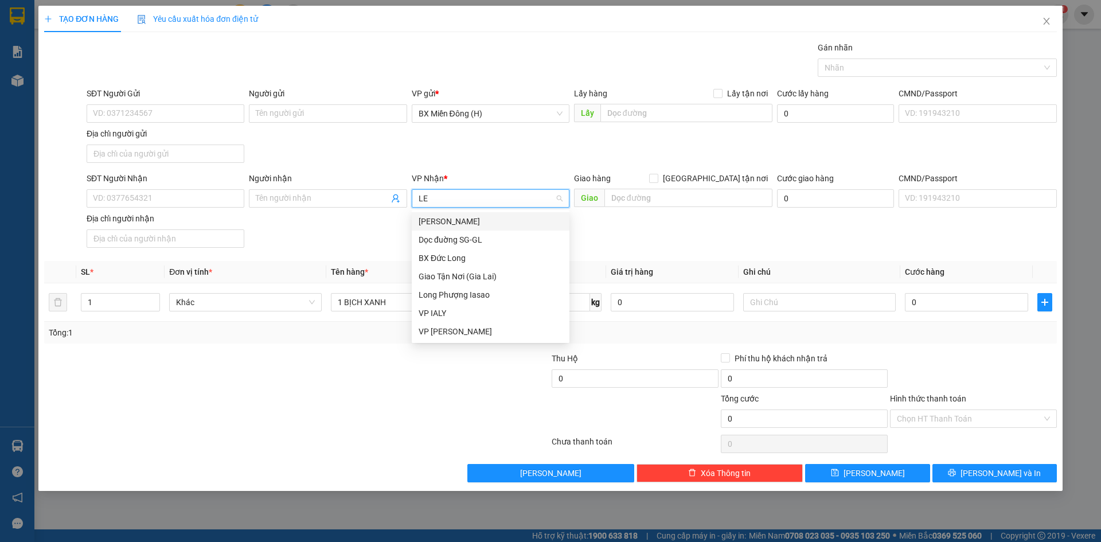
type input "LÊ"
click at [459, 221] on div "[PERSON_NAME]" at bounding box center [491, 221] width 144 height 13
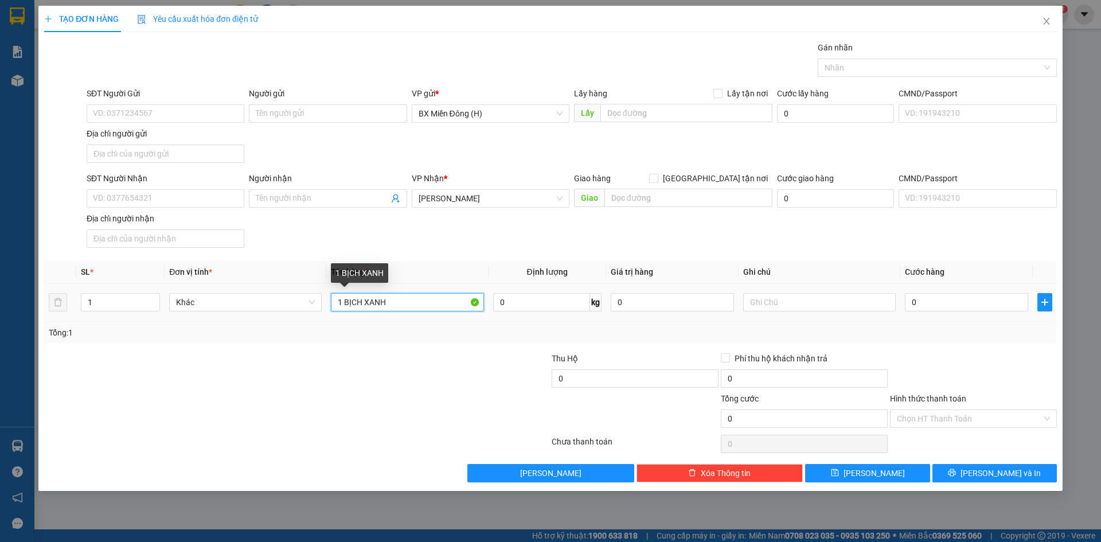
click at [440, 303] on input "1 BỊCH XANH" at bounding box center [407, 302] width 153 height 18
type input "1 BỊCH XANH( THUỐC)"
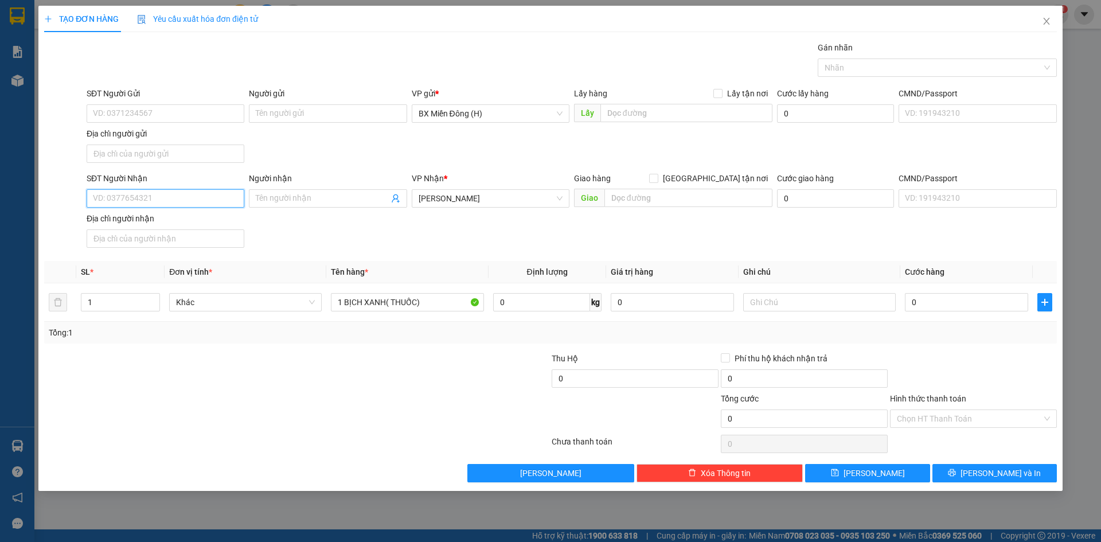
click at [217, 204] on input "SĐT Người Nhận" at bounding box center [166, 198] width 158 height 18
drag, startPoint x: 145, startPoint y: 200, endPoint x: 46, endPoint y: 219, distance: 101.0
click at [59, 216] on div "SĐT Người Nhận 0966373525 0966373525 Người nhận Tên người nhận VP Nhận * Lê Đại…" at bounding box center [550, 212] width 1015 height 80
type input "0966373525"
click at [161, 101] on div "SĐT Người Gửi" at bounding box center [166, 95] width 158 height 17
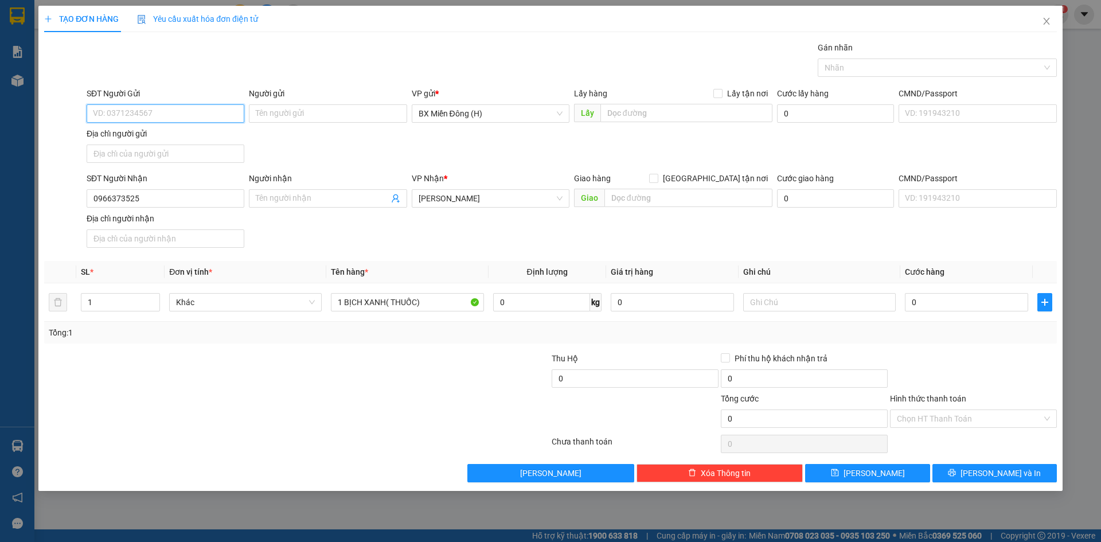
click at [162, 111] on input "SĐT Người Gửi" at bounding box center [166, 113] width 158 height 18
paste input "0966373525"
type input "0966373525"
drag, startPoint x: 157, startPoint y: 201, endPoint x: 63, endPoint y: 212, distance: 95.3
click at [71, 209] on div "SĐT Người Nhận 0966373525 0966373525 Người nhận Tên người nhận VP Nhận * Lê Đại…" at bounding box center [550, 212] width 1015 height 80
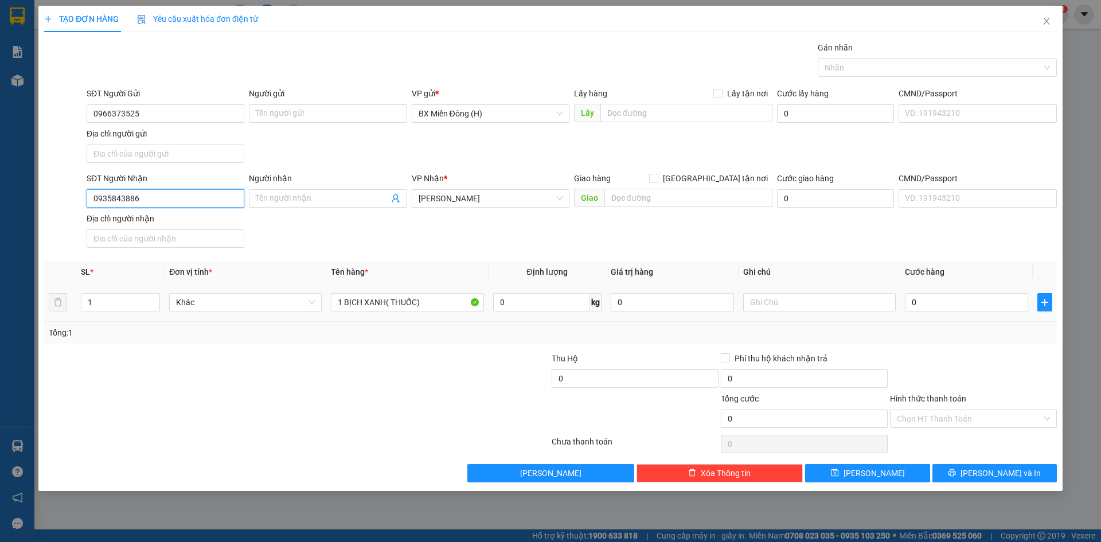
type input "0935843886"
click at [929, 292] on div "0" at bounding box center [966, 302] width 123 height 23
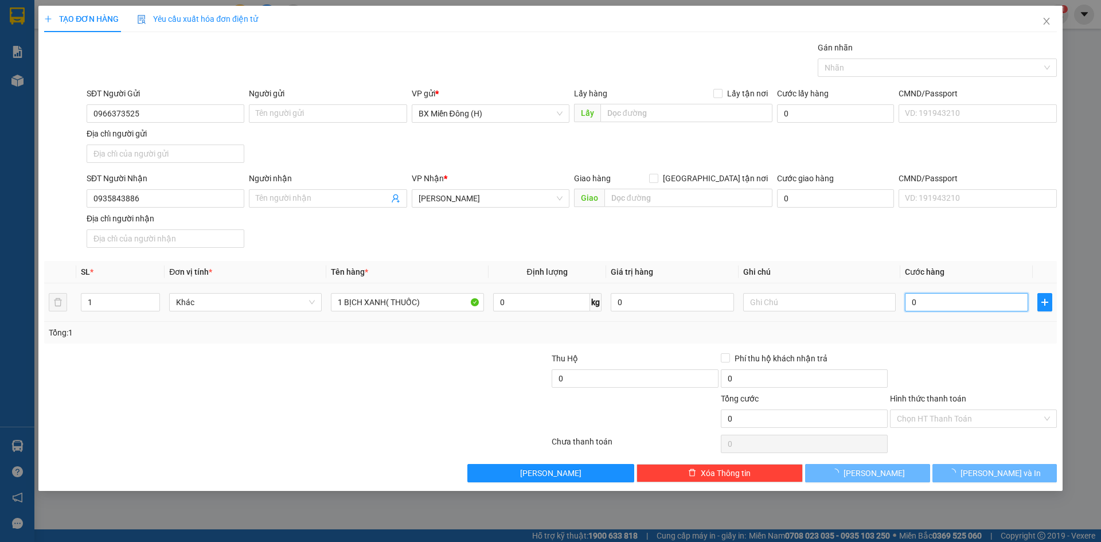
click at [931, 300] on input "0" at bounding box center [966, 302] width 123 height 18
type input "003"
type input "3"
type input "0.030"
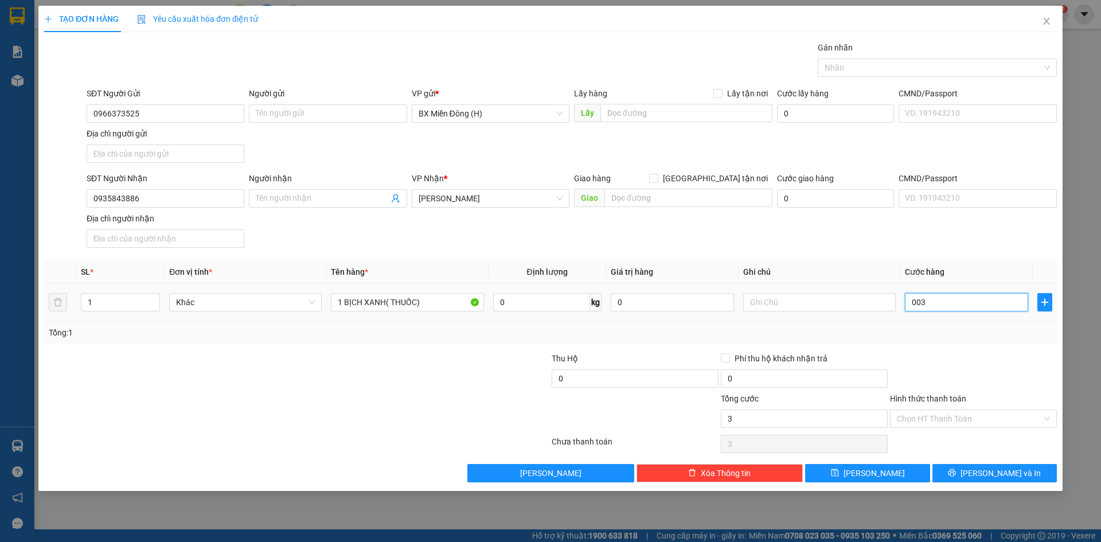
type input "30"
type input "30.000"
click at [921, 331] on div "Tổng: 1" at bounding box center [550, 332] width 1003 height 13
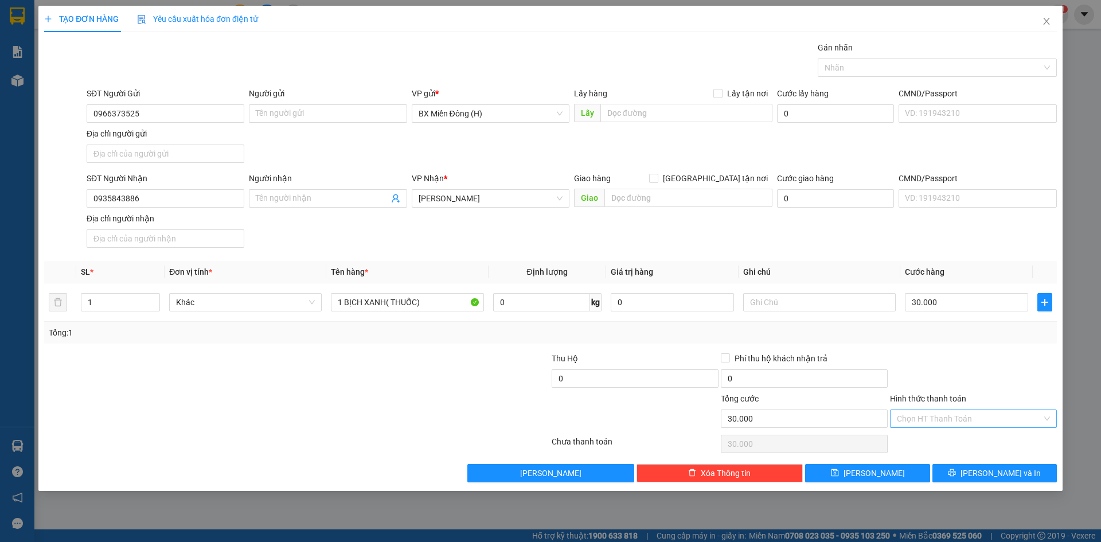
click at [919, 422] on input "Hình thức thanh toán" at bounding box center [969, 418] width 145 height 17
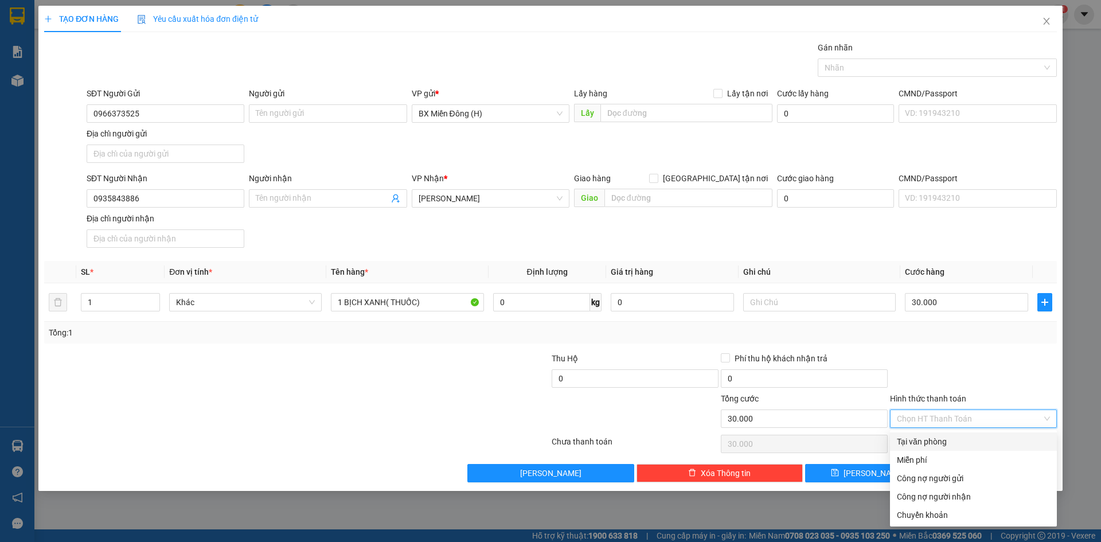
click at [917, 438] on div "Tại văn phòng" at bounding box center [973, 441] width 153 height 13
type input "0"
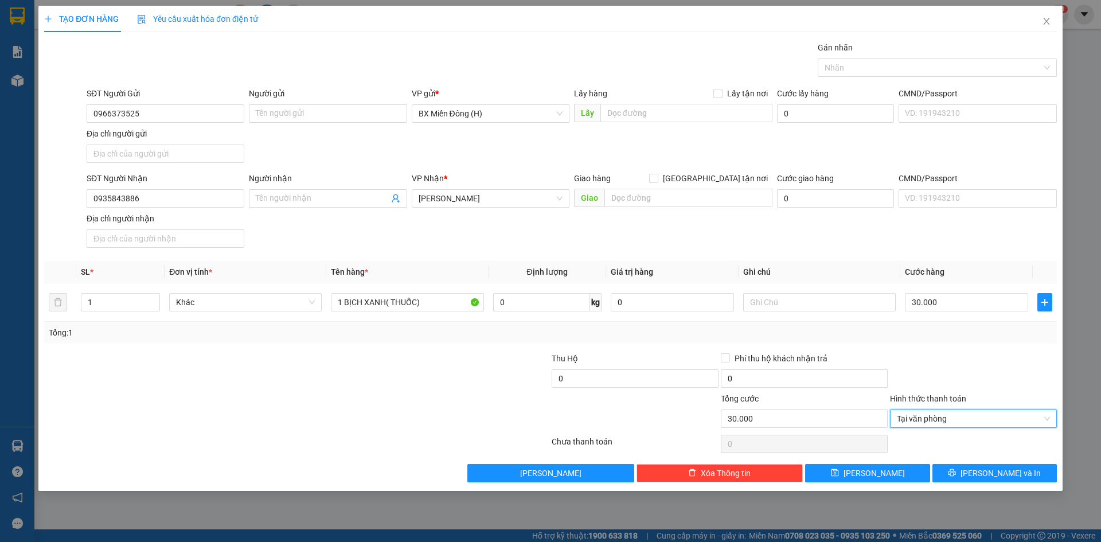
click at [981, 485] on div "TẠO ĐƠN HÀNG Yêu cầu xuất hóa đơn điện tử Transit Pickup Surcharge Ids Transit …" at bounding box center [550, 248] width 1024 height 485
click at [961, 462] on div "Transit Pickup Surcharge Ids Transit Deliver Surcharge Ids Transit Deliver Surc…" at bounding box center [550, 261] width 1013 height 441
click at [959, 479] on button "[PERSON_NAME] và In" at bounding box center [994, 473] width 124 height 18
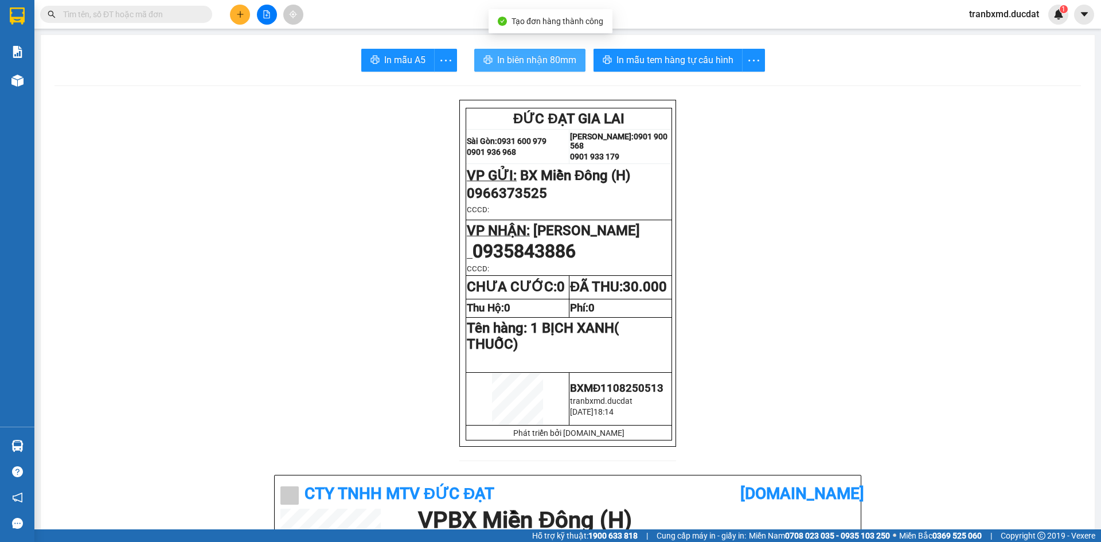
click at [549, 49] on button "In biên nhận 80mm" at bounding box center [529, 60] width 111 height 23
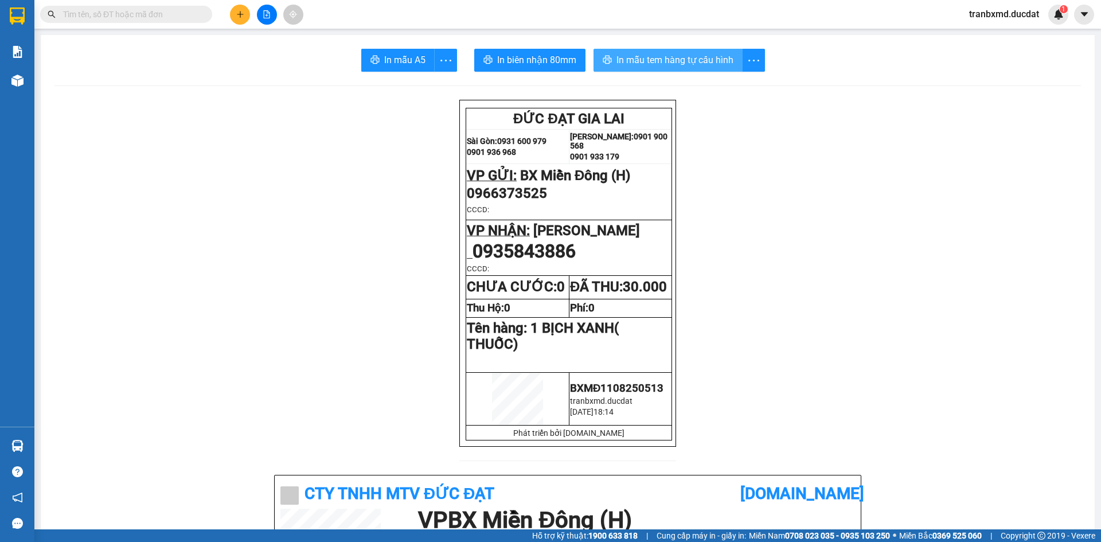
click at [678, 57] on span "In mẫu tem hàng tự cấu hình" at bounding box center [674, 60] width 117 height 14
click at [677, 57] on span "In mẫu tem hàng tự cấu hình" at bounding box center [674, 60] width 117 height 14
click at [234, 11] on button at bounding box center [240, 15] width 20 height 20
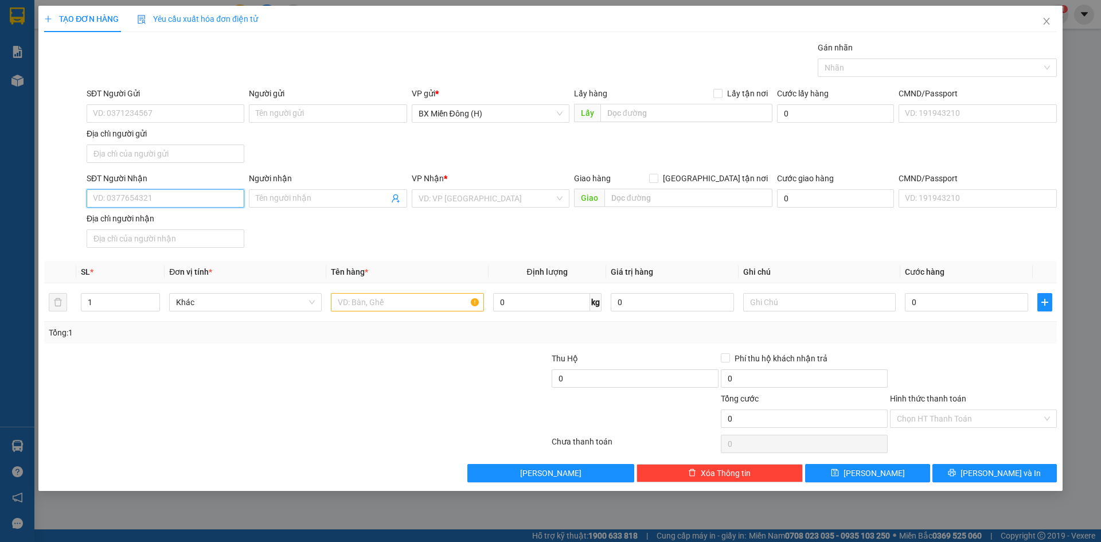
click at [167, 198] on input "SĐT Người Nhận" at bounding box center [166, 198] width 158 height 18
type input "0988323728"
type input "KHẢI"
type input "0988323728"
click at [384, 300] on input "text" at bounding box center [407, 302] width 153 height 18
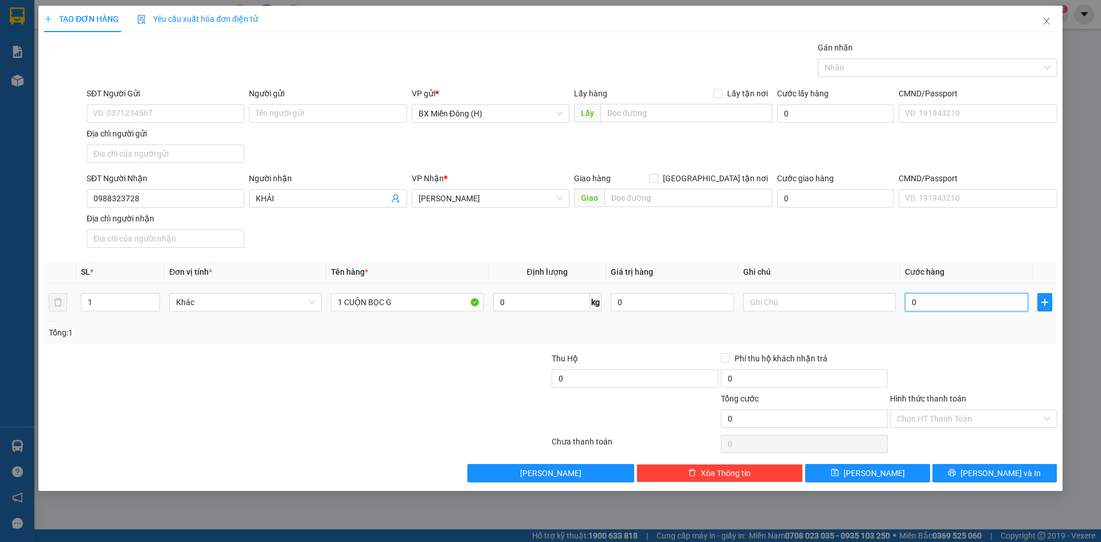
click at [924, 304] on input "0" at bounding box center [966, 302] width 123 height 18
click at [195, 200] on input "0988323728" at bounding box center [166, 198] width 158 height 18
drag, startPoint x: 399, startPoint y: 306, endPoint x: 318, endPoint y: 308, distance: 80.9
click at [318, 308] on tr "1 Khác 1 CUỘN BỌC G 0 kg 0 0" at bounding box center [550, 302] width 1013 height 38
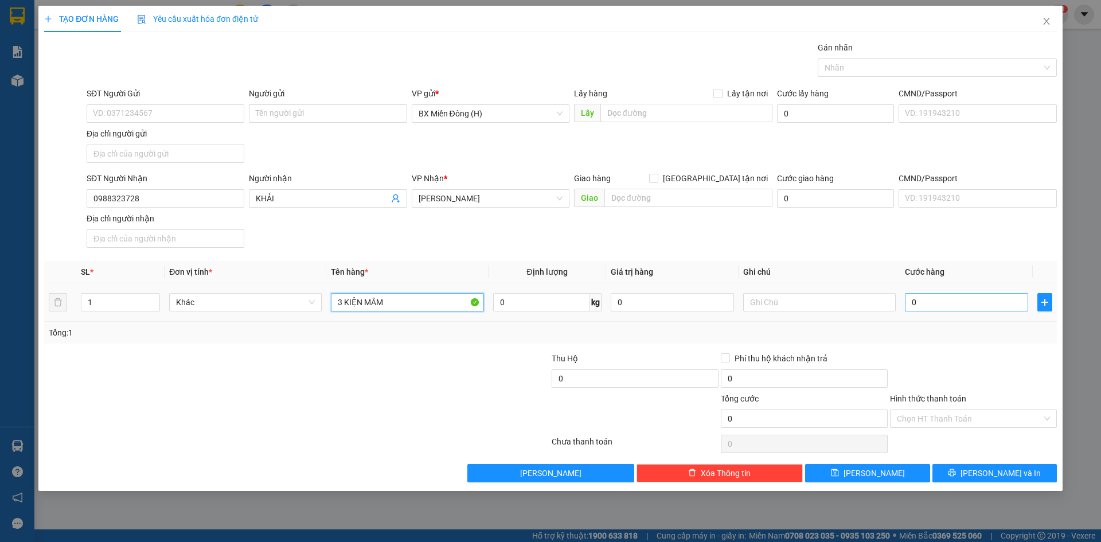
type input "3 KIỆN MÂM"
click at [952, 300] on input "0" at bounding box center [966, 302] width 123 height 18
type input "001"
type input "1"
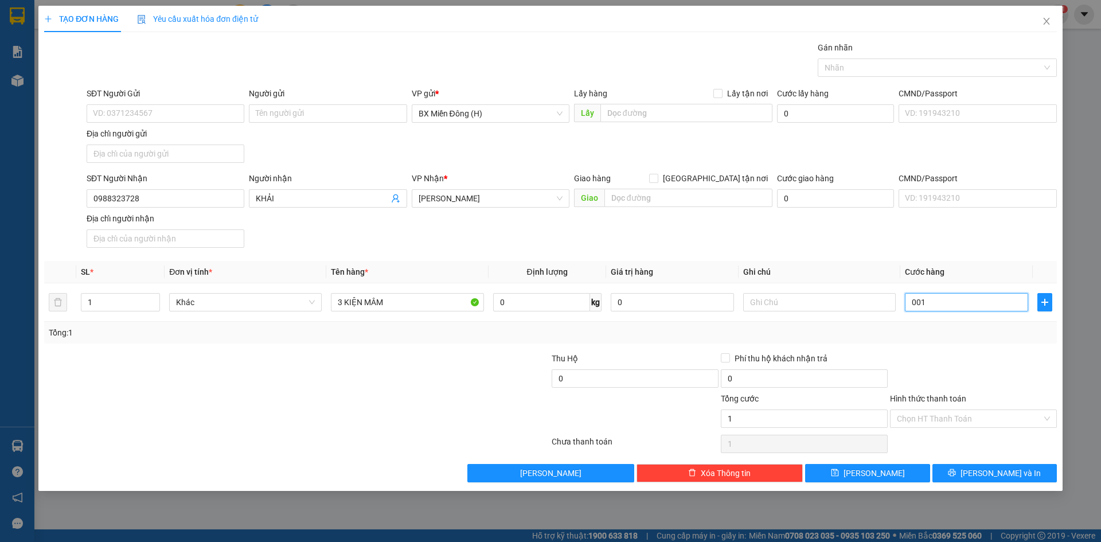
type input "0.016"
type input "16"
type input "00.160"
type input "160"
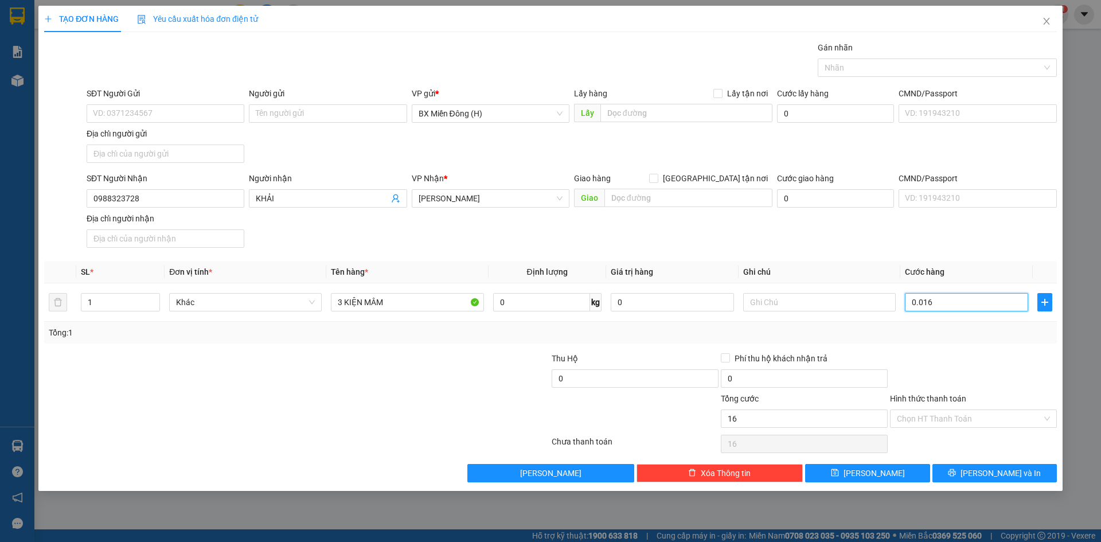
type input "160"
type input "160.000"
click at [925, 345] on div "Transit Pickup Surcharge Ids Transit Deliver Surcharge Ids Transit Deliver Surc…" at bounding box center [550, 261] width 1013 height 441
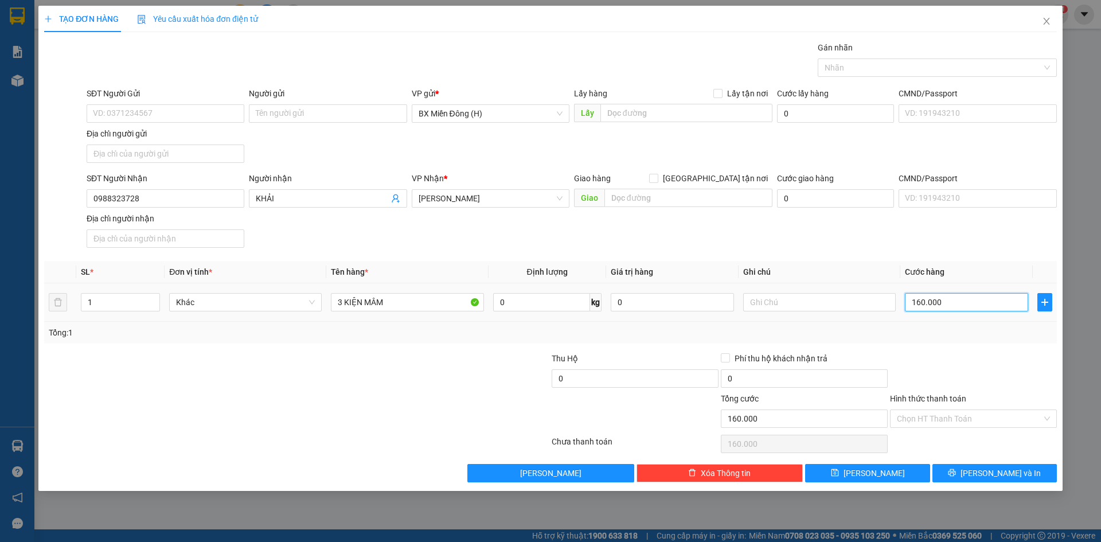
click at [954, 299] on input "160.000" at bounding box center [966, 302] width 123 height 18
type input "00.002"
type input "2"
type input "0.000.024"
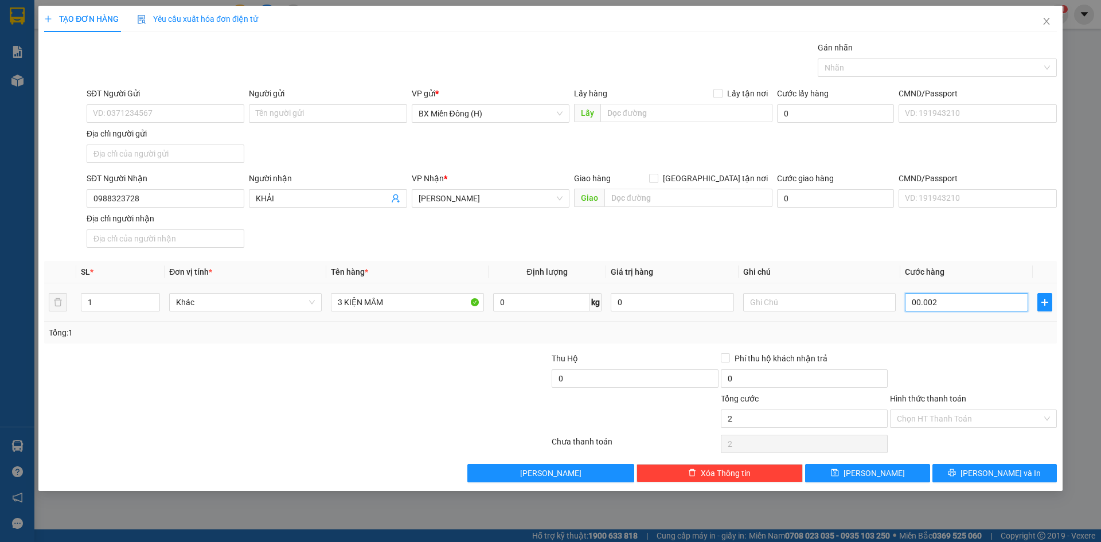
type input "24"
type input "000.000.240"
type input "240"
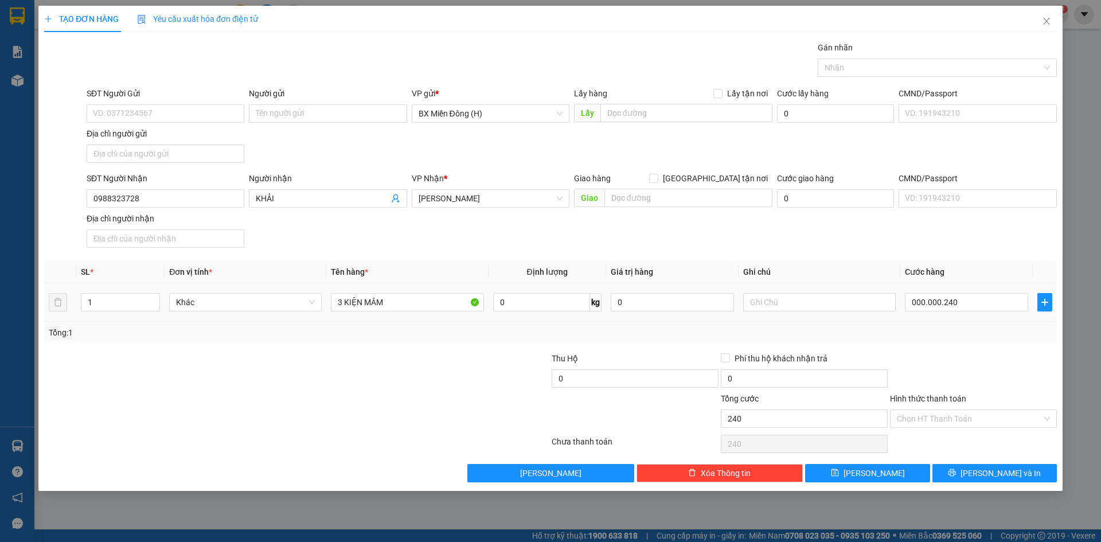
type input "240.000"
click at [958, 333] on div "Tổng: 1" at bounding box center [550, 332] width 1003 height 13
click at [956, 475] on icon "printer" at bounding box center [952, 472] width 8 height 8
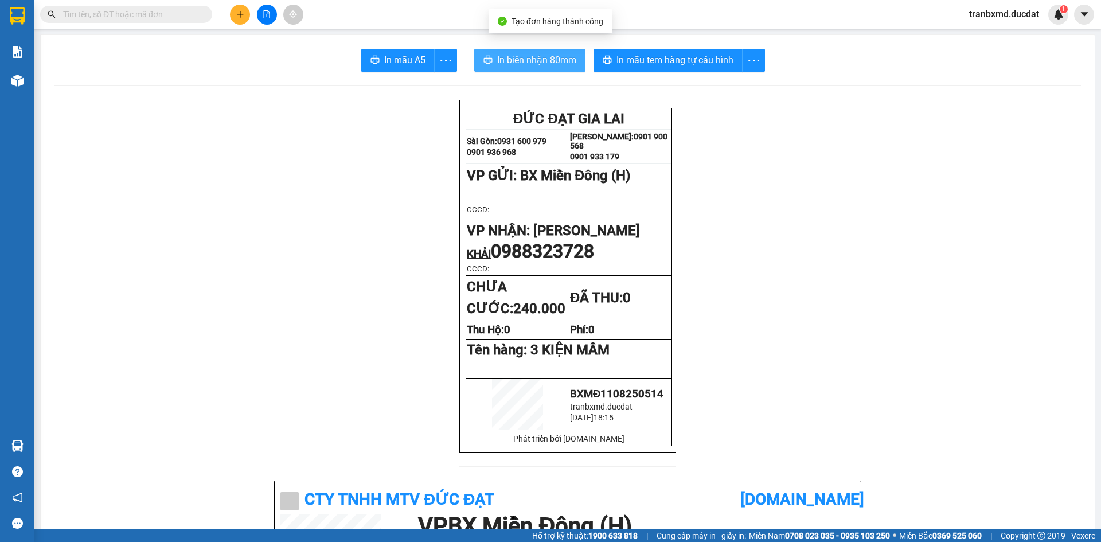
click at [574, 65] on button "In biên nhận 80mm" at bounding box center [529, 60] width 111 height 23
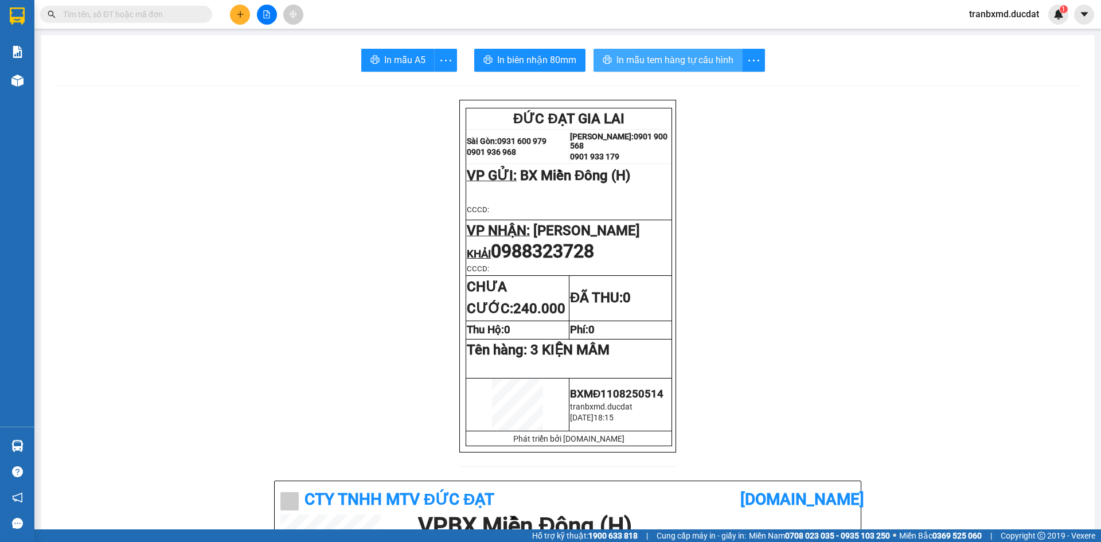
click at [686, 54] on span "In mẫu tem hàng tự cấu hình" at bounding box center [674, 60] width 117 height 14
click at [238, 10] on button at bounding box center [240, 15] width 20 height 20
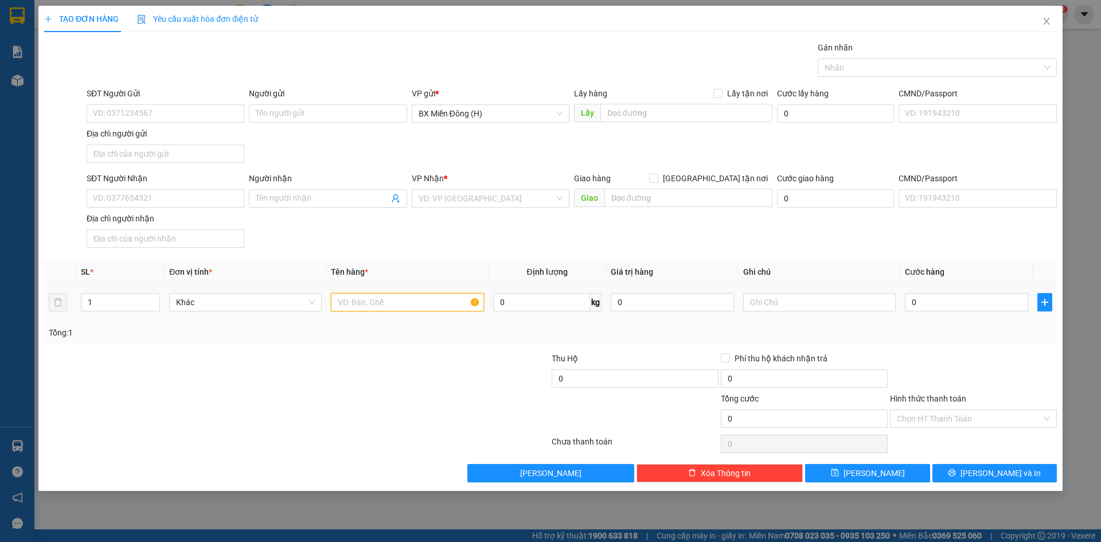
click at [384, 304] on input "text" at bounding box center [407, 302] width 153 height 18
drag, startPoint x: 351, startPoint y: 307, endPoint x: 346, endPoint y: 310, distance: 5.9
click at [346, 310] on input "1 T/" at bounding box center [407, 302] width 153 height 18
type input "1 HỘP ĐEN"
click at [112, 195] on input "SĐT Người Nhận" at bounding box center [166, 198] width 158 height 18
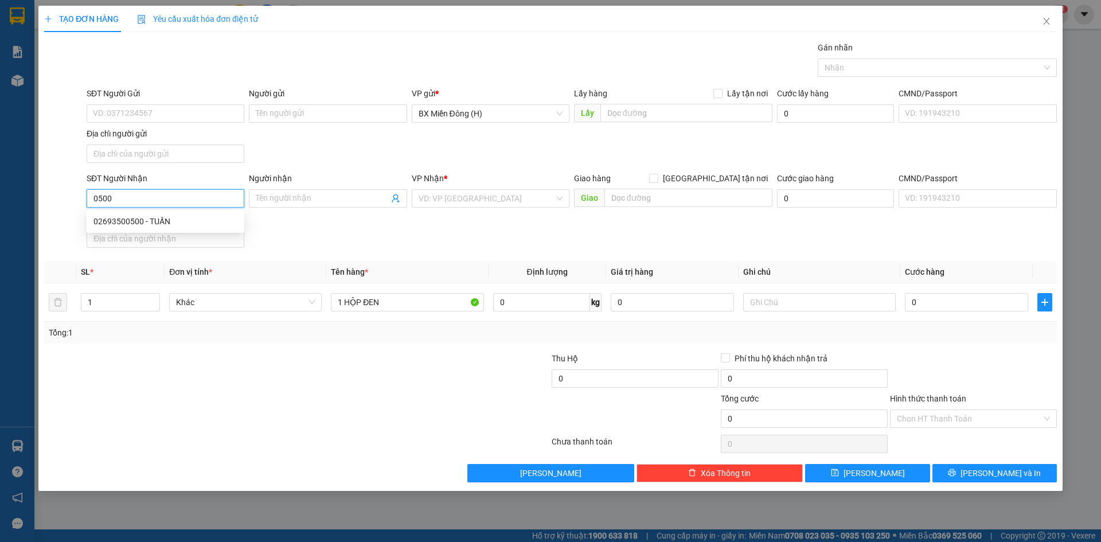
click at [201, 217] on div "02693500500 - TUẤN" at bounding box center [165, 221] width 144 height 13
type input "02693500500"
type input "TUẤN"
type input "02693500500"
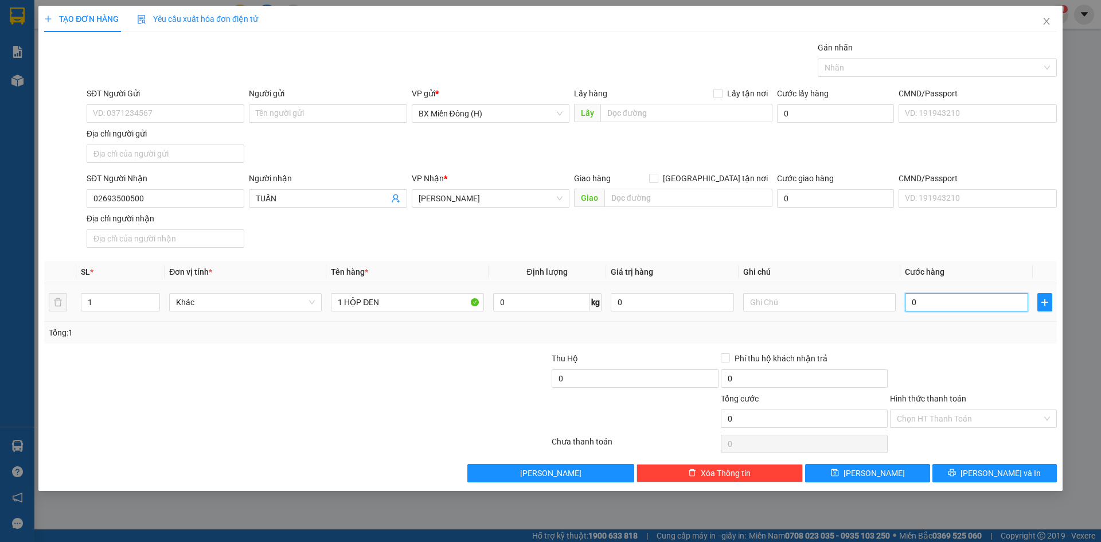
click at [925, 302] on input "0" at bounding box center [966, 302] width 123 height 18
type input "004"
type input "4"
type input "0.040"
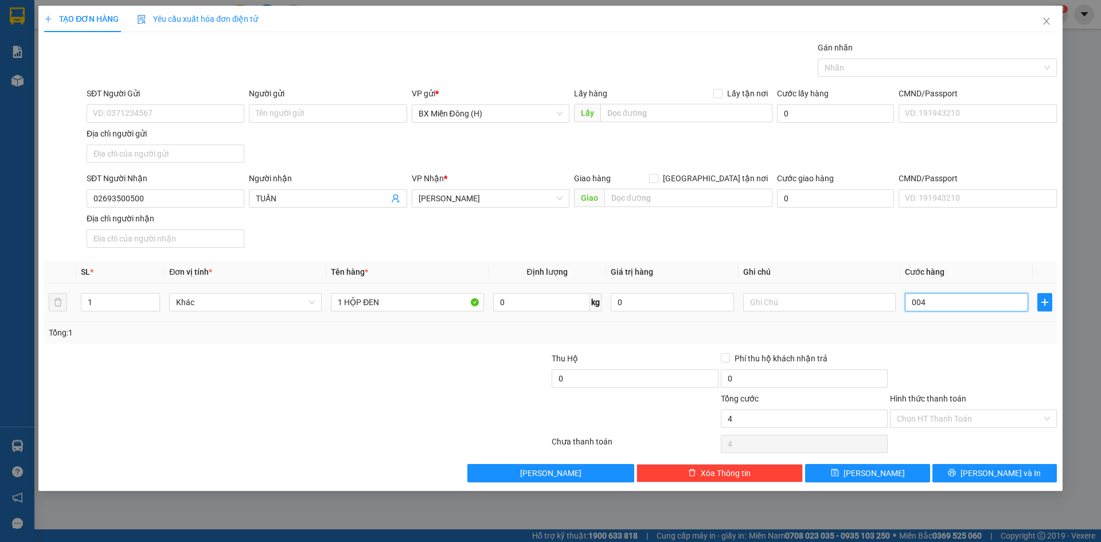
type input "40"
type input "40.000"
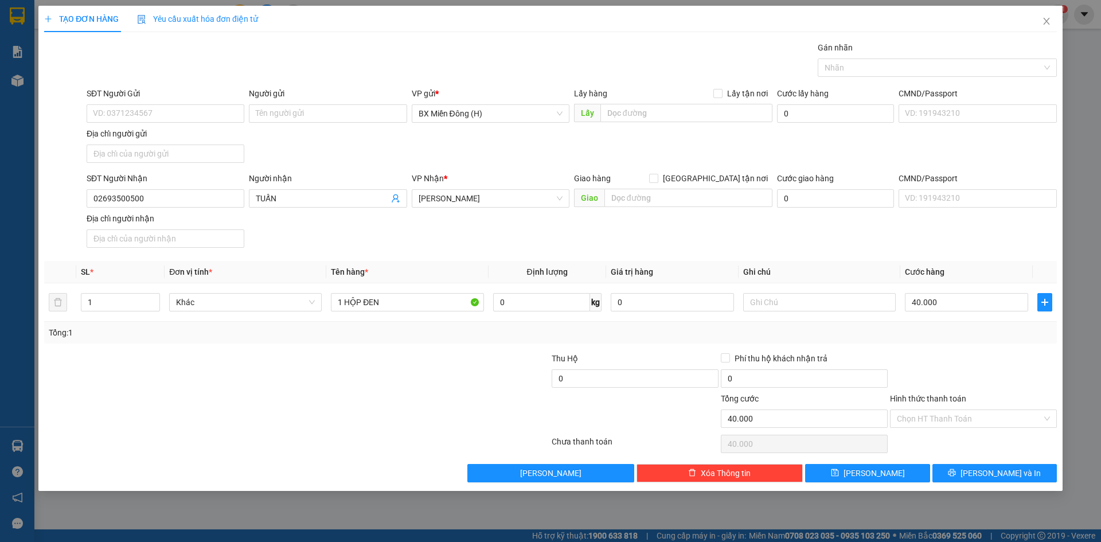
click at [964, 346] on div "Transit Pickup Surcharge Ids Transit Deliver Surcharge Ids Transit Deliver Surc…" at bounding box center [550, 261] width 1013 height 441
click at [981, 474] on button "[PERSON_NAME] và In" at bounding box center [994, 473] width 124 height 18
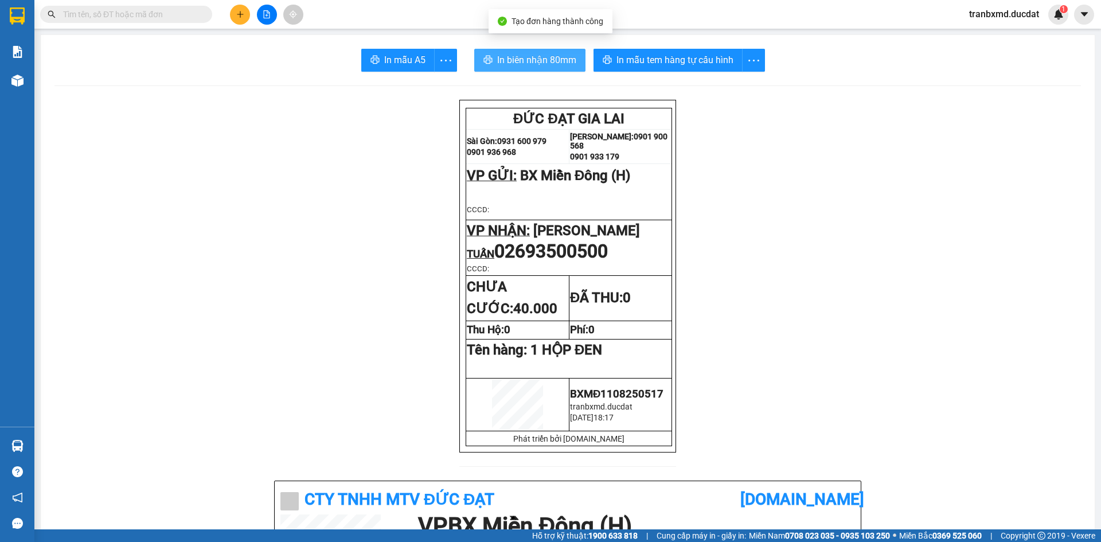
click at [518, 54] on span "In biên nhận 80mm" at bounding box center [536, 60] width 79 height 14
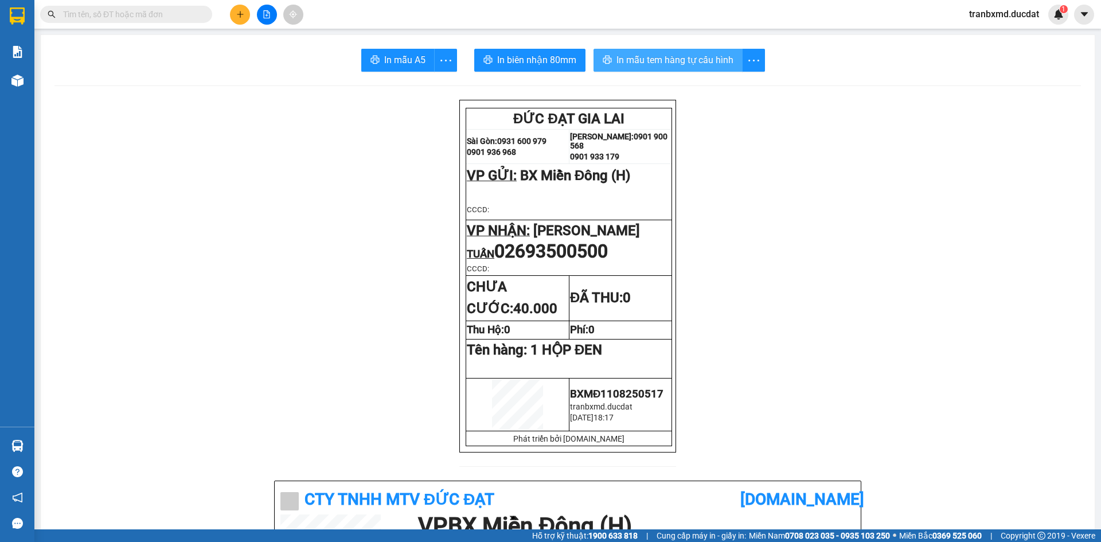
click at [662, 69] on button "In mẫu tem hàng tự cấu hình" at bounding box center [667, 60] width 149 height 23
click at [236, 7] on button at bounding box center [240, 15] width 20 height 20
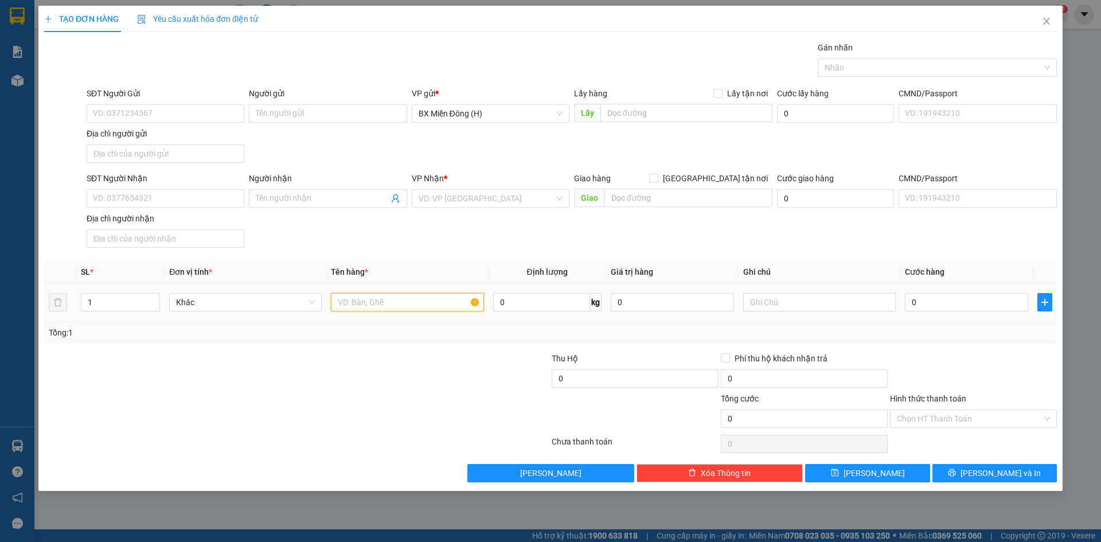
click at [395, 302] on input "text" at bounding box center [407, 302] width 153 height 18
type input "1 THÙNG ĐEN"
click at [325, 196] on input "Người nhận" at bounding box center [322, 198] width 132 height 13
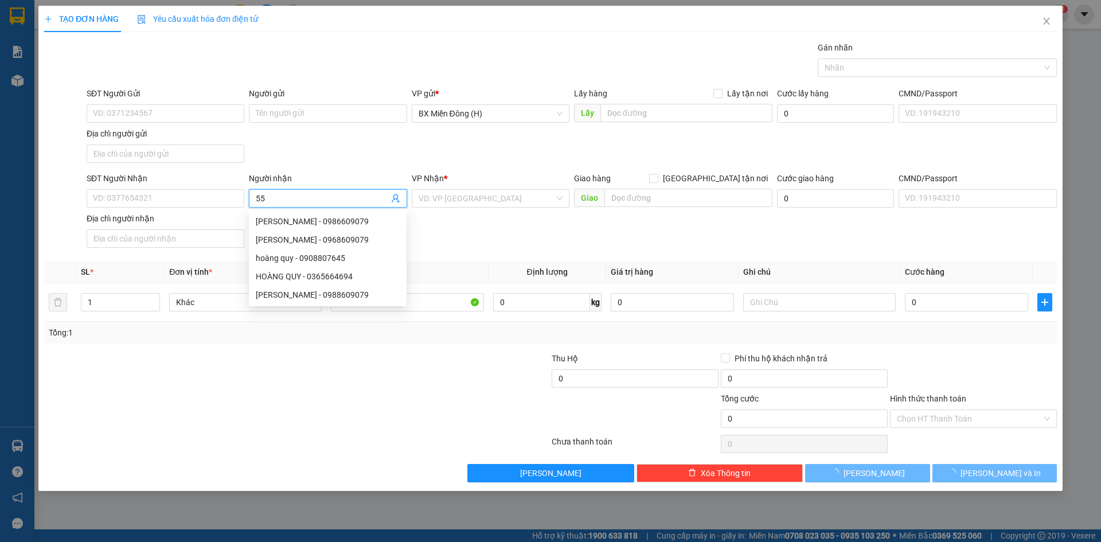
type input "5"
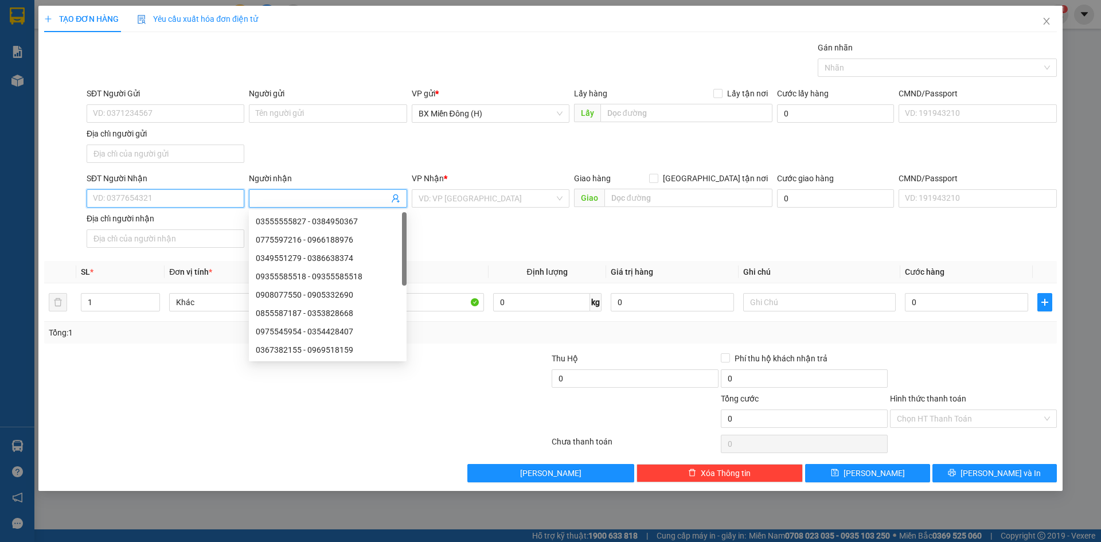
click at [201, 193] on input "SĐT Người Nhận" at bounding box center [166, 198] width 158 height 18
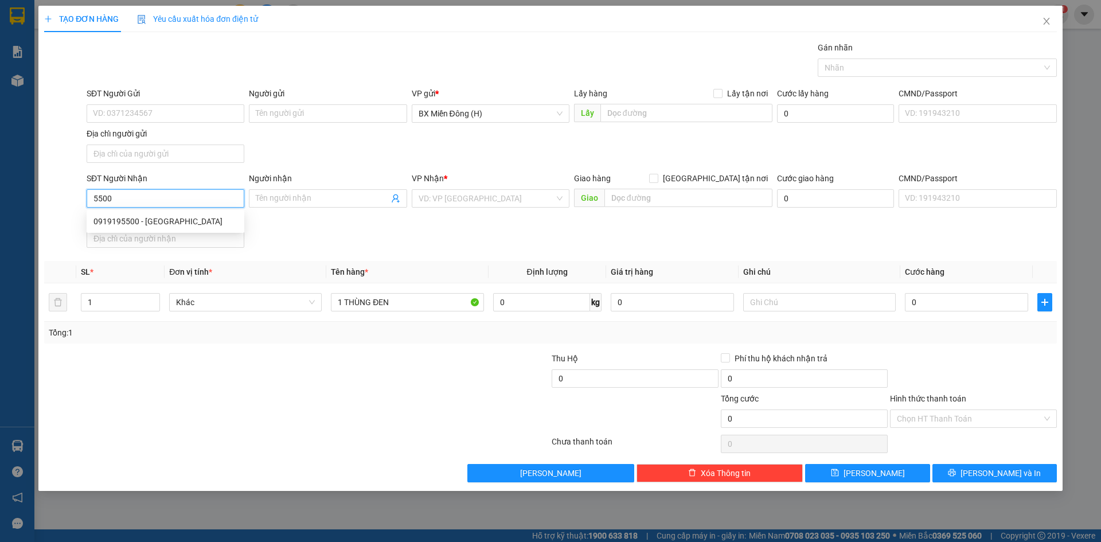
click at [198, 221] on div "0919195500 - TÂY SƠN" at bounding box center [165, 221] width 144 height 13
type input "0919195500"
type input "TÂY SƠN"
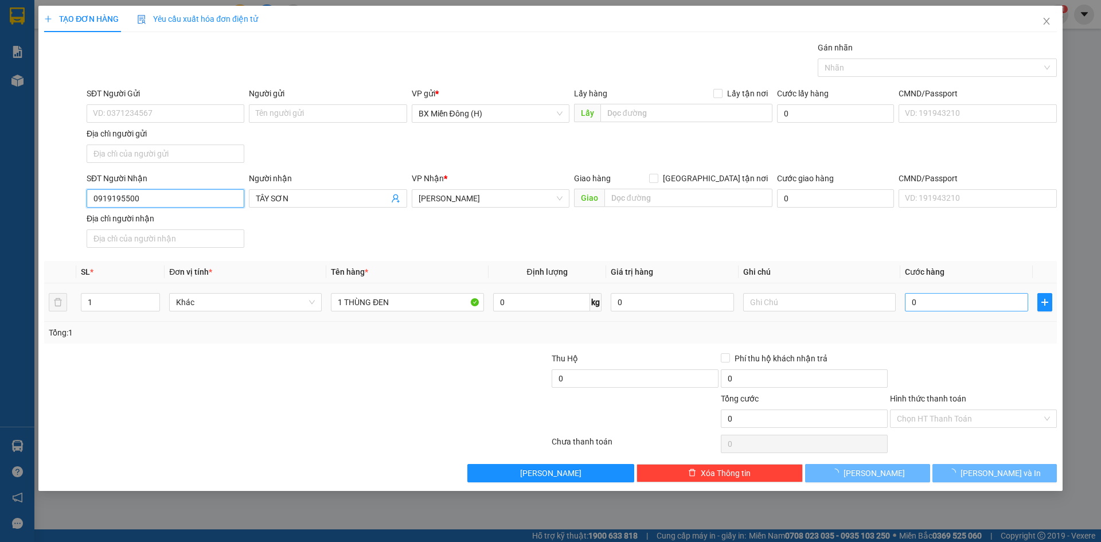
type input "0919195500"
type input "005"
type input "5"
type input "0.050"
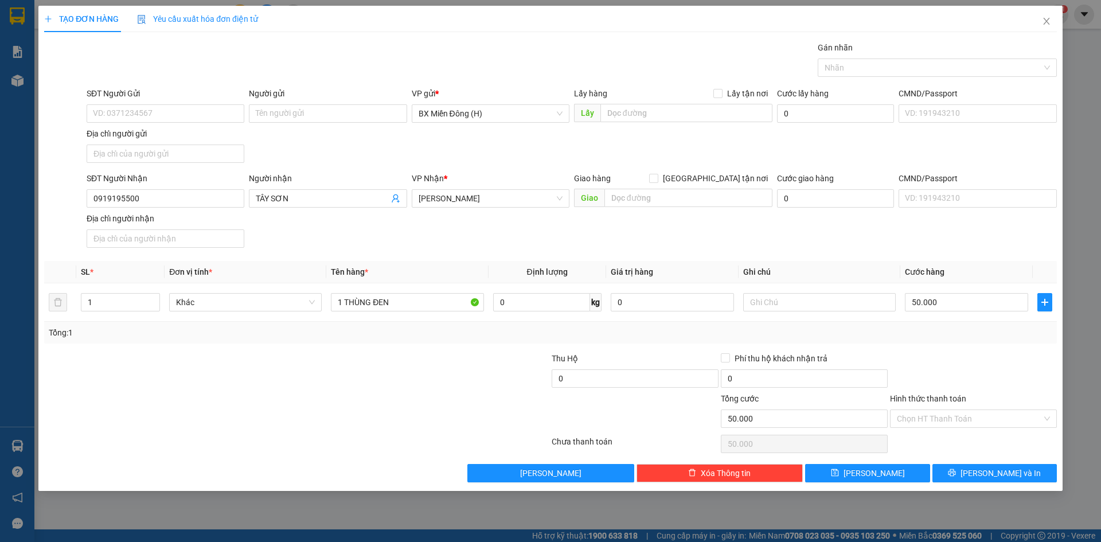
click at [920, 363] on div at bounding box center [973, 372] width 169 height 40
click at [939, 477] on button "[PERSON_NAME] và In" at bounding box center [994, 473] width 124 height 18
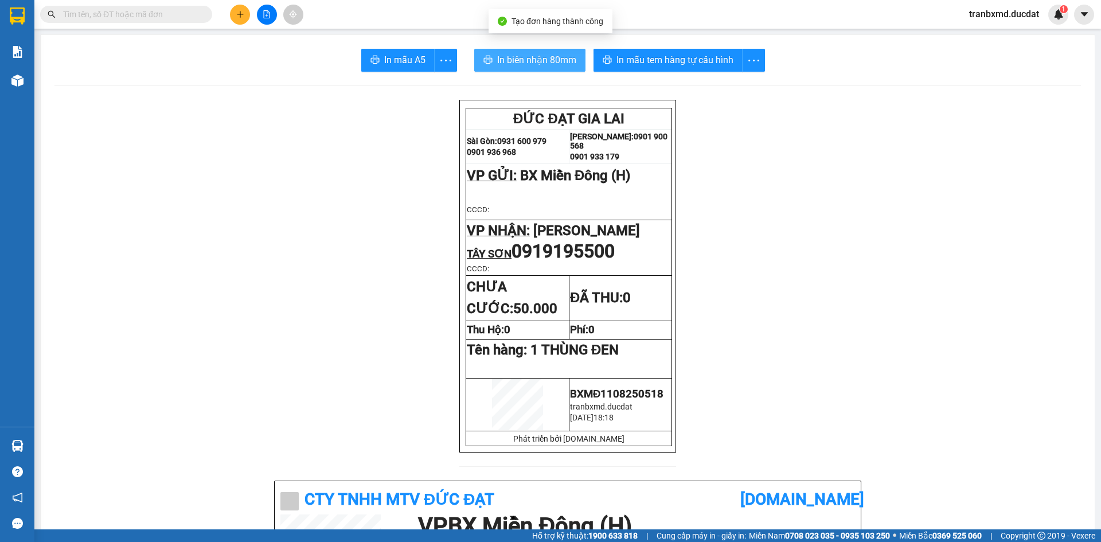
click at [524, 63] on span "In biên nhận 80mm" at bounding box center [536, 60] width 79 height 14
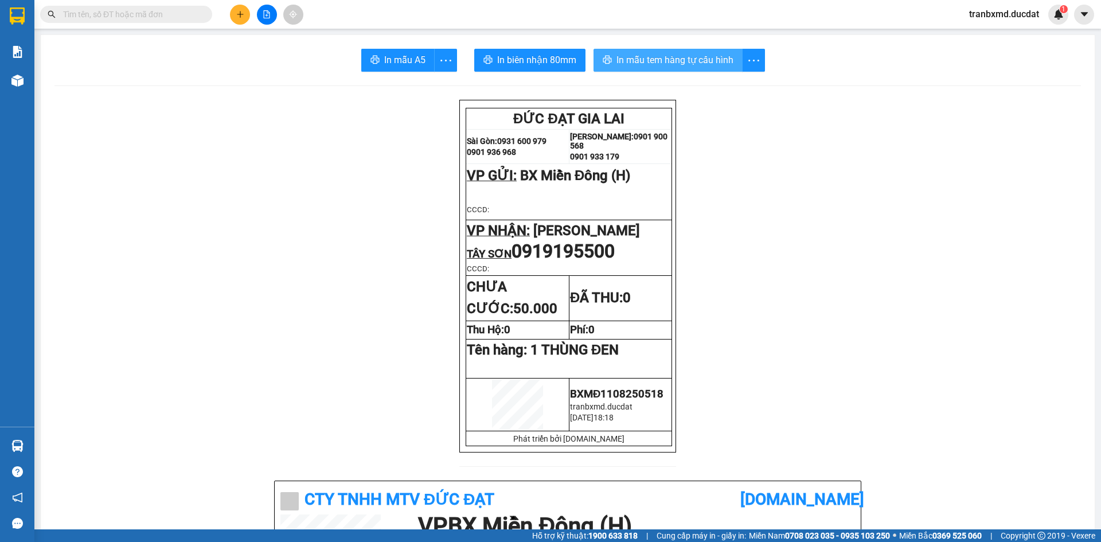
click at [684, 68] on button "In mẫu tem hàng tự cấu hình" at bounding box center [667, 60] width 149 height 23
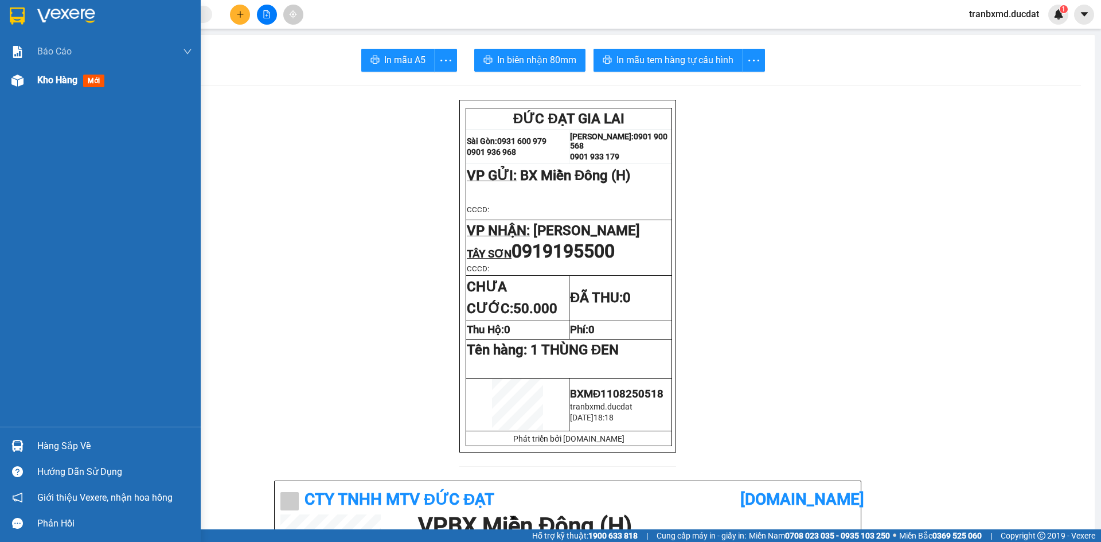
click at [36, 83] on div "Kho hàng mới" at bounding box center [100, 80] width 201 height 29
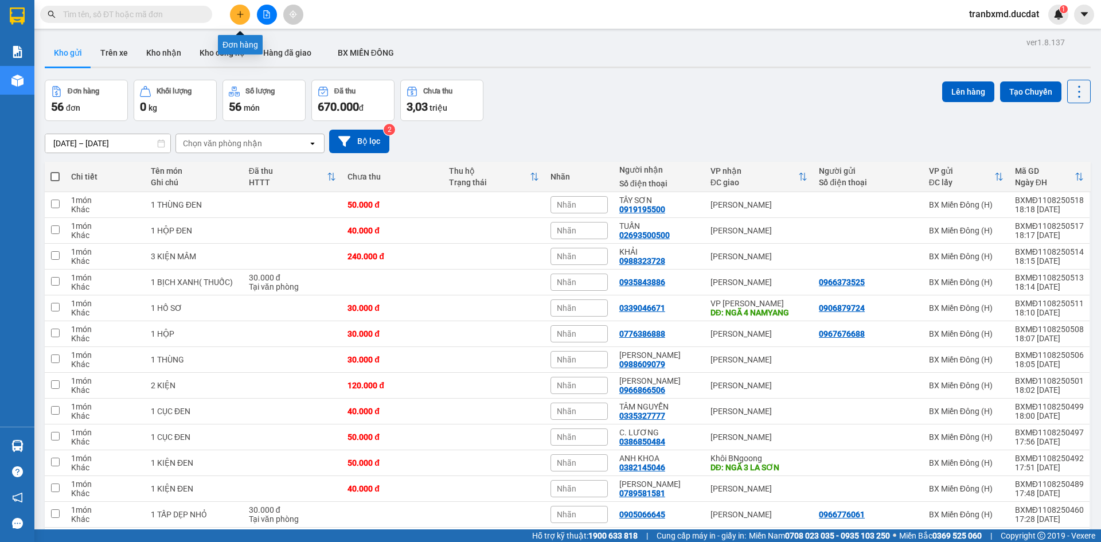
click at [235, 18] on button at bounding box center [240, 15] width 20 height 20
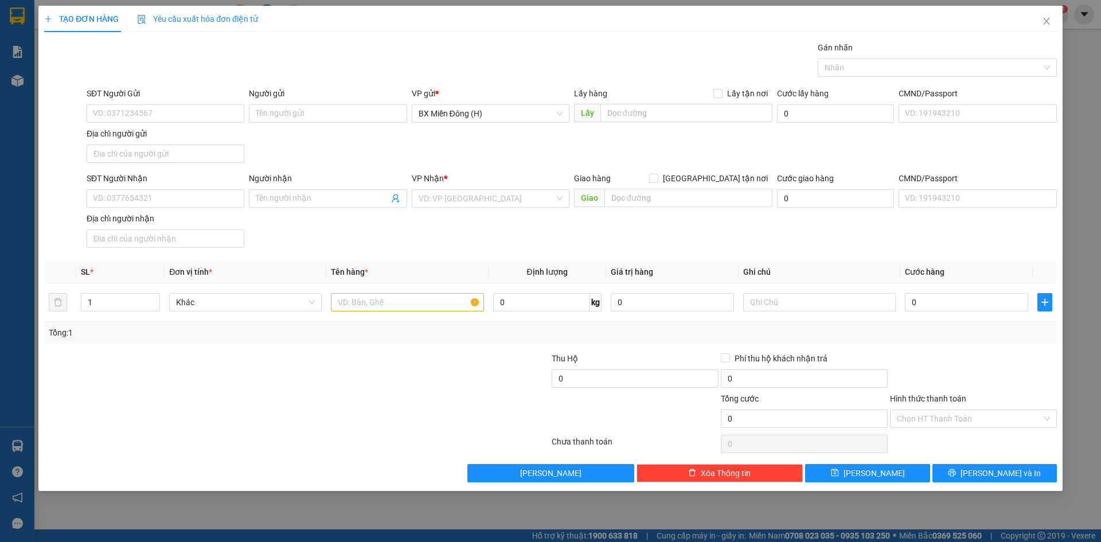
click at [224, 209] on div "SĐT Người Nhận VD: 0377654321" at bounding box center [166, 192] width 158 height 40
click at [220, 196] on input "SĐT Người Nhận" at bounding box center [166, 198] width 158 height 18
drag, startPoint x: 102, startPoint y: 200, endPoint x: 85, endPoint y: 202, distance: 17.4
click at [92, 201] on input "581581" at bounding box center [166, 198] width 158 height 18
click at [158, 222] on div "0789581581 - HOÀNG GARA" at bounding box center [165, 221] width 144 height 13
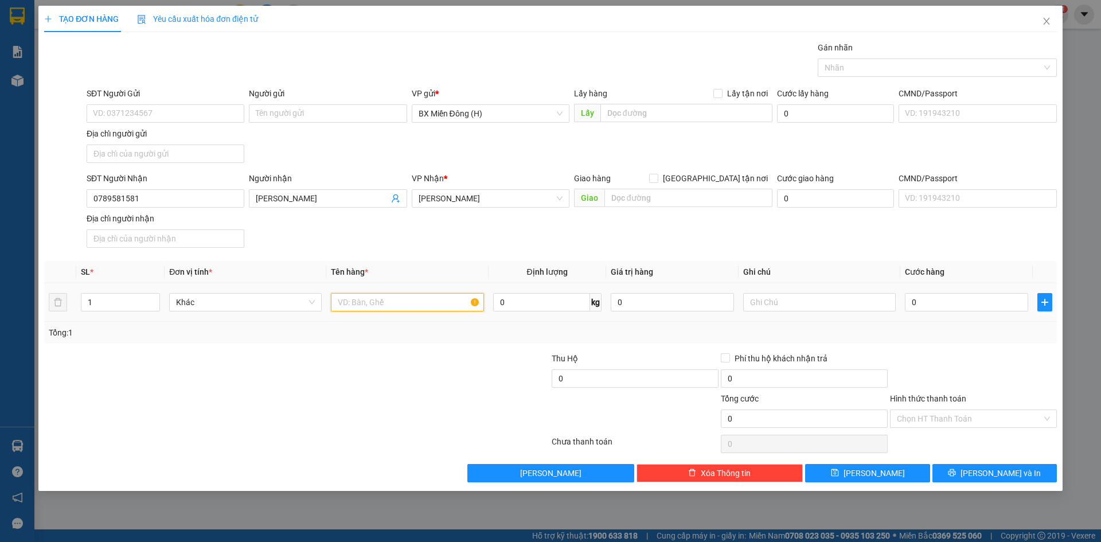
click at [399, 303] on input "text" at bounding box center [407, 302] width 153 height 18
drag, startPoint x: 343, startPoint y: 294, endPoint x: 318, endPoint y: 305, distance: 27.0
click at [322, 302] on tr "1 Khác 3 KIỆN 0 kg 0 0" at bounding box center [550, 302] width 1013 height 38
click at [378, 302] on input "2 KIỆN" at bounding box center [407, 302] width 153 height 18
click at [938, 308] on input "0" at bounding box center [966, 302] width 123 height 18
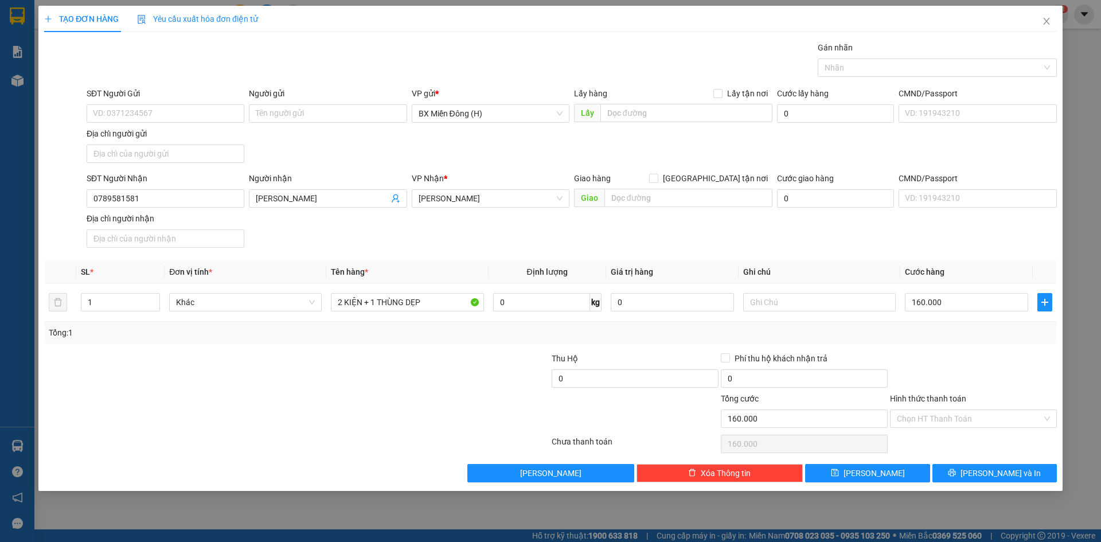
click at [922, 367] on div at bounding box center [973, 372] width 169 height 40
click at [948, 295] on input "160.000" at bounding box center [966, 302] width 123 height 18
click at [913, 345] on div "Transit Pickup Surcharge Ids Transit Deliver Surcharge Ids Transit Deliver Surc…" at bounding box center [550, 261] width 1013 height 441
click at [953, 470] on button "[PERSON_NAME] và In" at bounding box center [994, 473] width 124 height 18
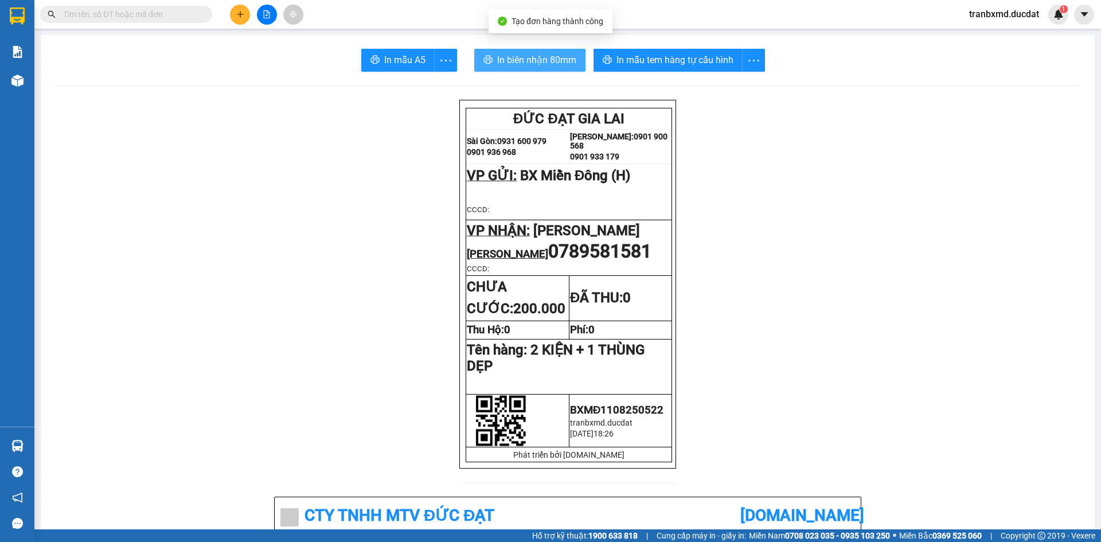
click at [520, 57] on span "In biên nhận 80mm" at bounding box center [536, 60] width 79 height 14
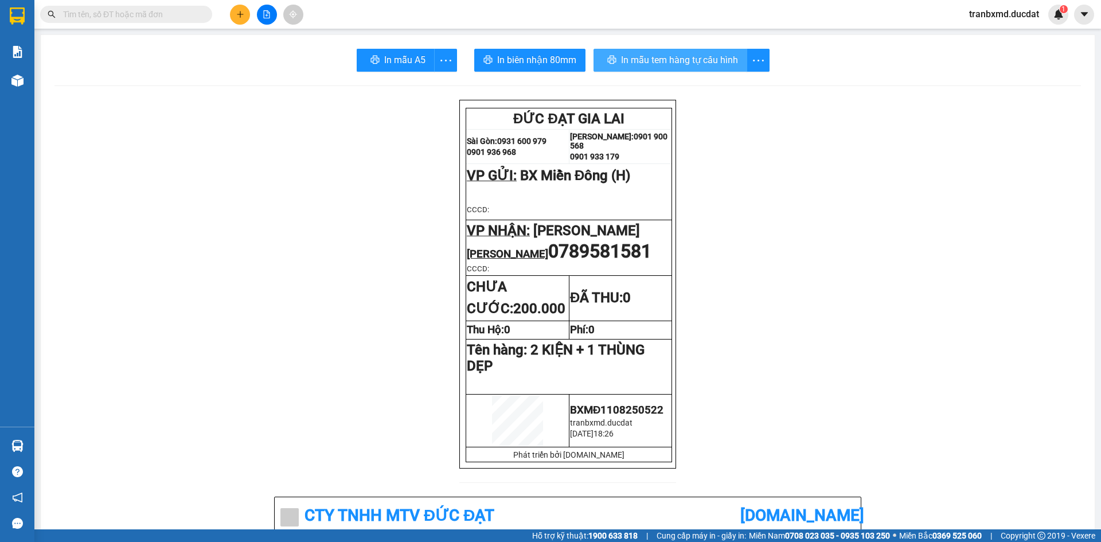
click at [703, 52] on button "In mẫu tem hàng tự cấu hình" at bounding box center [670, 60] width 154 height 23
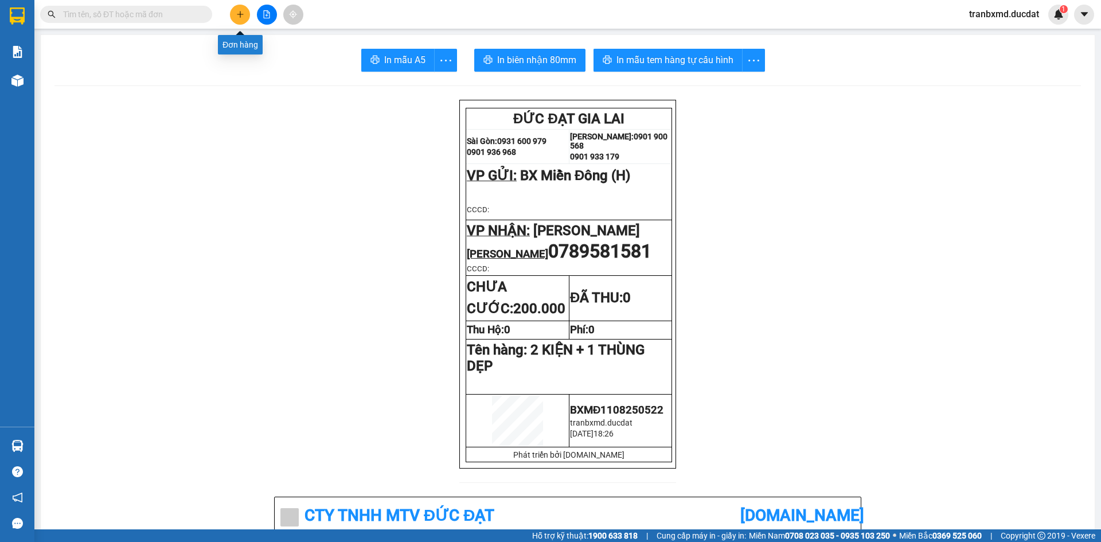
click at [239, 13] on icon "plus" at bounding box center [240, 14] width 8 height 8
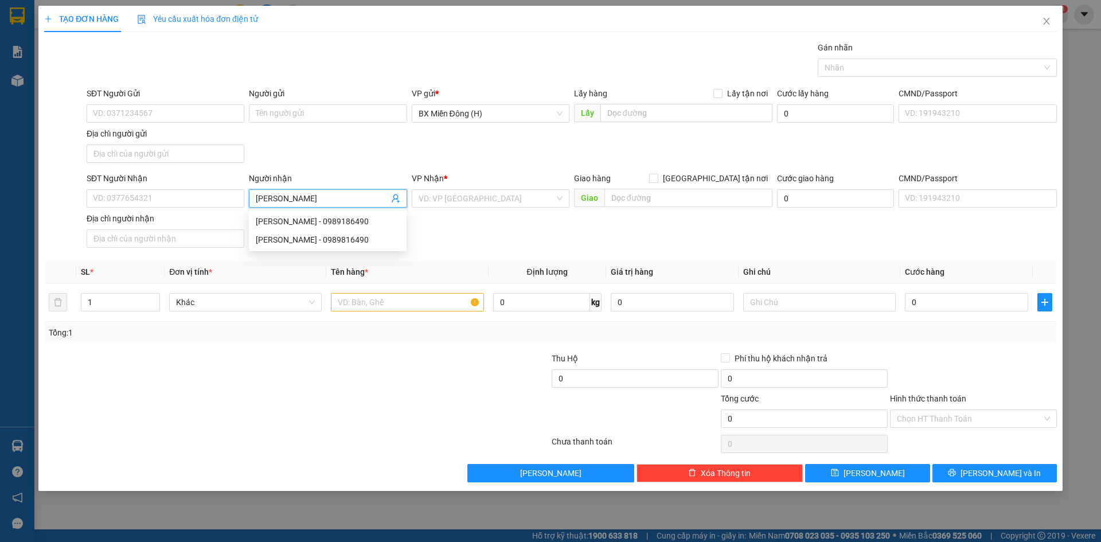
drag, startPoint x: 300, startPoint y: 201, endPoint x: 303, endPoint y: 210, distance: 9.6
click at [300, 205] on span "PHẠM HƯNG" at bounding box center [328, 198] width 158 height 18
click at [328, 245] on div "PHẠM HƯNG - 0989816490" at bounding box center [328, 239] width 144 height 13
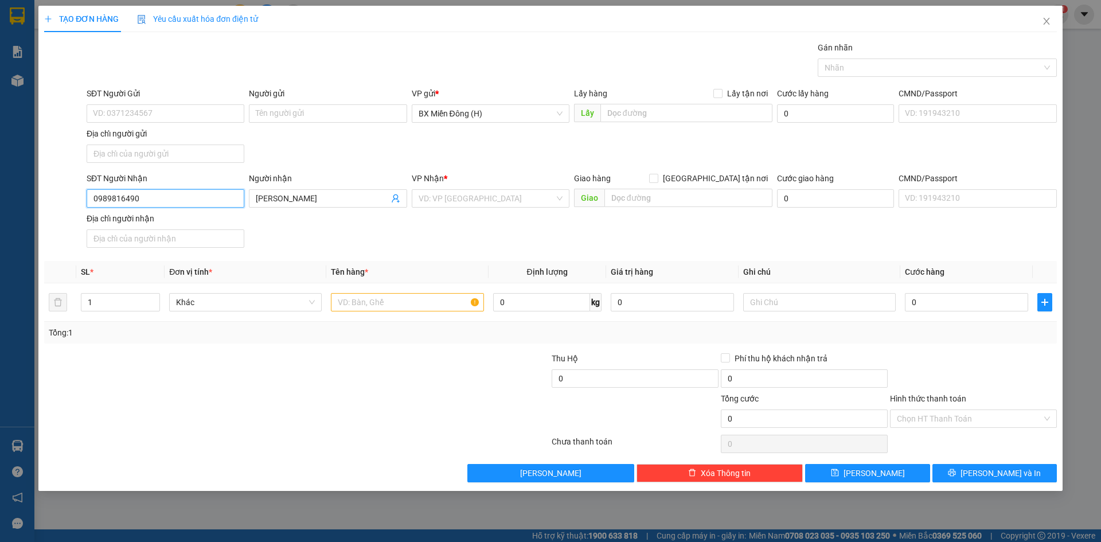
click at [201, 197] on input "0989816490" at bounding box center [166, 198] width 158 height 18
click at [200, 217] on div "0989816490 - PHẠM HƯNG" at bounding box center [165, 221] width 144 height 13
click at [338, 312] on div at bounding box center [407, 302] width 153 height 23
click at [345, 295] on input "text" at bounding box center [407, 302] width 153 height 18
click at [924, 302] on input "0" at bounding box center [966, 302] width 123 height 18
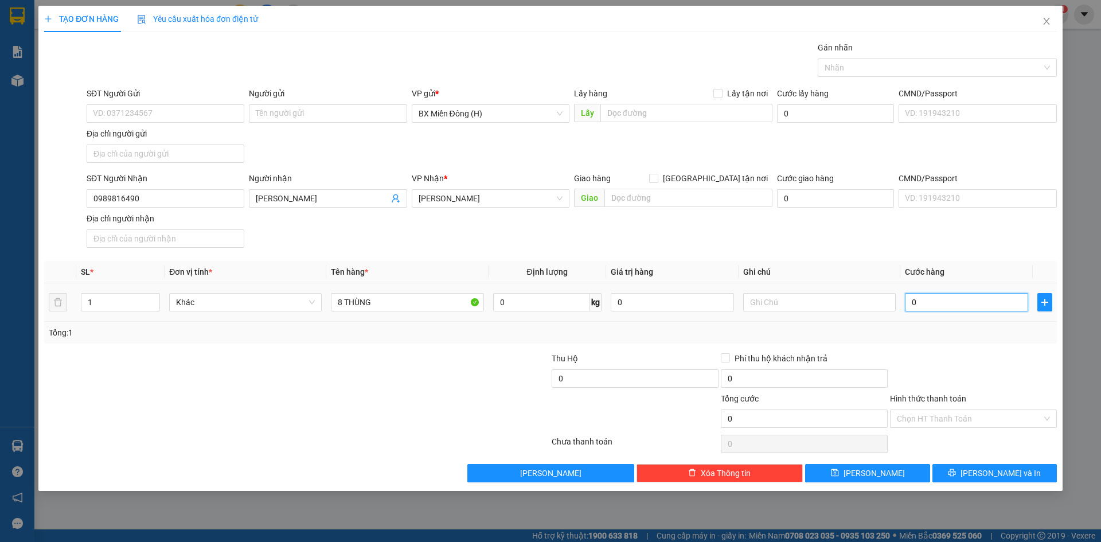
click at [977, 299] on input "0" at bounding box center [966, 302] width 123 height 18
click at [961, 302] on input "0" at bounding box center [966, 302] width 123 height 18
click at [970, 357] on div at bounding box center [973, 372] width 169 height 40
click at [998, 478] on span "[PERSON_NAME] và In" at bounding box center [1000, 473] width 80 height 13
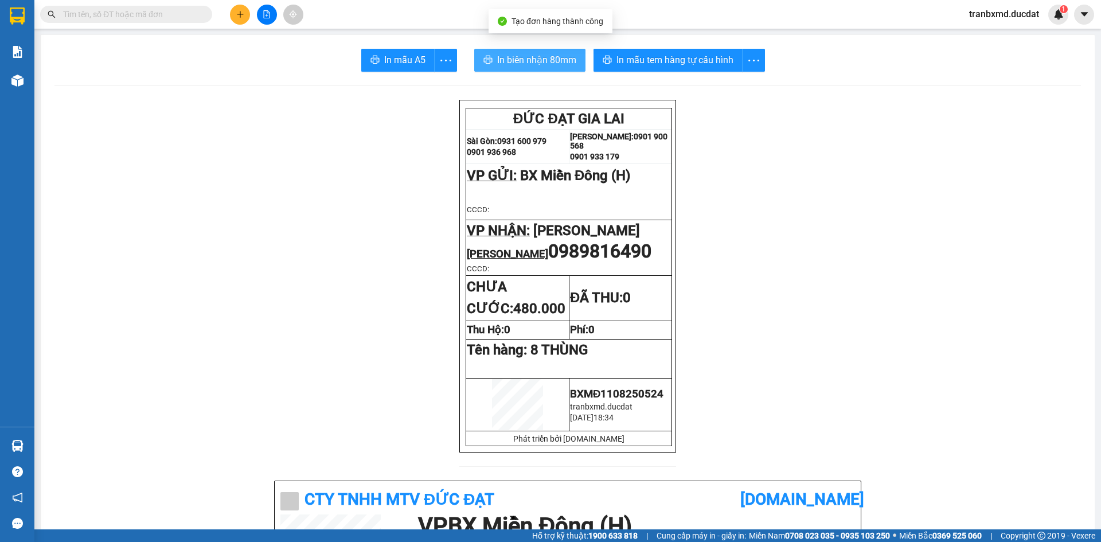
click at [531, 58] on span "In biên nhận 80mm" at bounding box center [536, 60] width 79 height 14
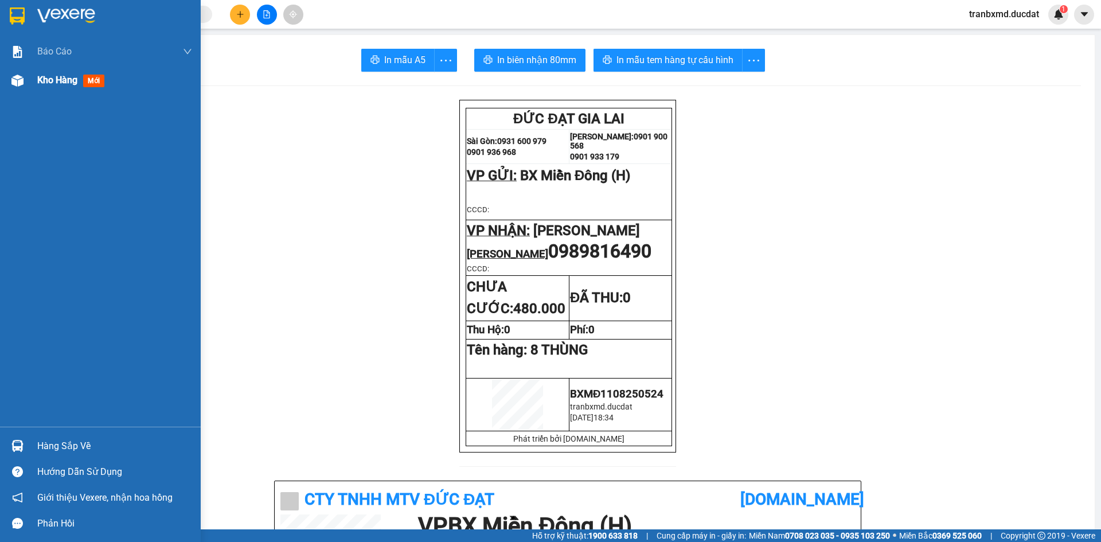
click at [19, 83] on img at bounding box center [17, 81] width 12 height 12
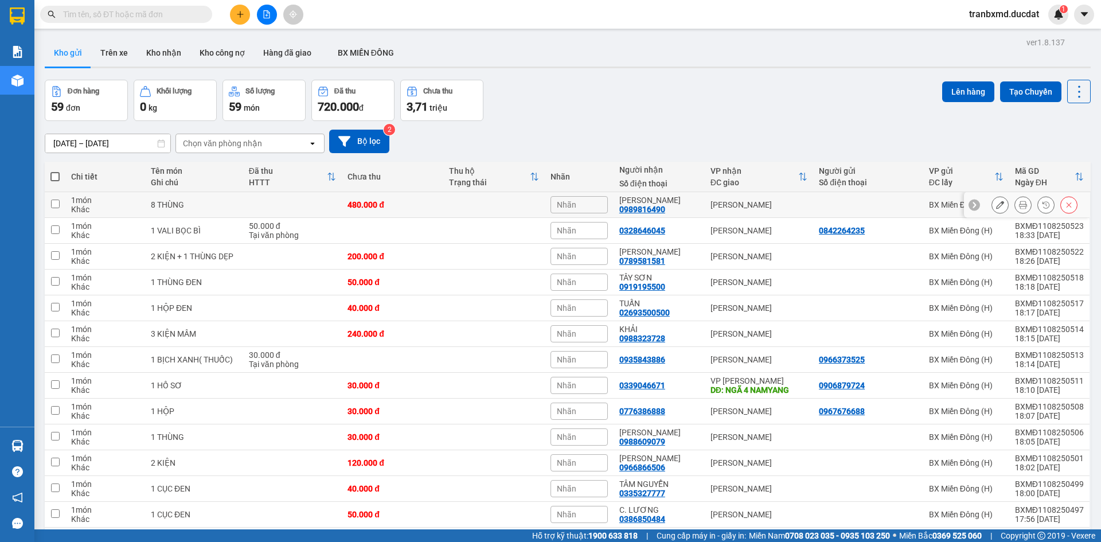
click at [996, 202] on icon at bounding box center [1000, 205] width 8 height 8
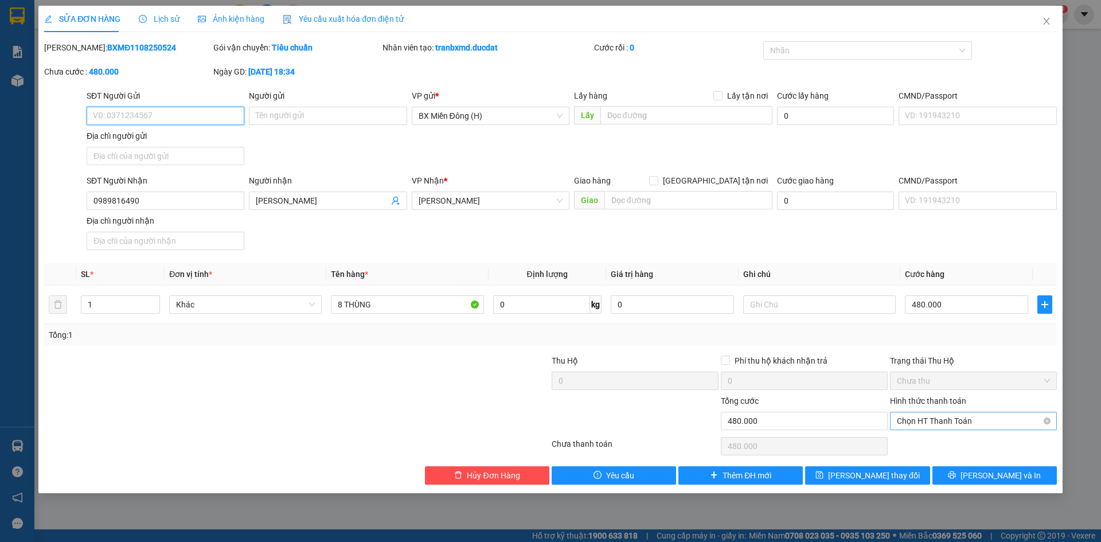
click at [964, 417] on span "Chọn HT Thanh Toán" at bounding box center [973, 420] width 153 height 17
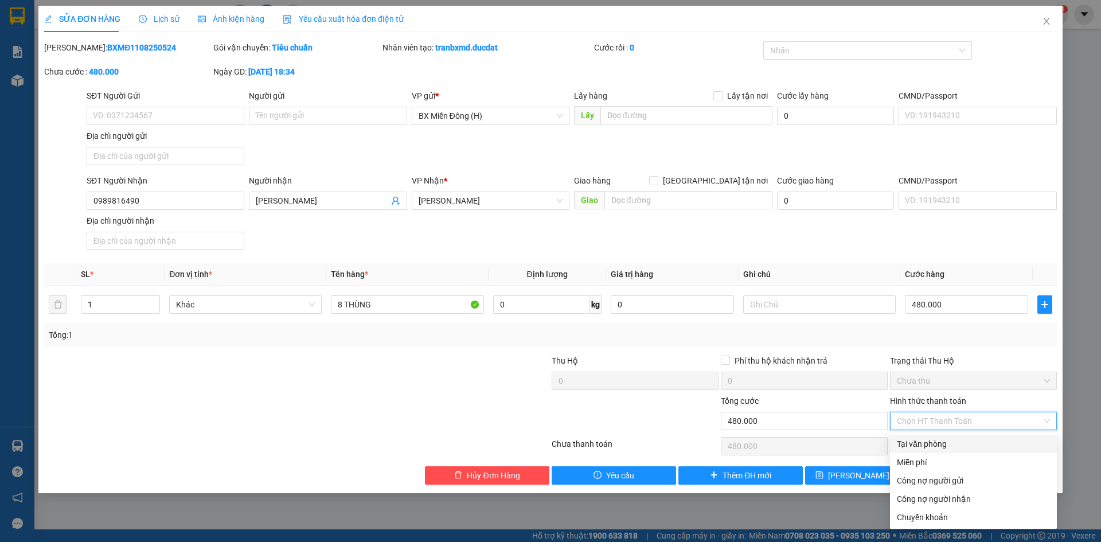
click at [959, 439] on div "Tại văn phòng" at bounding box center [973, 444] width 153 height 13
click at [958, 341] on div "Tổng: 1" at bounding box center [550, 335] width 1013 height 22
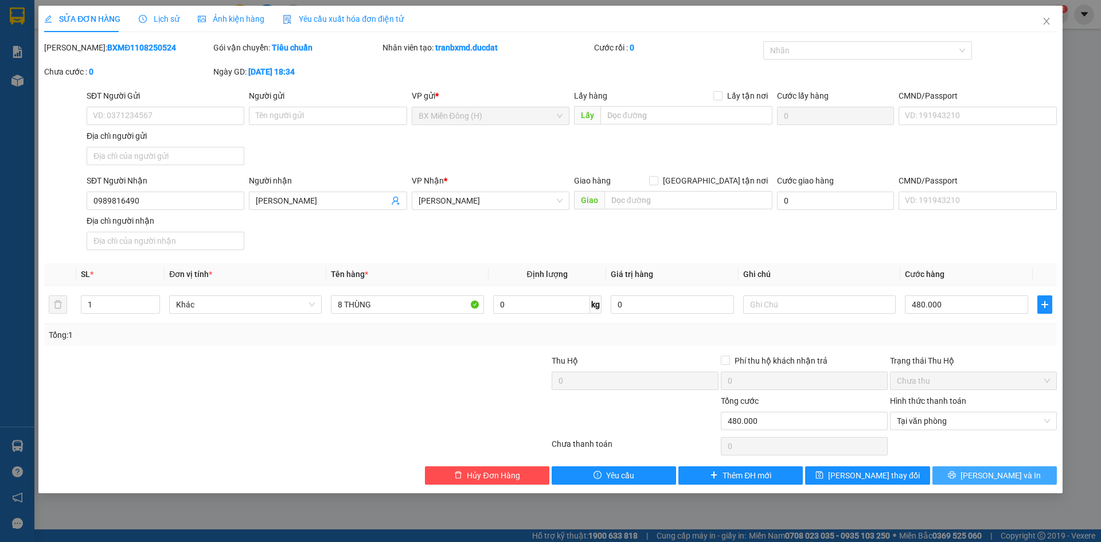
click at [981, 477] on button "[PERSON_NAME] và In" at bounding box center [994, 475] width 124 height 18
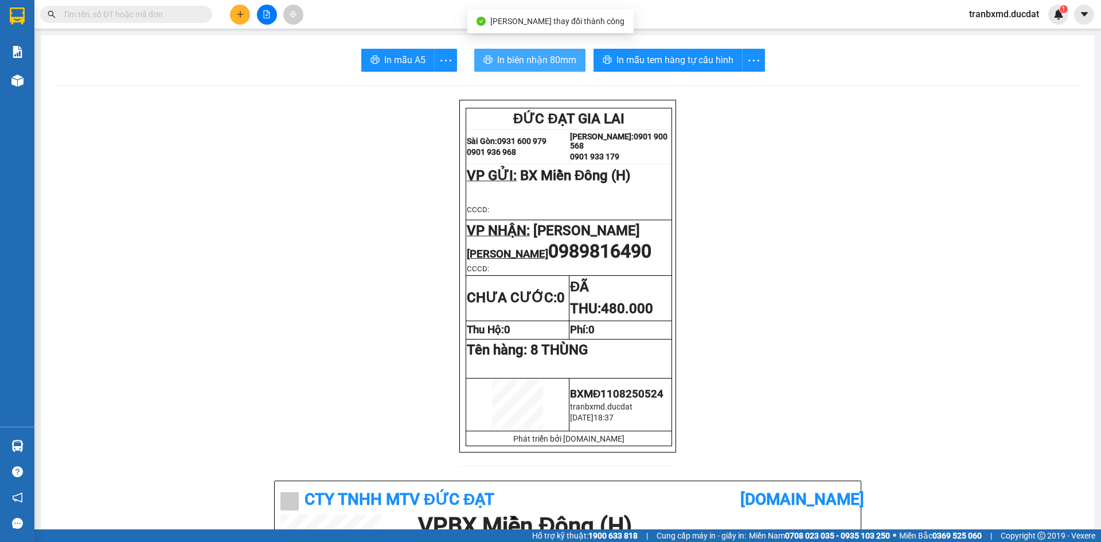
click at [521, 58] on span "In biên nhận 80mm" at bounding box center [536, 60] width 79 height 14
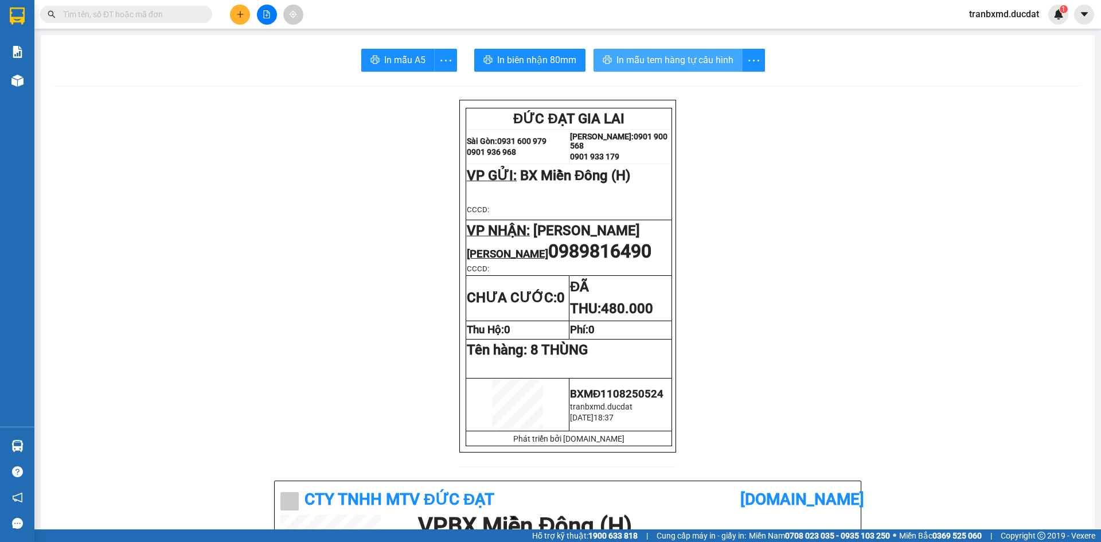
click at [645, 56] on span "In mẫu tem hàng tự cấu hình" at bounding box center [674, 60] width 117 height 14
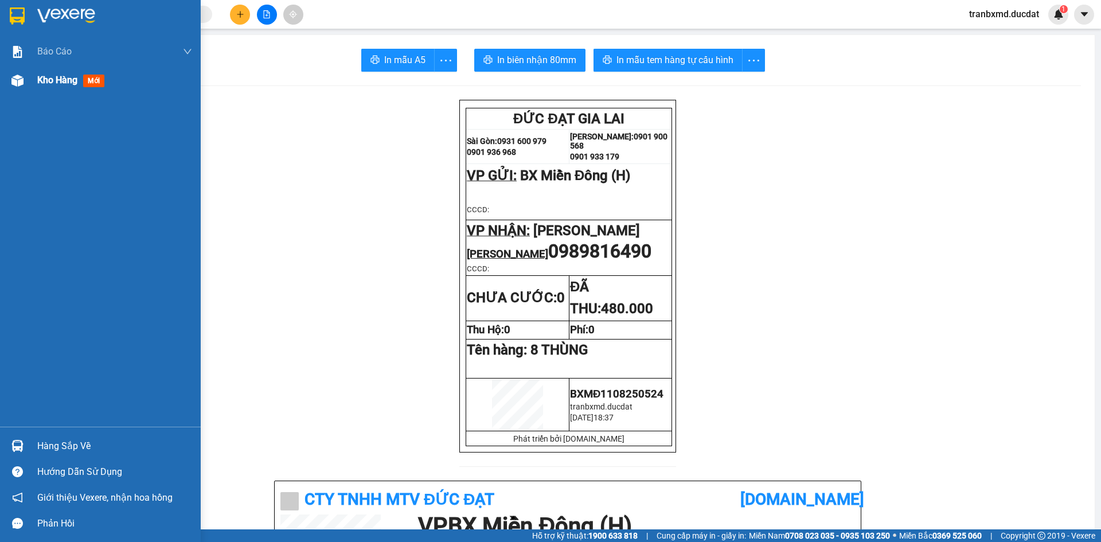
click at [26, 87] on div at bounding box center [17, 81] width 20 height 20
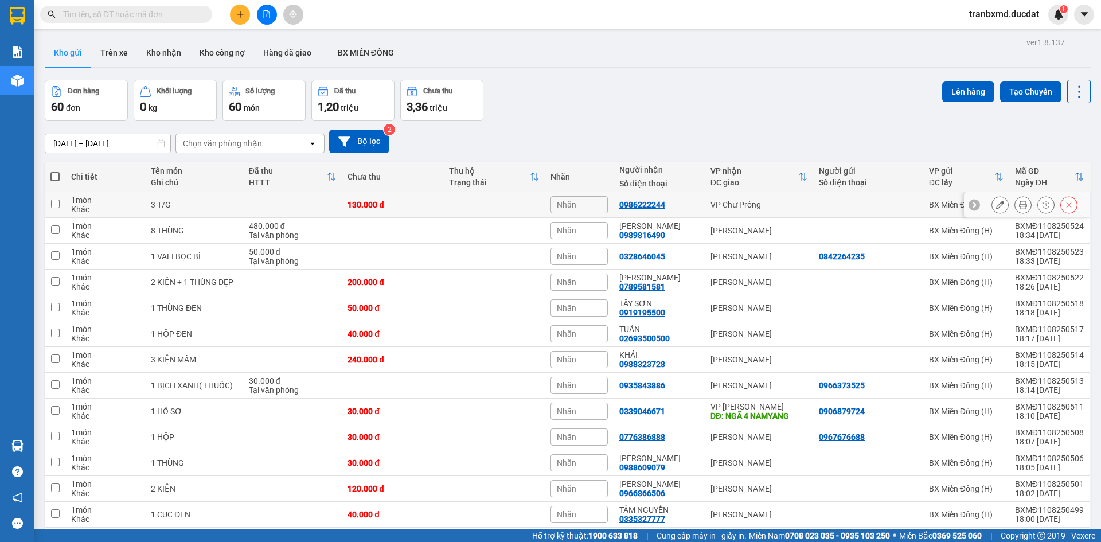
click at [998, 202] on button at bounding box center [1000, 205] width 16 height 20
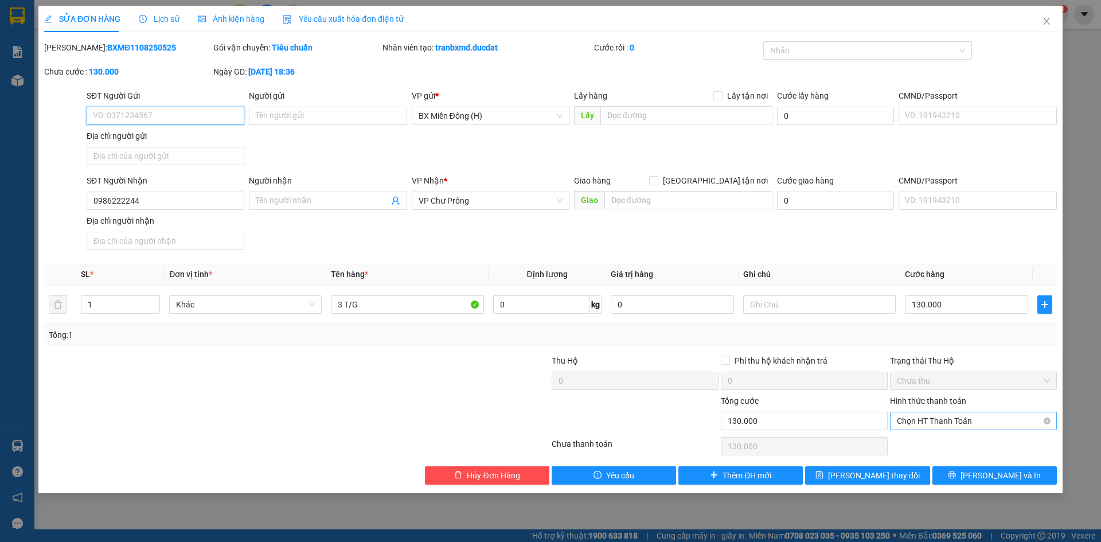
click at [955, 424] on span "Chọn HT Thanh Toán" at bounding box center [973, 420] width 153 height 17
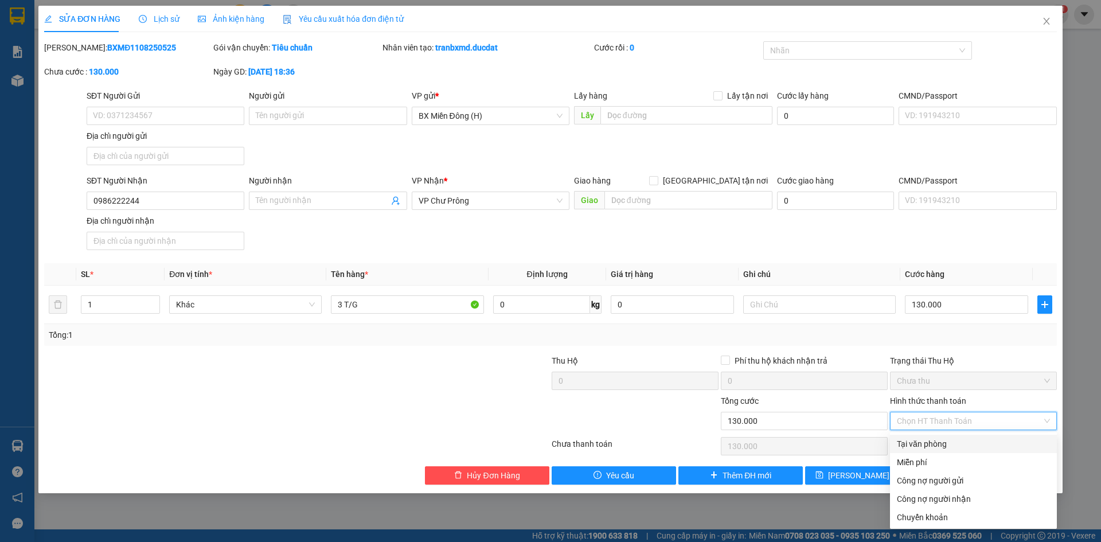
click at [947, 441] on div "Tại văn phòng" at bounding box center [973, 444] width 153 height 13
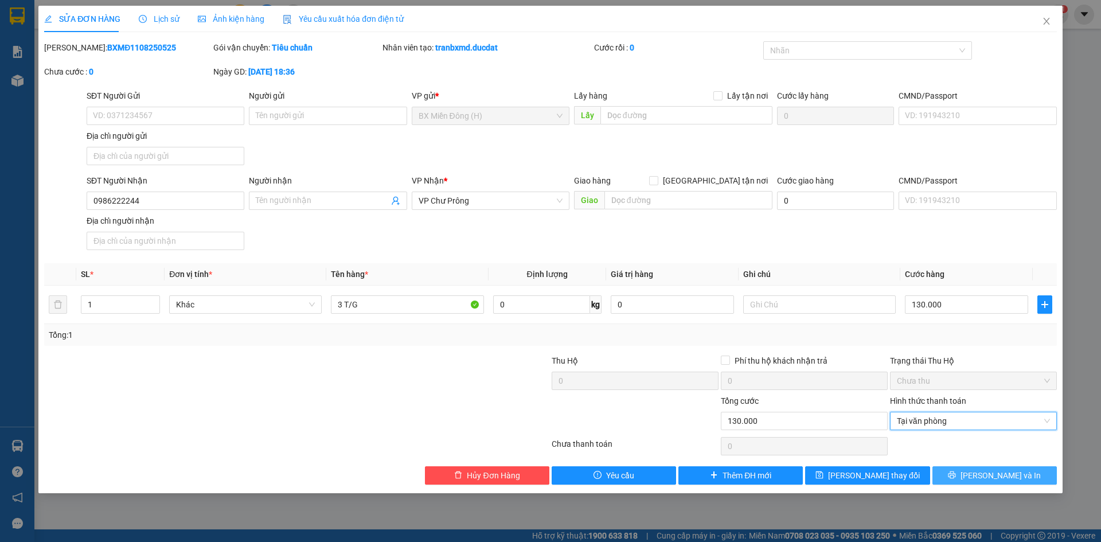
click at [982, 478] on button "[PERSON_NAME] và In" at bounding box center [994, 475] width 124 height 18
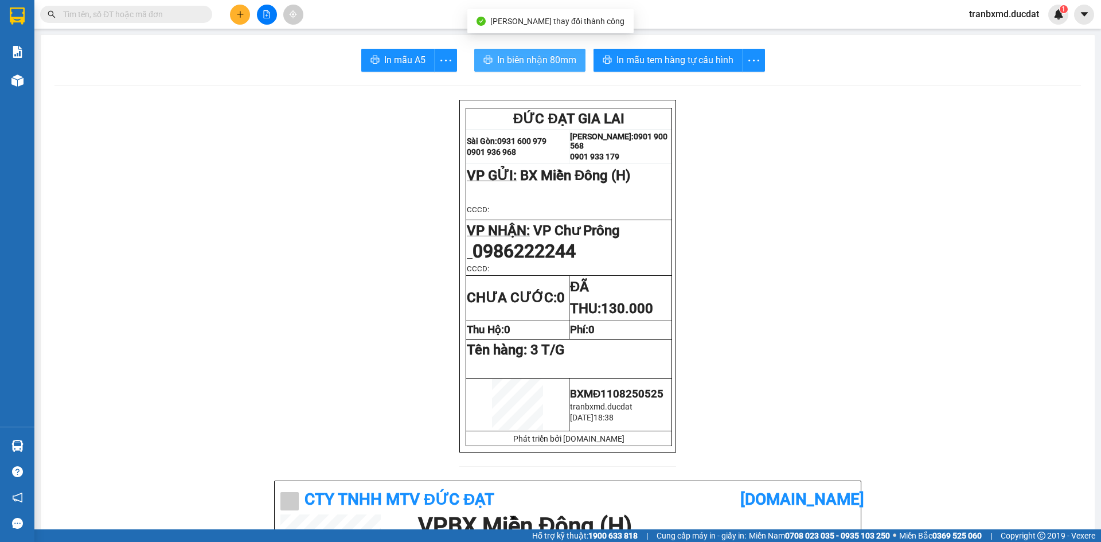
click at [541, 52] on button "In biên nhận 80mm" at bounding box center [529, 60] width 111 height 23
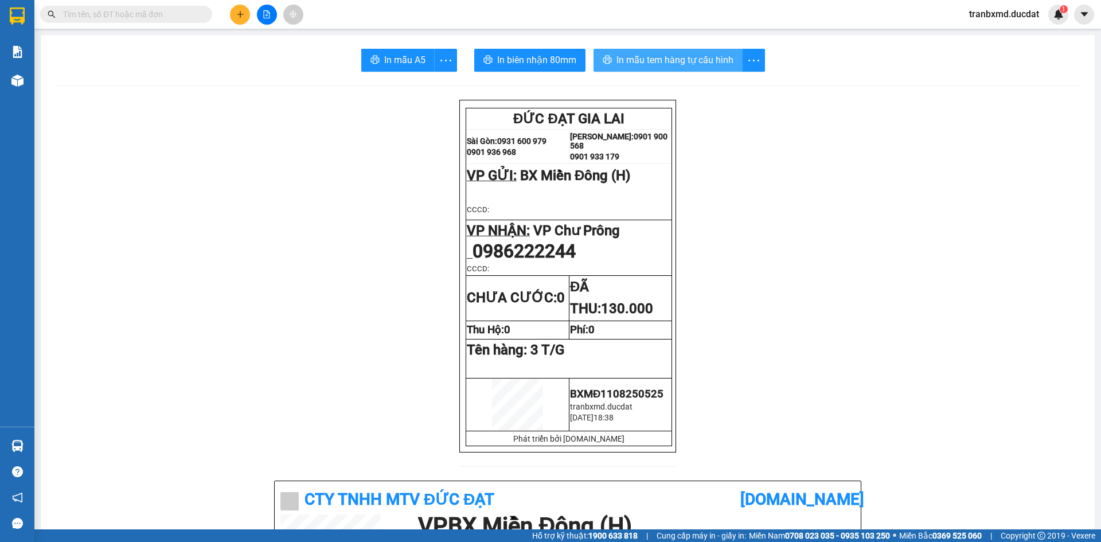
click at [690, 57] on span "In mẫu tem hàng tự cấu hình" at bounding box center [674, 60] width 117 height 14
click at [243, 12] on icon "plus" at bounding box center [240, 14] width 8 height 8
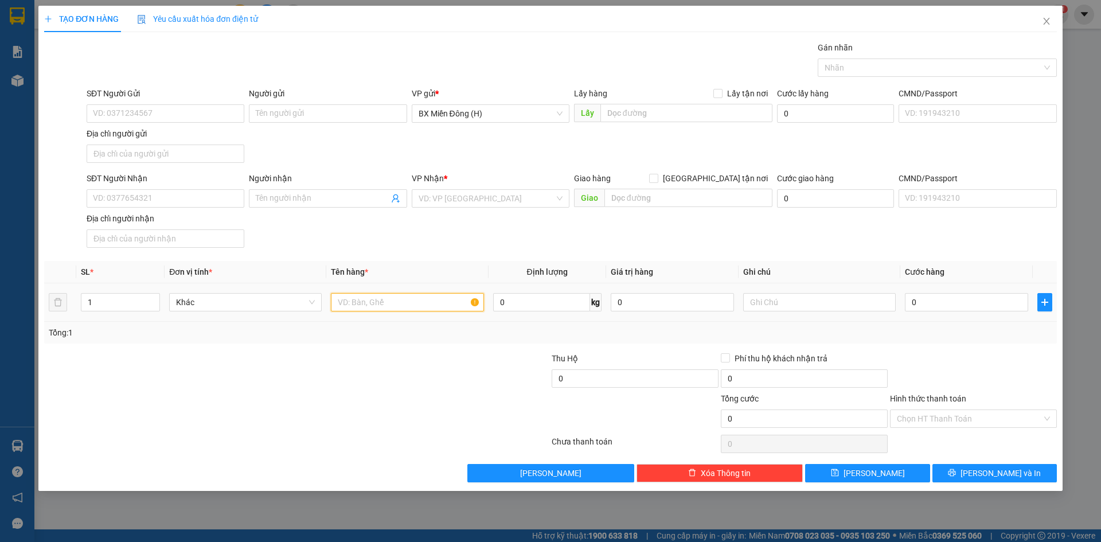
click at [379, 309] on input "text" at bounding box center [407, 302] width 153 height 18
click at [935, 305] on input "0" at bounding box center [966, 302] width 123 height 18
click at [975, 413] on input "Hình thức thanh toán" at bounding box center [969, 418] width 145 height 17
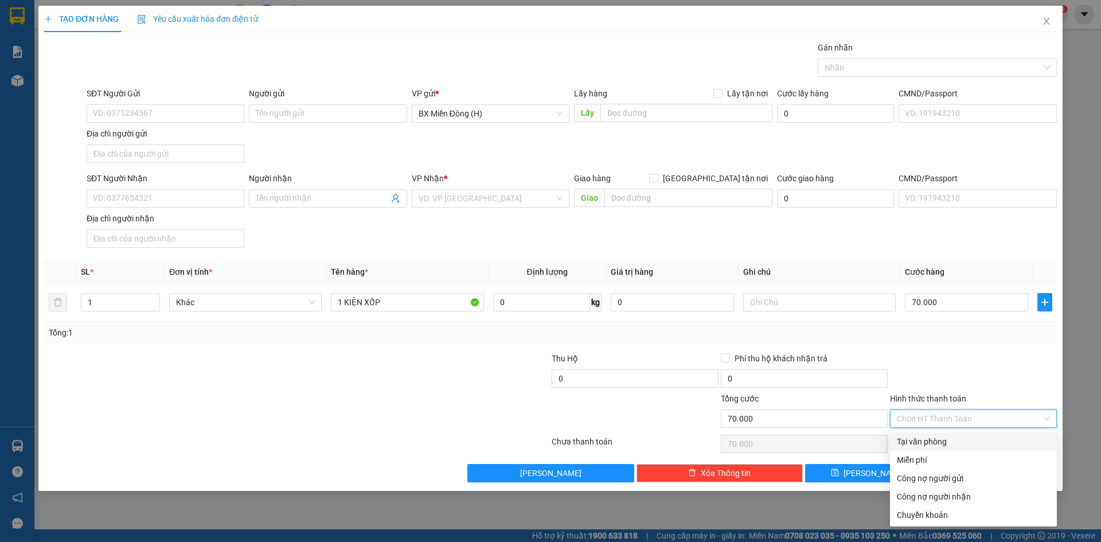
click at [963, 439] on div "Tại văn phòng" at bounding box center [973, 441] width 153 height 13
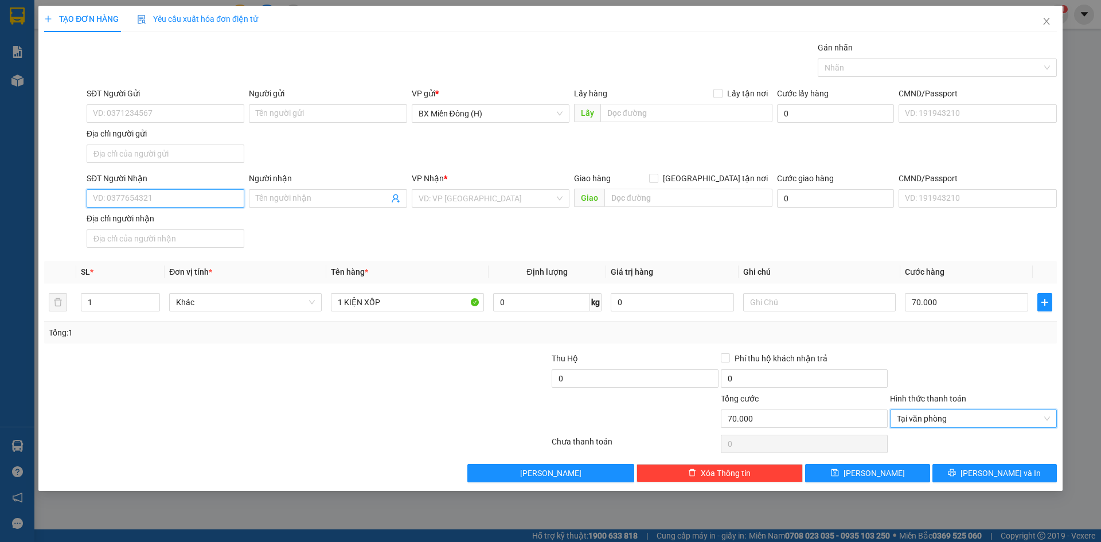
click at [218, 197] on input "SĐT Người Nhận" at bounding box center [166, 198] width 158 height 18
click at [214, 220] on div "0917435291" at bounding box center [165, 221] width 144 height 13
click at [985, 471] on span "[PERSON_NAME] và In" at bounding box center [1000, 473] width 80 height 13
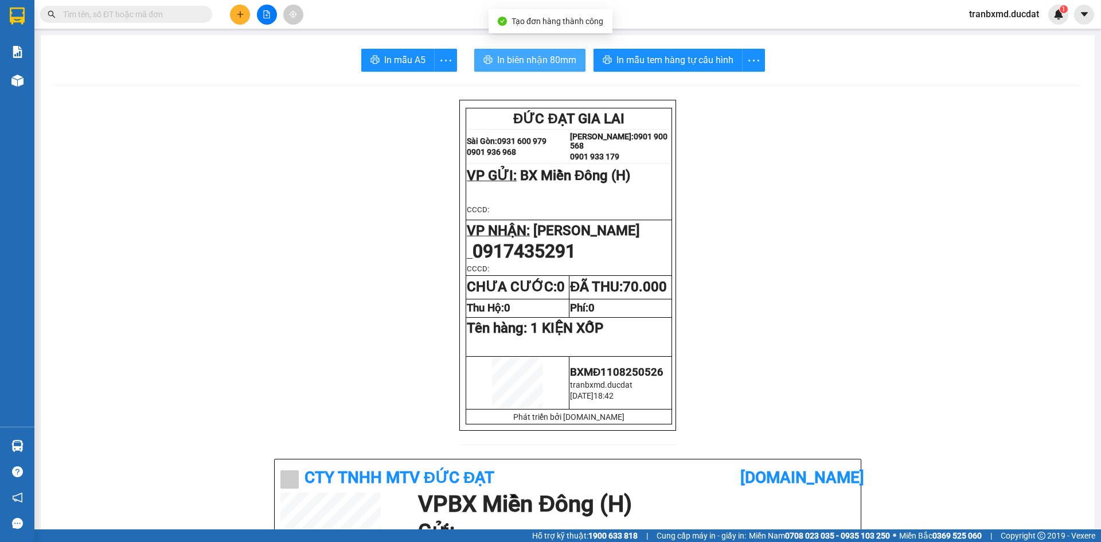
click at [497, 57] on span "In biên nhận 80mm" at bounding box center [536, 60] width 79 height 14
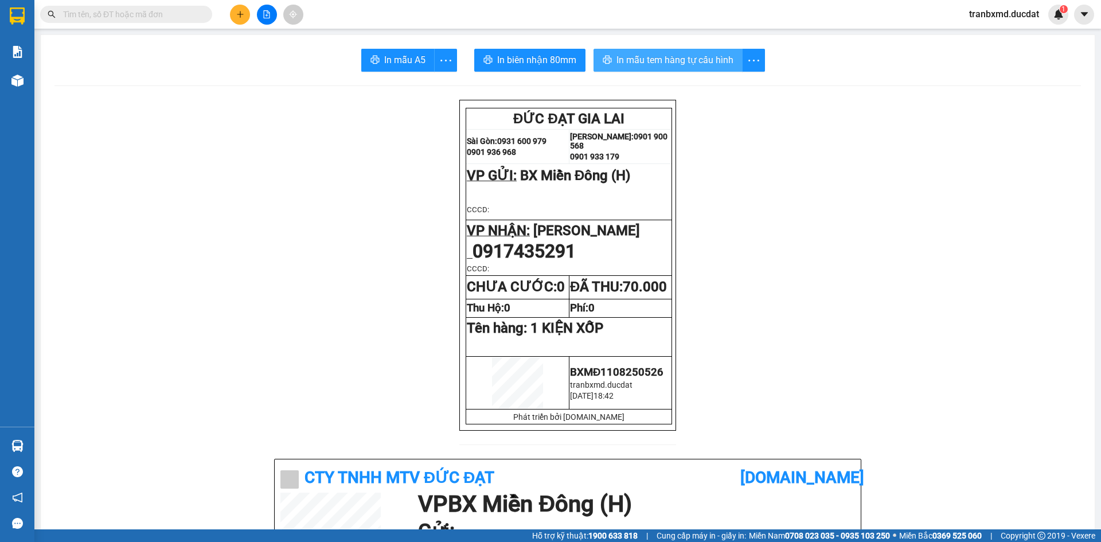
click at [697, 70] on button "In mẫu tem hàng tự cấu hình" at bounding box center [667, 60] width 149 height 23
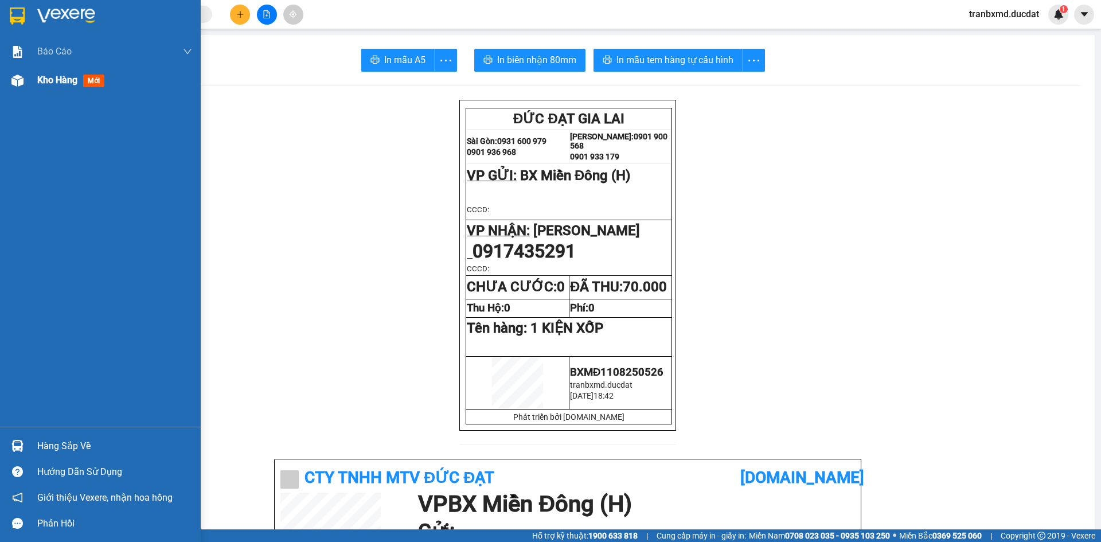
click at [64, 77] on span "Kho hàng" at bounding box center [57, 80] width 40 height 11
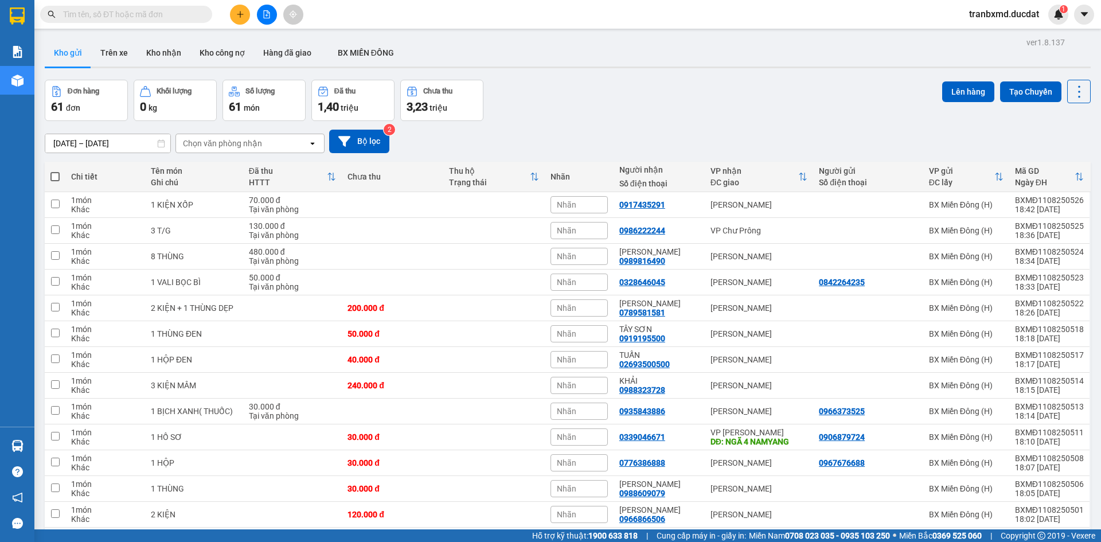
drag, startPoint x: 53, startPoint y: 179, endPoint x: 84, endPoint y: 187, distance: 32.0
click at [52, 179] on span at bounding box center [54, 176] width 9 height 9
click at [55, 171] on input "checkbox" at bounding box center [55, 171] width 0 height 0
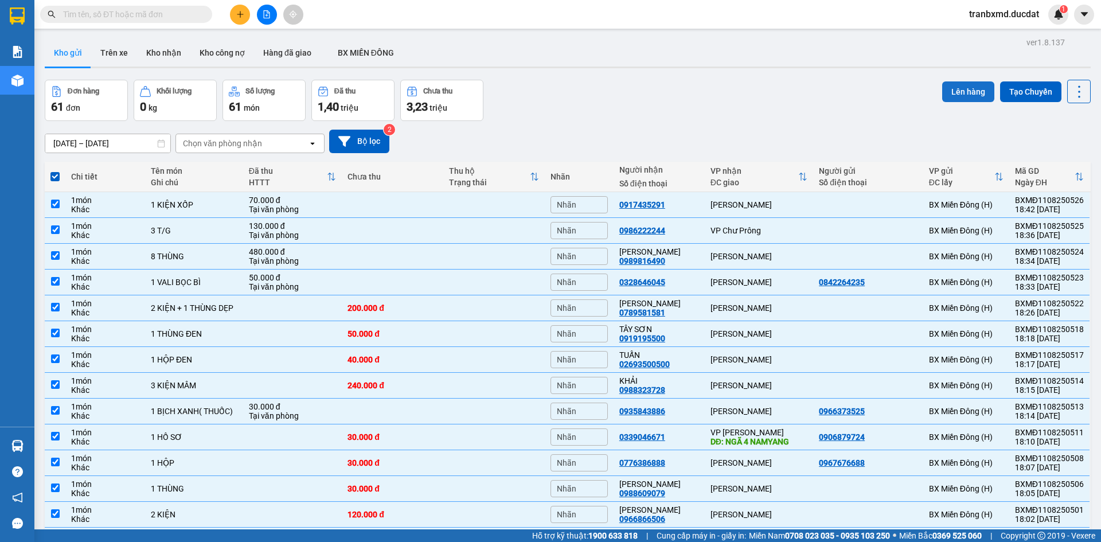
click at [944, 90] on button "Lên hàng" at bounding box center [968, 91] width 52 height 21
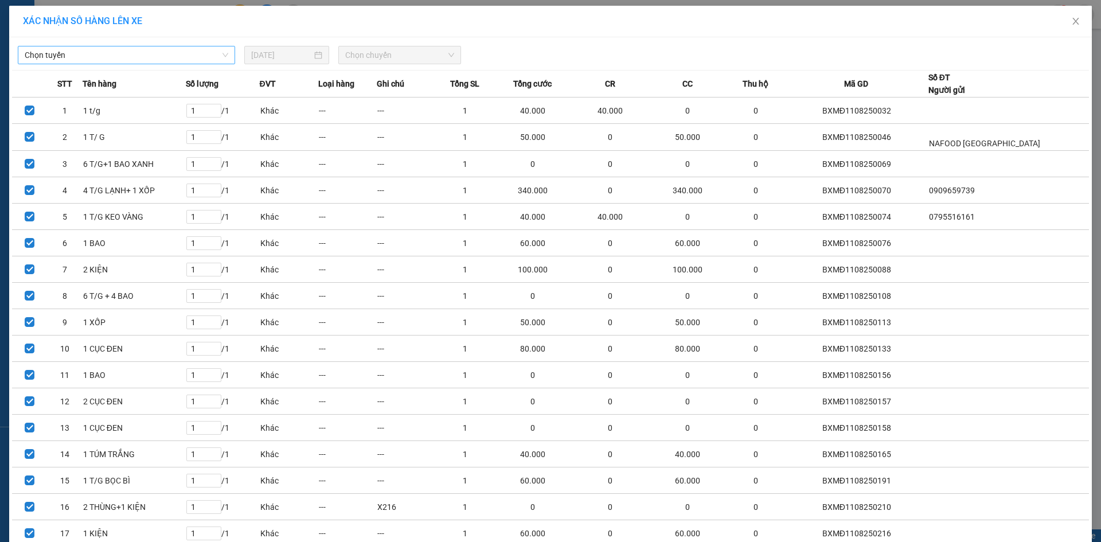
click at [165, 52] on span "Chọn tuyến" at bounding box center [127, 54] width 204 height 17
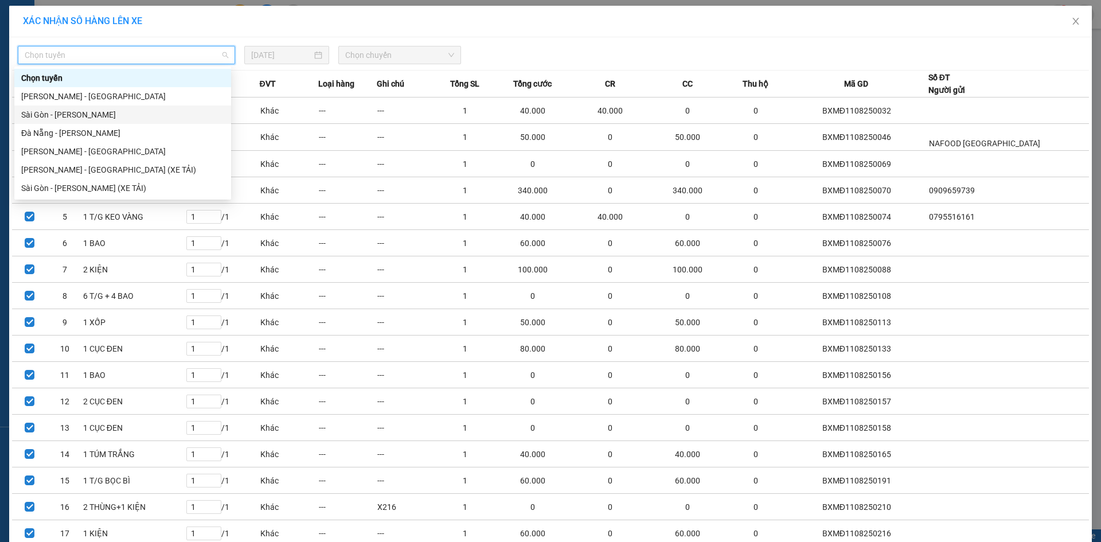
click at [163, 110] on div "Sài Gòn - Gia Lai" at bounding box center [122, 114] width 203 height 13
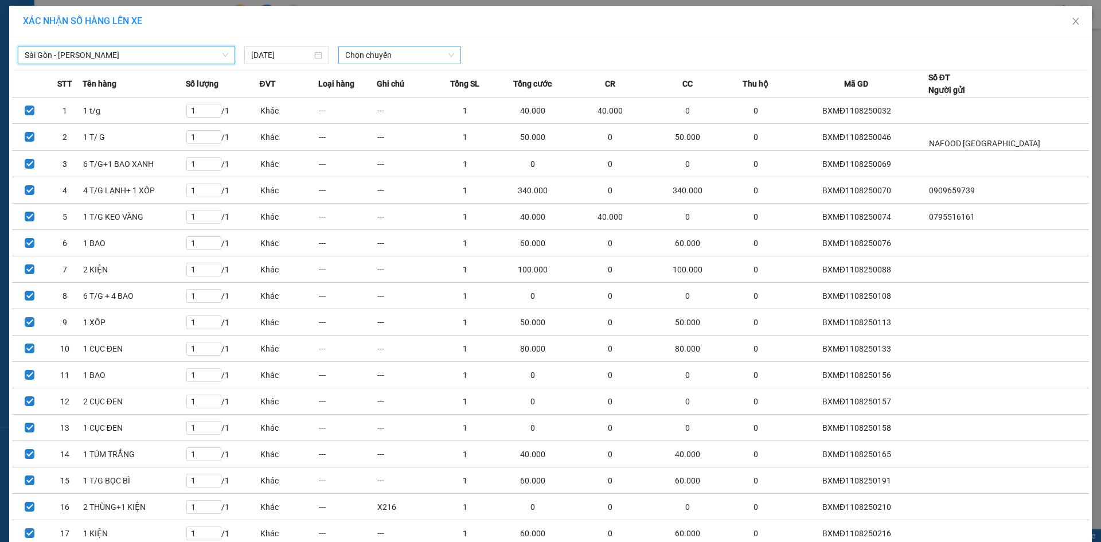
click at [379, 59] on span "Chọn chuyến" at bounding box center [399, 54] width 109 height 17
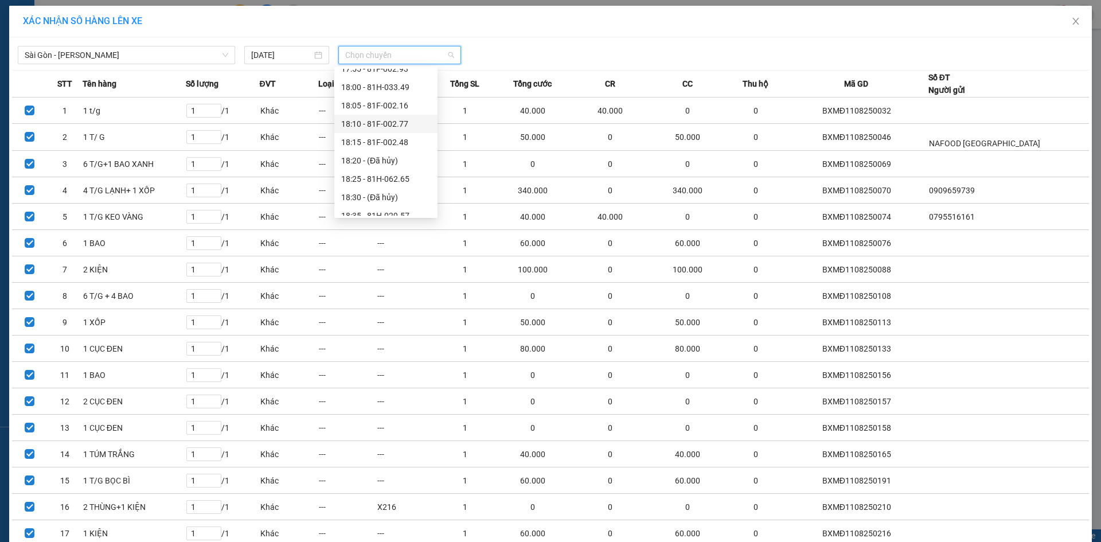
scroll to position [92, 0]
click at [403, 209] on div "20:15 (TC) - 81H-045.27" at bounding box center [385, 206] width 89 height 13
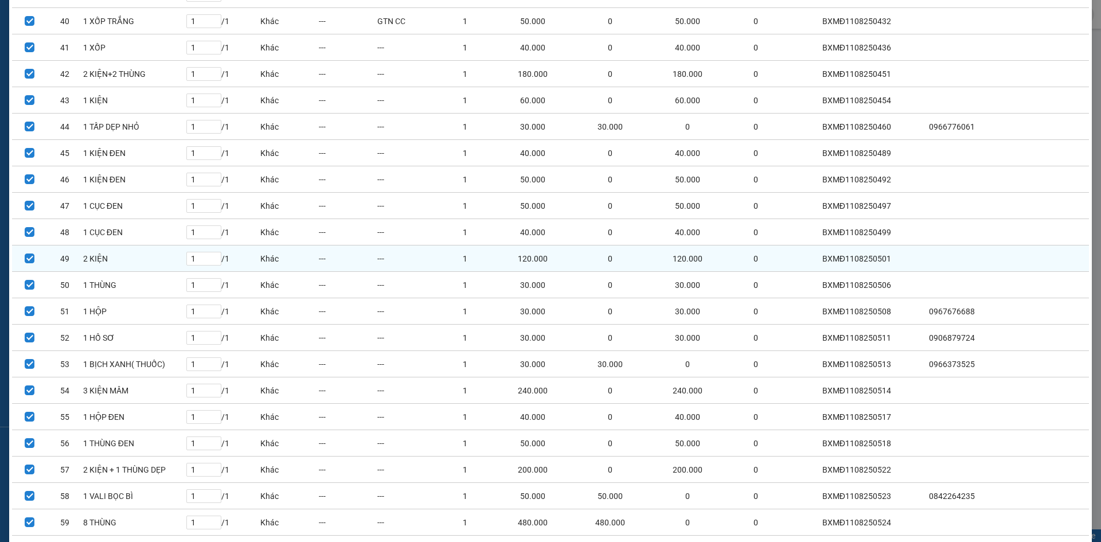
scroll to position [1250, 0]
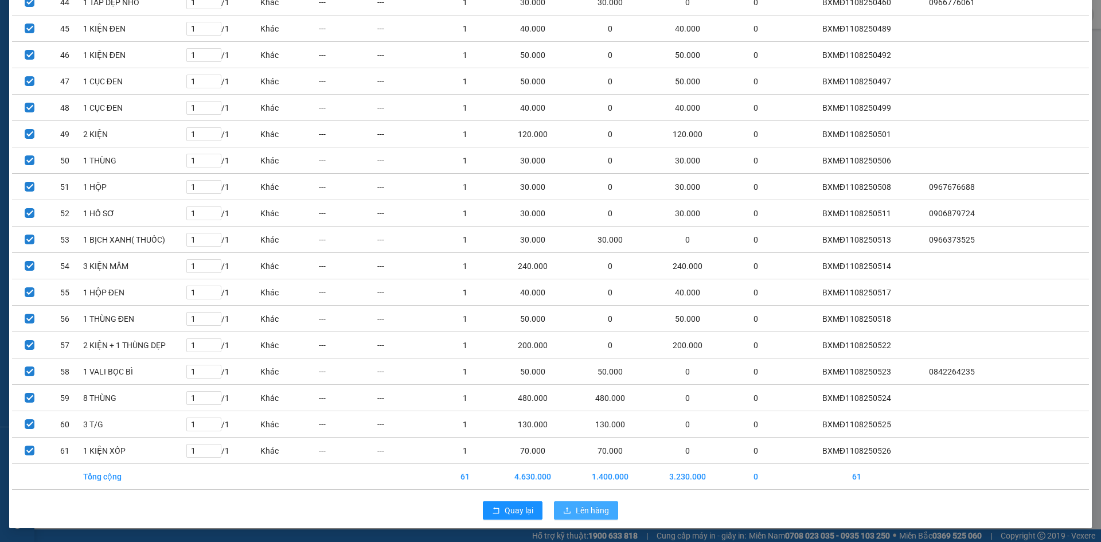
click at [593, 511] on span "Lên hàng" at bounding box center [592, 510] width 33 height 13
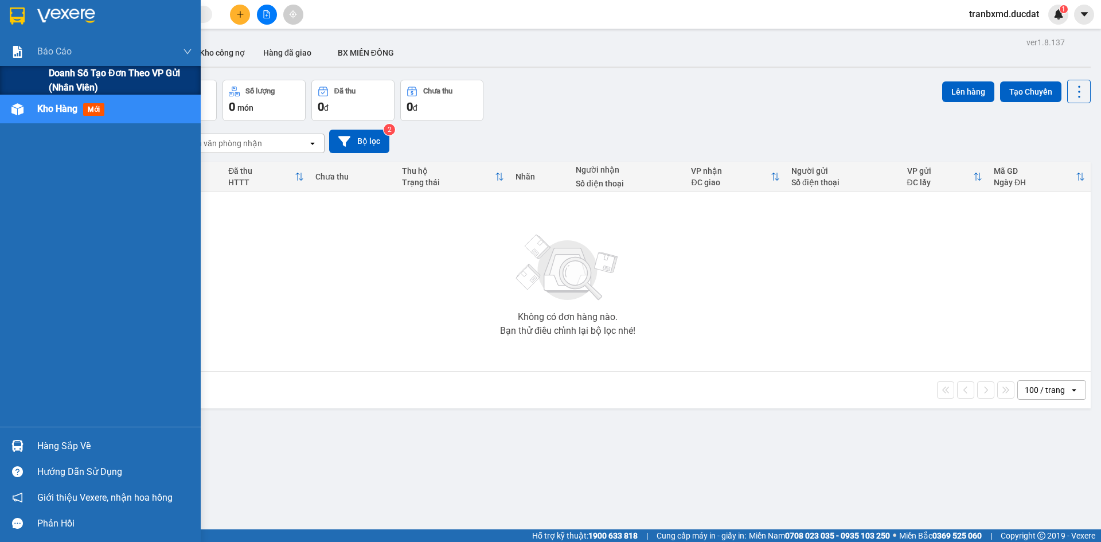
click at [111, 85] on span "Doanh số tạo đơn theo VP gửi (nhân viên)" at bounding box center [120, 80] width 143 height 29
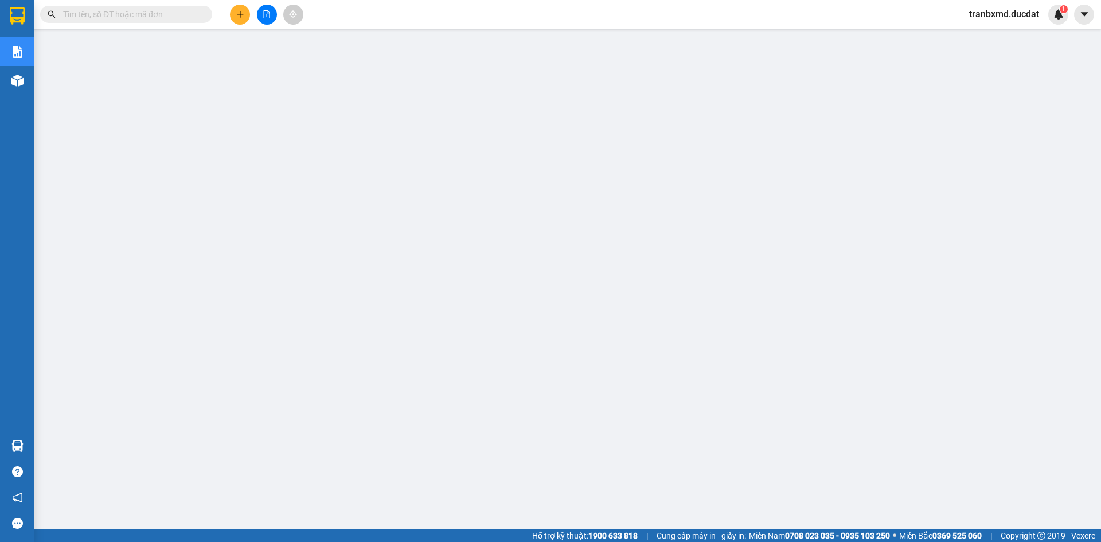
click at [239, 13] on icon "plus" at bounding box center [240, 14] width 8 height 8
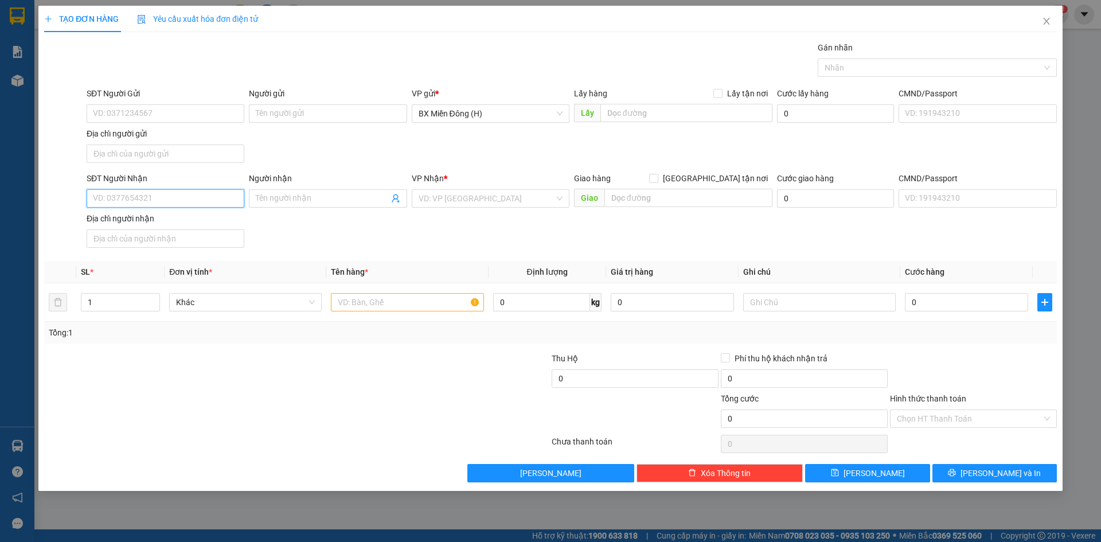
click at [175, 205] on input "SĐT Người Nhận" at bounding box center [166, 198] width 158 height 18
click at [133, 112] on input "SĐT Người Gửi" at bounding box center [166, 113] width 158 height 18
click at [486, 199] on input "search" at bounding box center [487, 198] width 136 height 17
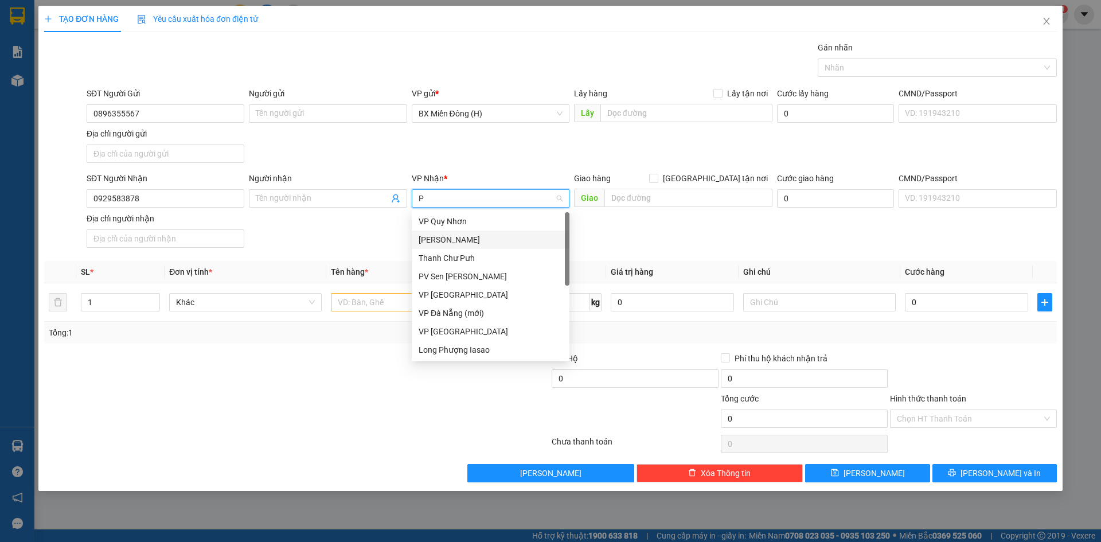
click at [457, 247] on div "[PERSON_NAME]" at bounding box center [491, 240] width 158 height 18
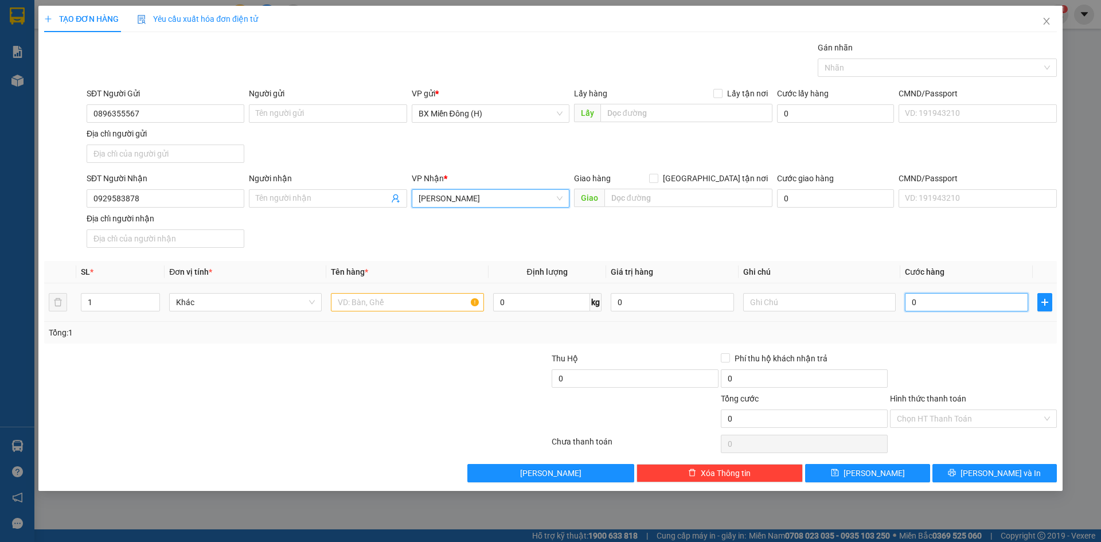
click at [938, 304] on input "0" at bounding box center [966, 302] width 123 height 18
click at [993, 472] on span "[PERSON_NAME] và In" at bounding box center [1000, 473] width 80 height 13
click at [425, 300] on input "text" at bounding box center [407, 302] width 153 height 18
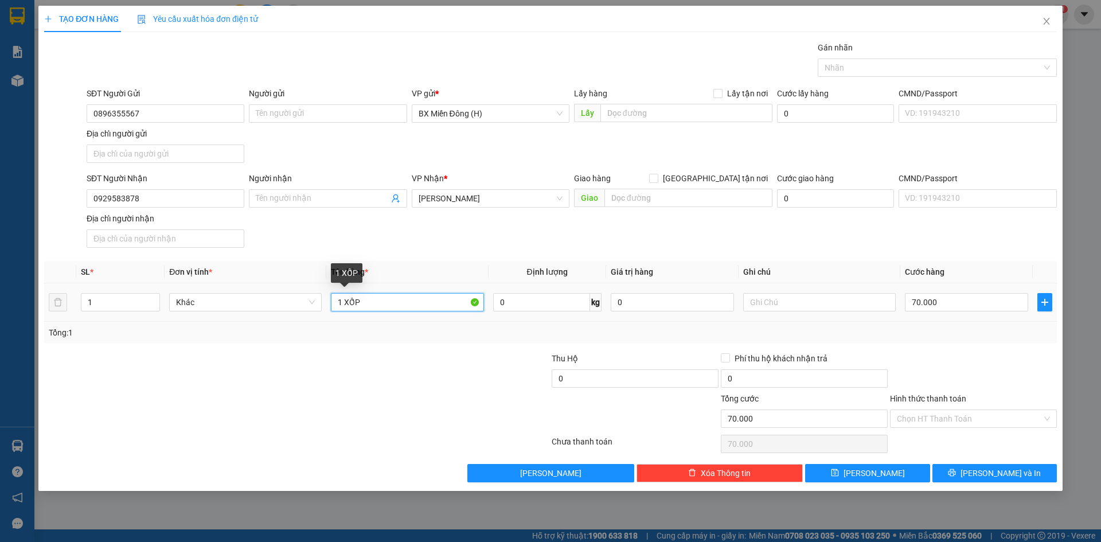
click at [430, 300] on input "1 XỐP" at bounding box center [407, 302] width 153 height 18
click at [1004, 470] on span "[PERSON_NAME] và In" at bounding box center [1000, 473] width 80 height 13
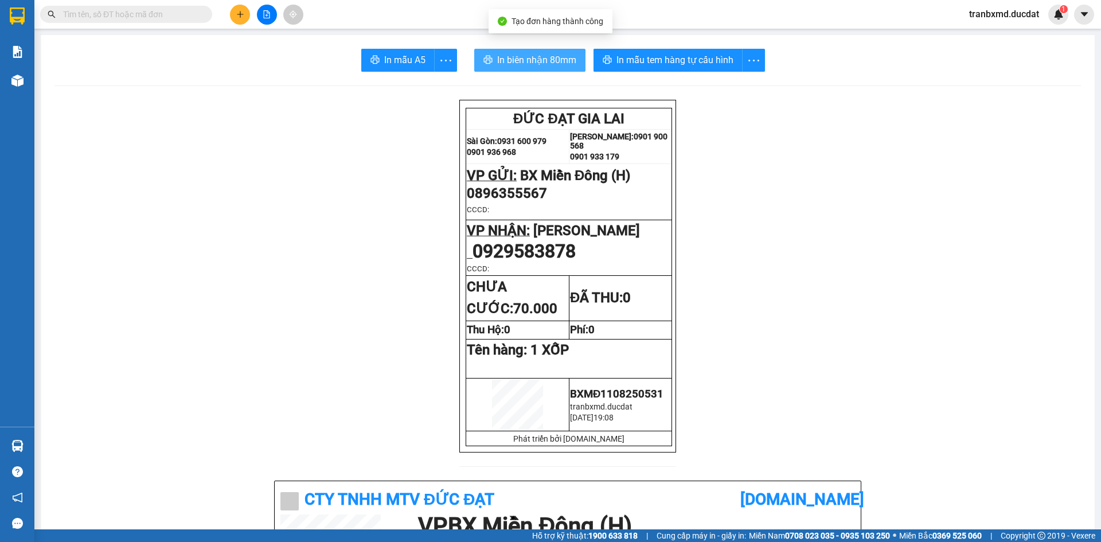
click at [558, 58] on span "In biên nhận 80mm" at bounding box center [536, 60] width 79 height 14
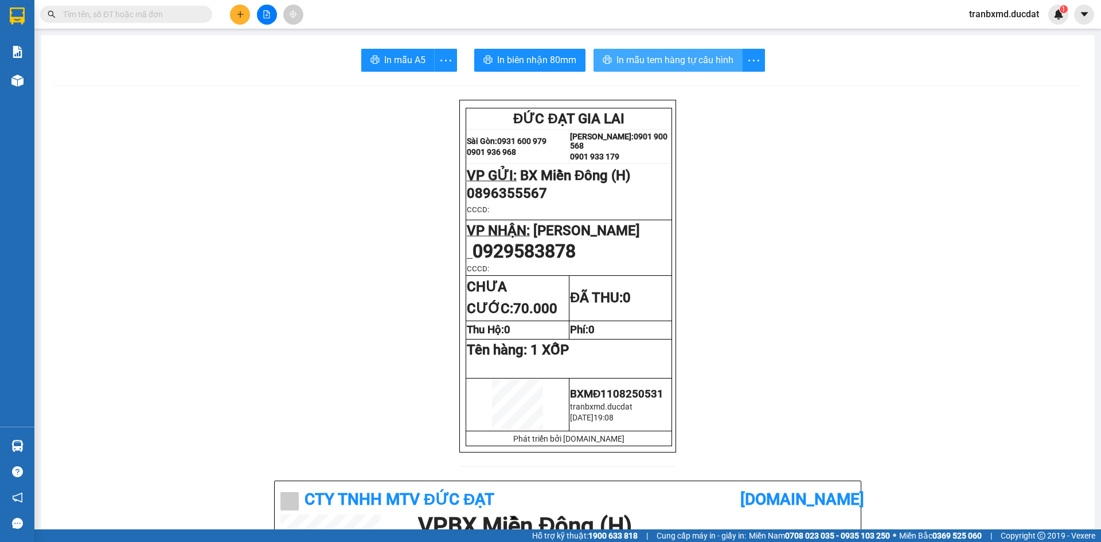
click at [694, 60] on span "In mẫu tem hàng tự cấu hình" at bounding box center [674, 60] width 117 height 14
click at [242, 18] on icon "plus" at bounding box center [240, 14] width 8 height 8
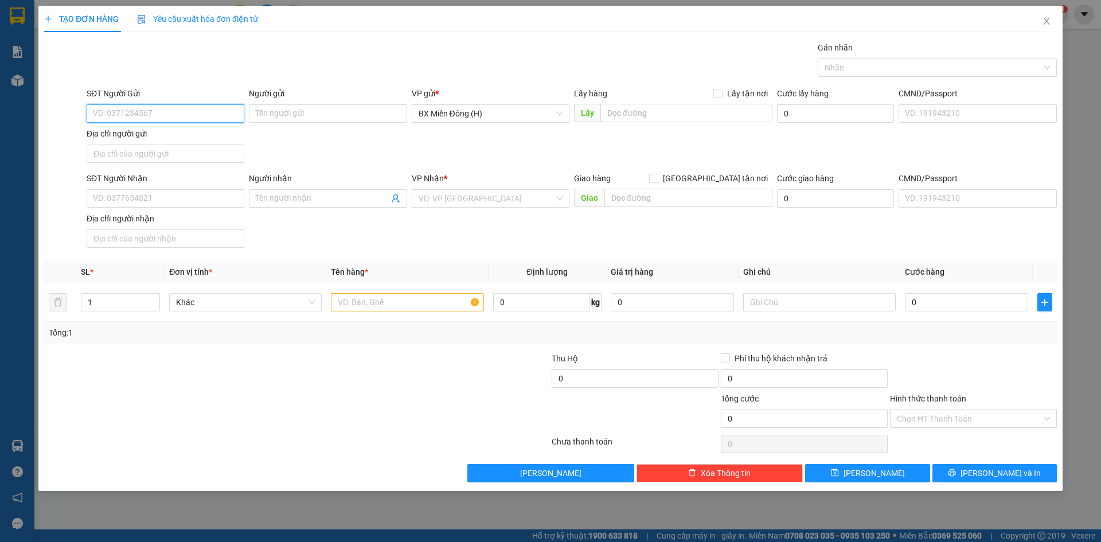
click at [165, 110] on input "SĐT Người Gửi" at bounding box center [166, 113] width 158 height 18
click at [155, 196] on input "SĐT Người Nhận" at bounding box center [166, 198] width 158 height 18
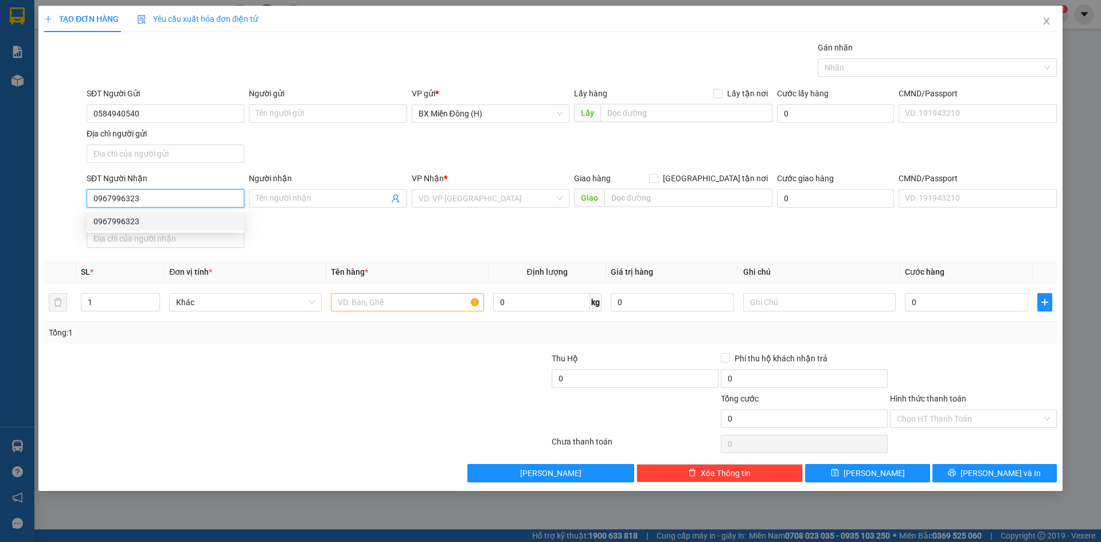
click at [214, 227] on div "0967996323" at bounding box center [165, 221] width 144 height 13
click at [352, 305] on input "text" at bounding box center [407, 302] width 153 height 18
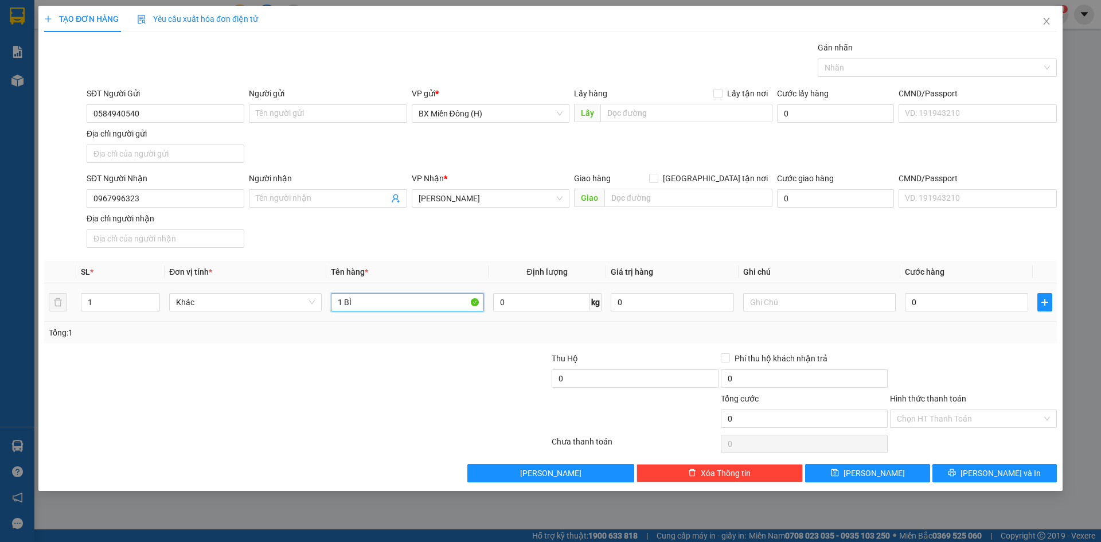
drag, startPoint x: 434, startPoint y: 395, endPoint x: 367, endPoint y: 300, distance: 116.0
click at [367, 300] on input "1 BÌ" at bounding box center [407, 302] width 153 height 18
drag, startPoint x: 356, startPoint y: 300, endPoint x: 403, endPoint y: 306, distance: 46.9
click at [357, 300] on input "1 BÌ TƯ" at bounding box center [407, 302] width 153 height 18
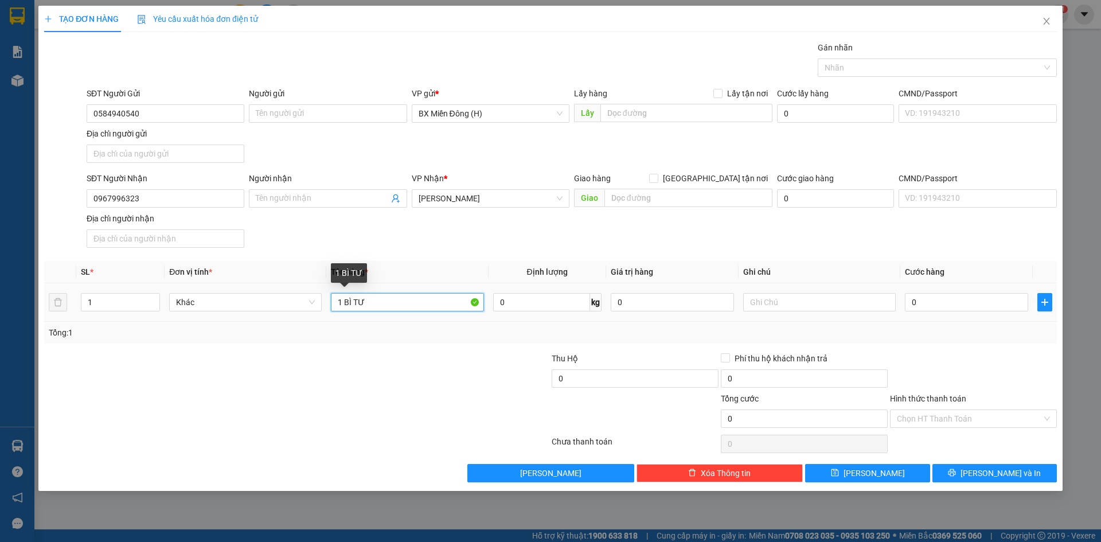
click at [358, 299] on input "1 BÌ TƯ" at bounding box center [407, 302] width 153 height 18
click at [395, 308] on input "1 BÌ TƯ" at bounding box center [407, 302] width 153 height 18
click at [383, 300] on input "1 BÌ TƯ" at bounding box center [407, 302] width 153 height 18
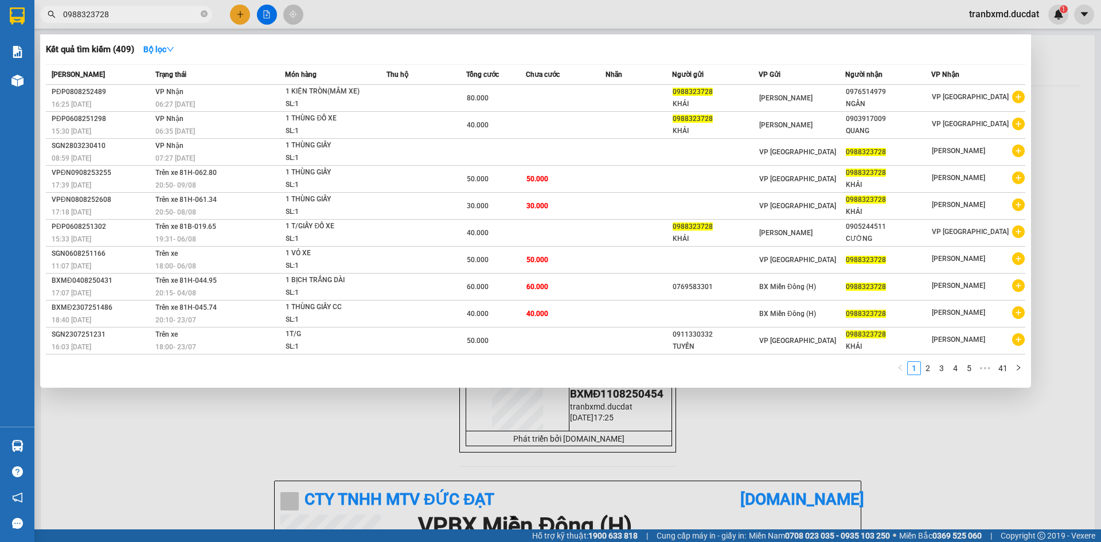
type input "0988323728"
click at [239, 17] on div at bounding box center [550, 271] width 1101 height 542
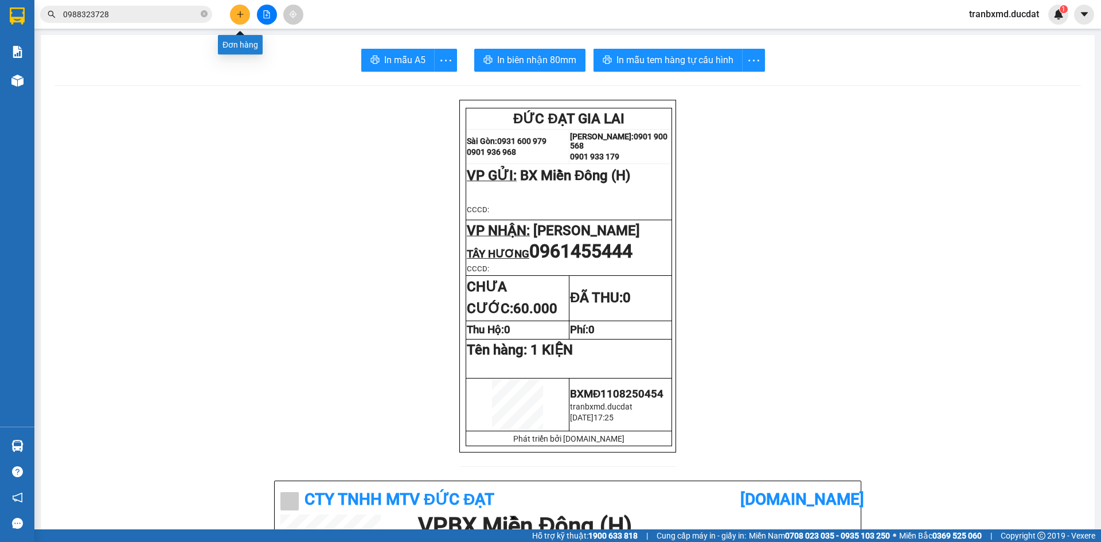
click at [236, 18] on icon "plus" at bounding box center [240, 14] width 8 height 8
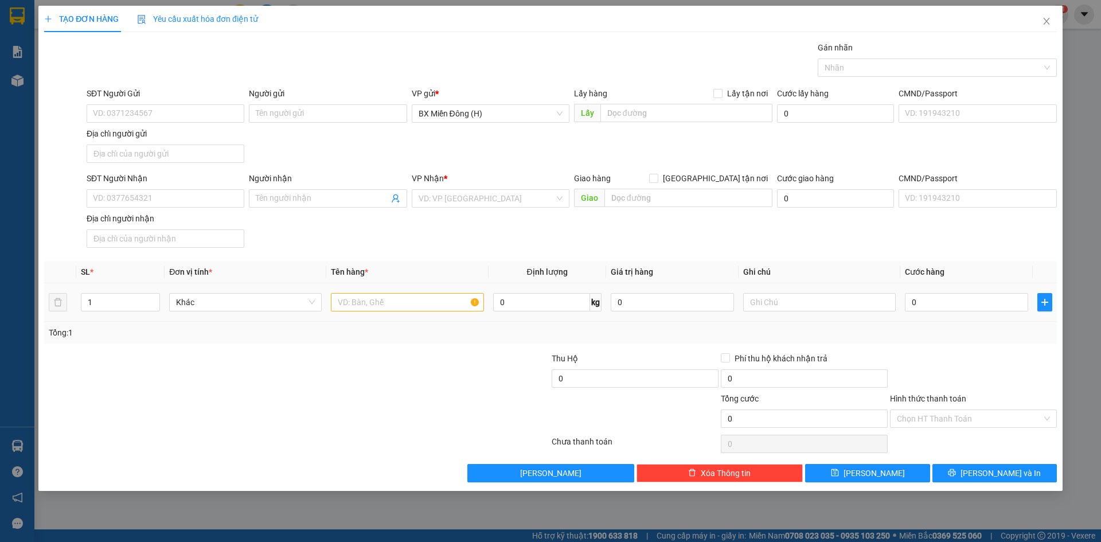
click at [389, 294] on td at bounding box center [407, 302] width 162 height 38
drag, startPoint x: 385, startPoint y: 314, endPoint x: 369, endPoint y: 291, distance: 28.8
click at [385, 314] on td at bounding box center [407, 302] width 162 height 38
click at [377, 296] on input "text" at bounding box center [407, 302] width 153 height 18
type input "1 VALI BỌC BÌ"
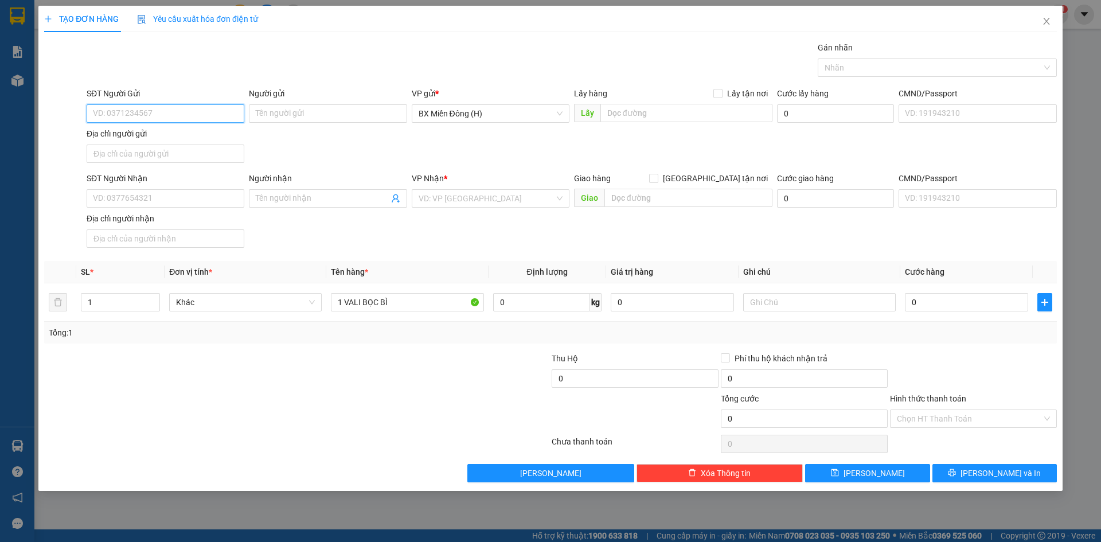
click at [174, 112] on input "SĐT Người Gửi" at bounding box center [166, 113] width 158 height 18
type input "0842264235"
click at [137, 194] on input "SĐT Người Nhận" at bounding box center [166, 198] width 158 height 18
type input "2"
type input "0328646045"
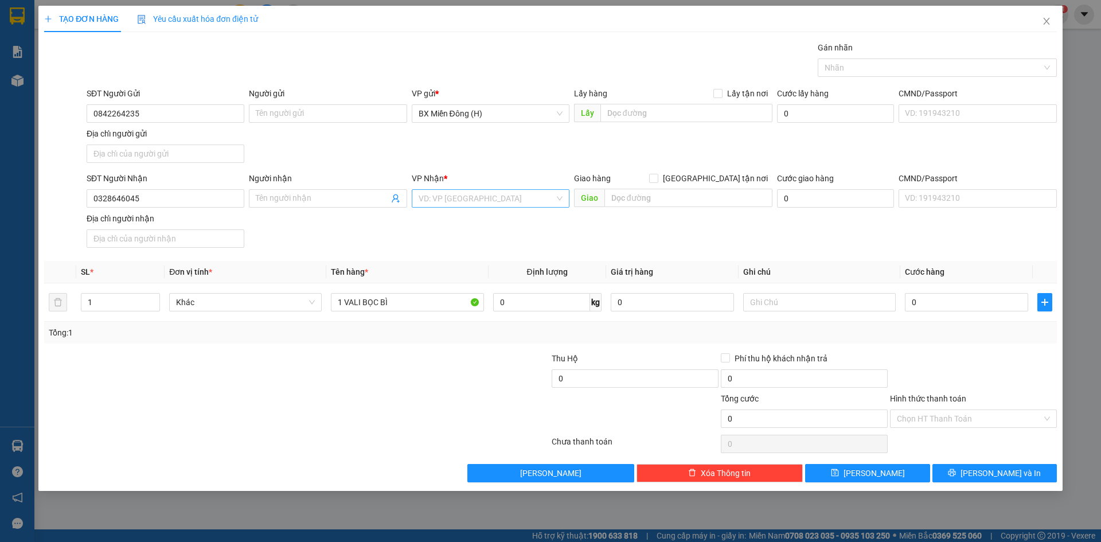
click at [501, 205] on input "search" at bounding box center [487, 198] width 136 height 17
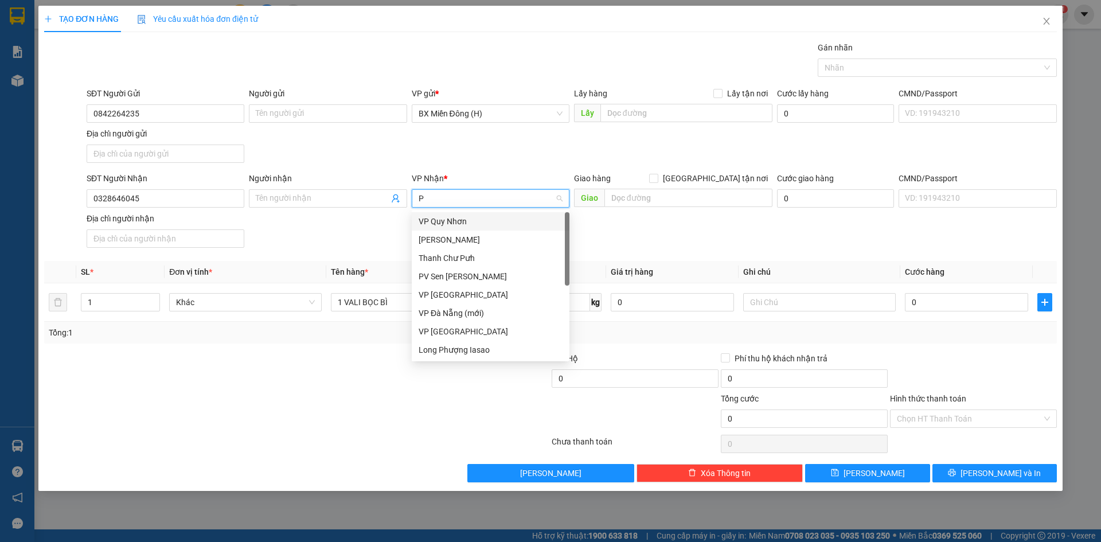
type input "PD"
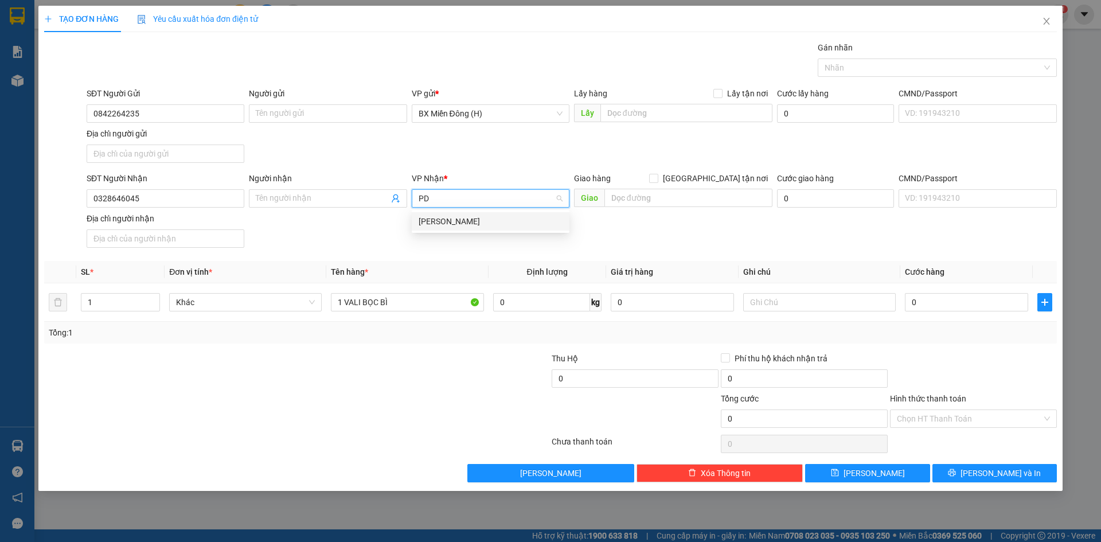
click at [505, 222] on div "[PERSON_NAME]" at bounding box center [491, 221] width 144 height 13
click at [490, 197] on span "[PERSON_NAME]" at bounding box center [491, 198] width 144 height 17
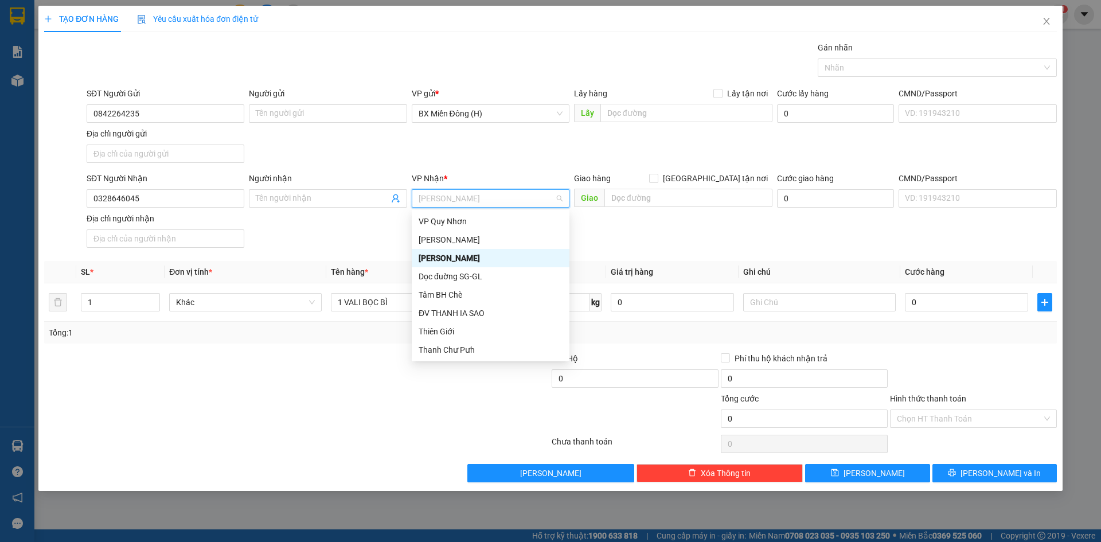
type input "P"
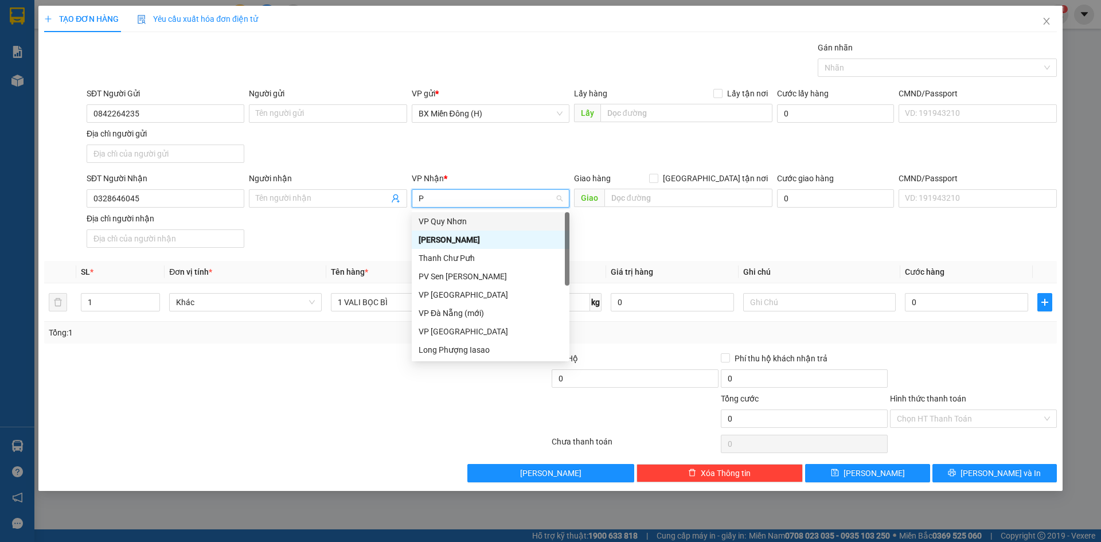
click at [501, 243] on div "[PERSON_NAME]" at bounding box center [491, 239] width 144 height 13
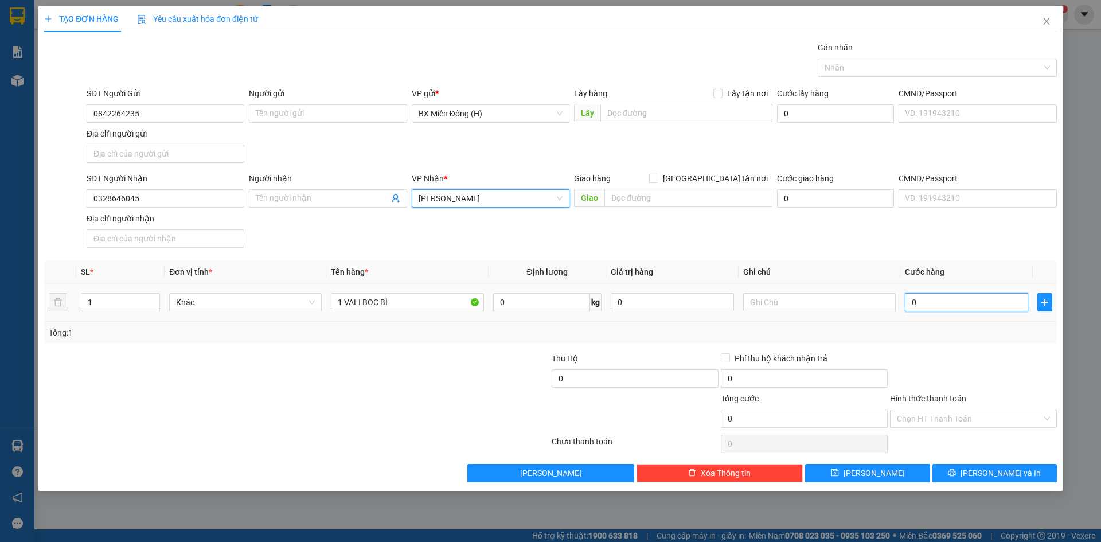
click at [959, 306] on input "0" at bounding box center [966, 302] width 123 height 18
type input "005"
type input "5"
type input "0.050"
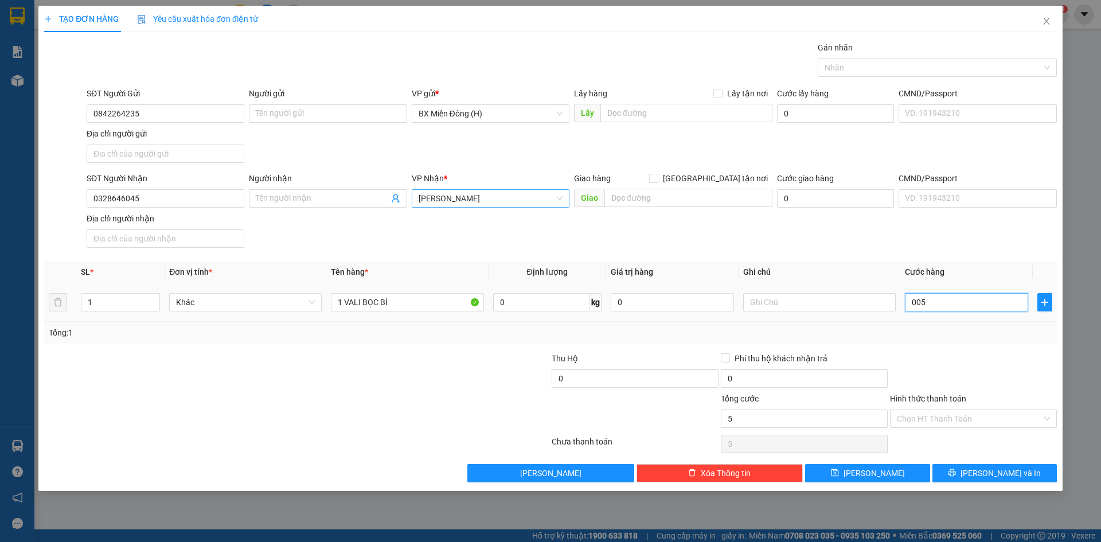
type input "50"
type input "50.000"
click at [991, 357] on div at bounding box center [973, 372] width 169 height 40
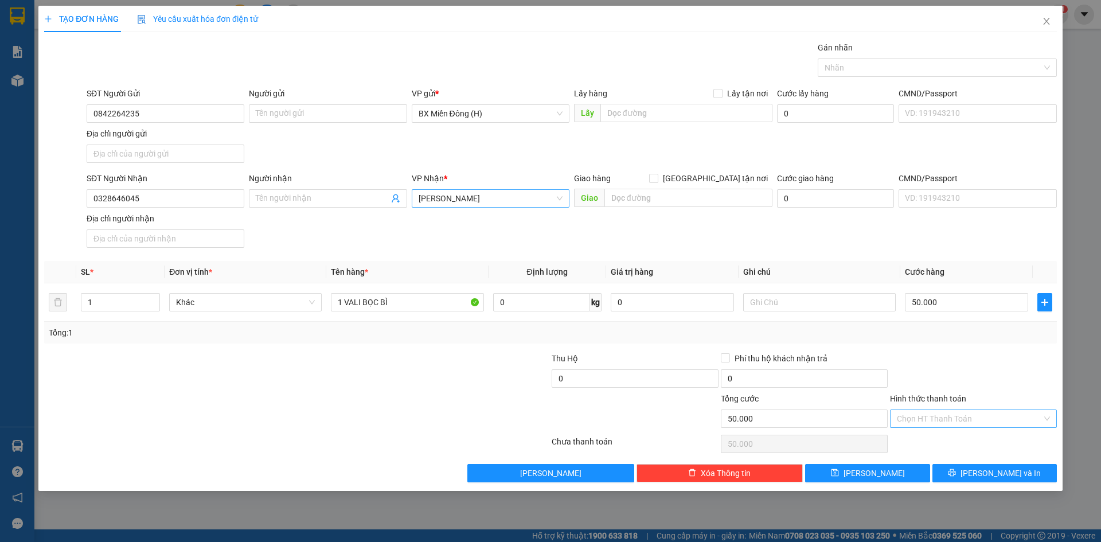
click at [995, 417] on input "Hình thức thanh toán" at bounding box center [969, 418] width 145 height 17
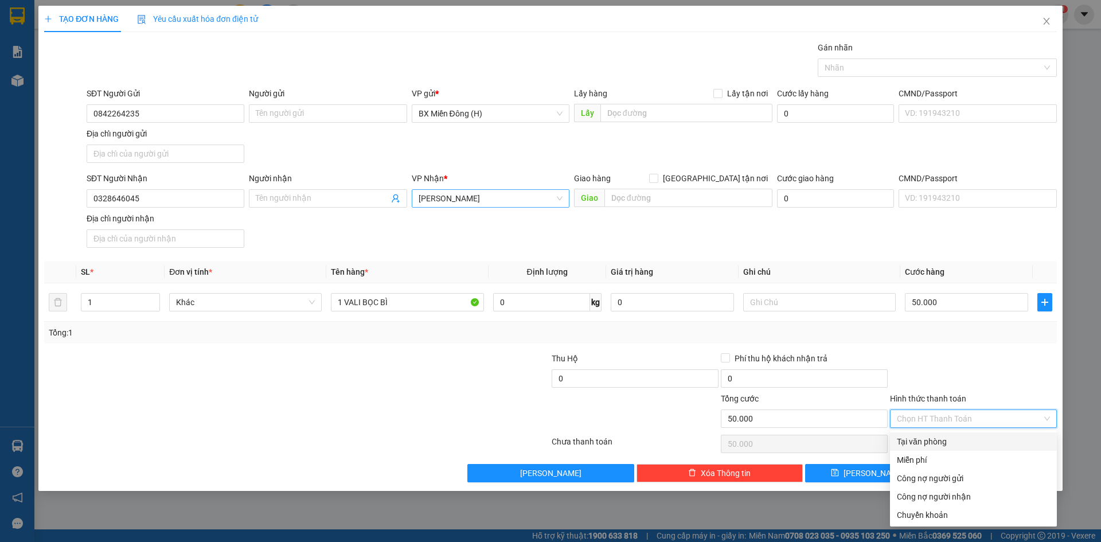
click at [972, 445] on div "Tại văn phòng" at bounding box center [973, 441] width 153 height 13
type input "0"
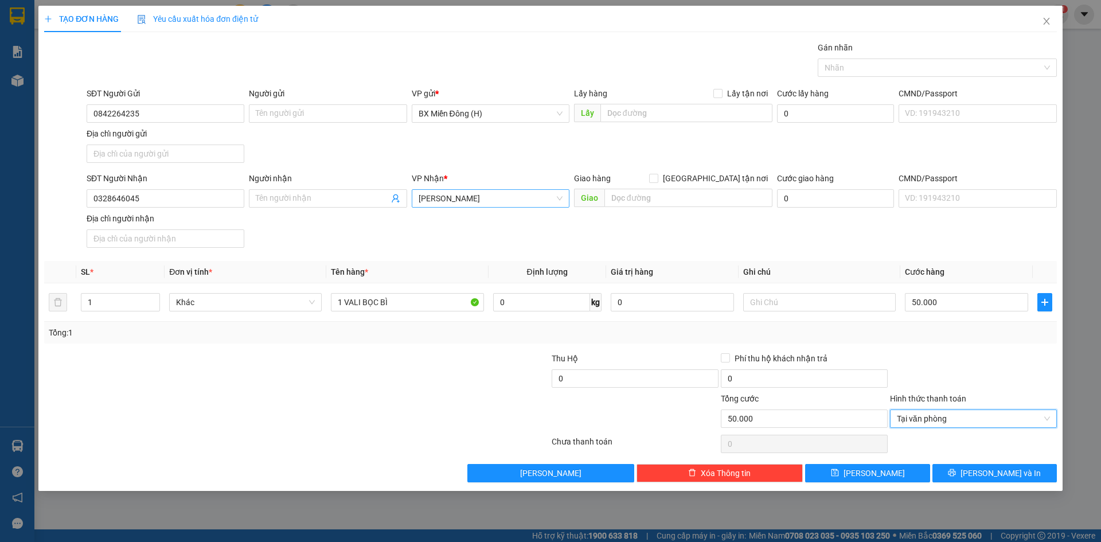
click at [1015, 460] on div "Transit Pickup Surcharge Ids Transit Deliver Surcharge Ids Transit Deliver Surc…" at bounding box center [550, 261] width 1013 height 441
click at [1013, 472] on span "[PERSON_NAME] và In" at bounding box center [1000, 473] width 80 height 13
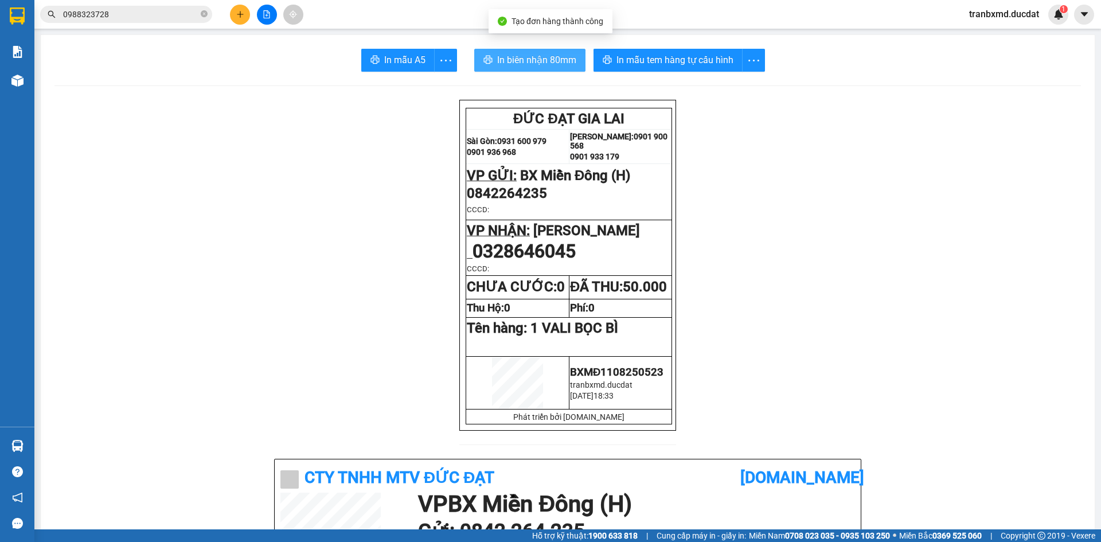
click at [559, 53] on span "In biên nhận 80mm" at bounding box center [536, 60] width 79 height 14
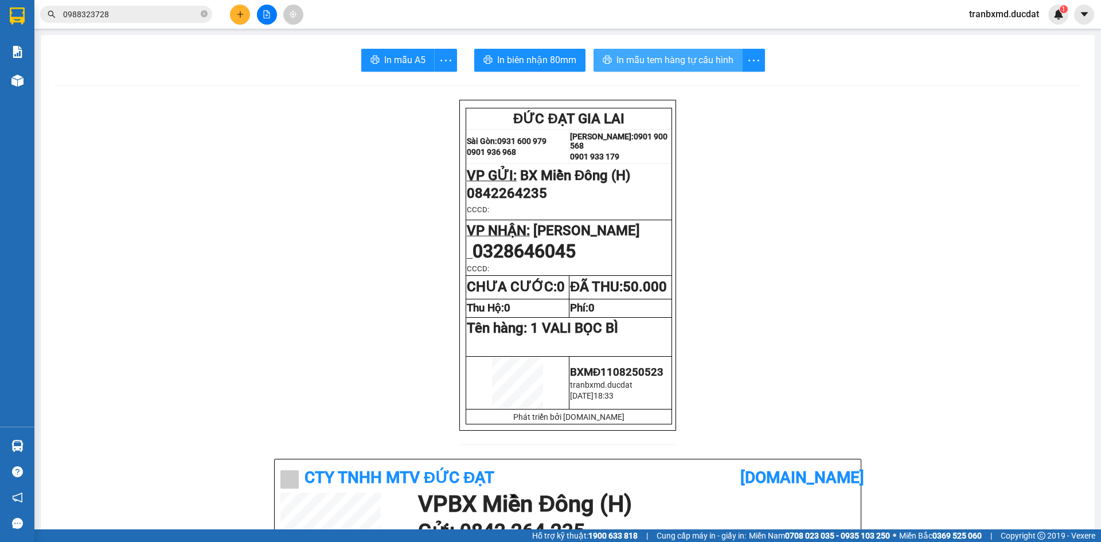
click at [684, 60] on span "In mẫu tem hàng tự cấu hình" at bounding box center [674, 60] width 117 height 14
click at [204, 14] on icon "close-circle" at bounding box center [204, 13] width 7 height 7
click at [241, 16] on icon "plus" at bounding box center [240, 14] width 8 height 8
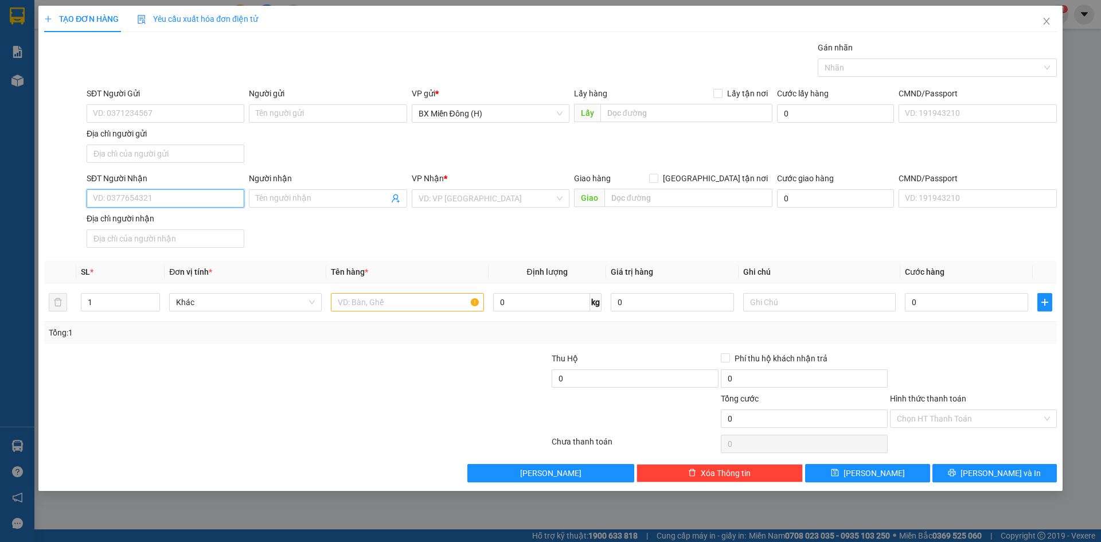
drag, startPoint x: 200, startPoint y: 196, endPoint x: 205, endPoint y: 197, distance: 5.8
click at [199, 196] on input "SĐT Người Nhận" at bounding box center [166, 198] width 158 height 18
click at [373, 153] on div "SĐT Người Gửi VD: 0371234567 Người gửi Tên người gửi VP gửi * BX Miền Đông (H) …" at bounding box center [571, 127] width 975 height 80
click at [201, 202] on input "SĐT Người Nhận" at bounding box center [166, 198] width 158 height 18
click at [181, 198] on input "SĐT Người Nhận" at bounding box center [166, 198] width 158 height 18
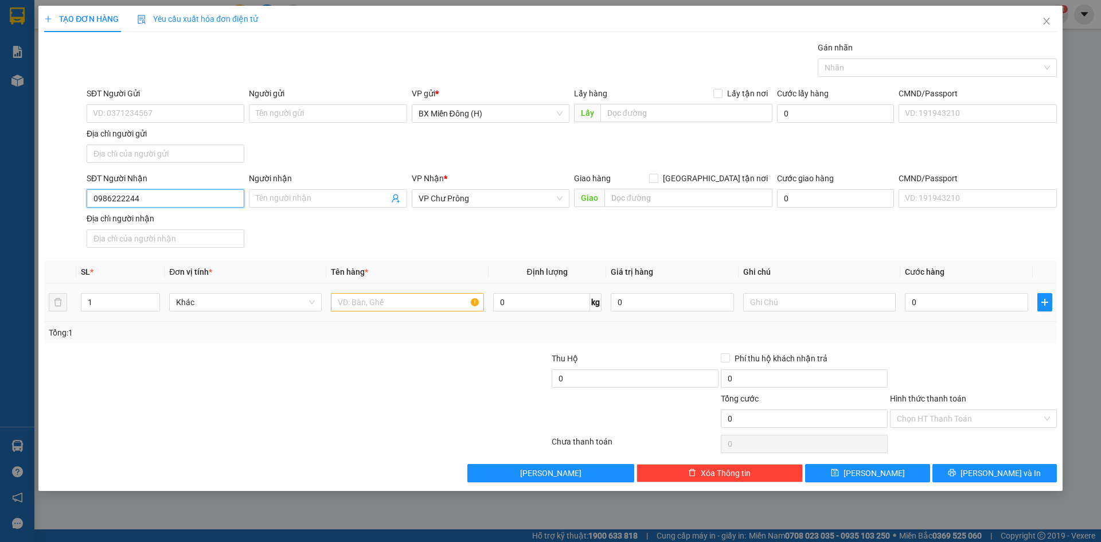
type input "0986222244"
click at [357, 307] on input "text" at bounding box center [407, 302] width 153 height 18
click at [940, 303] on input "0" at bounding box center [966, 302] width 123 height 18
drag, startPoint x: 380, startPoint y: 300, endPoint x: 241, endPoint y: 335, distance: 143.1
click at [267, 330] on div "SL * Đơn vị tính * Tên hàng * Định lượng Giá trị hàng Ghi chú Cước hàng 1 Khác …" at bounding box center [550, 302] width 1013 height 83
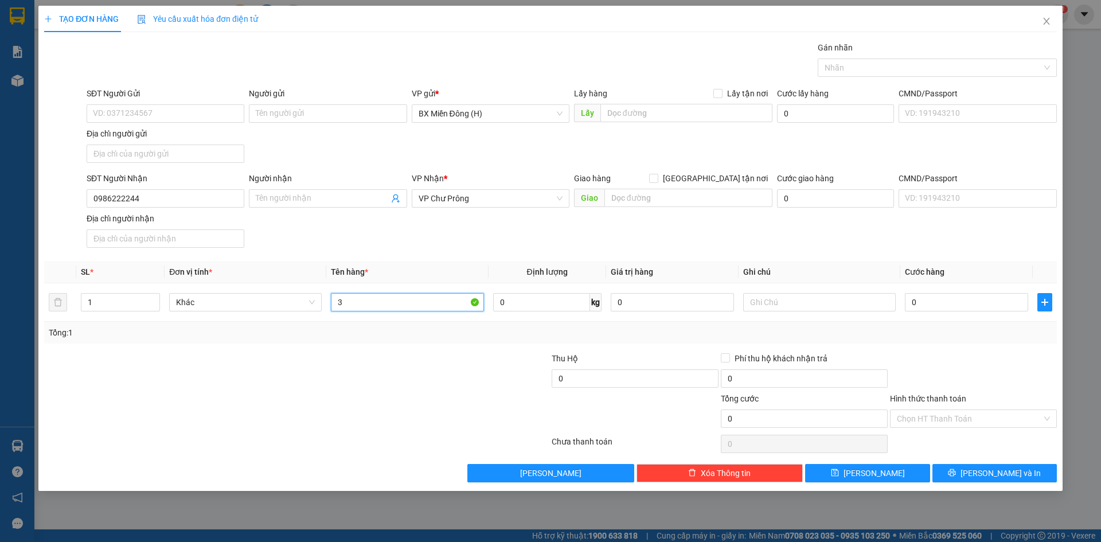
type input "3"
type input "3 T/G"
click at [942, 306] on input "0" at bounding box center [966, 302] width 123 height 18
type input "001"
type input "1"
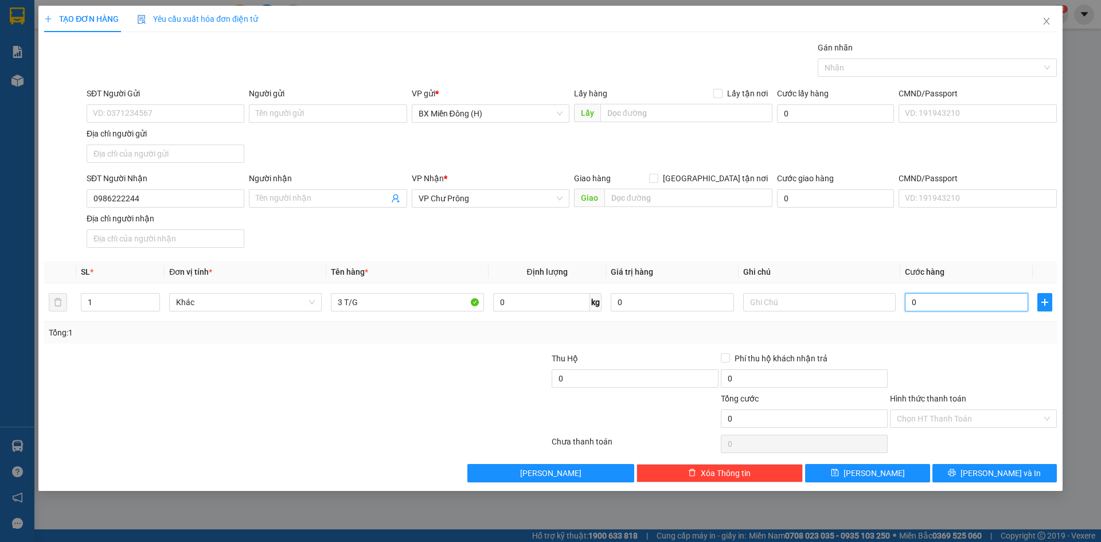
type input "1"
type input "0.013"
type input "13"
type input "00.130"
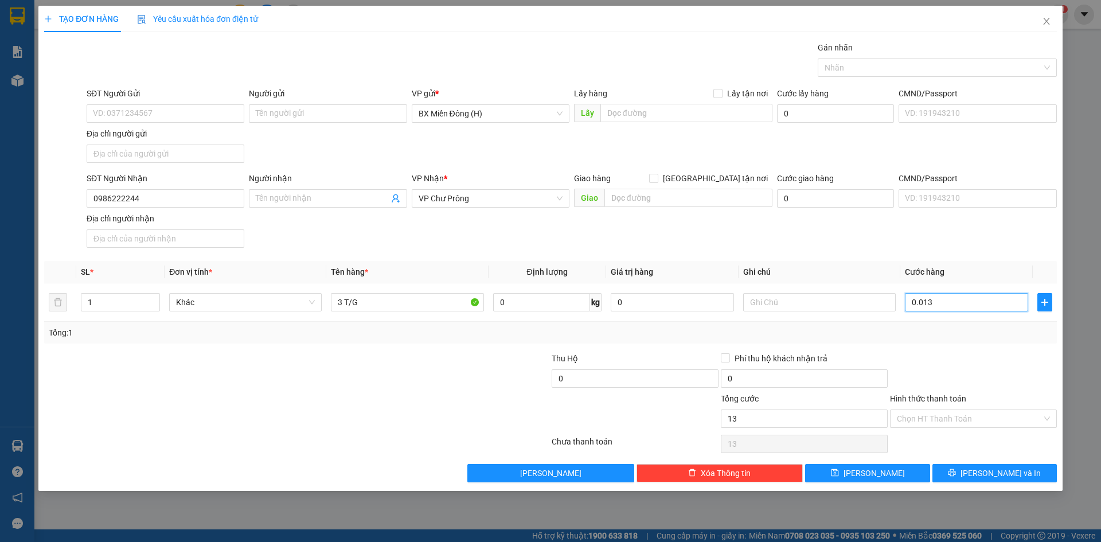
type input "130"
type input "00.130"
type input "130"
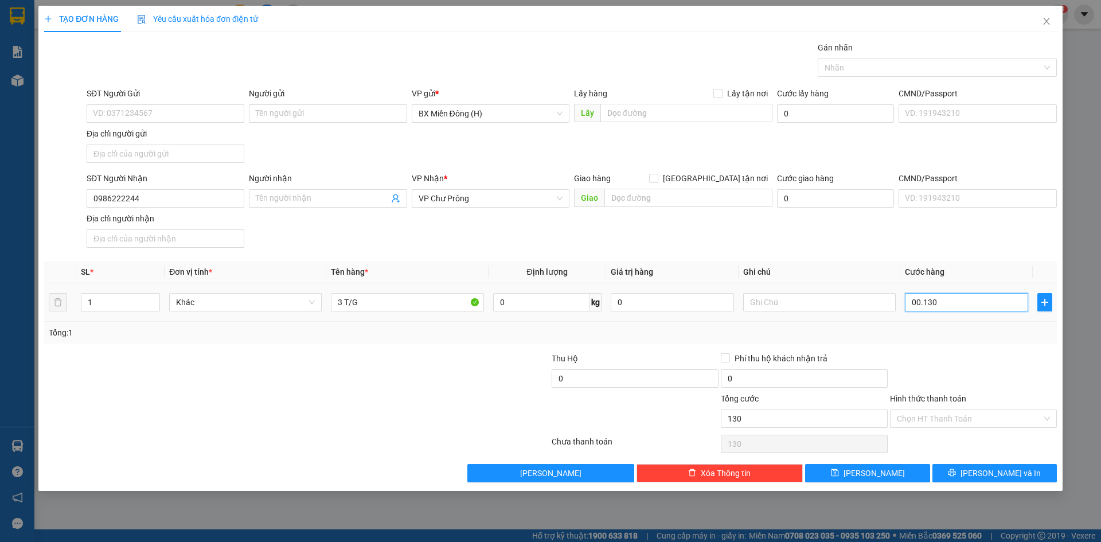
click at [945, 303] on input "00.130" at bounding box center [966, 302] width 123 height 18
type input "0"
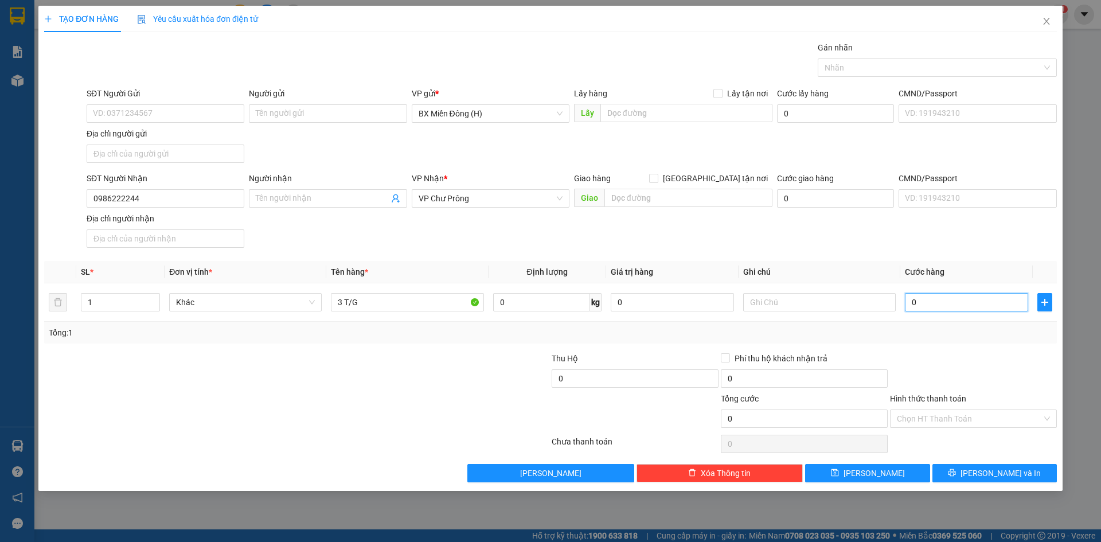
type input "001"
type input "1"
type input "0.013"
type input "13"
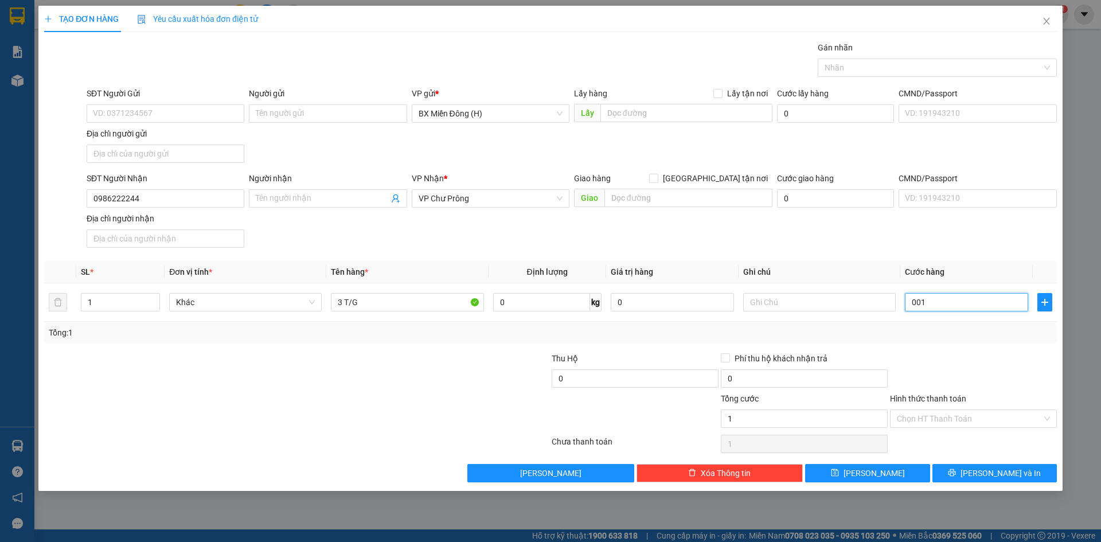
type input "13"
type input "00.130"
type input "130"
type input "130.000"
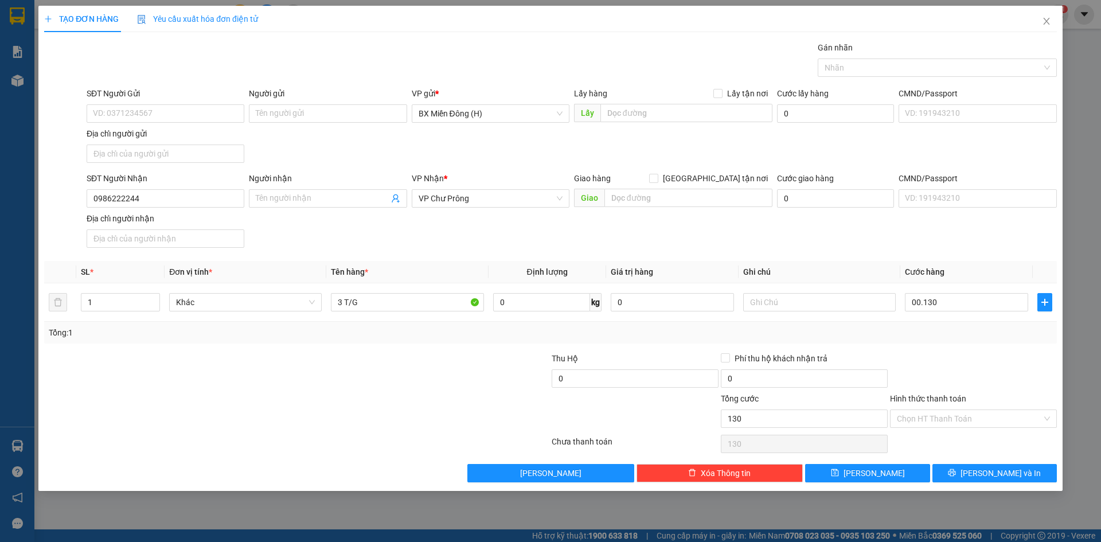
type input "130.000"
click at [939, 341] on div "Tổng: 1" at bounding box center [550, 333] width 1013 height 22
click at [956, 472] on icon "printer" at bounding box center [952, 472] width 8 height 8
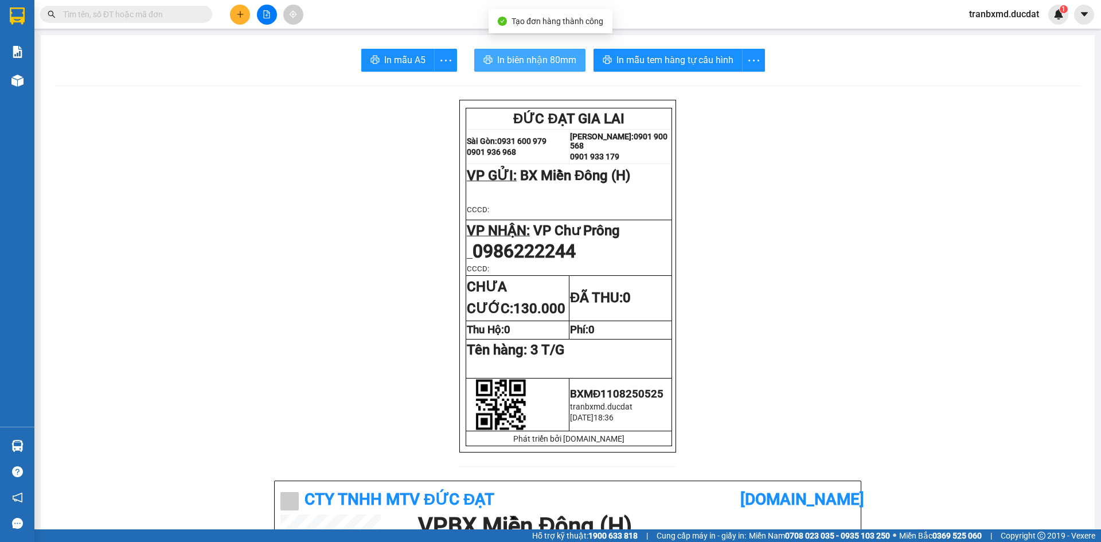
click at [529, 53] on span "In biên nhận 80mm" at bounding box center [536, 60] width 79 height 14
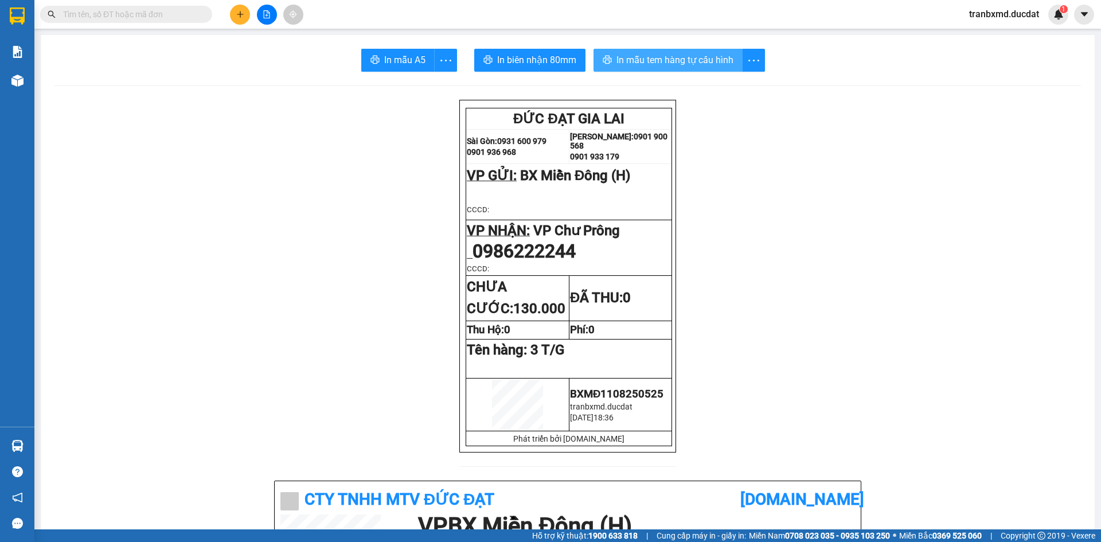
click at [655, 55] on span "In mẫu tem hàng tự cấu hình" at bounding box center [674, 60] width 117 height 14
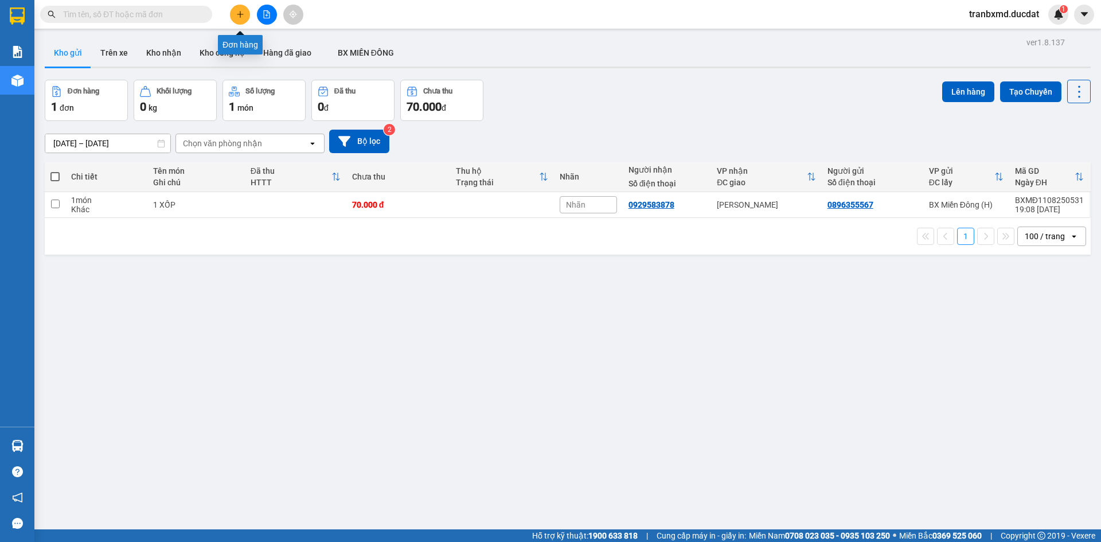
click at [243, 17] on icon "plus" at bounding box center [240, 14] width 8 height 8
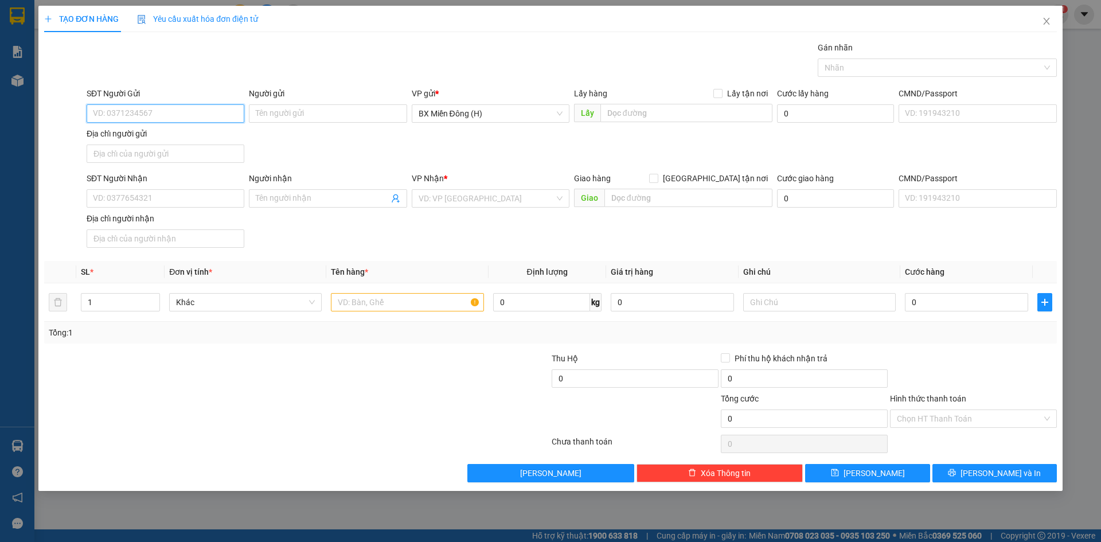
click at [189, 111] on input "SĐT Người Gửi" at bounding box center [166, 113] width 158 height 18
type input "0584940540"
click at [108, 196] on input "SĐT Người Nhận" at bounding box center [166, 198] width 158 height 18
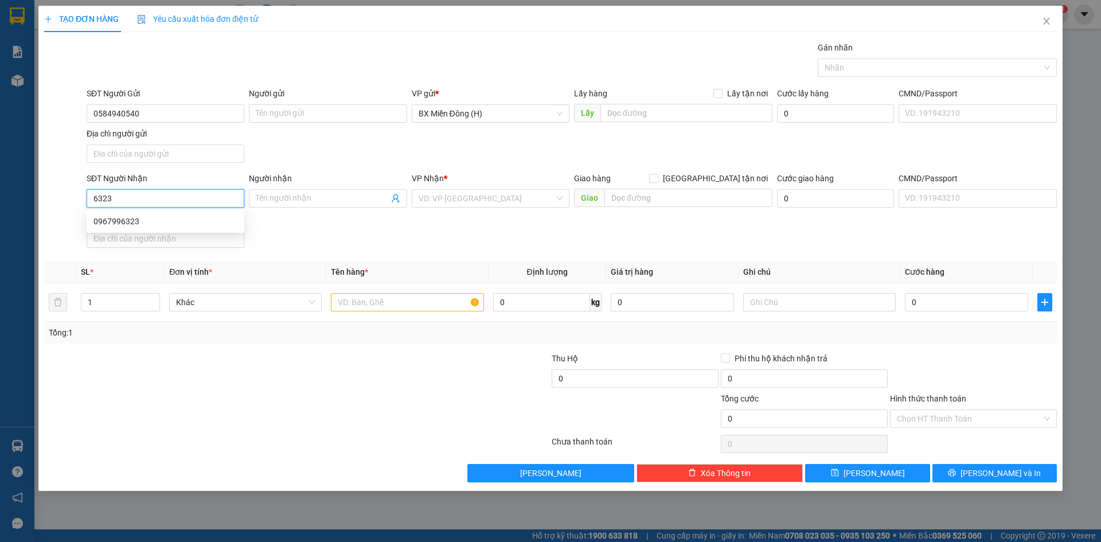
click at [119, 221] on div "0967996323" at bounding box center [165, 221] width 144 height 13
type input "0967996323"
click at [373, 304] on input "text" at bounding box center [407, 302] width 153 height 18
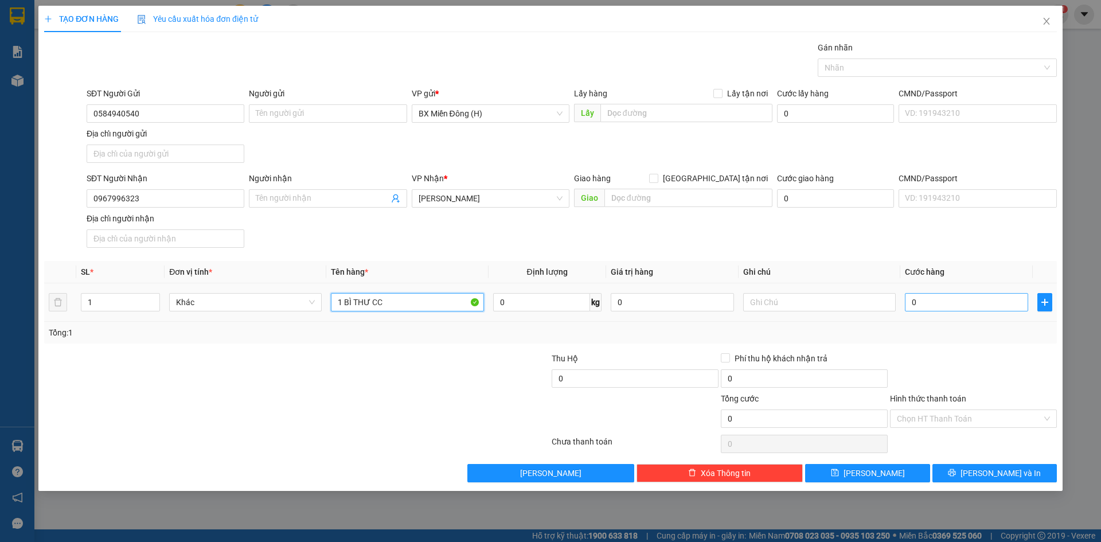
type input "1 BÌ THƯ CC"
click at [930, 300] on input "0" at bounding box center [966, 302] width 123 height 18
type input "003"
type input "3"
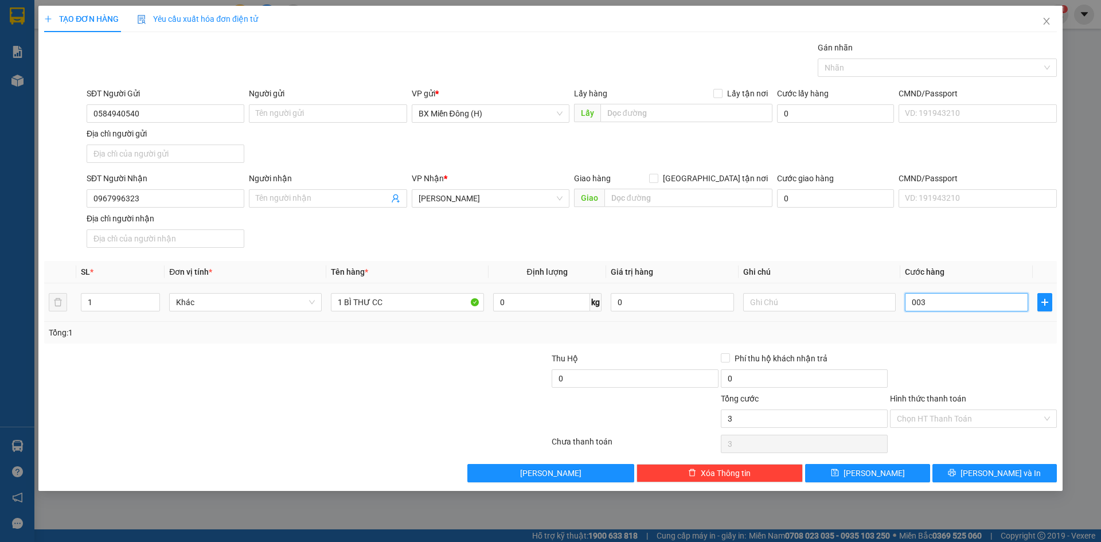
type input "0.030"
type input "30"
type input "30.000"
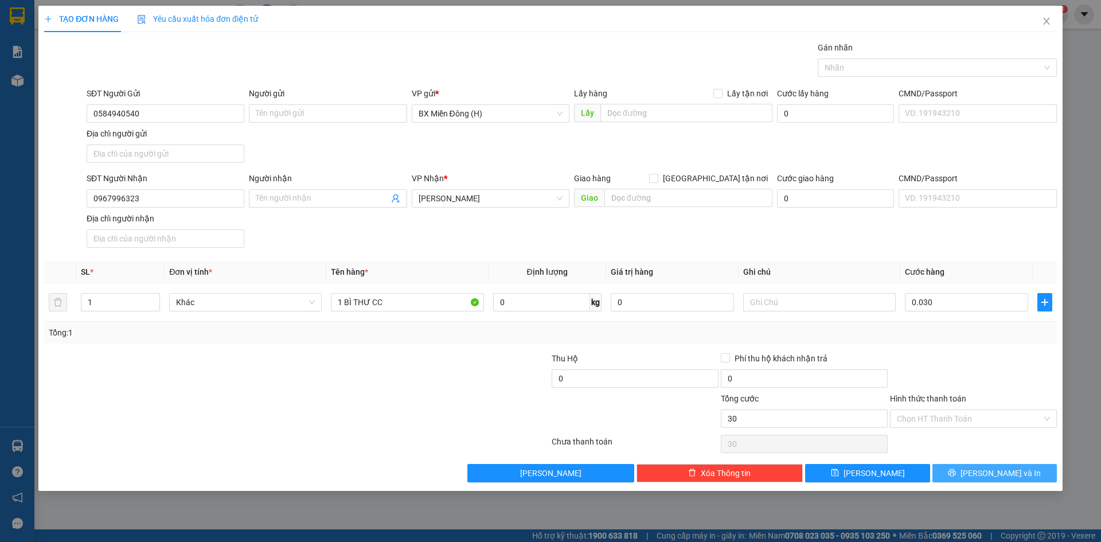
type input "30.000"
click at [956, 476] on icon "printer" at bounding box center [952, 472] width 8 height 8
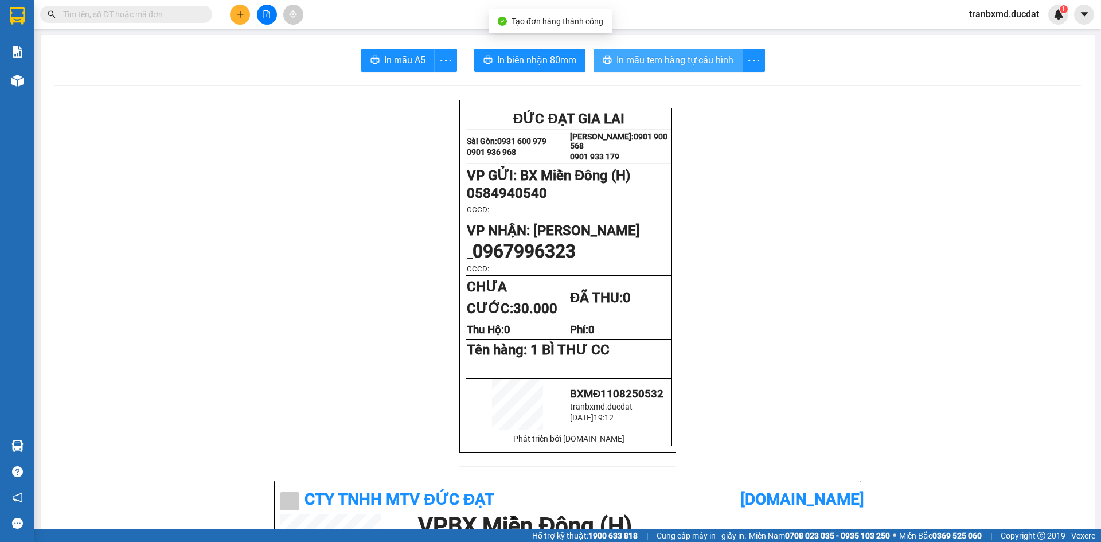
click at [677, 57] on span "In mẫu tem hàng tự cấu hình" at bounding box center [674, 60] width 117 height 14
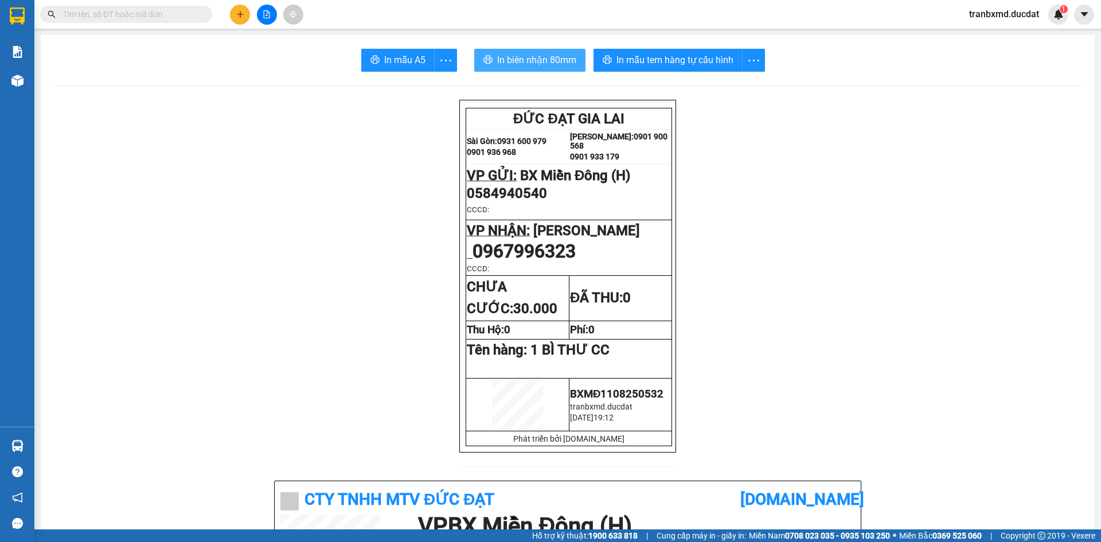
click at [538, 58] on span "In biên nhận 80mm" at bounding box center [536, 60] width 79 height 14
click at [244, 17] on button at bounding box center [240, 15] width 20 height 20
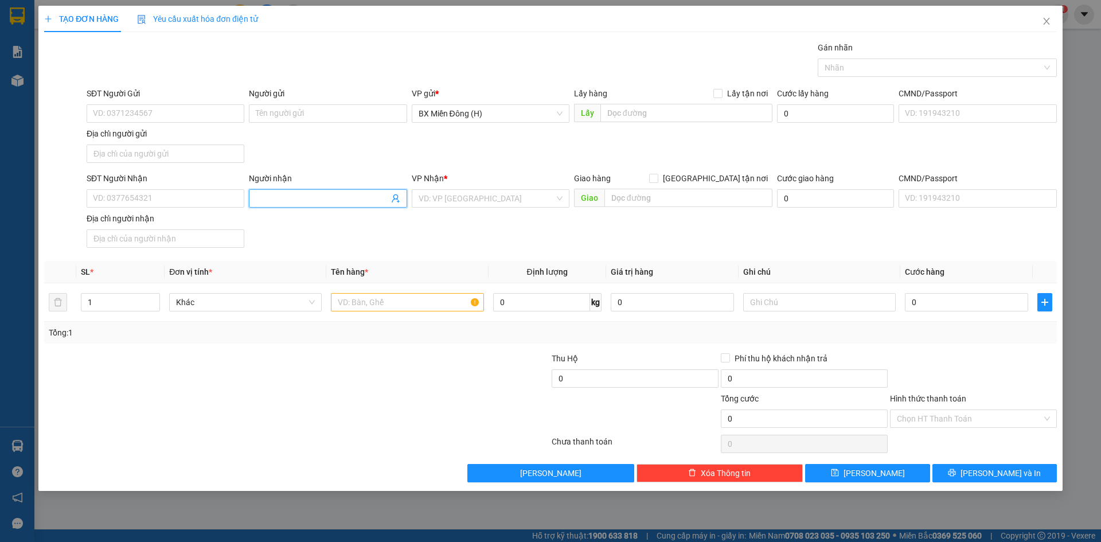
click at [296, 198] on input "Người nhận" at bounding box center [322, 198] width 132 height 13
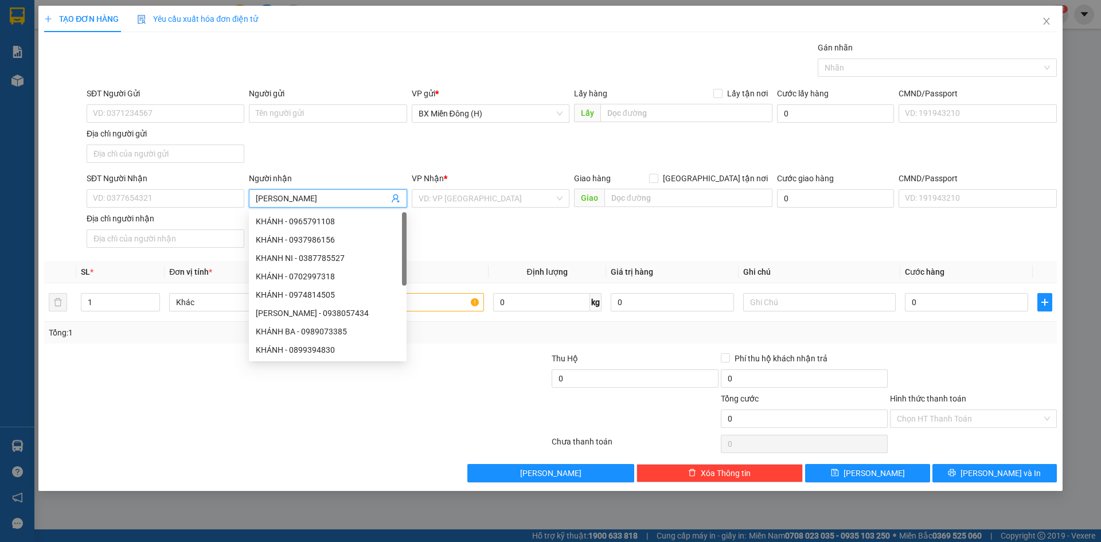
type input "[PERSON_NAME]"
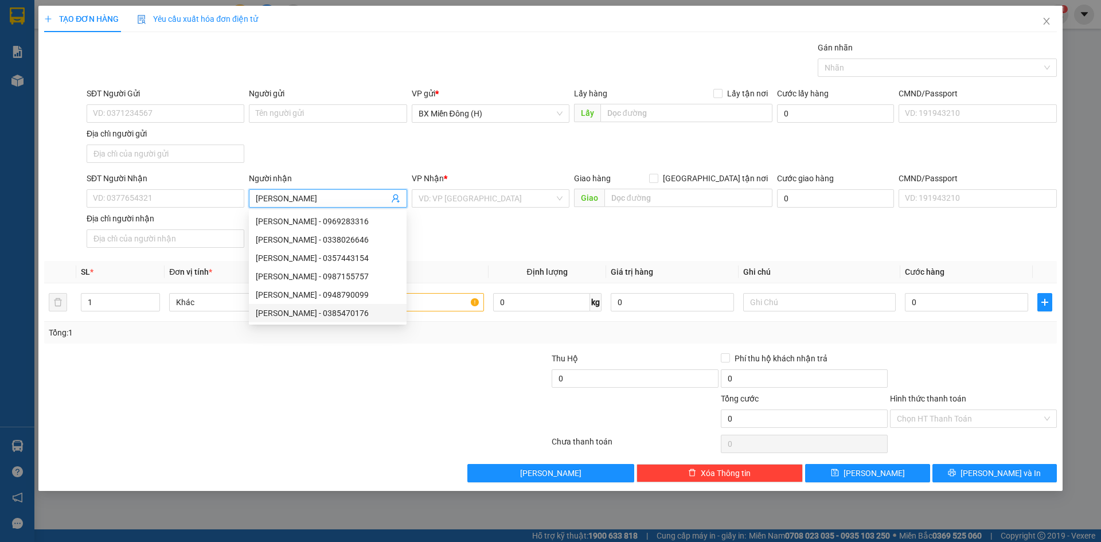
click at [355, 311] on div "[PERSON_NAME] - 0385470176" at bounding box center [328, 313] width 144 height 13
type input "0385470176"
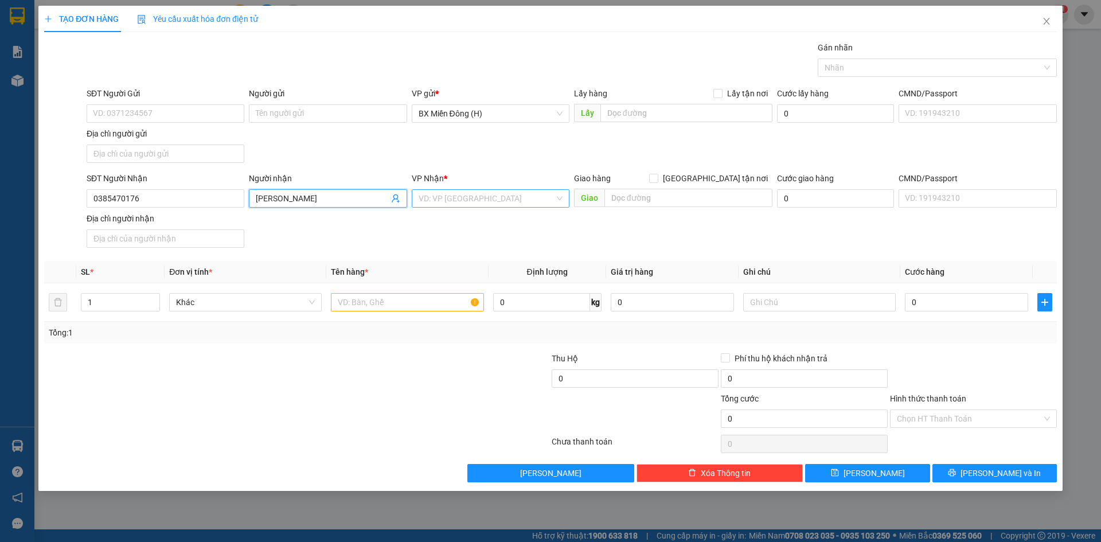
type input "[PERSON_NAME]"
click at [443, 196] on input "search" at bounding box center [487, 198] width 136 height 17
type input "PHAN"
click at [440, 217] on div "[PERSON_NAME]" at bounding box center [491, 221] width 144 height 13
click at [399, 301] on input "text" at bounding box center [407, 302] width 153 height 18
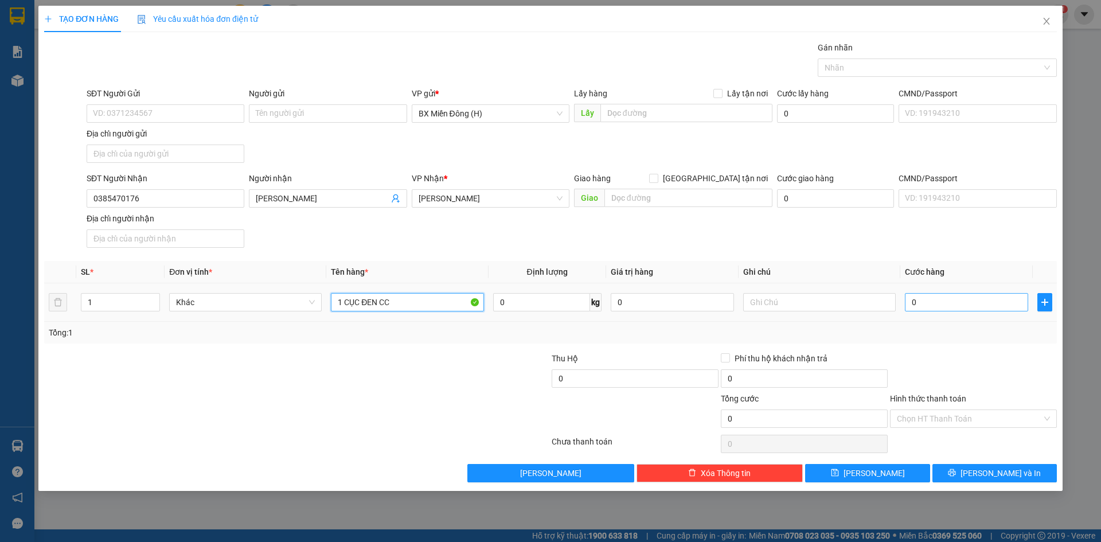
type input "1 CỤC ĐEN CC"
click at [986, 298] on input "0" at bounding box center [966, 302] width 123 height 18
type input "005"
type input "5"
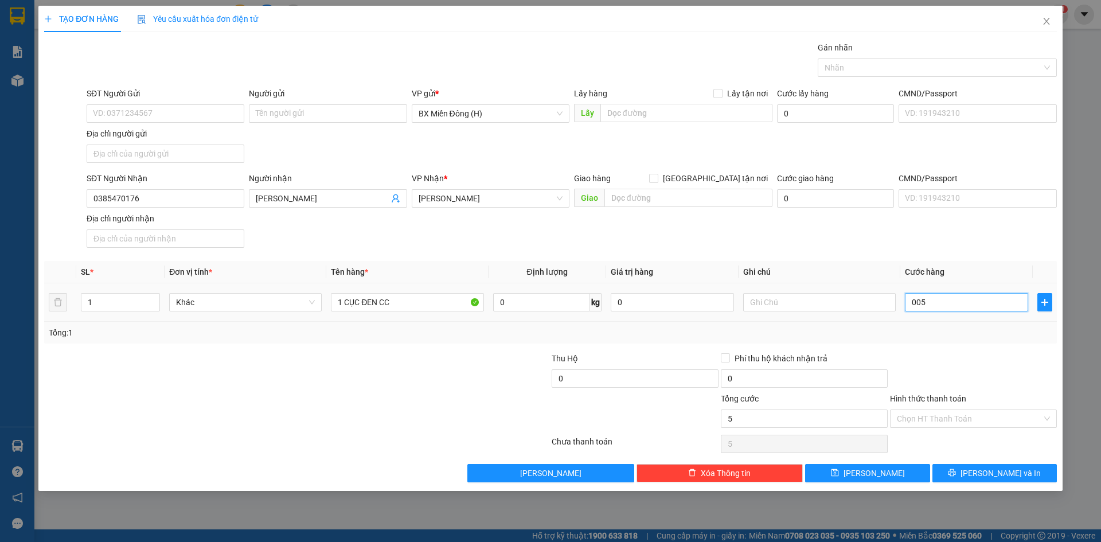
type input "0.050"
type input "50"
type input "50.000"
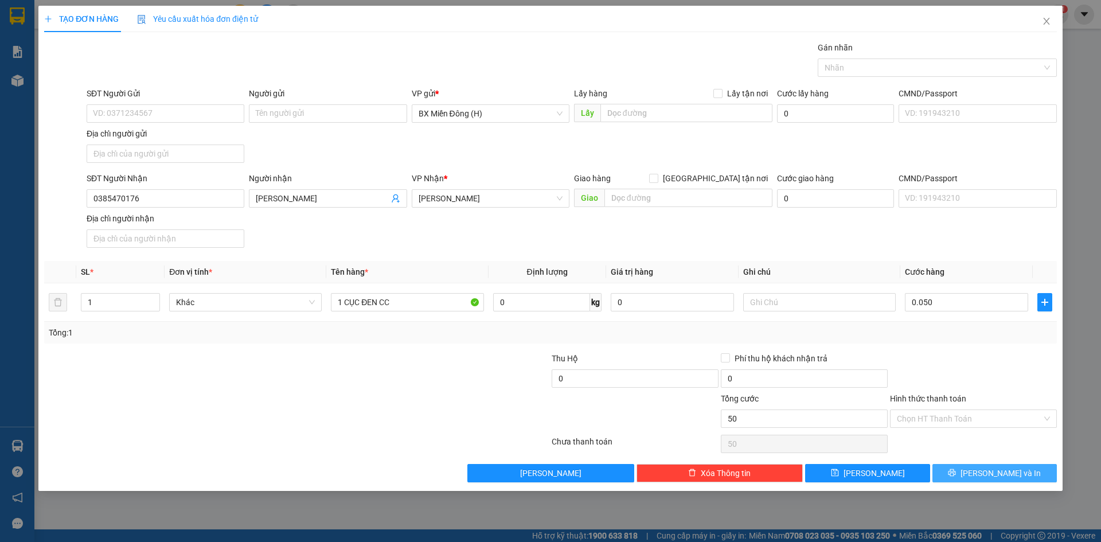
type input "50.000"
click at [1016, 470] on span "[PERSON_NAME] và In" at bounding box center [1000, 473] width 80 height 13
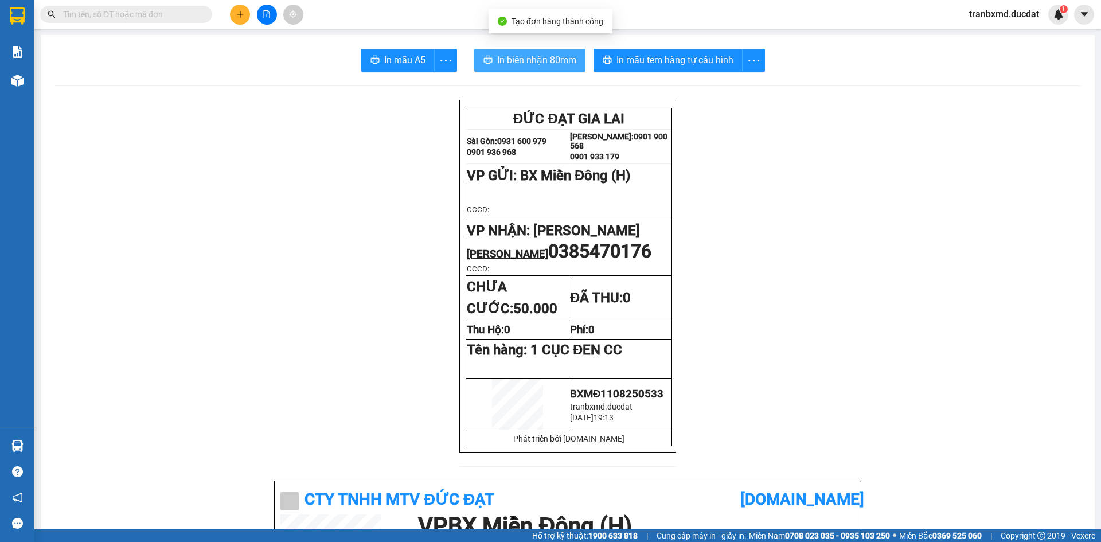
click at [567, 57] on span "In biên nhận 80mm" at bounding box center [536, 60] width 79 height 14
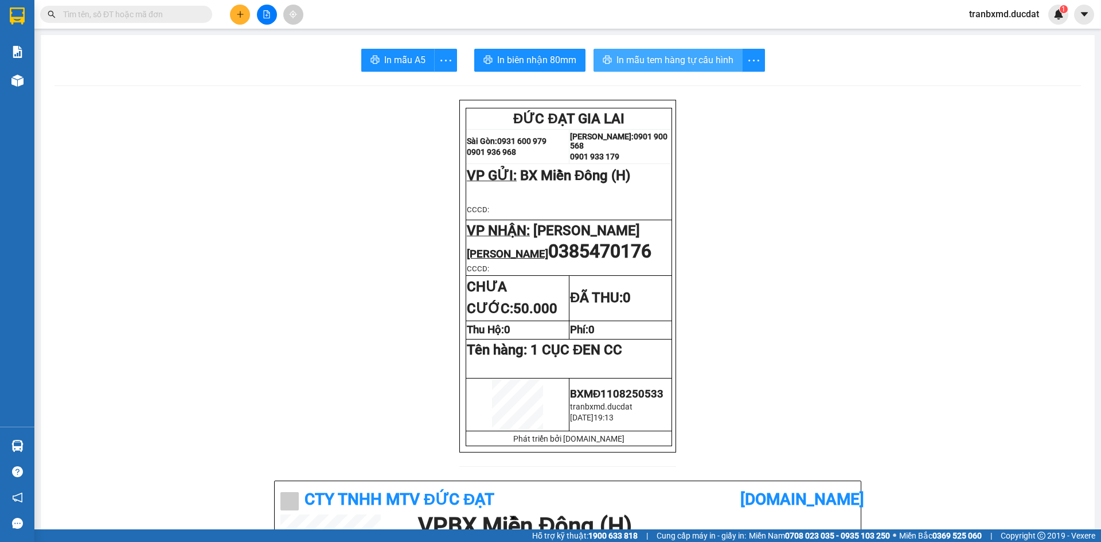
click at [689, 61] on span "In mẫu tem hàng tự cấu hình" at bounding box center [674, 60] width 117 height 14
click at [241, 18] on icon "plus" at bounding box center [240, 14] width 8 height 8
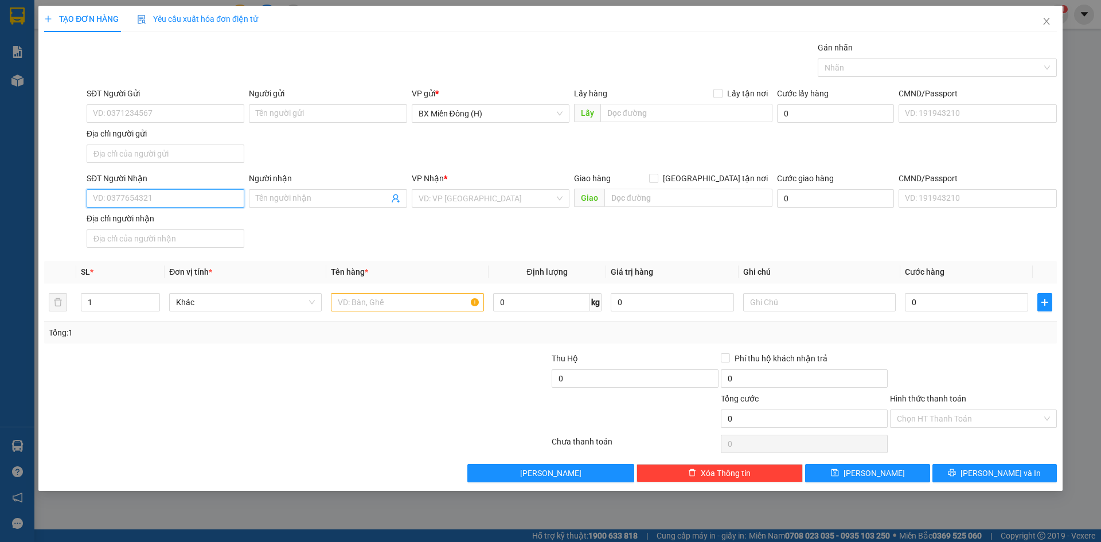
click at [233, 195] on input "SĐT Người Nhận" at bounding box center [166, 198] width 158 height 18
click at [170, 204] on input "5291" at bounding box center [166, 198] width 158 height 18
click at [177, 225] on div "0917435291" at bounding box center [165, 221] width 144 height 13
type input "0917435291"
click at [369, 303] on input "text" at bounding box center [407, 302] width 153 height 18
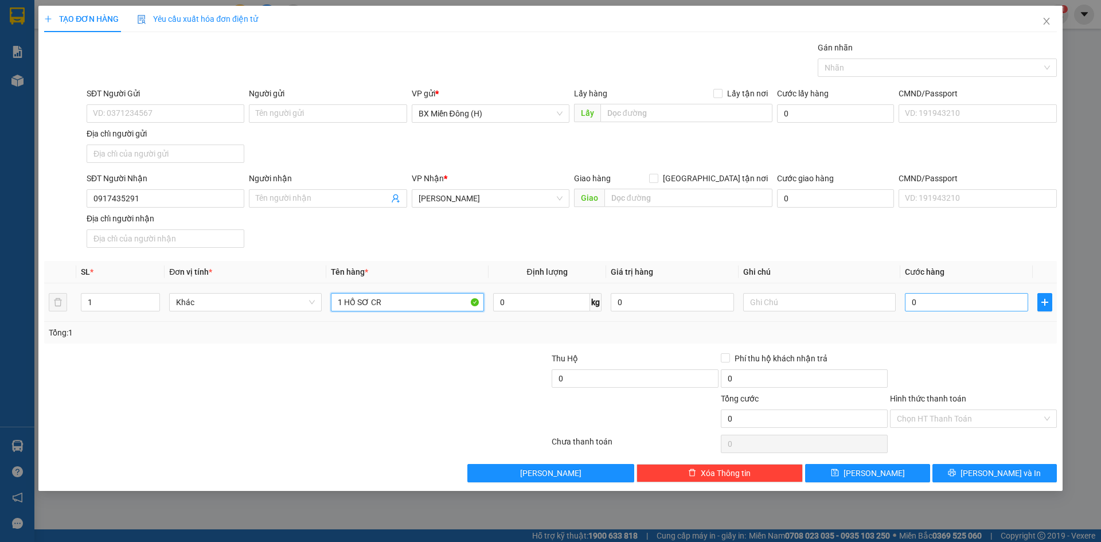
type input "1 HỒ SƠ CR"
click at [931, 296] on input "0" at bounding box center [966, 302] width 123 height 18
type input "003"
type input "3"
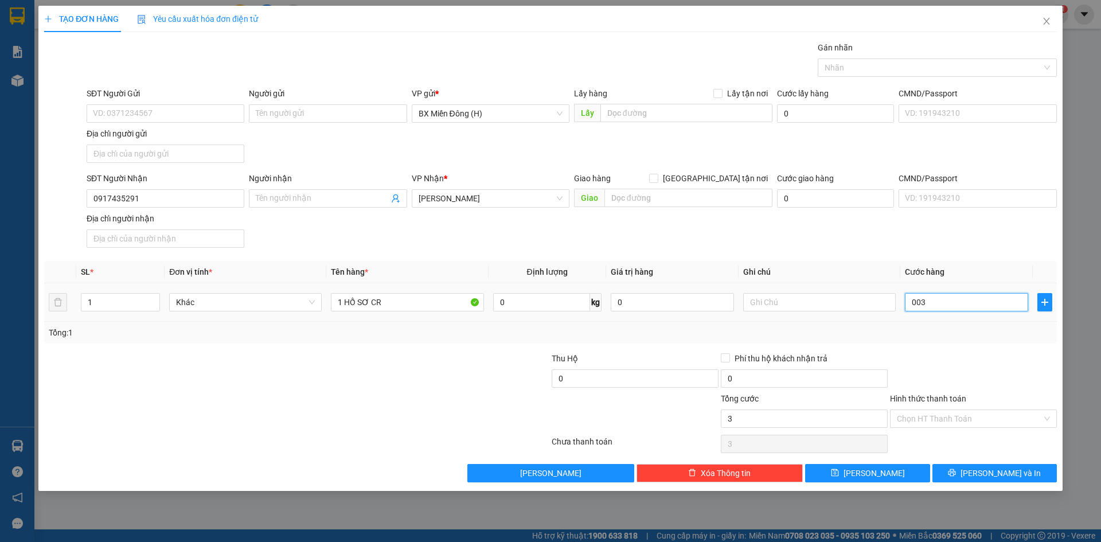
type input "0.030"
type input "30"
type input "30.000"
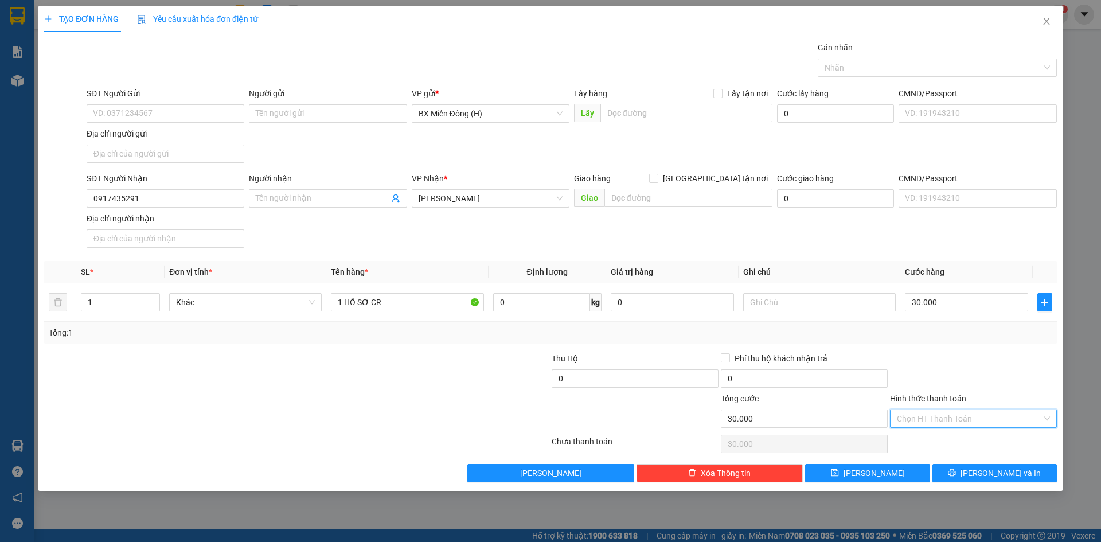
click at [965, 422] on input "Hình thức thanh toán" at bounding box center [969, 418] width 145 height 17
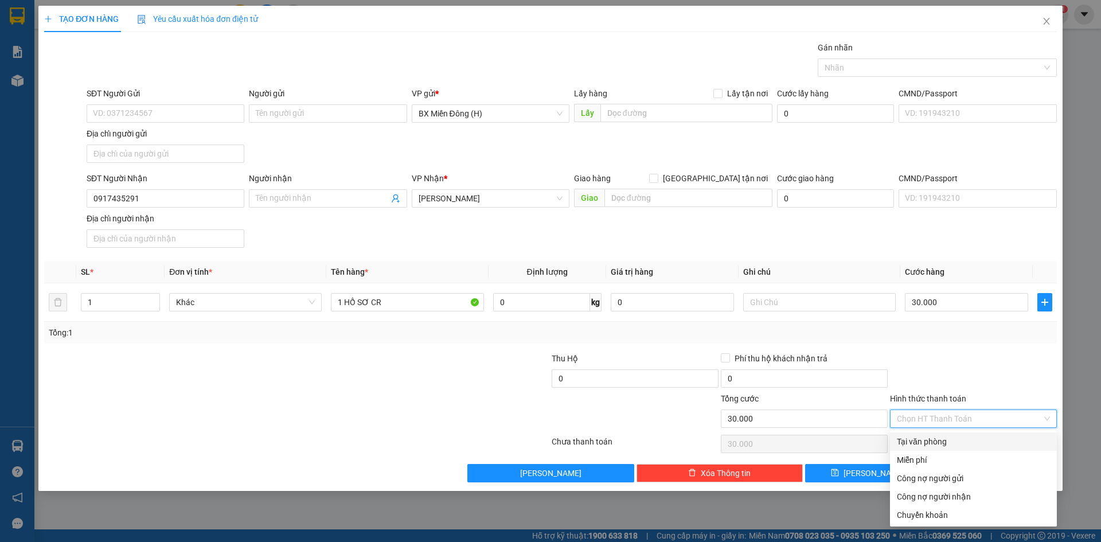
click at [959, 440] on div "Tại văn phòng" at bounding box center [973, 441] width 153 height 13
type input "0"
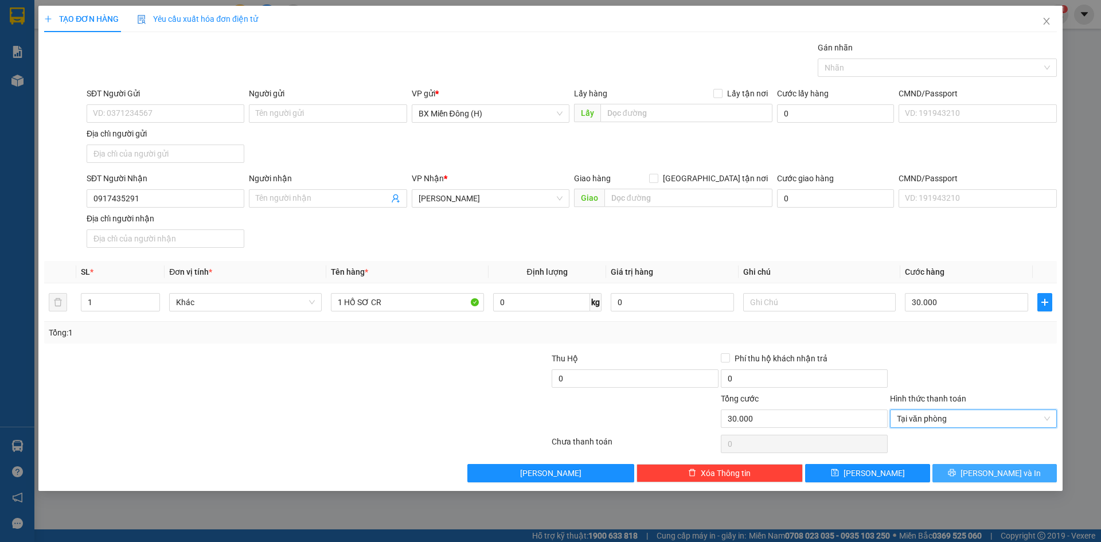
click at [973, 479] on button "[PERSON_NAME] và In" at bounding box center [994, 473] width 124 height 18
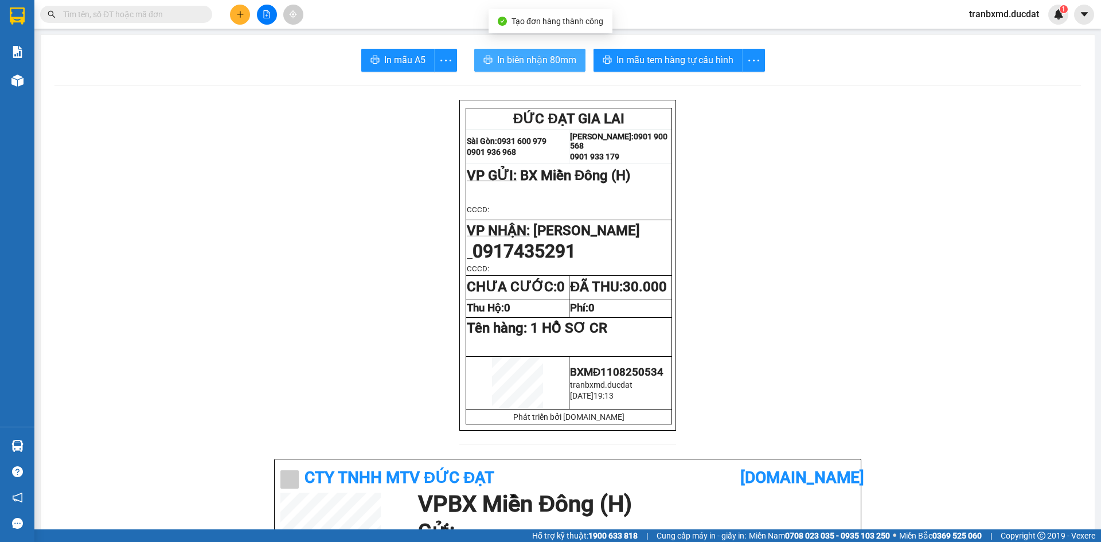
click at [530, 65] on span "In biên nhận 80mm" at bounding box center [536, 60] width 79 height 14
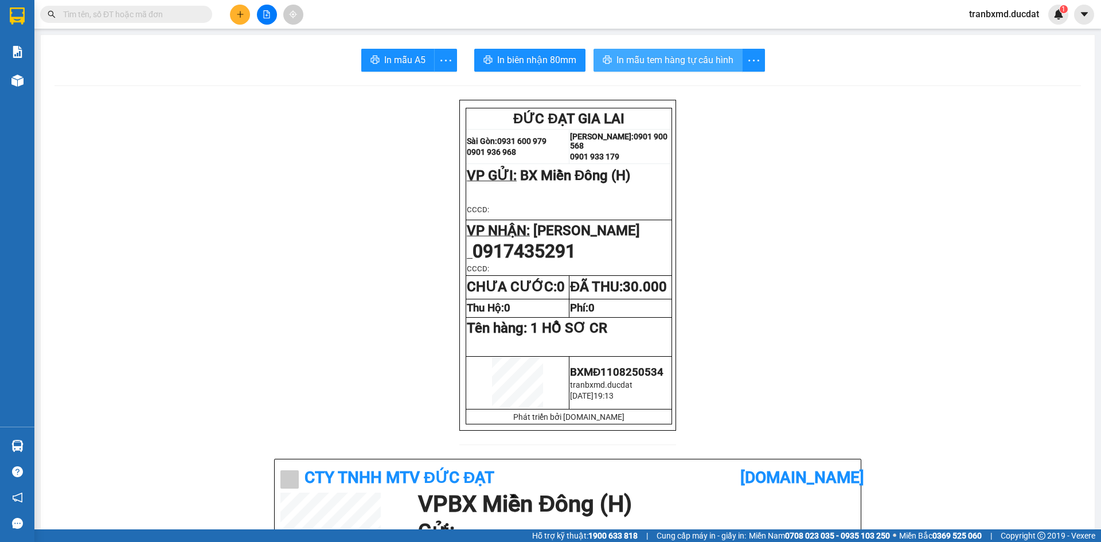
click at [710, 68] on button "In mẫu tem hàng tự cấu hình" at bounding box center [667, 60] width 149 height 23
click at [704, 57] on span "In mẫu tem hàng tự cấu hình" at bounding box center [674, 60] width 117 height 14
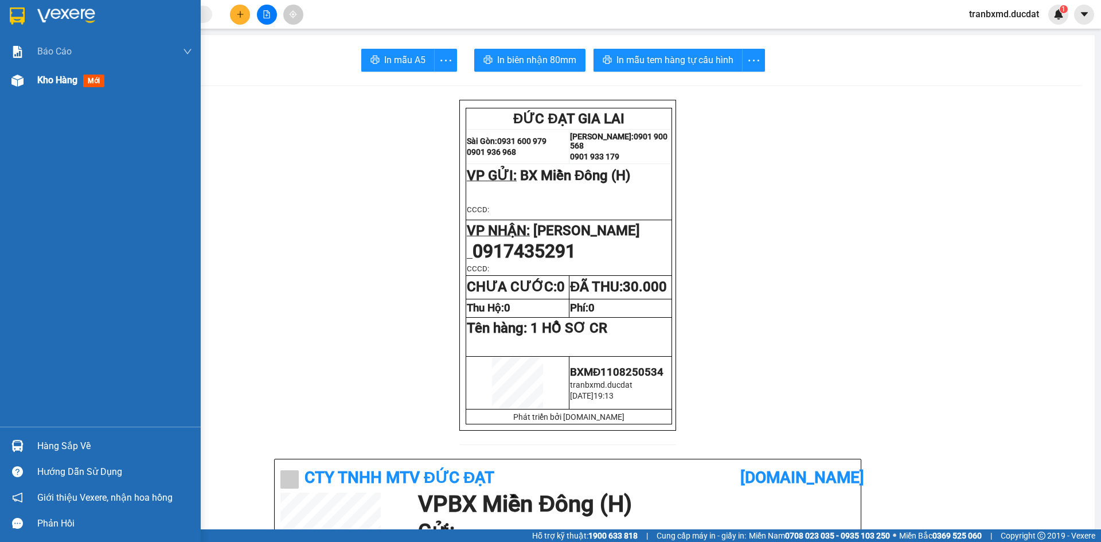
click at [61, 79] on span "Kho hàng" at bounding box center [57, 80] width 40 height 11
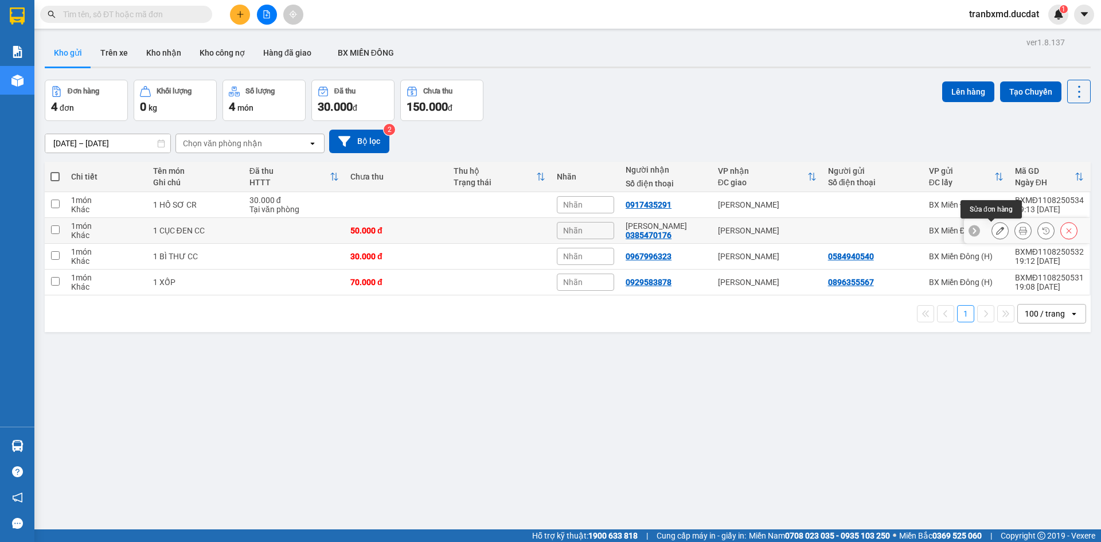
click at [993, 237] on button at bounding box center [1000, 231] width 16 height 20
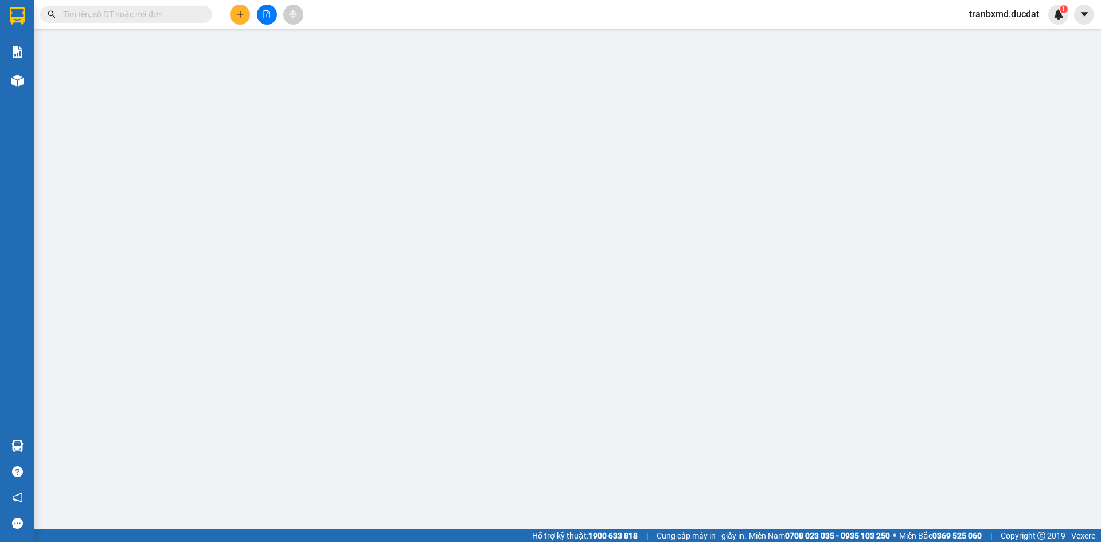
type input "0385470176"
type input "50.000"
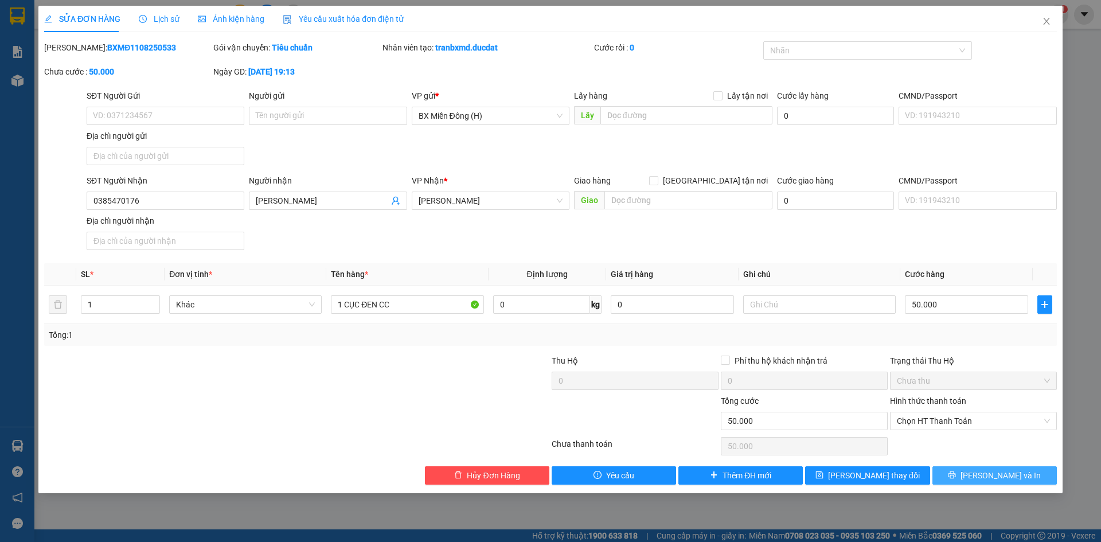
click at [1016, 479] on span "[PERSON_NAME] và In" at bounding box center [1000, 475] width 80 height 13
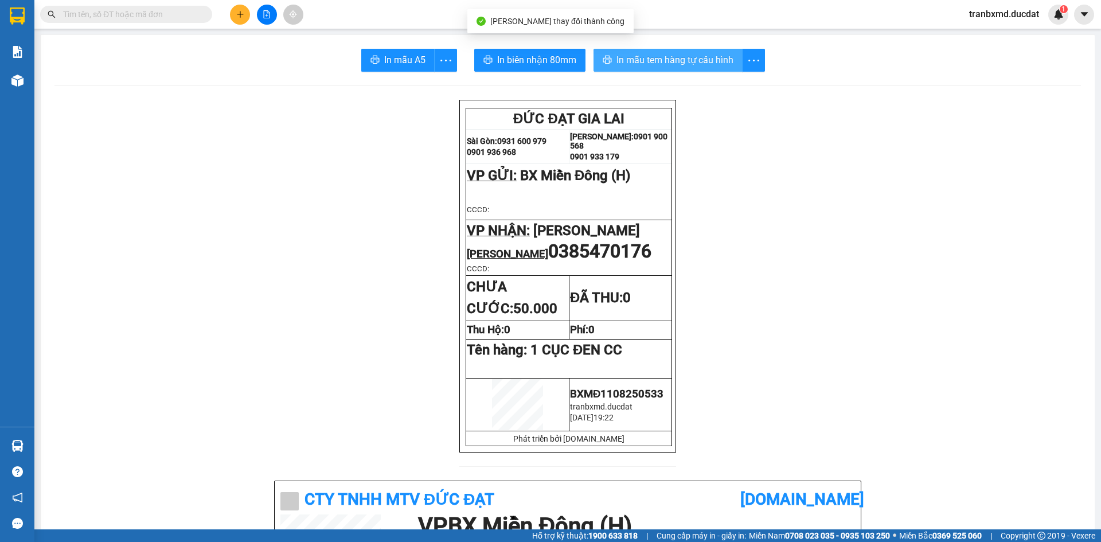
click at [688, 57] on span "In mẫu tem hàng tự cấu hình" at bounding box center [674, 60] width 117 height 14
click at [245, 15] on button at bounding box center [240, 15] width 20 height 20
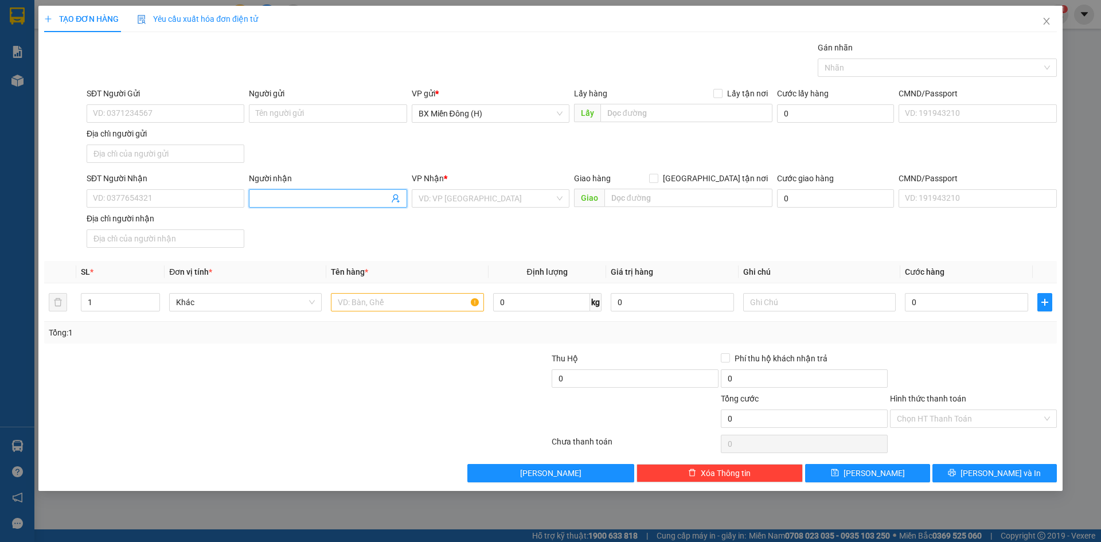
click at [268, 191] on span at bounding box center [328, 198] width 158 height 18
type input "ĐOÀN HIỂN"
click at [514, 206] on input "search" at bounding box center [487, 198] width 136 height 17
type input "PHAN"
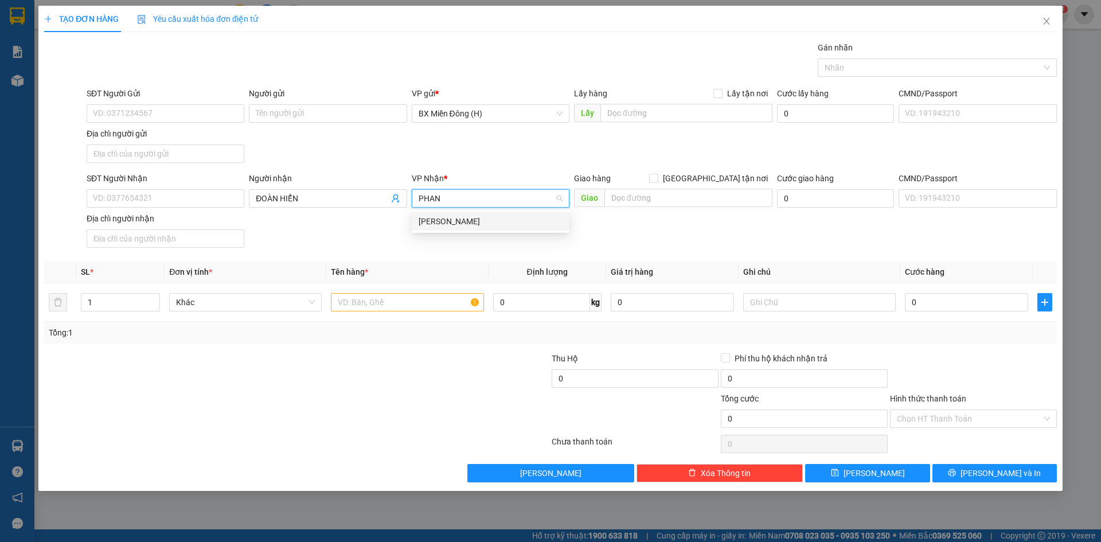
click at [501, 218] on div "[PERSON_NAME]" at bounding box center [491, 221] width 144 height 13
click at [365, 311] on input "text" at bounding box center [407, 302] width 153 height 18
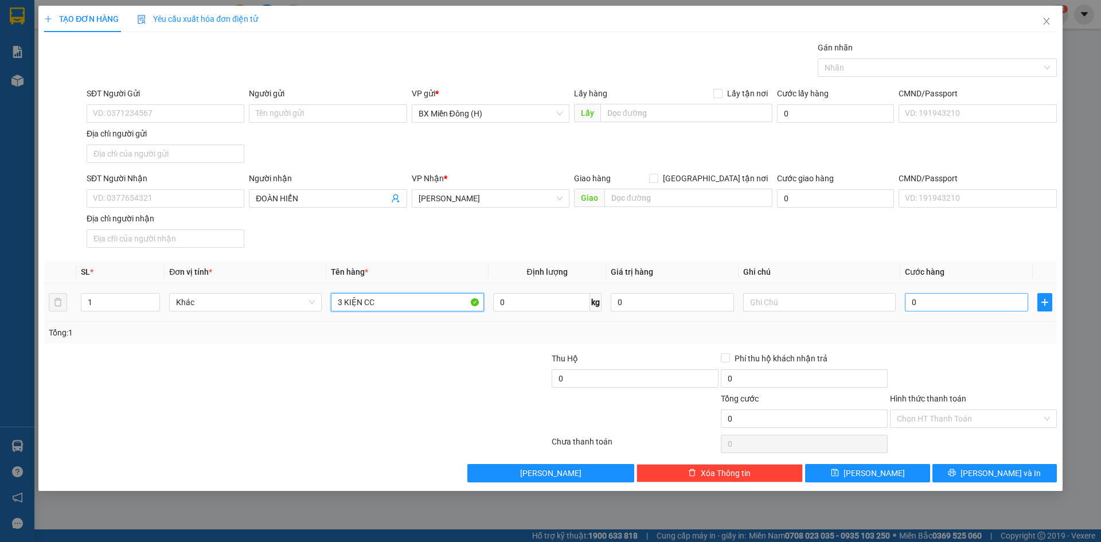
type input "3 KIỆN CC"
click at [928, 300] on input "0" at bounding box center [966, 302] width 123 height 18
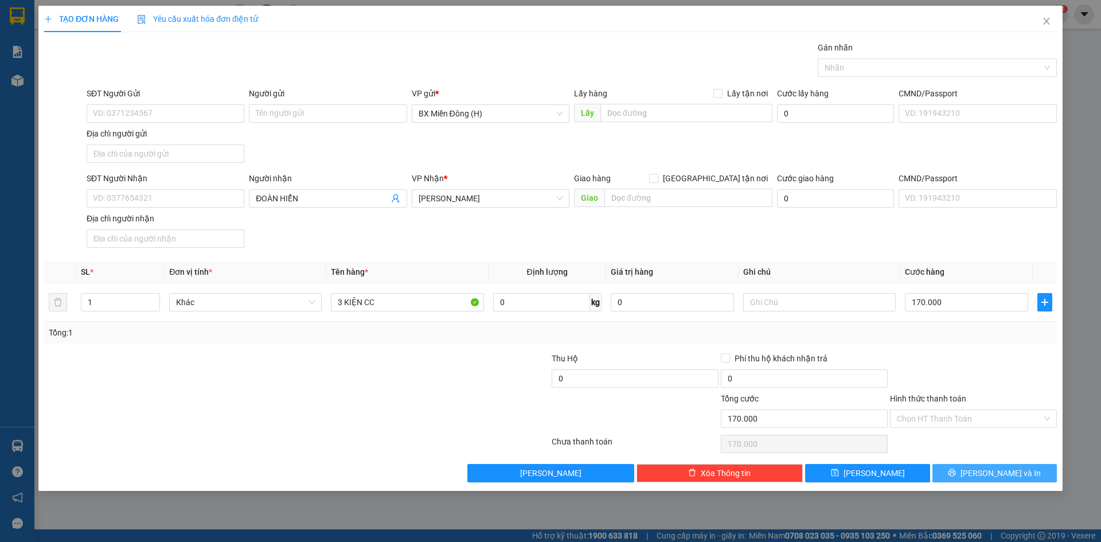
click at [990, 474] on span "[PERSON_NAME] và In" at bounding box center [1000, 473] width 80 height 13
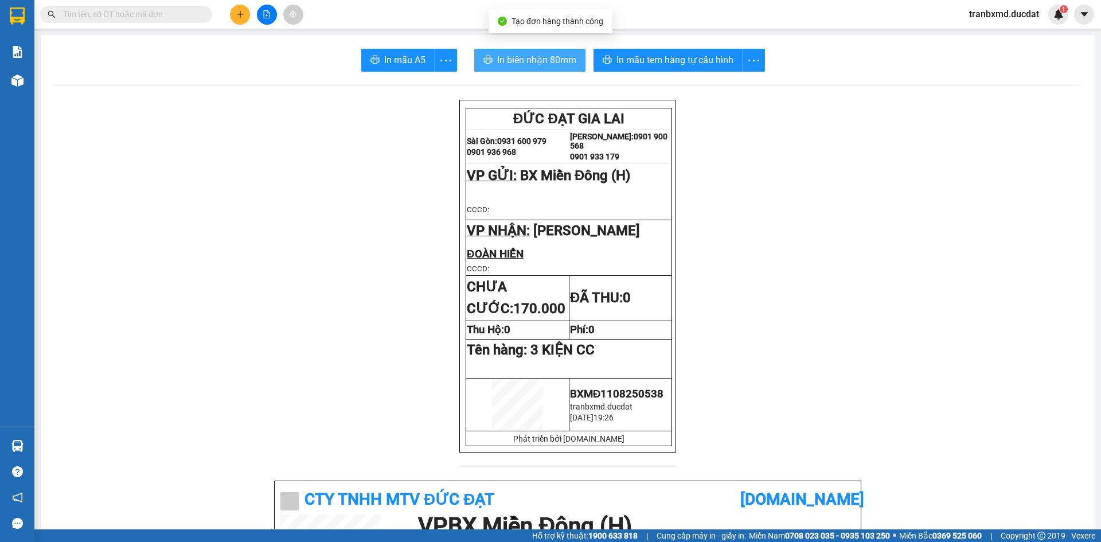
click at [563, 60] on span "In biên nhận 80mm" at bounding box center [536, 60] width 79 height 14
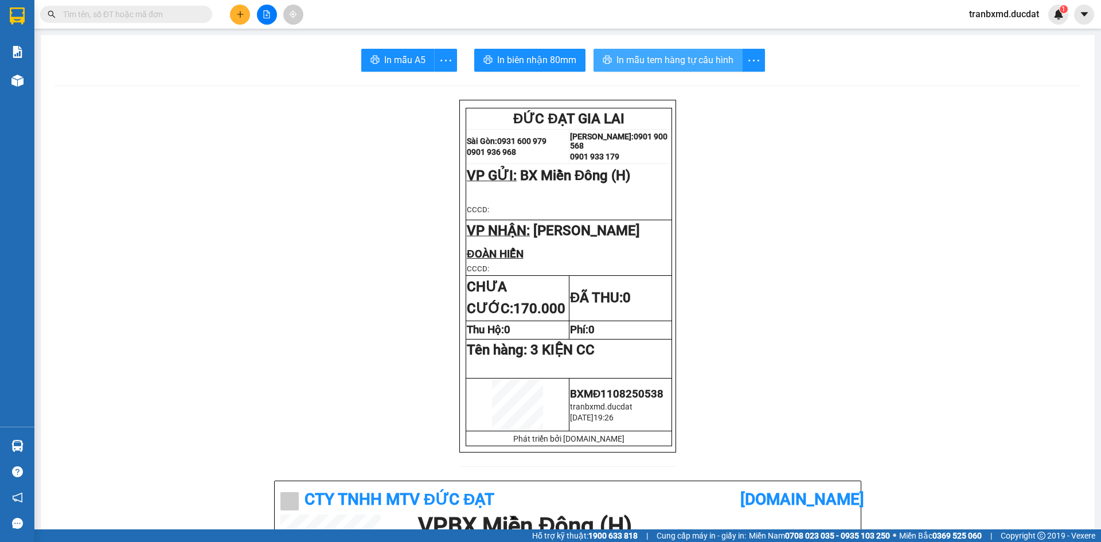
click at [692, 62] on span "In mẫu tem hàng tự cấu hình" at bounding box center [674, 60] width 117 height 14
click at [237, 18] on icon "plus" at bounding box center [240, 14] width 8 height 8
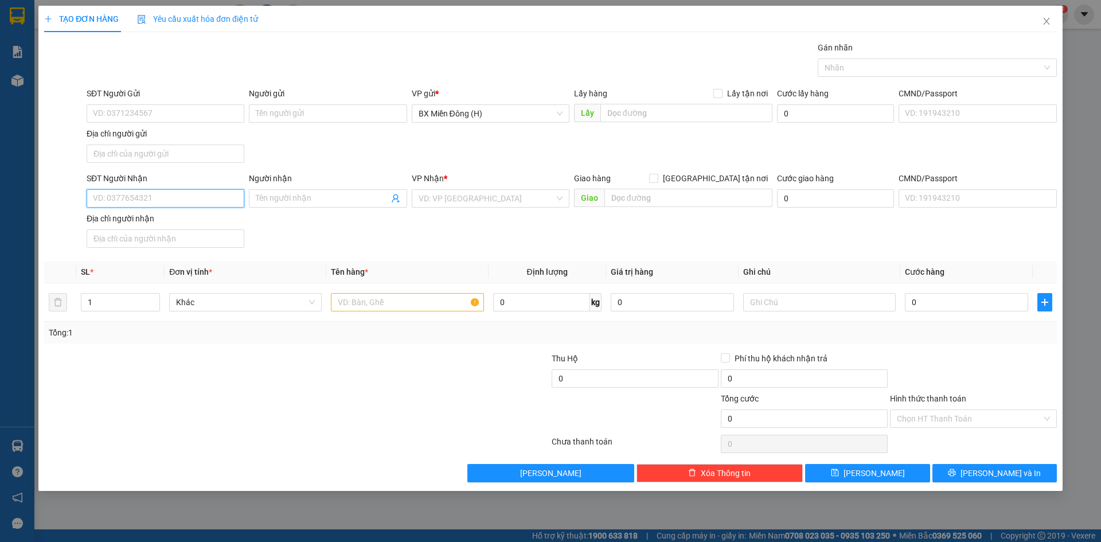
click at [201, 207] on input "SĐT Người Nhận" at bounding box center [166, 198] width 158 height 18
click at [166, 228] on div "0987441674" at bounding box center [166, 221] width 158 height 18
type input "0987441674"
click at [365, 304] on input "text" at bounding box center [407, 302] width 153 height 18
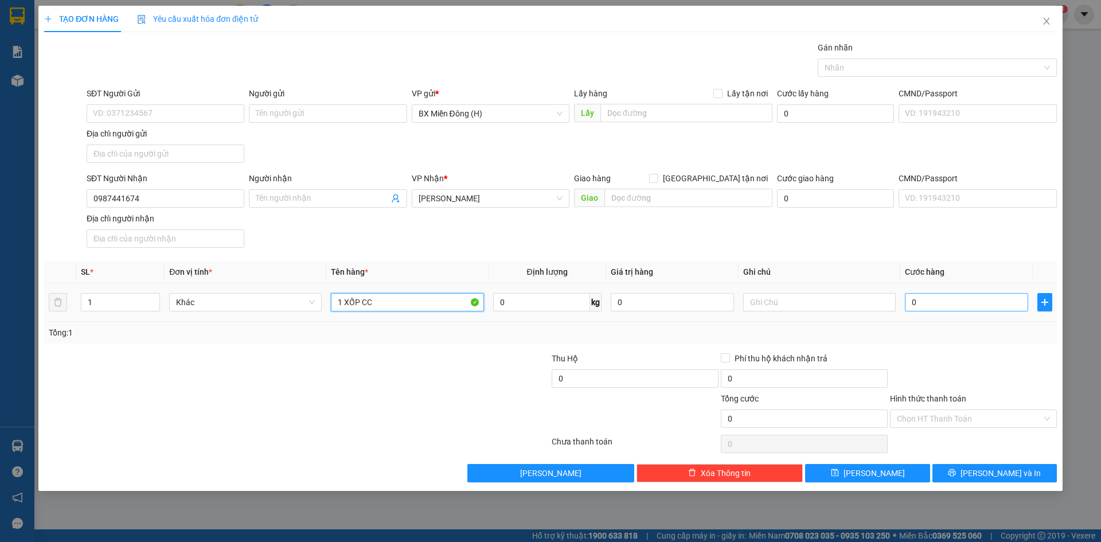
type input "1 XỐP CC"
click at [979, 307] on input "0" at bounding box center [966, 302] width 123 height 18
type input "007"
type input "7"
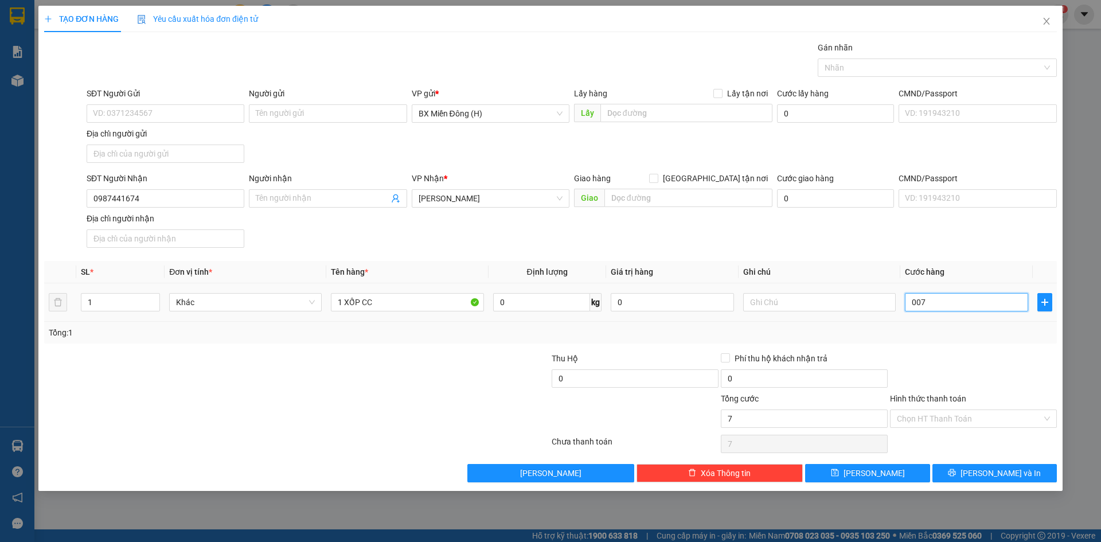
type input "0.070"
type input "70"
click at [956, 470] on icon "printer" at bounding box center [951, 472] width 7 height 7
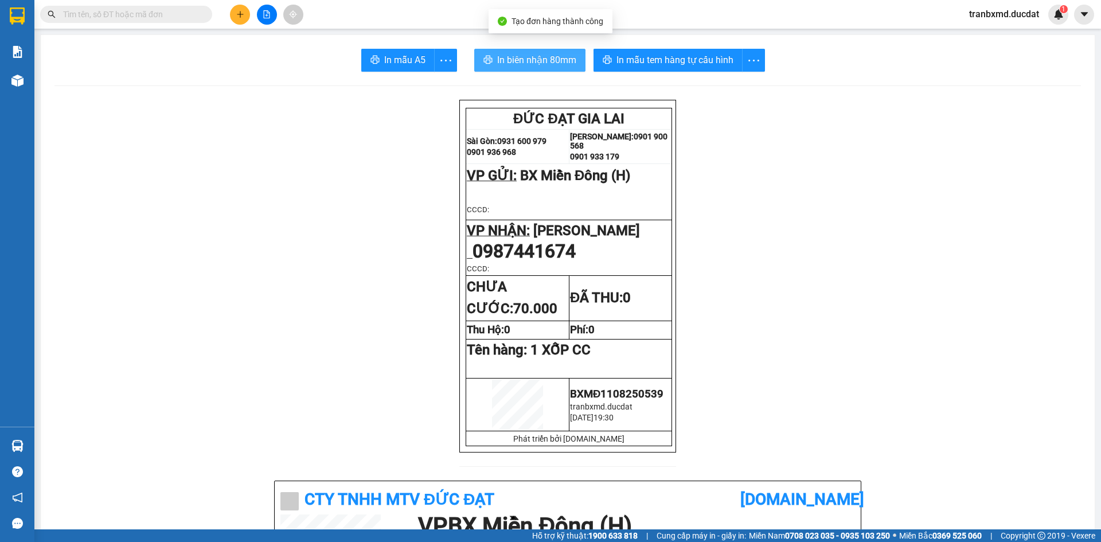
click at [536, 58] on span "In biên nhận 80mm" at bounding box center [536, 60] width 79 height 14
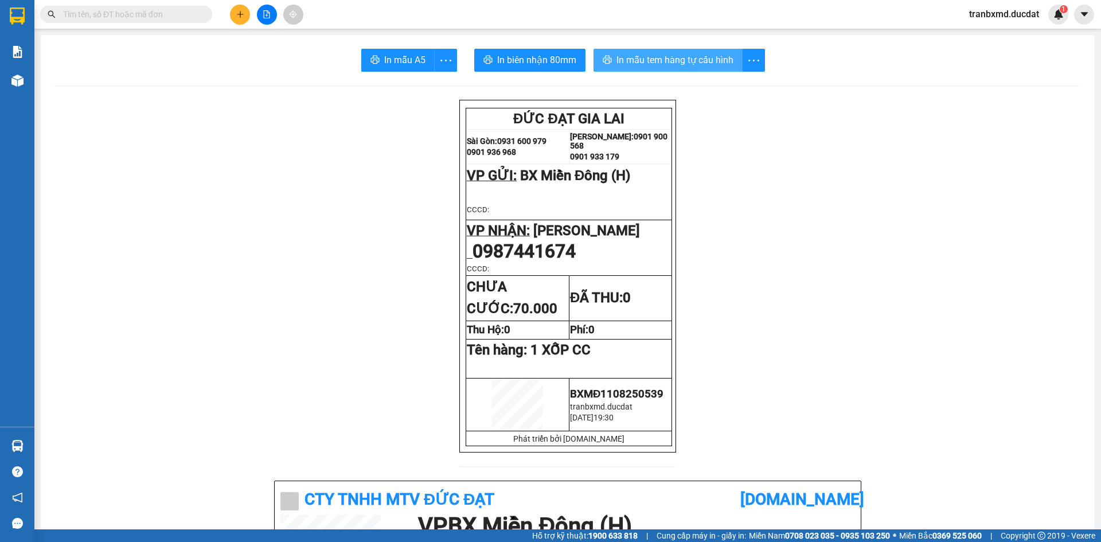
click at [679, 64] on span "In mẫu tem hàng tự cấu hình" at bounding box center [674, 60] width 117 height 14
